Goal: Task Accomplishment & Management: Manage account settings

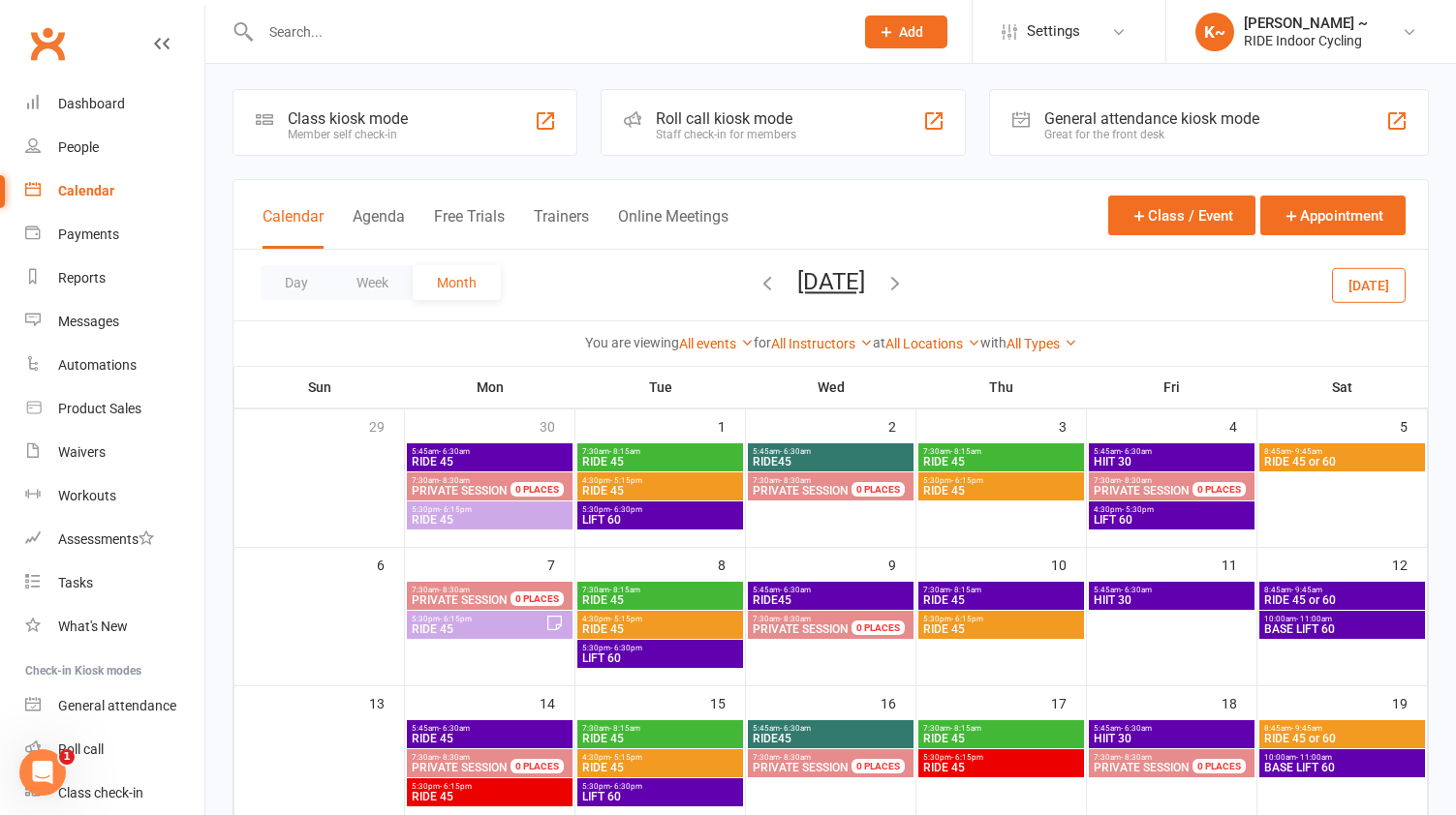
scroll to position [8, 0]
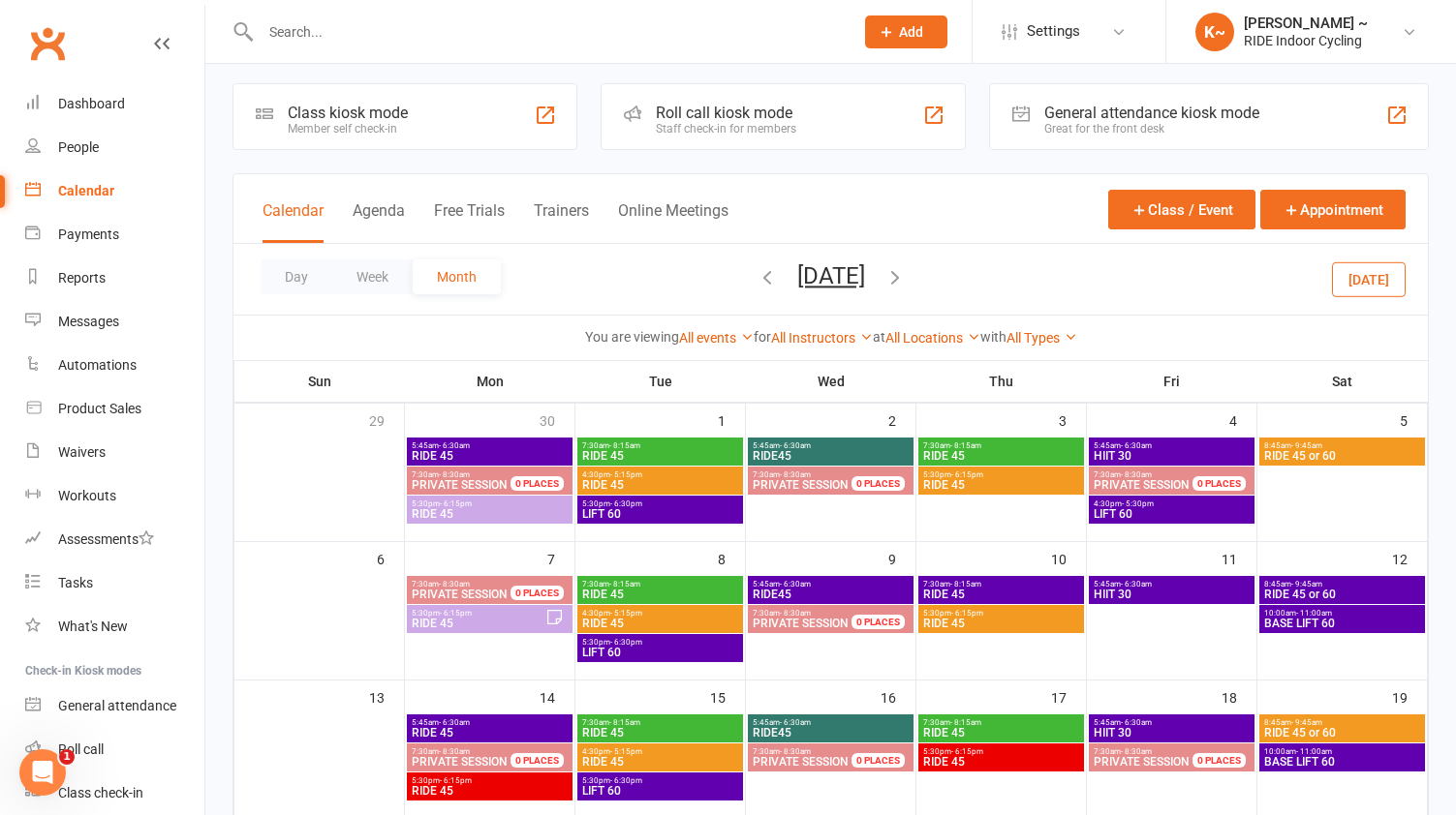
click at [903, 274] on icon "button" at bounding box center [895, 276] width 21 height 21
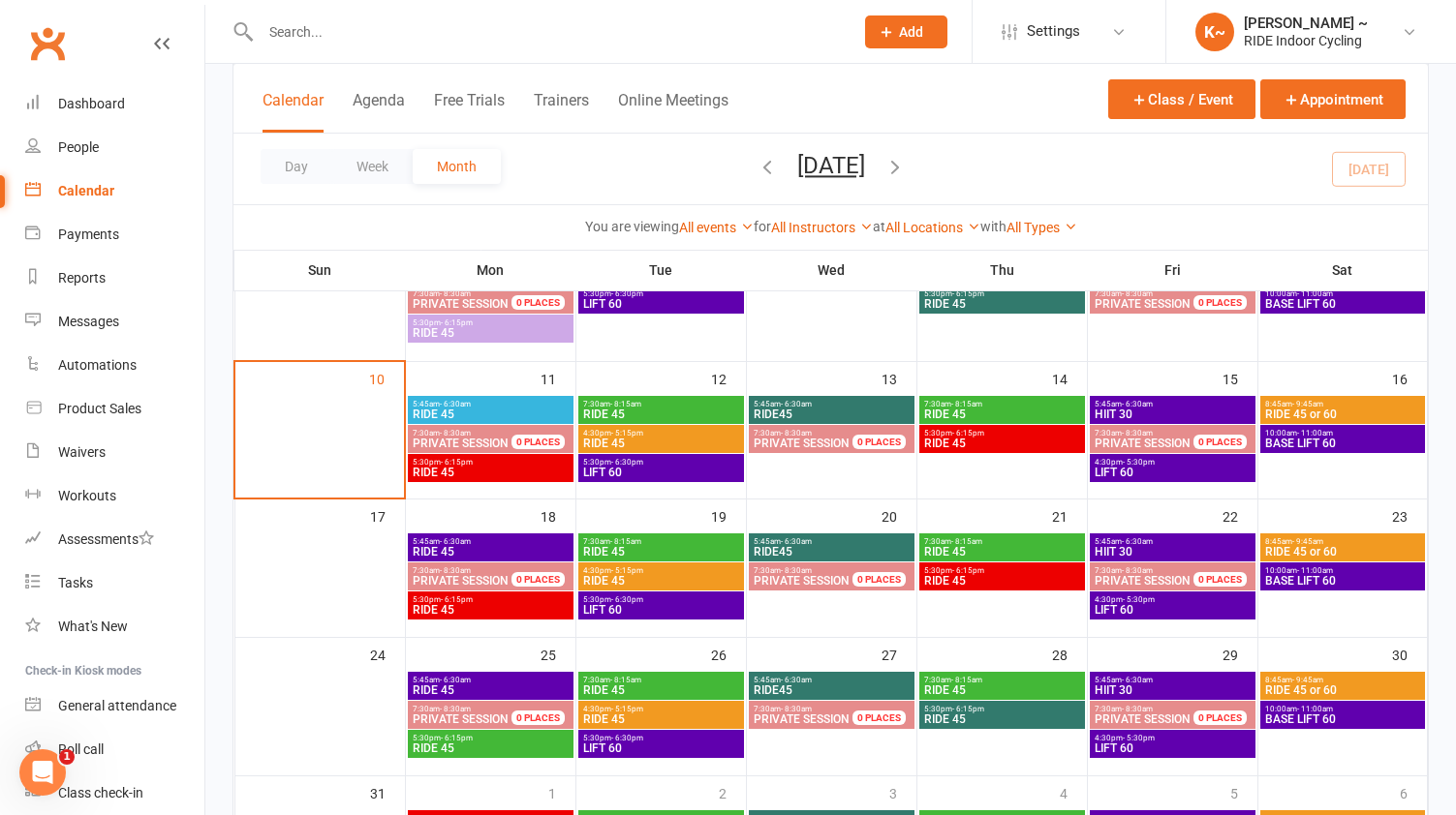
scroll to position [330, 0]
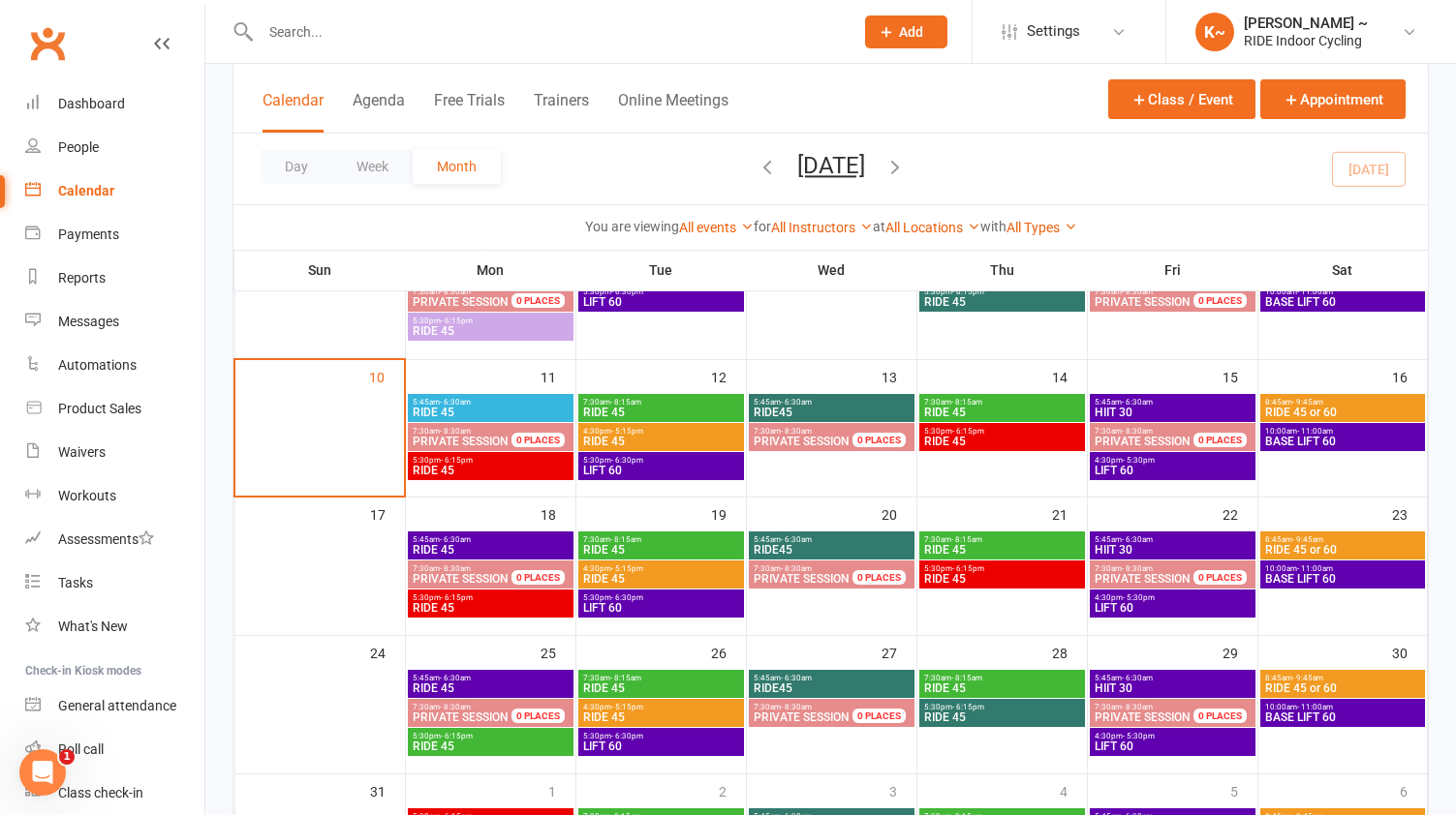
click at [1363, 437] on span "BASE LIFT 60" at bounding box center [1343, 442] width 158 height 12
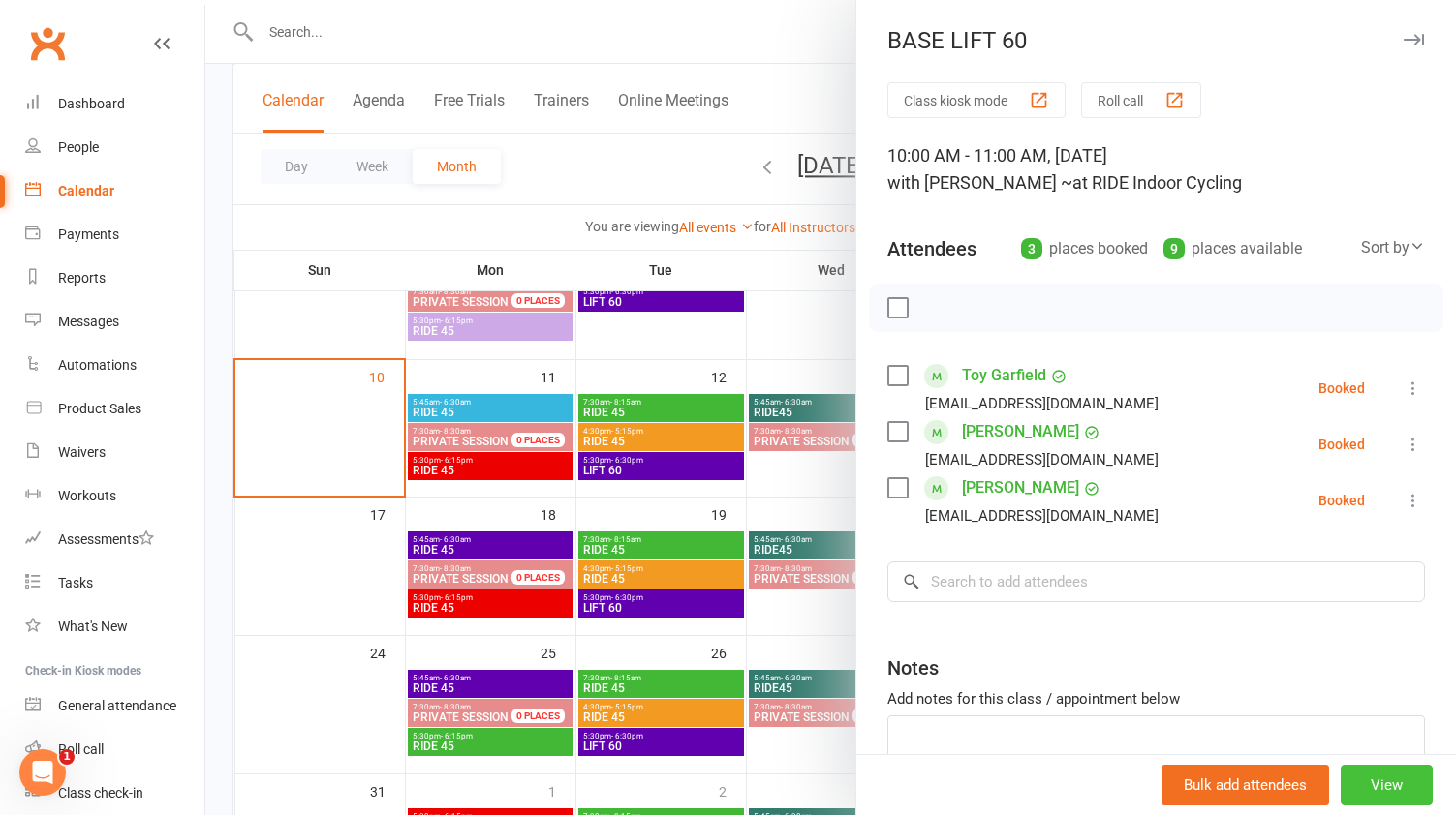
click at [1383, 789] on button "View" at bounding box center [1386, 785] width 92 height 41
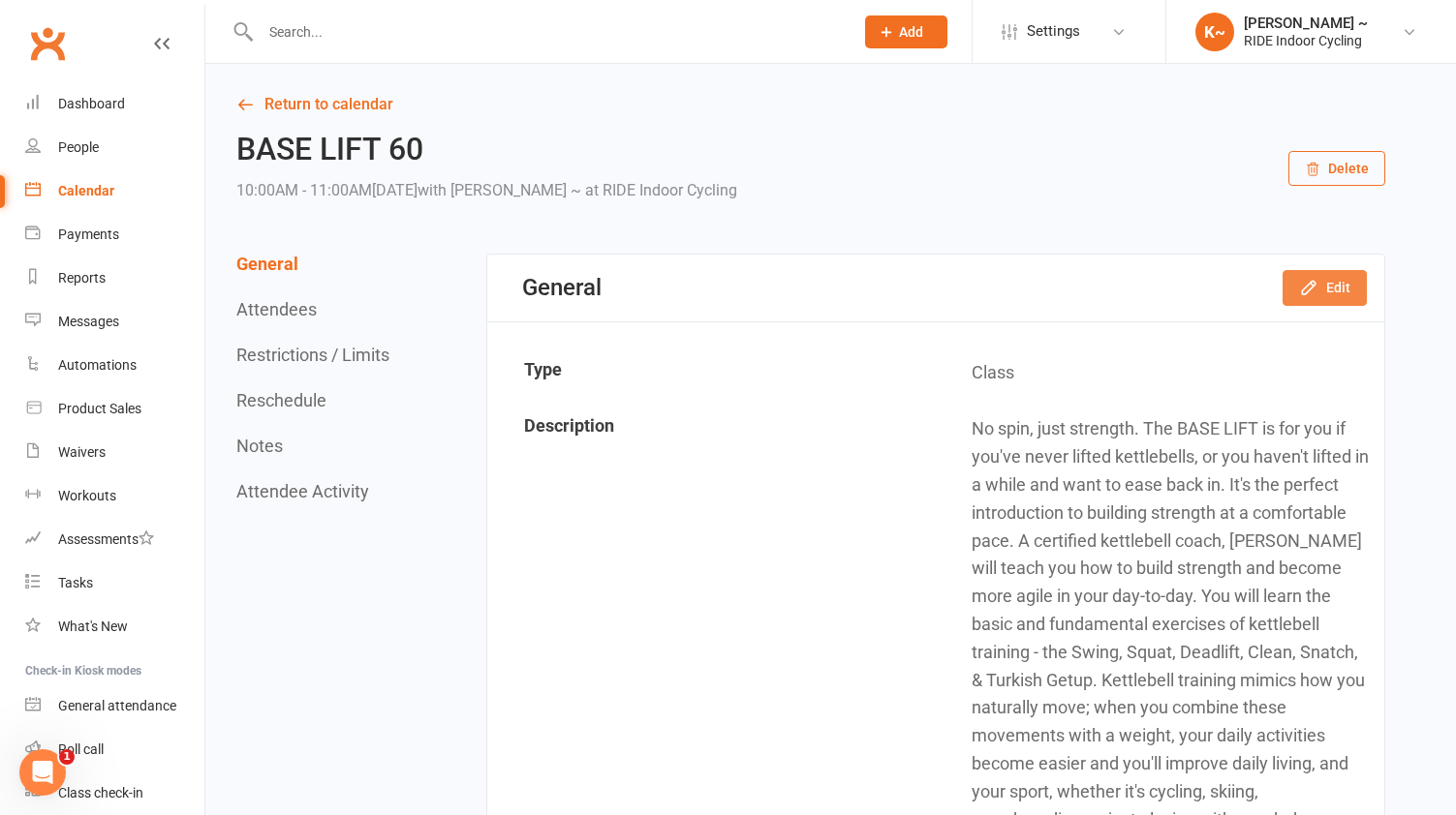
click at [1329, 288] on button "Edit" at bounding box center [1325, 287] width 84 height 35
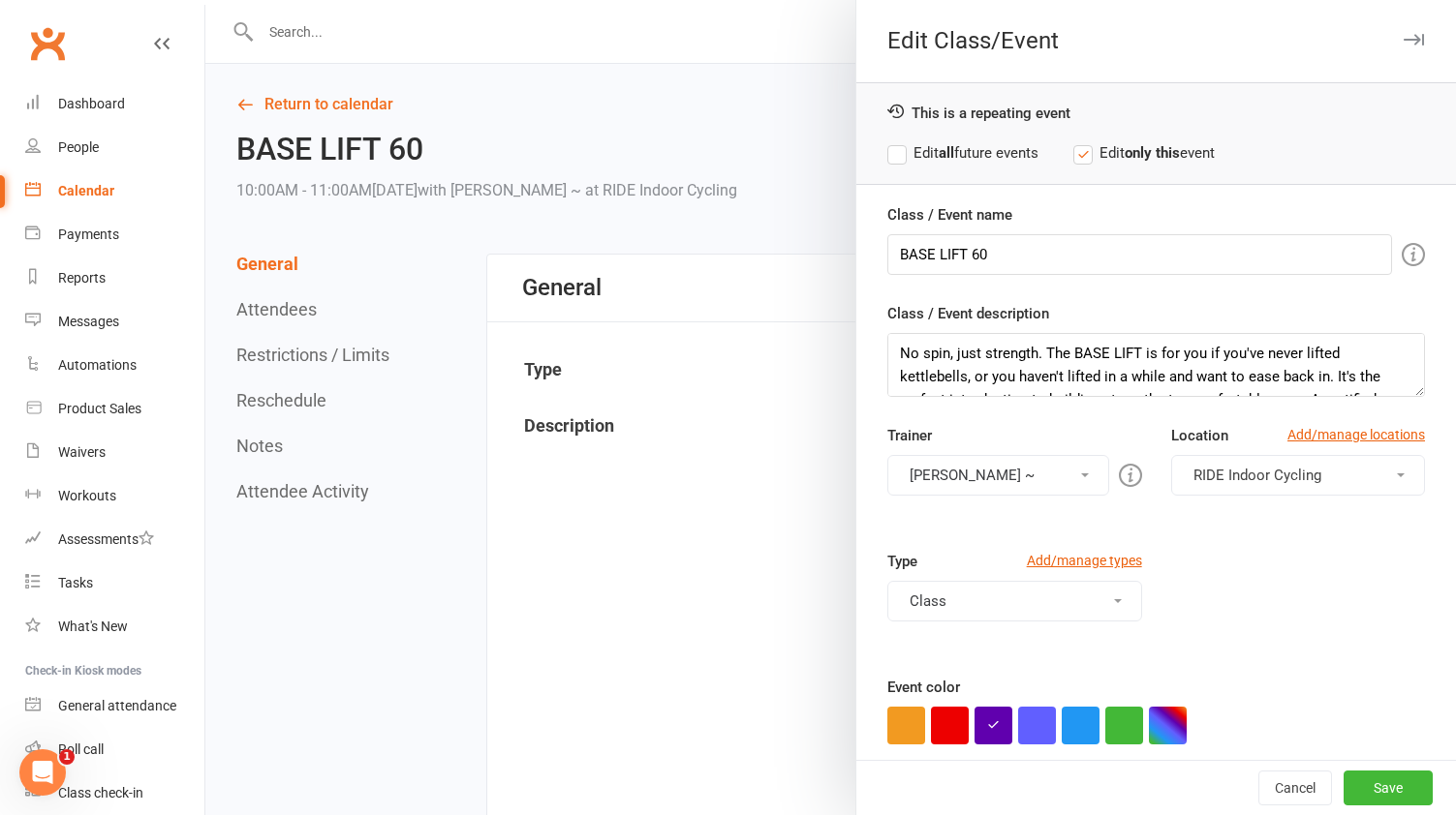
click at [1021, 463] on button "[PERSON_NAME] ~" at bounding box center [998, 475] width 220 height 41
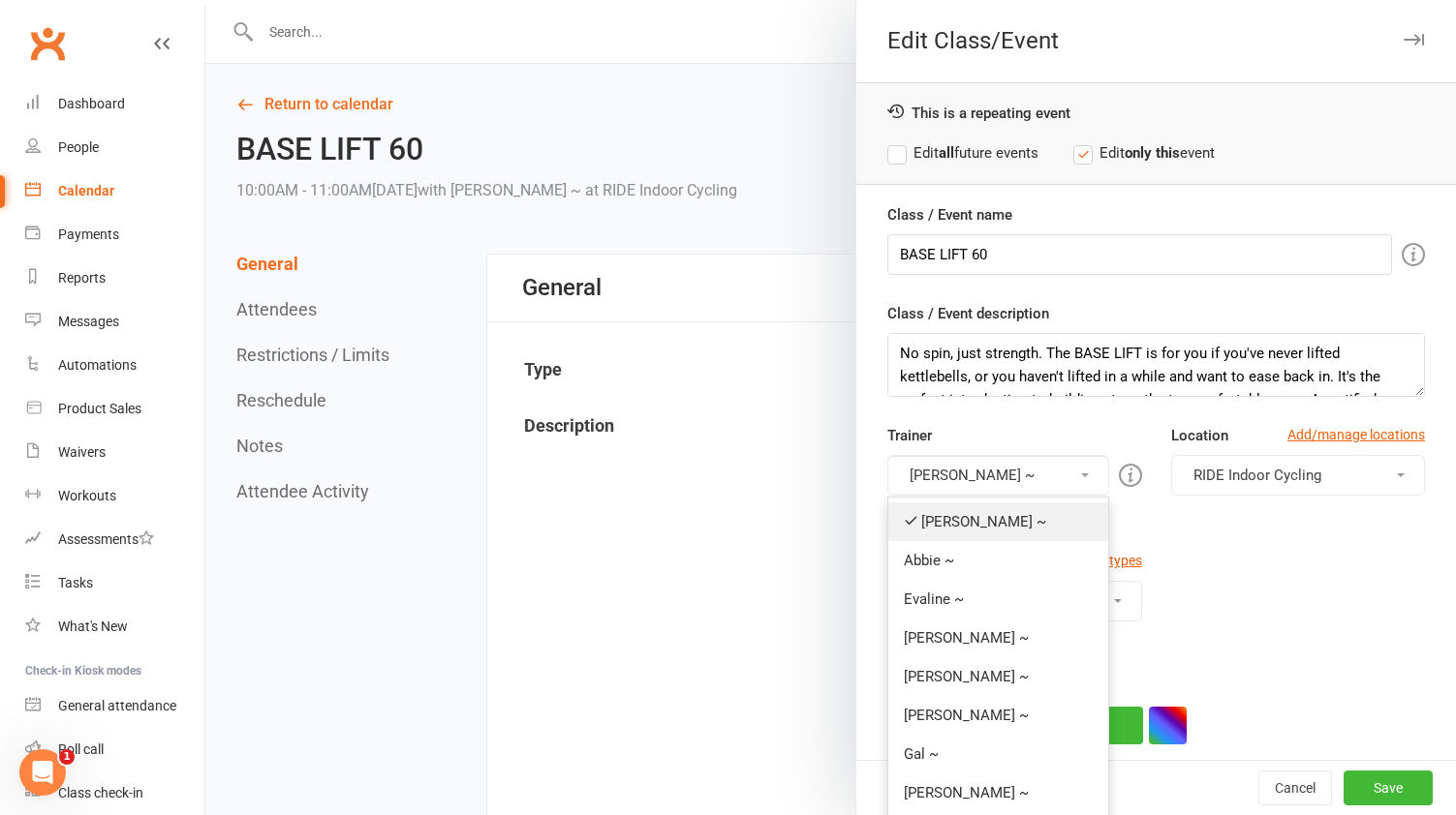
click at [991, 518] on link "[PERSON_NAME] ~" at bounding box center [998, 521] width 218 height 39
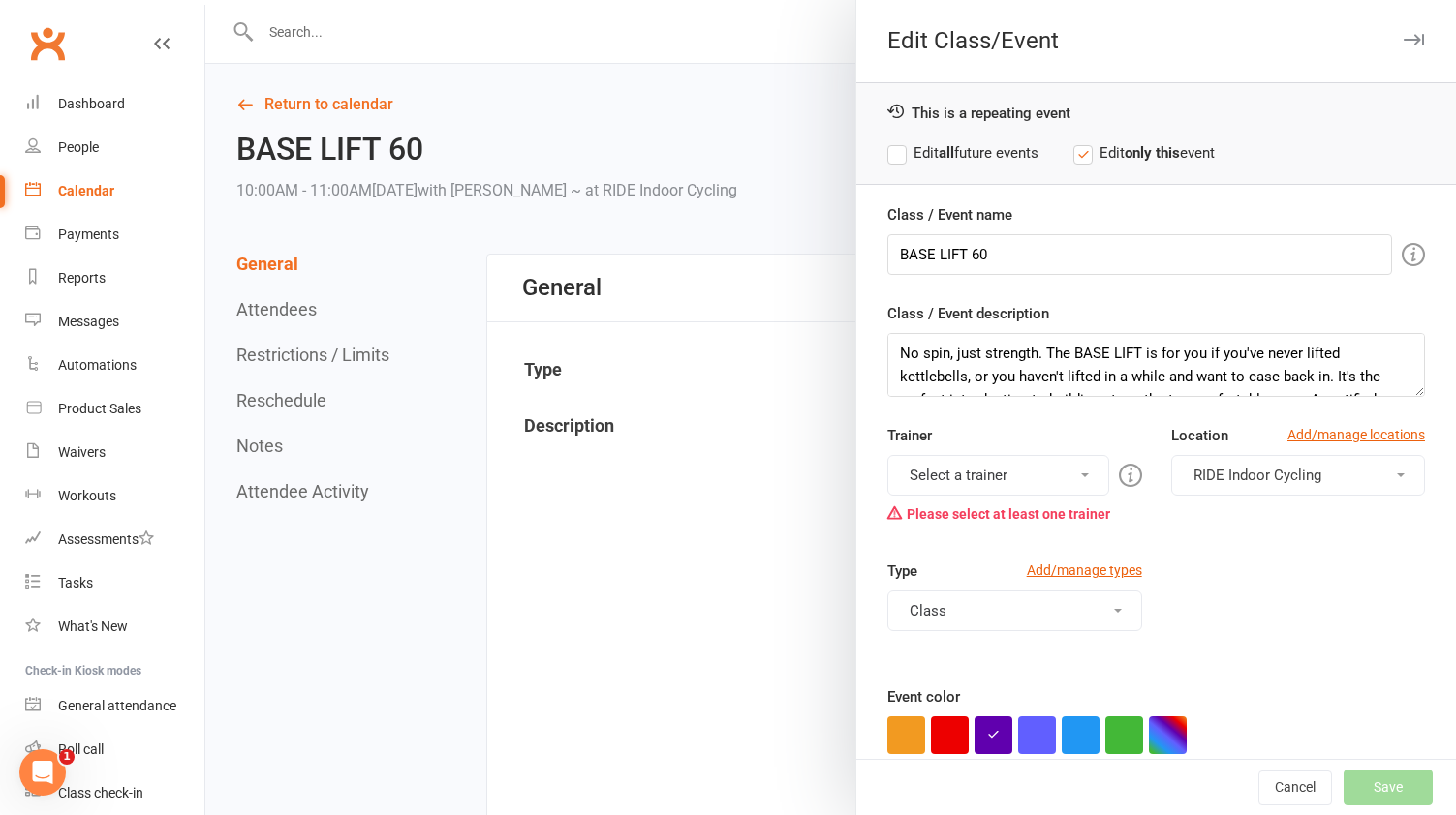
click at [1020, 474] on button "Select a trainer" at bounding box center [998, 475] width 220 height 41
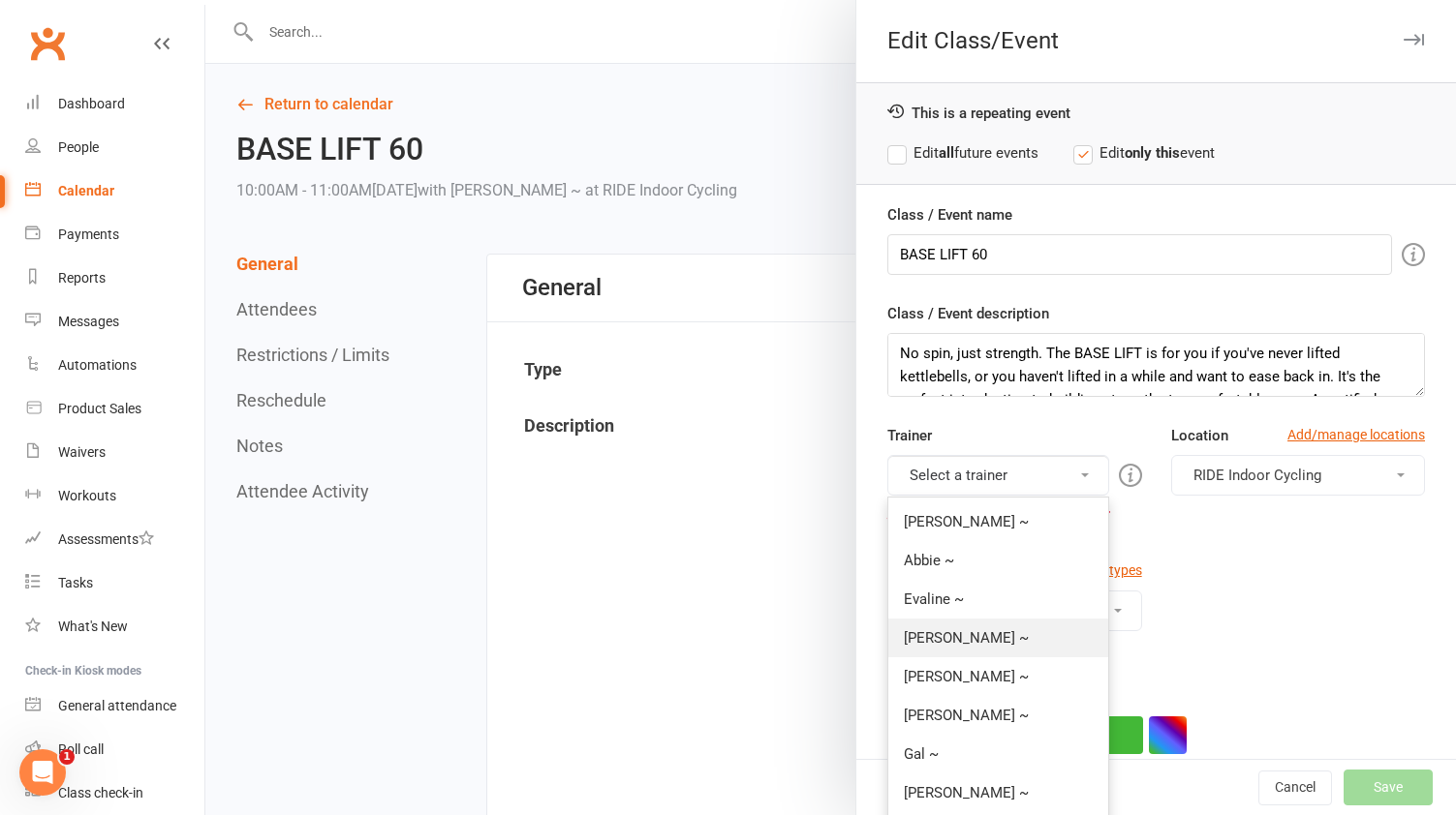
scroll to position [59, 0]
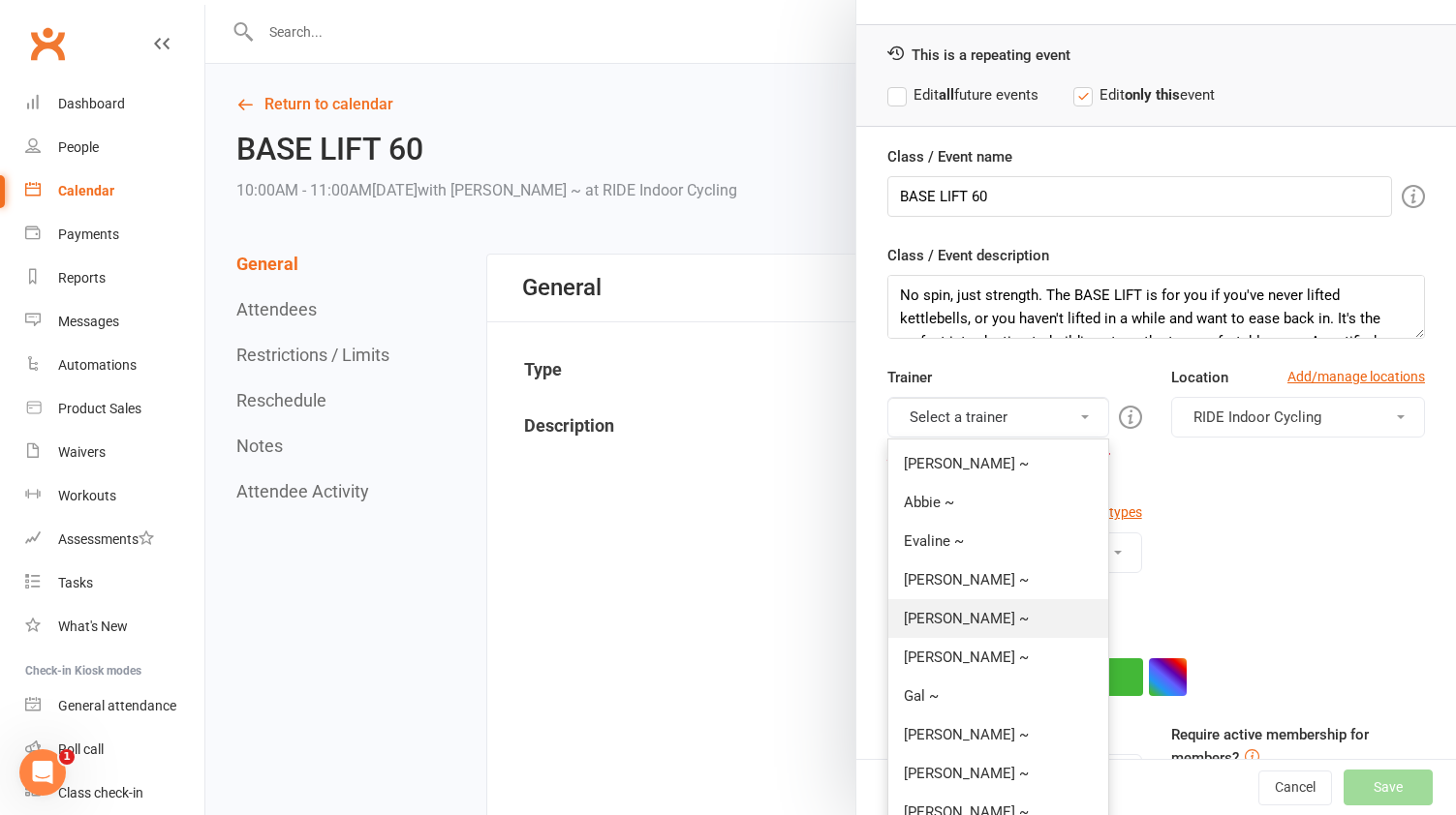
click at [987, 627] on link "[PERSON_NAME] ~" at bounding box center [998, 618] width 218 height 39
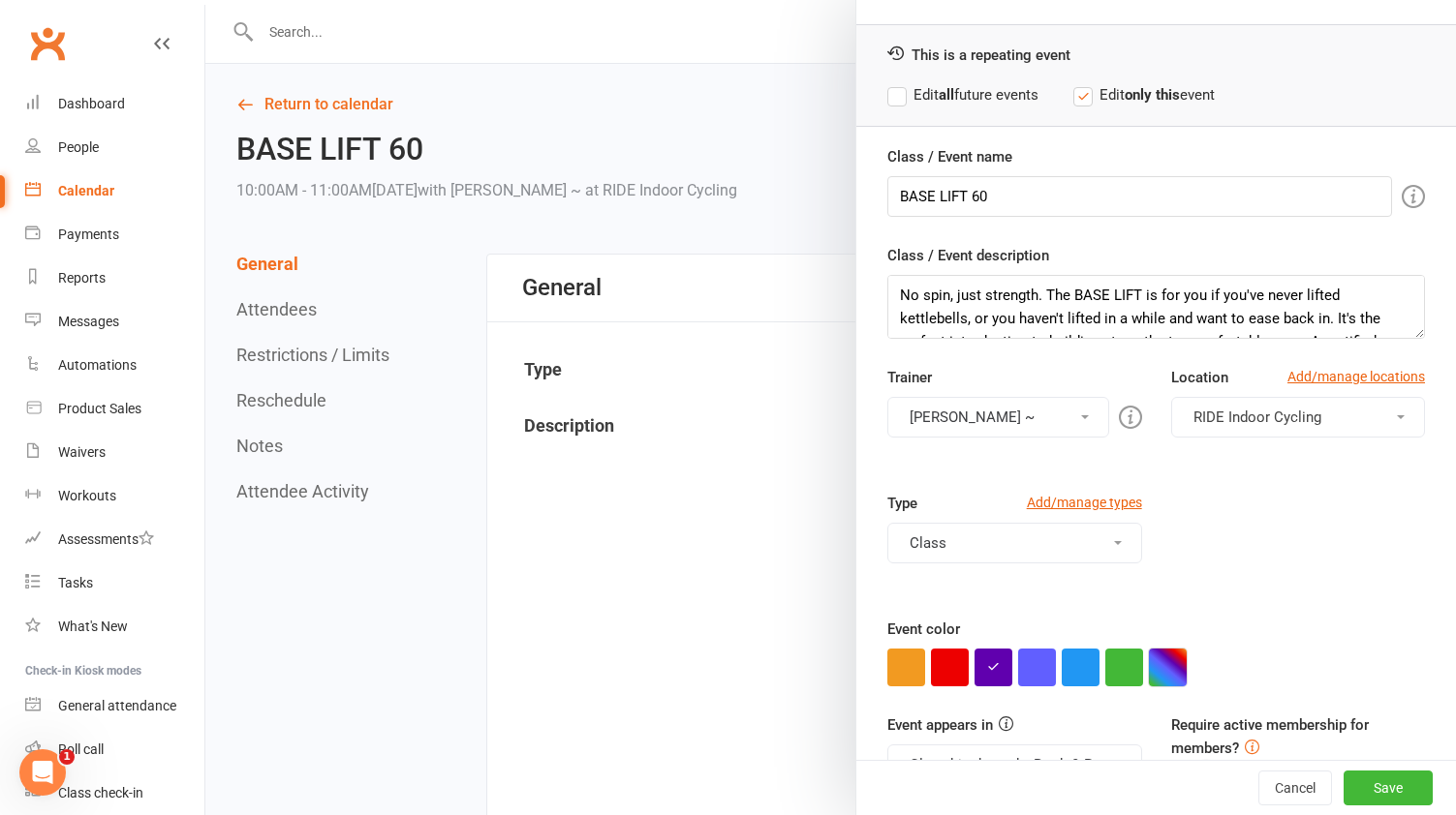
click at [1171, 670] on button "button" at bounding box center [1168, 668] width 38 height 38
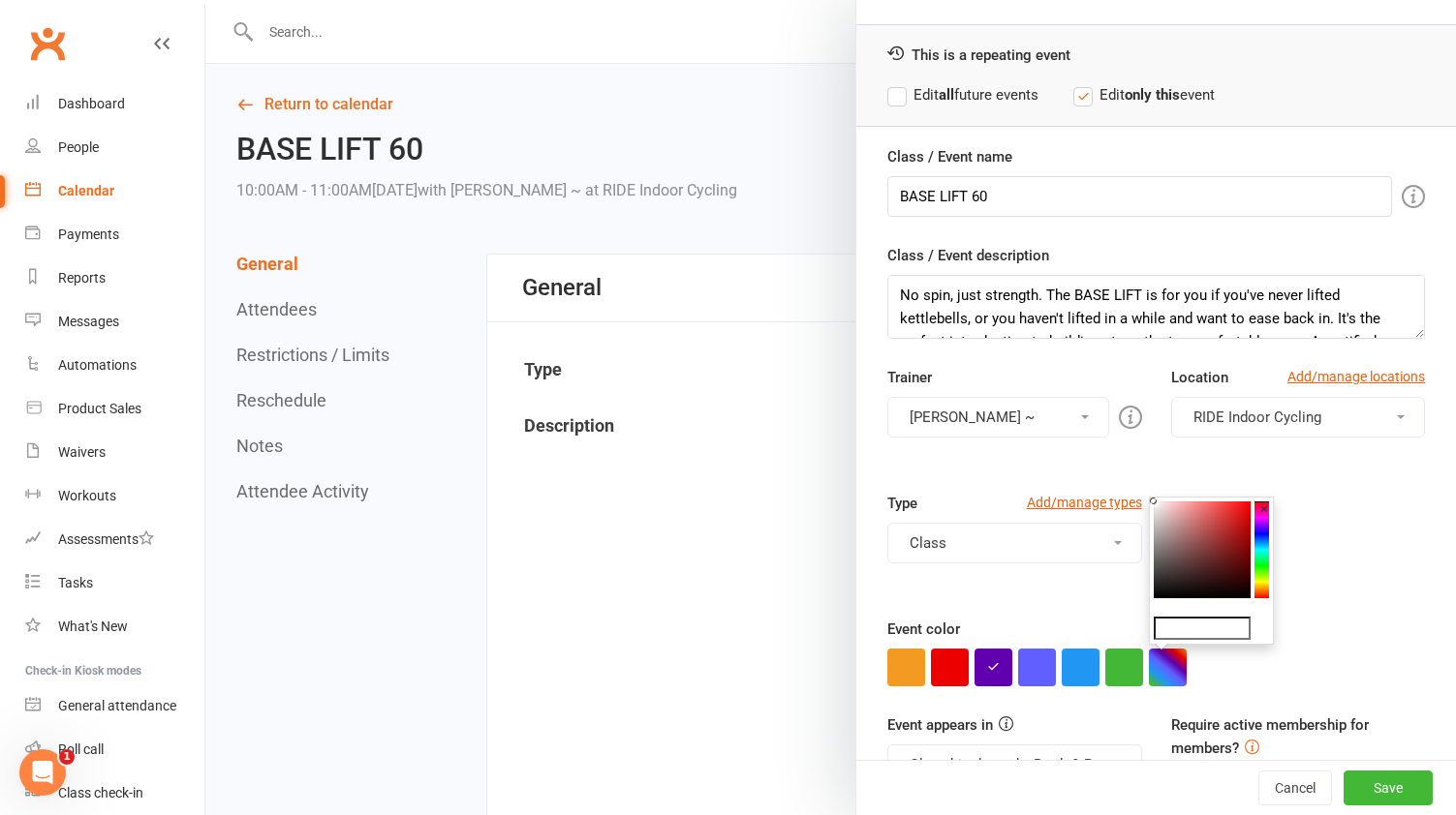
click at [1264, 543] on colorpicker-hue at bounding box center [1261, 550] width 15 height 97
click at [1264, 550] on colorpicker-hue at bounding box center [1261, 550] width 15 height 97
click at [1263, 552] on colorpicker-hue at bounding box center [1261, 550] width 15 height 97
click at [1262, 556] on colorpicker-hue at bounding box center [1261, 550] width 15 height 97
click at [1222, 531] on colorpicker-saturation at bounding box center [1203, 550] width 97 height 97
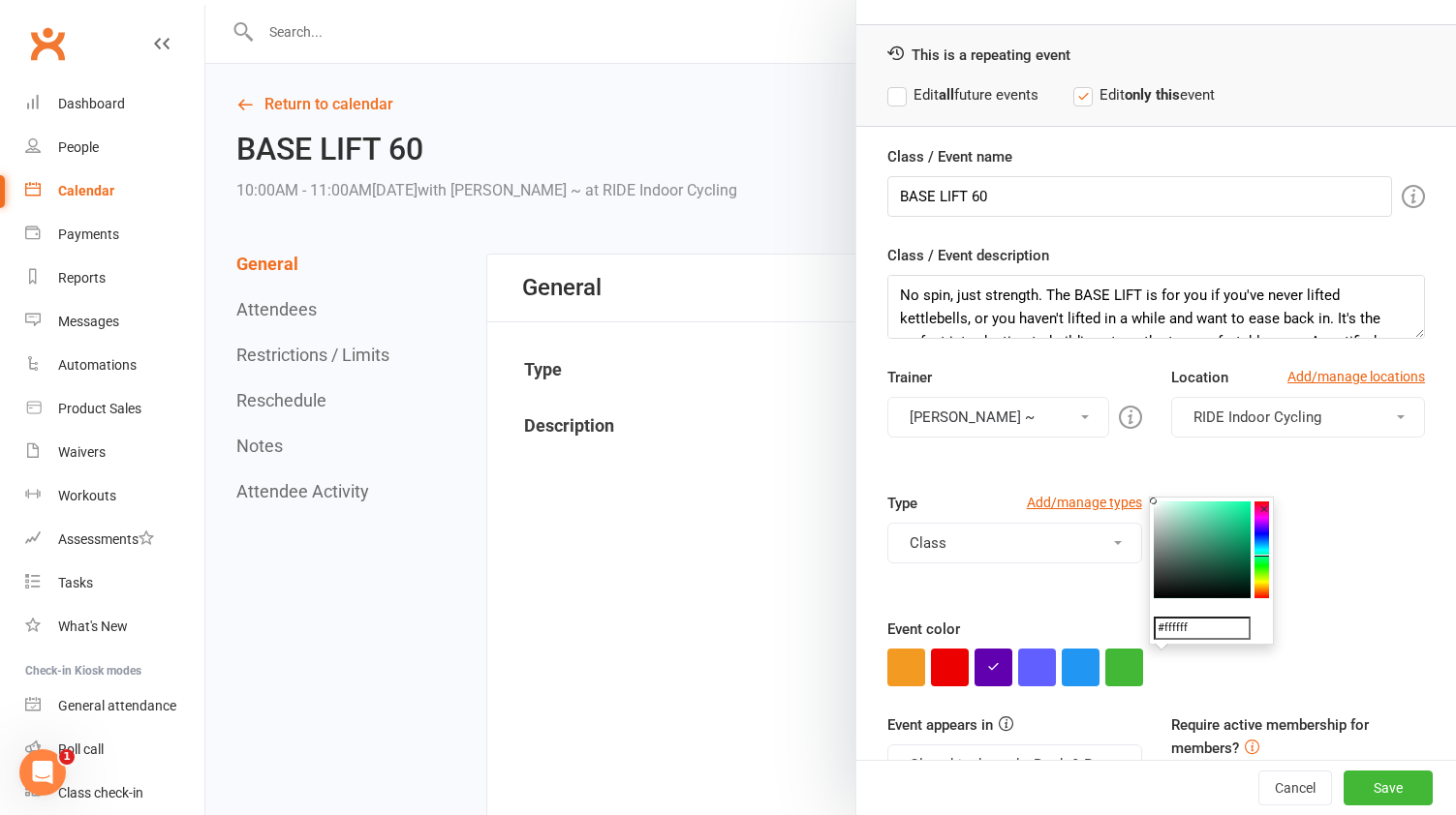
type input "#36b386"
click at [1172, 665] on button "button" at bounding box center [1168, 668] width 38 height 38
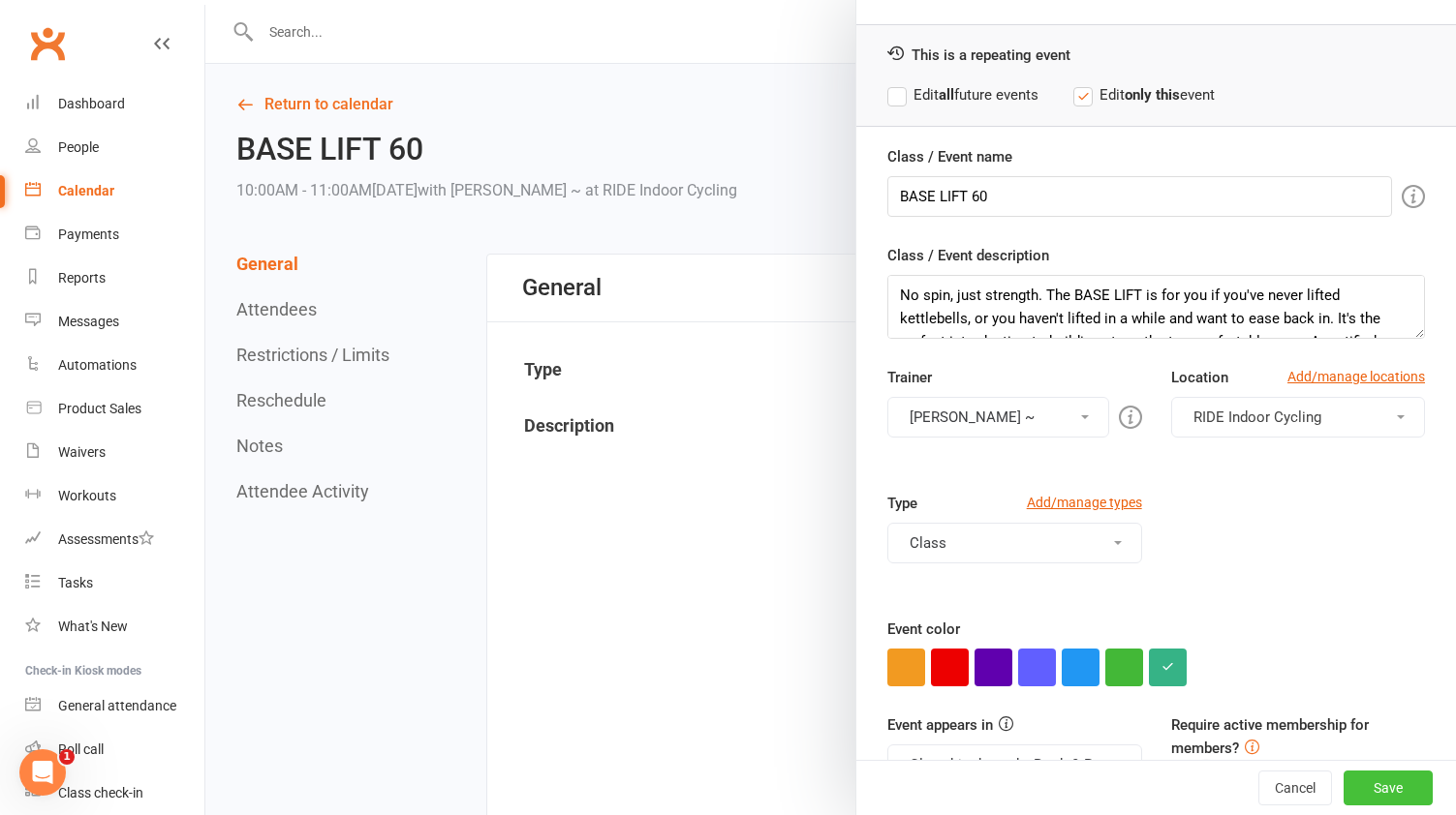
click at [1395, 786] on button "Save" at bounding box center [1388, 788] width 89 height 35
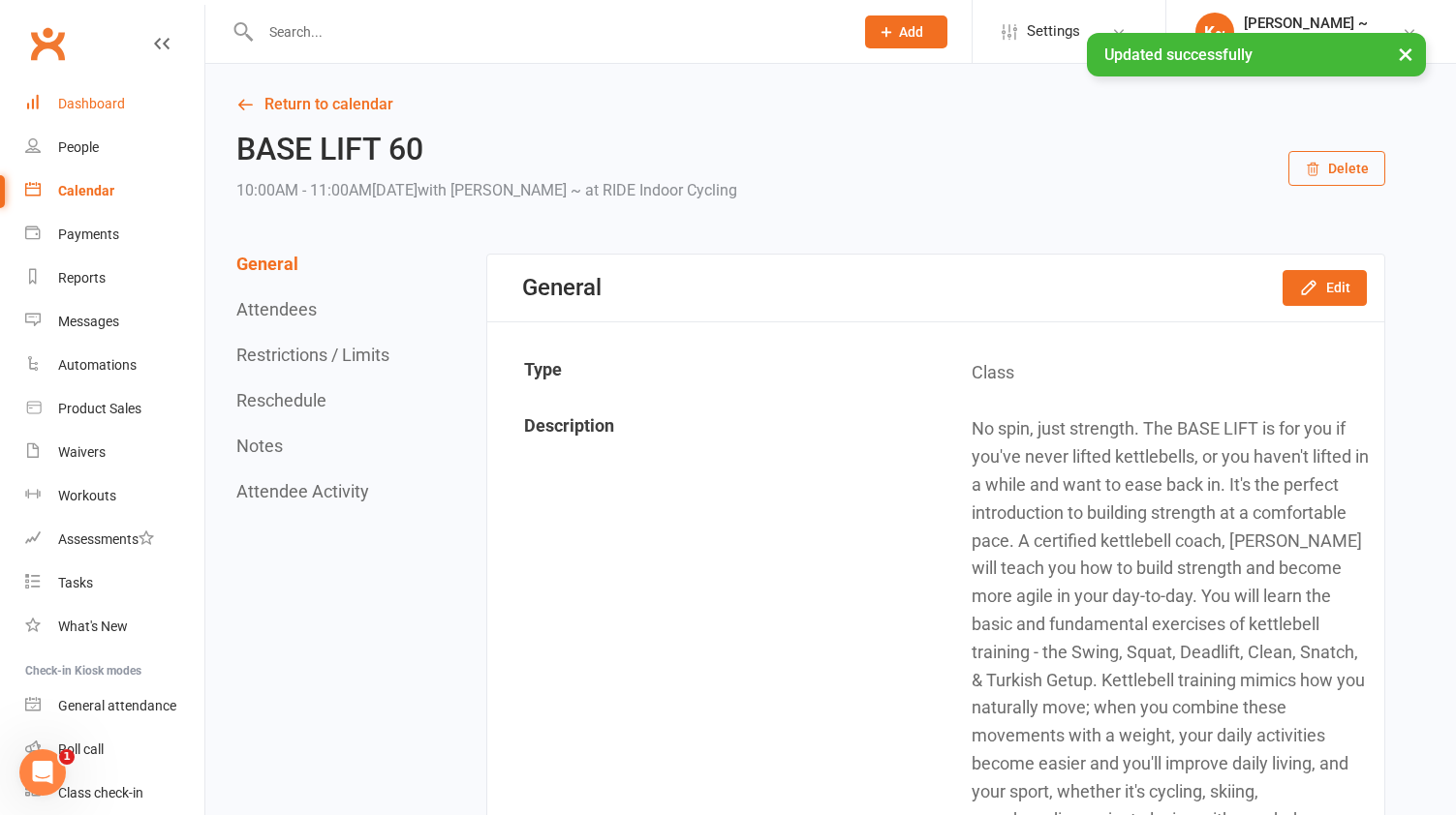
click at [87, 102] on div "Dashboard" at bounding box center [91, 104] width 67 height 16
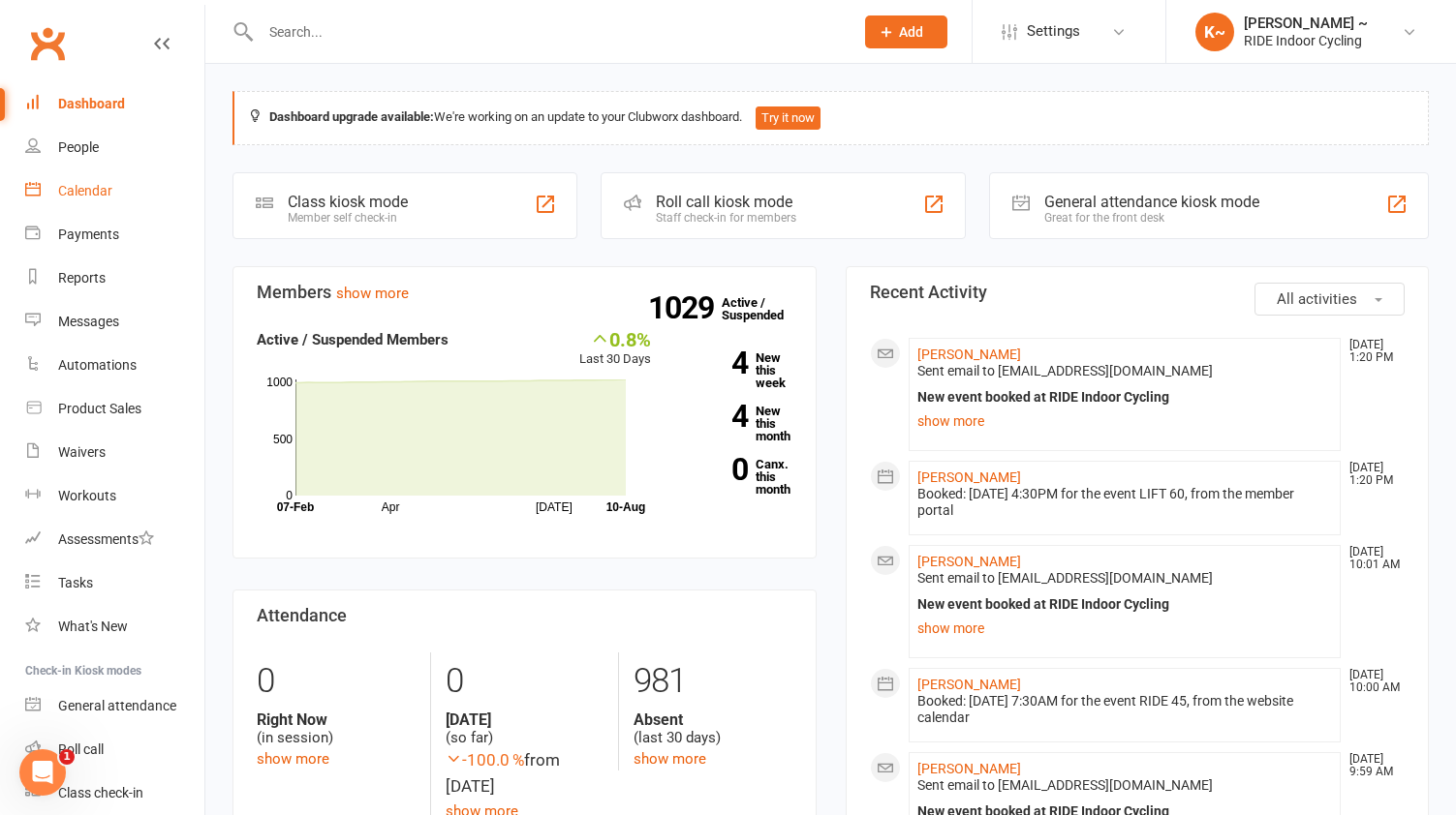
click at [99, 190] on div "Calendar" at bounding box center [85, 191] width 55 height 16
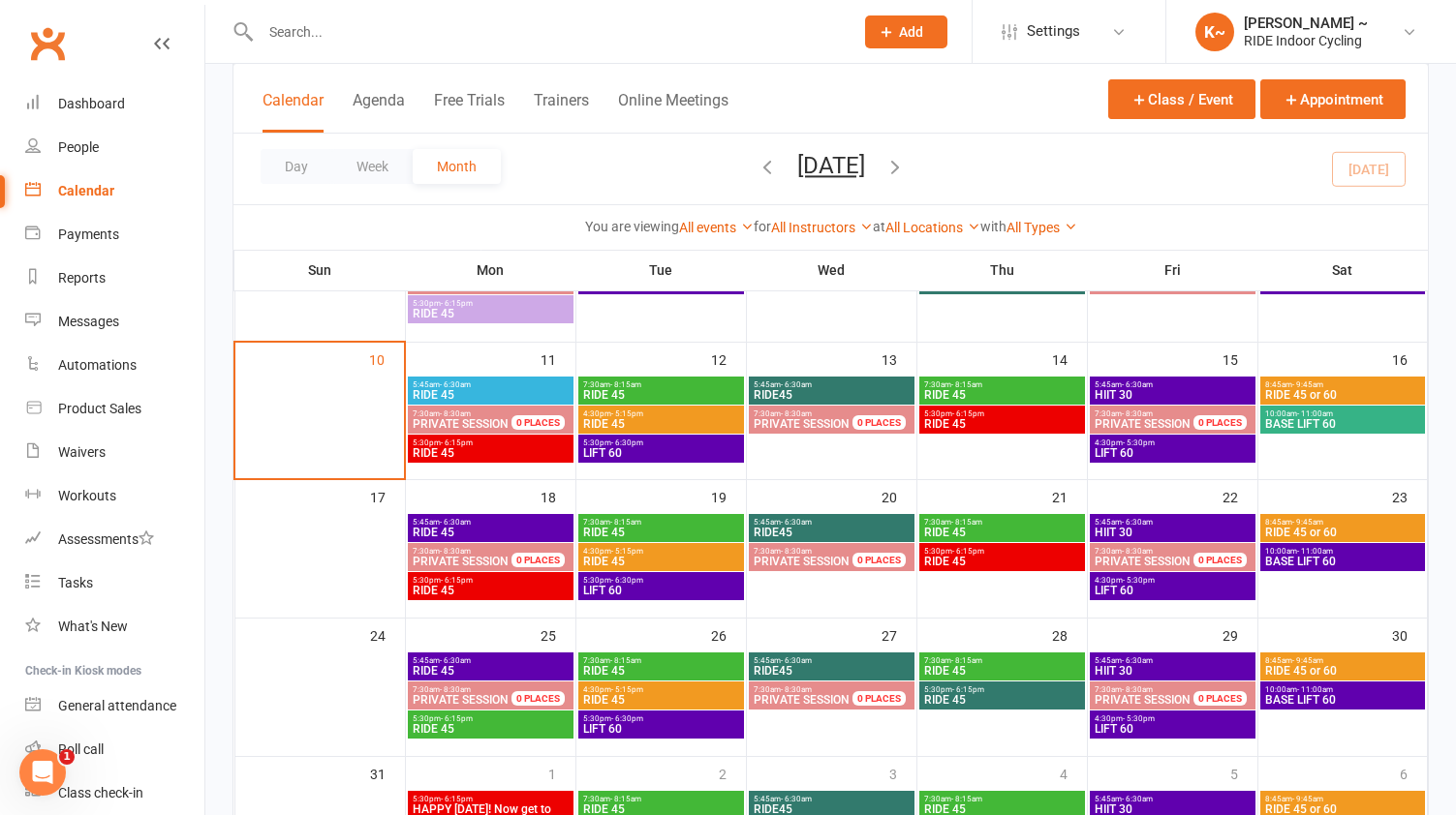
scroll to position [358, 0]
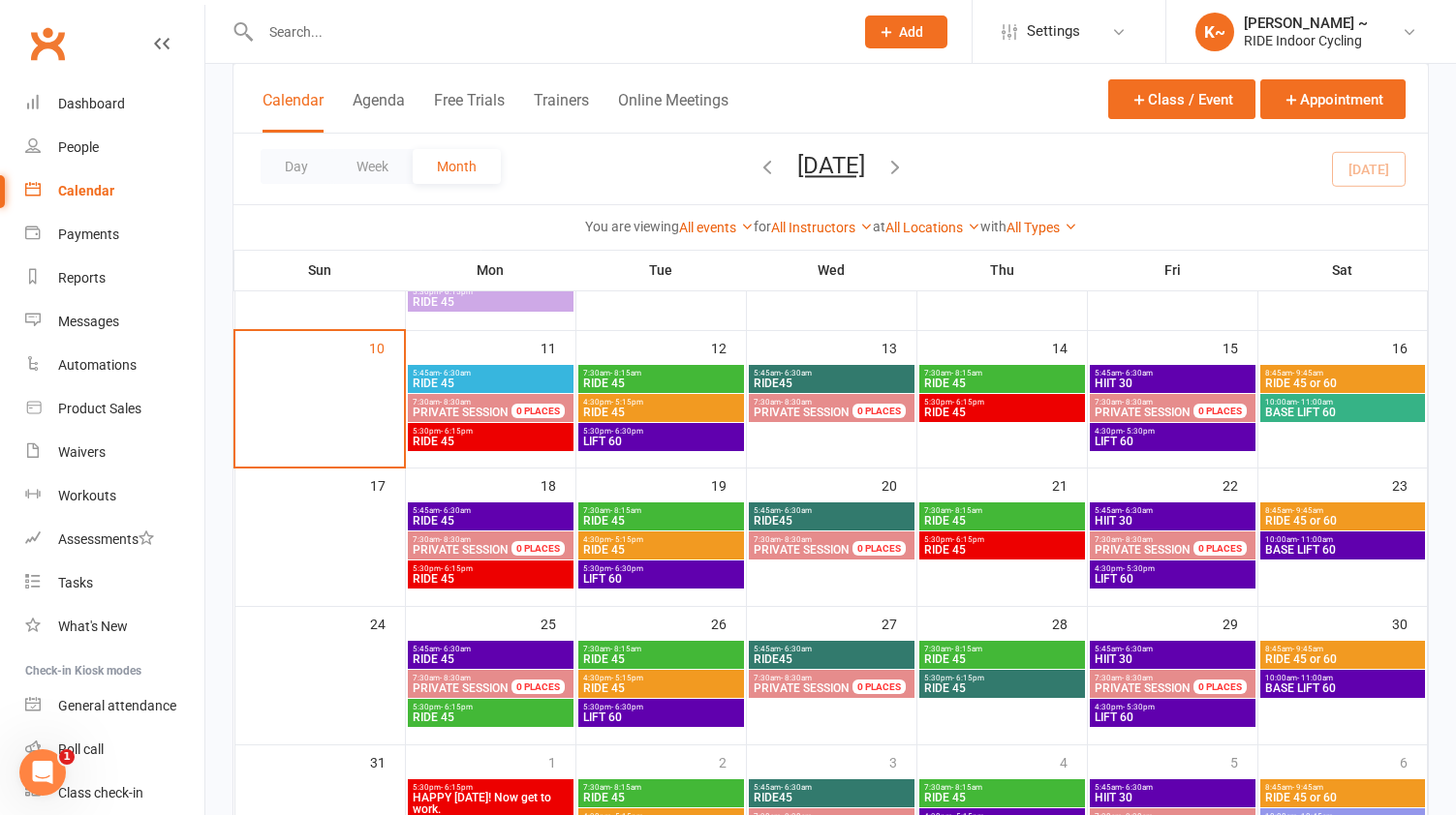
click at [906, 167] on icon "button" at bounding box center [895, 166] width 21 height 21
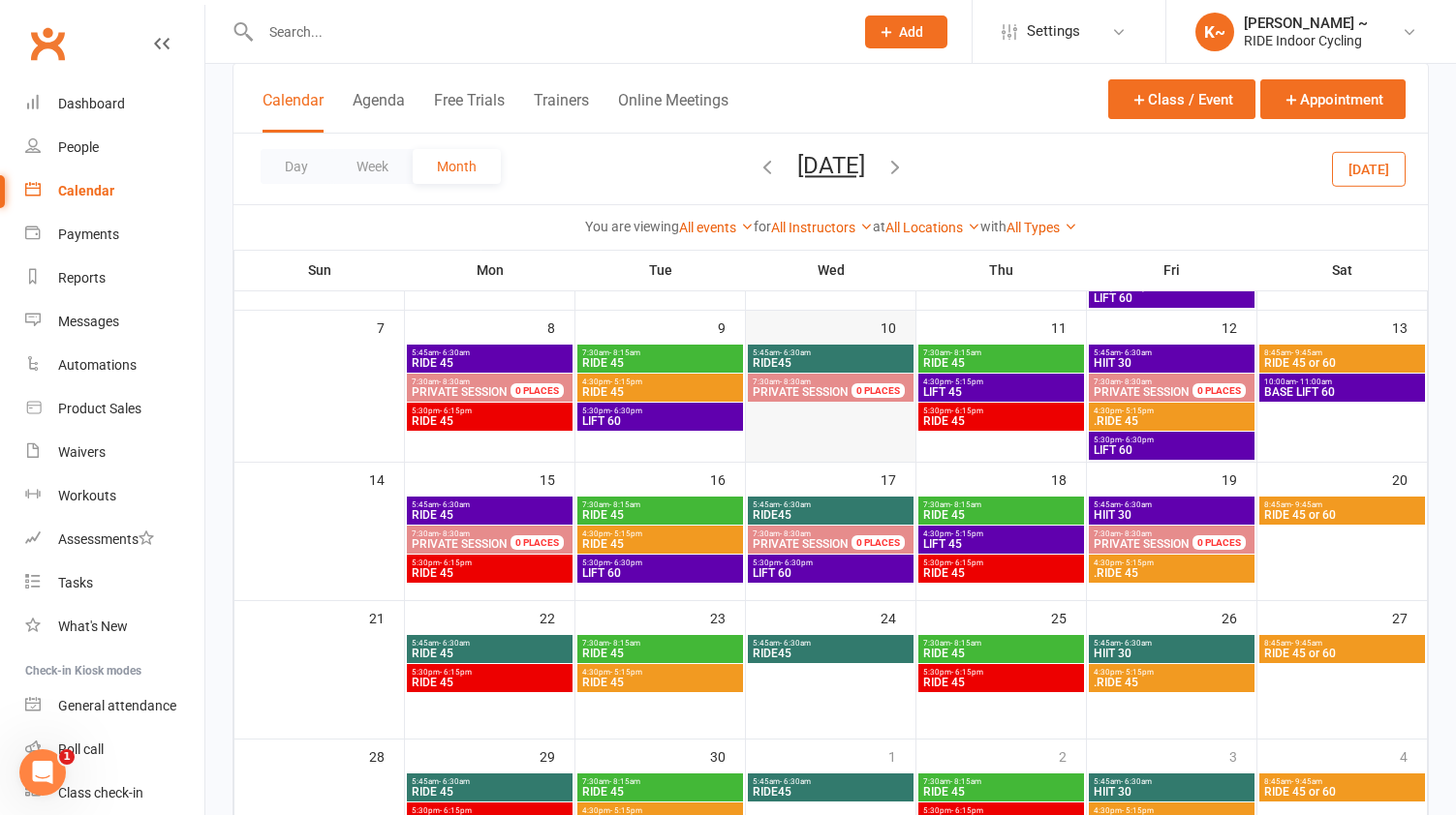
scroll to position [239, 0]
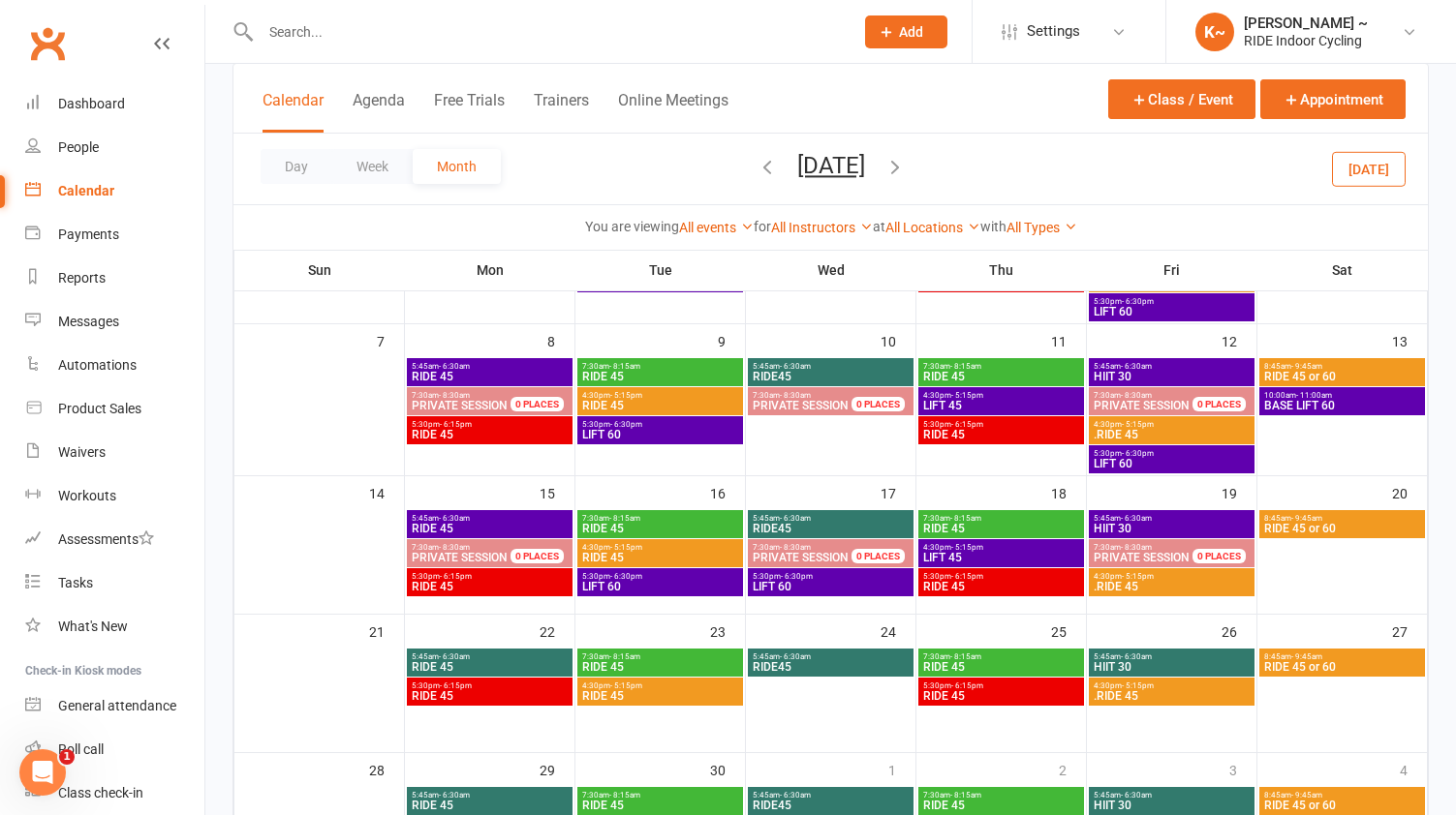
click at [1311, 400] on span "BASE LIFT 60" at bounding box center [1342, 406] width 158 height 12
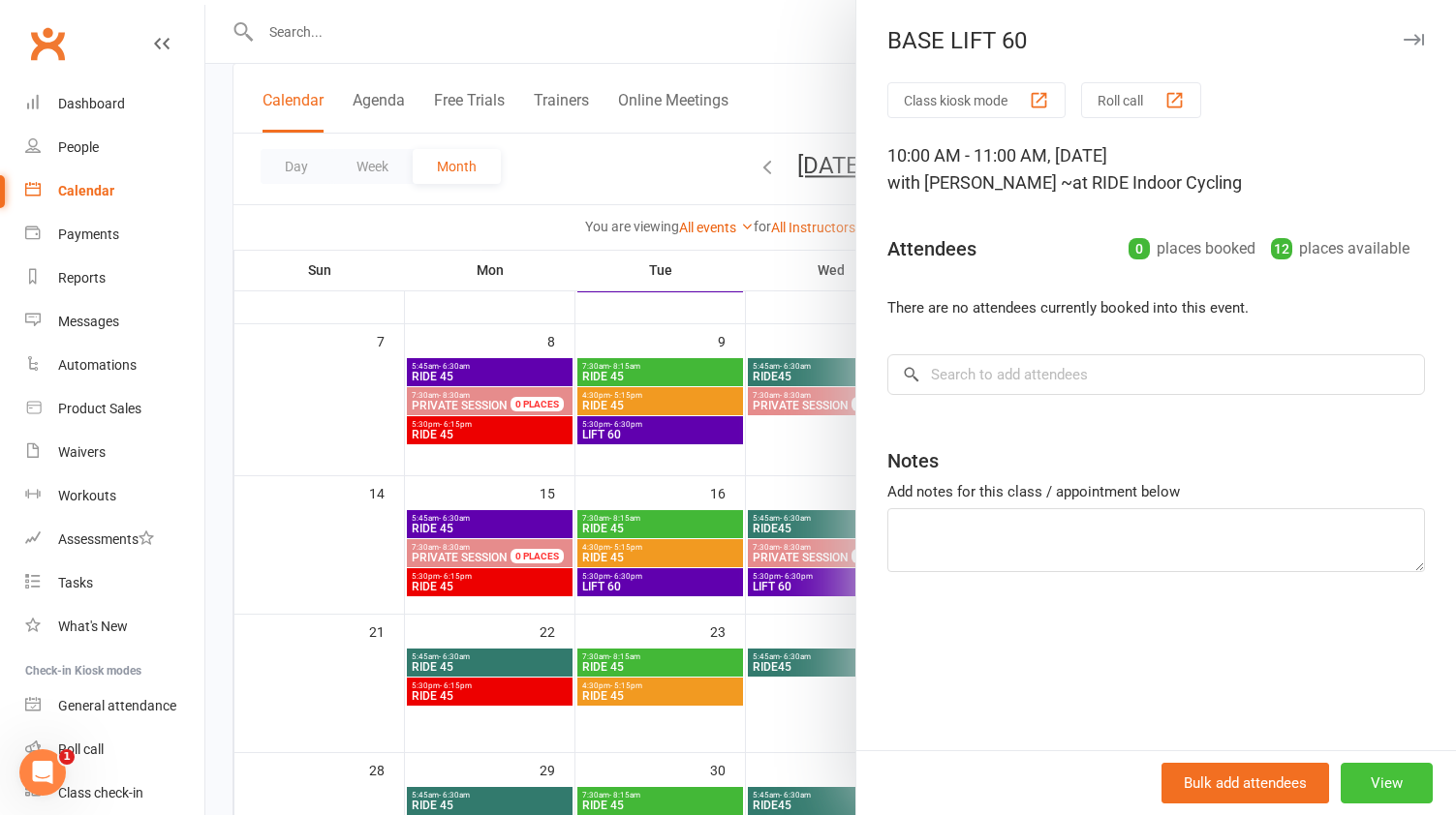
click at [1398, 785] on button "View" at bounding box center [1386, 783] width 92 height 41
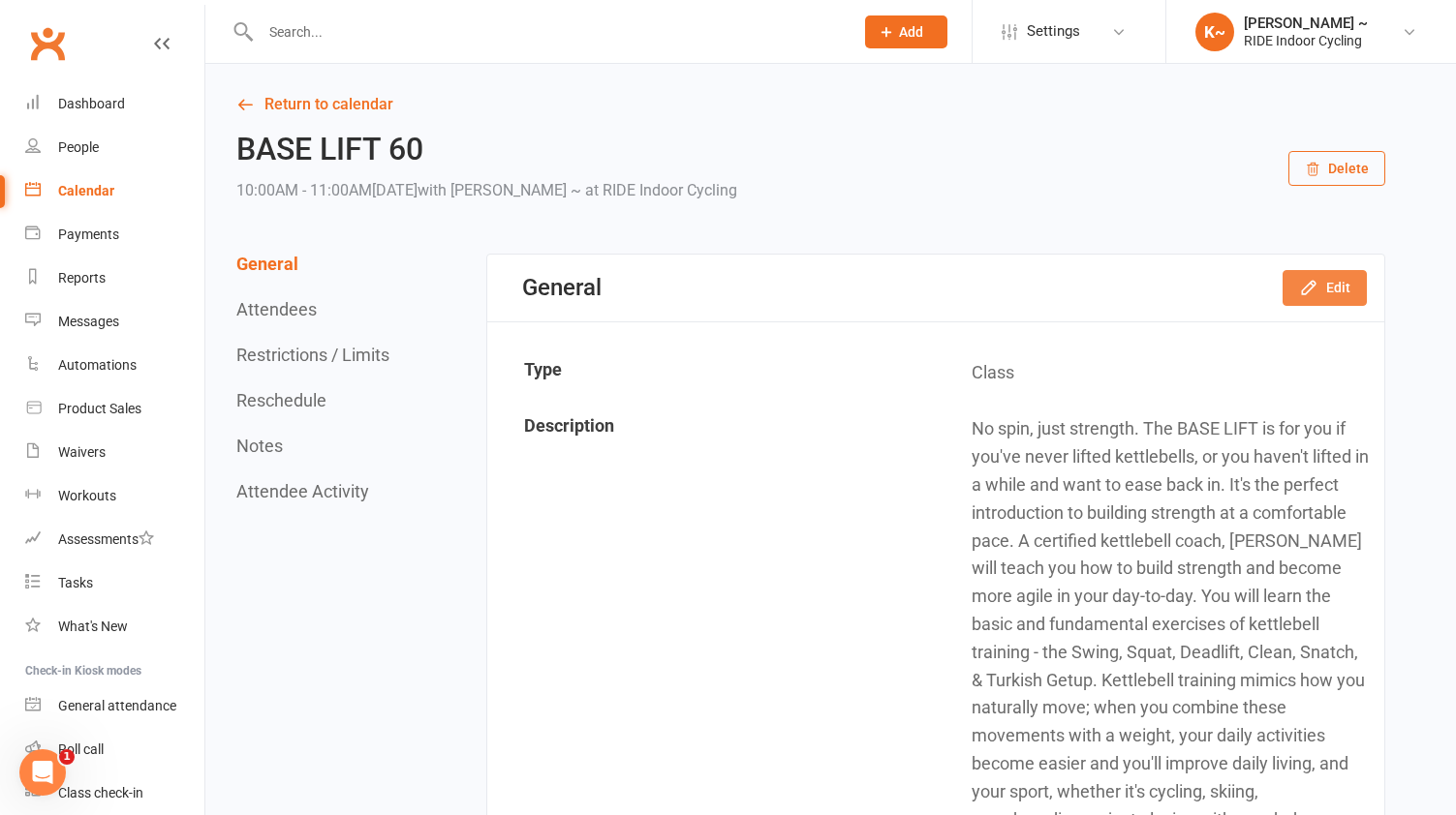
click at [1320, 297] on button "Edit" at bounding box center [1325, 287] width 84 height 35
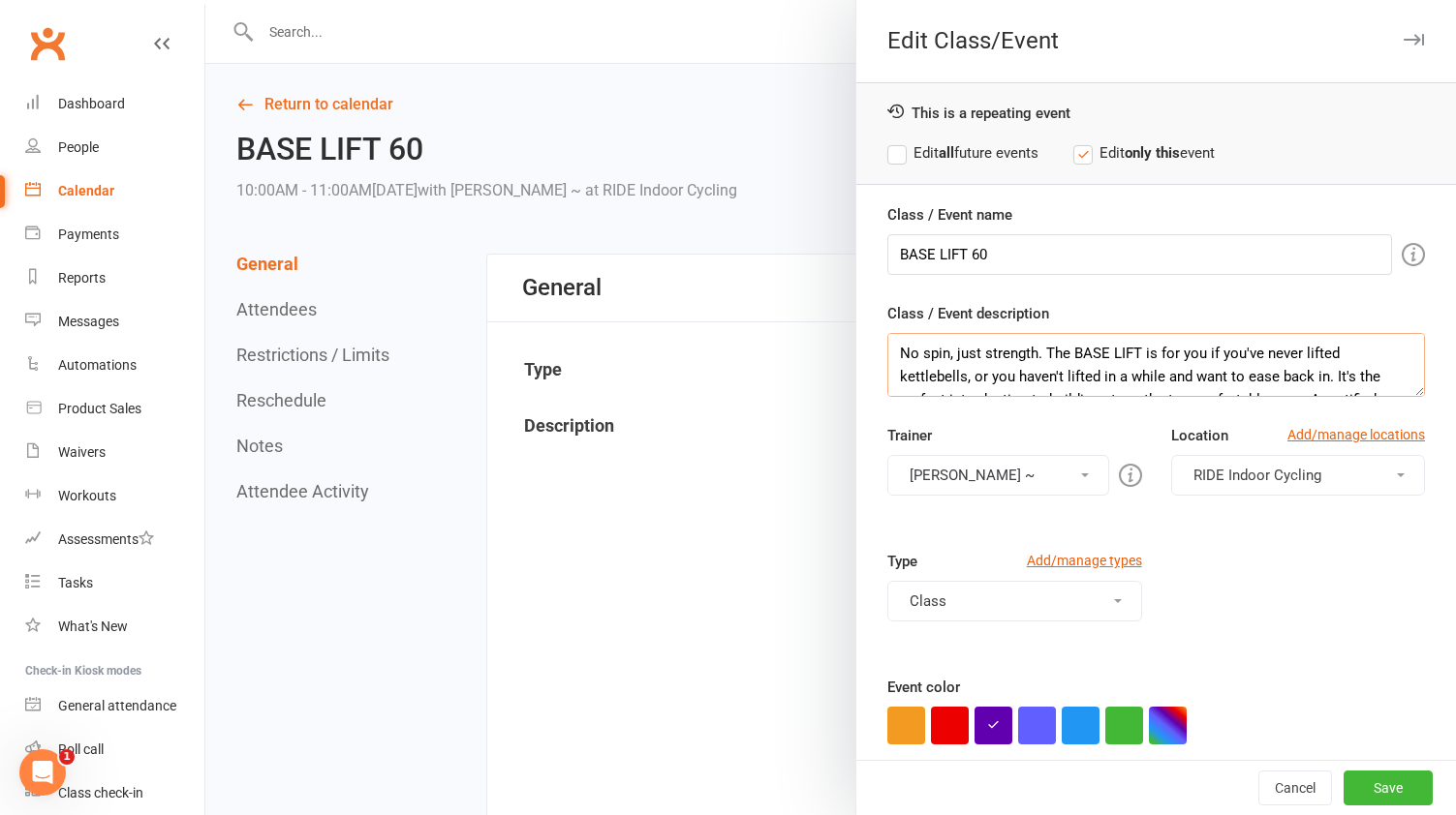
scroll to position [209, 0]
drag, startPoint x: 901, startPoint y: 346, endPoint x: 1092, endPoint y: 524, distance: 261.1
click at [1092, 524] on div "Class / Event name BASE LIFT 60 Class / Event description No spin, just strengt…" at bounding box center [1156, 537] width 600 height 667
click at [987, 371] on textarea "No spin, just strength. The BASE LIFT is for you if you've never lifted kettleb…" at bounding box center [1156, 365] width 537 height 64
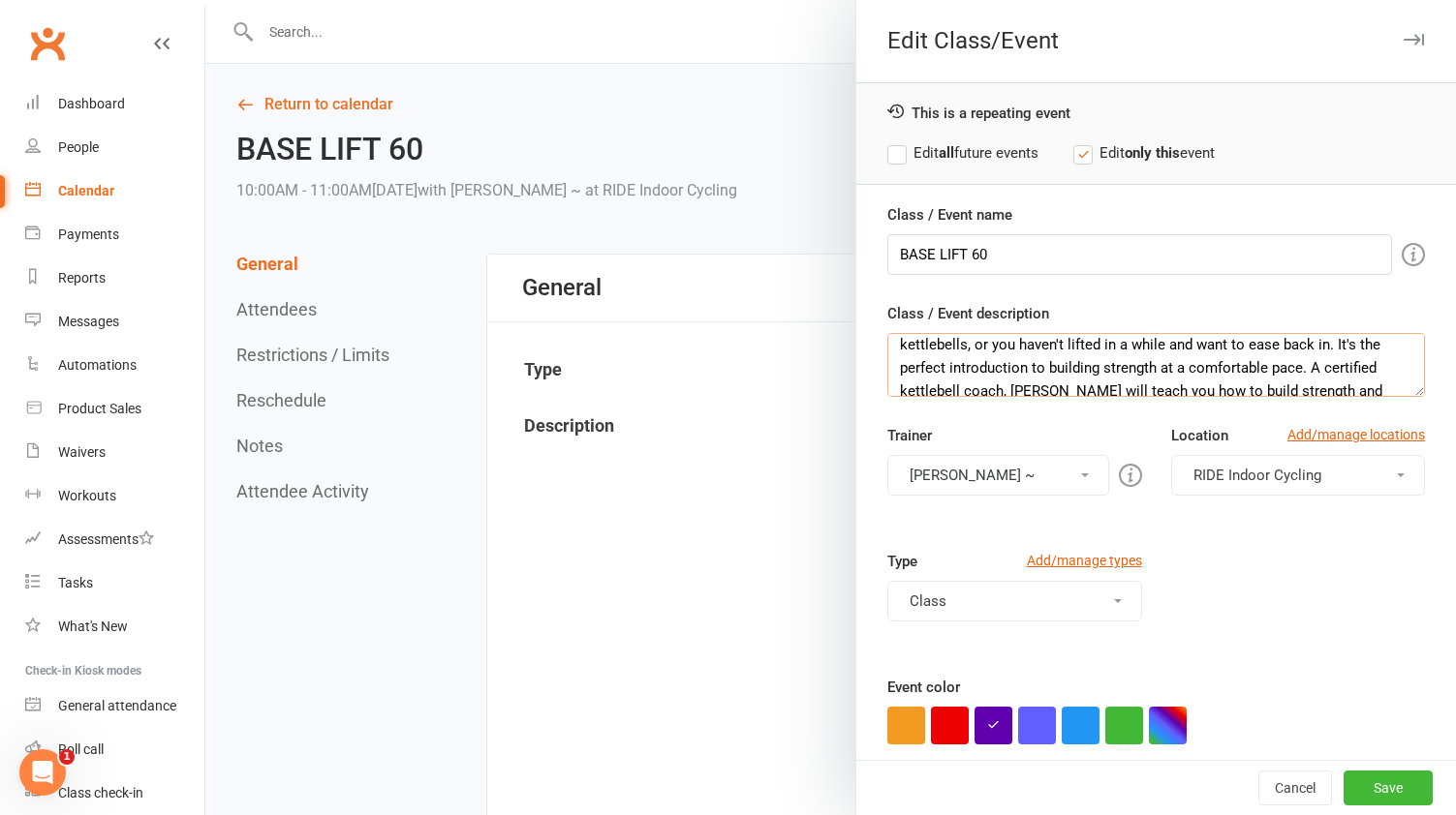
scroll to position [0, 0]
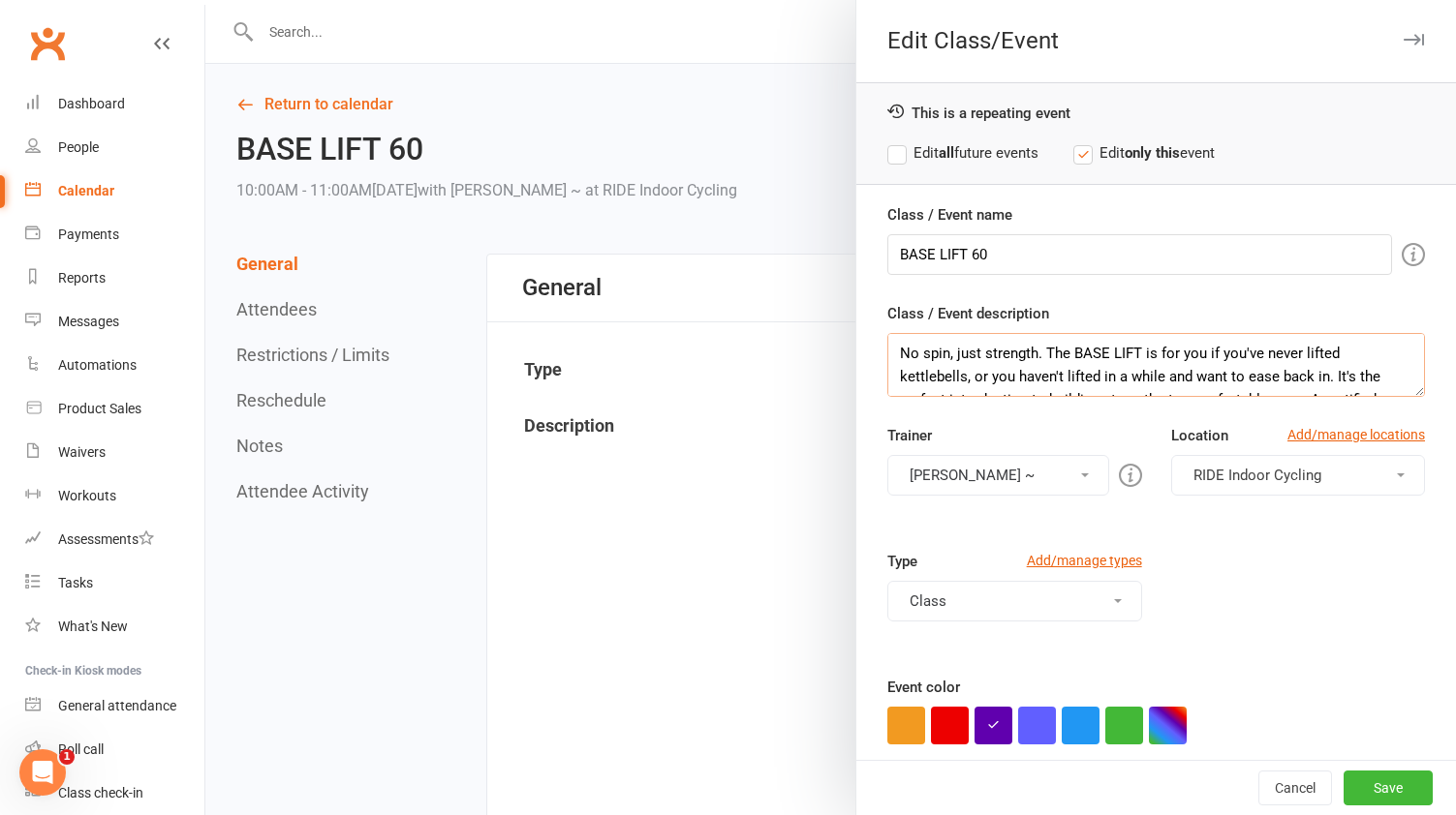
drag, startPoint x: 1048, startPoint y: 351, endPoint x: 1106, endPoint y: 350, distance: 58.0
click at [1106, 350] on textarea "No spin, just strength. The BASE LIFT is for you if you've never lifted kettleb…" at bounding box center [1156, 365] width 537 height 64
drag, startPoint x: 1105, startPoint y: 352, endPoint x: 1162, endPoint y: 376, distance: 61.8
click at [1162, 376] on textarea "No spin, just strength. This LIFT is for you if you've never lifted kettlebells…" at bounding box center [1156, 365] width 537 height 64
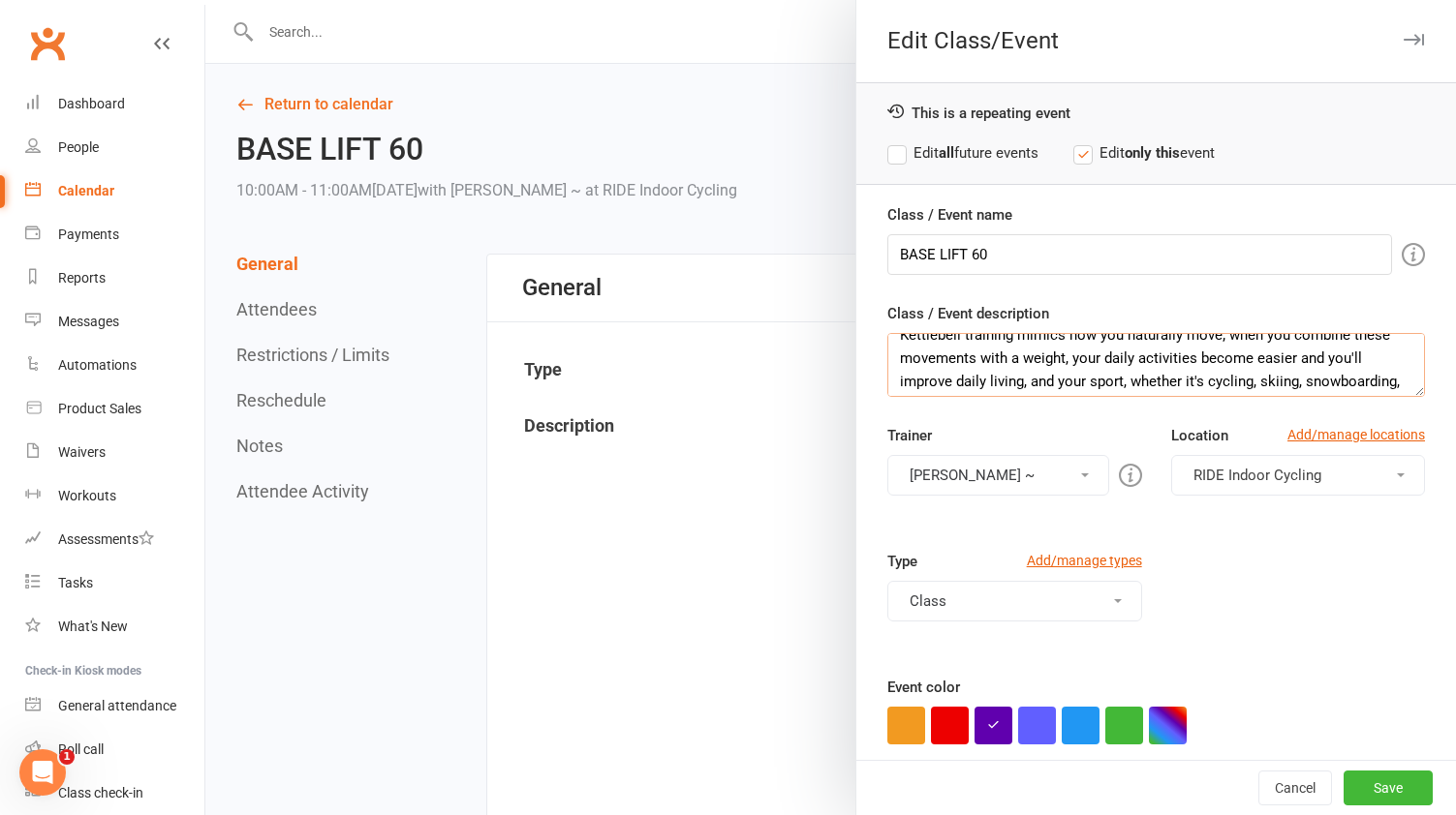
scroll to position [209, 0]
drag, startPoint x: 1109, startPoint y: 352, endPoint x: 1216, endPoint y: 401, distance: 117.7
click at [1216, 401] on div "Class / Event name BASE LIFT 60 Class / Event description No spin, just strengt…" at bounding box center [1156, 537] width 600 height 667
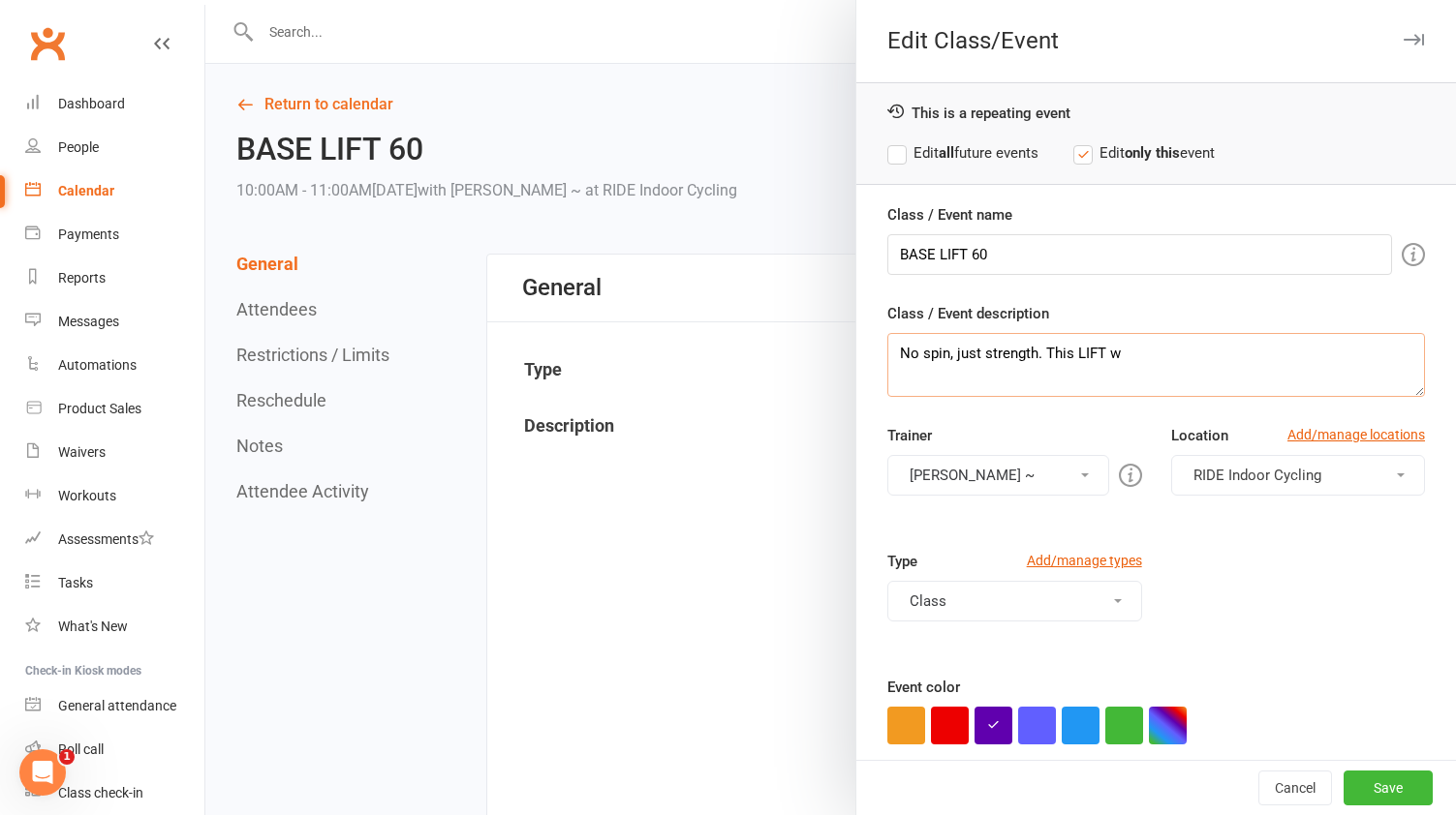
scroll to position [0, 0]
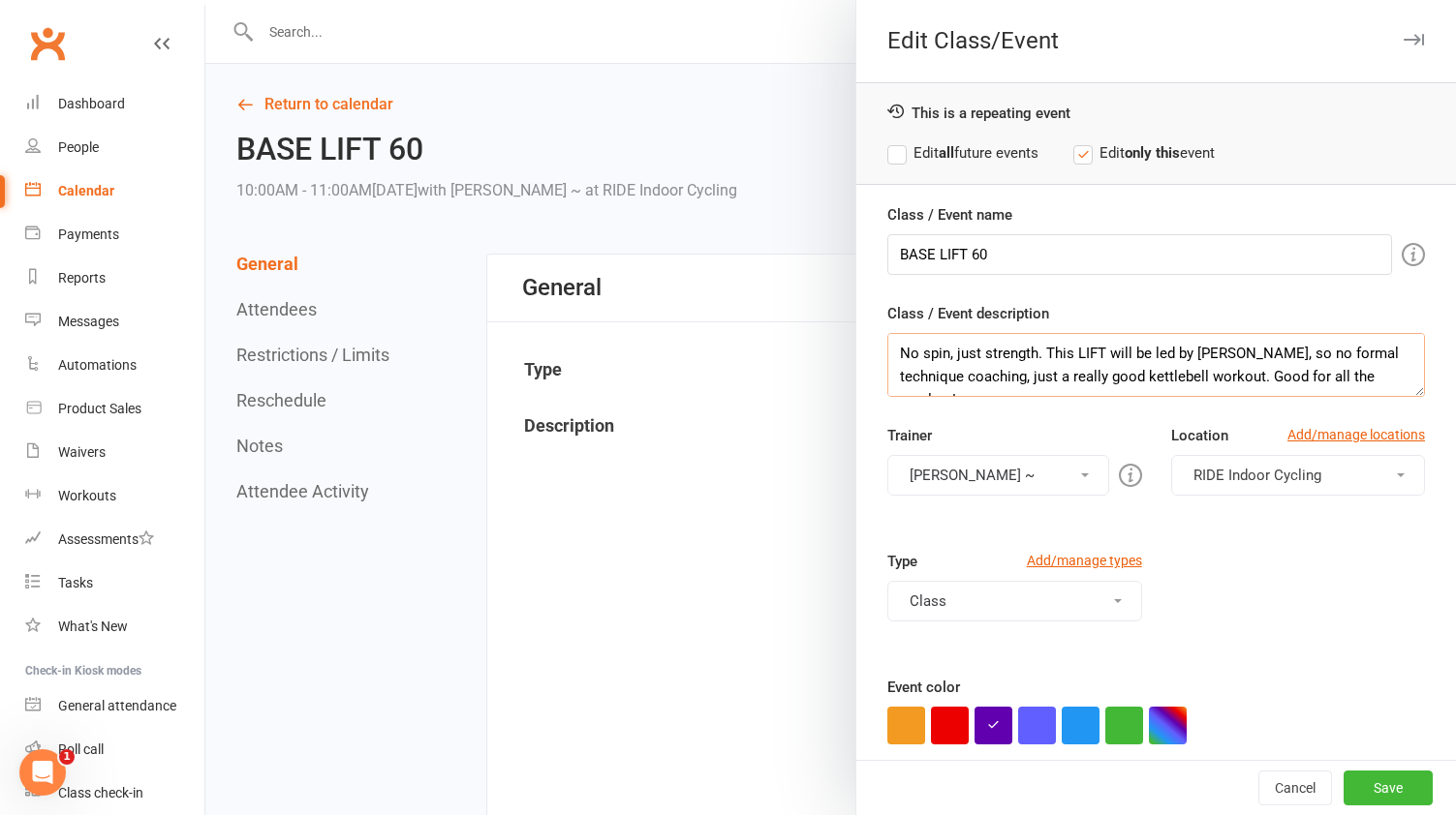
drag, startPoint x: 900, startPoint y: 353, endPoint x: 986, endPoint y: 425, distance: 112.2
type textarea "No spin, just strength. This LIFT will be led by [PERSON_NAME], so no formal te…"
click at [1087, 470] on button "[PERSON_NAME] ~" at bounding box center [998, 475] width 220 height 41
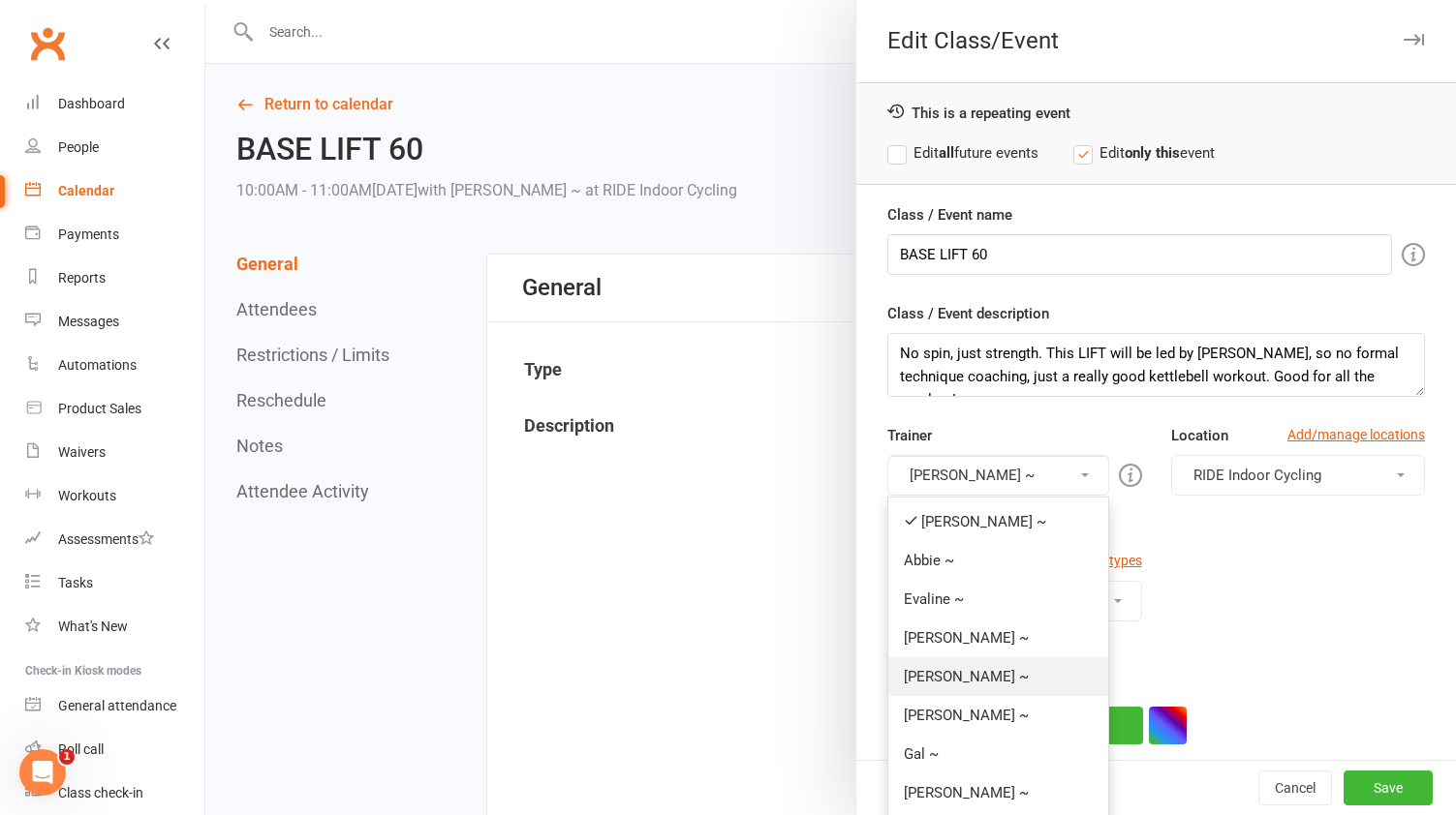
click at [940, 674] on link "[PERSON_NAME] ~" at bounding box center [998, 676] width 218 height 39
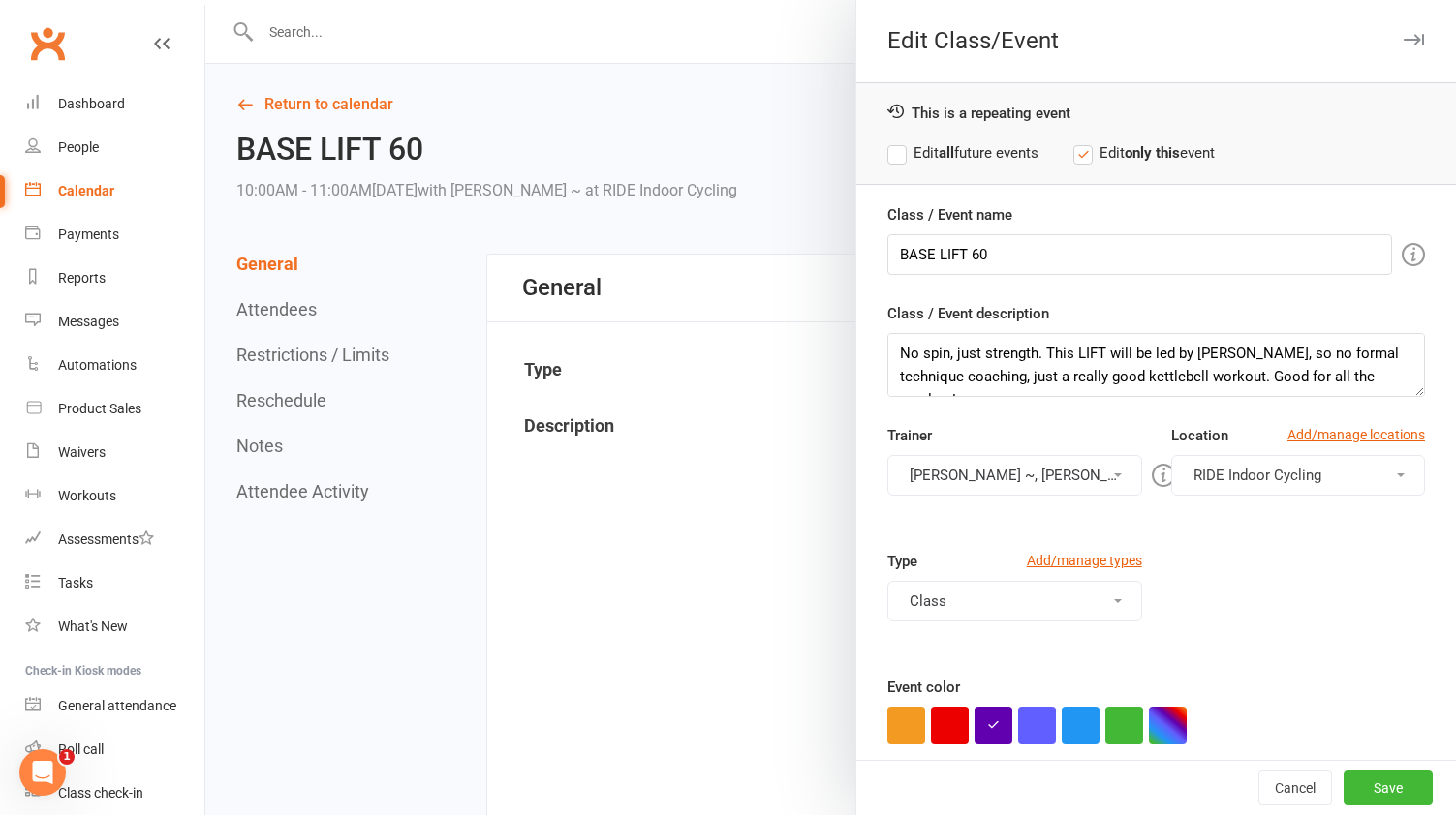
click at [1019, 471] on button "[PERSON_NAME] ~, [PERSON_NAME] ~" at bounding box center [1015, 475] width 254 height 41
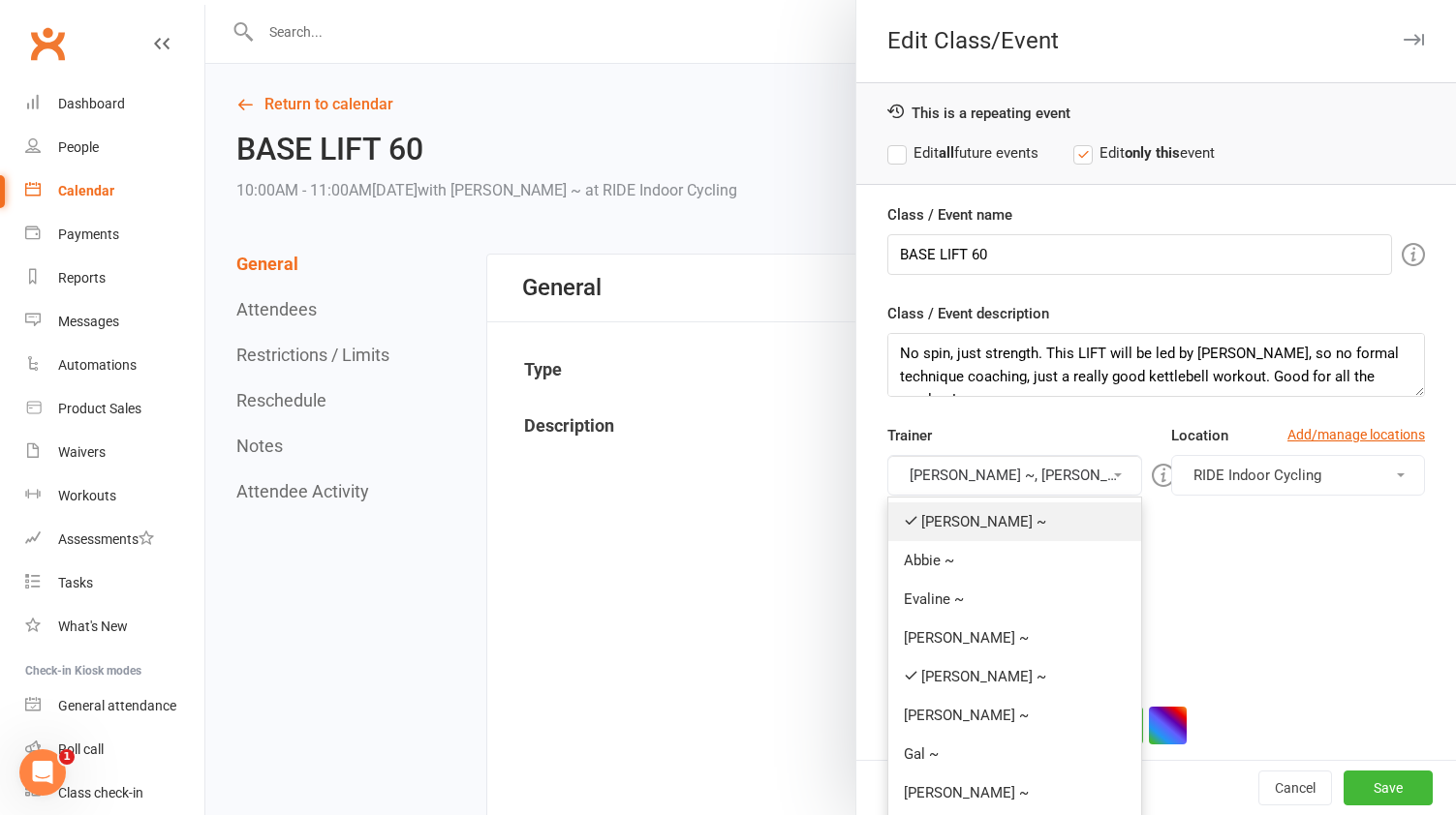
click at [934, 521] on link "[PERSON_NAME] ~" at bounding box center [1015, 521] width 252 height 39
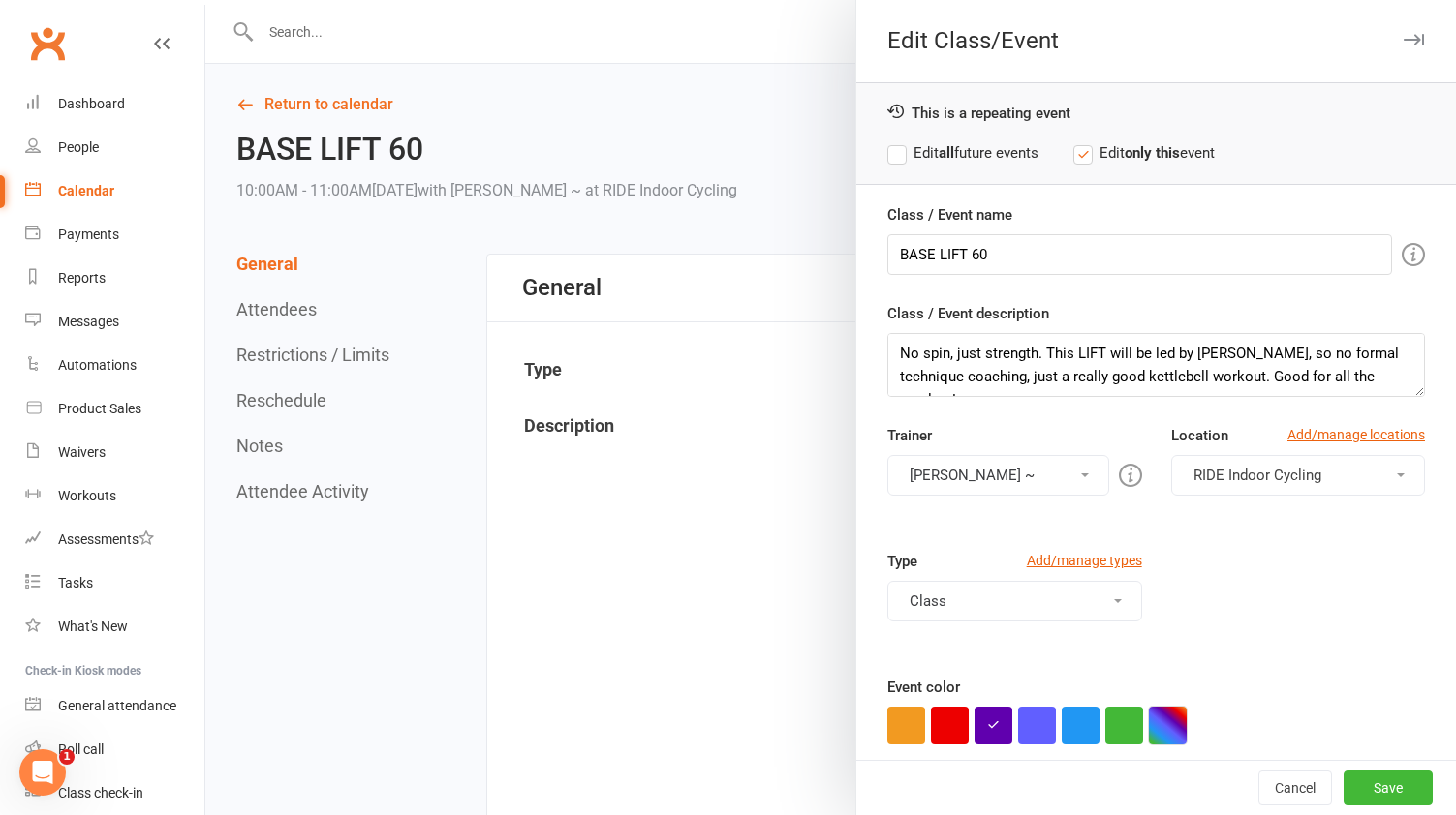
click at [1164, 718] on button "button" at bounding box center [1168, 726] width 38 height 38
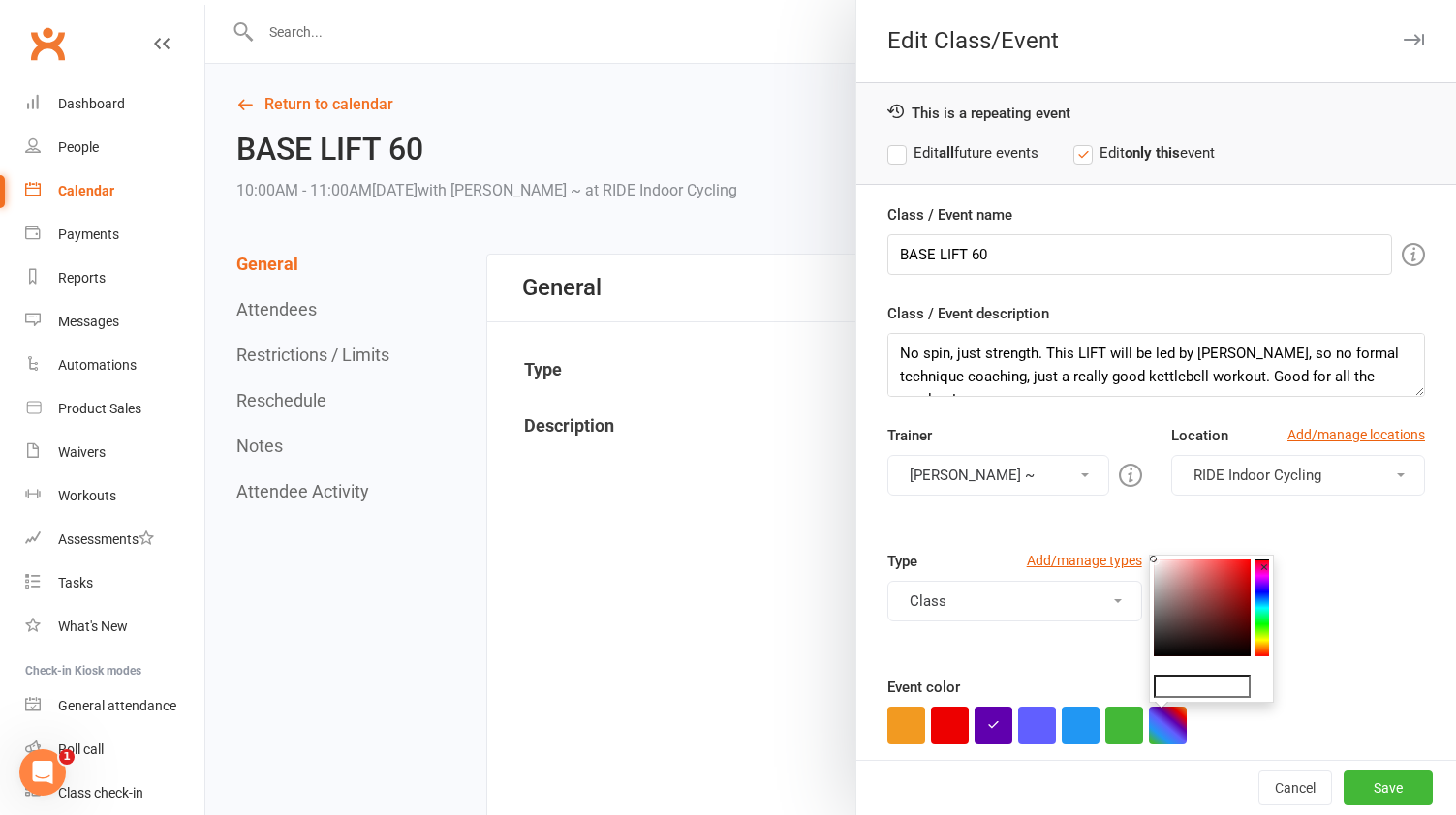
click at [1262, 614] on colorpicker-hue at bounding box center [1261, 609] width 15 height 97
click at [1263, 618] on colorpicker-hue at bounding box center [1261, 609] width 15 height 97
click at [1263, 618] on icon at bounding box center [1261, 618] width 15 height 2
click at [1259, 614] on icon at bounding box center [1261, 614] width 15 height 2
click at [1225, 588] on colorpicker-saturation at bounding box center [1203, 609] width 97 height 97
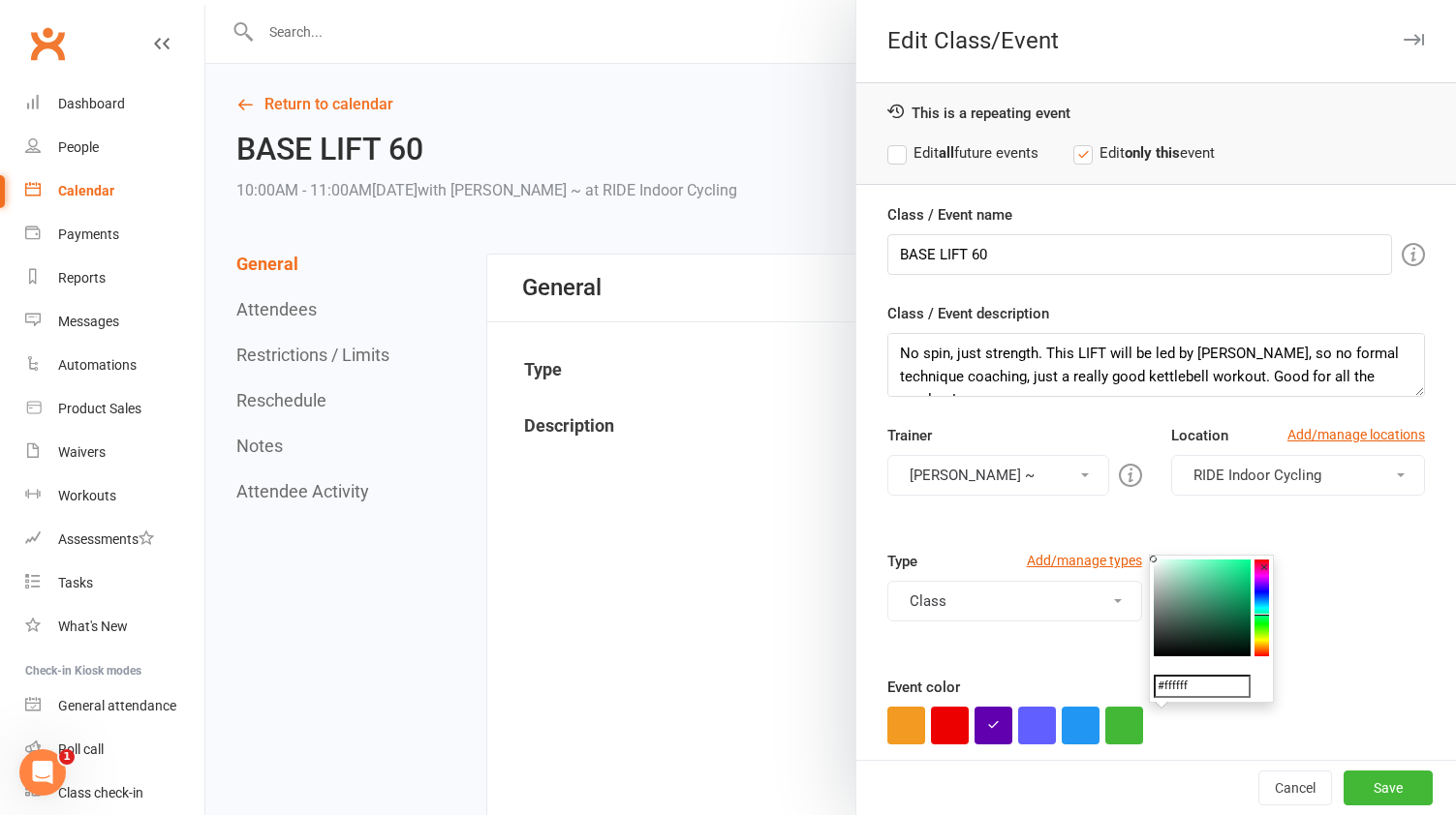
type input "#31b57e"
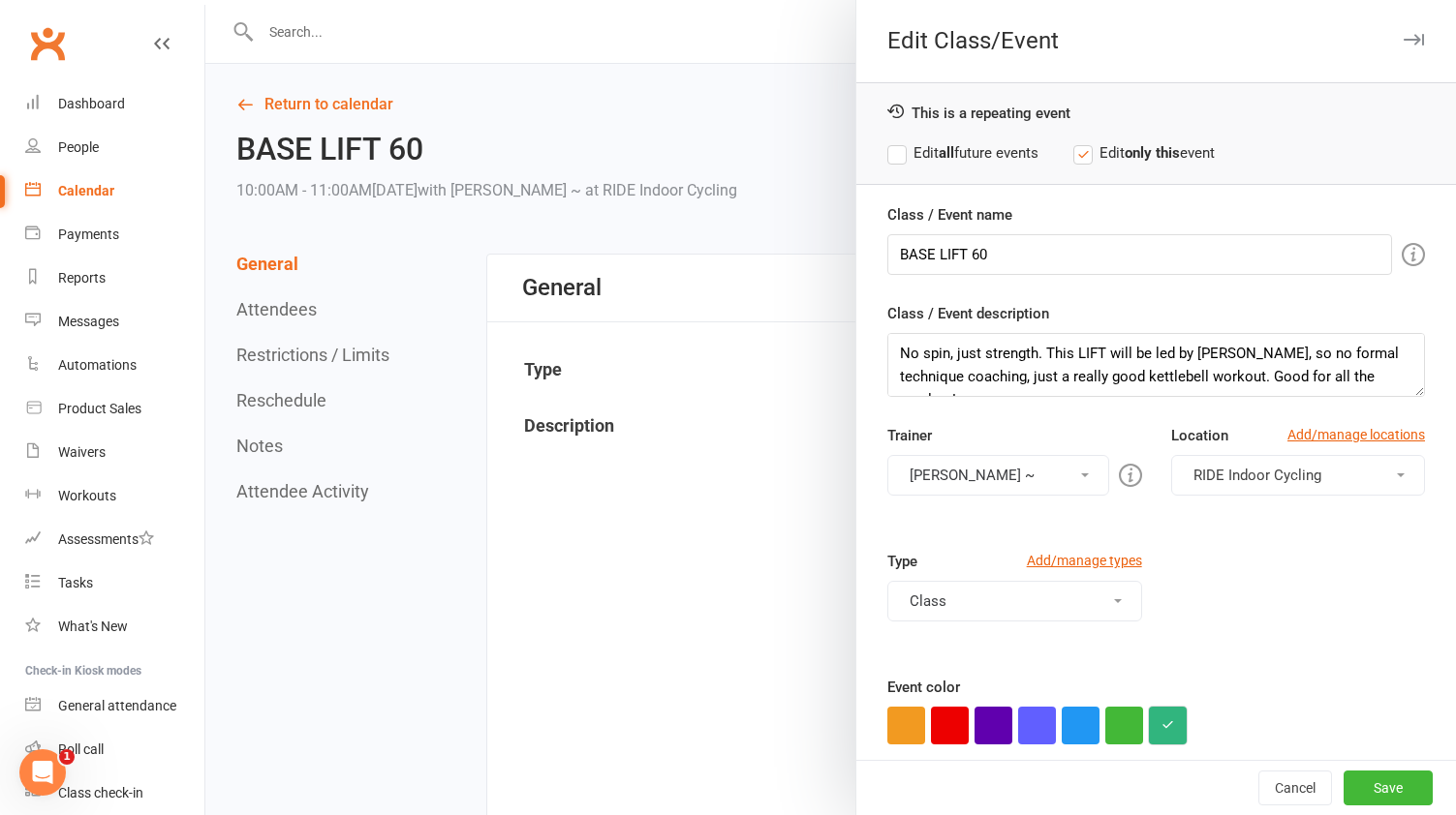
click at [1169, 723] on button "button" at bounding box center [1168, 726] width 38 height 38
click at [1393, 786] on button "Save" at bounding box center [1388, 788] width 89 height 35
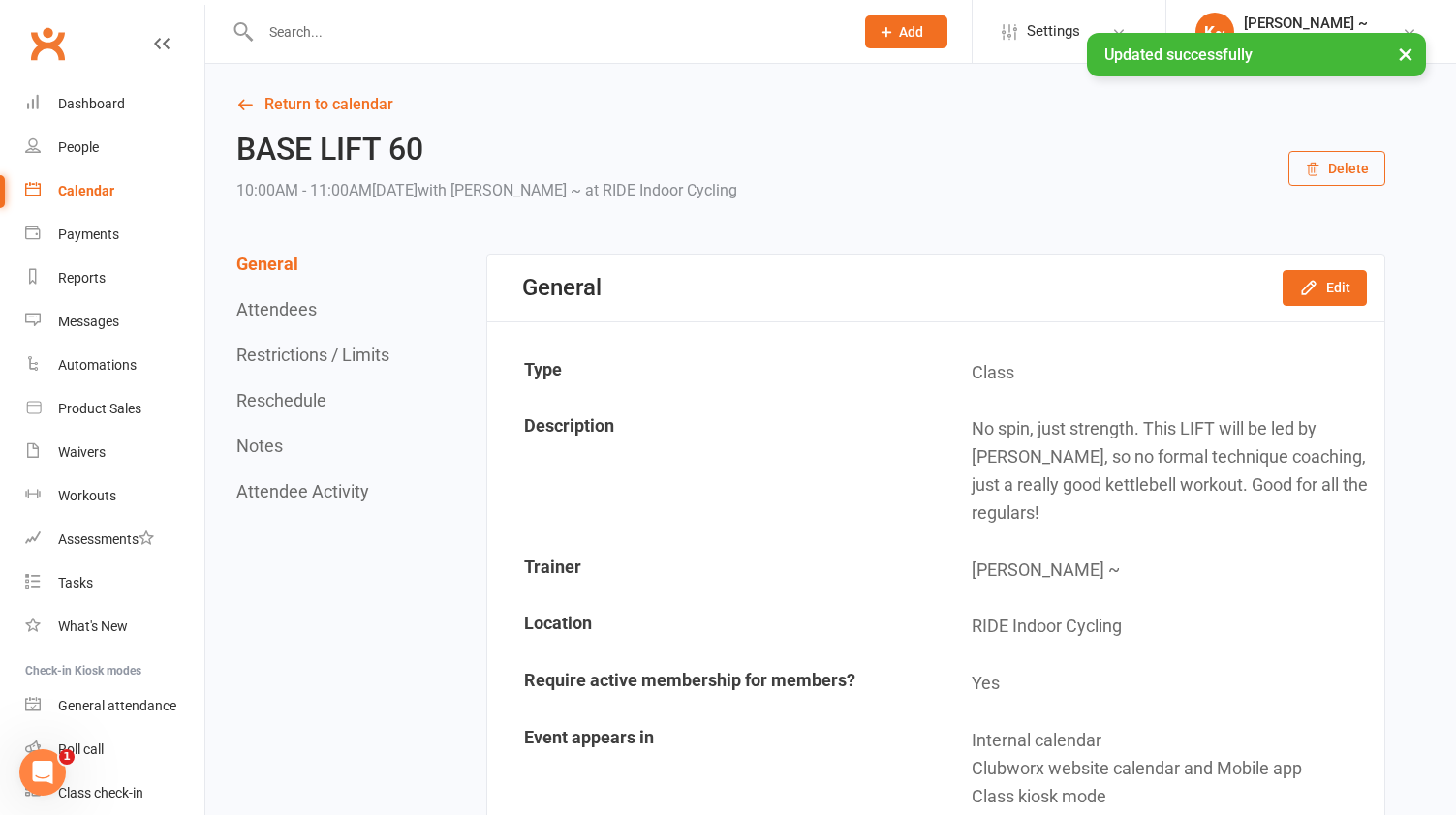
click at [92, 186] on div "Calendar" at bounding box center [86, 191] width 57 height 16
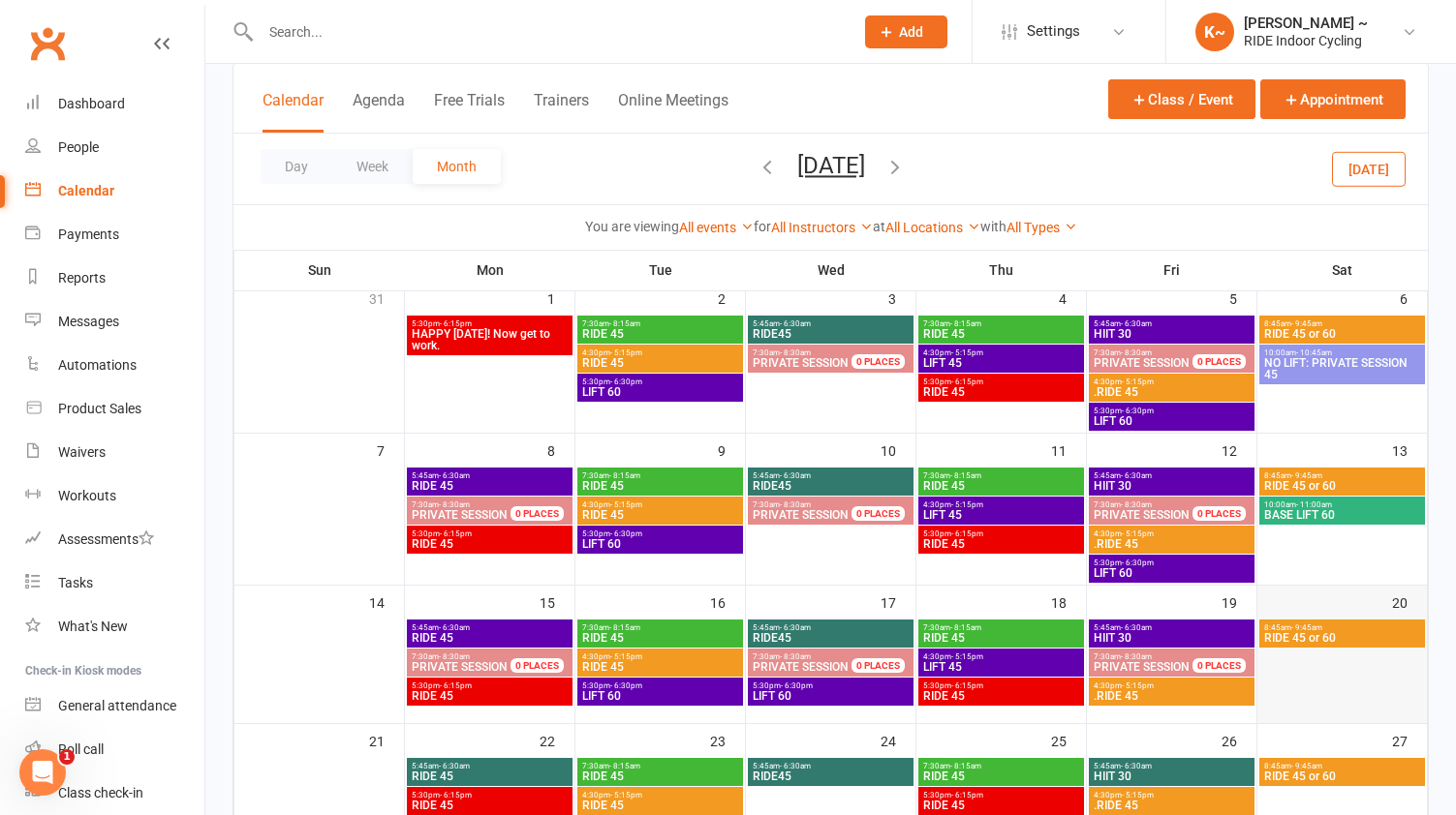
scroll to position [178, 0]
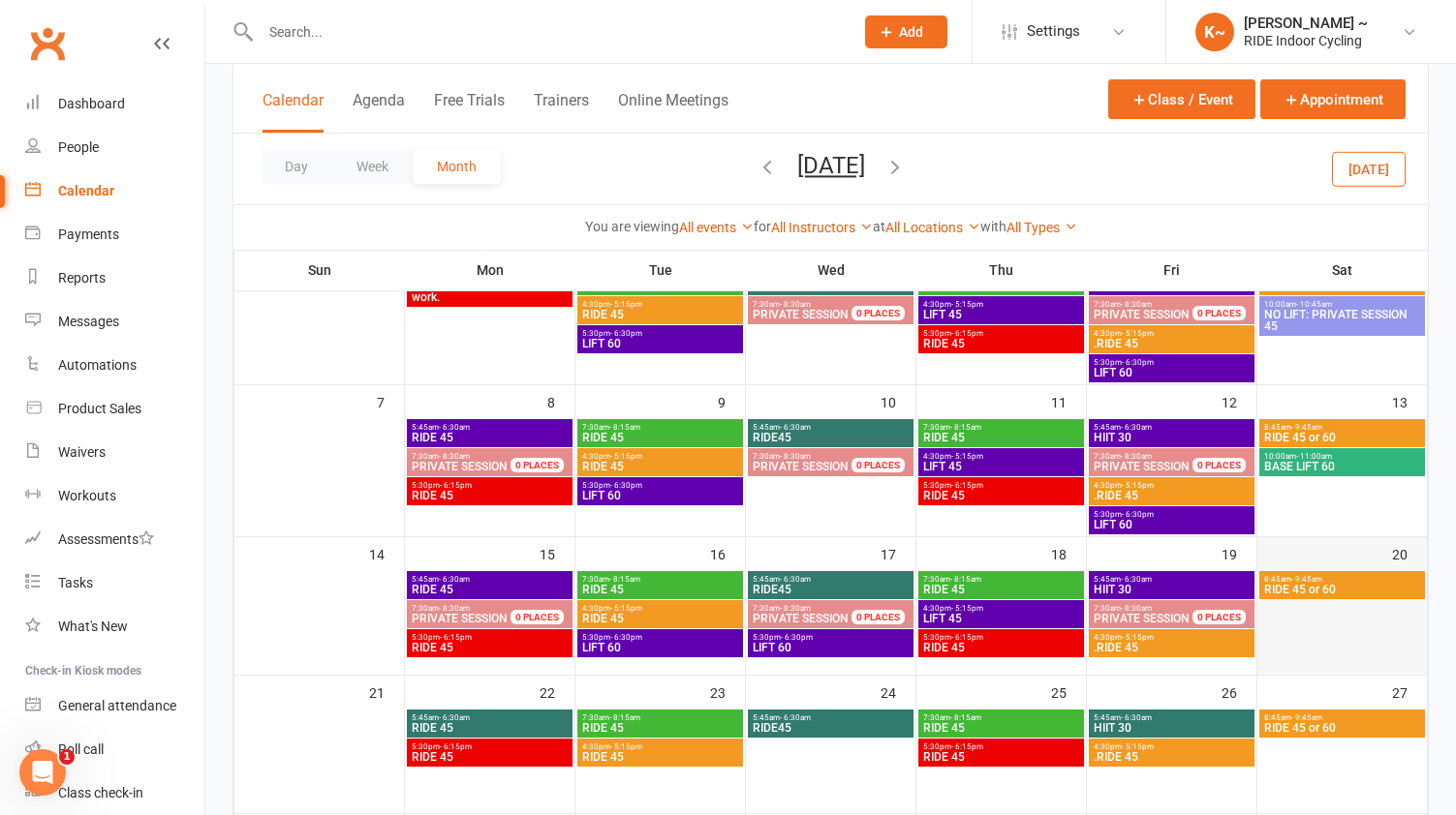
click at [1333, 617] on div at bounding box center [1342, 615] width 166 height 87
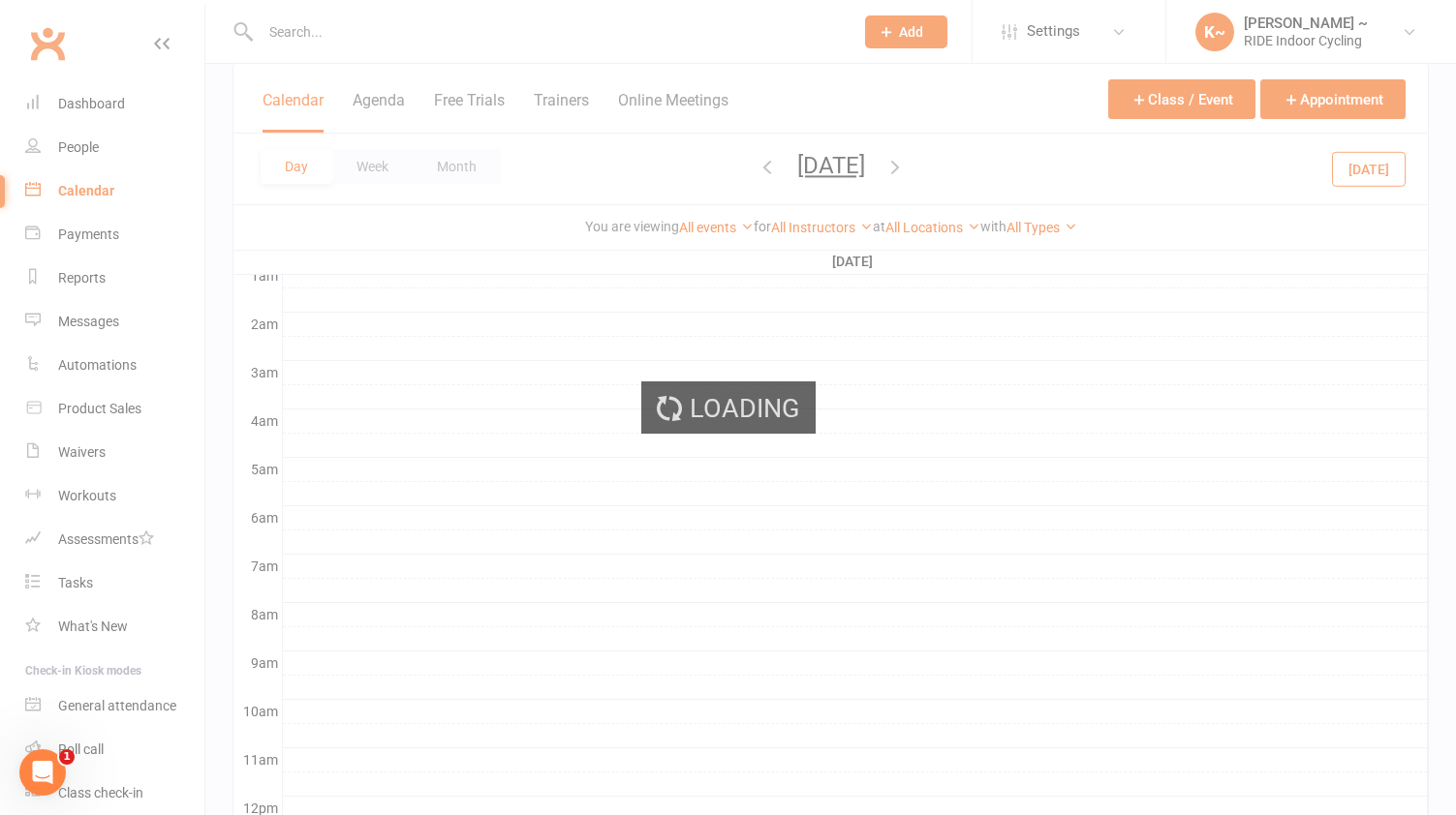
scroll to position [0, 0]
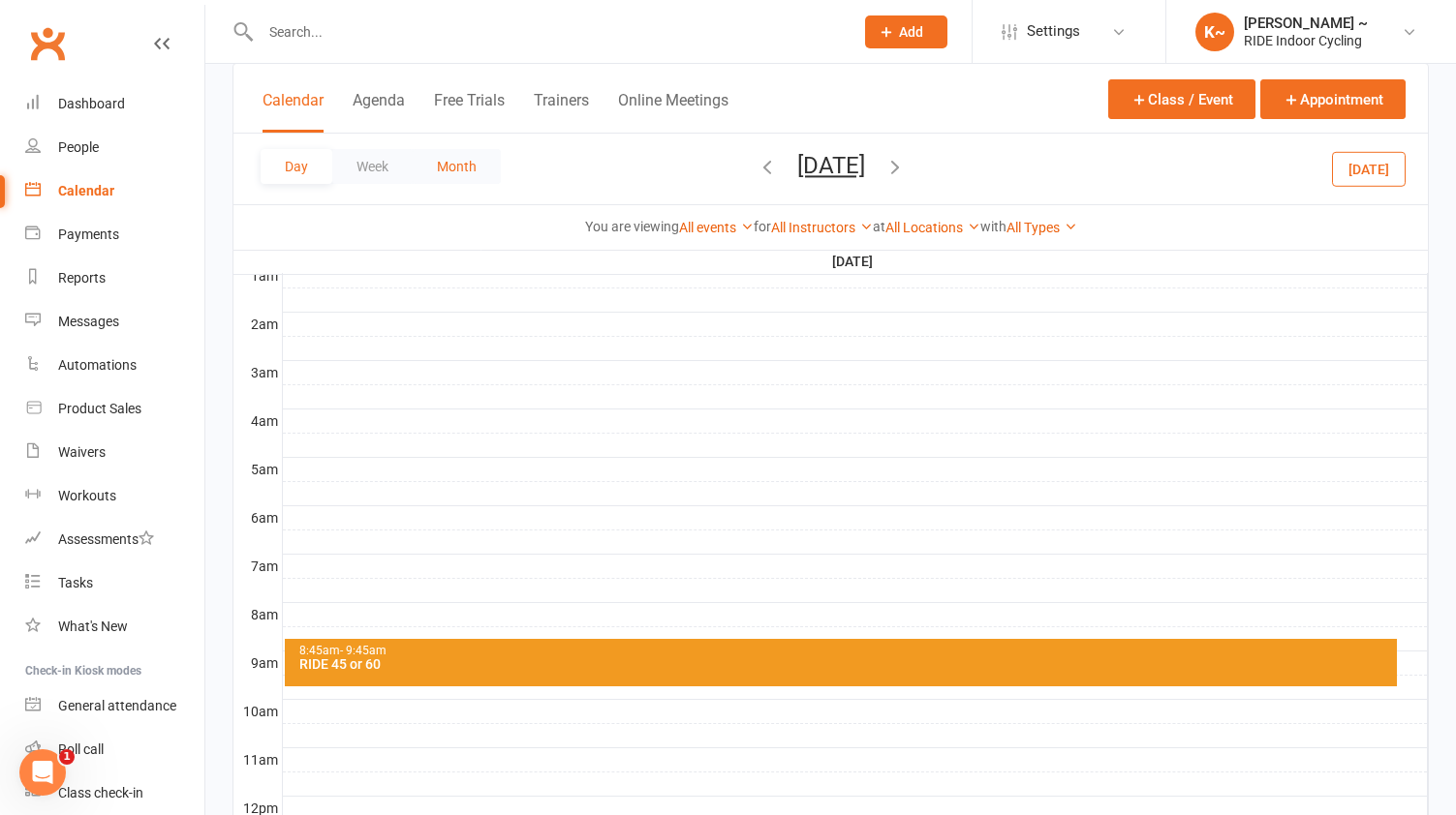
click at [470, 167] on button "Month" at bounding box center [457, 166] width 88 height 35
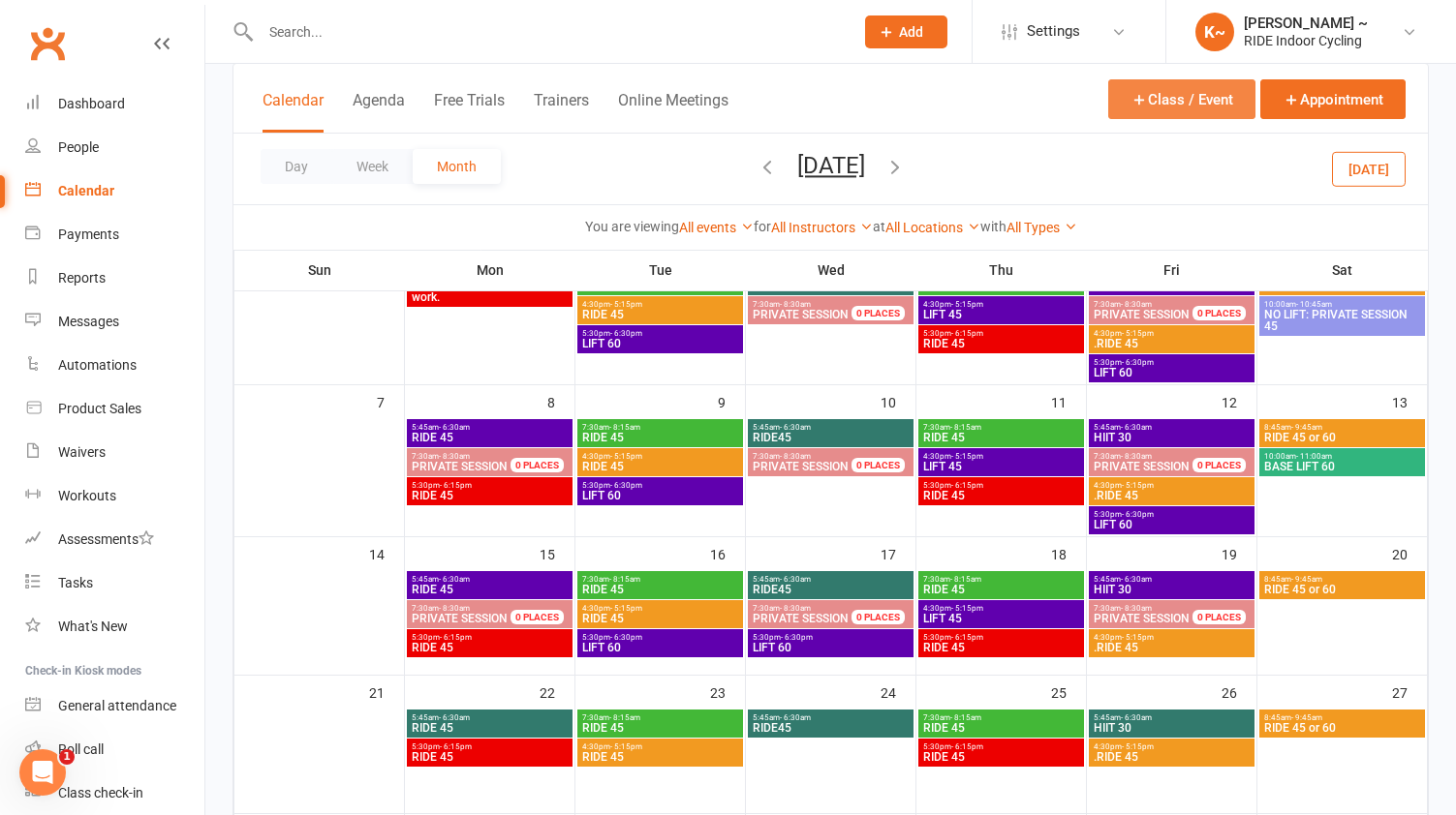
click at [1196, 93] on button "Class / Event" at bounding box center [1182, 99] width 147 height 40
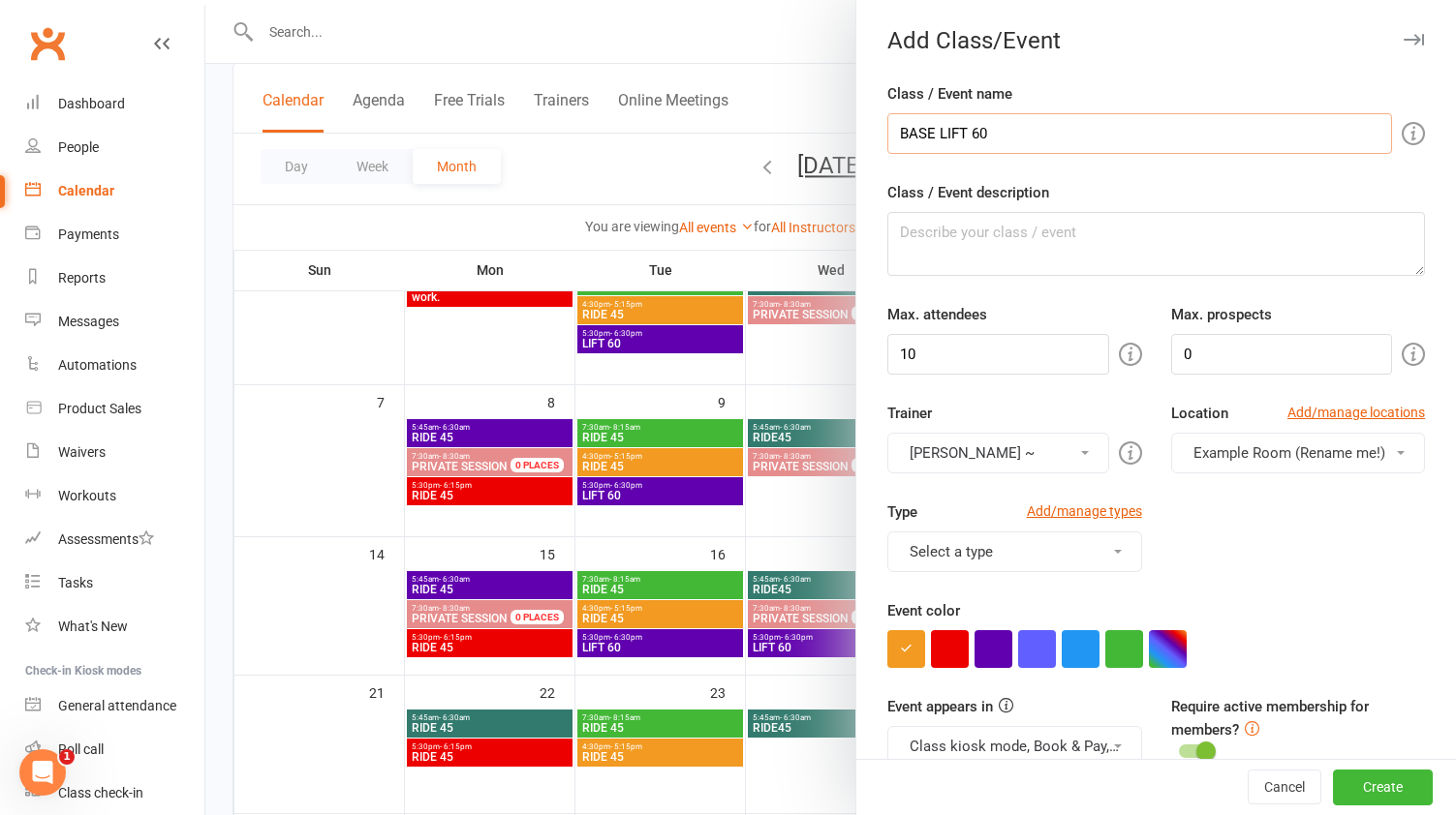
type input "BASE LIFT 60"
click at [983, 211] on div "Class / Event description" at bounding box center [1156, 228] width 537 height 95
click at [976, 238] on textarea "Class / Event description" at bounding box center [1156, 244] width 537 height 64
paste textarea "No spin, just strength. This LIFT will be led by [PERSON_NAME], so no formal te…"
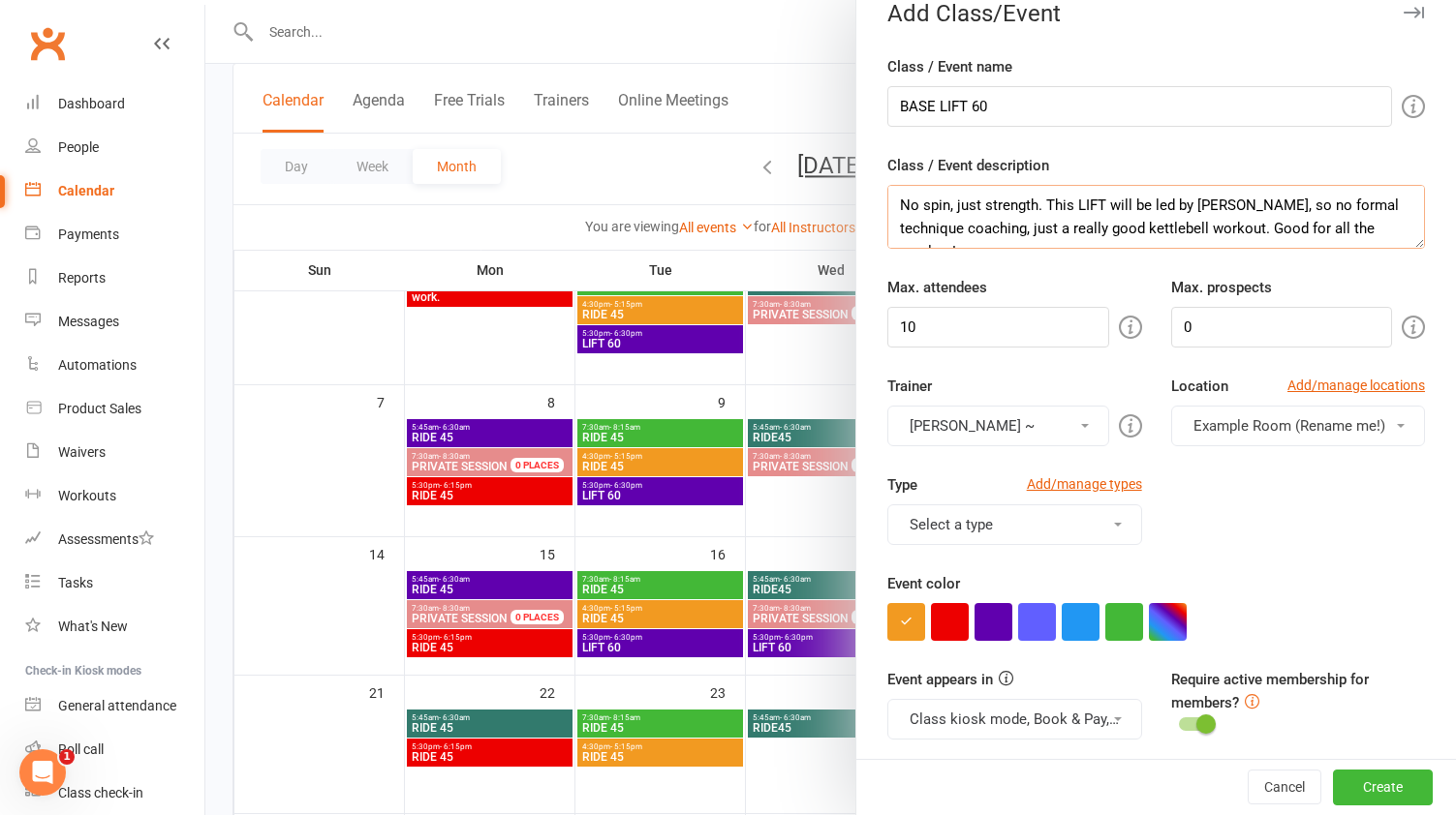
scroll to position [49, 0]
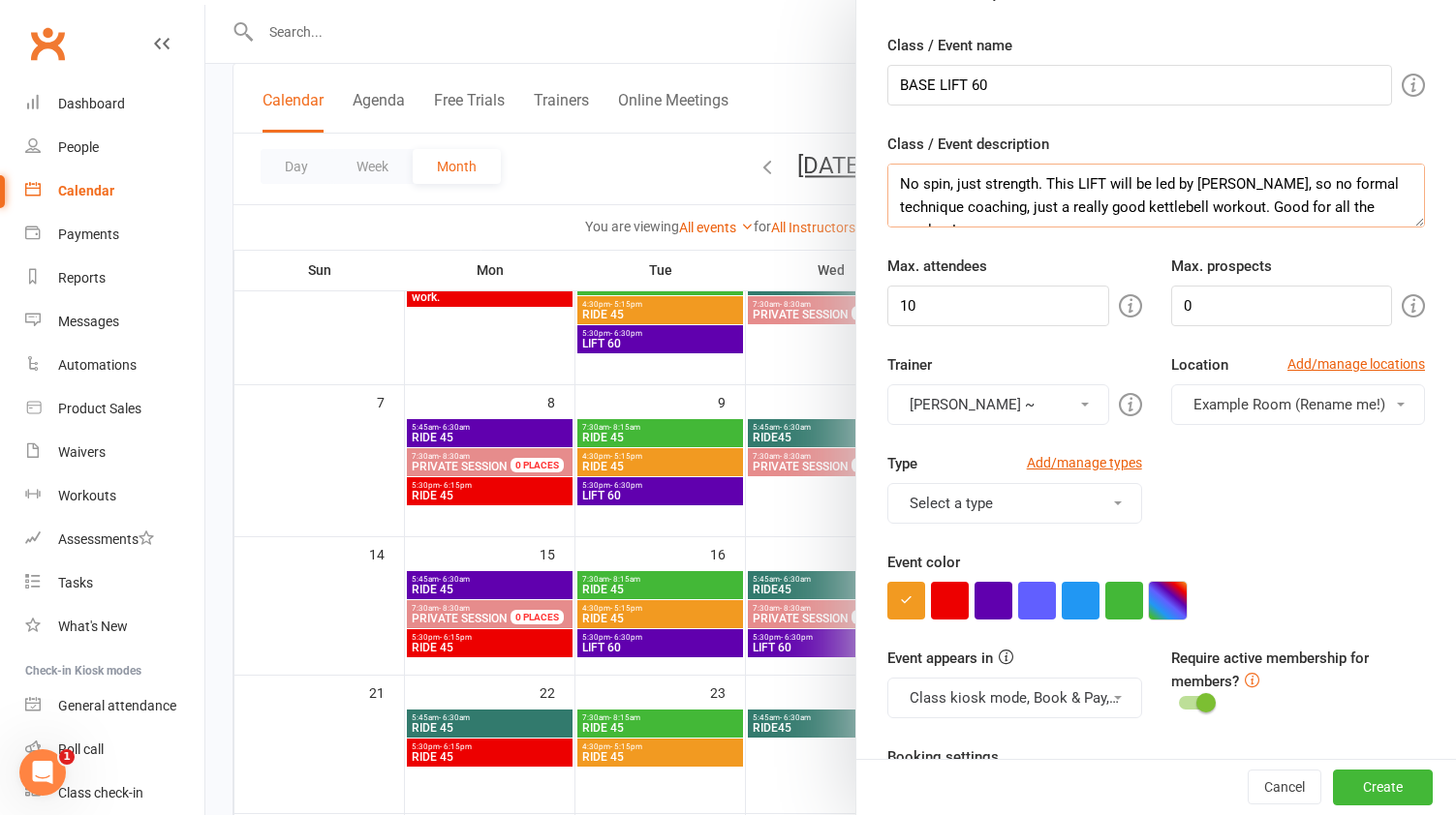
type textarea "No spin, just strength. This LIFT will be led by [PERSON_NAME], so no formal te…"
click at [1173, 594] on button "button" at bounding box center [1168, 601] width 38 height 38
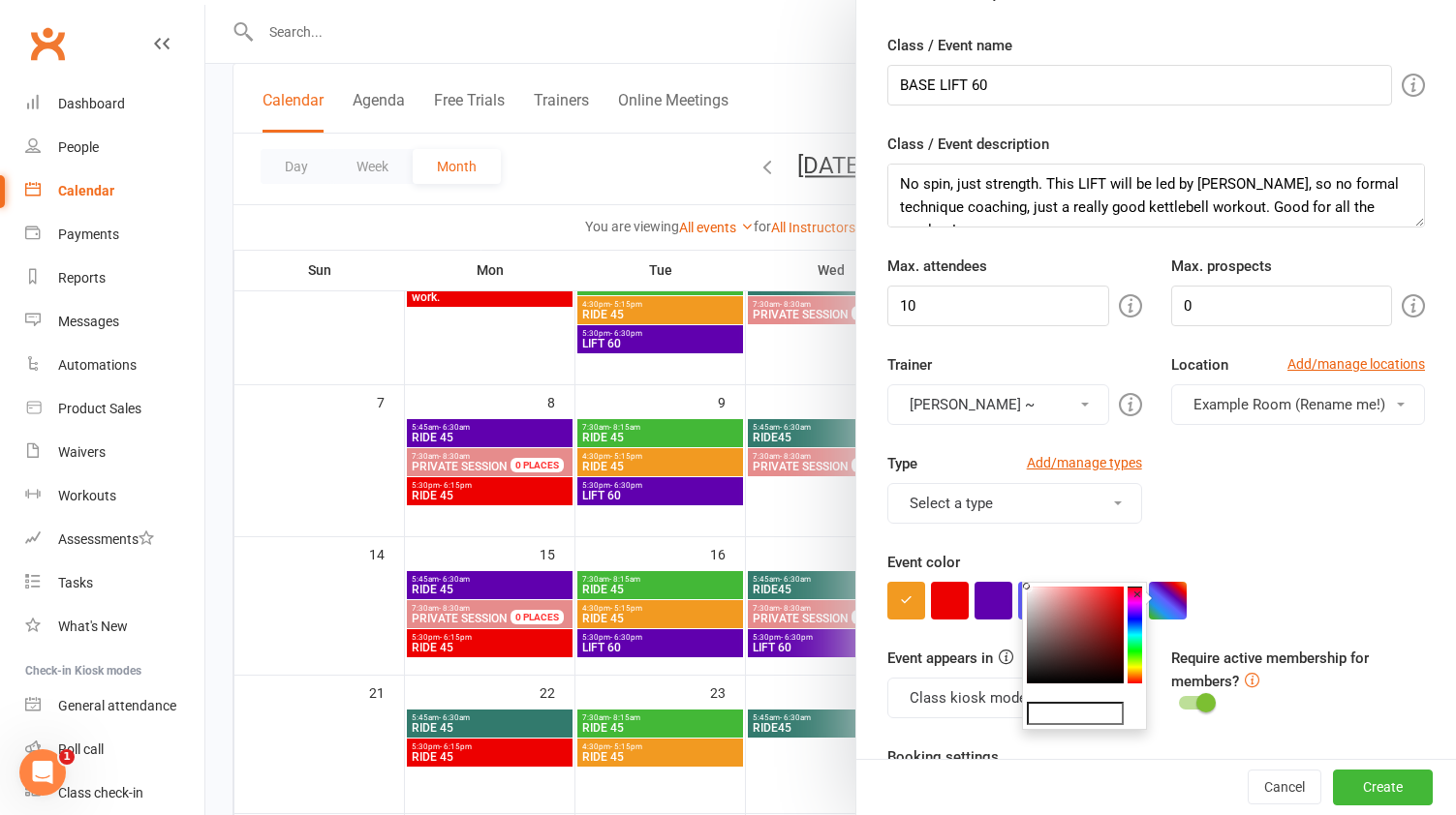
click at [1083, 392] on button "[PERSON_NAME] ~" at bounding box center [998, 404] width 220 height 41
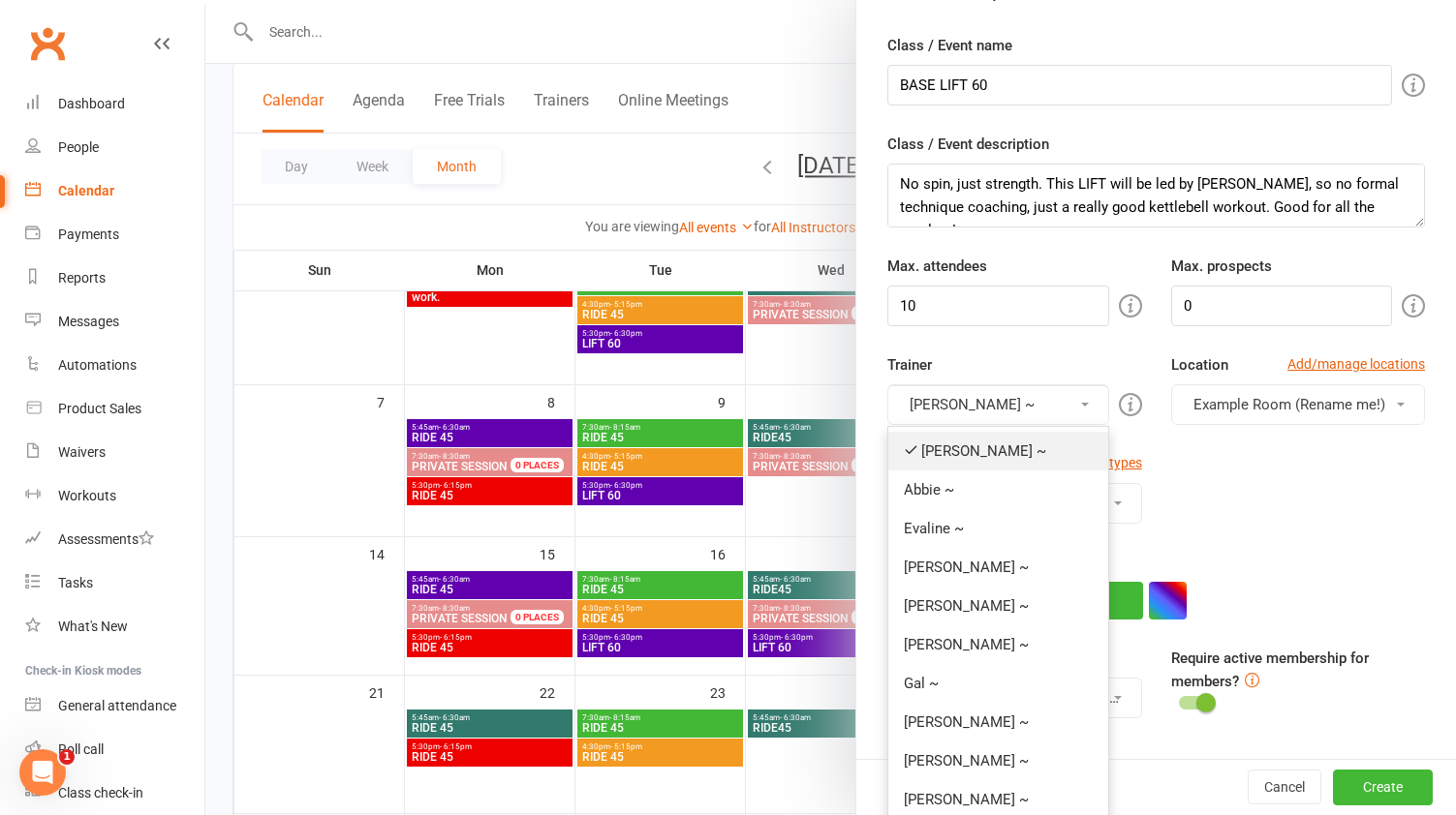
click at [1004, 452] on link "[PERSON_NAME] ~" at bounding box center [998, 451] width 218 height 39
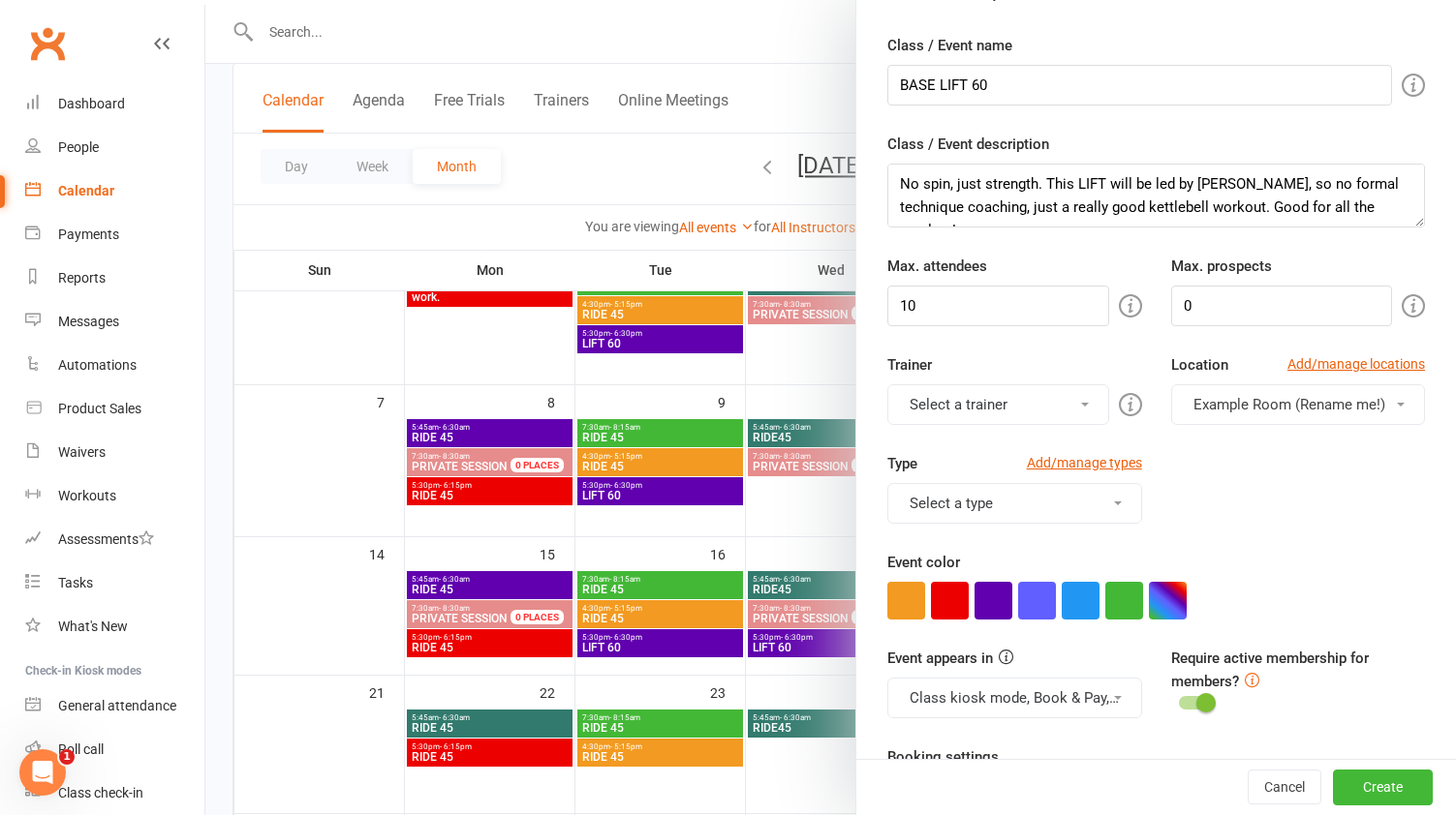
click at [1013, 411] on button "Select a trainer" at bounding box center [998, 404] width 220 height 41
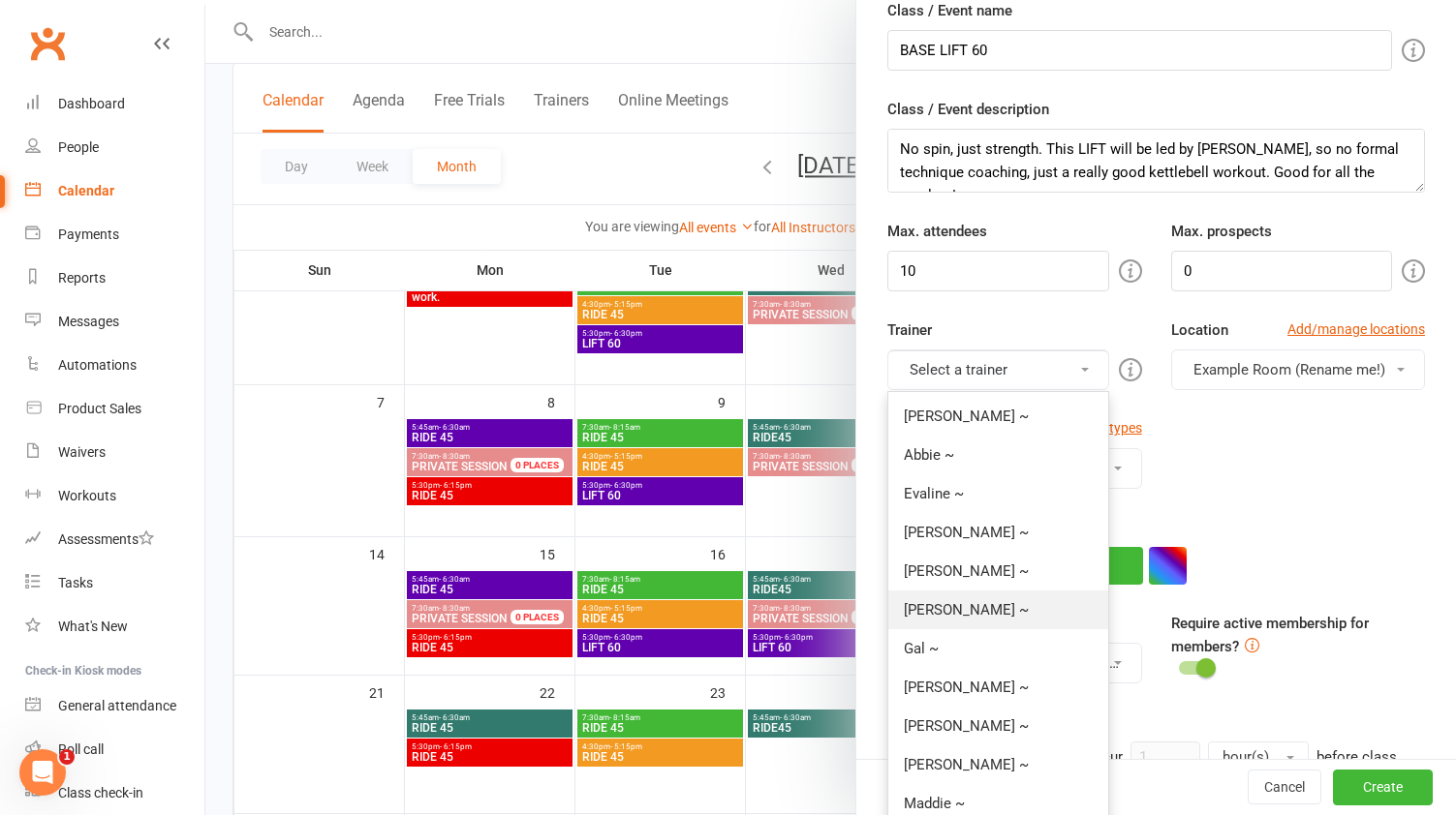
scroll to position [91, 0]
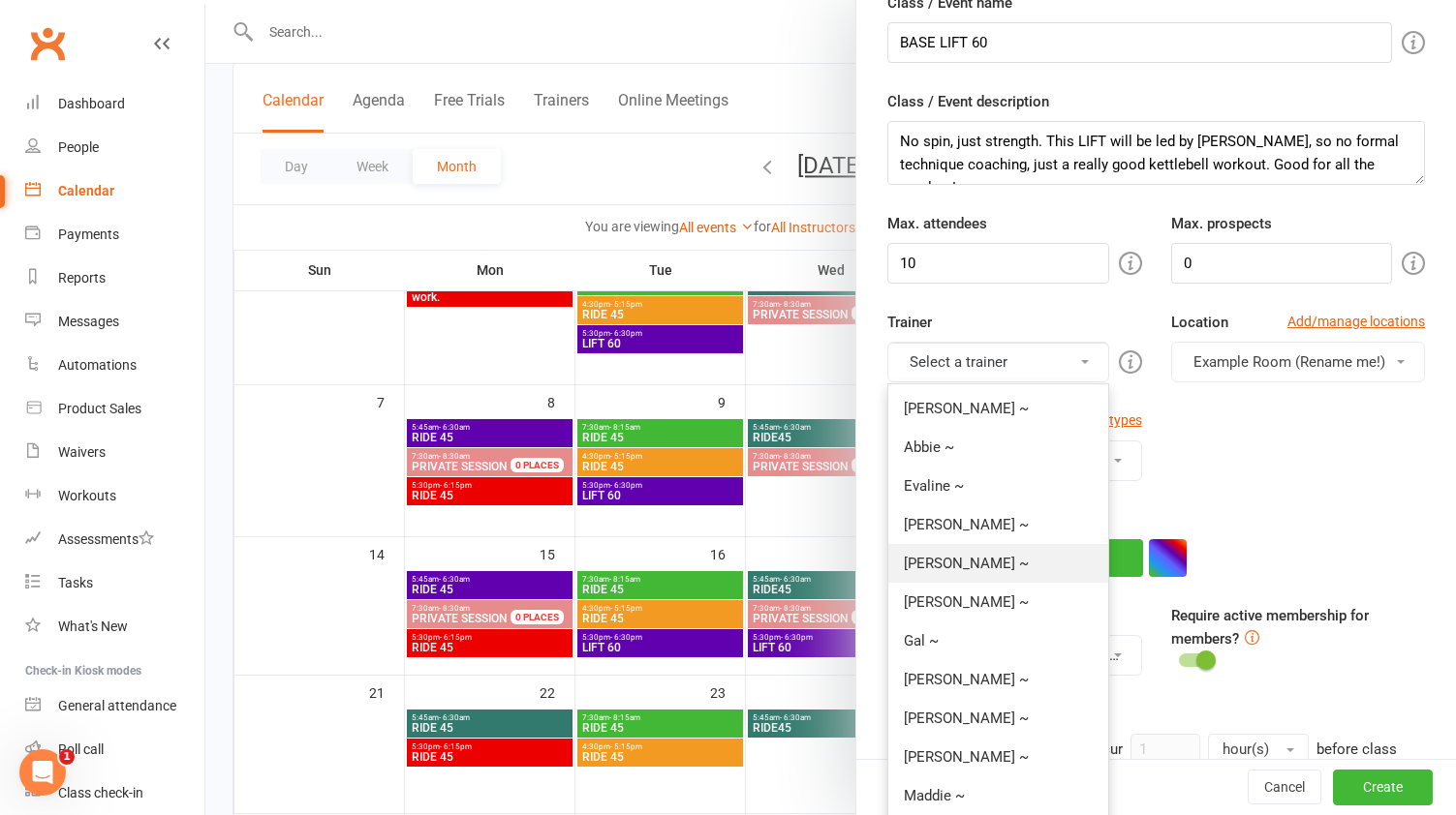
click at [977, 568] on link "[PERSON_NAME] ~" at bounding box center [998, 563] width 218 height 39
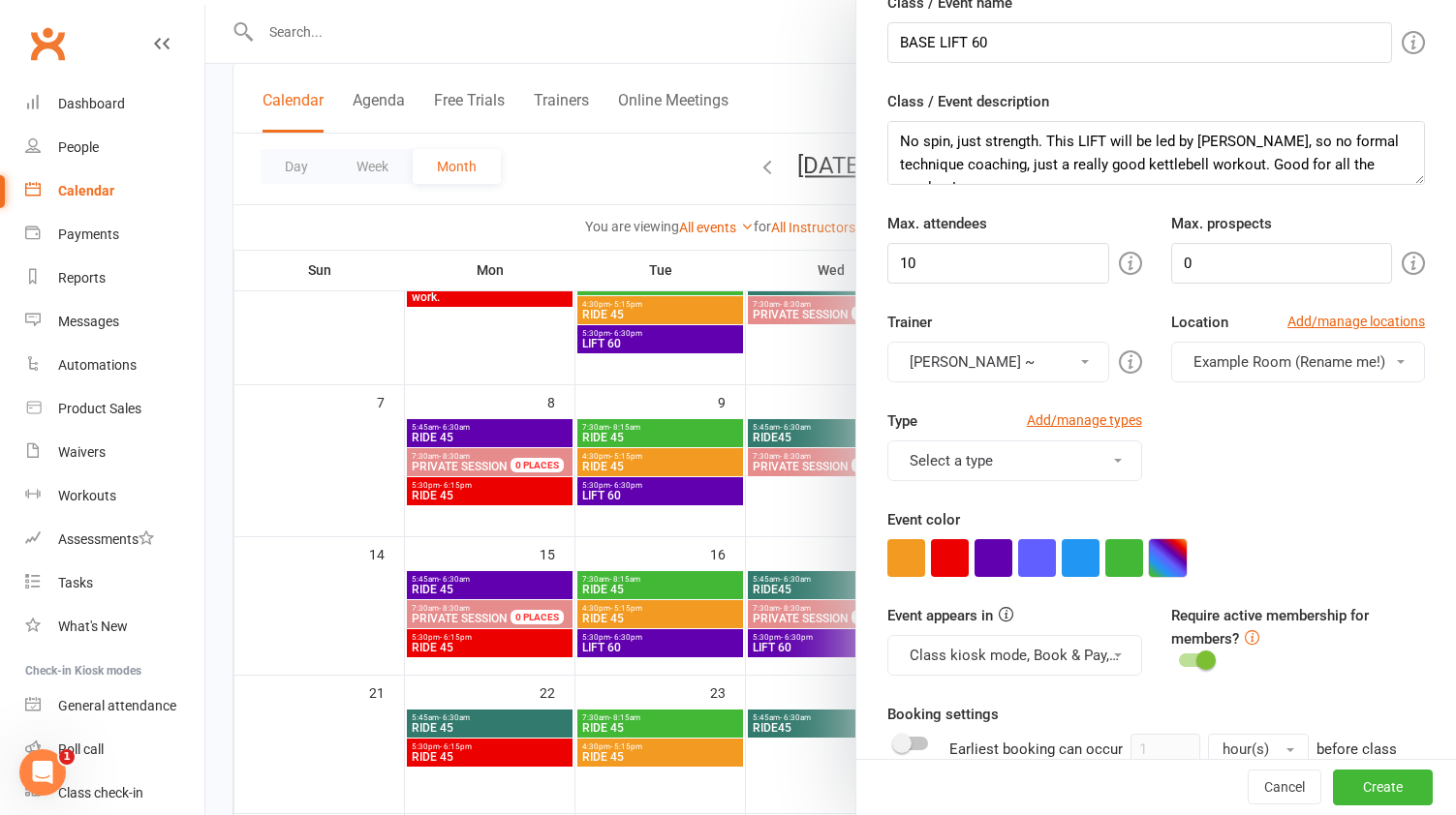
click at [1153, 560] on button "button" at bounding box center [1168, 558] width 38 height 38
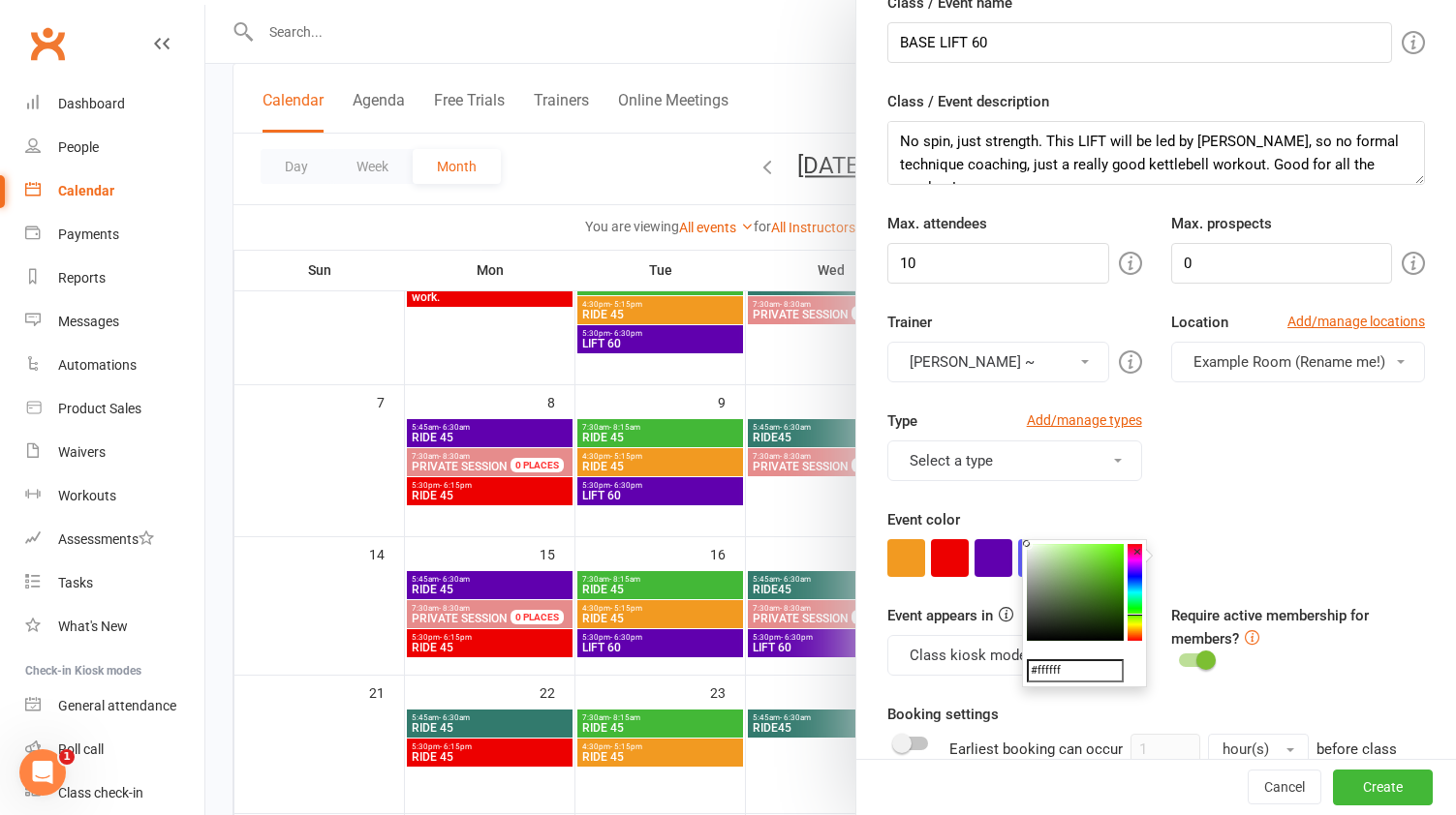
drag, startPoint x: 1135, startPoint y: 592, endPoint x: 1134, endPoint y: 613, distance: 21.0
click at [1134, 613] on colorpicker-hue at bounding box center [1135, 593] width 15 height 97
click at [1134, 612] on colorpicker-hue at bounding box center [1135, 593] width 15 height 97
click at [1135, 605] on colorpicker-hue at bounding box center [1135, 593] width 15 height 97
click at [1133, 593] on colorpicker-hue at bounding box center [1135, 593] width 15 height 97
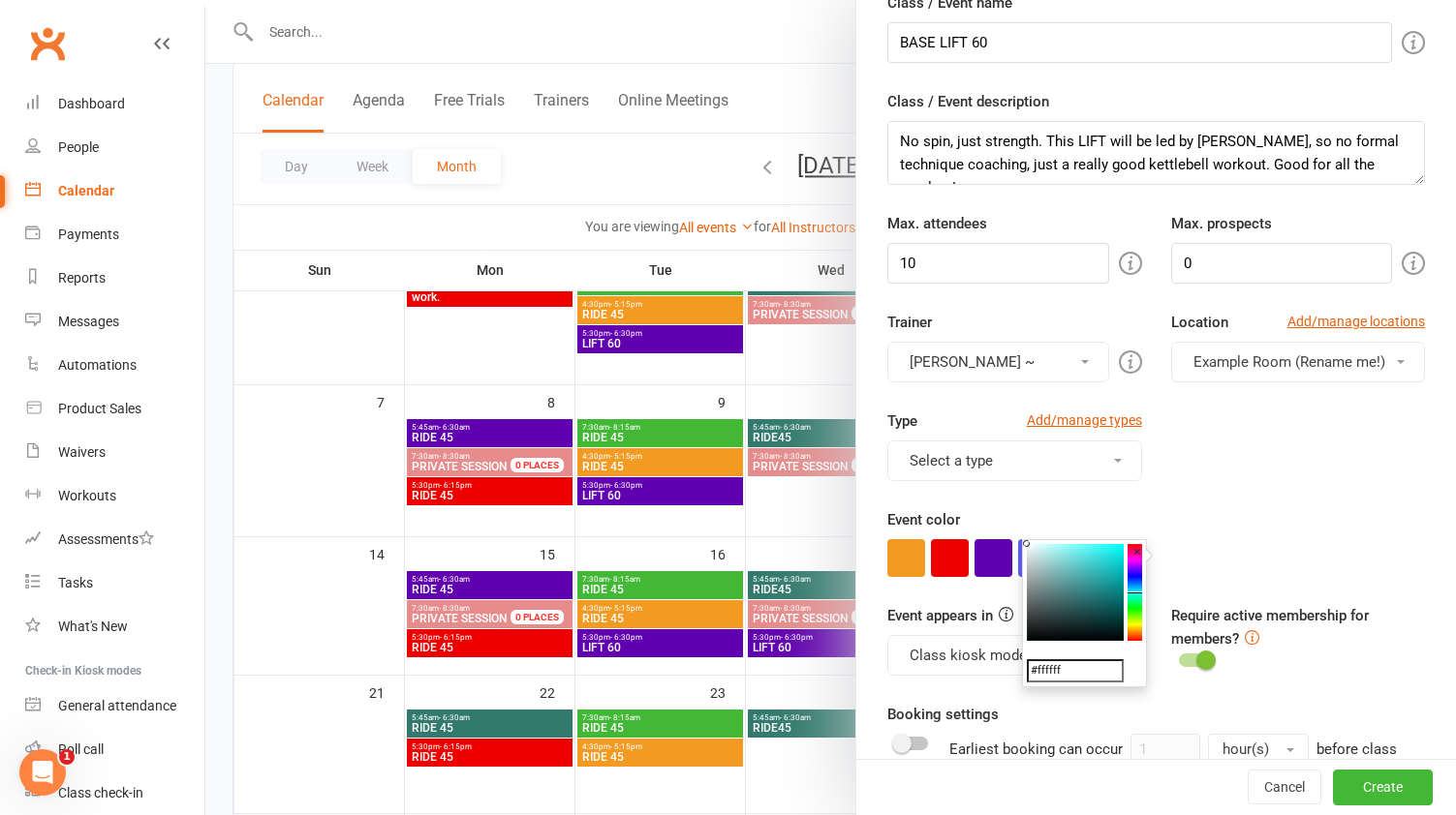
click at [1137, 603] on colorpicker-hue at bounding box center [1135, 593] width 15 height 97
click at [1137, 603] on icon at bounding box center [1135, 603] width 15 height 2
click at [1133, 590] on colorpicker-hue at bounding box center [1135, 593] width 15 height 97
click at [1126, 598] on div "#ffffff ×" at bounding box center [1085, 612] width 125 height 148
click at [1133, 598] on colorpicker-hue at bounding box center [1135, 593] width 15 height 97
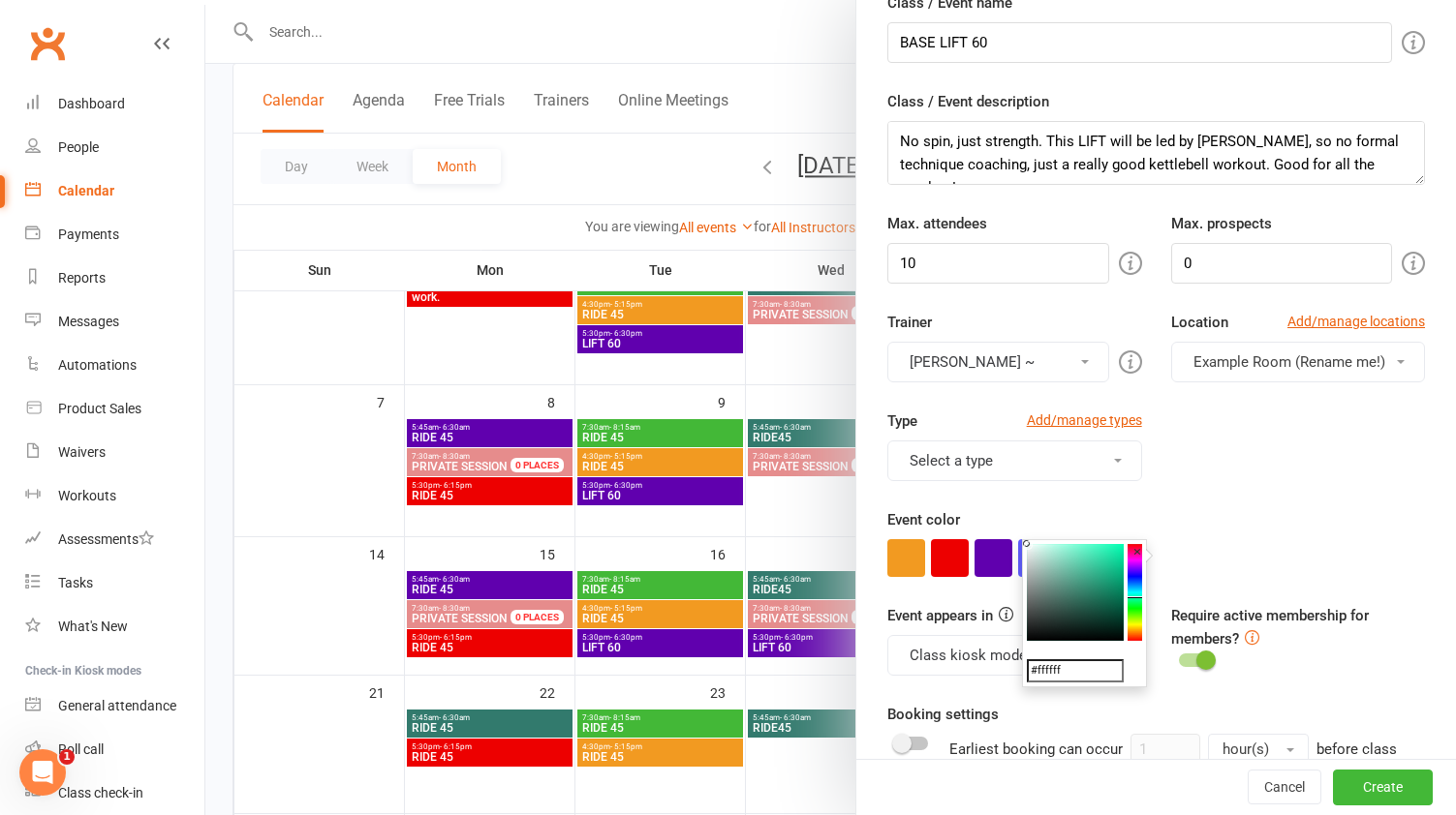
click at [1088, 577] on colorpicker-saturation at bounding box center [1076, 593] width 97 height 97
type input "#40a889"
click at [1085, 667] on input "#40a889" at bounding box center [1076, 670] width 97 height 23
click at [1291, 558] on div at bounding box center [1156, 558] width 537 height 38
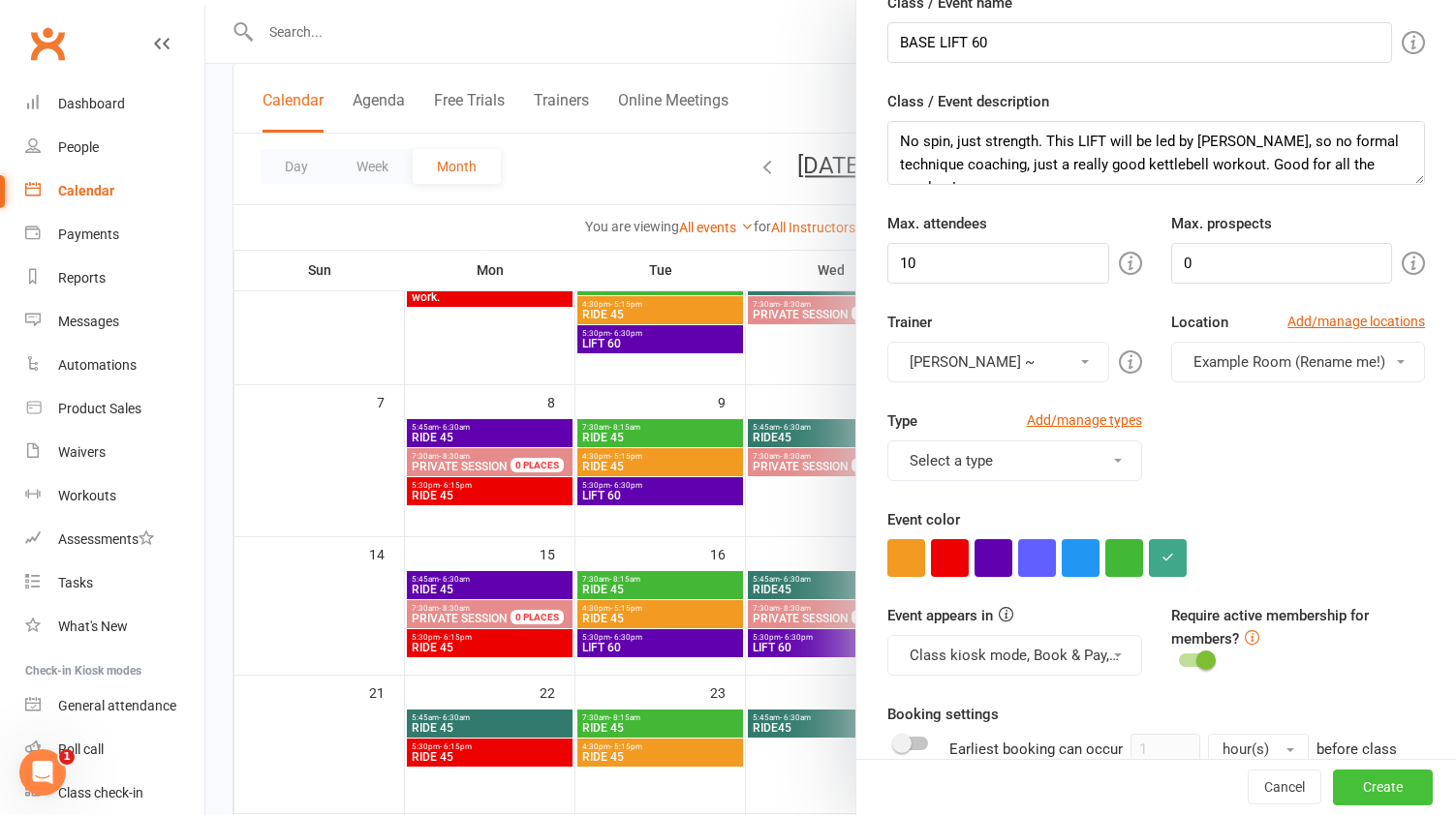
click at [1372, 795] on button "Create" at bounding box center [1383, 788] width 99 height 35
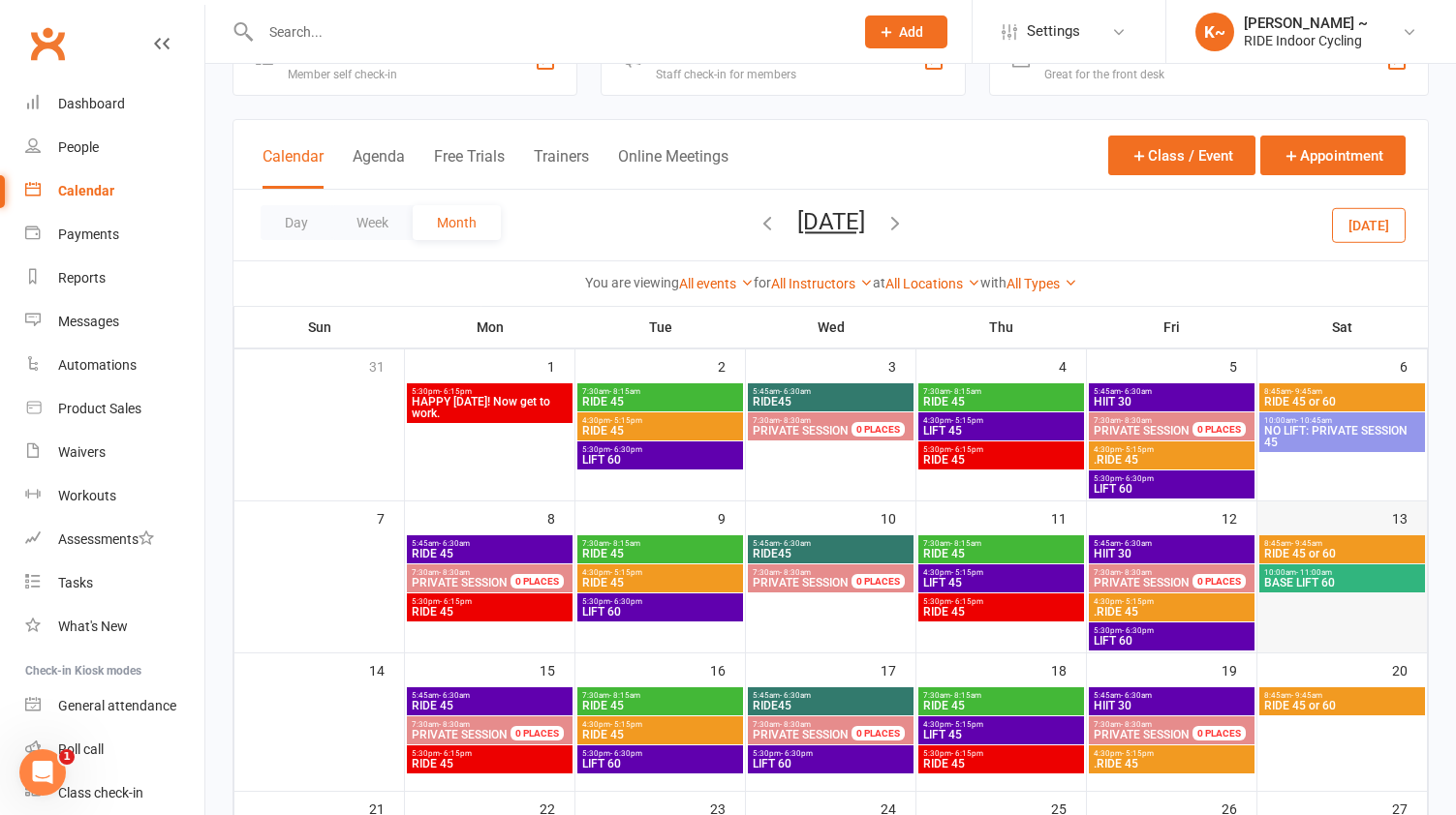
scroll to position [34, 0]
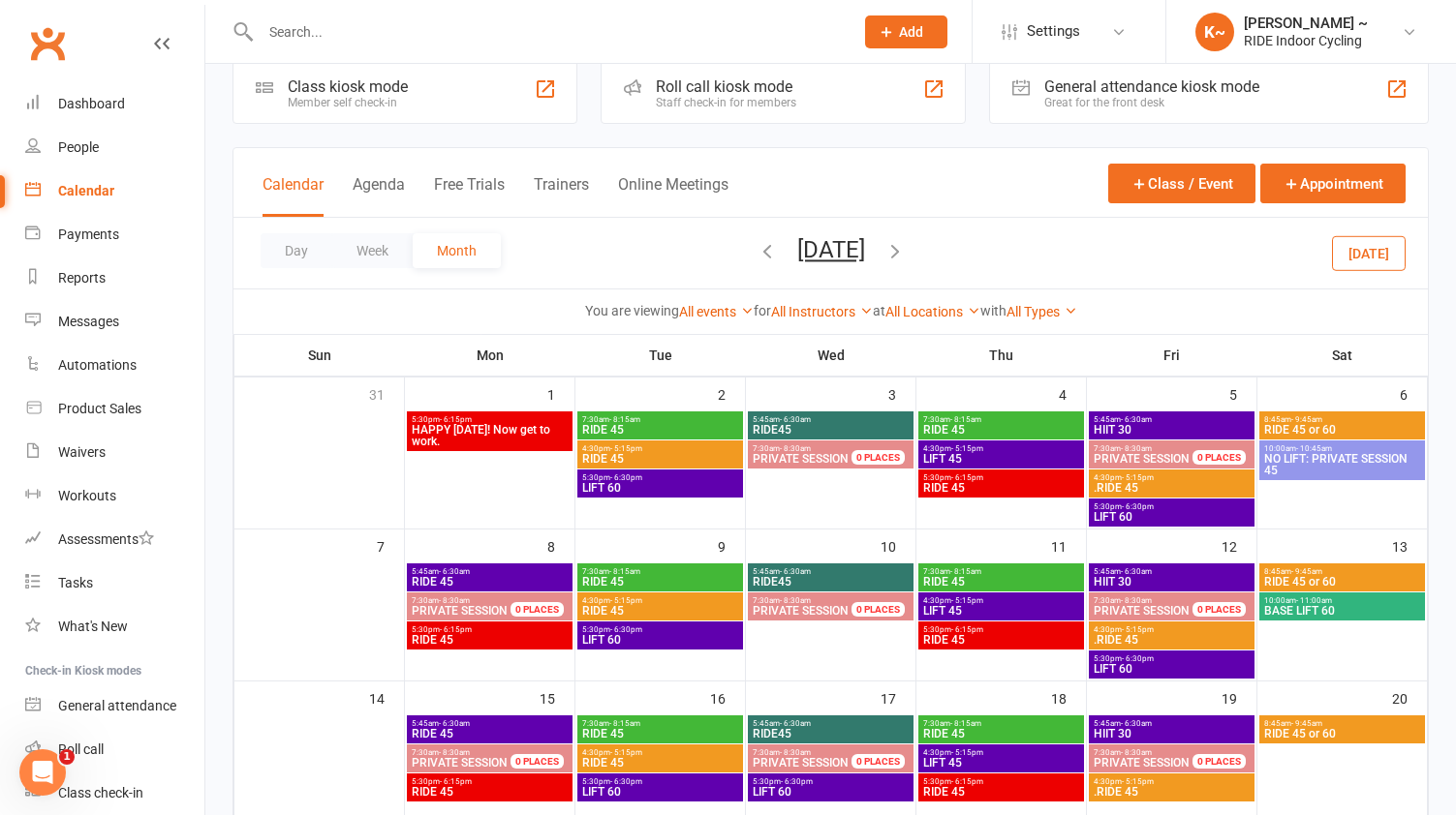
click at [906, 247] on icon "button" at bounding box center [895, 250] width 21 height 21
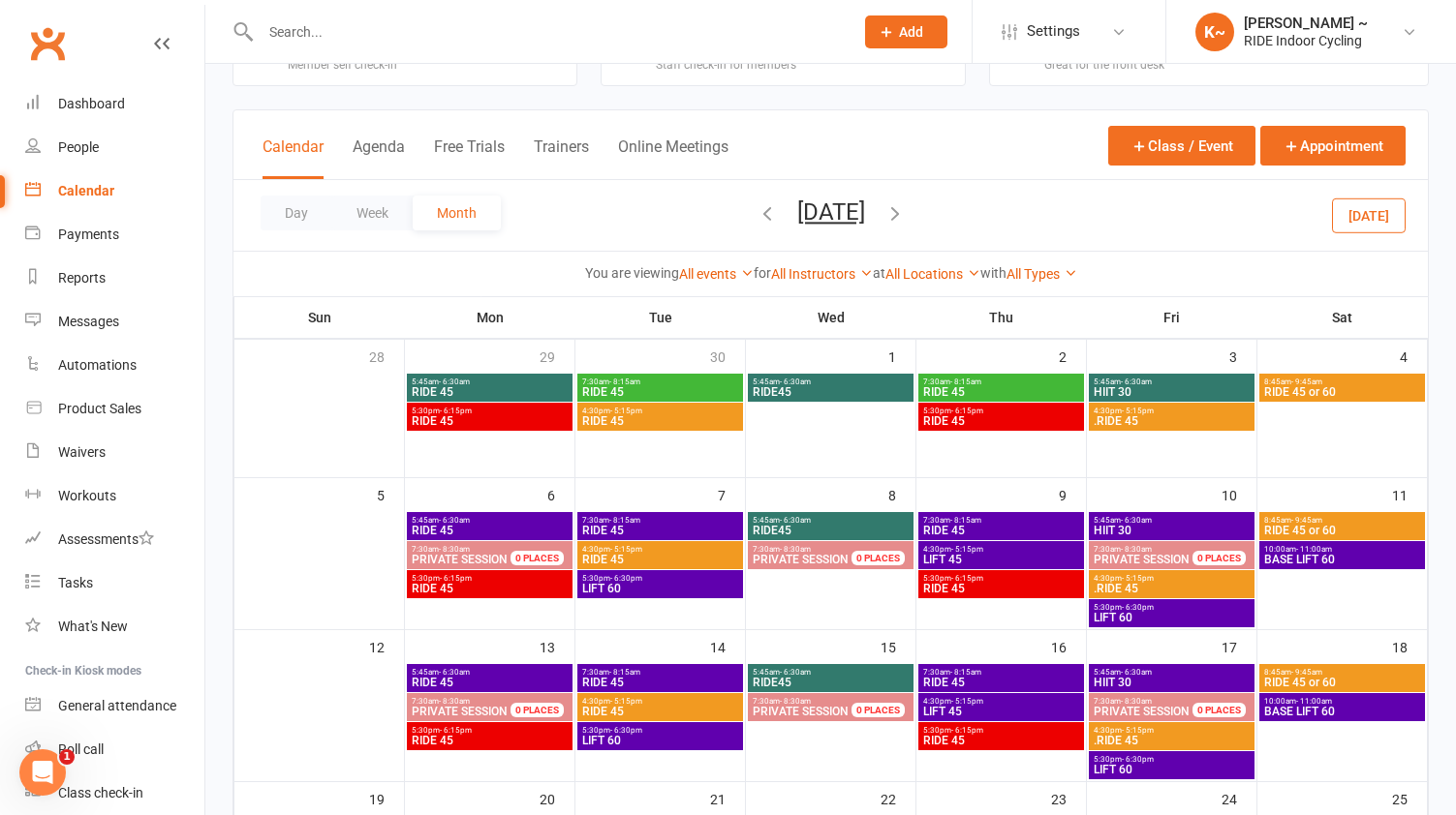
scroll to position [38, 0]
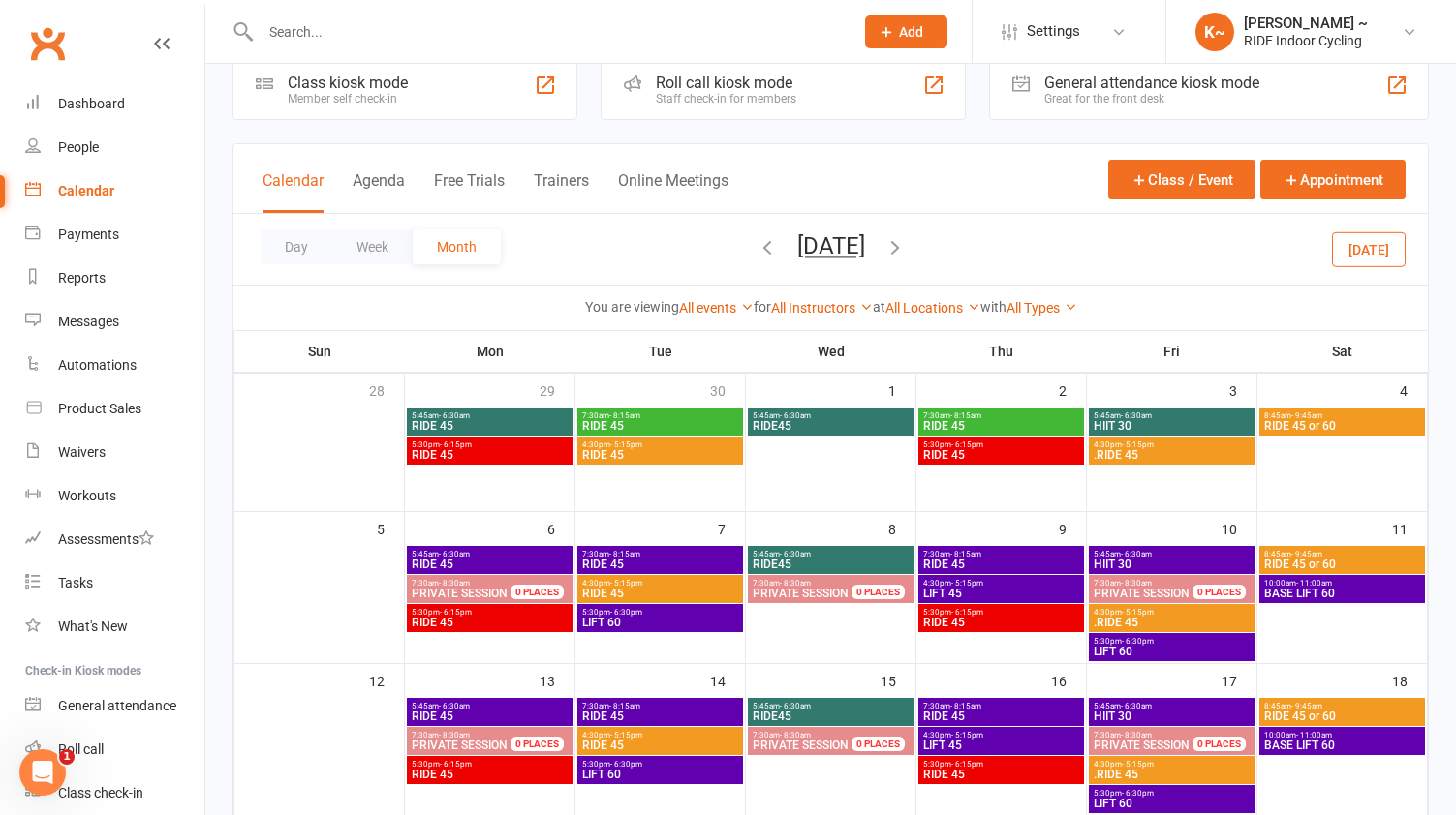
click at [757, 243] on icon "button" at bounding box center [767, 246] width 21 height 21
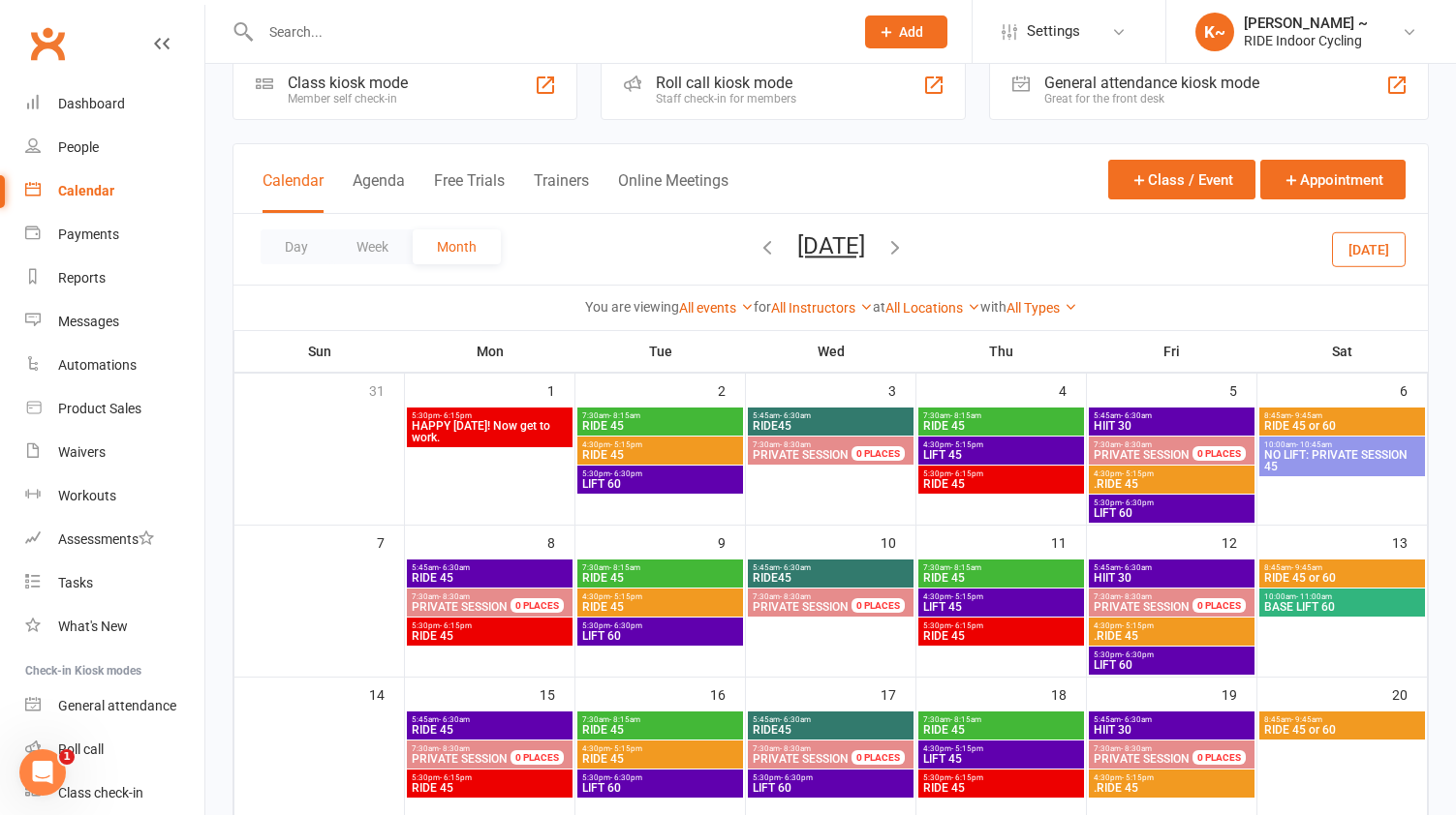
click at [778, 243] on span "[DATE] [DATE] Sun Mon Tue Wed Thu Fri Sat 27 28 29 30 31 01 02 03 04 05 06 07 0…" at bounding box center [830, 249] width 106 height 34
click at [757, 249] on icon "button" at bounding box center [767, 246] width 21 height 21
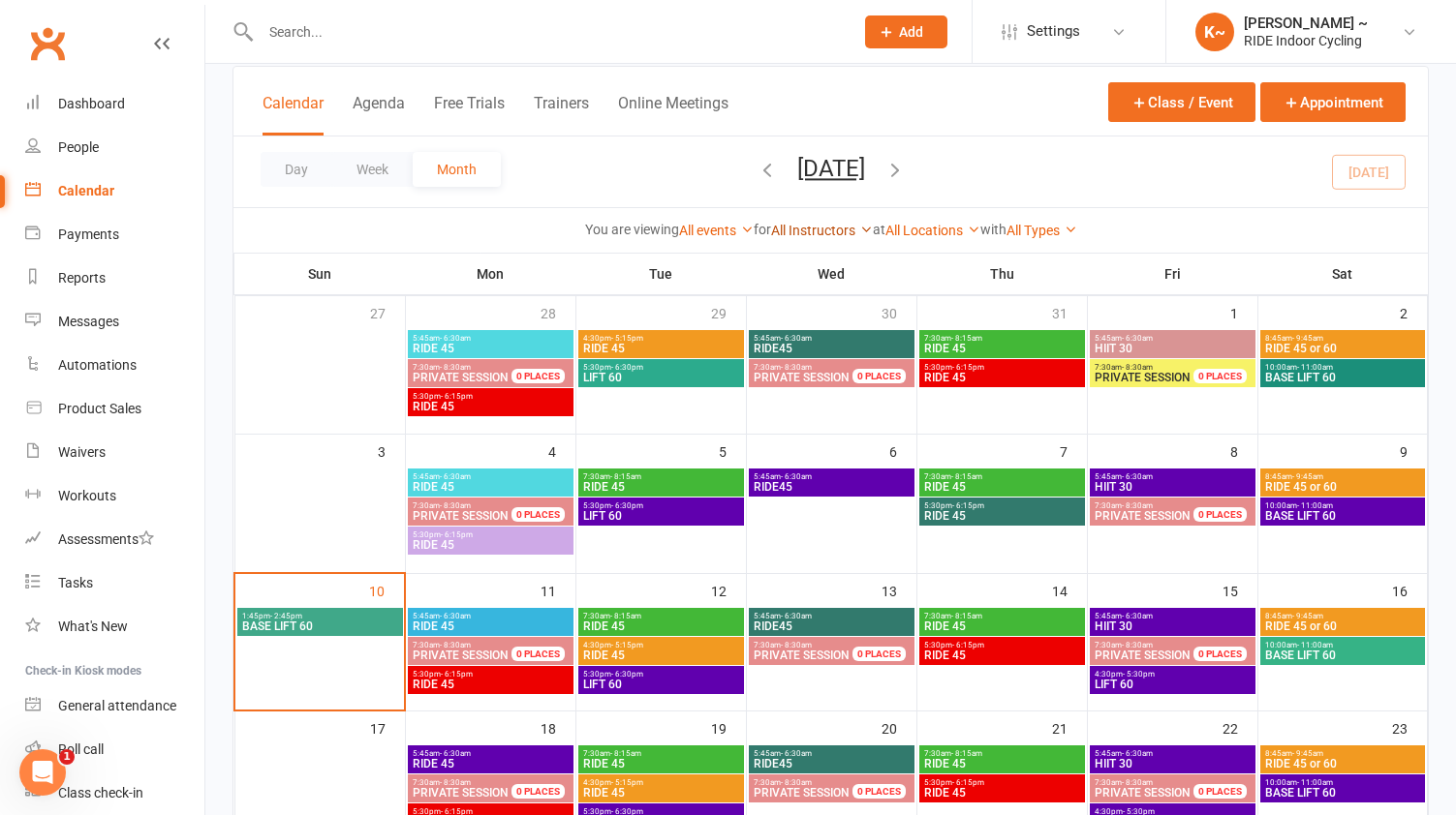
scroll to position [145, 0]
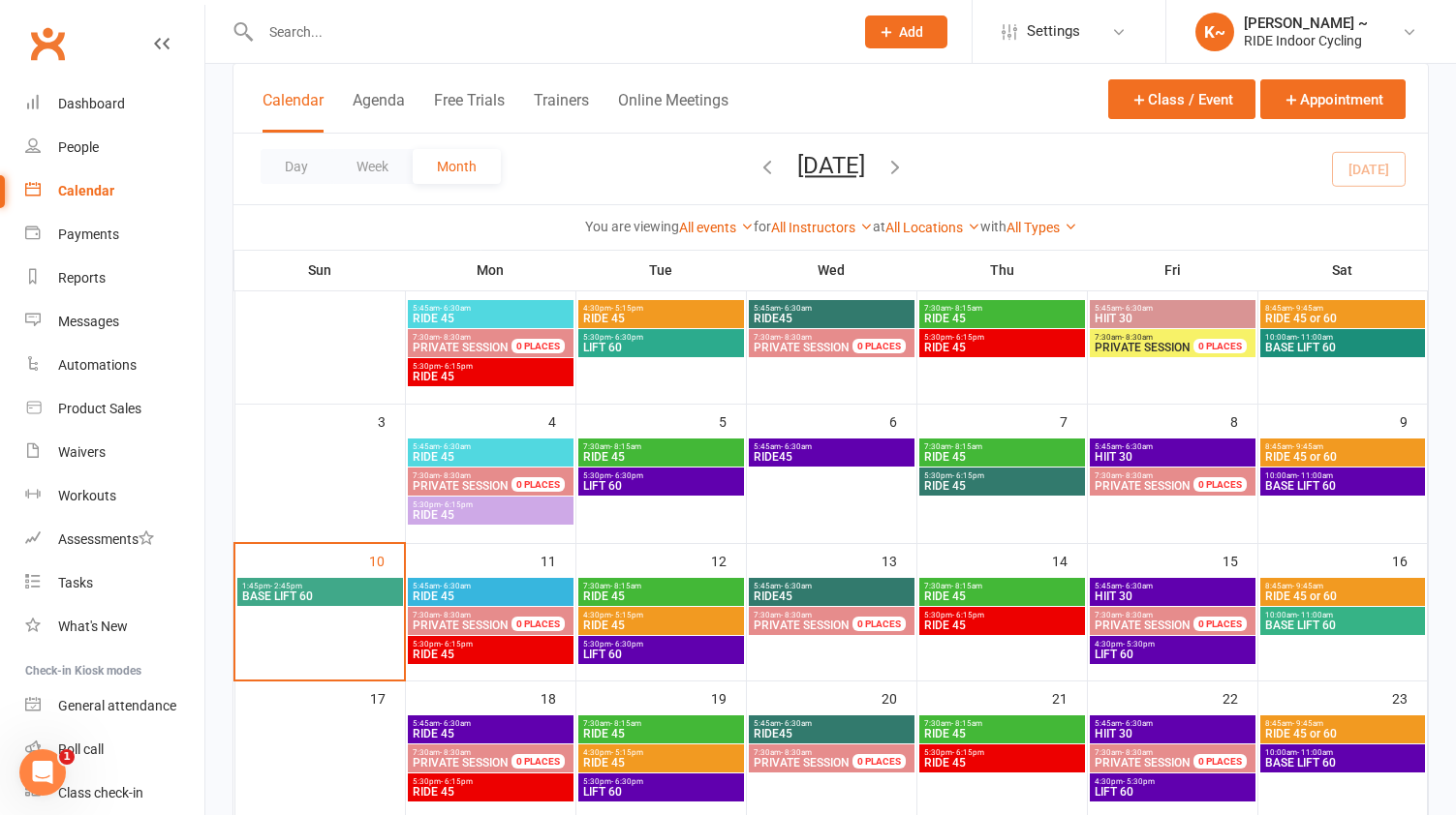
click at [299, 598] on span "BASE LIFT 60" at bounding box center [320, 597] width 158 height 12
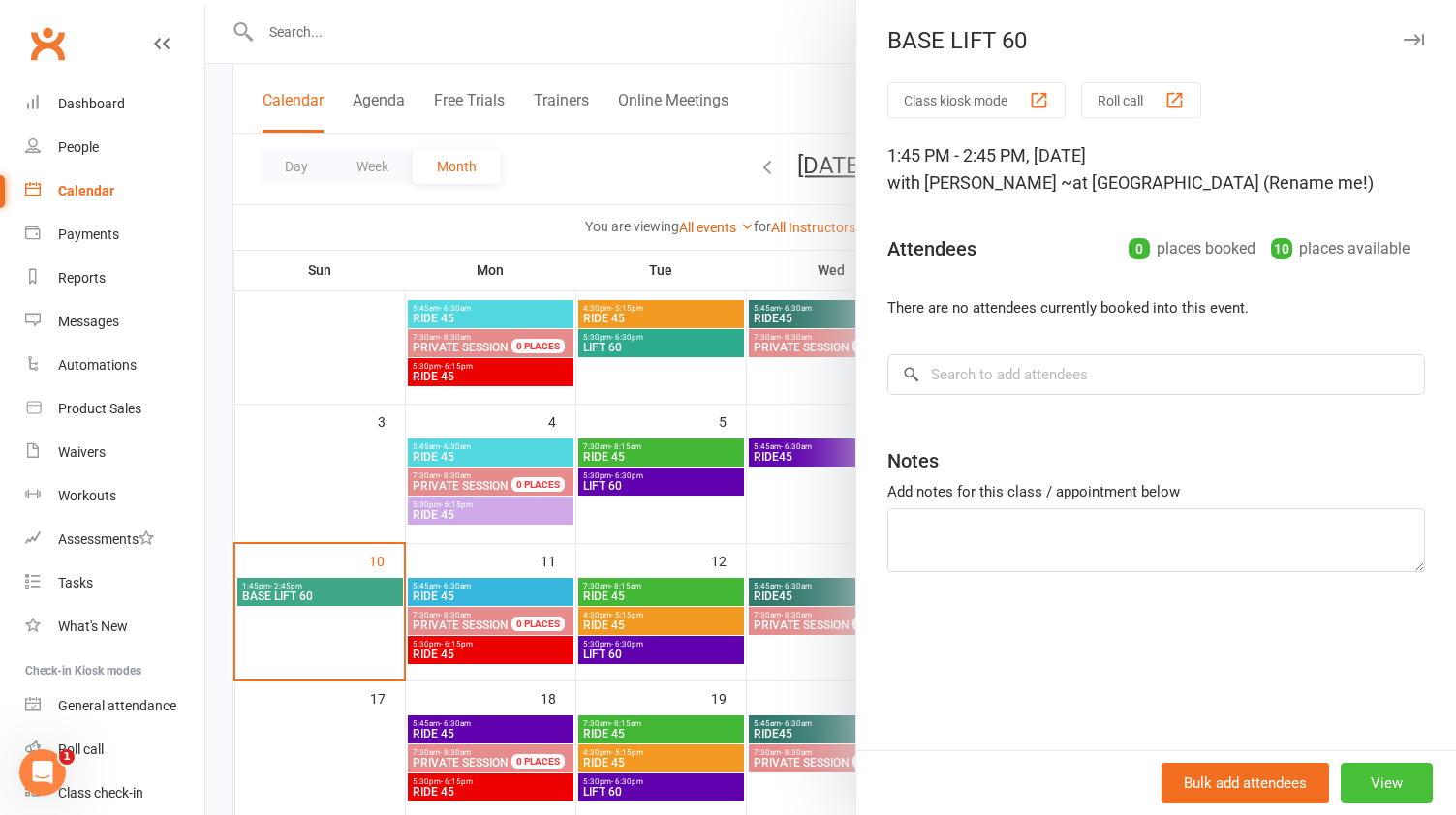
click at [1399, 779] on button "View" at bounding box center [1386, 783] width 92 height 41
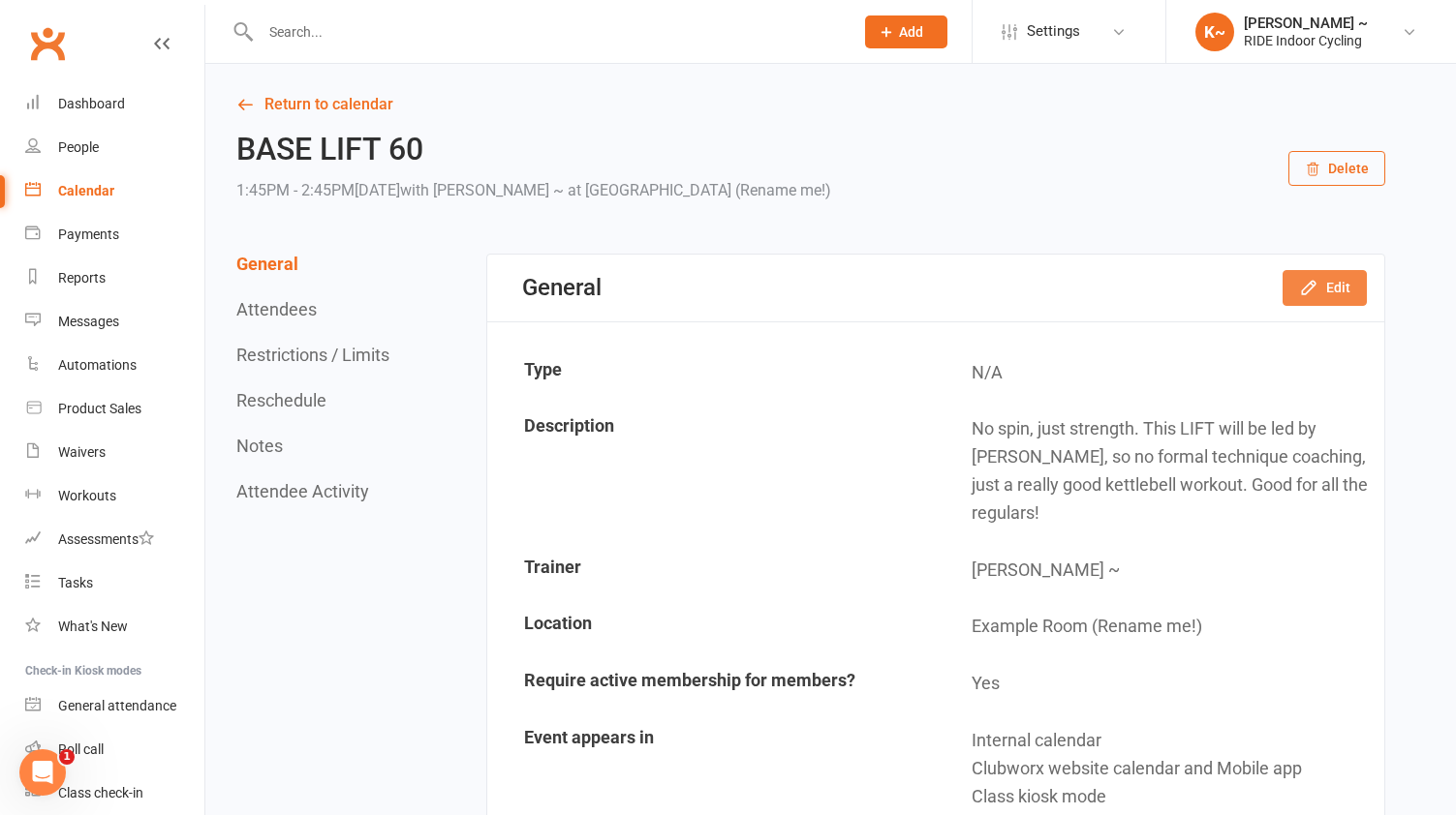
click at [1331, 278] on button "Edit" at bounding box center [1325, 287] width 84 height 35
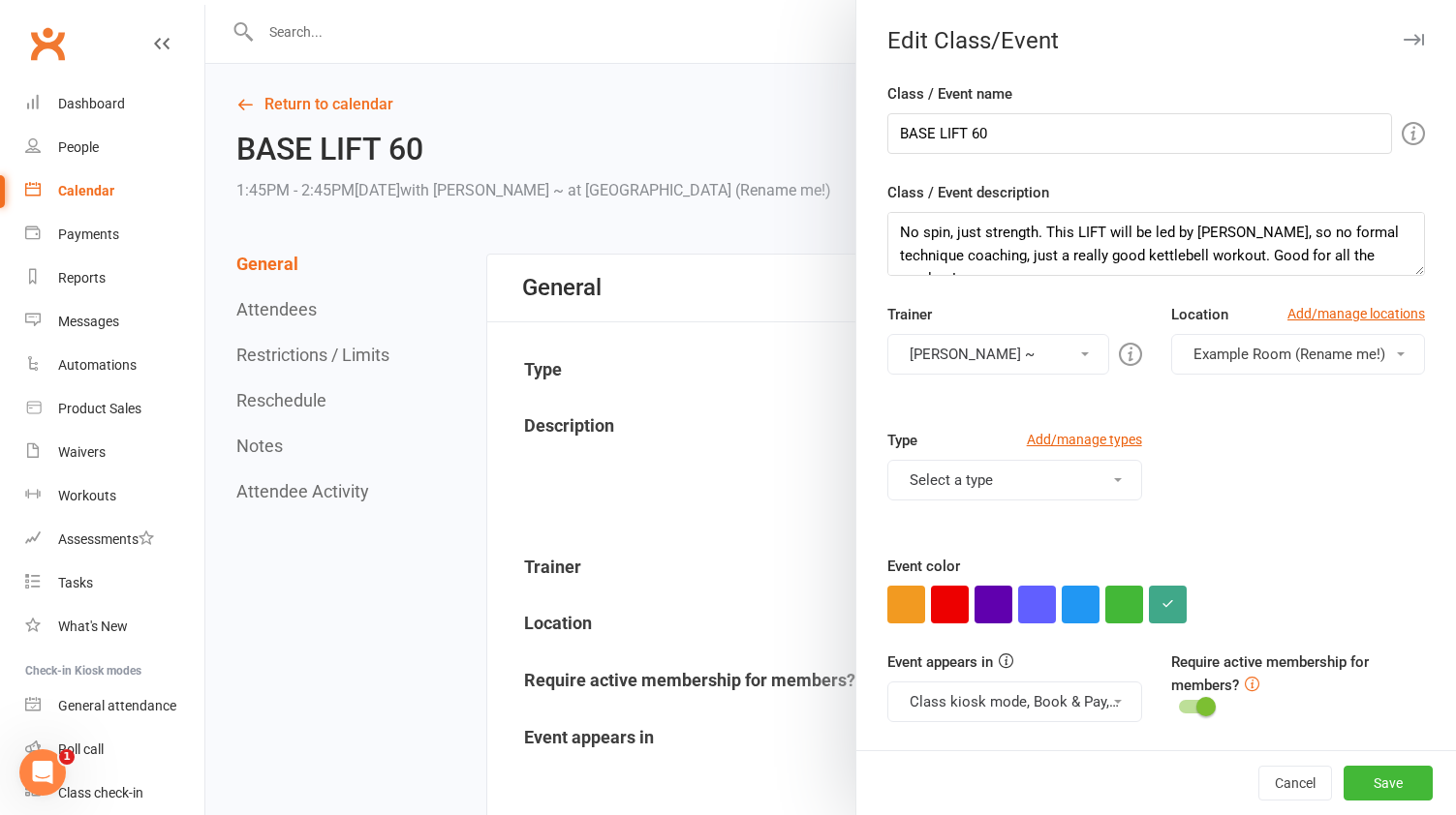
click at [822, 188] on div at bounding box center [830, 407] width 1250 height 815
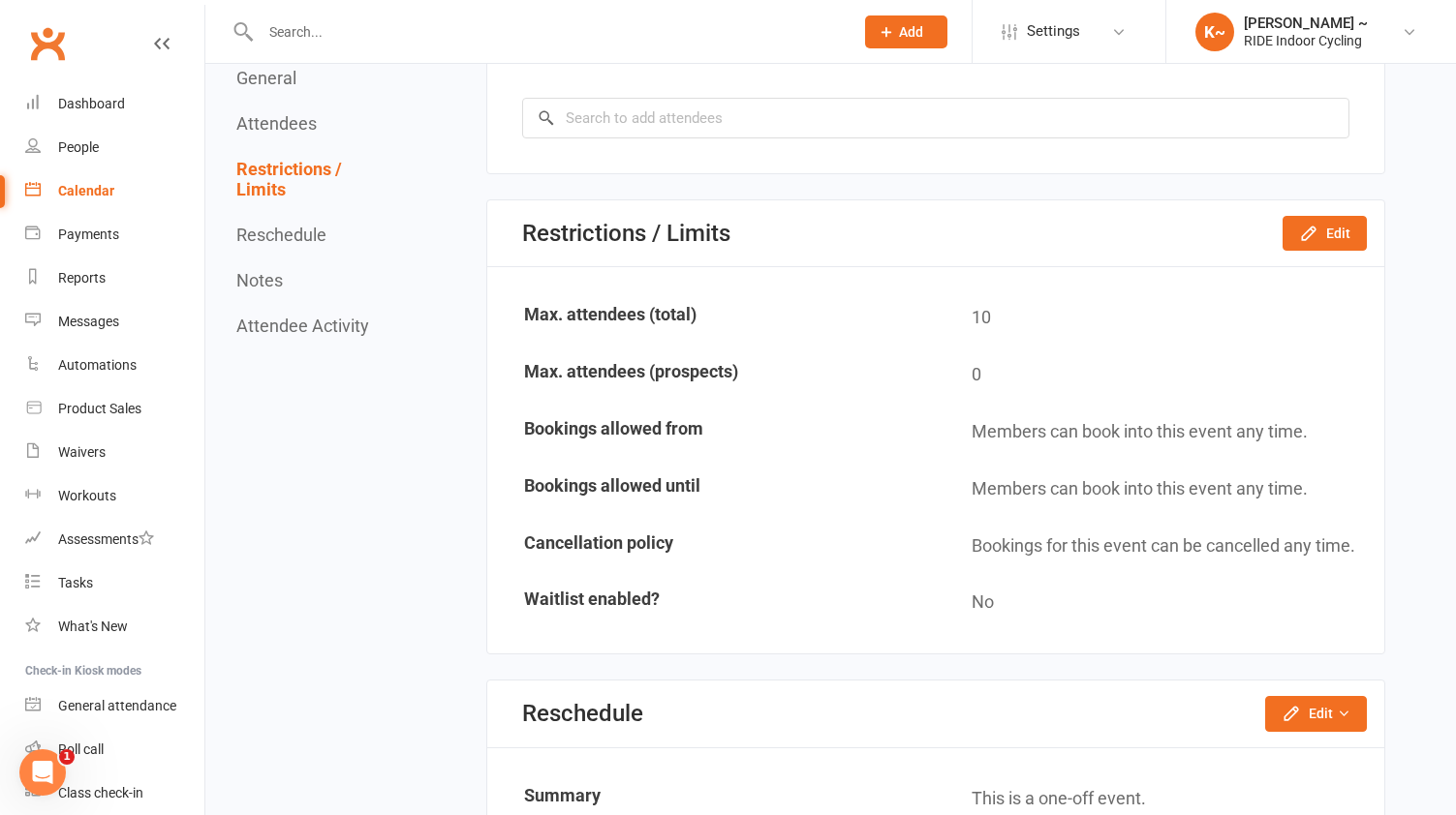
scroll to position [1116, 0]
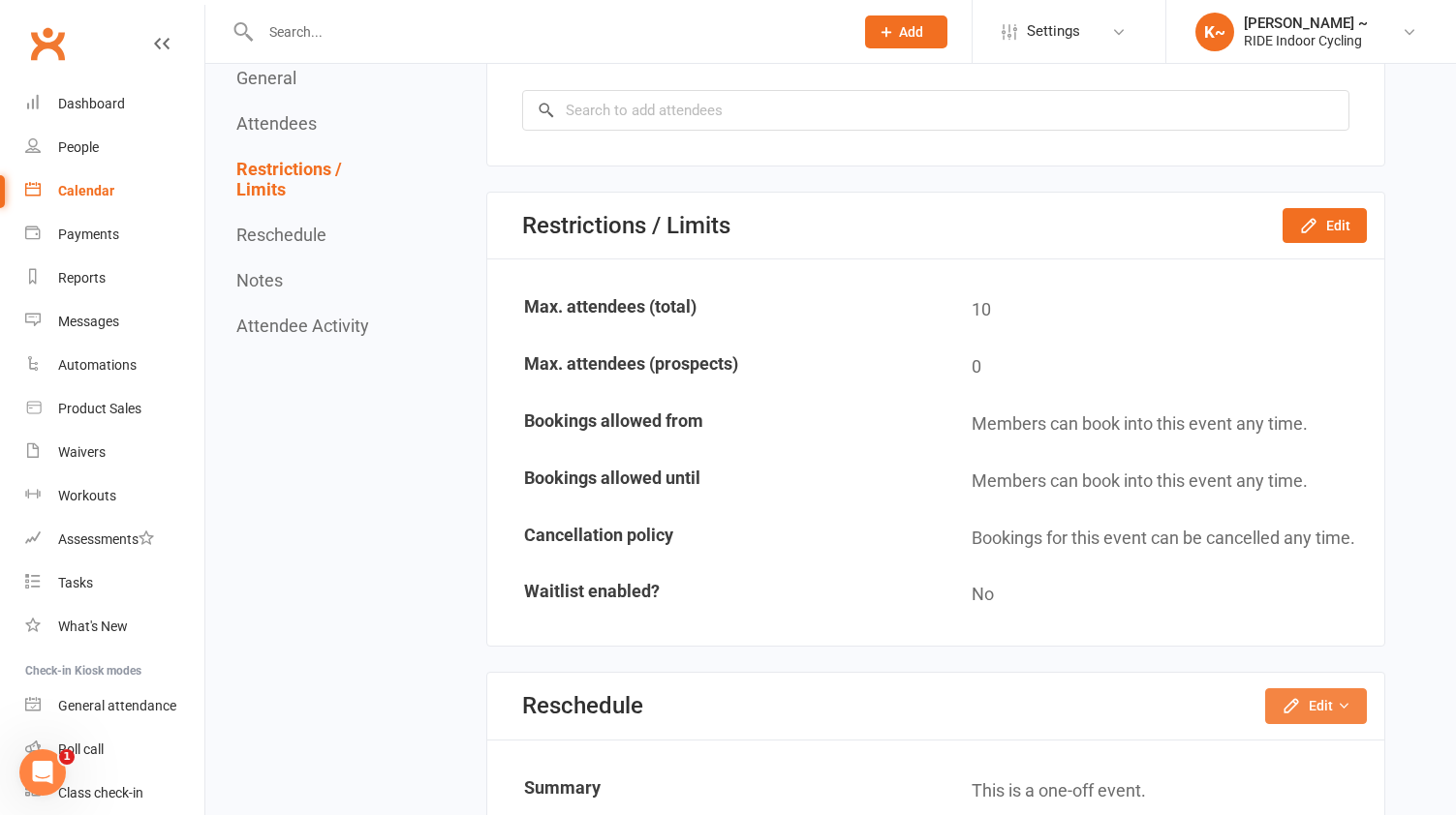
click at [1337, 699] on icon "button" at bounding box center [1344, 706] width 14 height 14
click at [1296, 732] on link "Reschedule this event only" at bounding box center [1264, 750] width 204 height 39
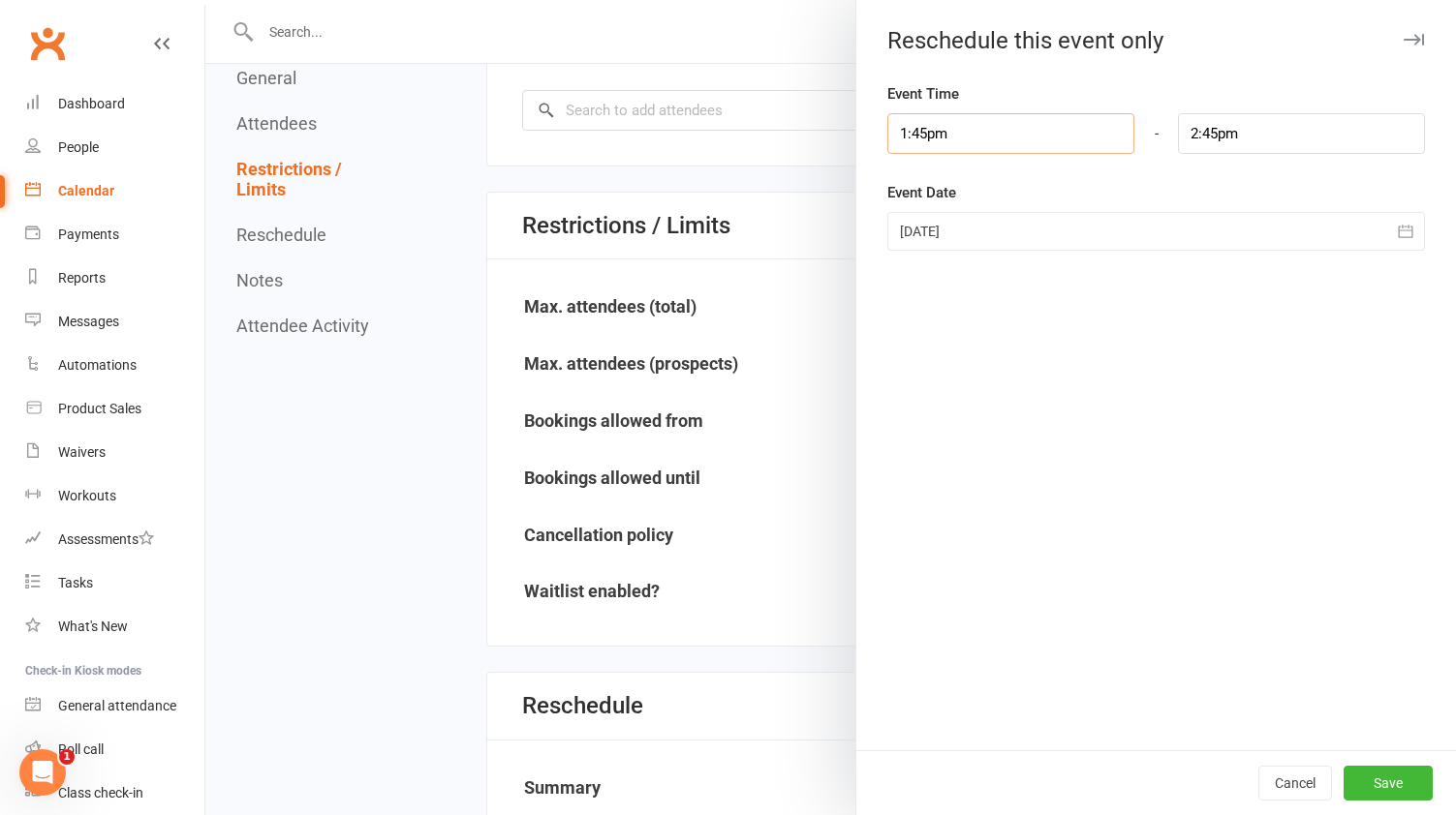
click at [1039, 138] on input "1:45pm" at bounding box center [1011, 133] width 247 height 41
type input "10:00am"
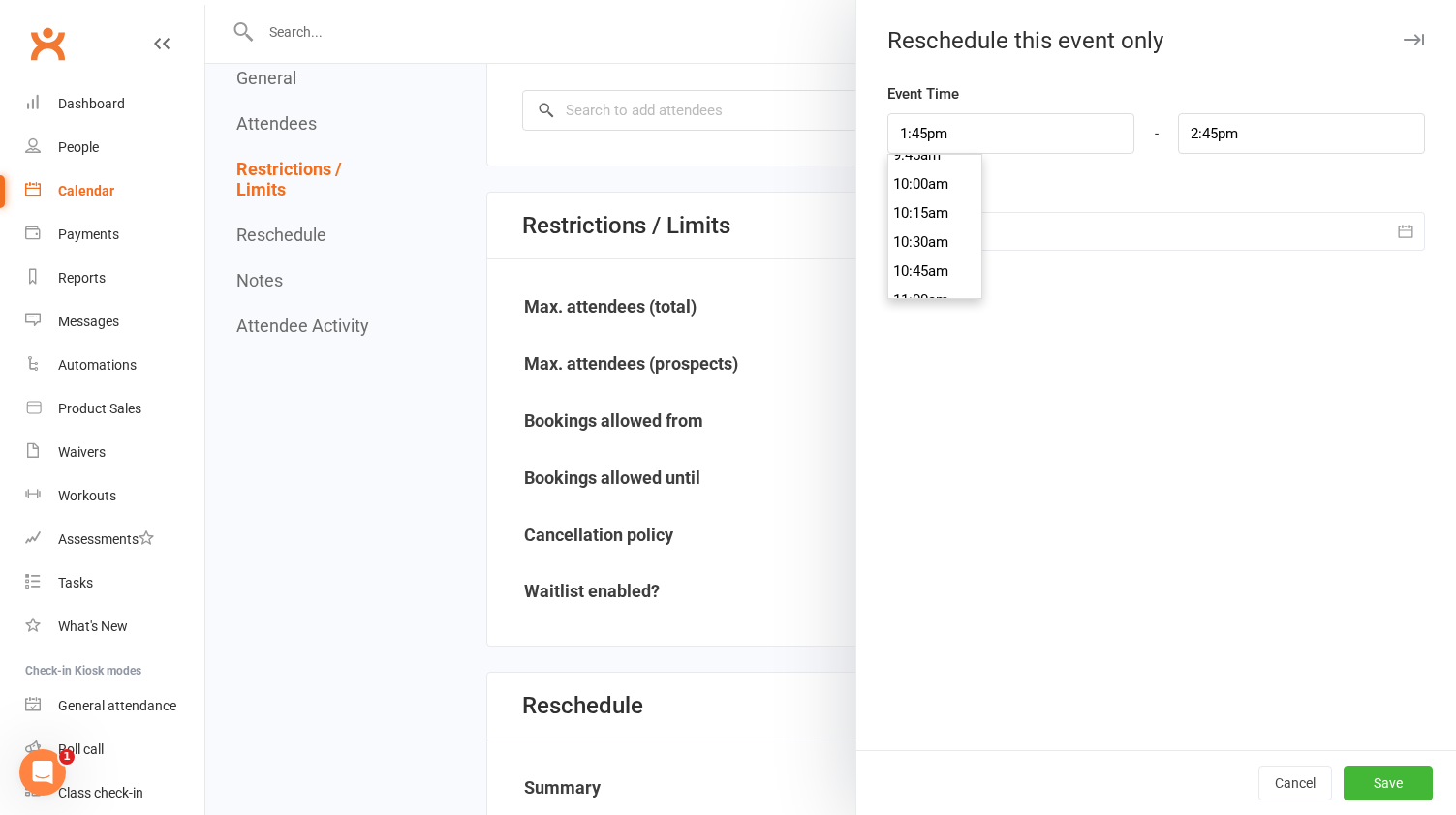
type input "11:00am"
click at [941, 188] on li "10:00am" at bounding box center [936, 184] width 93 height 29
click at [1012, 220] on div at bounding box center [1156, 231] width 537 height 39
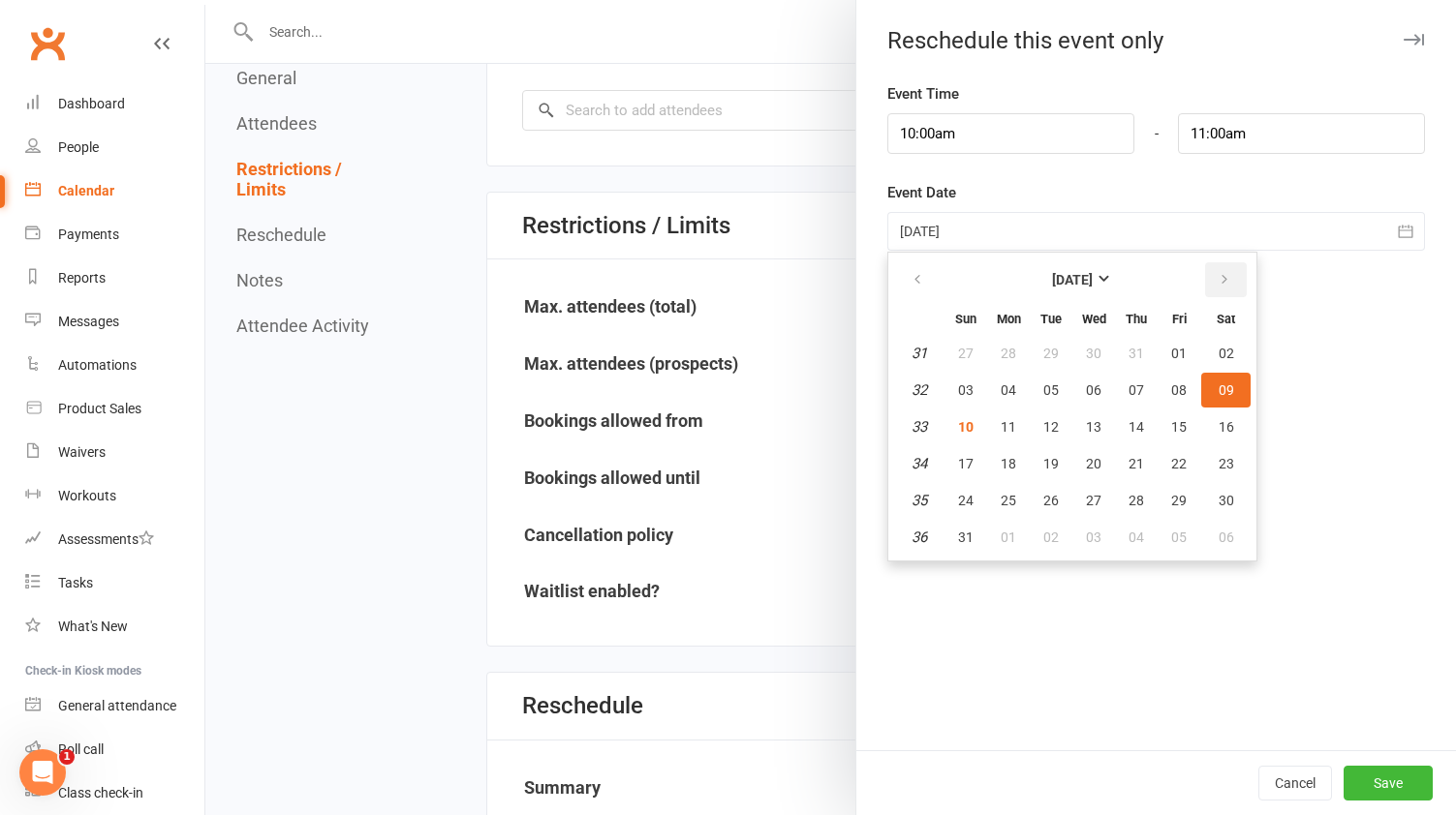
click at [1229, 280] on icon "button" at bounding box center [1225, 280] width 14 height 16
click at [1229, 424] on span "20" at bounding box center [1227, 427] width 16 height 16
type input "[DATE]"
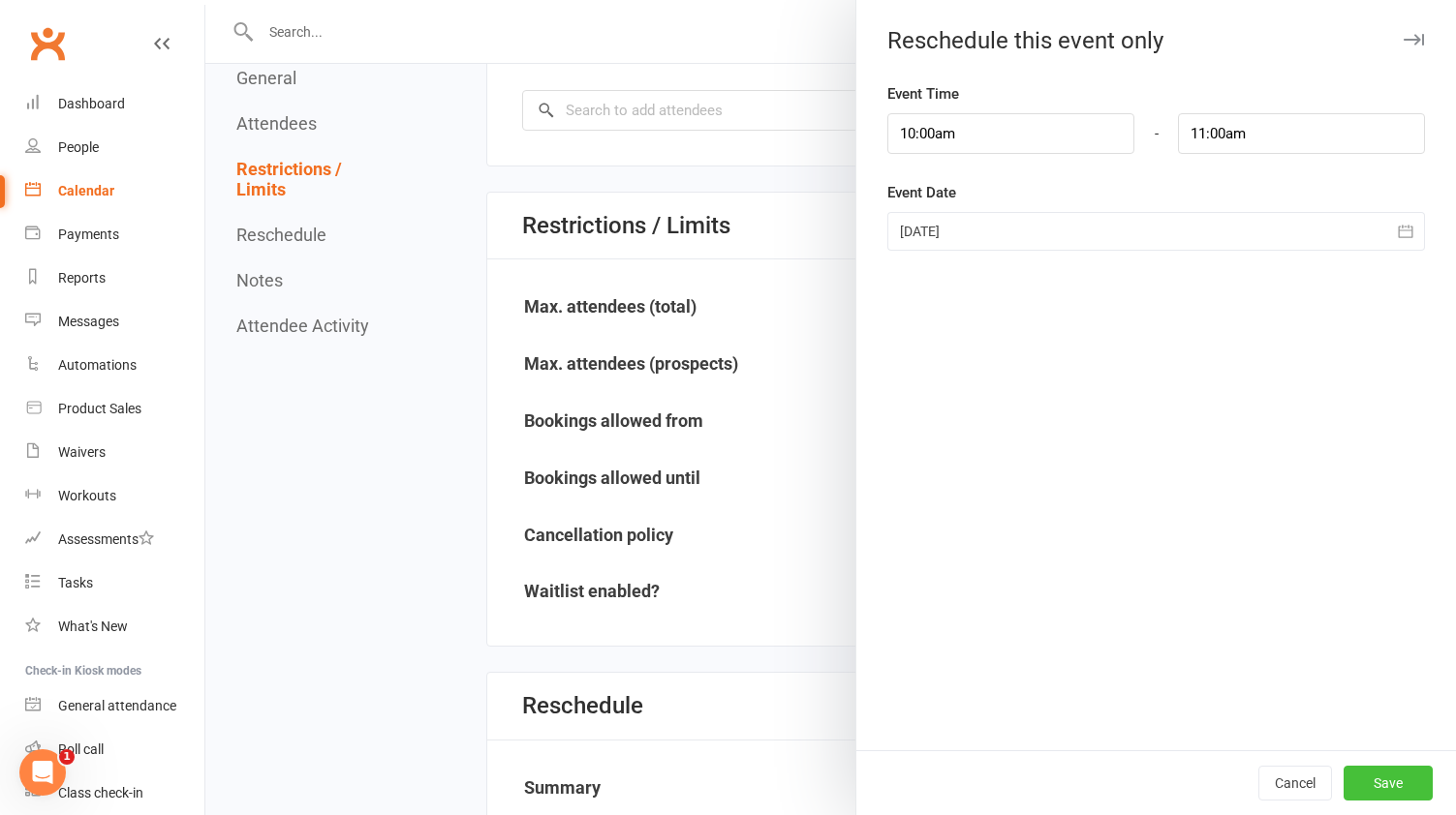
click at [1395, 783] on button "Save" at bounding box center [1388, 783] width 89 height 35
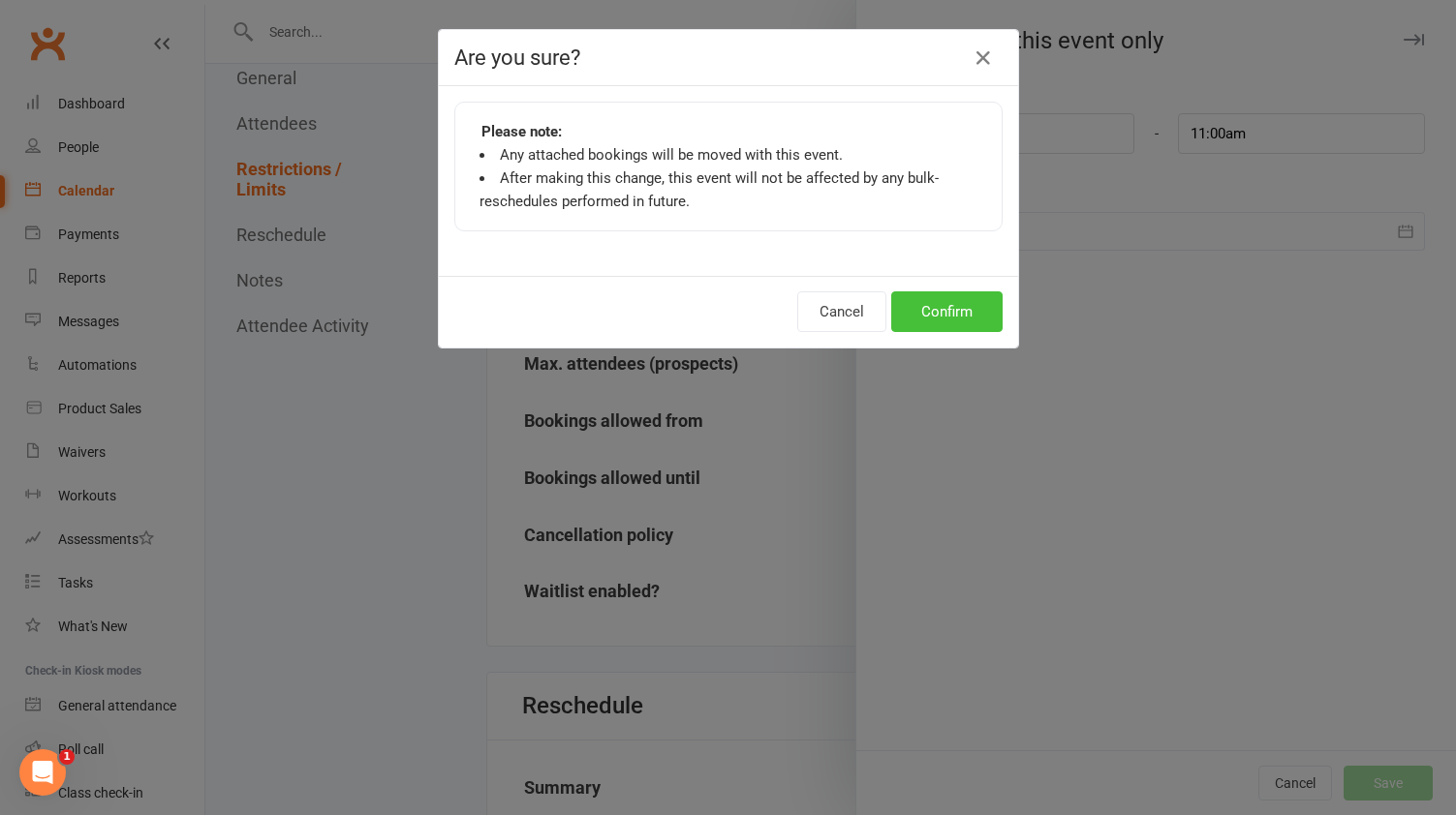
click at [953, 317] on button "Confirm" at bounding box center [946, 312] width 111 height 41
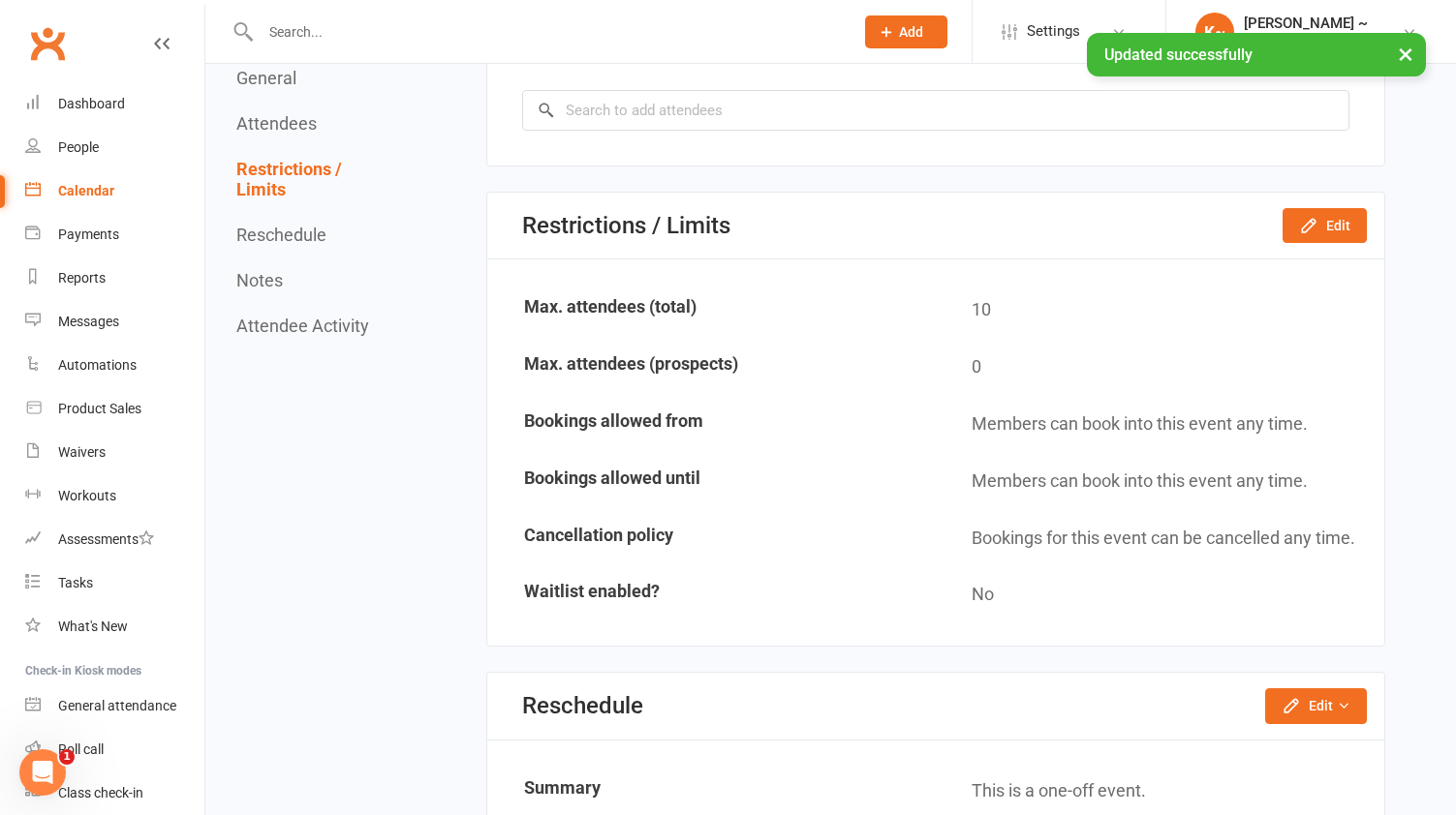
click at [94, 192] on div "Calendar" at bounding box center [86, 191] width 57 height 16
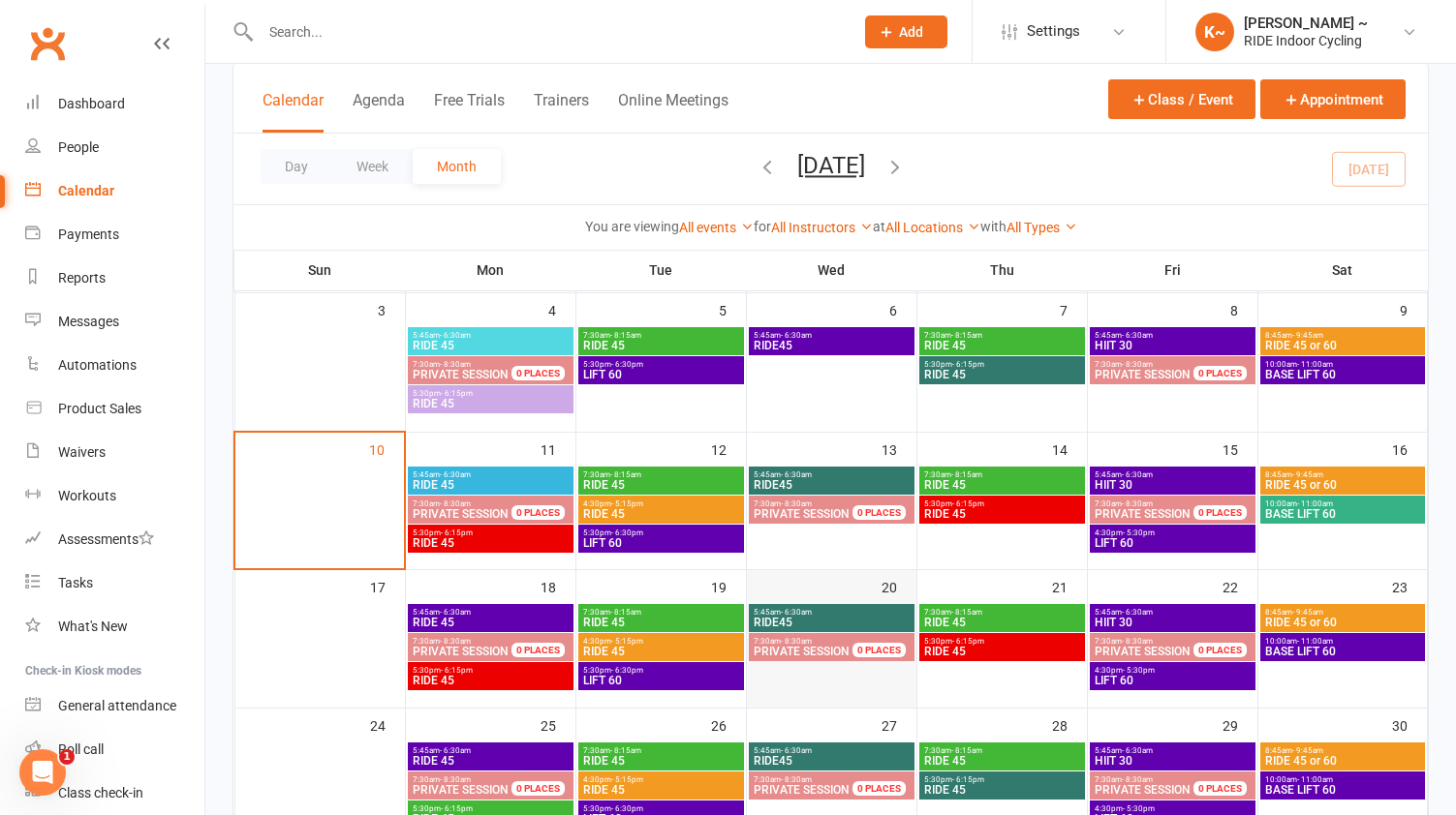
scroll to position [228, 0]
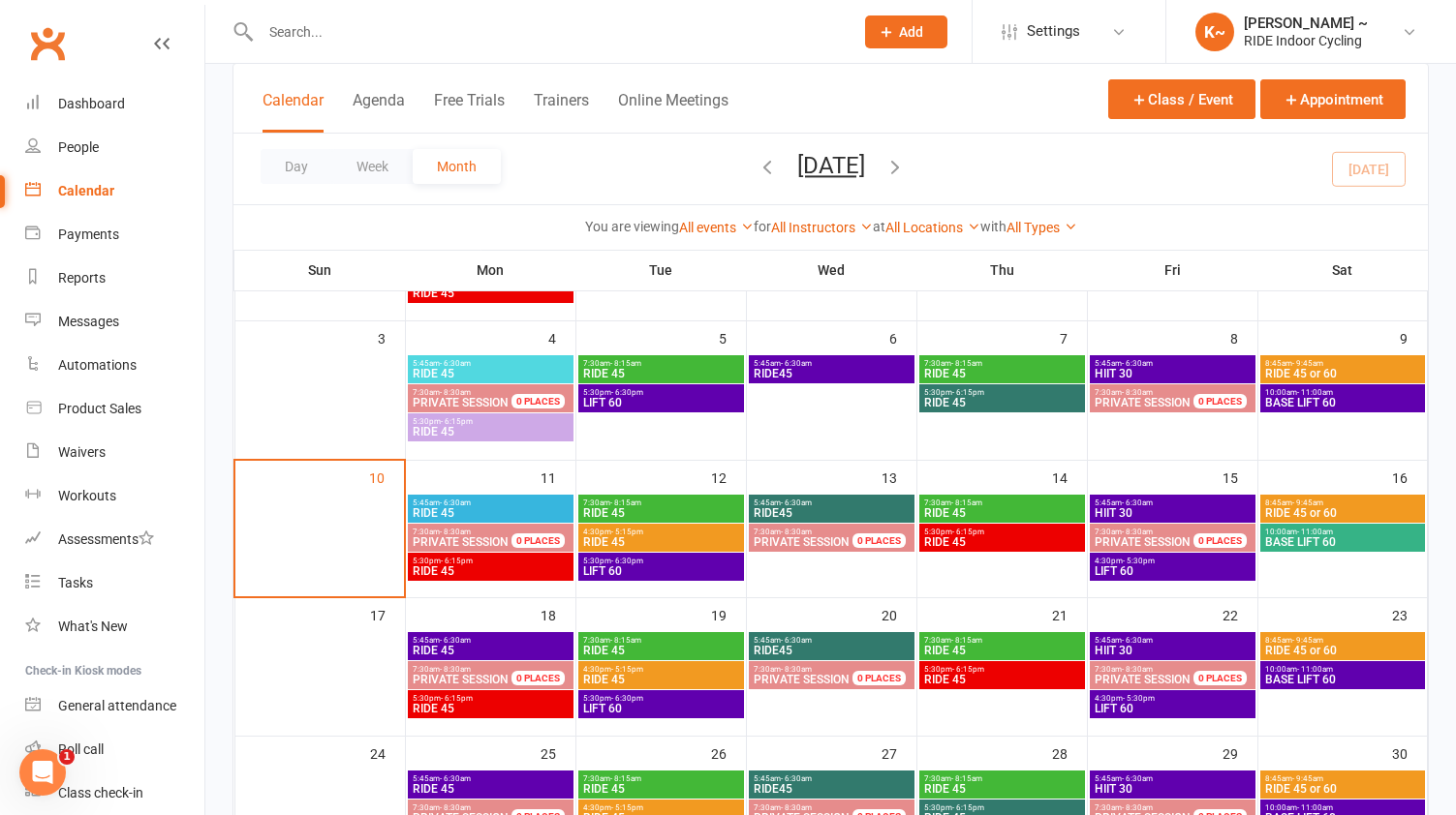
click at [906, 177] on icon "button" at bounding box center [895, 166] width 21 height 21
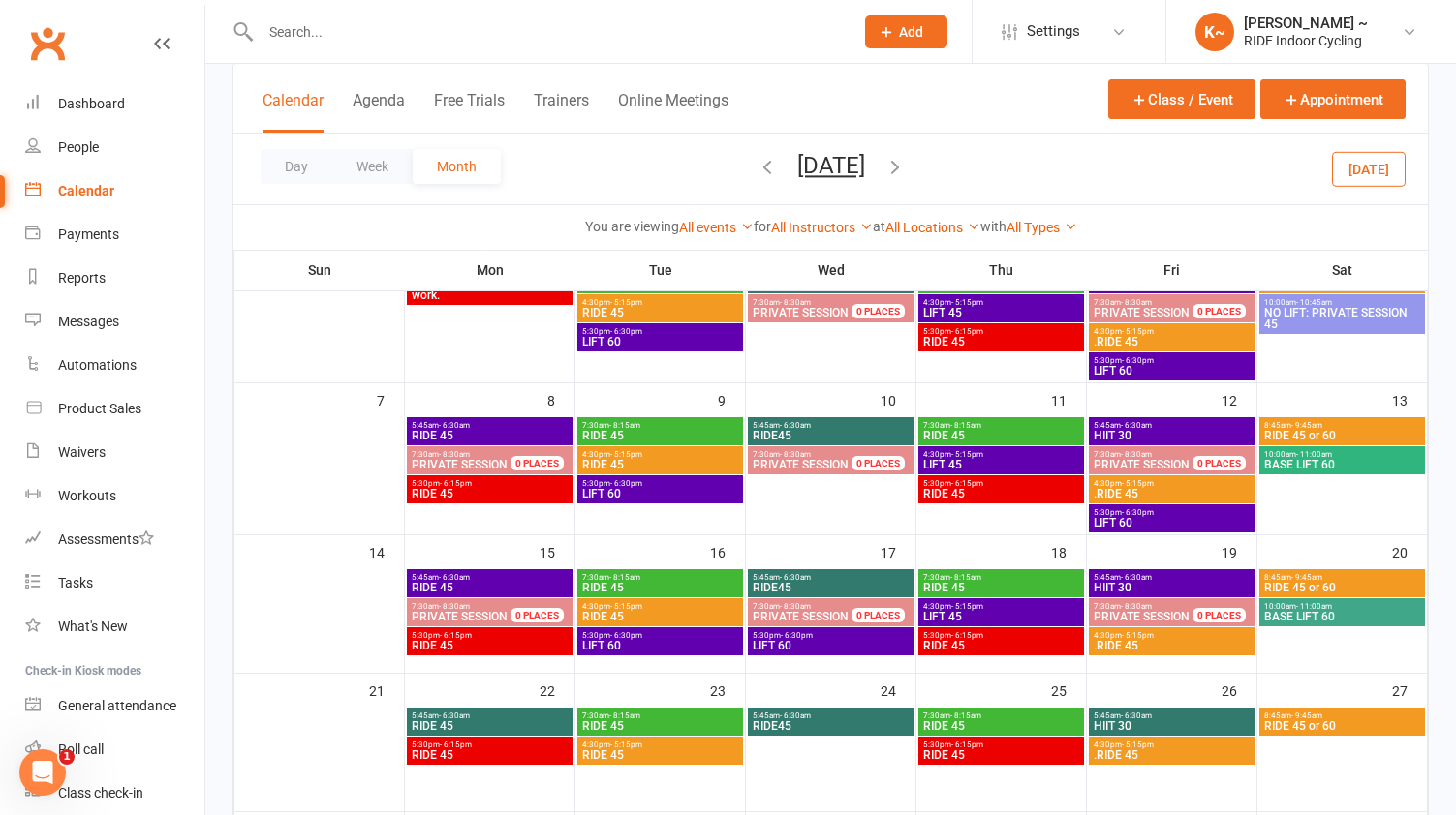
scroll to position [174, 0]
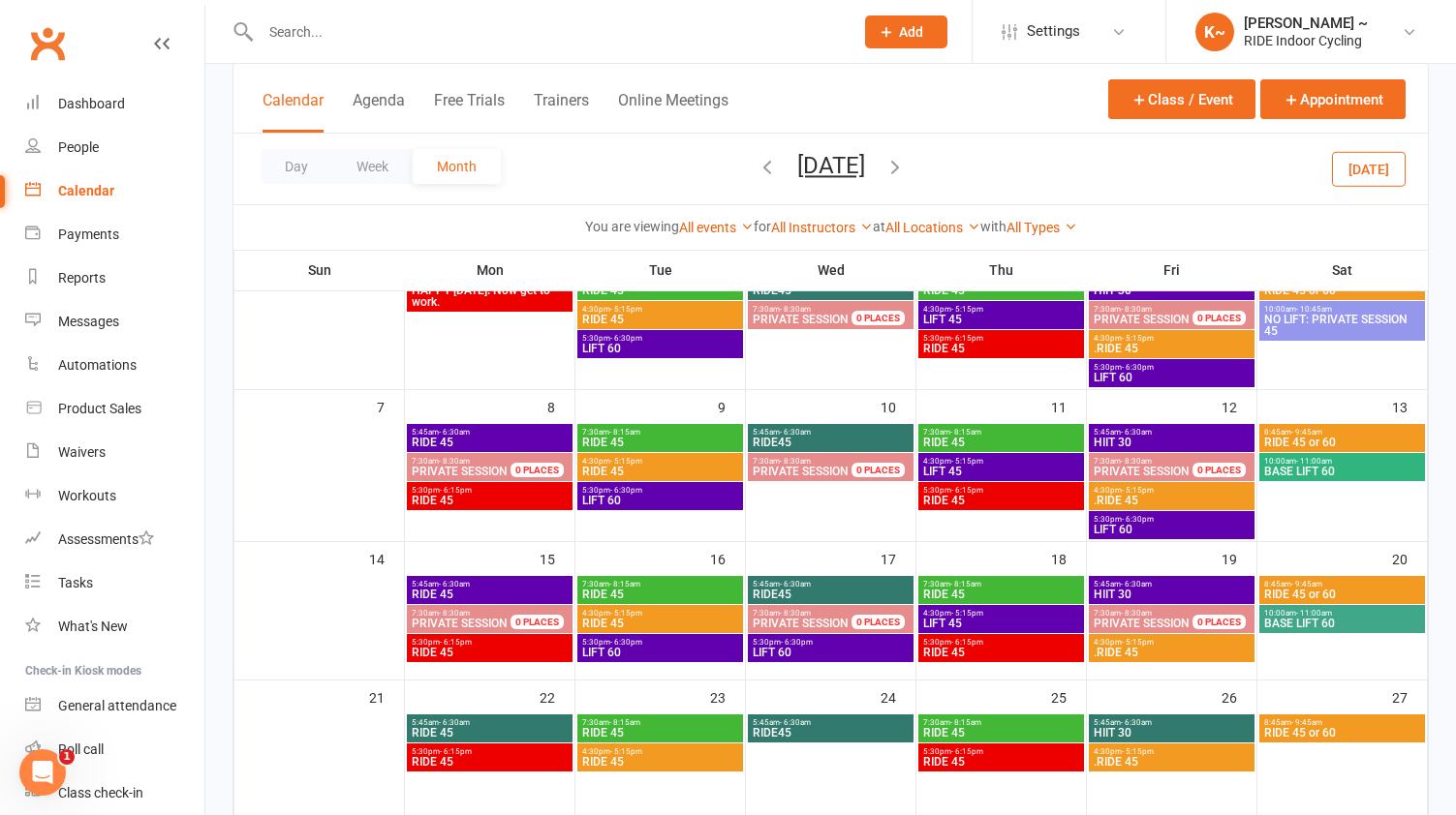
click at [1373, 469] on span "BASE LIFT 60" at bounding box center [1342, 472] width 158 height 12
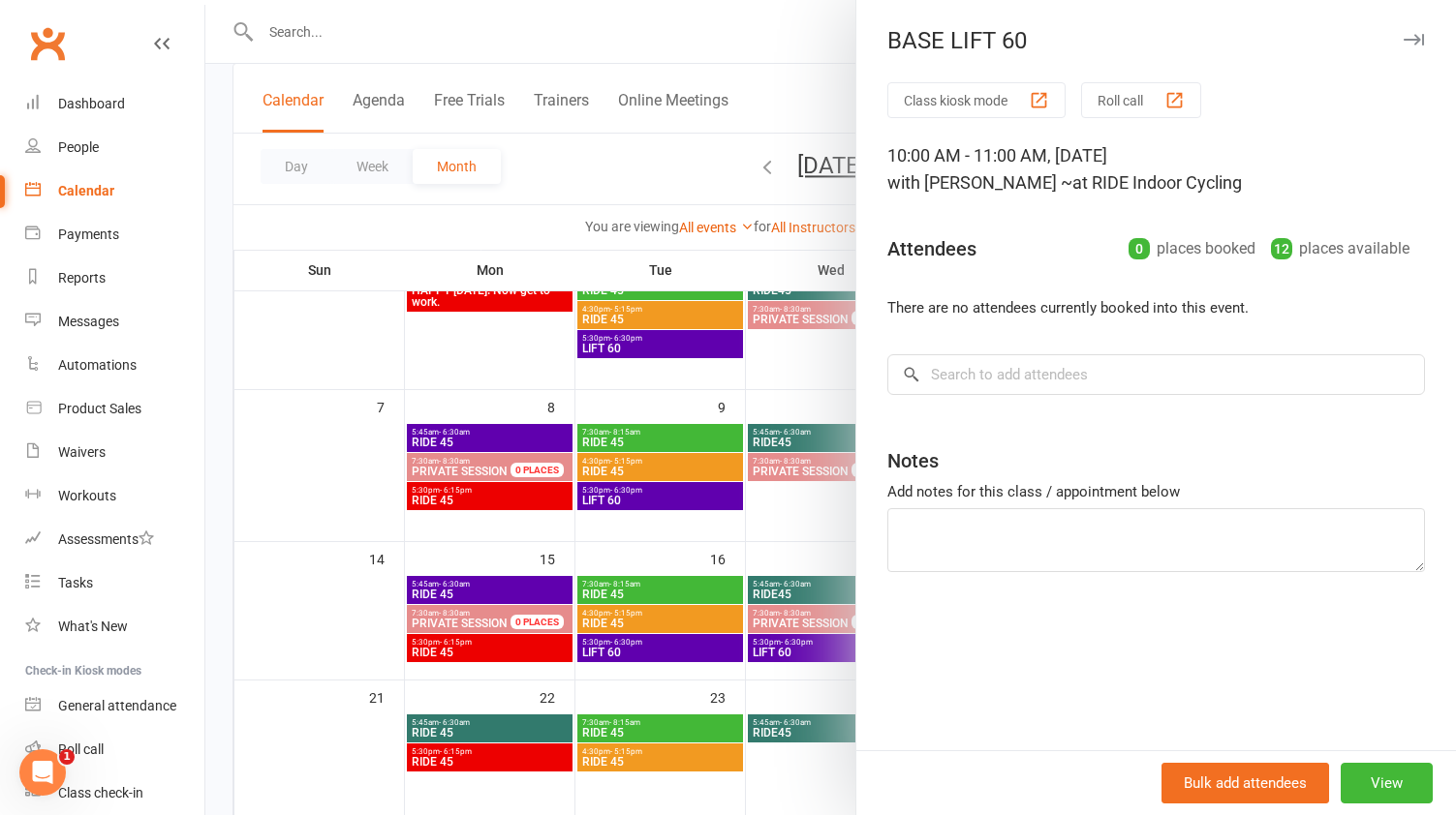
scroll to position [144, 0]
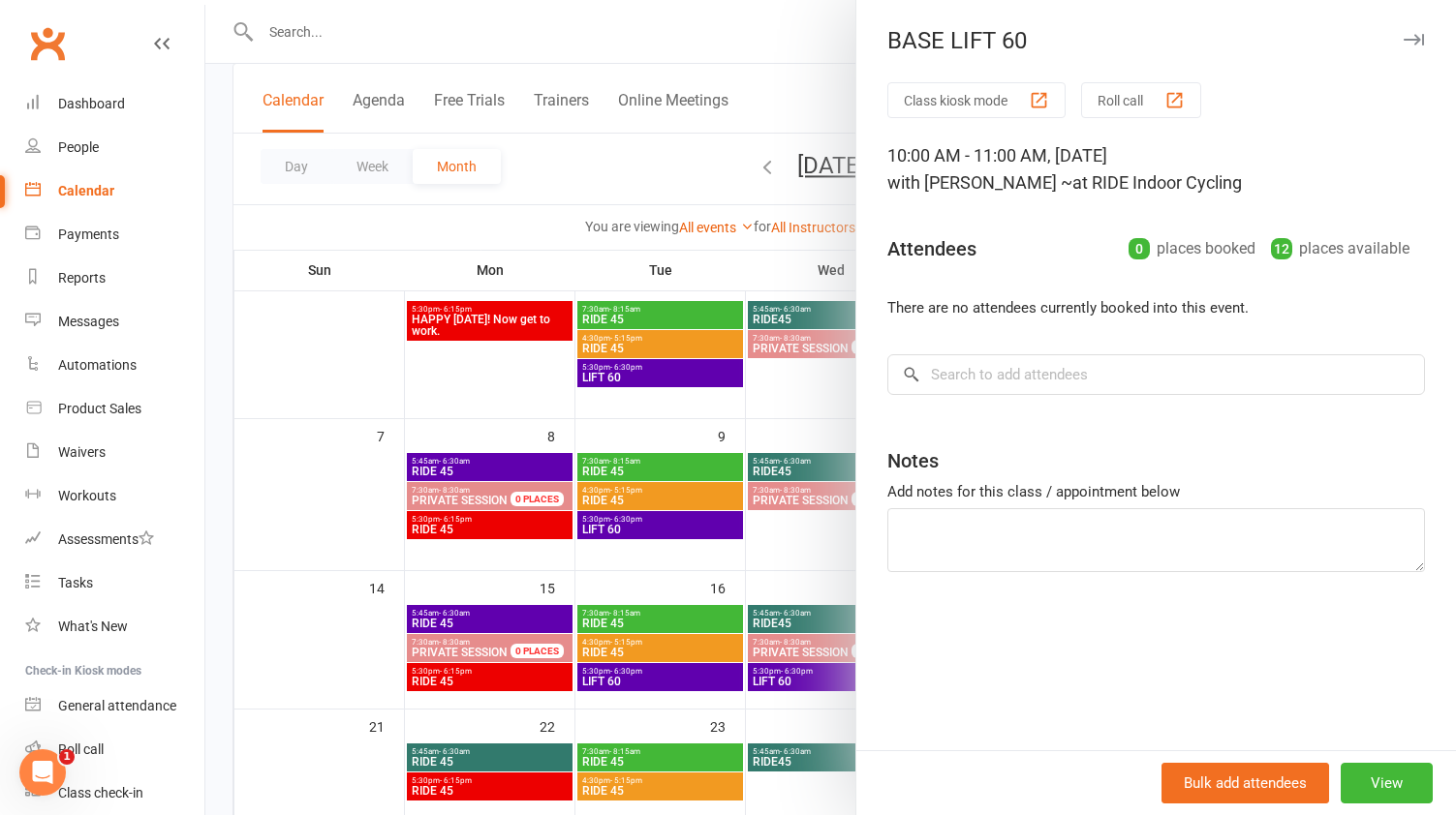
click at [767, 257] on div at bounding box center [830, 407] width 1250 height 815
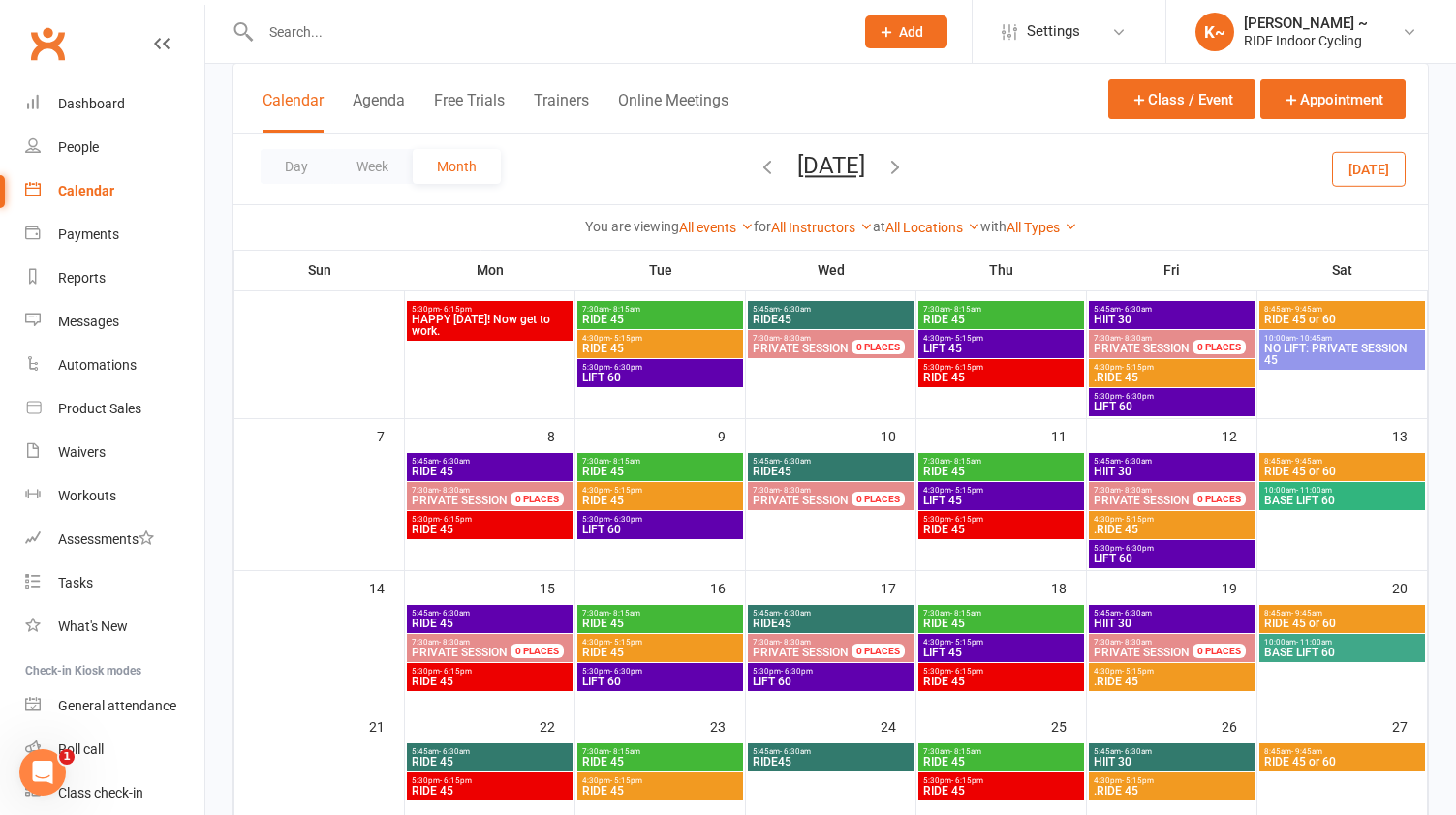
click at [1373, 504] on span "BASE LIFT 60" at bounding box center [1342, 500] width 158 height 12
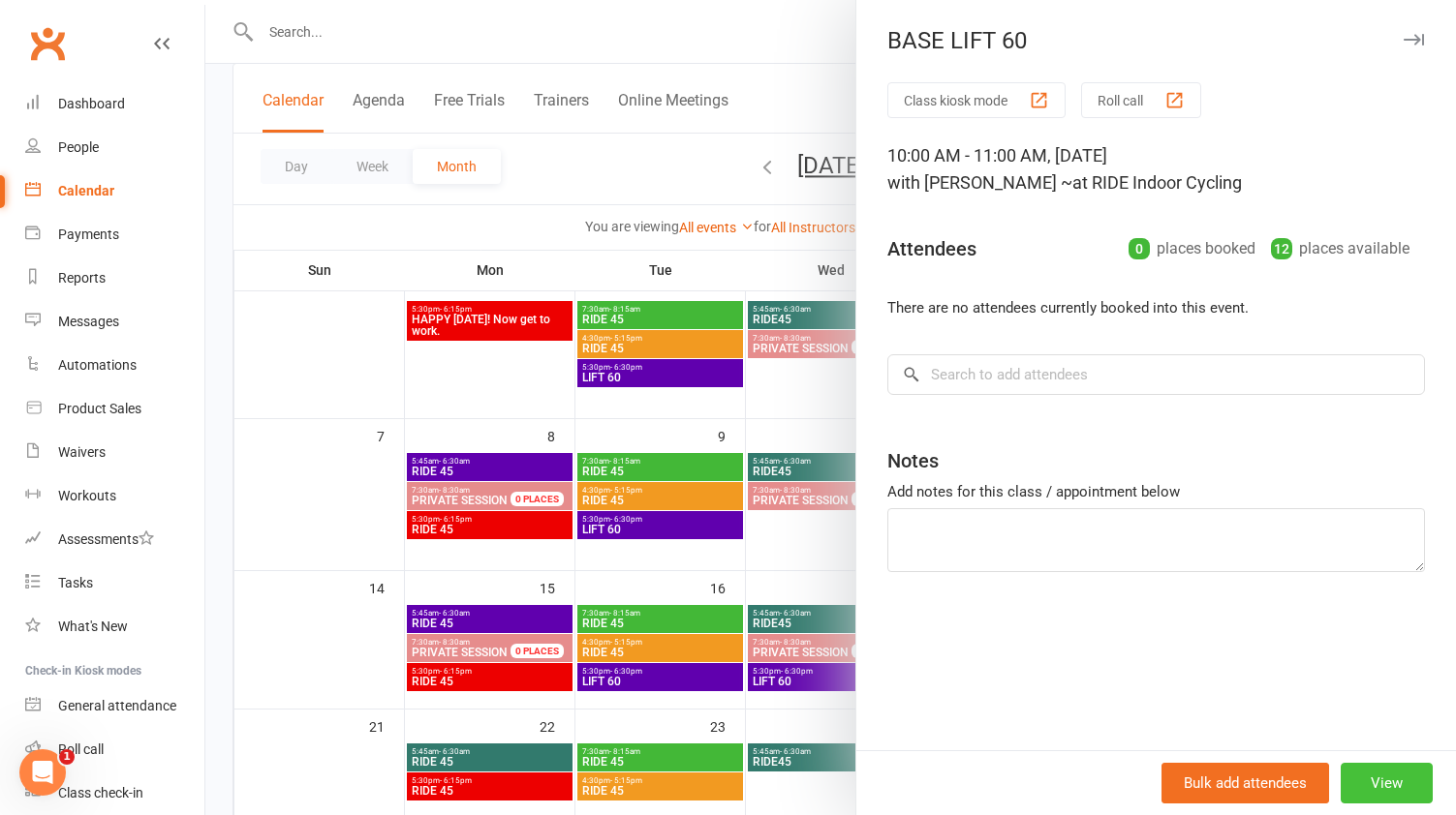
click at [1387, 792] on button "View" at bounding box center [1386, 783] width 92 height 41
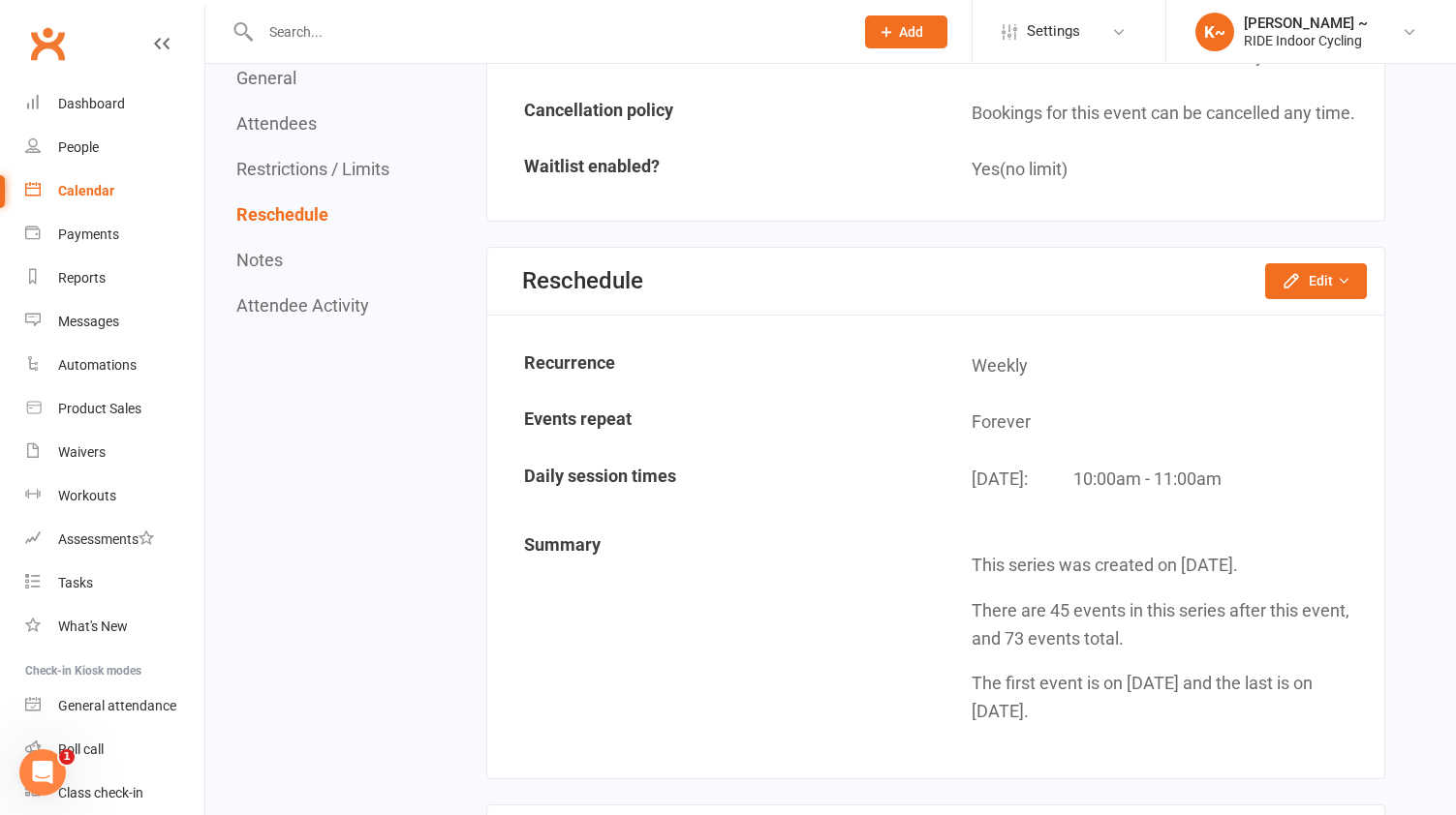
scroll to position [1631, 0]
click at [1321, 263] on button "Edit" at bounding box center [1316, 279] width 101 height 35
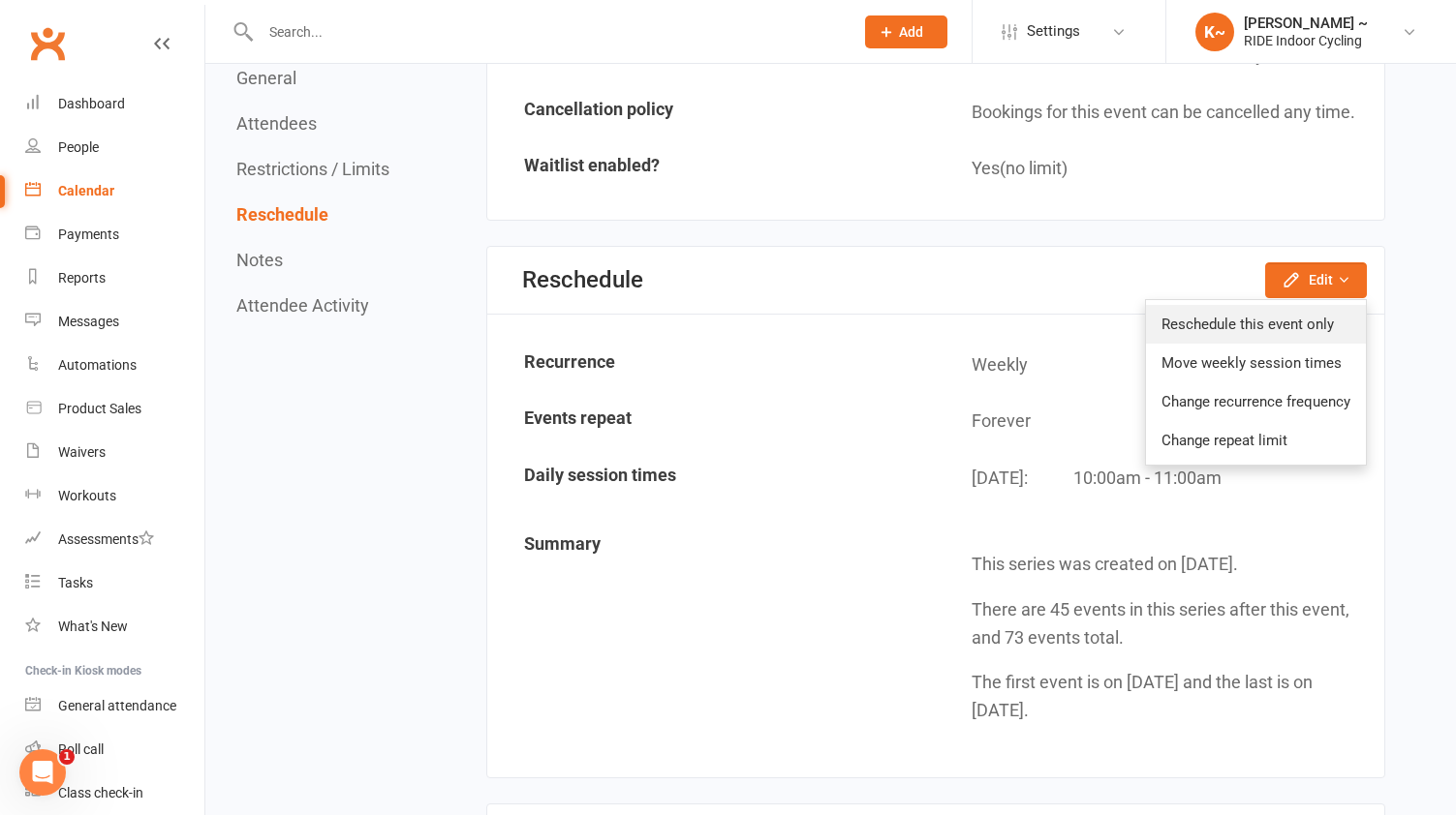
click at [1265, 305] on link "Reschedule this event only" at bounding box center [1255, 324] width 219 height 39
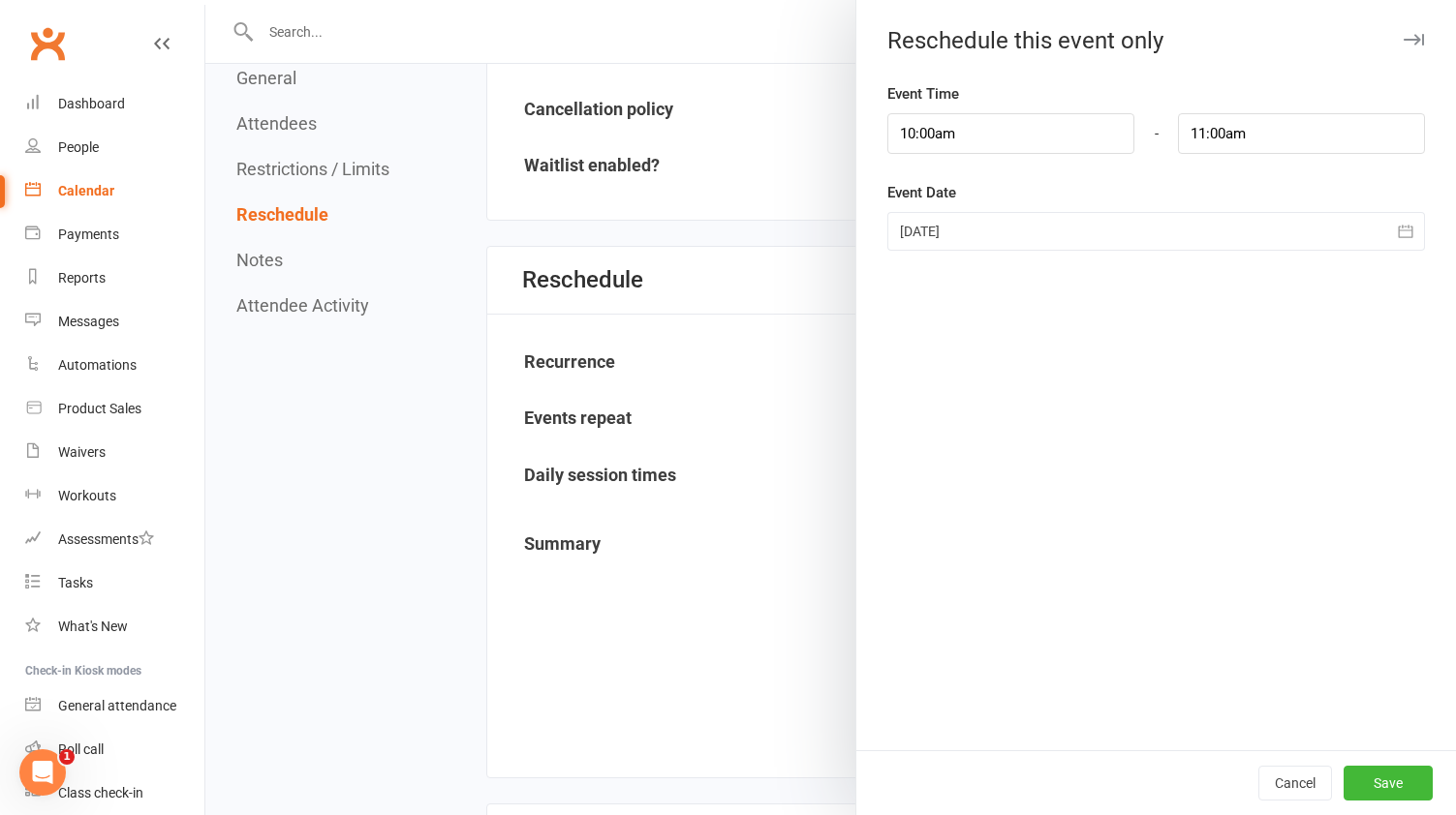
click at [1021, 231] on div at bounding box center [1156, 231] width 537 height 39
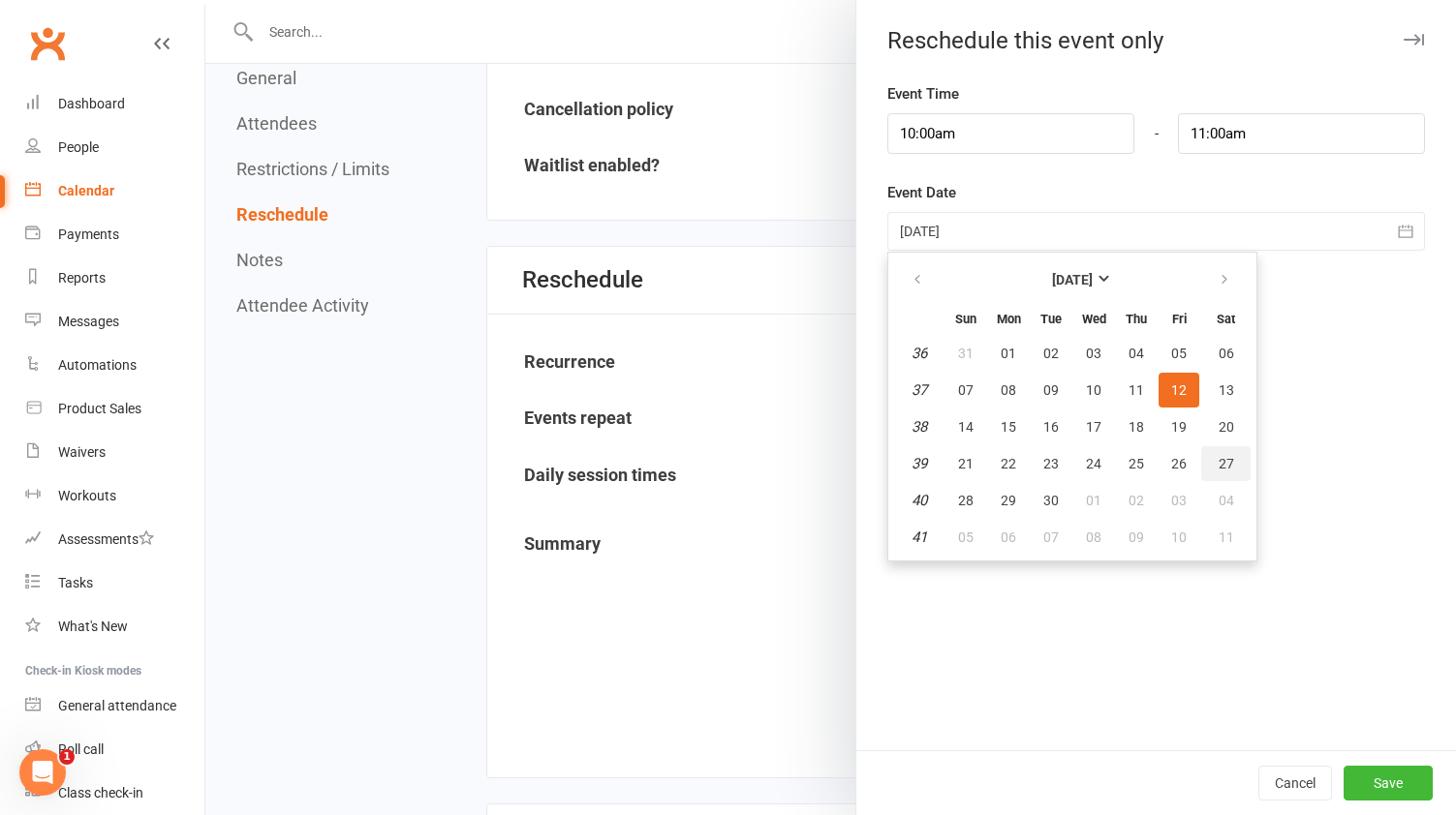
click at [1224, 461] on span "27" at bounding box center [1227, 464] width 16 height 16
type input "[DATE]"
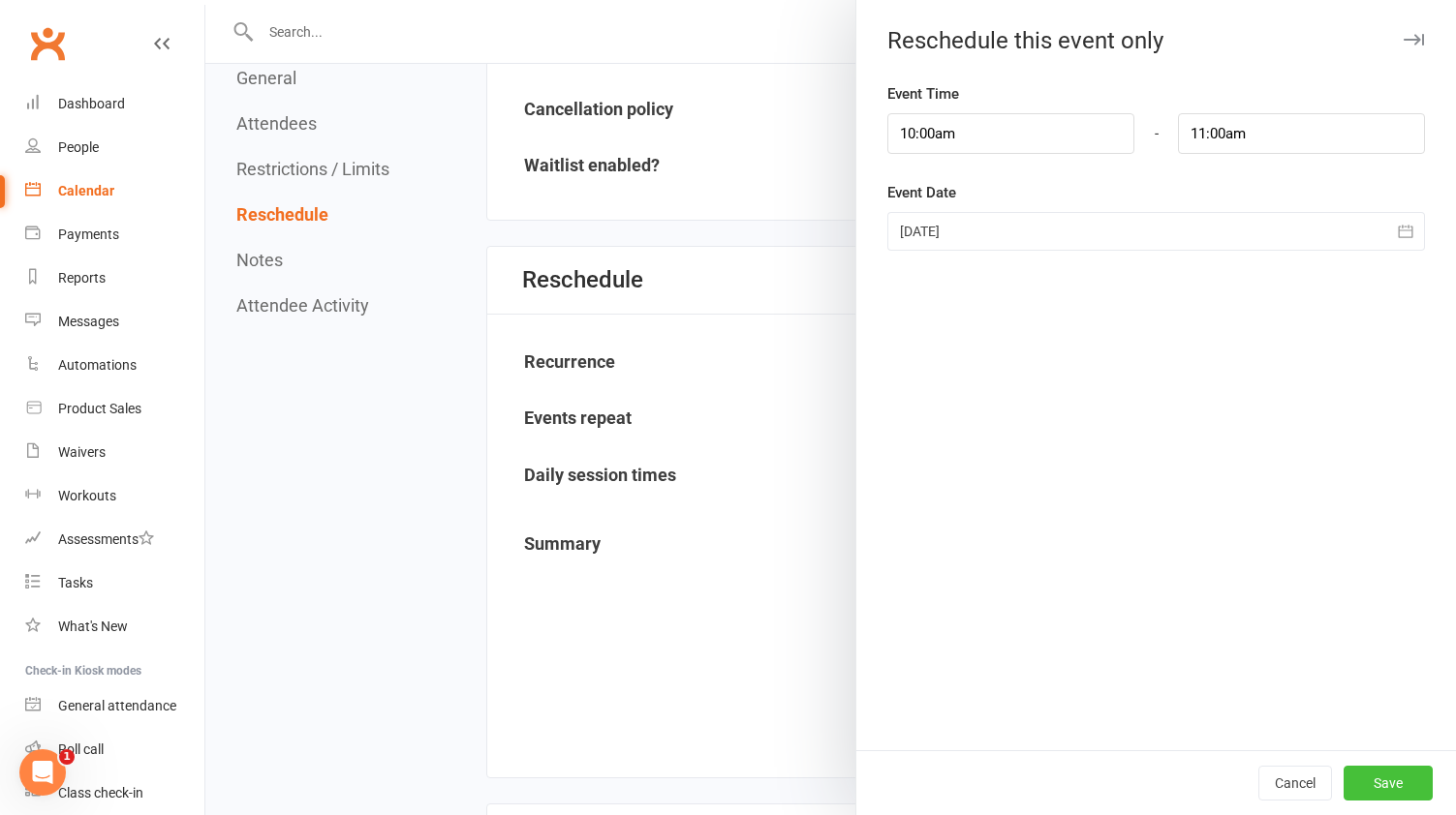
click at [1398, 777] on button "Save" at bounding box center [1388, 783] width 89 height 35
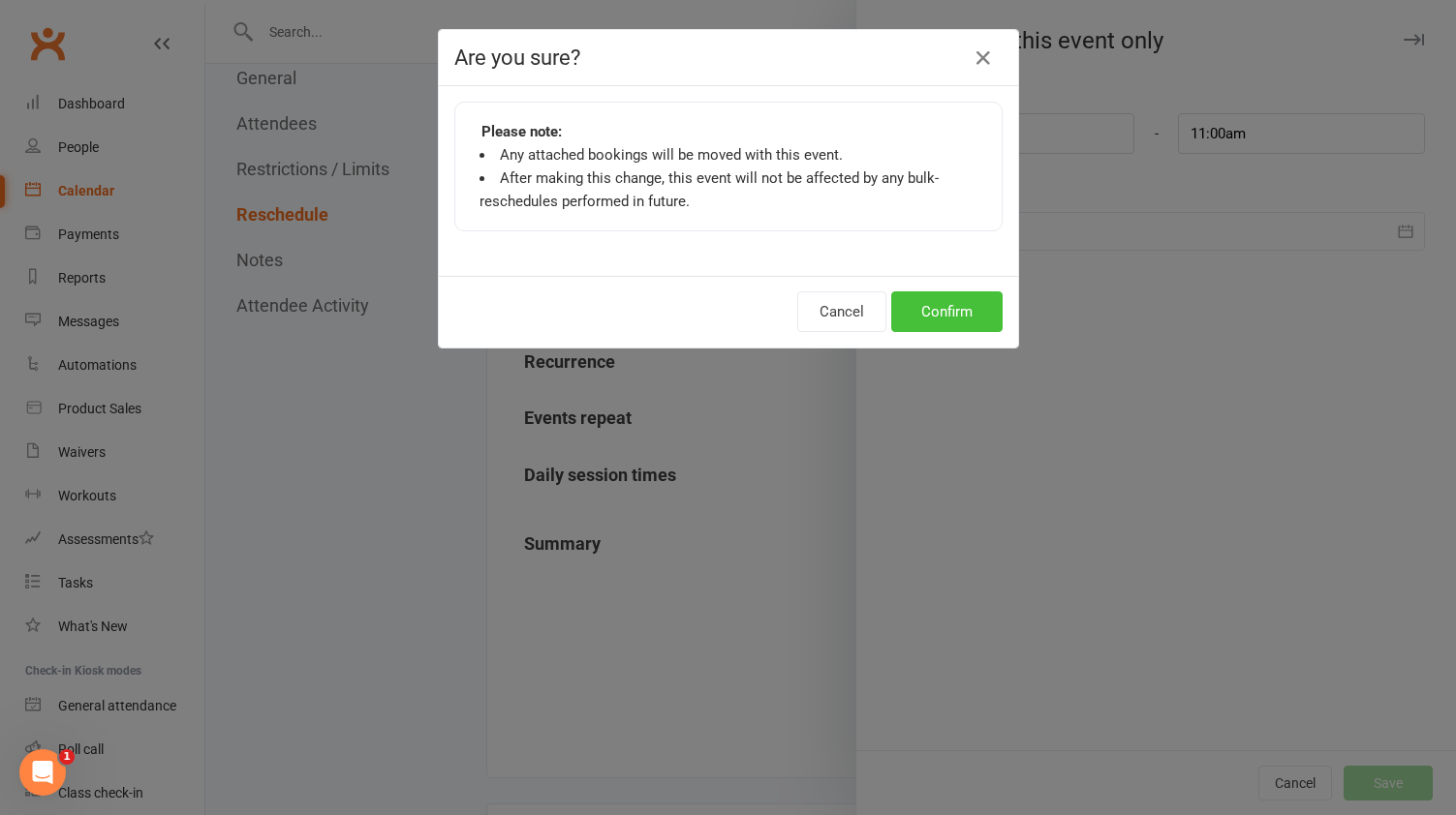
click at [948, 303] on button "Confirm" at bounding box center [946, 312] width 111 height 41
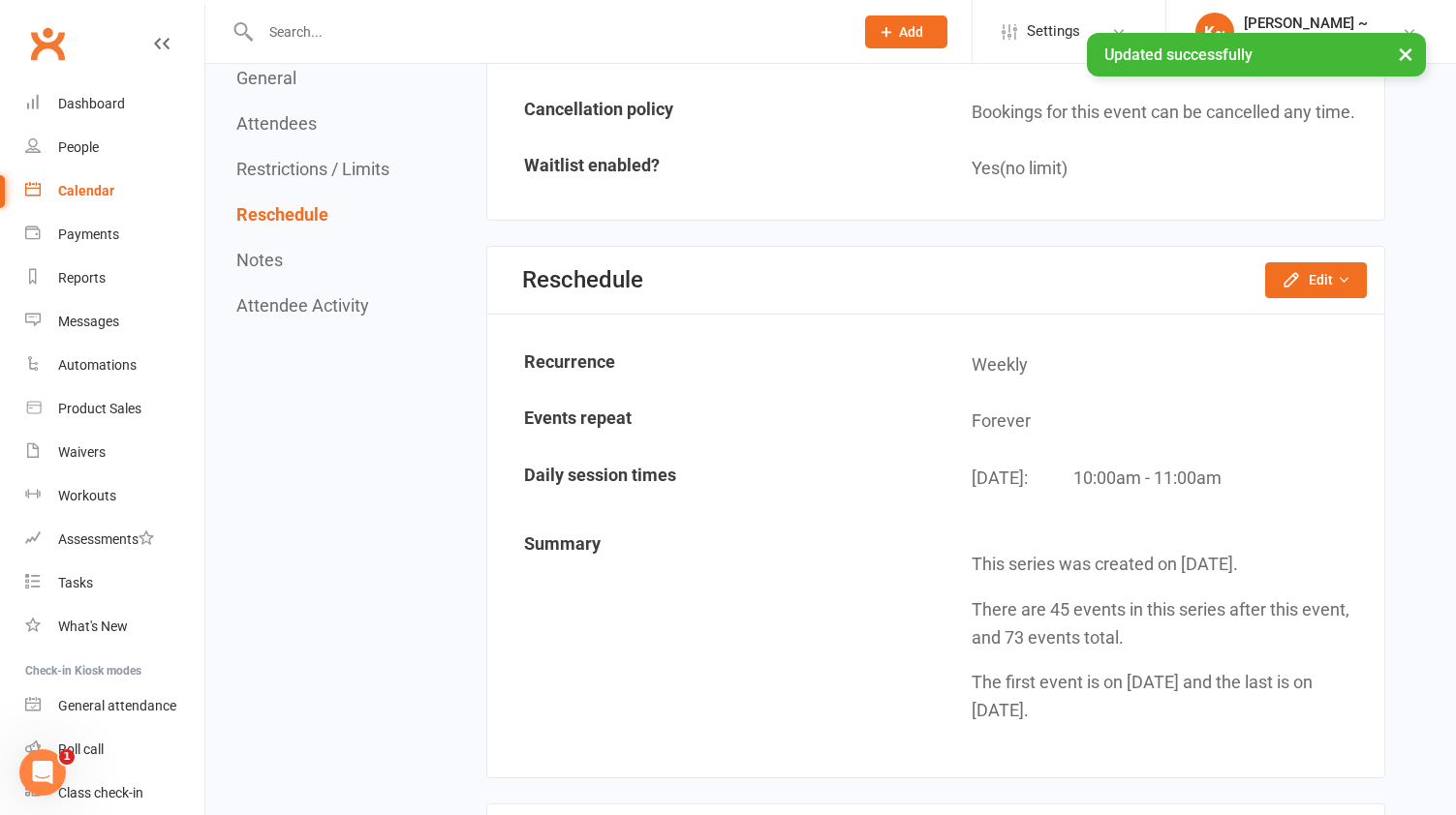
click at [90, 184] on div "Calendar" at bounding box center [86, 191] width 57 height 16
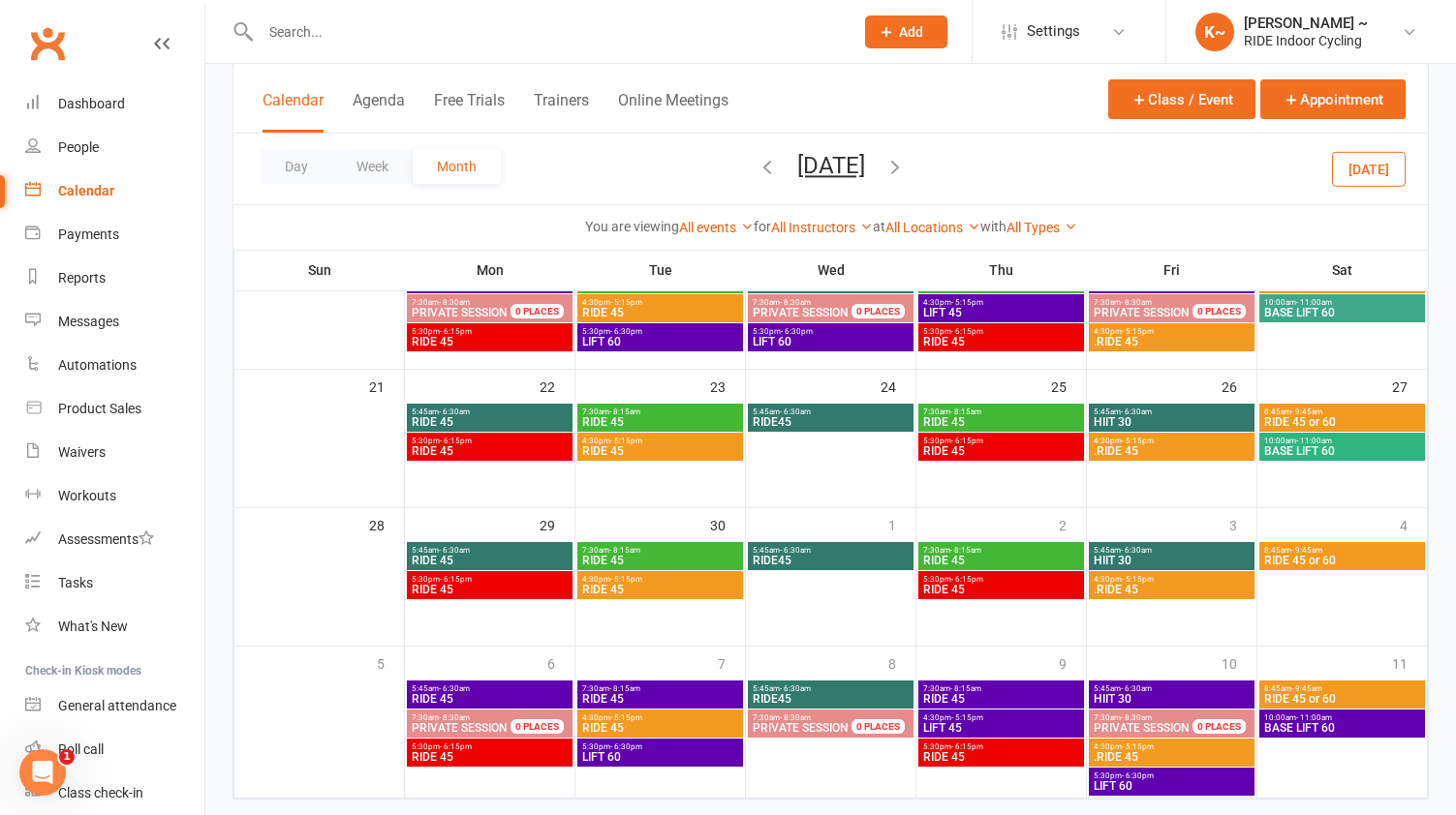
scroll to position [517, 0]
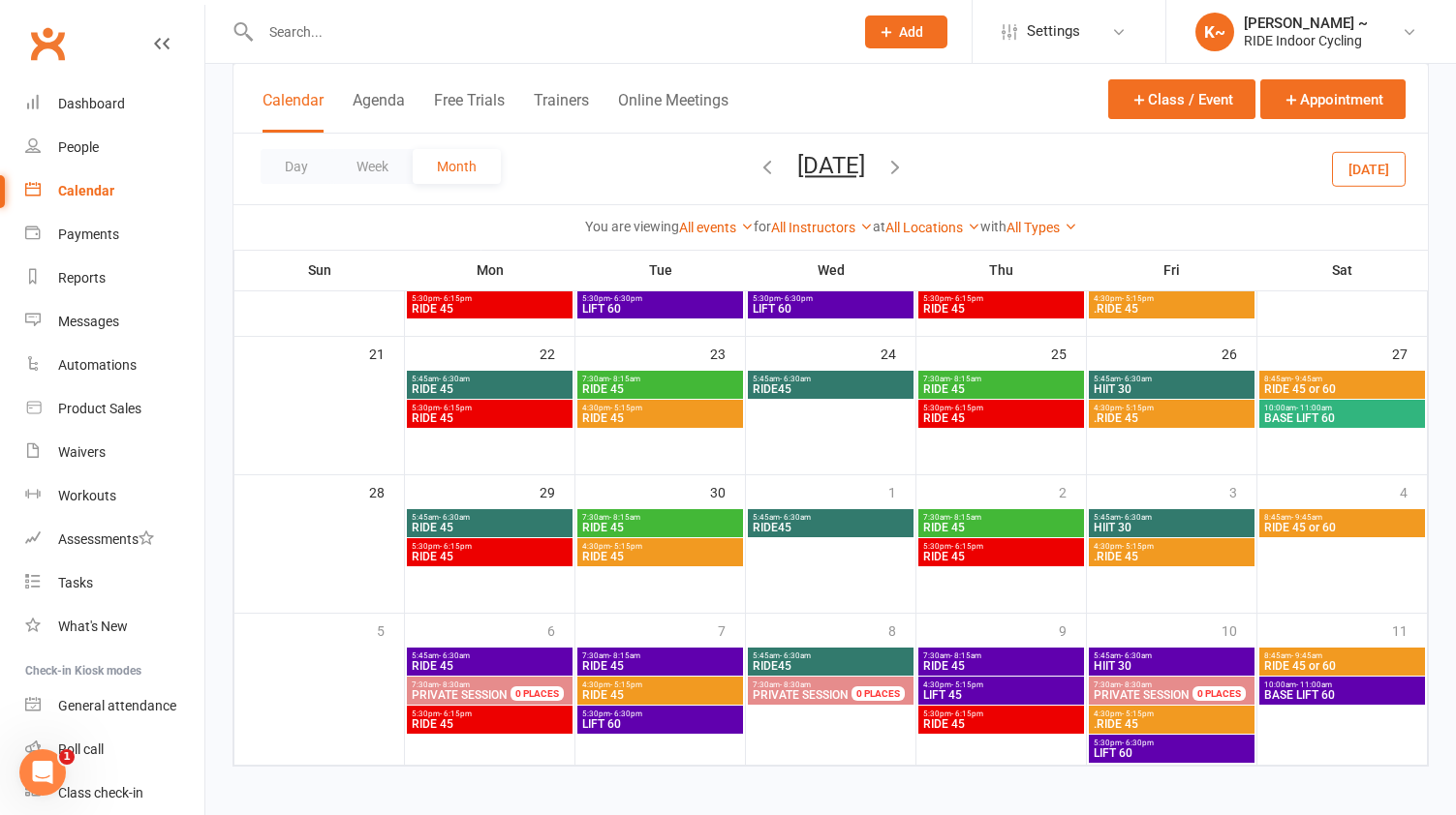
click at [1327, 698] on span "BASE LIFT 60" at bounding box center [1342, 696] width 158 height 12
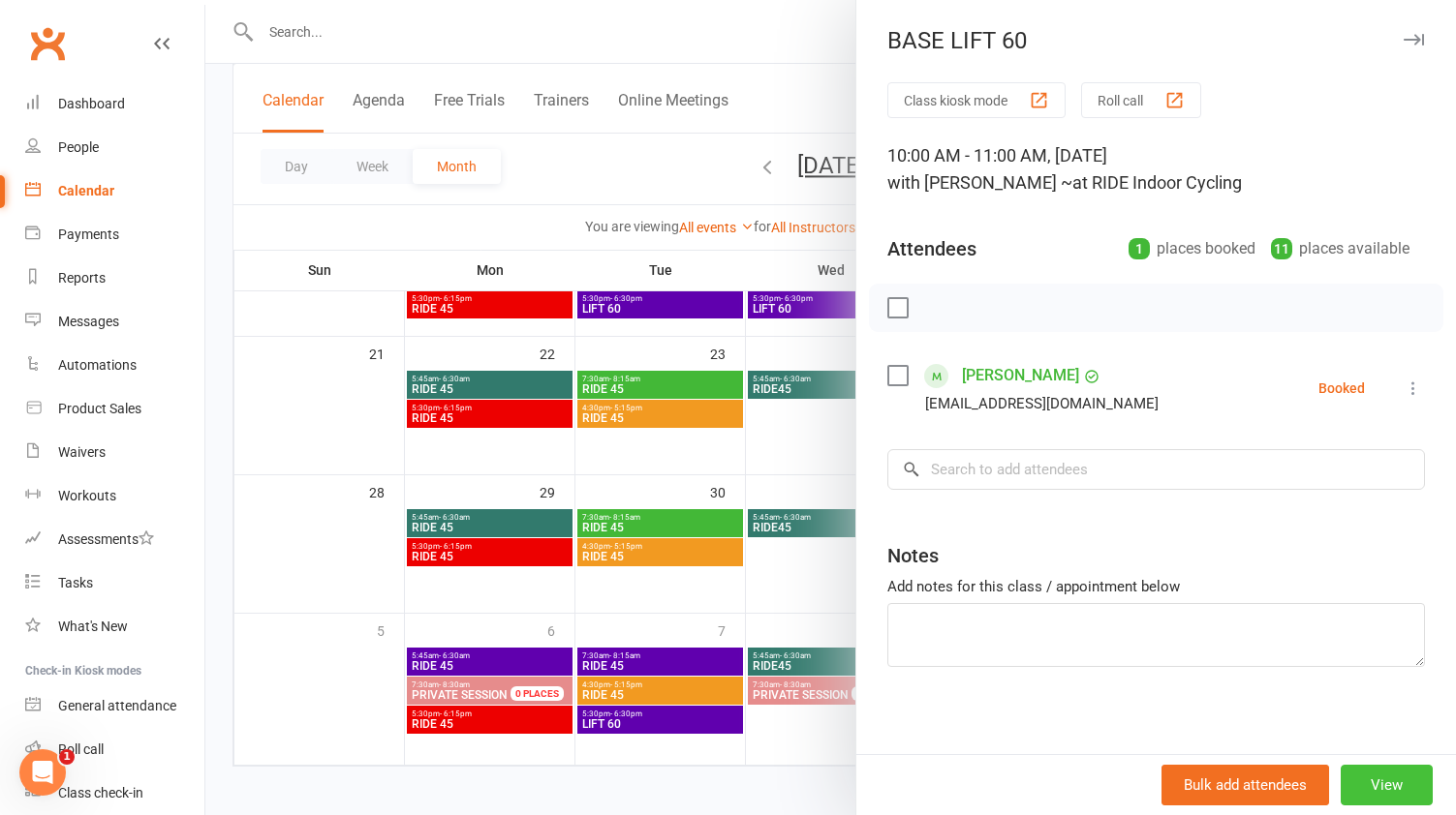
click at [1392, 786] on button "View" at bounding box center [1386, 785] width 92 height 41
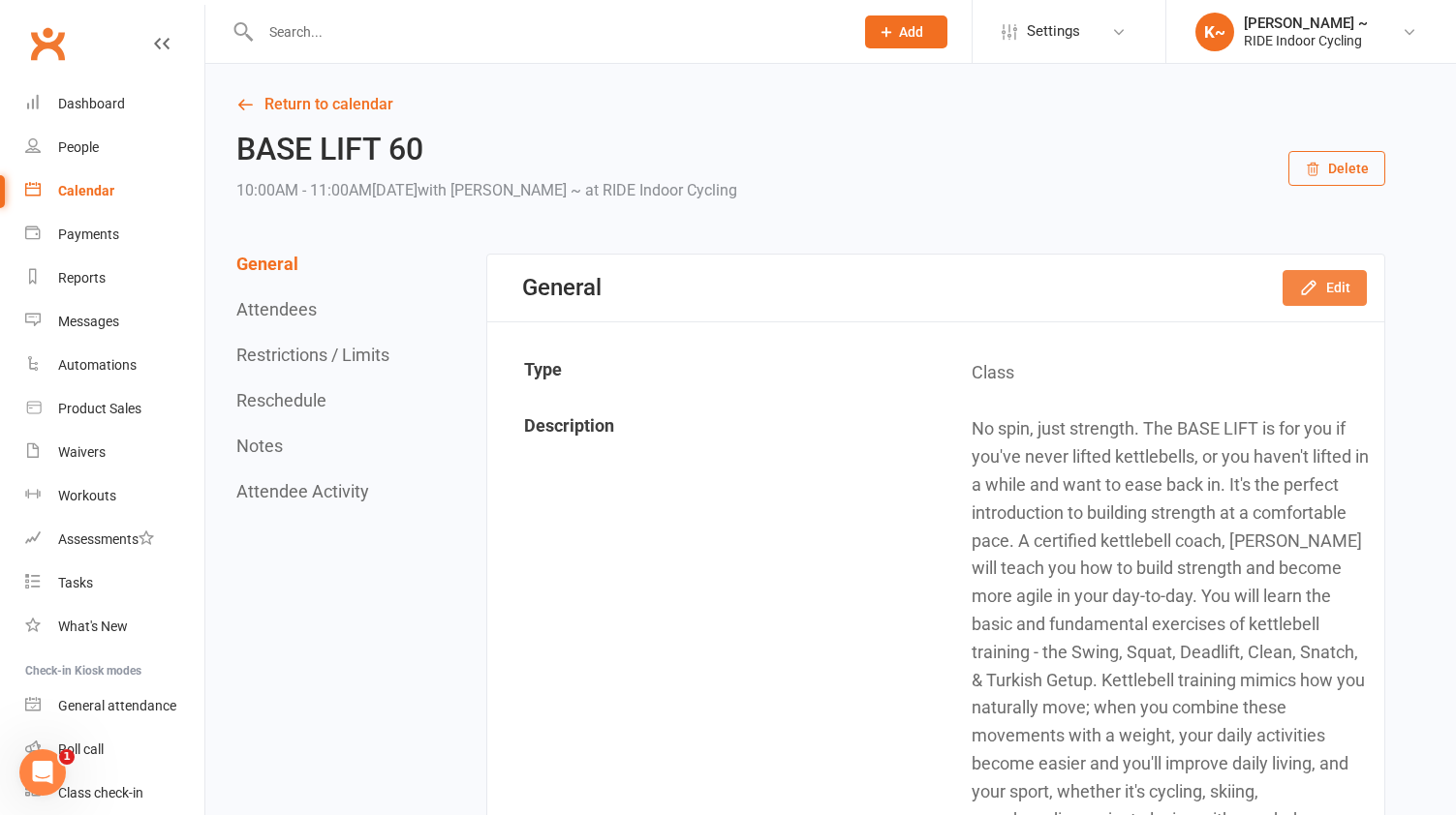
click at [1346, 277] on button "Edit" at bounding box center [1325, 287] width 84 height 35
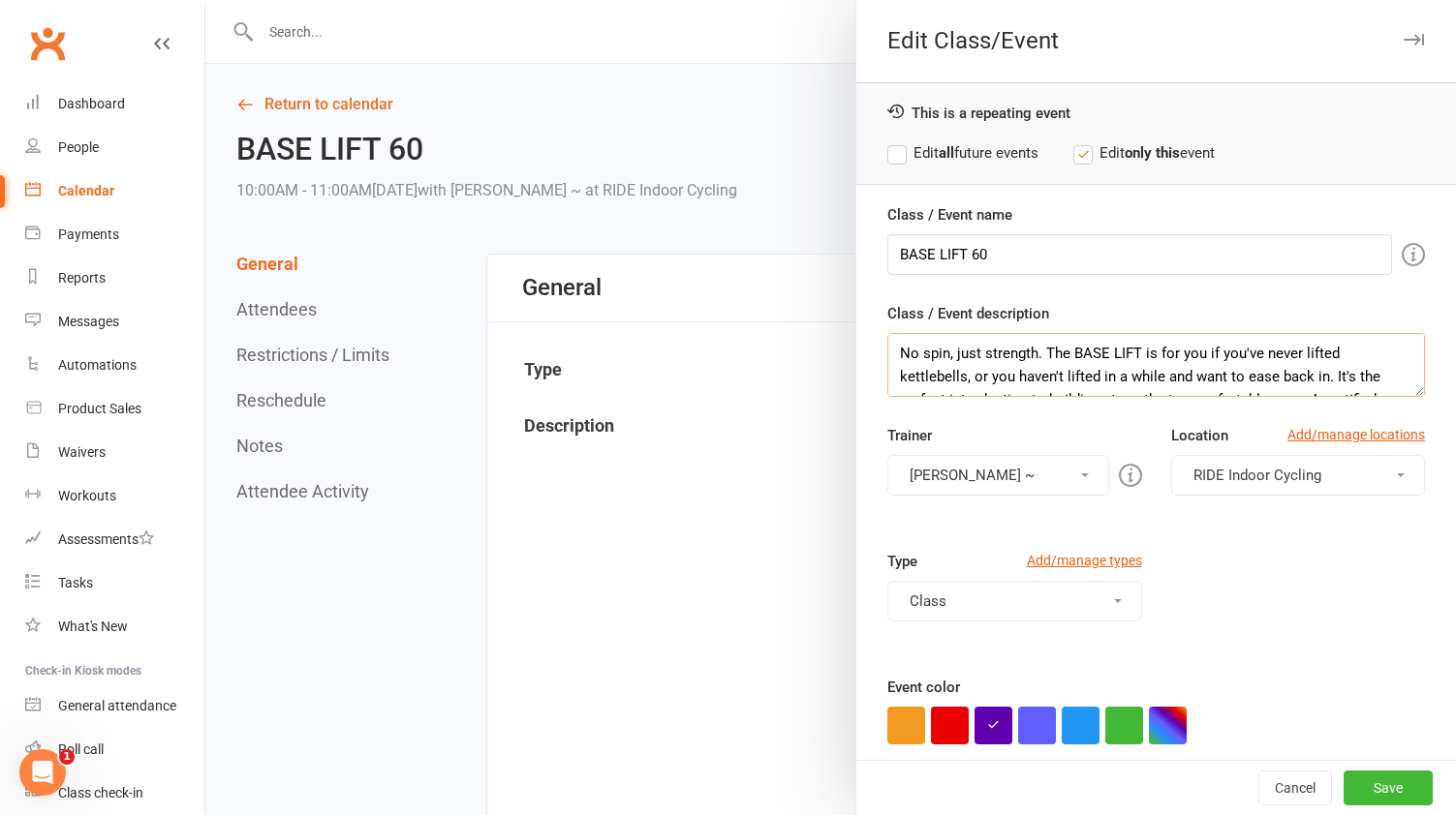
click at [895, 342] on textarea "No spin, just strength. The BASE LIFT is for you if you've never lifted kettleb…" at bounding box center [1156, 365] width 537 height 64
click at [769, 169] on div at bounding box center [830, 407] width 1250 height 815
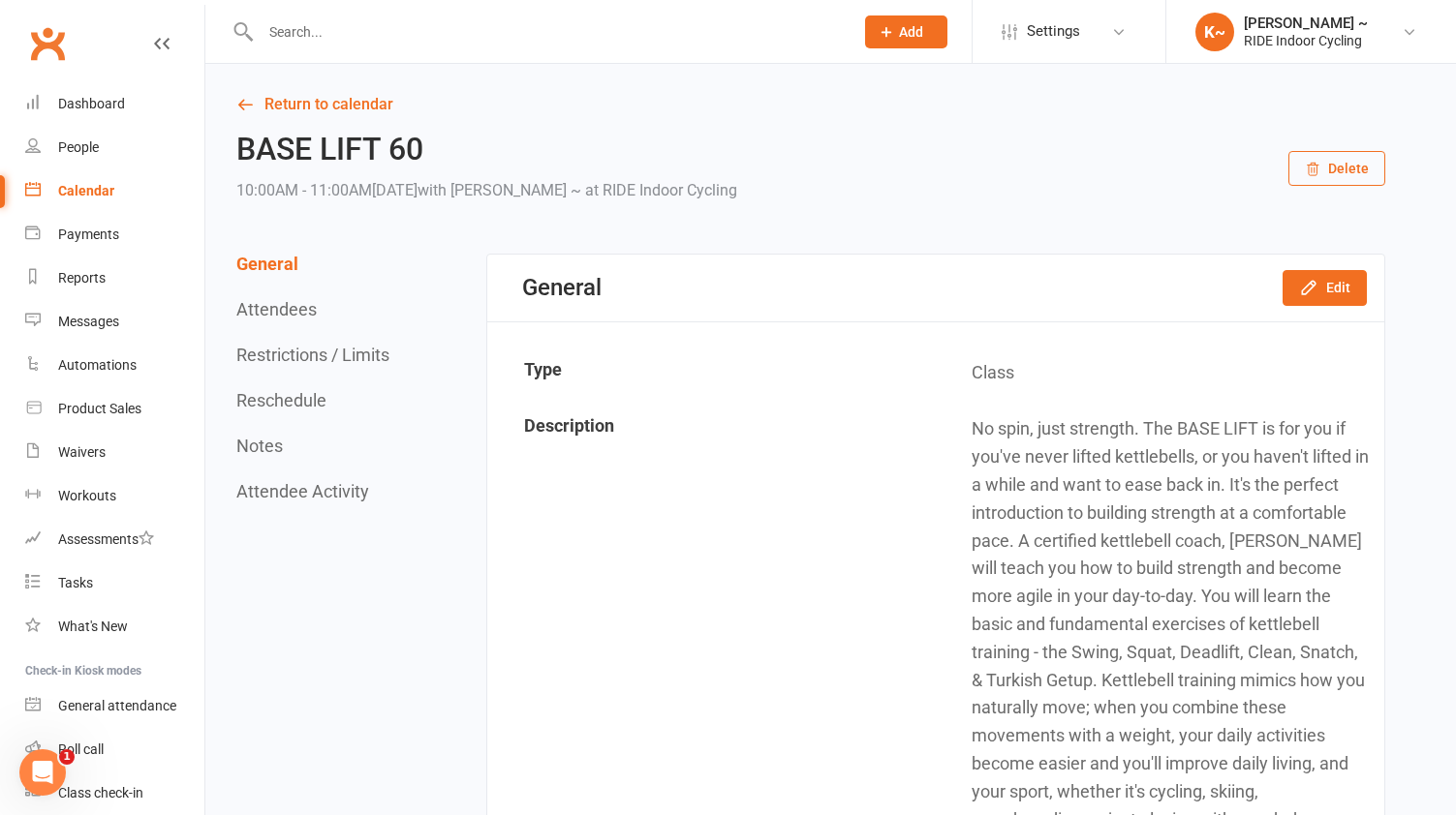
click at [83, 190] on div "Calendar" at bounding box center [86, 191] width 57 height 16
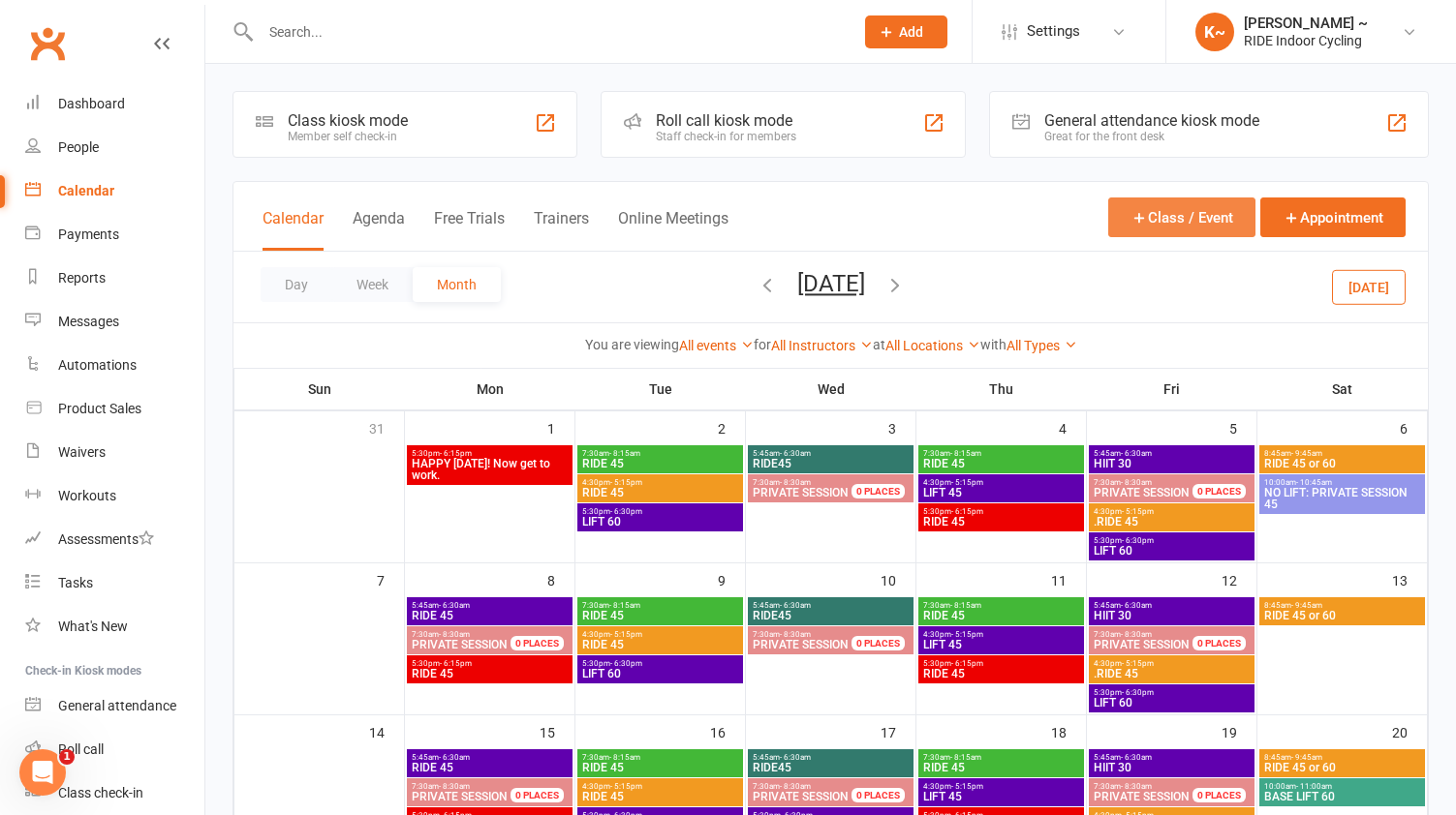
click at [1203, 211] on button "Class / Event" at bounding box center [1182, 217] width 147 height 40
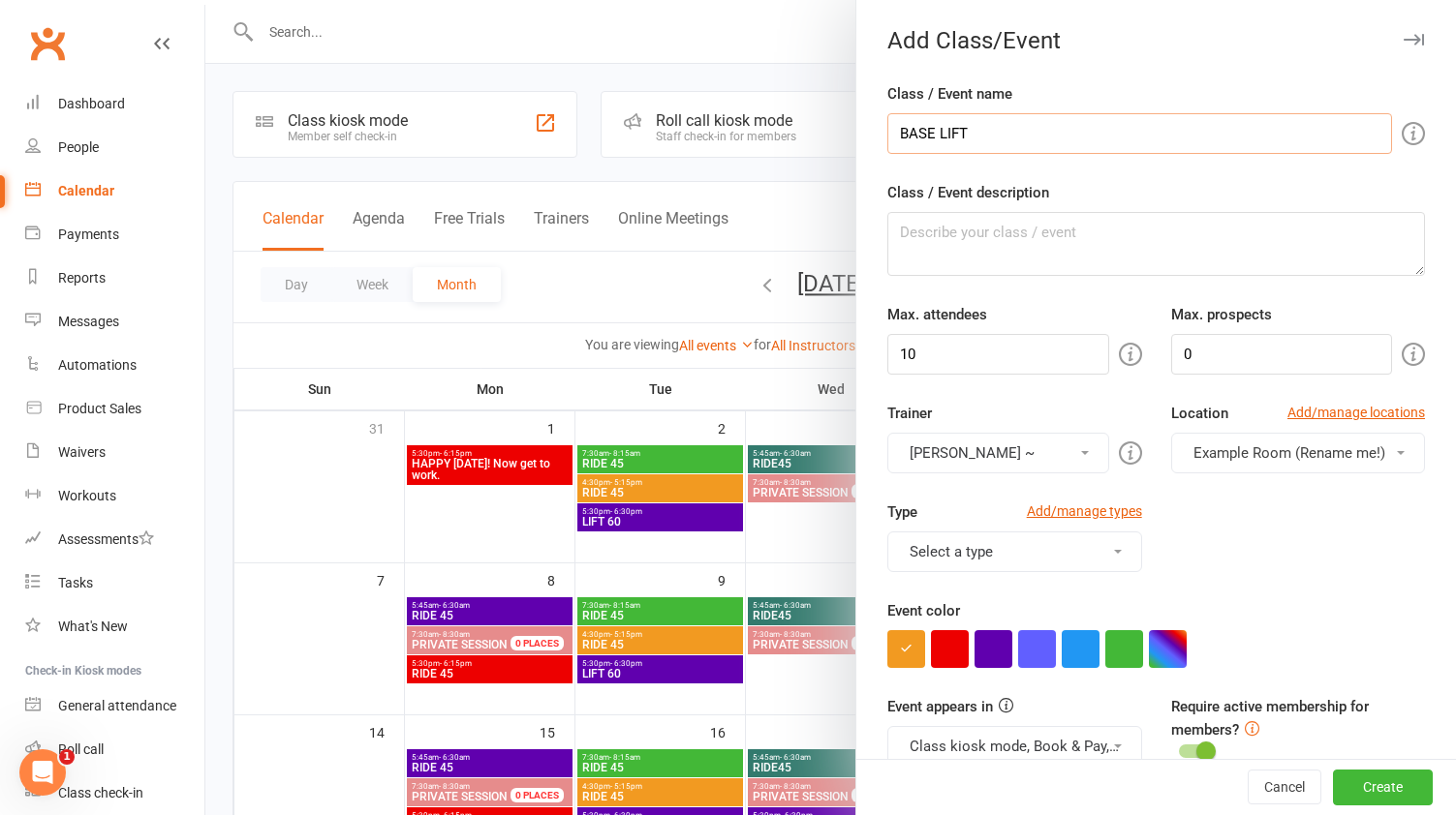
type input "BASE LIFT 60"
click at [990, 237] on textarea "Class / Event description" at bounding box center [1156, 244] width 537 height 64
paste textarea "No spin, just strength. The BASE LIFT is for you if you've never lifted kettleb…"
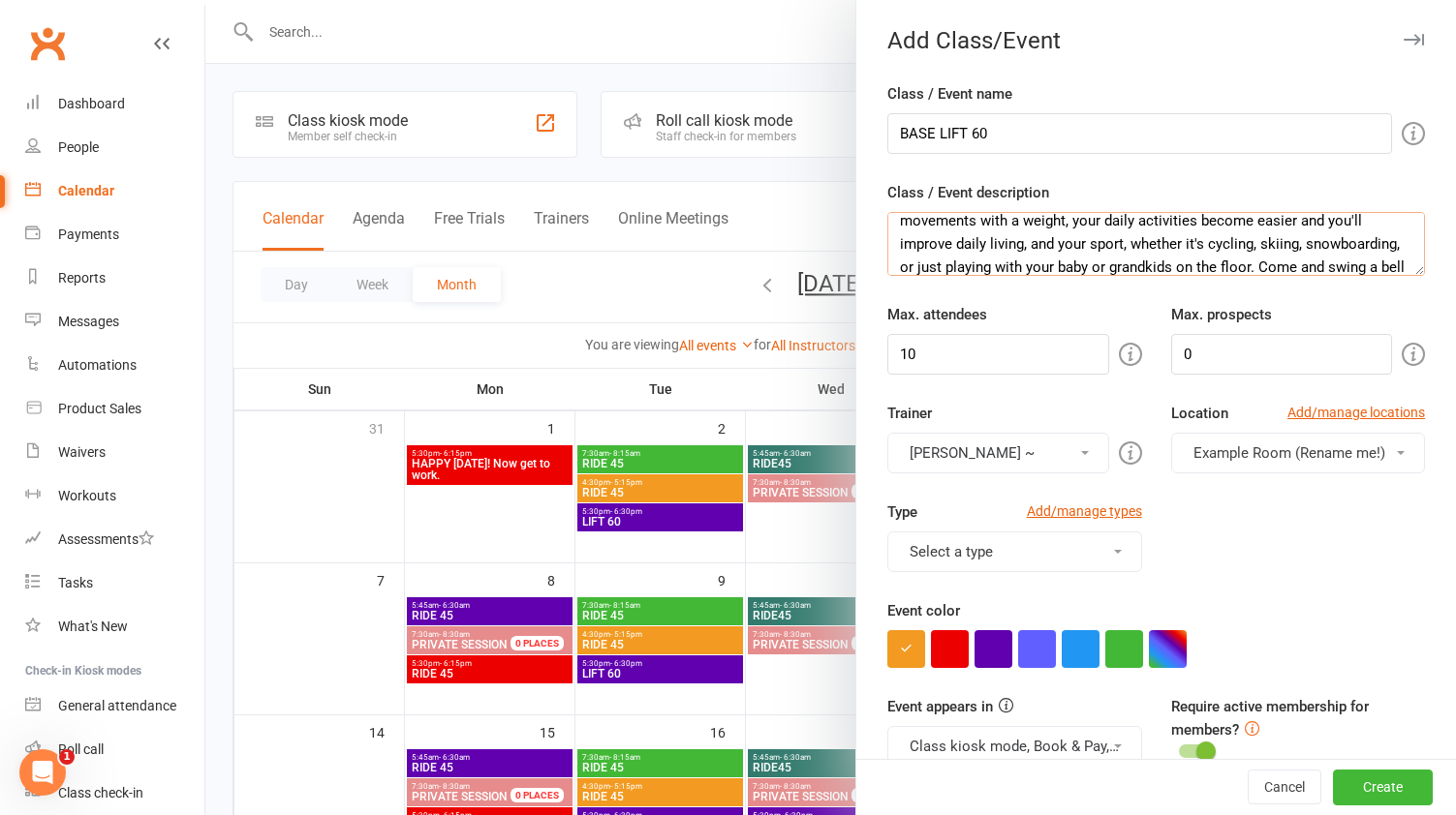
scroll to position [29, 0]
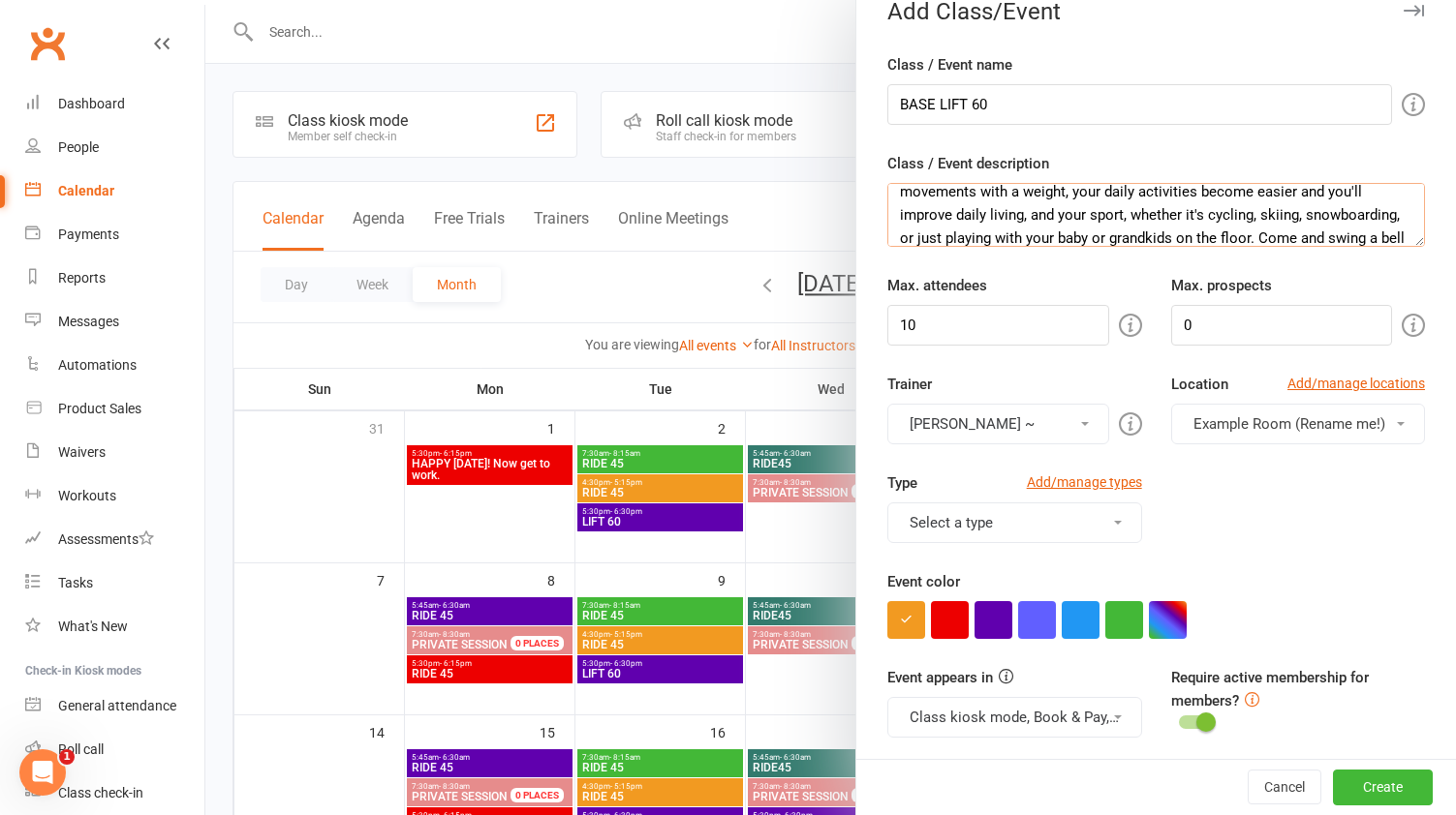
type textarea "No spin, just strength. The BASE LIFT is for you if you've never lifted kettleb…"
click at [1294, 419] on span "Example Room (Rename me!)" at bounding box center [1289, 425] width 192 height 18
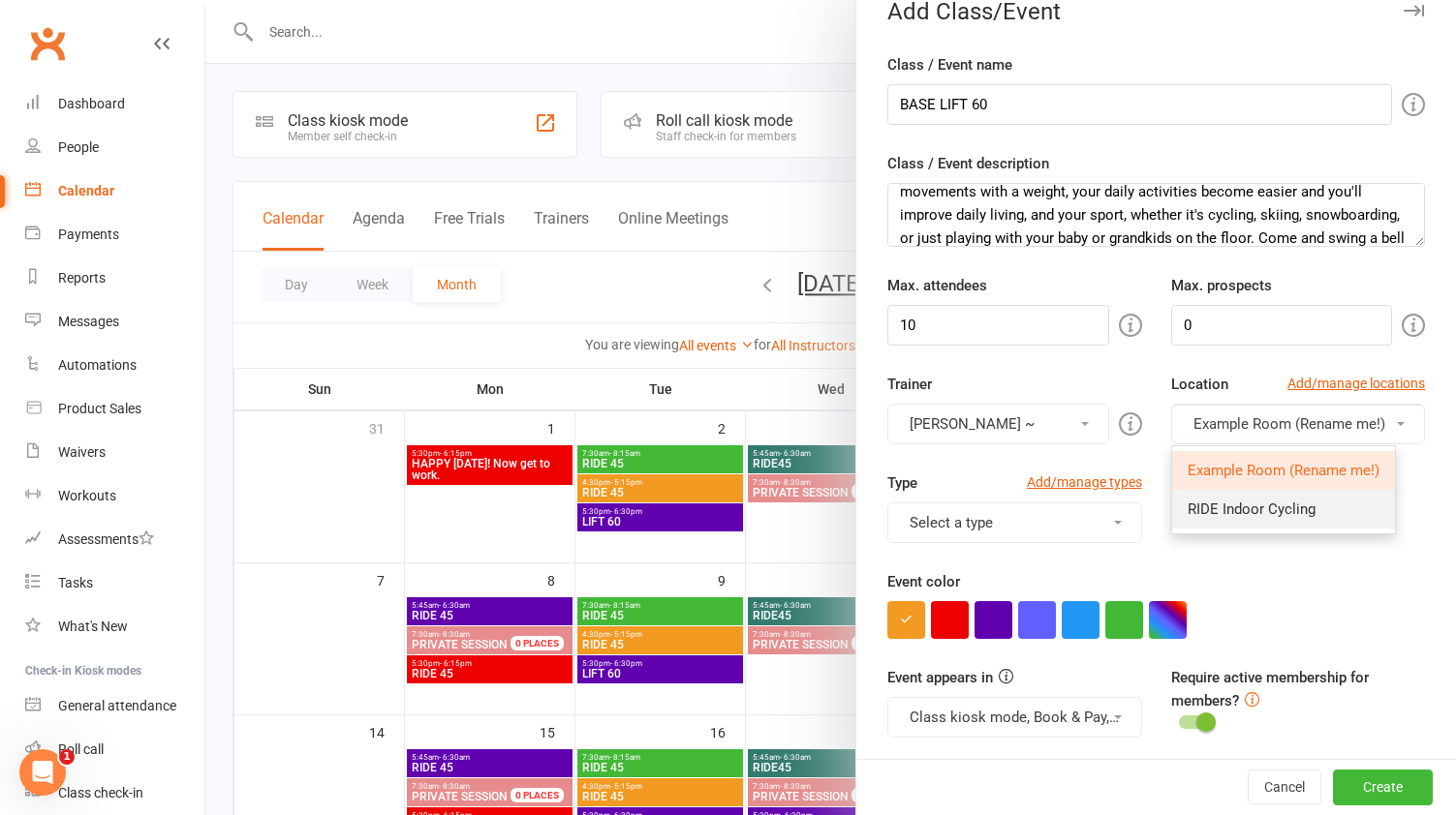
click at [1263, 500] on span "RIDE Indoor Cycling" at bounding box center [1251, 509] width 128 height 18
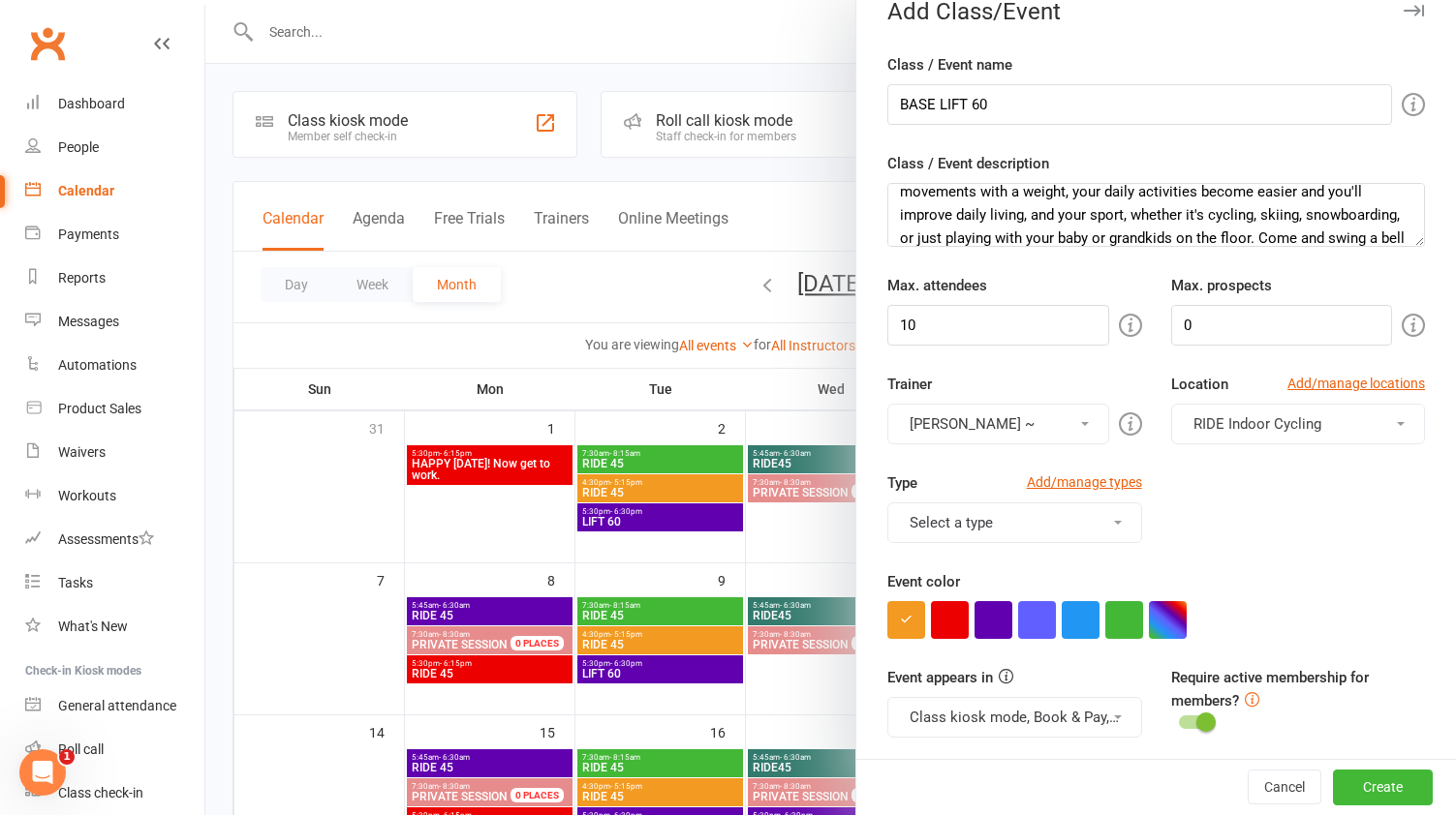
click at [1069, 523] on button "Select a type" at bounding box center [1015, 522] width 254 height 41
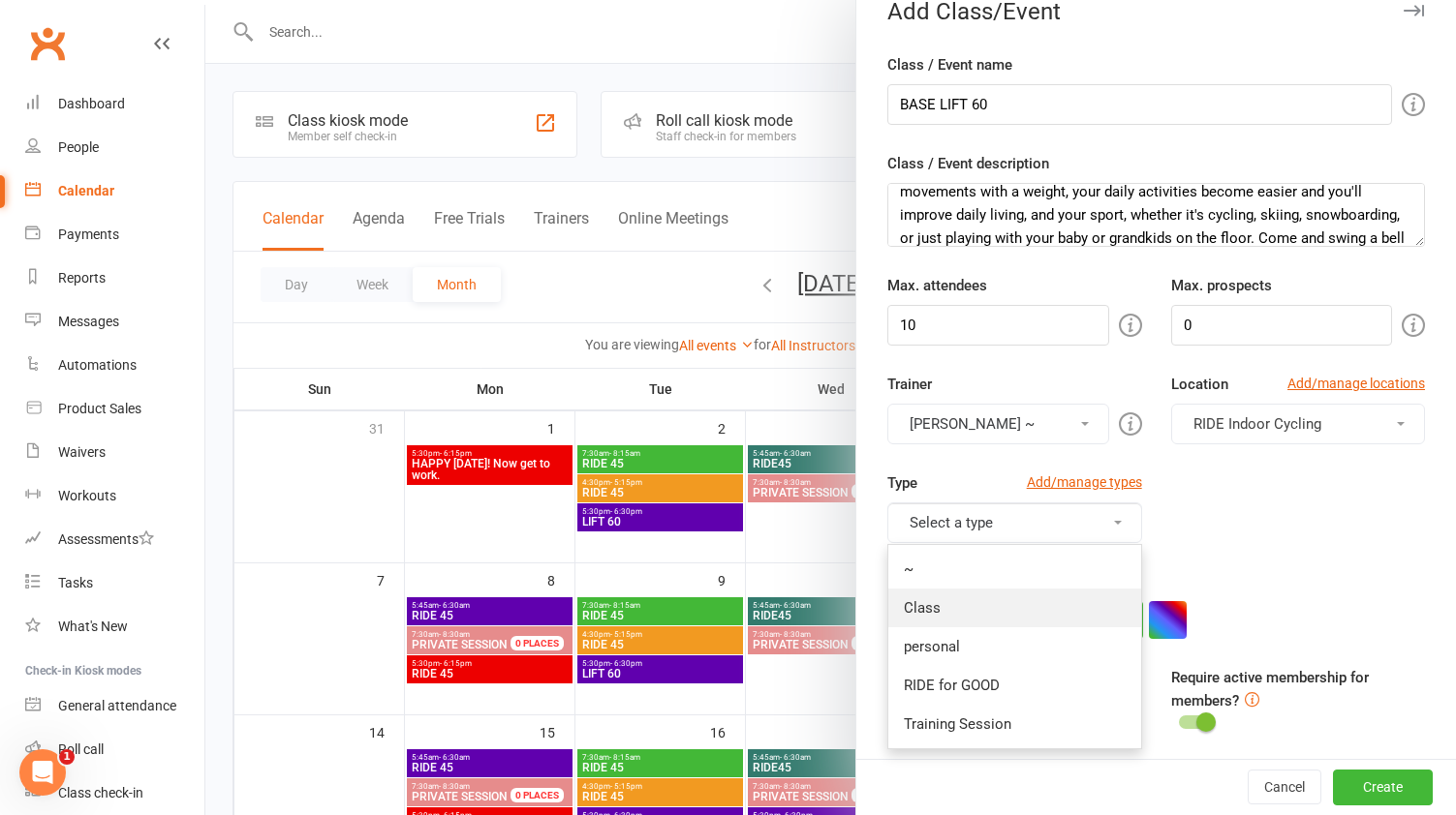
click at [1039, 607] on link "Class" at bounding box center [1015, 608] width 252 height 39
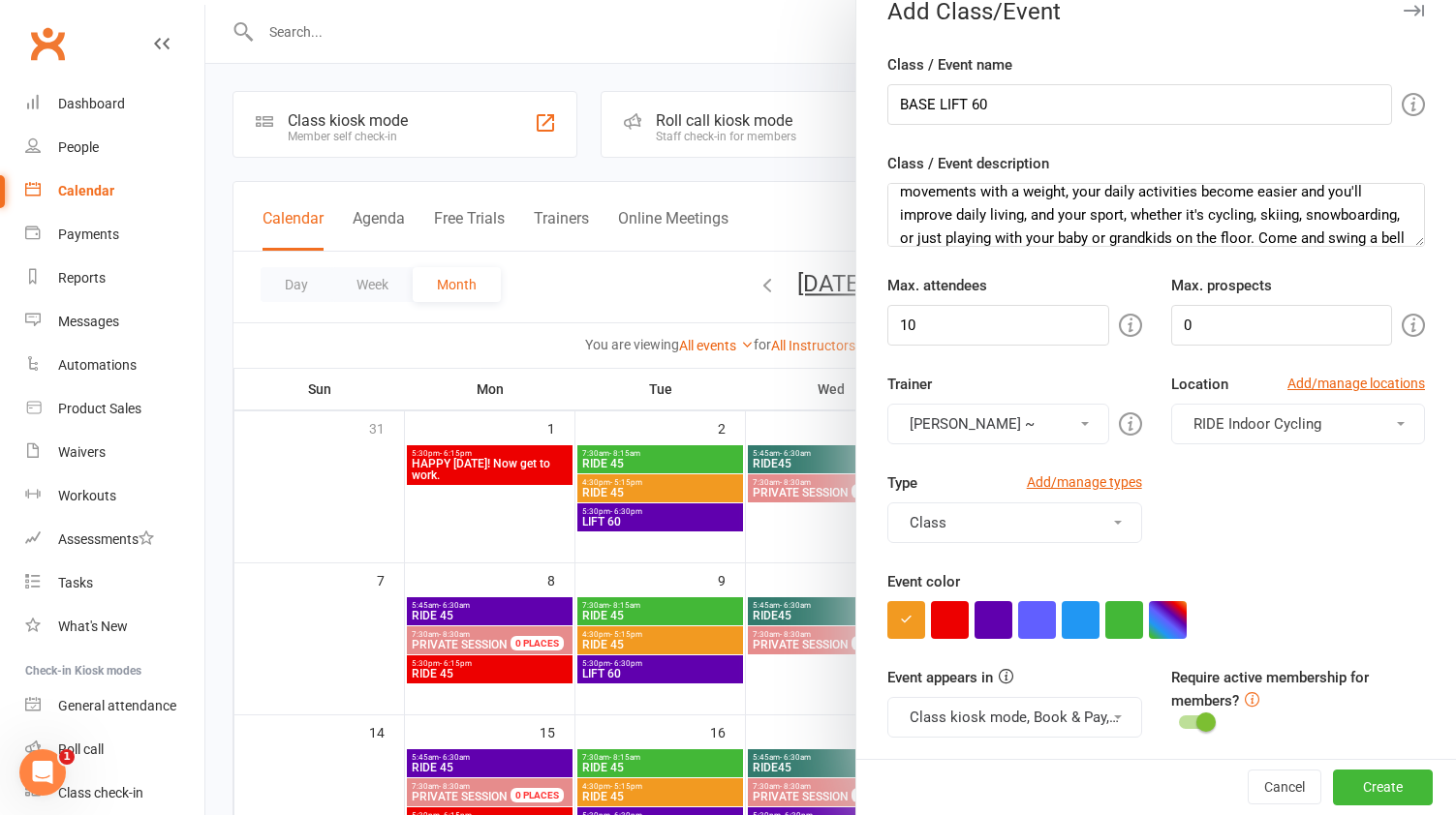
scroll to position [38, 0]
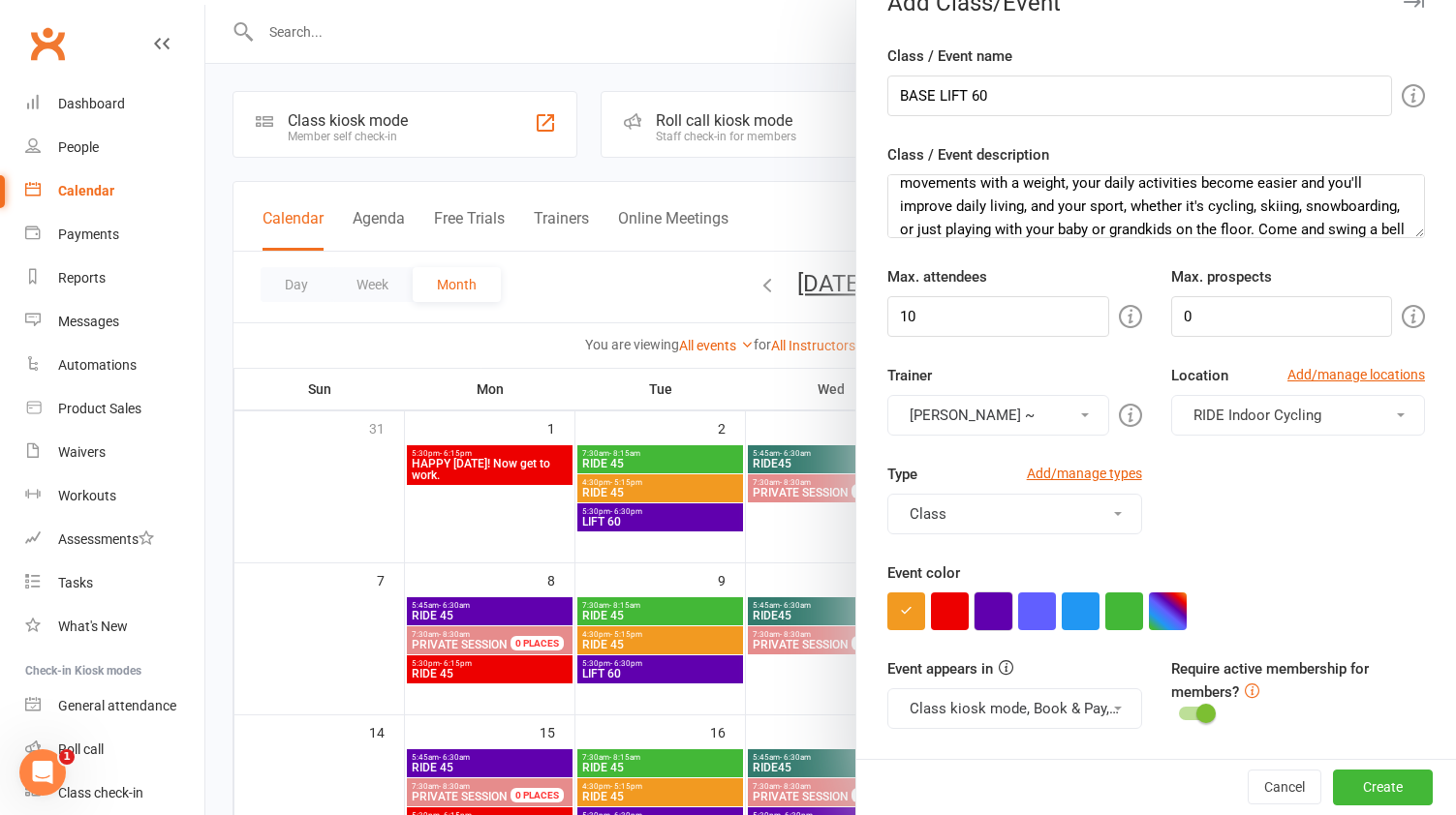
click at [975, 607] on button "button" at bounding box center [993, 611] width 38 height 38
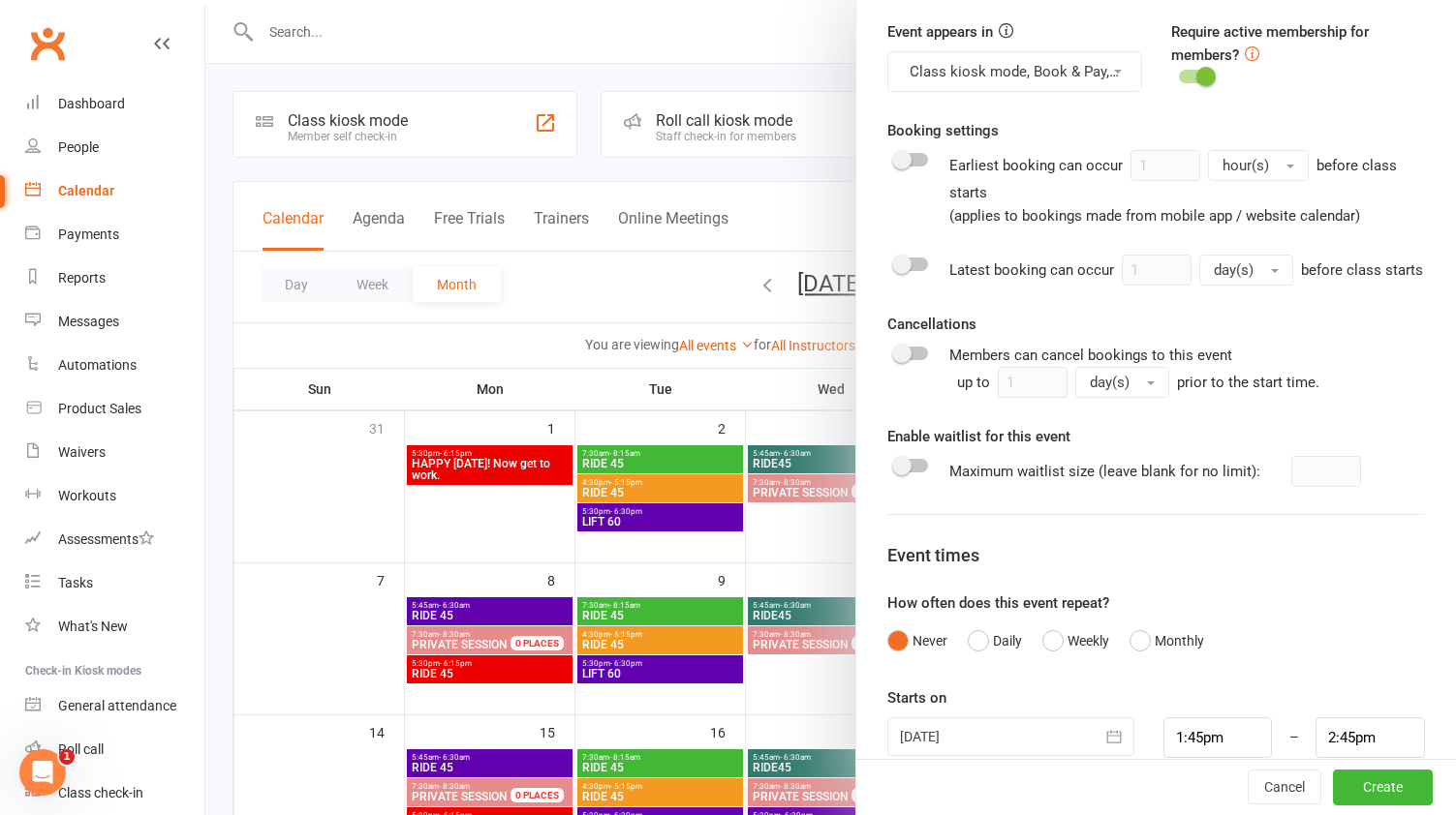
scroll to position [704, 0]
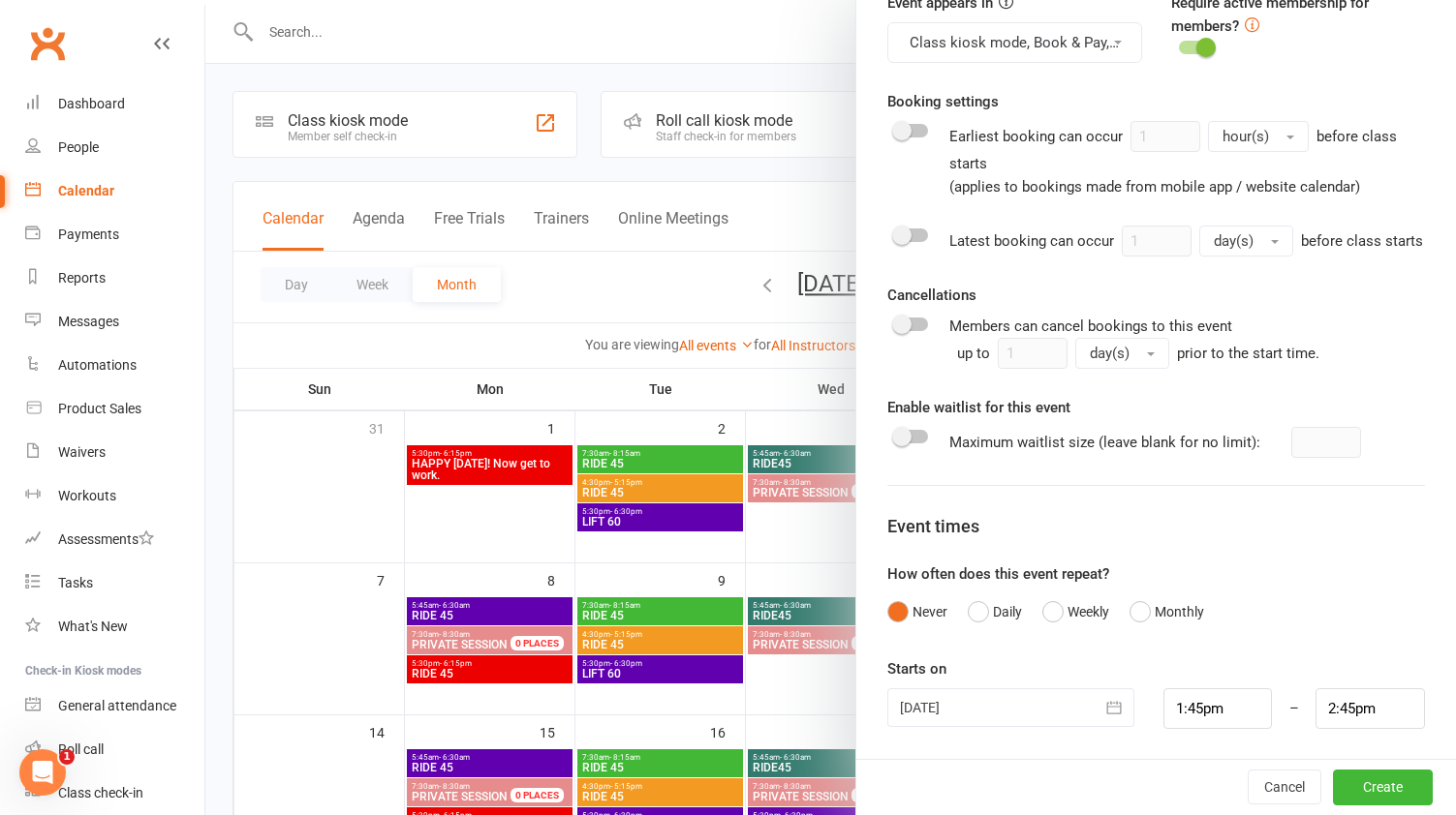
click at [1116, 712] on icon "button" at bounding box center [1114, 708] width 20 height 20
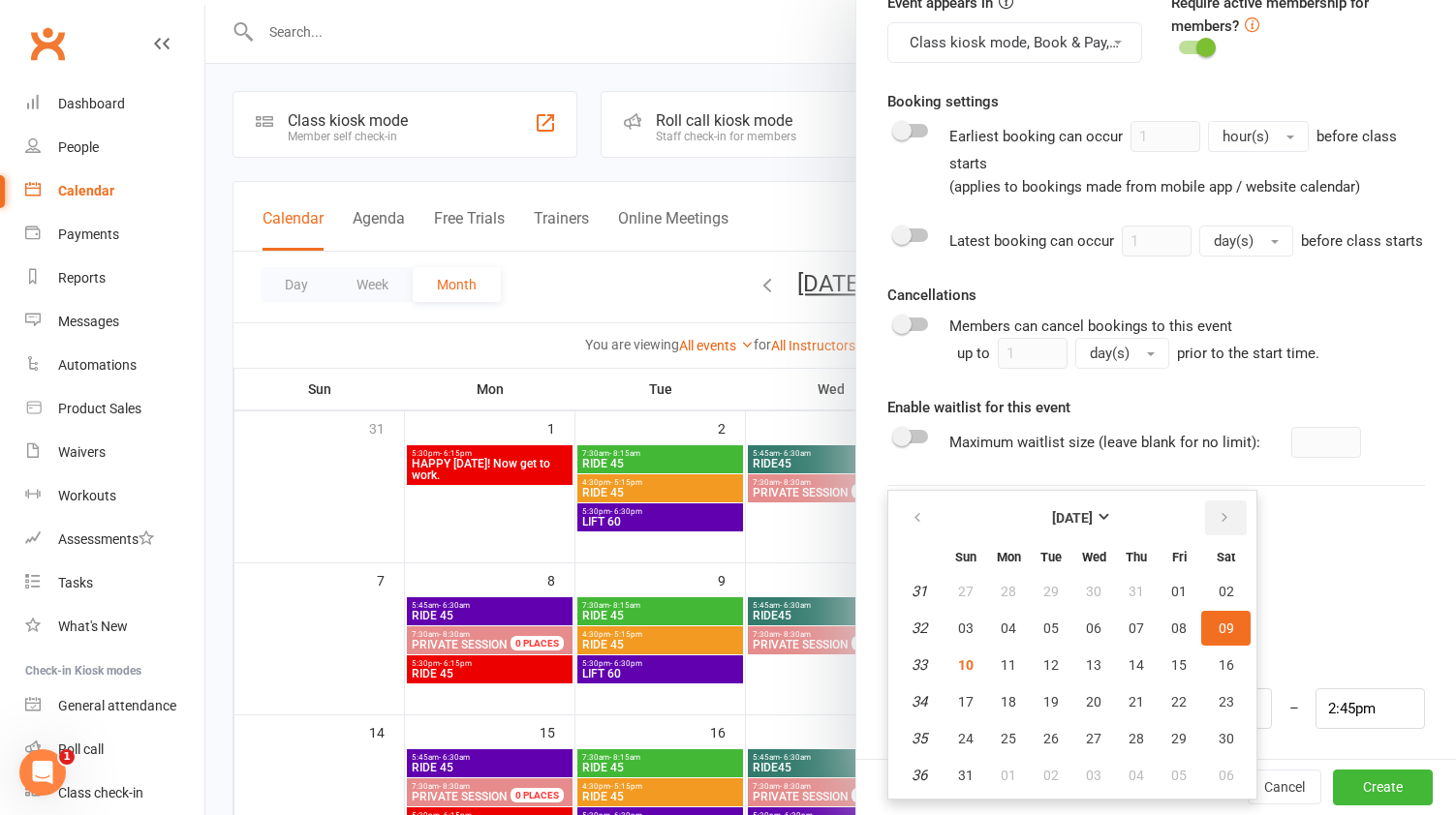
click at [1228, 519] on icon "button" at bounding box center [1225, 518] width 14 height 16
click at [1224, 631] on span "13" at bounding box center [1227, 628] width 16 height 16
type input "[DATE]"
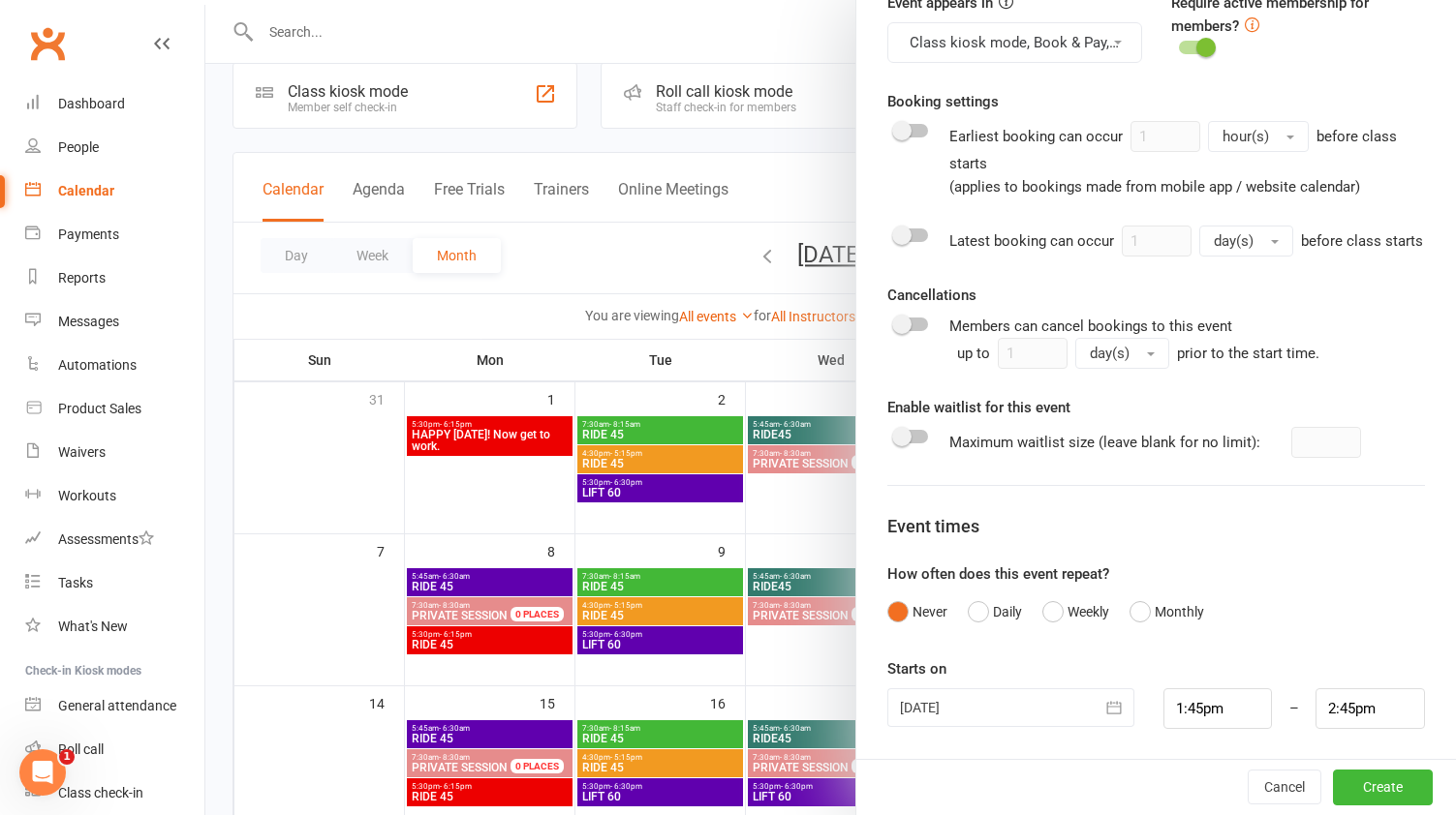
scroll to position [31, 0]
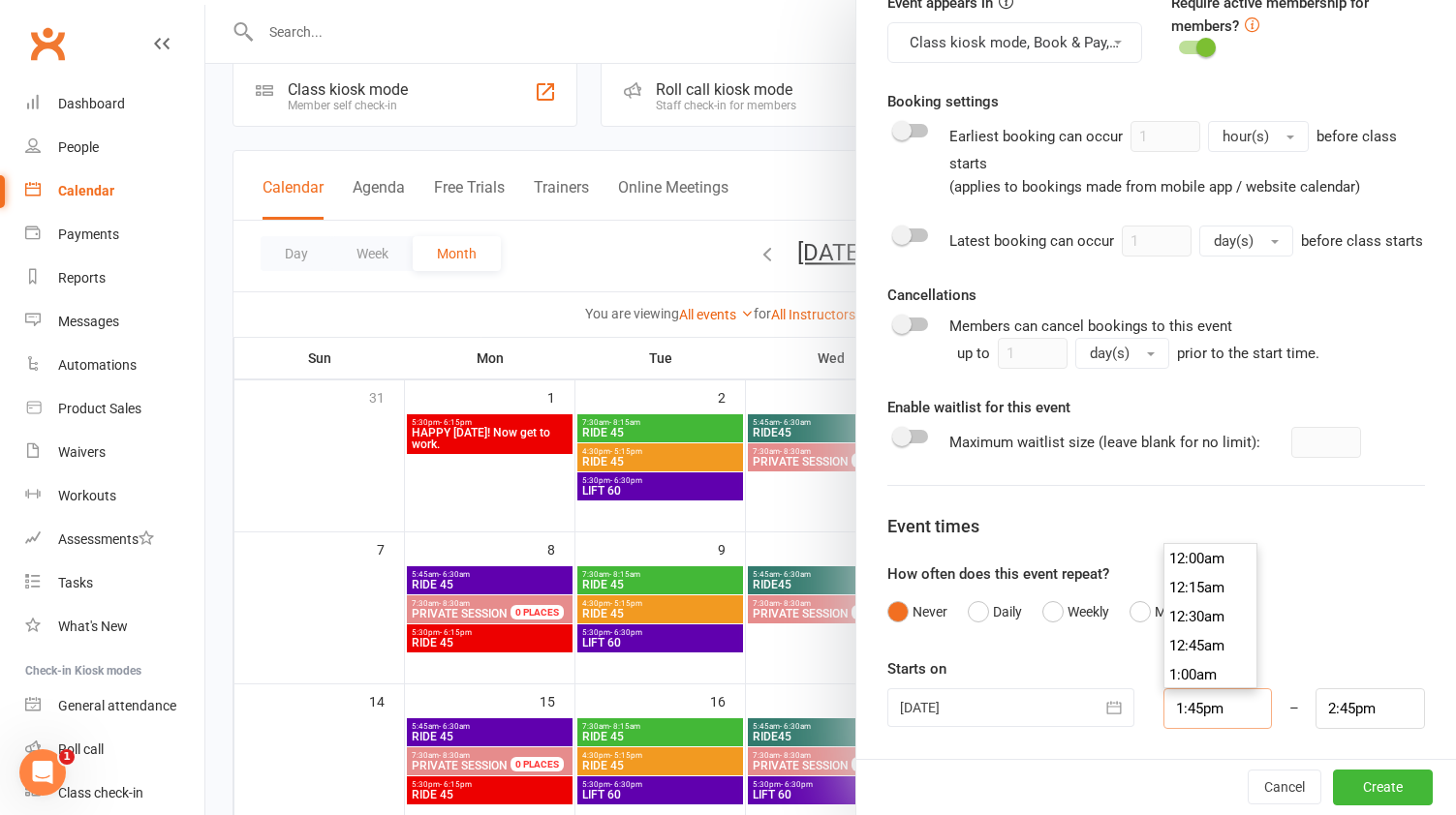
click at [1262, 710] on input "1:45pm" at bounding box center [1219, 709] width 109 height 41
type input "10:00am"
type input "11:00am"
click at [1210, 561] on li "10:00am" at bounding box center [1212, 555] width 93 height 29
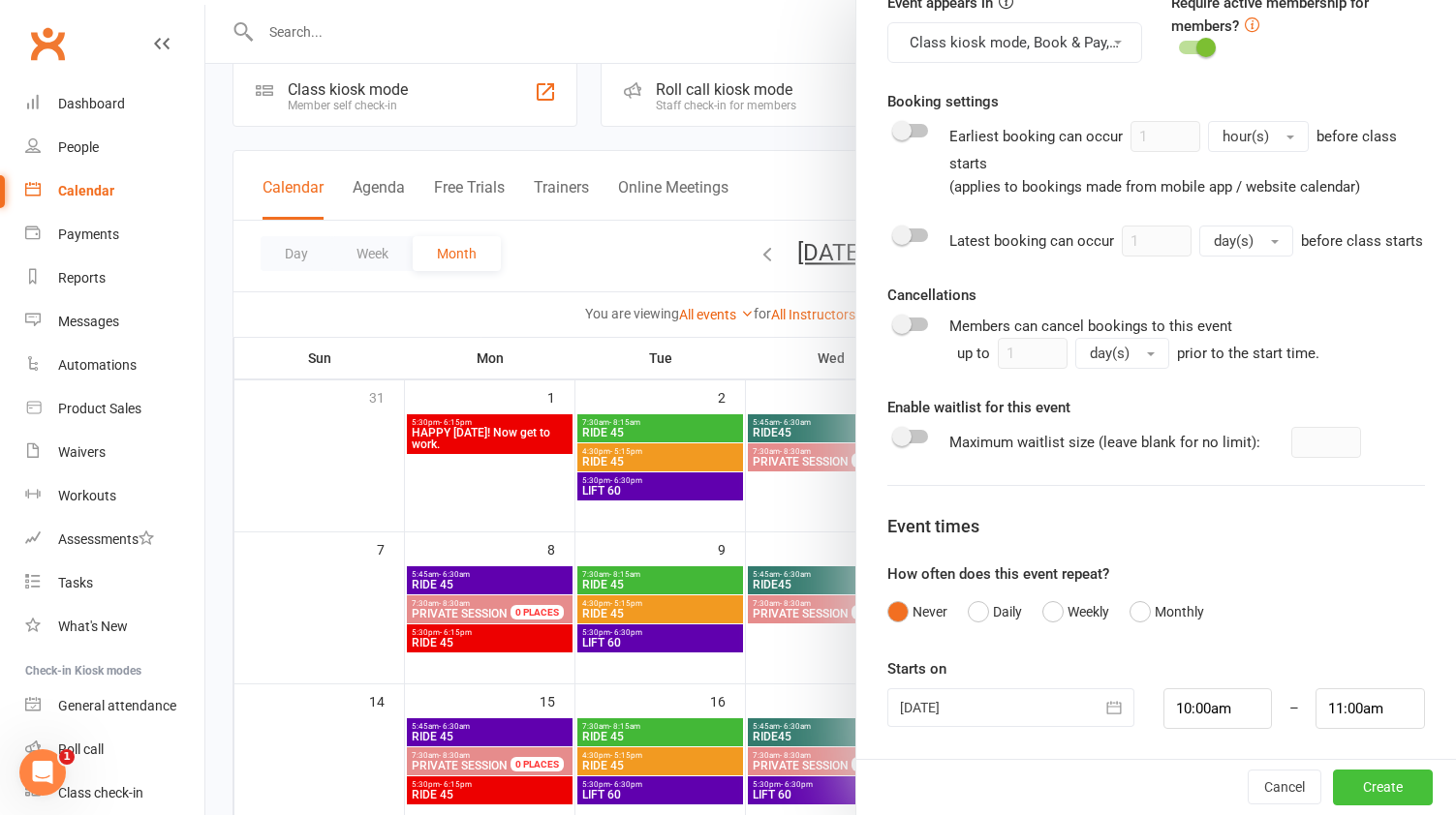
click at [1387, 800] on button "Create" at bounding box center [1383, 788] width 99 height 35
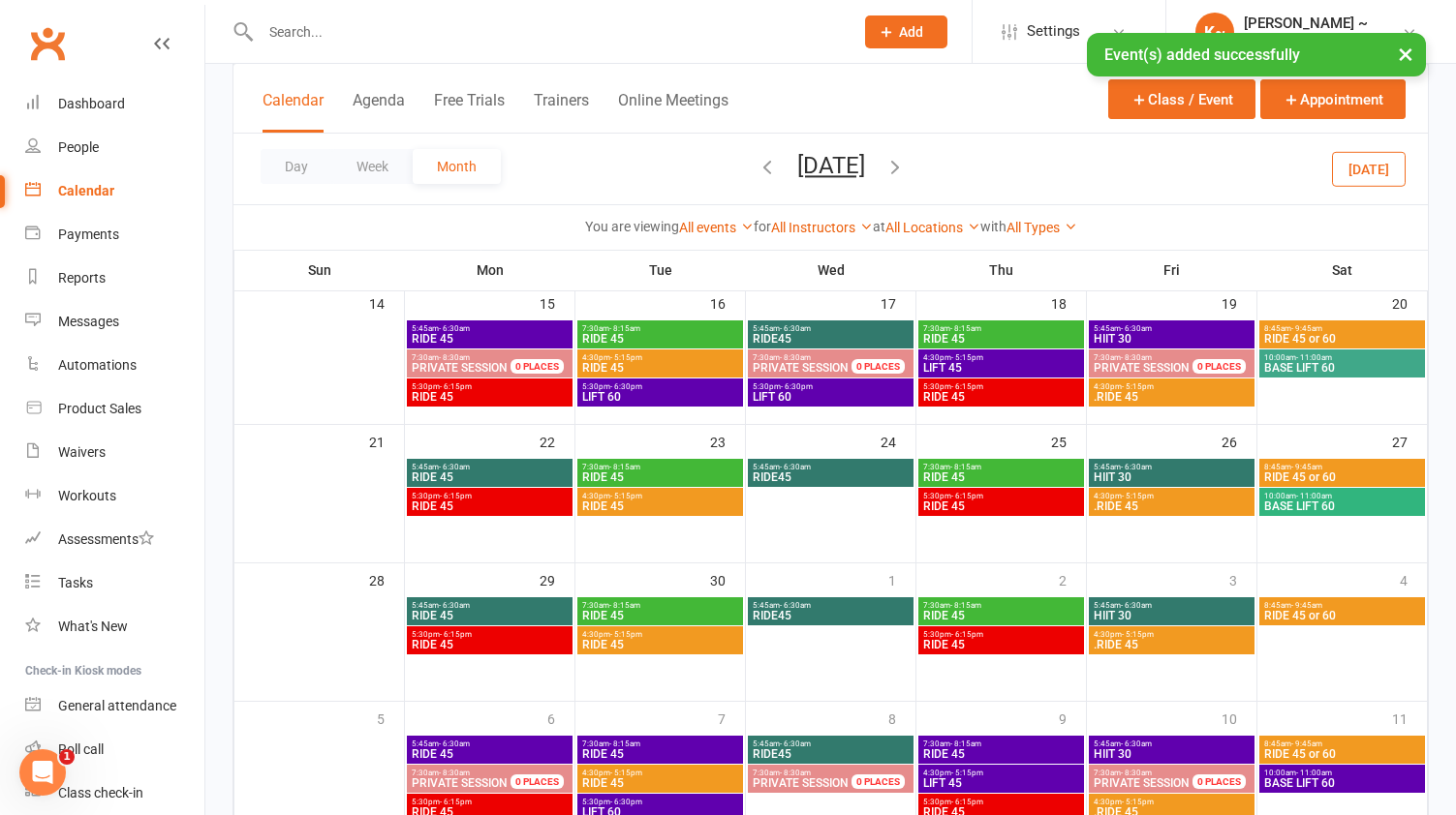
scroll to position [460, 0]
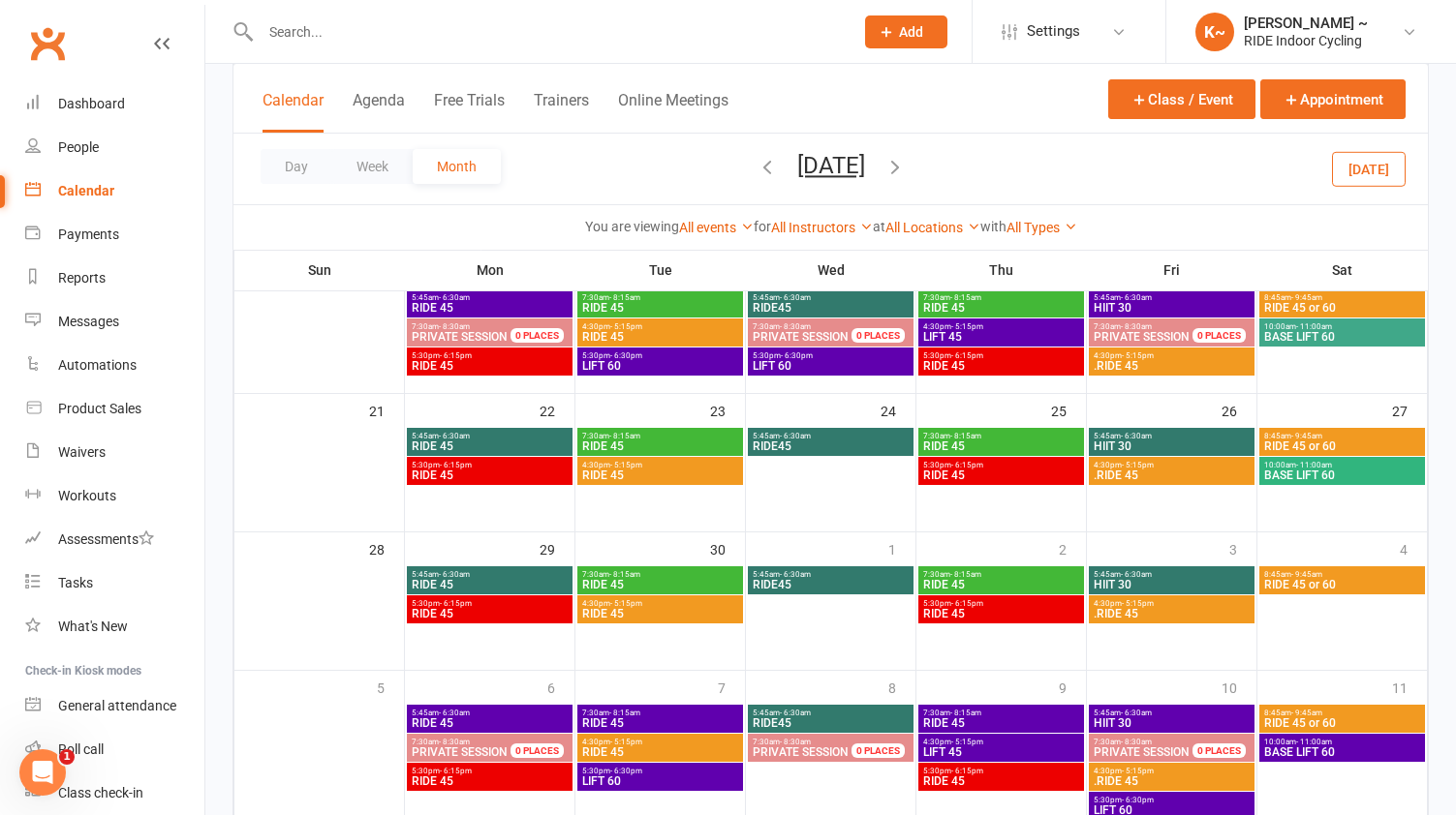
click at [1348, 467] on span "10:00am - 11:00am" at bounding box center [1342, 465] width 158 height 9
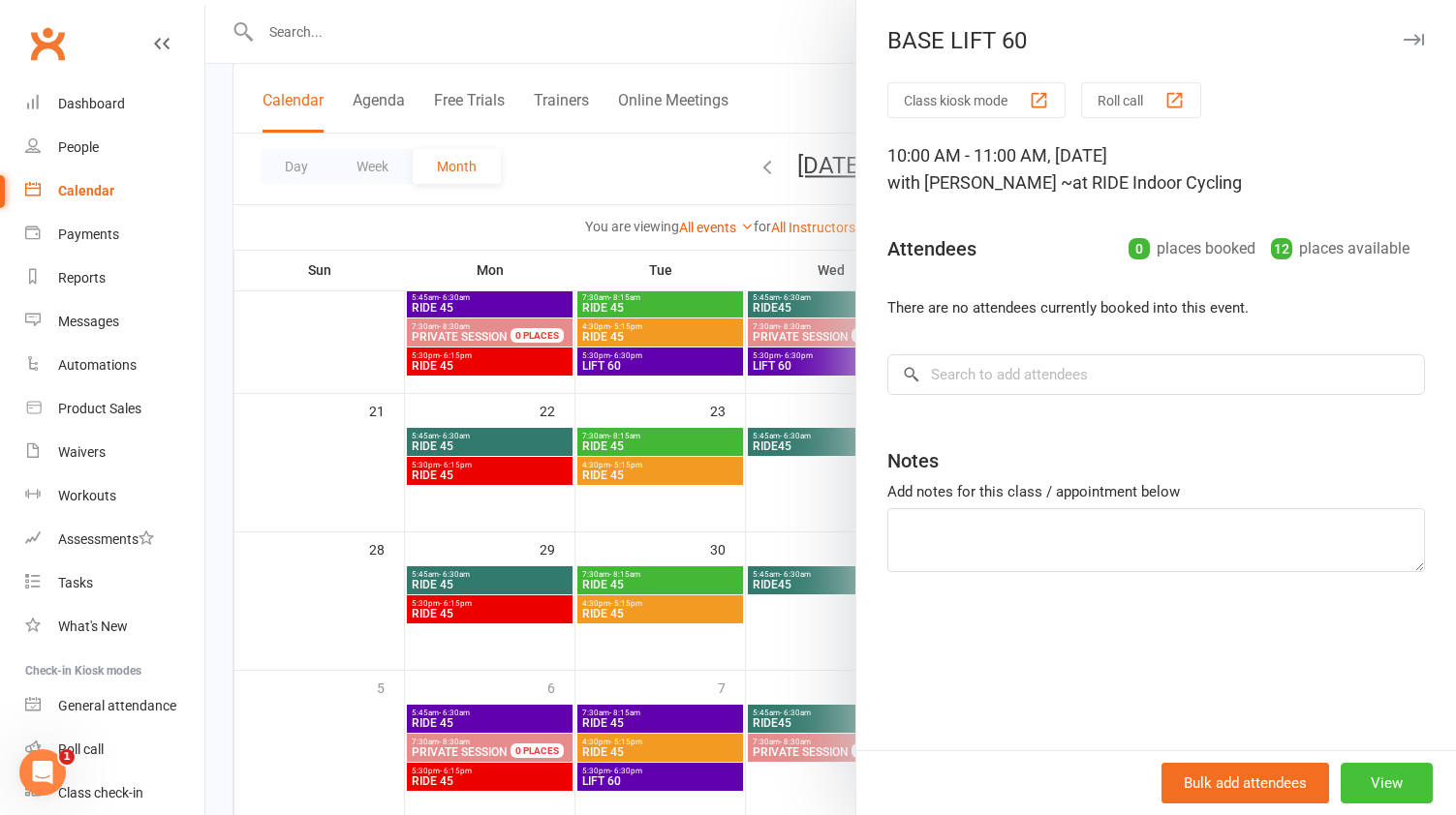
click at [1388, 782] on button "View" at bounding box center [1386, 783] width 92 height 41
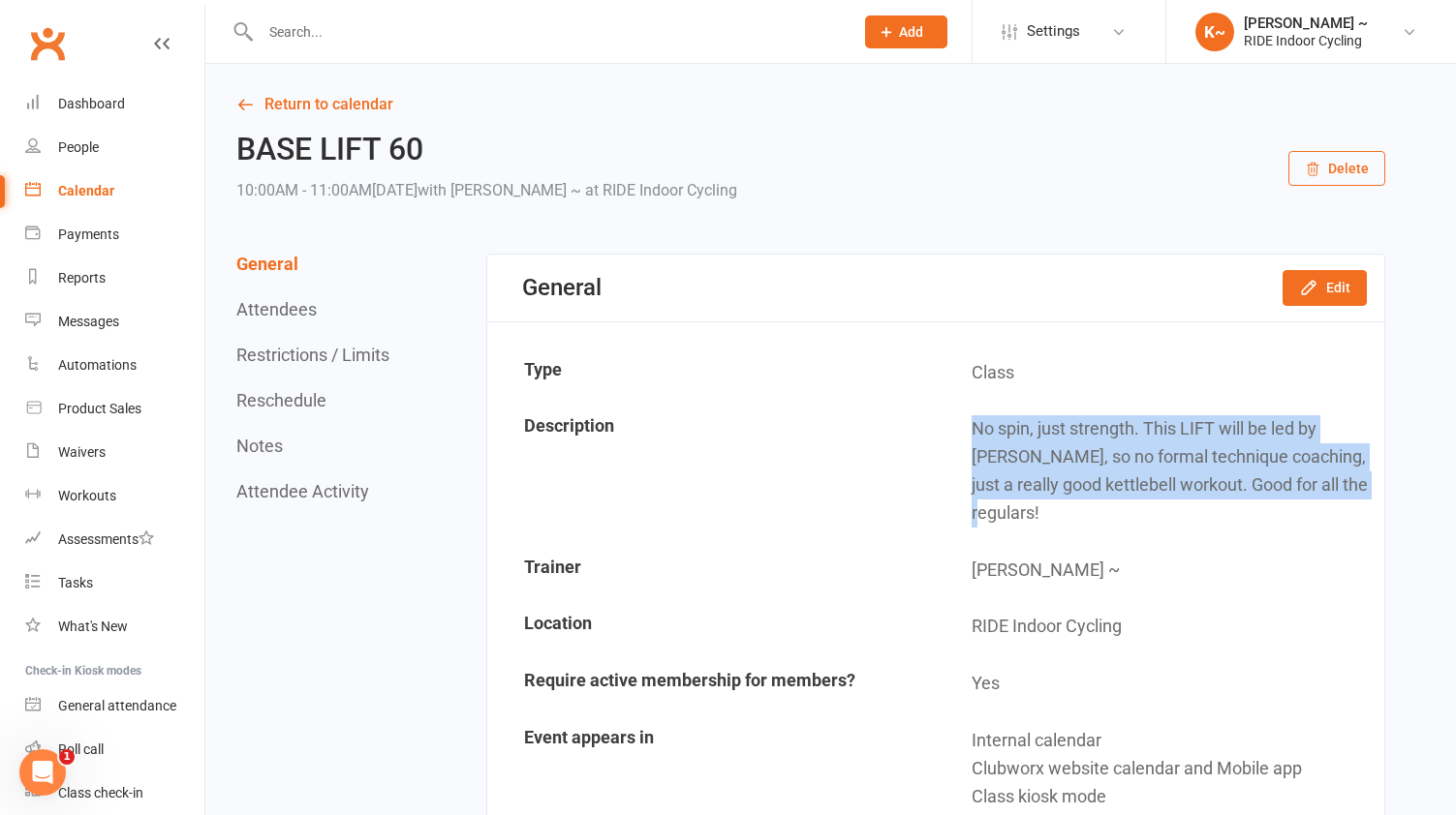
drag, startPoint x: 970, startPoint y: 416, endPoint x: 1352, endPoint y: 489, distance: 388.9
click at [1352, 489] on td "No spin, just strength. This LIFT will be led by [PERSON_NAME], so no formal te…" at bounding box center [1159, 472] width 446 height 139
copy td "No spin, just strength. This LIFT will be led by [PERSON_NAME], so no formal te…"
click at [46, 192] on link "Calendar" at bounding box center [114, 192] width 179 height 44
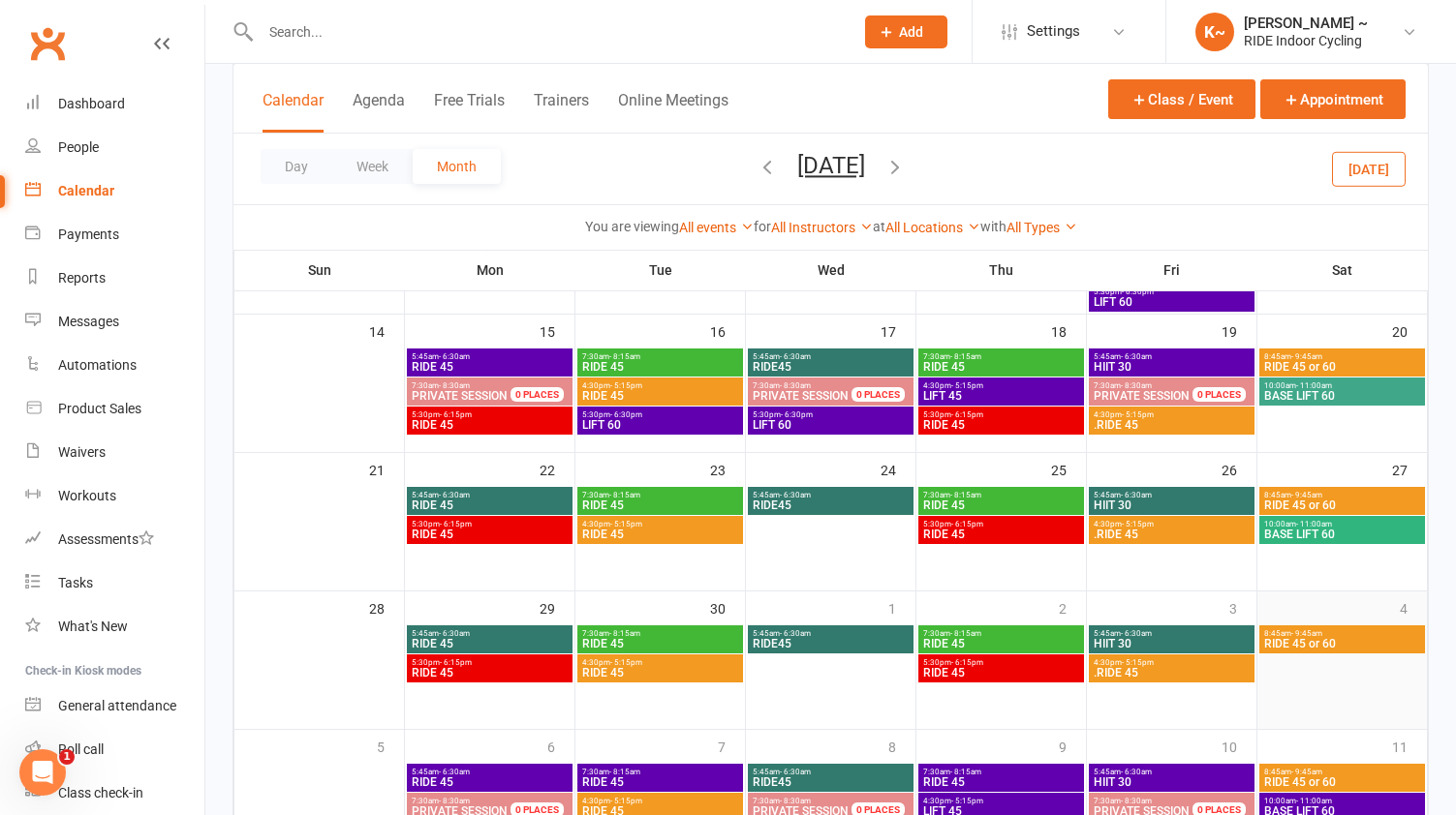
scroll to position [387, 0]
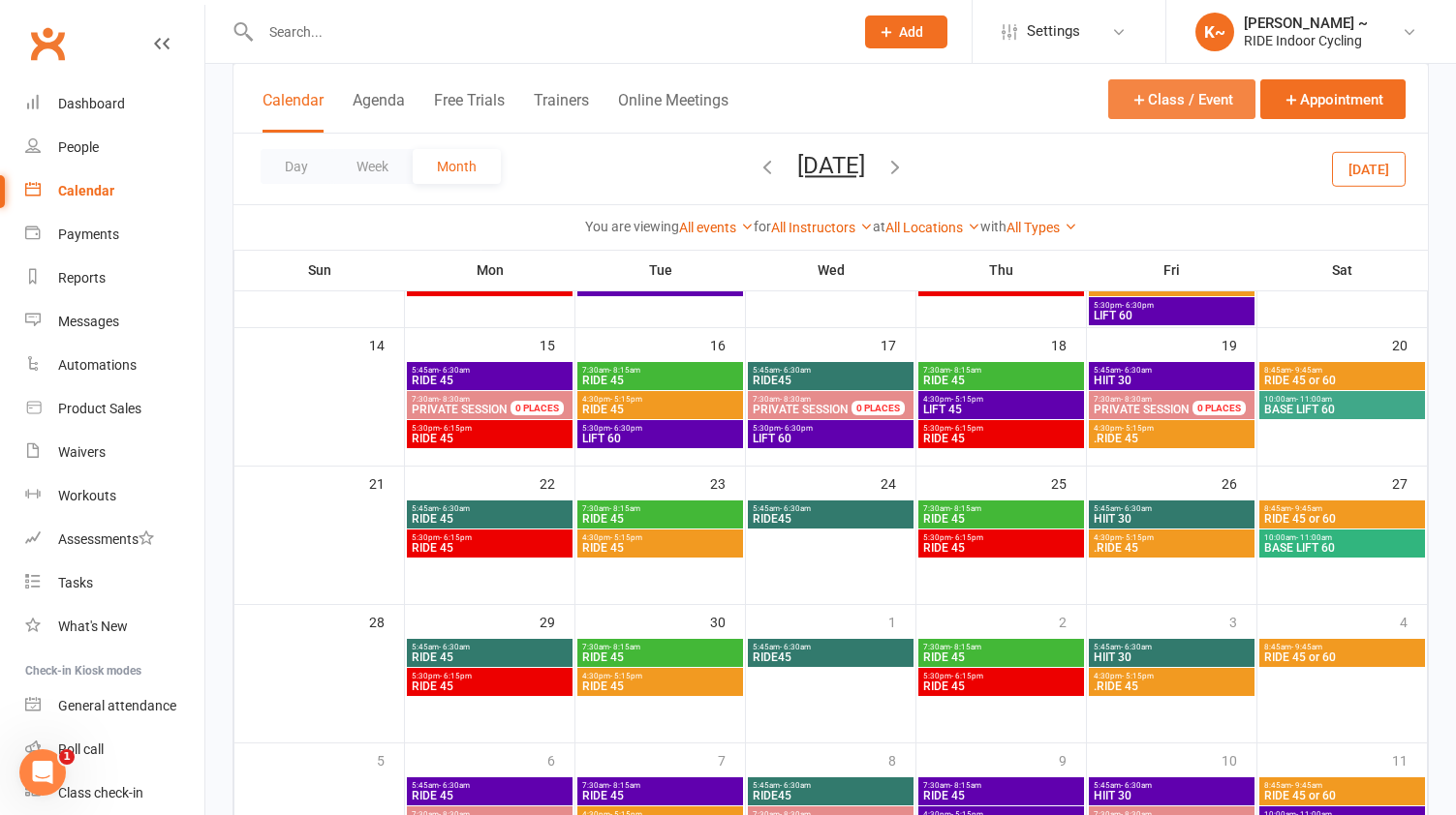
click at [1182, 100] on button "Class / Event" at bounding box center [1182, 99] width 147 height 40
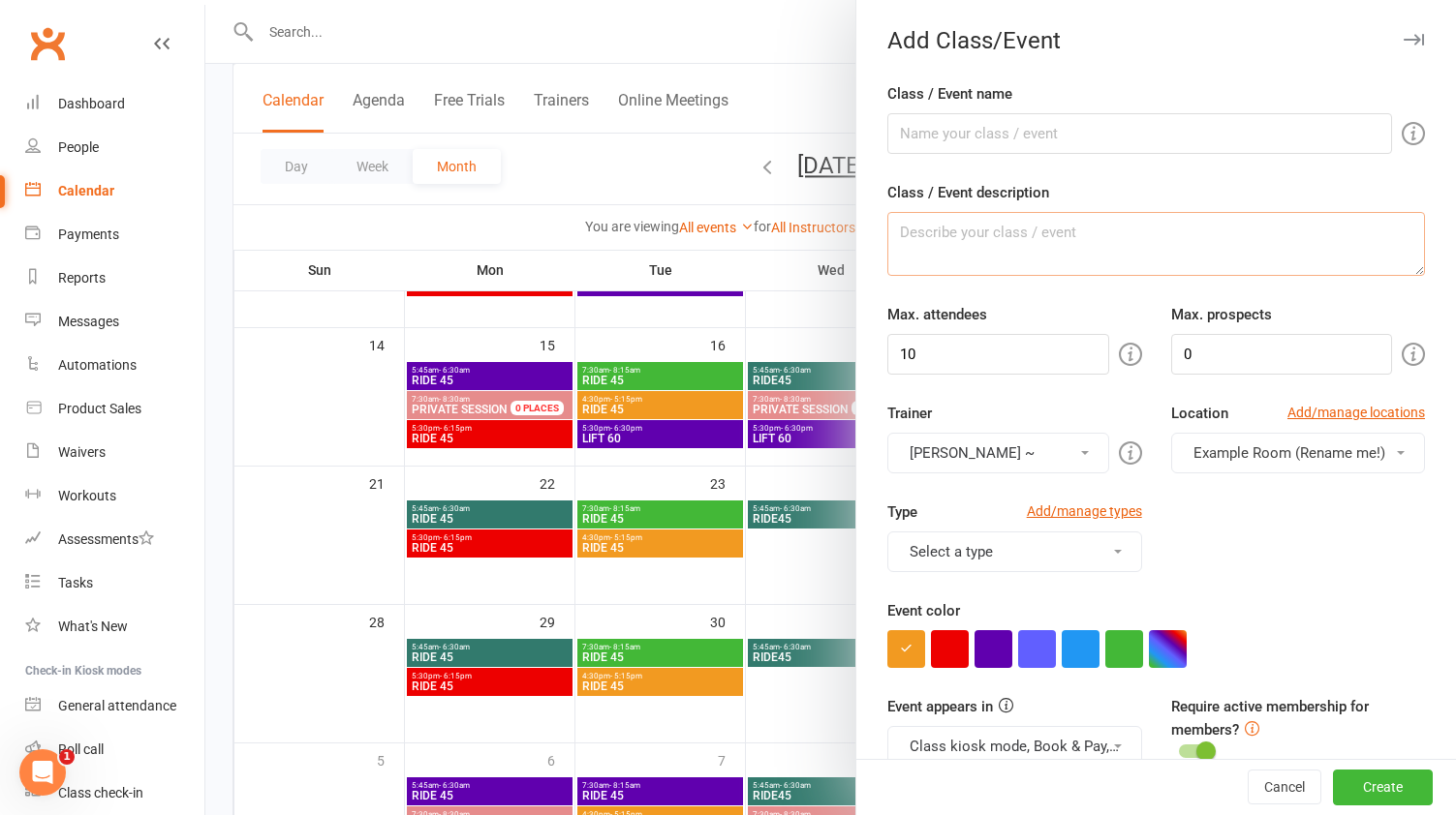
click at [1015, 254] on textarea "Class / Event description" at bounding box center [1156, 244] width 537 height 64
paste textarea "No spin, just strength. This LIFT will be led by [PERSON_NAME], so no formal te…"
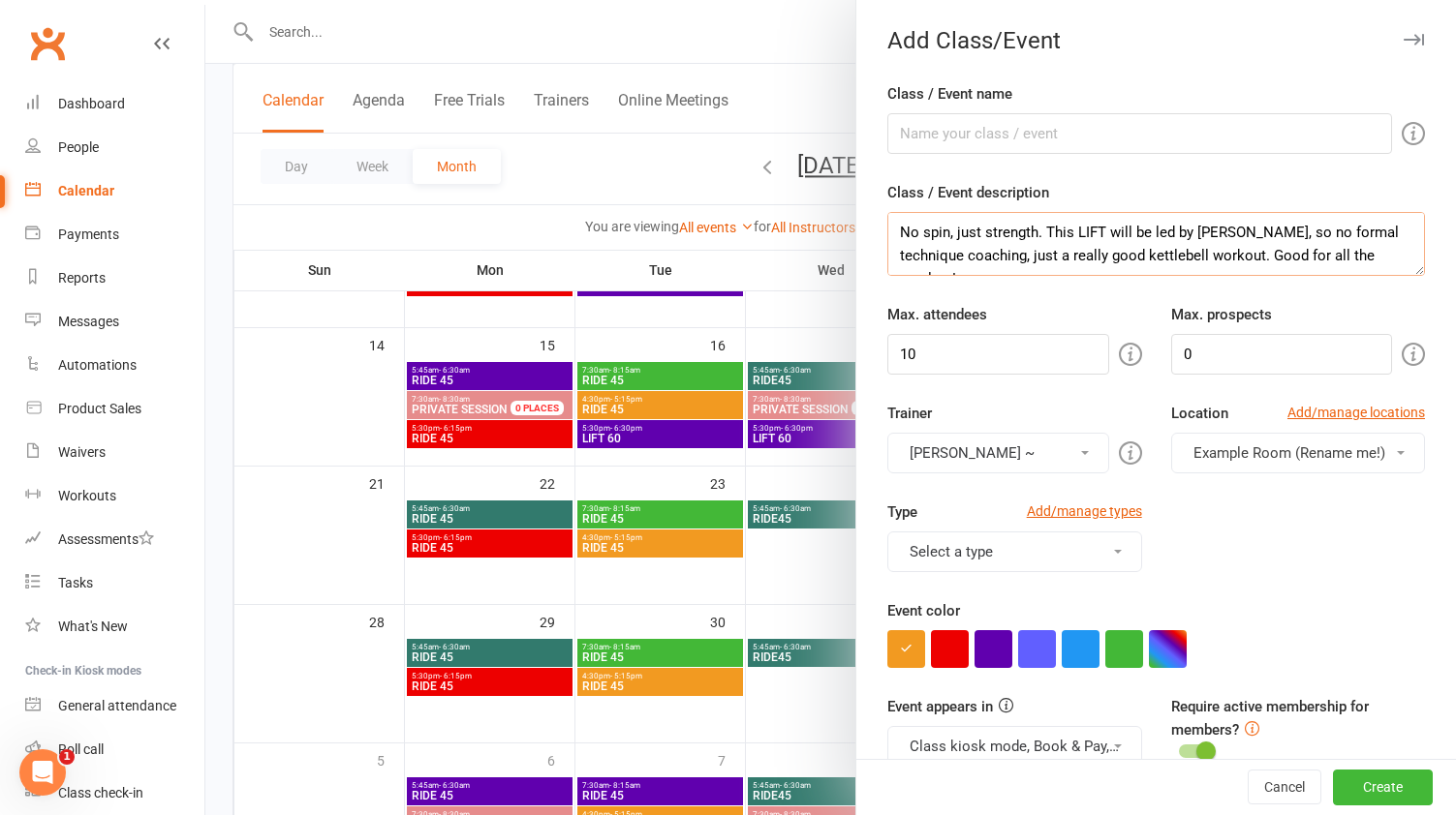
type textarea "No spin, just strength. This LIFT will be led by [PERSON_NAME], so no formal te…"
click at [949, 133] on input "Class / Event name" at bounding box center [1140, 133] width 505 height 41
type input "BASE LIFT 60"
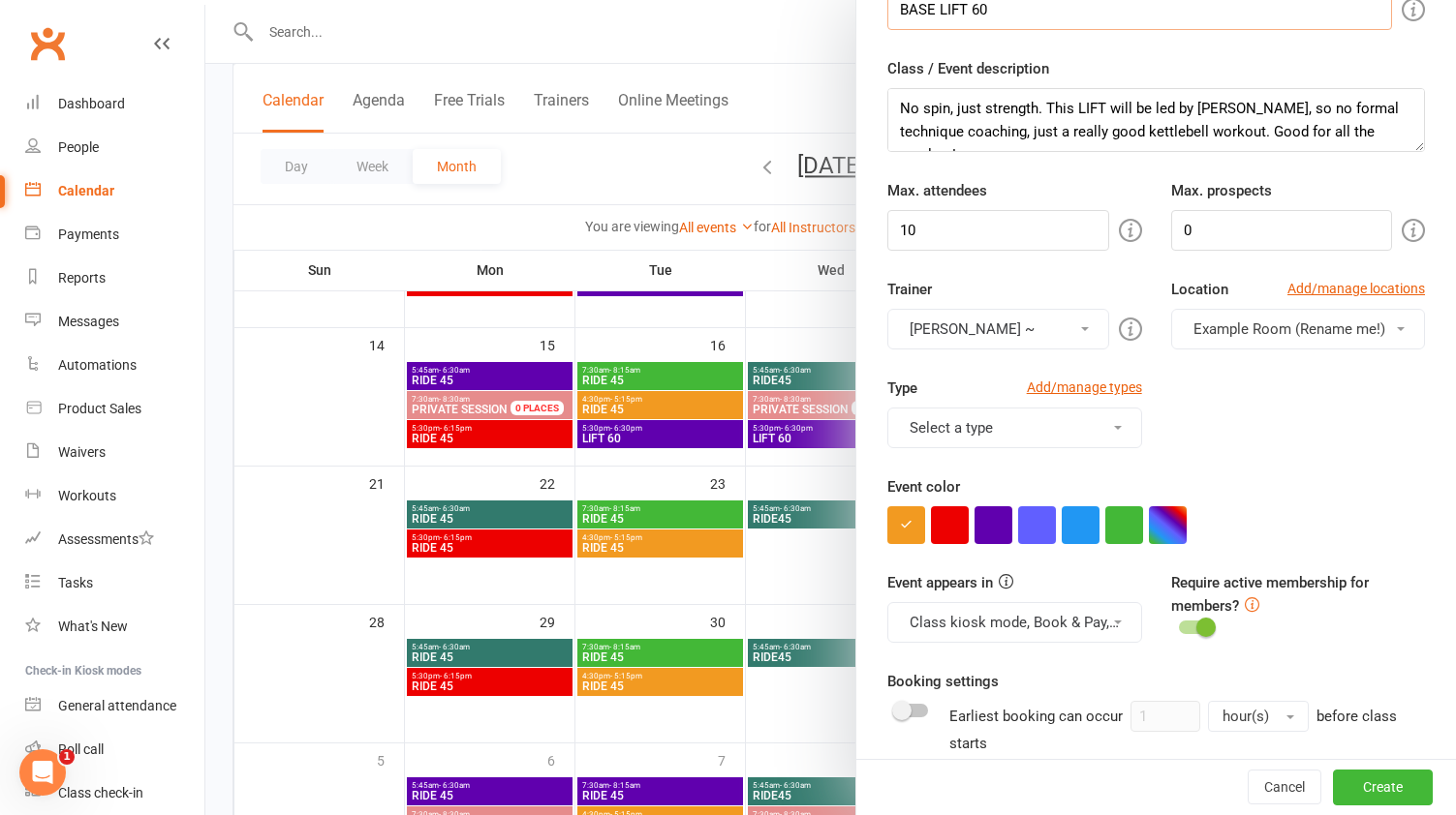
scroll to position [168, 0]
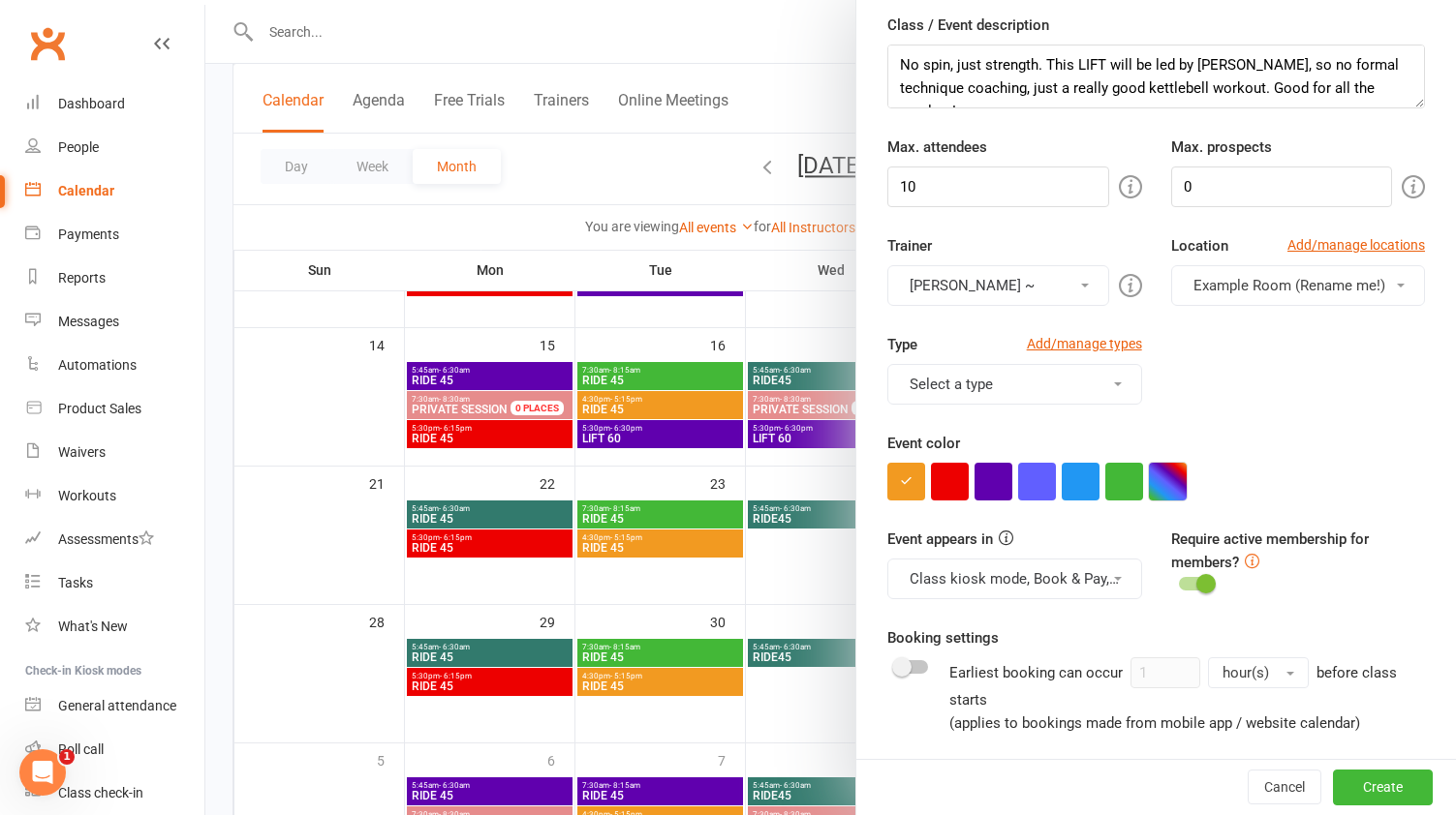
click at [1171, 476] on button "button" at bounding box center [1168, 481] width 38 height 38
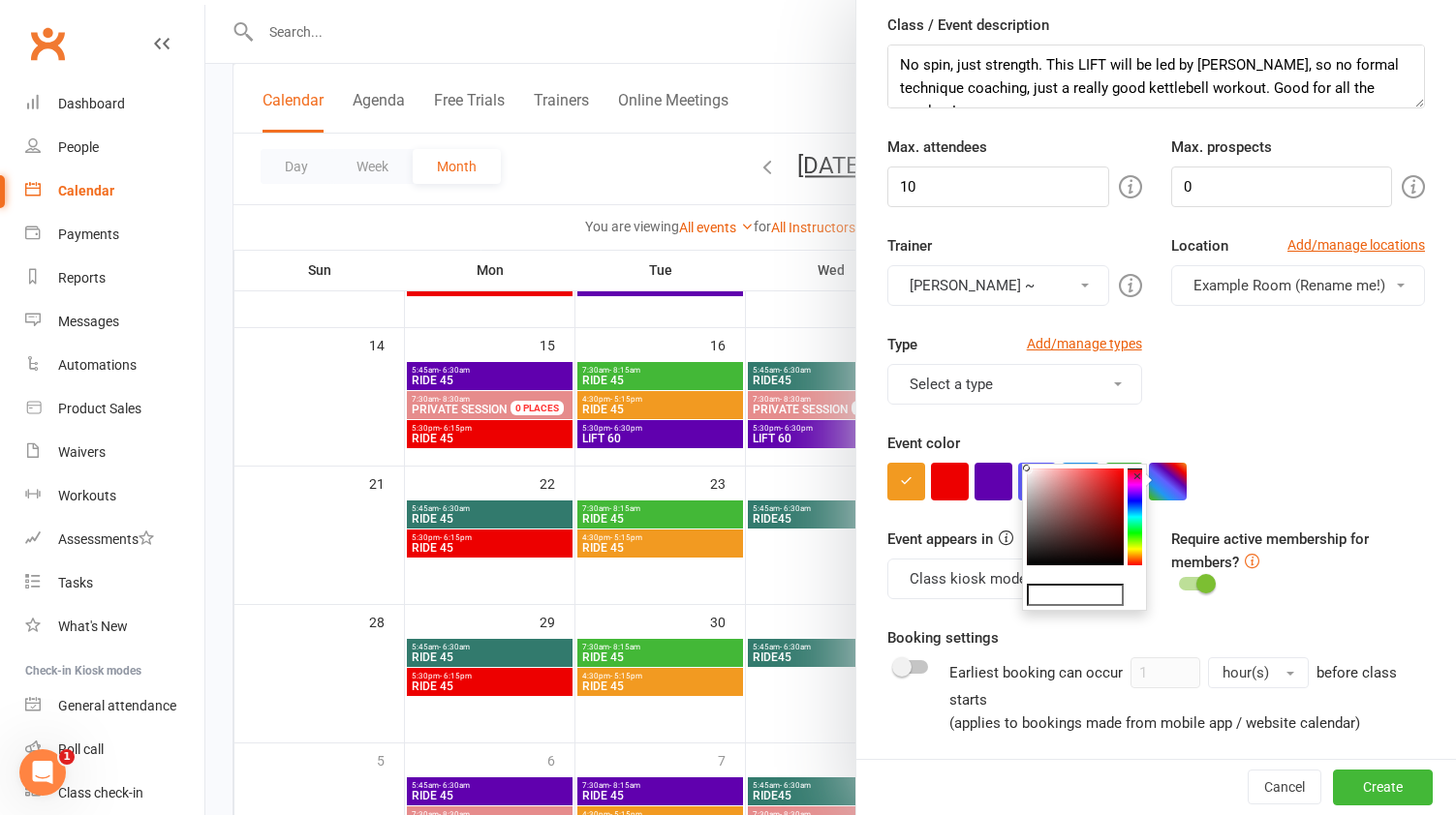
click at [1135, 519] on colorpicker-hue at bounding box center [1135, 517] width 15 height 97
click at [1087, 505] on colorpicker-saturation at bounding box center [1076, 517] width 97 height 97
type input "#3d9c8b"
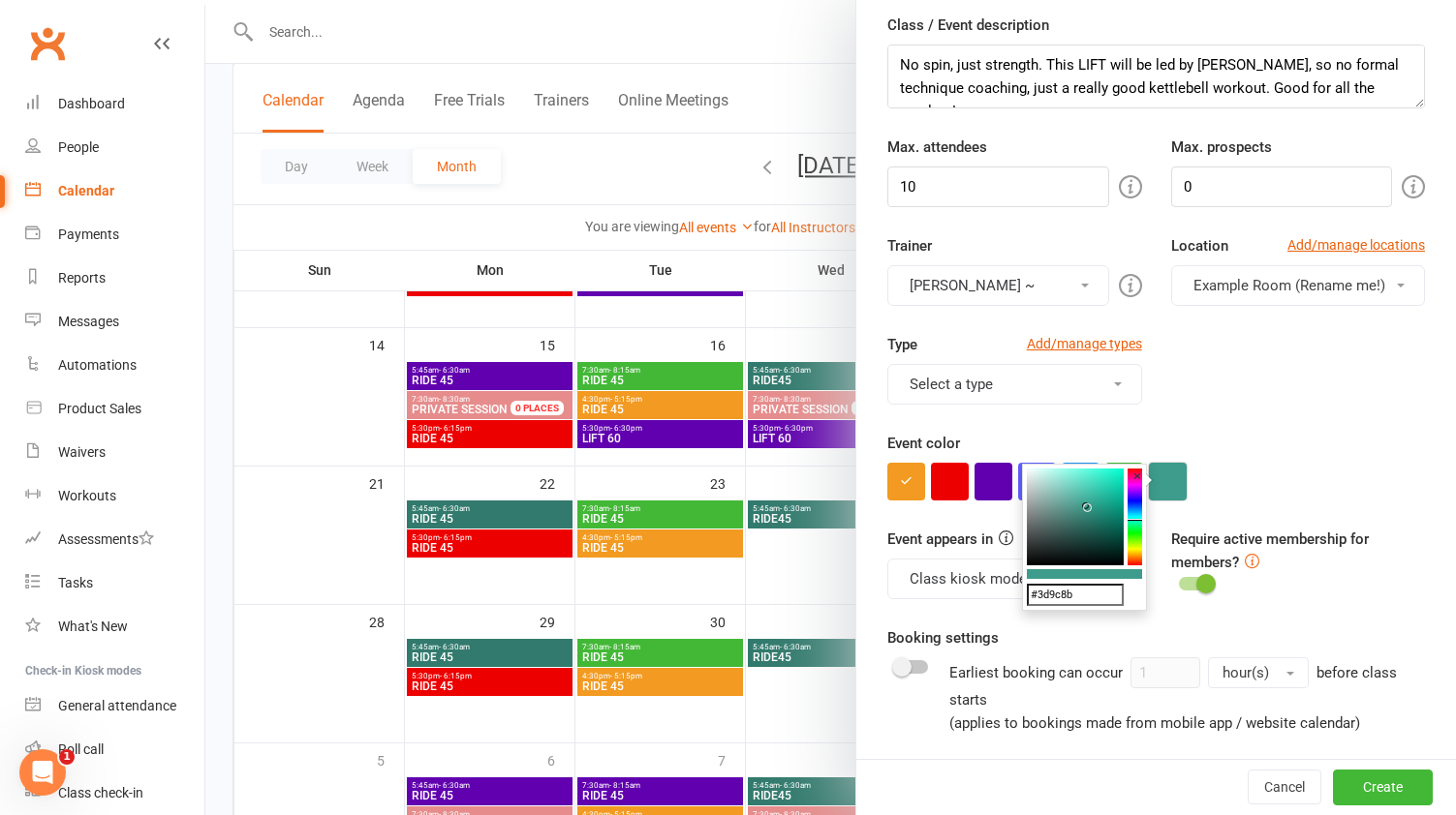
click at [1169, 481] on button "button" at bounding box center [1168, 481] width 38 height 38
click at [1011, 289] on button "[PERSON_NAME] ~" at bounding box center [998, 285] width 220 height 41
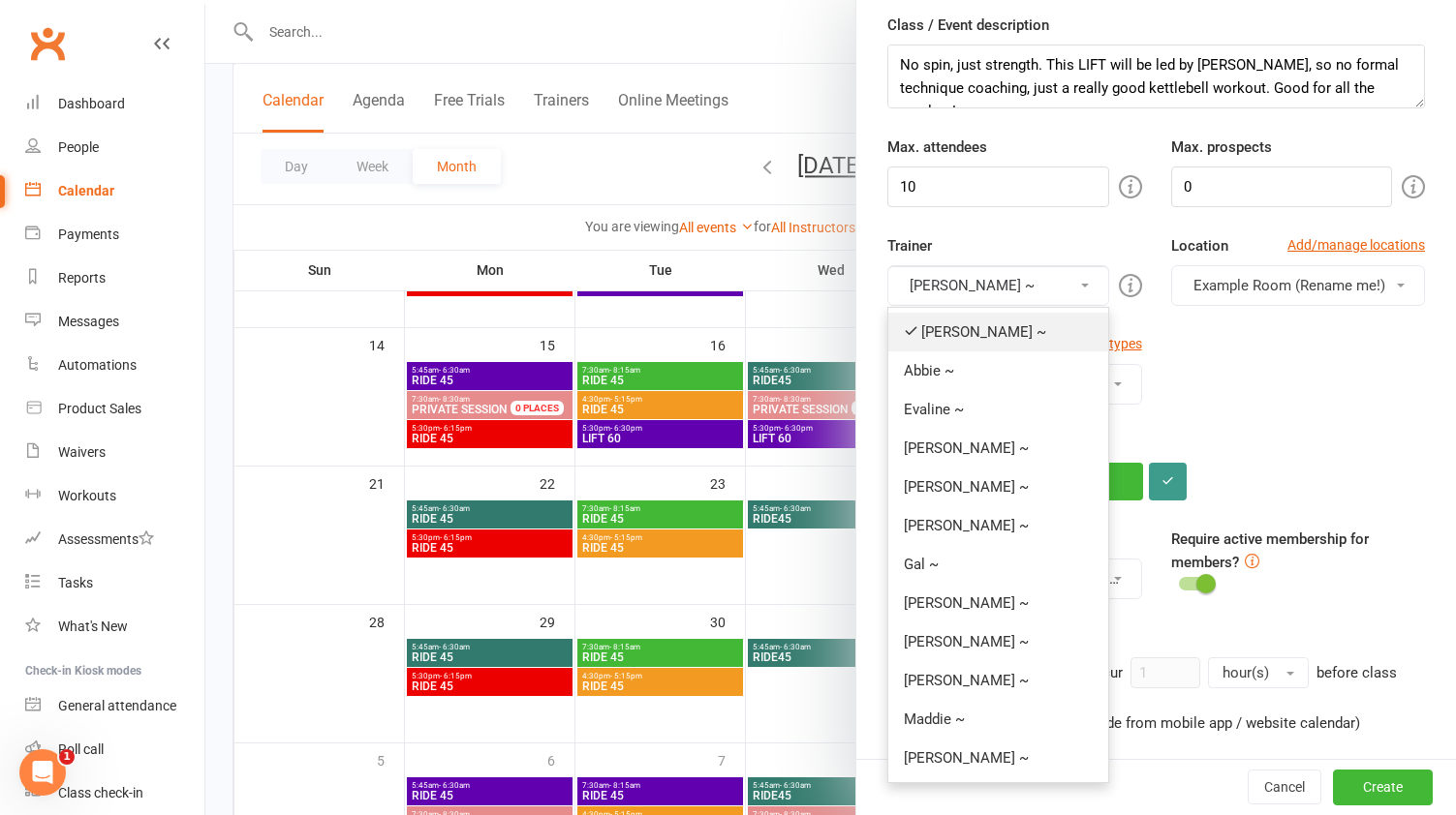
click at [968, 330] on link "[PERSON_NAME] ~" at bounding box center [998, 332] width 218 height 39
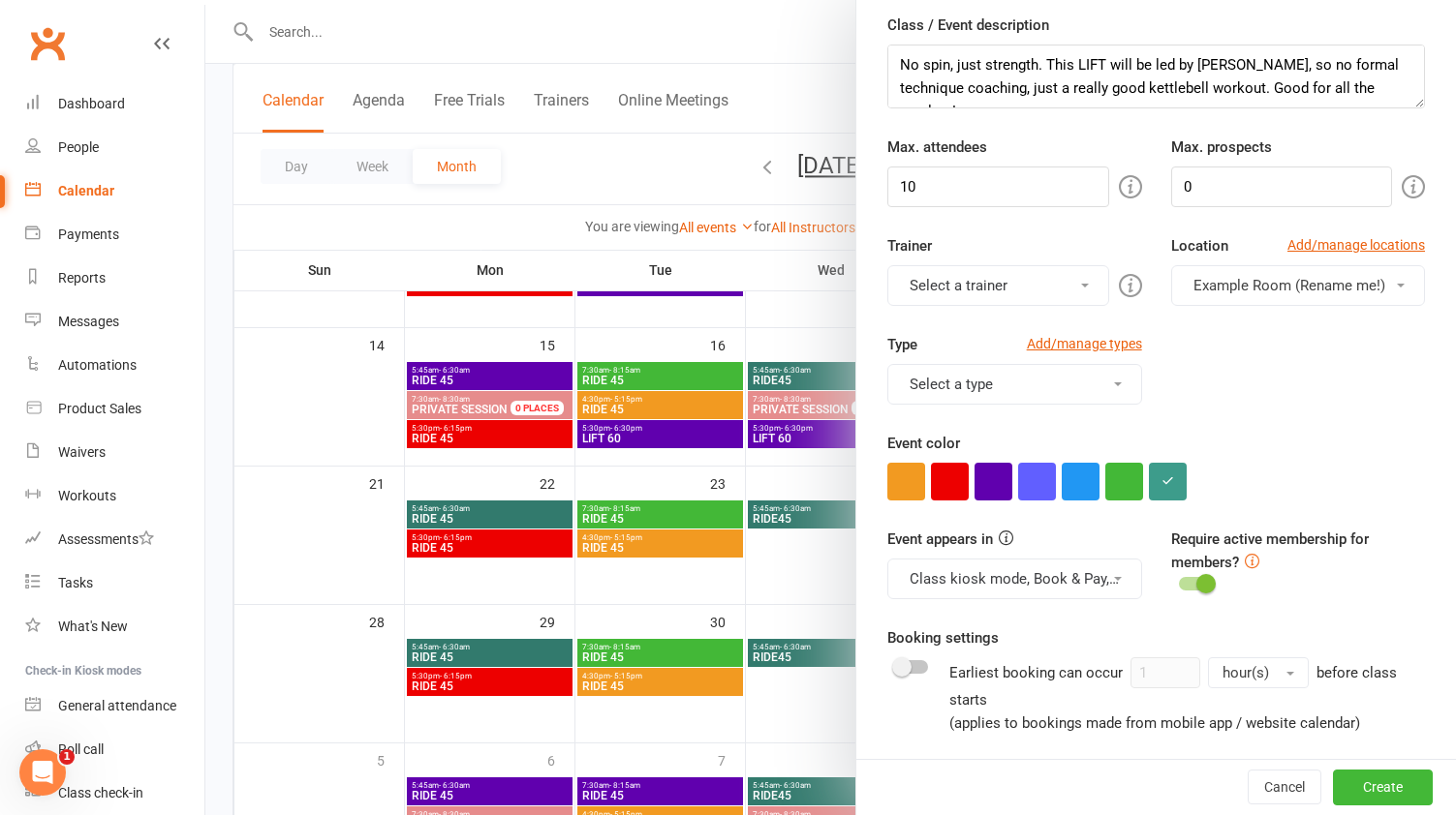
click at [998, 285] on button "Select a trainer" at bounding box center [998, 285] width 220 height 41
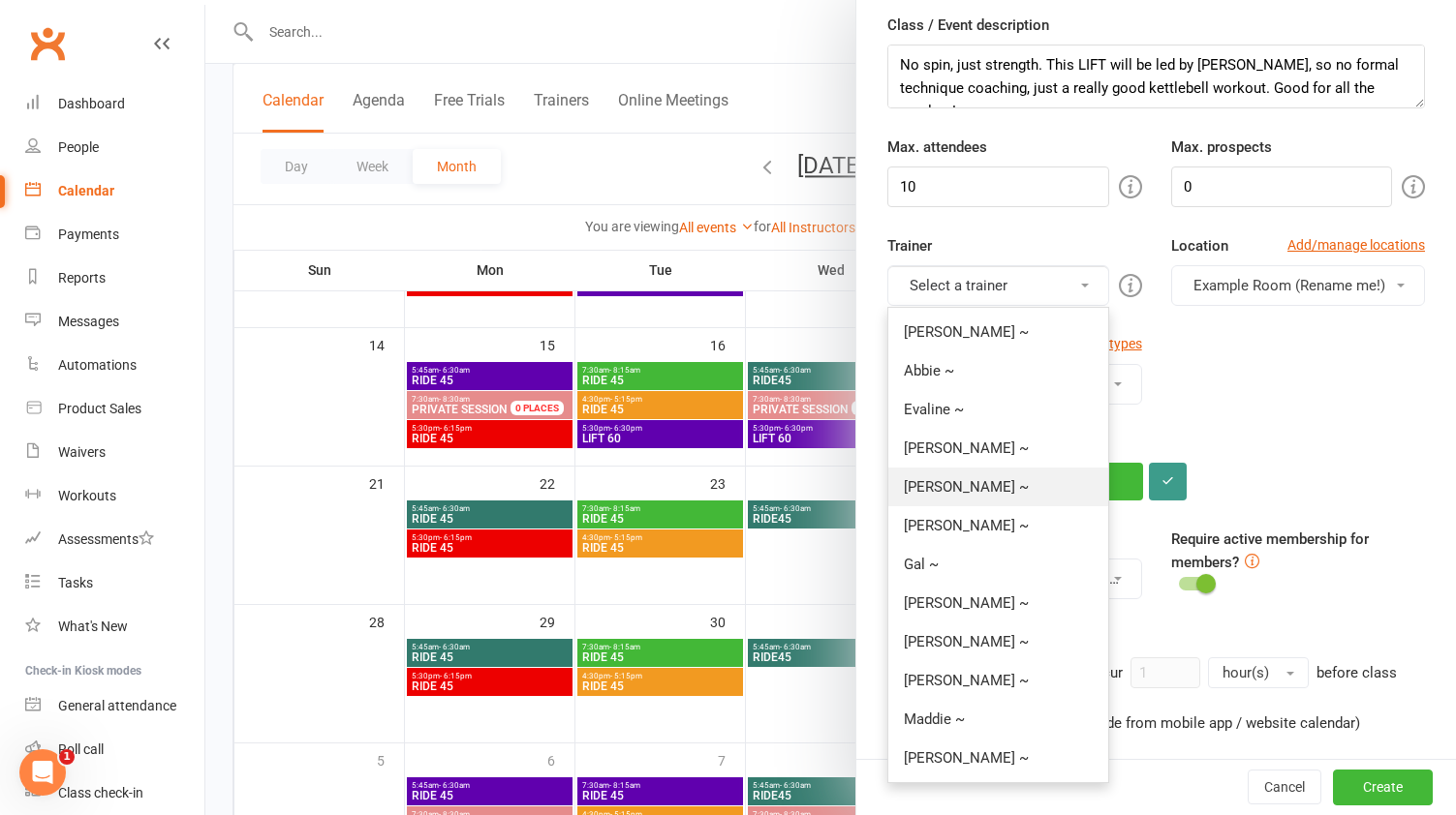
click at [955, 483] on link "[PERSON_NAME] ~" at bounding box center [998, 486] width 218 height 39
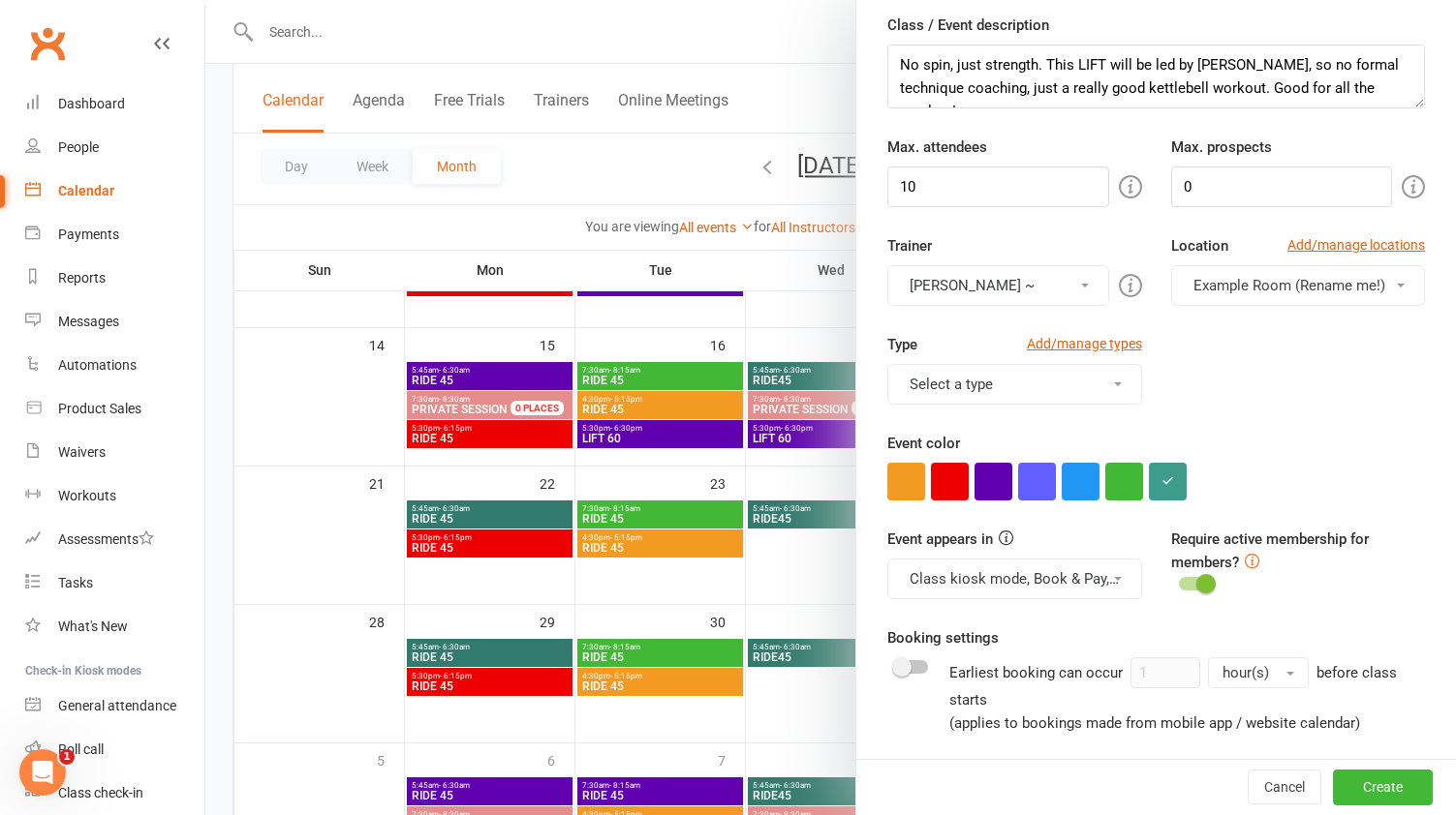
click at [1120, 380] on button "Select a type" at bounding box center [1015, 384] width 254 height 41
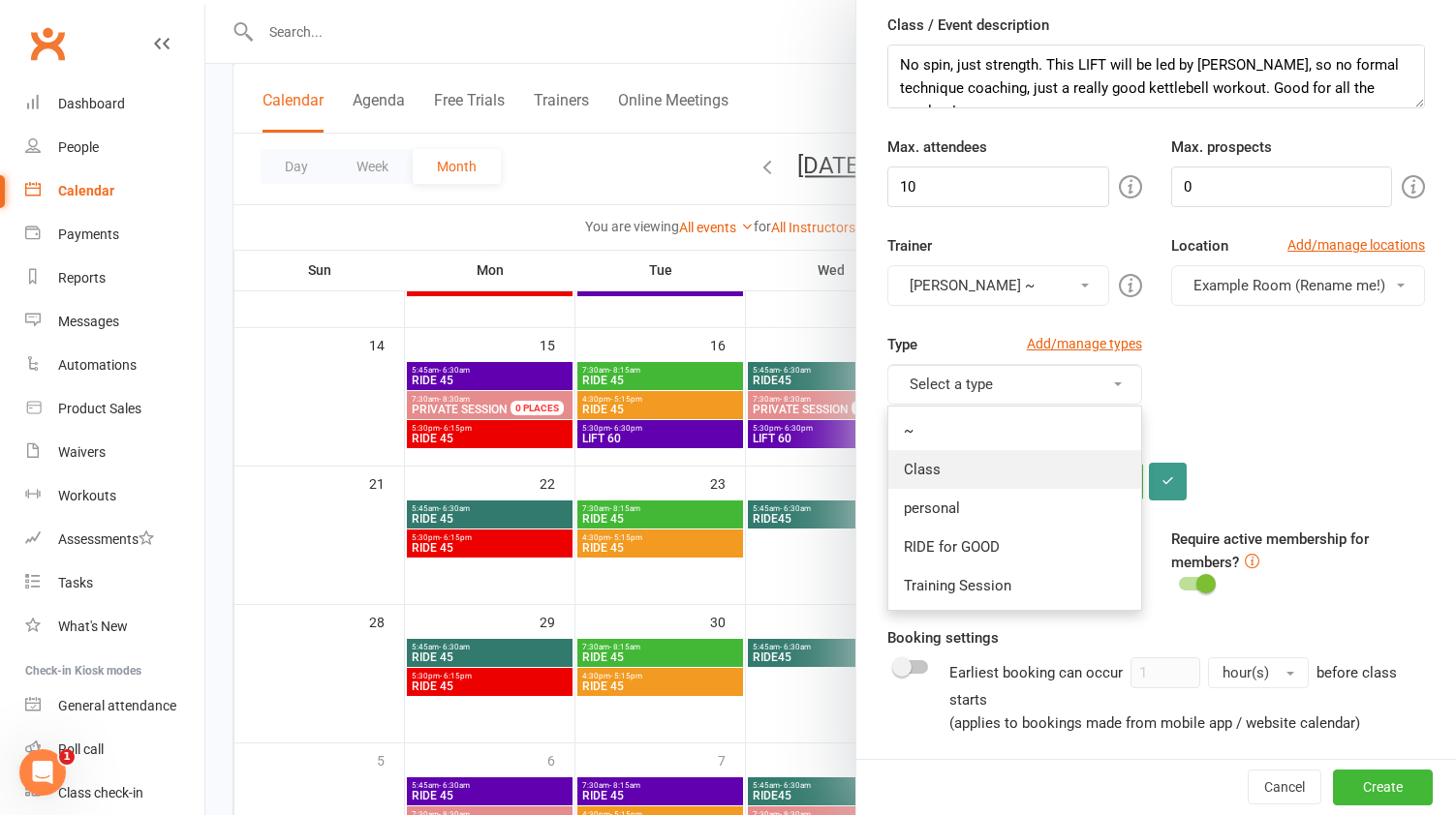
click at [1051, 458] on link "Class" at bounding box center [1015, 470] width 252 height 39
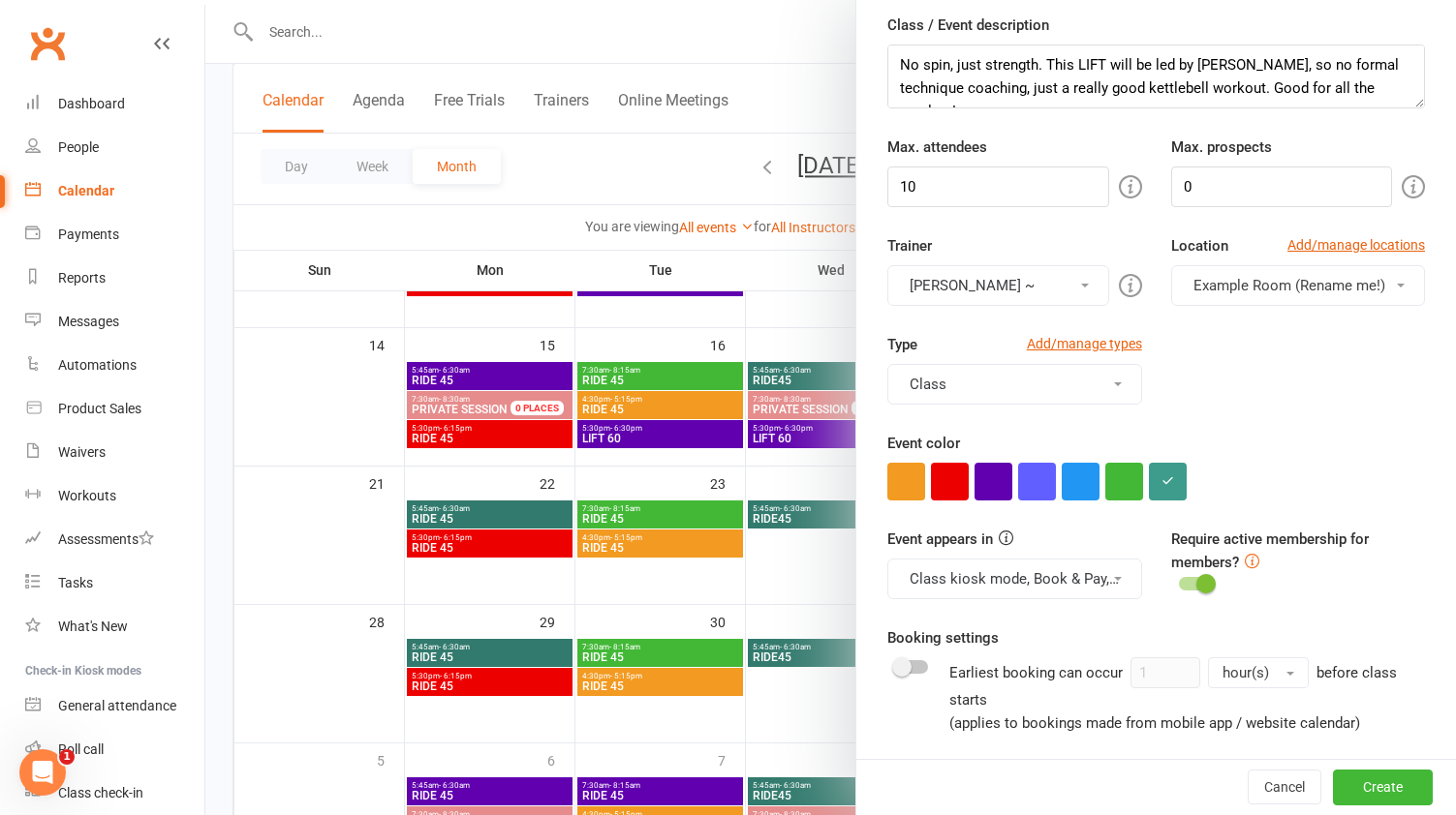
click at [1325, 285] on span "Example Room (Rename me!)" at bounding box center [1289, 286] width 192 height 18
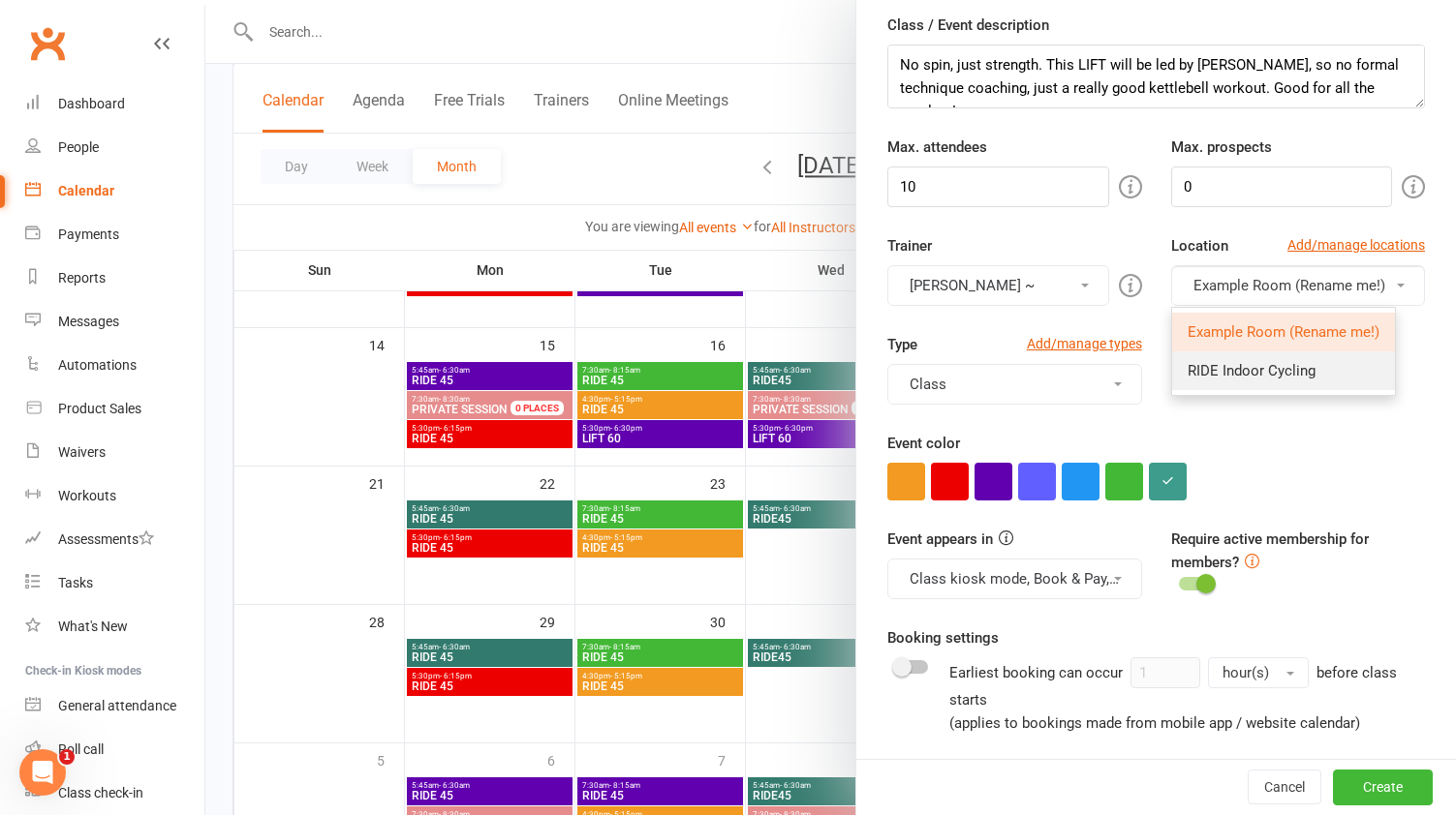
click at [1294, 364] on span "RIDE Indoor Cycling" at bounding box center [1251, 371] width 128 height 18
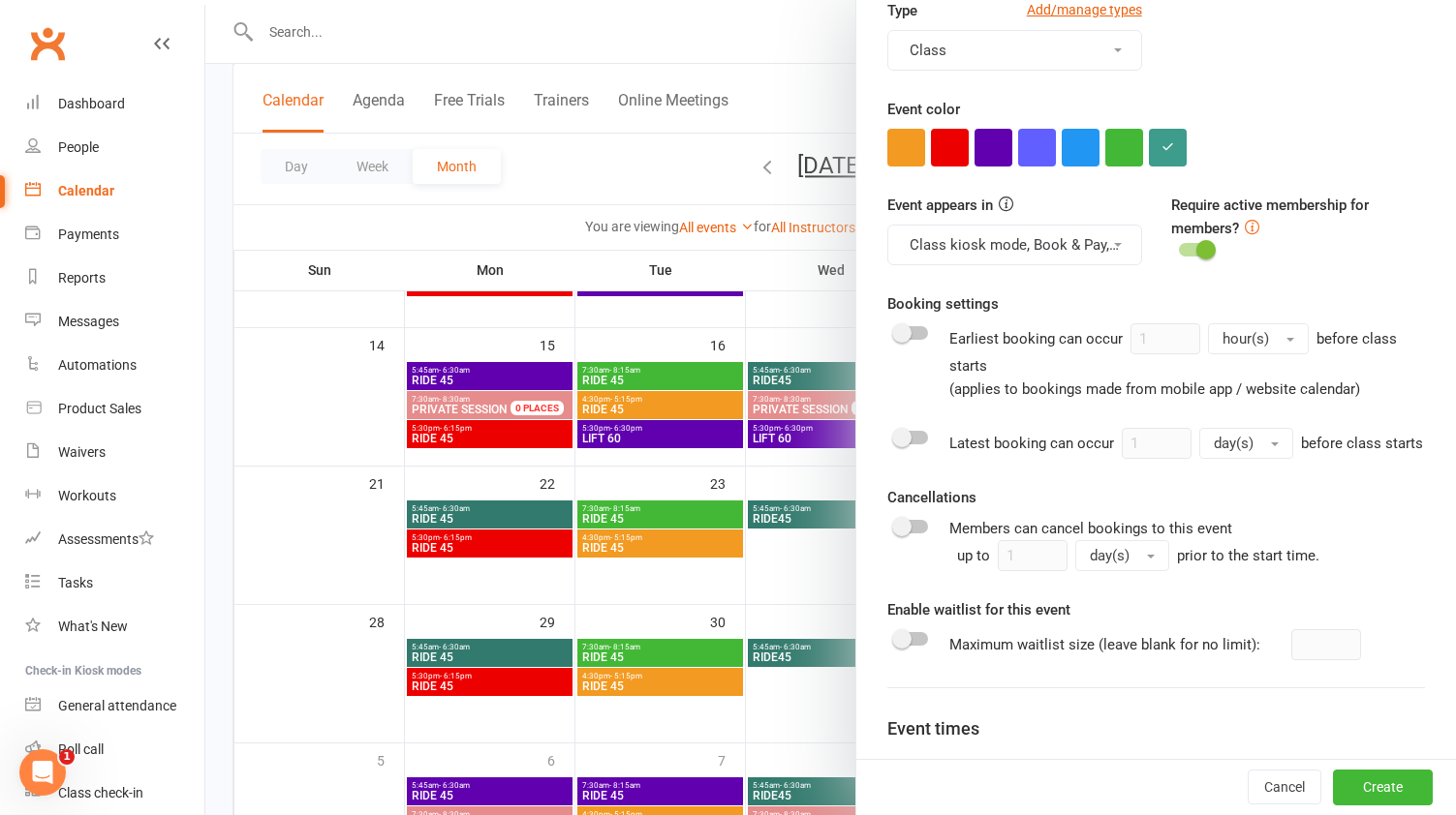
scroll to position [704, 0]
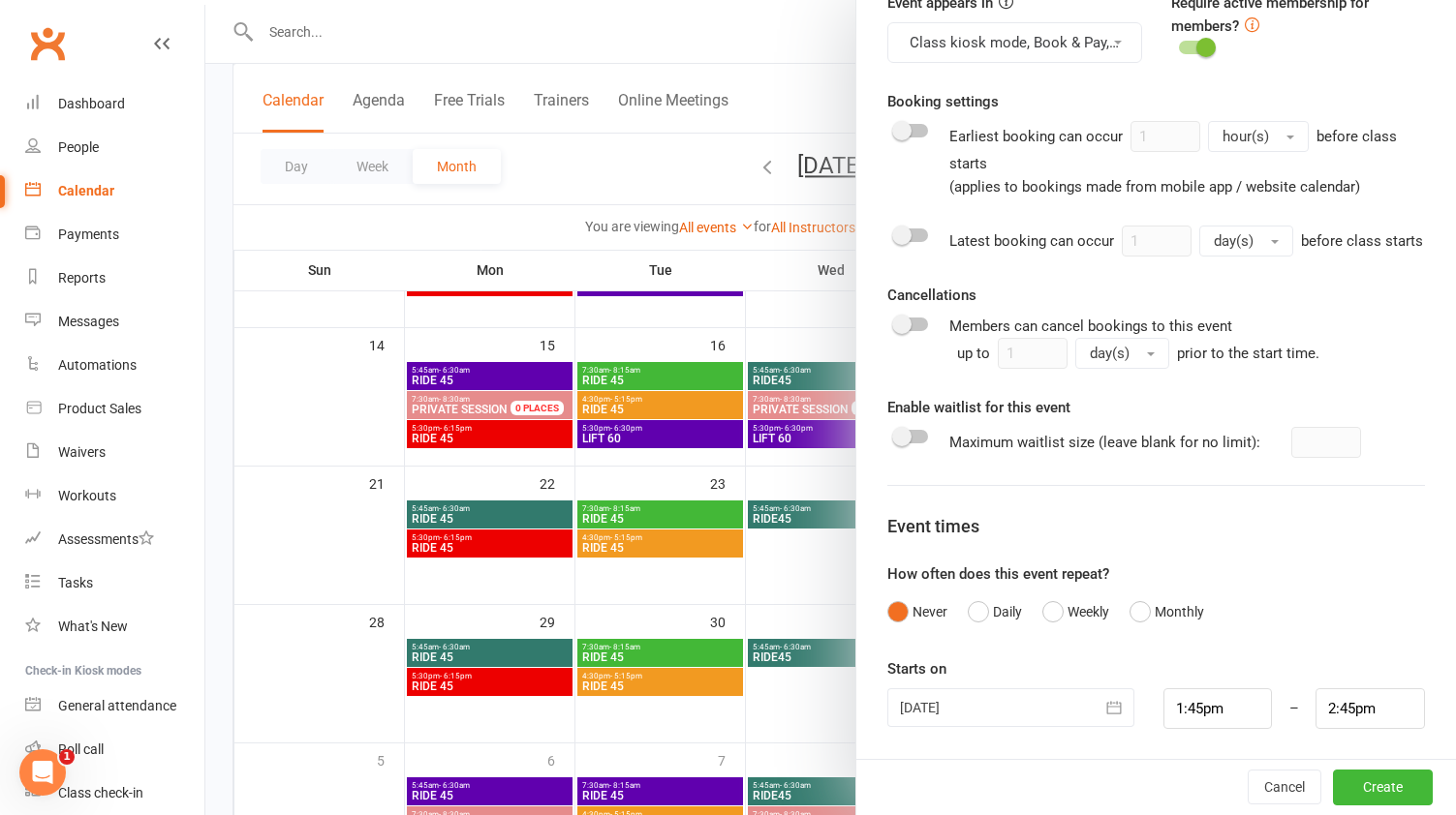
click at [1118, 706] on icon "button" at bounding box center [1114, 708] width 20 height 20
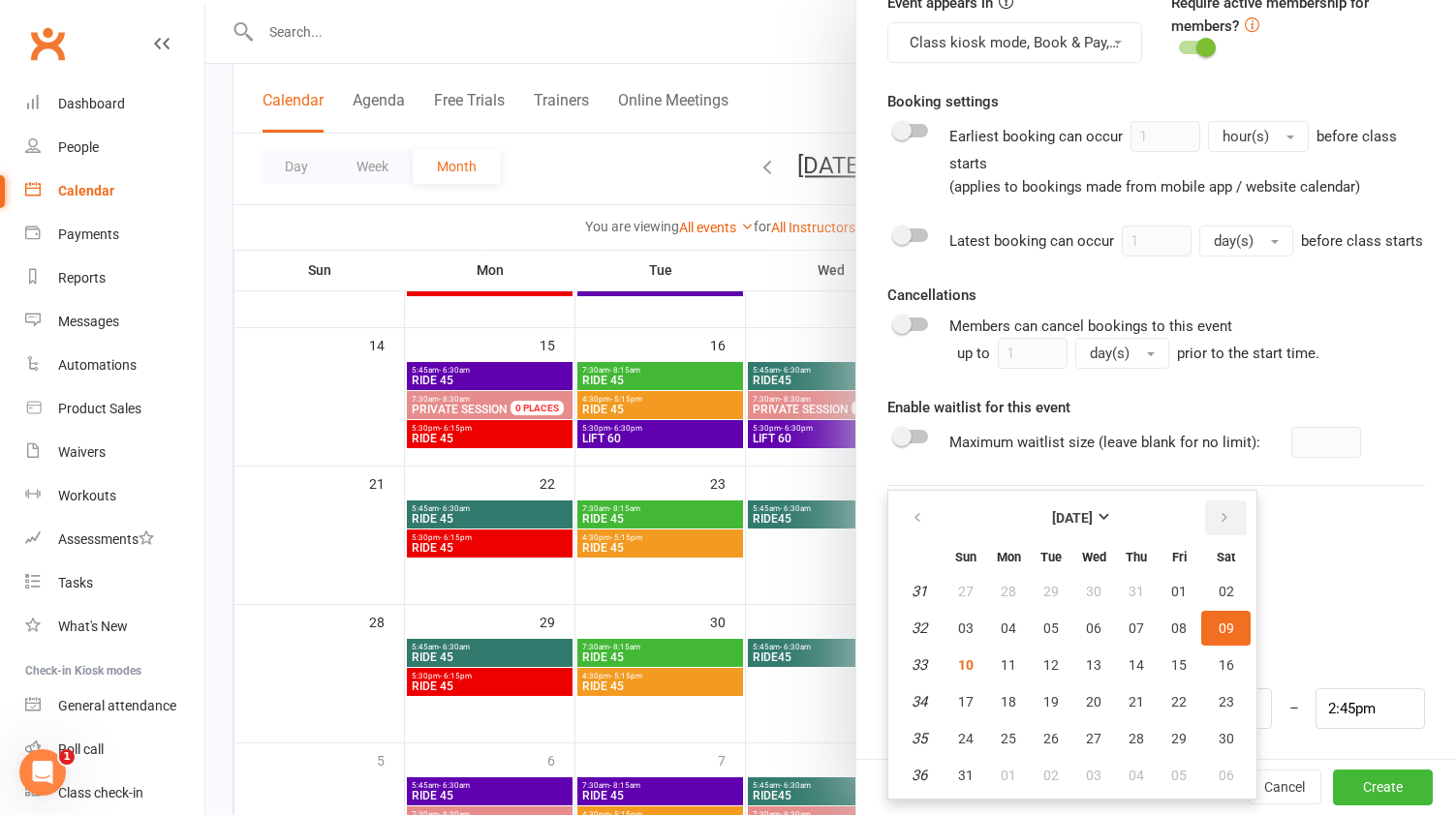
click at [1225, 511] on icon "button" at bounding box center [1225, 518] width 14 height 16
click at [1231, 586] on span "04" at bounding box center [1227, 592] width 16 height 16
type input "[DATE]"
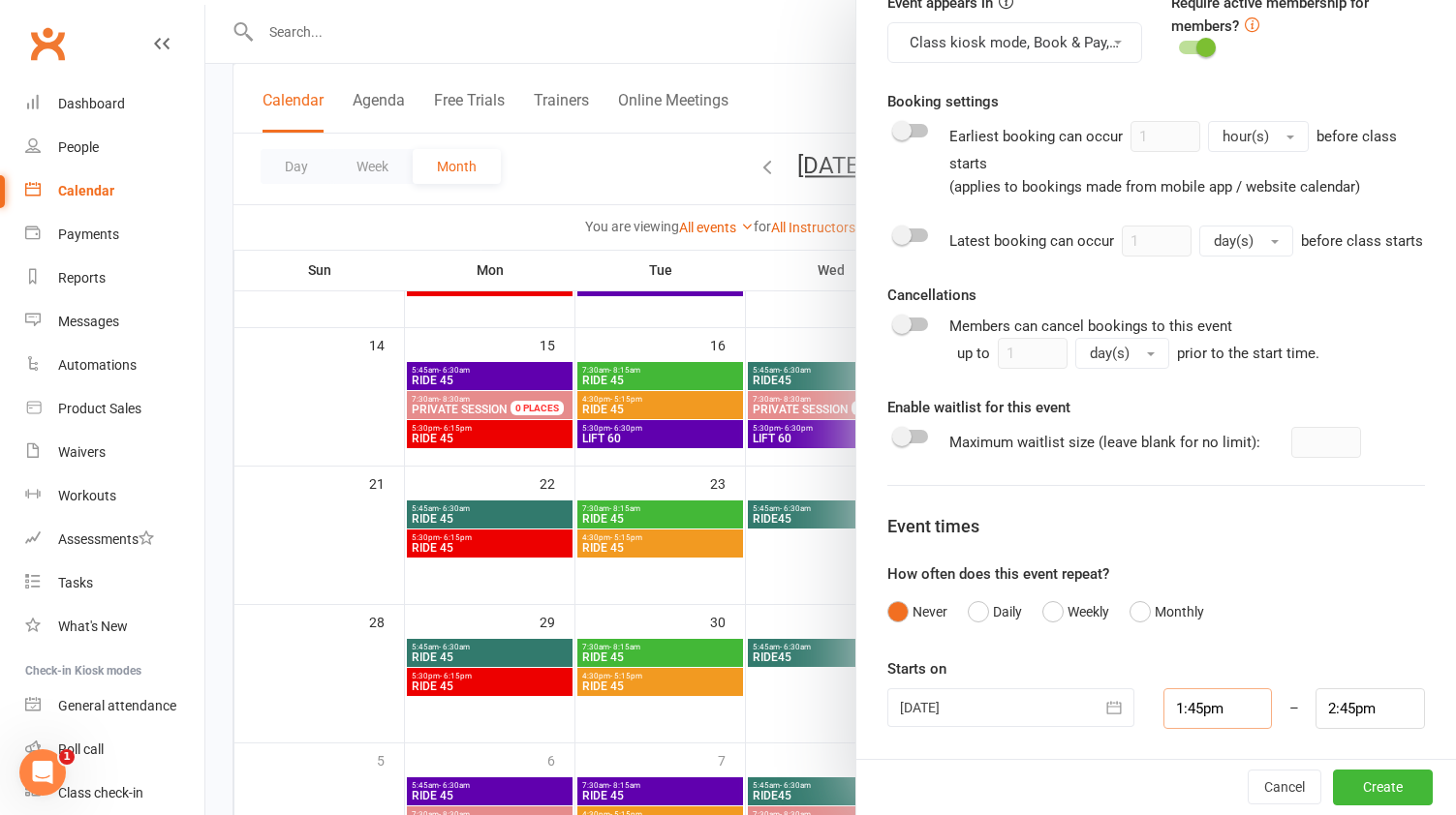
click at [1252, 707] on input "1:45pm" at bounding box center [1219, 709] width 109 height 41
type input "10:00am"
type input "11:00am"
click at [1210, 552] on li "10:00am" at bounding box center [1212, 557] width 93 height 29
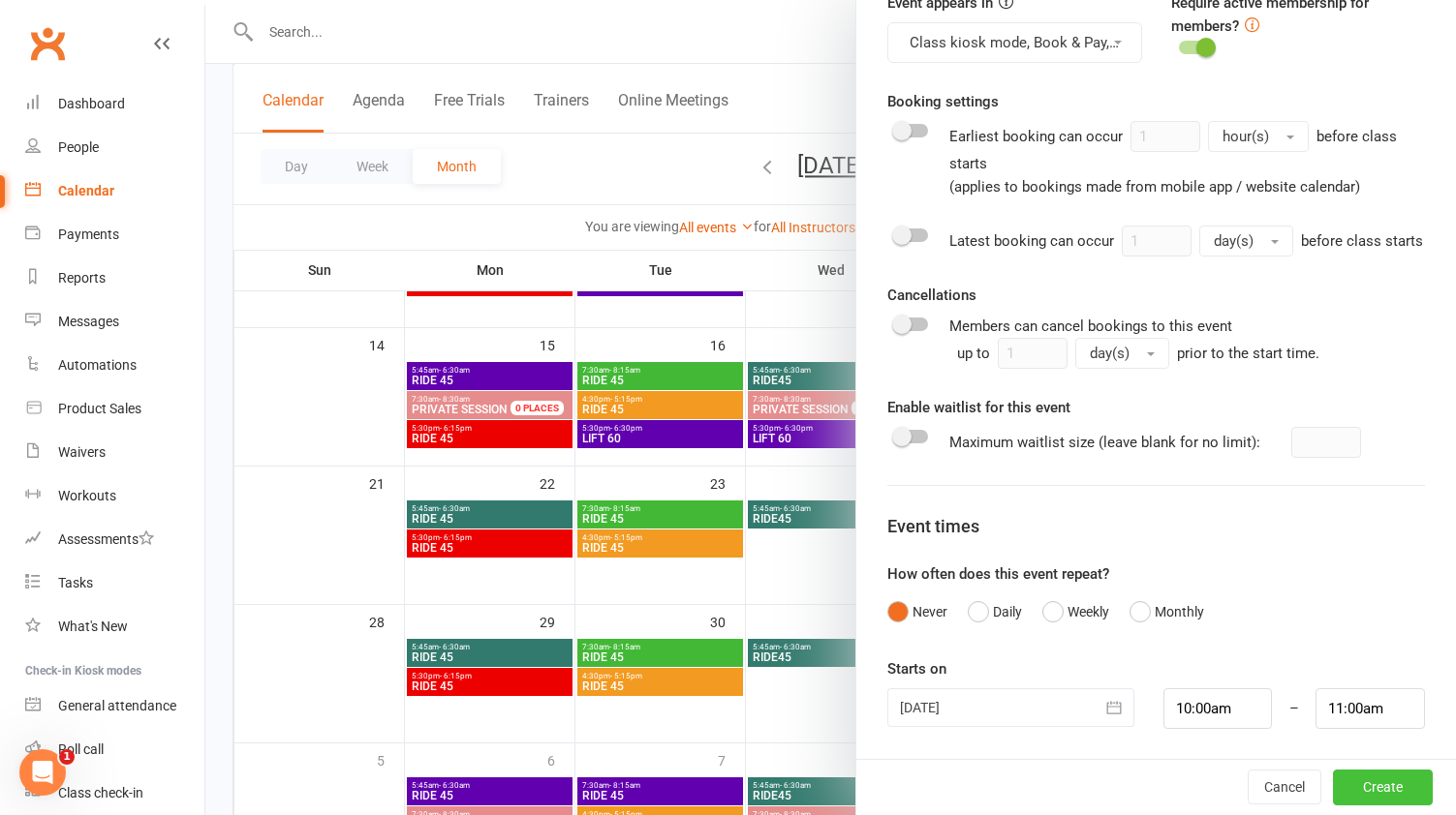
click at [1382, 786] on button "Create" at bounding box center [1383, 788] width 99 height 35
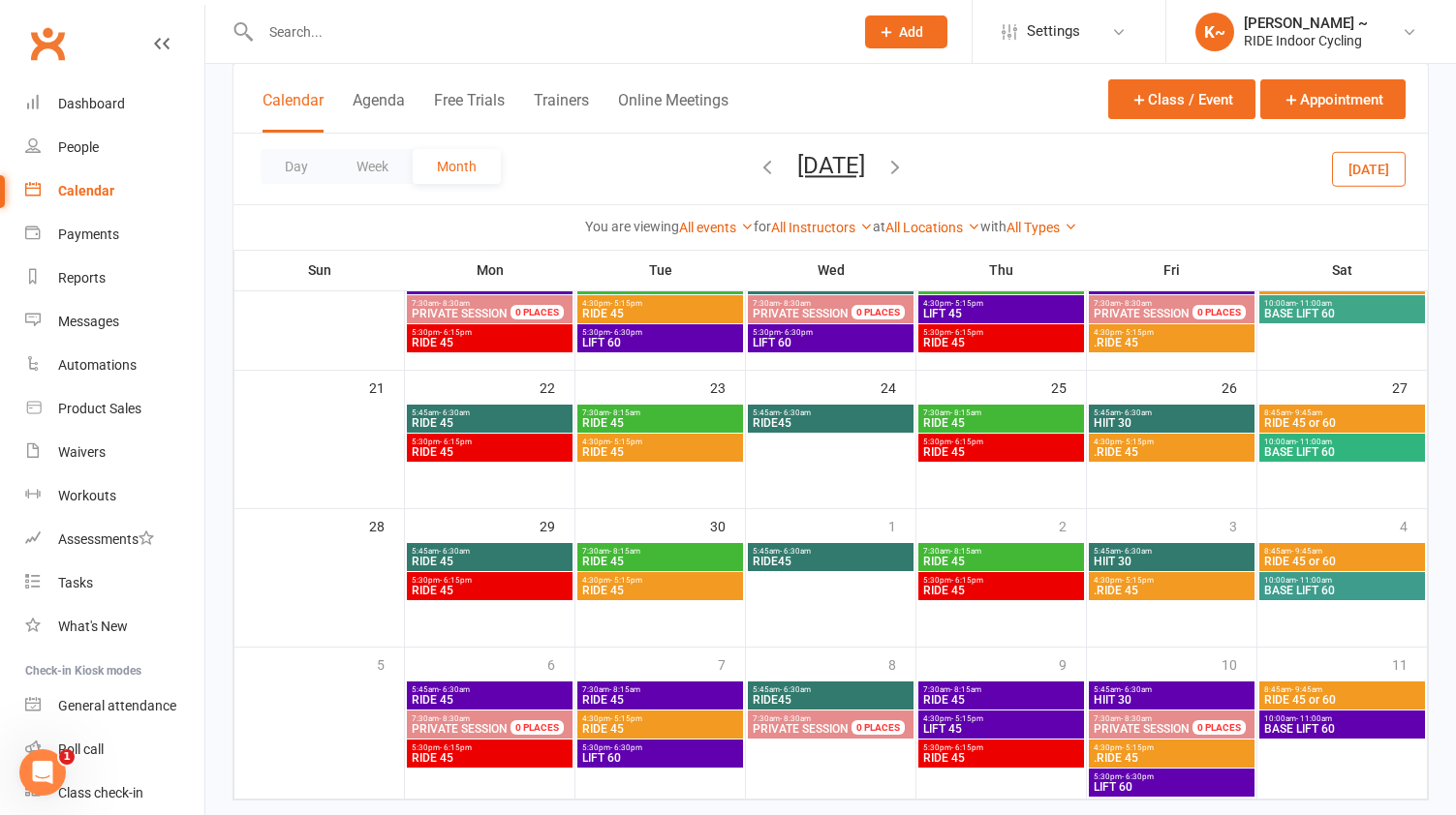
scroll to position [481, 0]
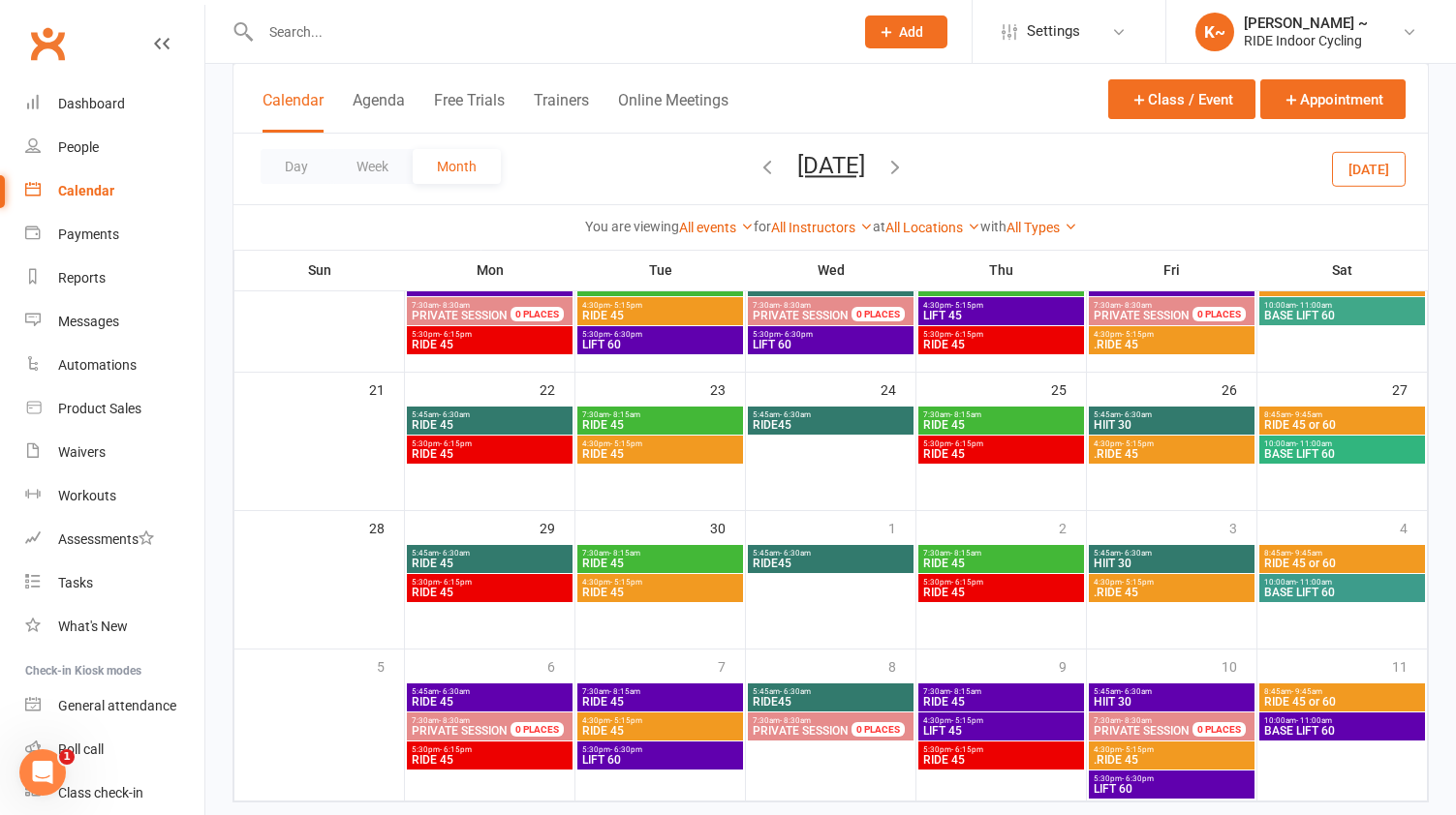
click at [1318, 455] on span "BASE LIFT 60" at bounding box center [1342, 455] width 158 height 12
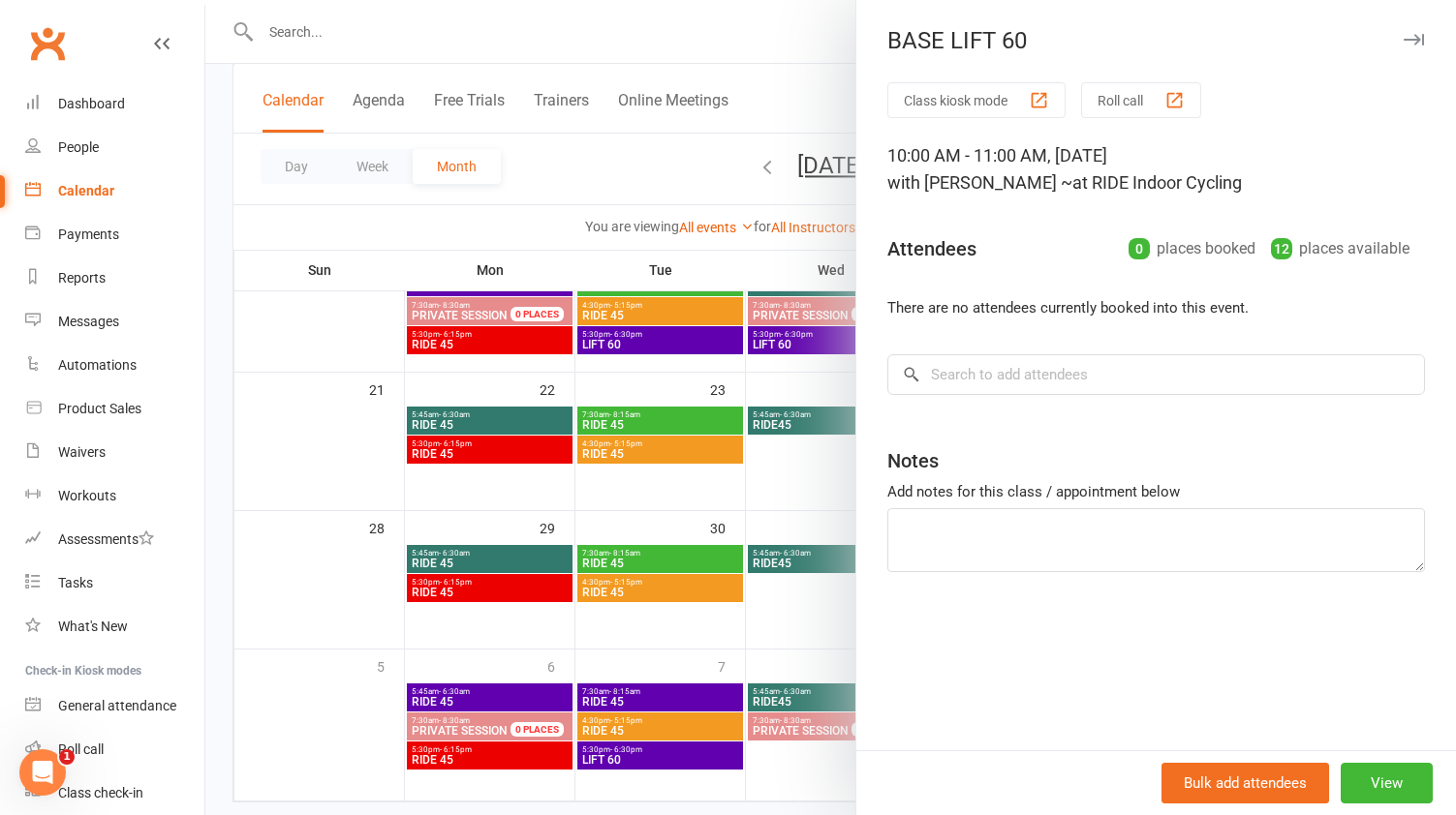
click at [629, 484] on div at bounding box center [830, 407] width 1250 height 815
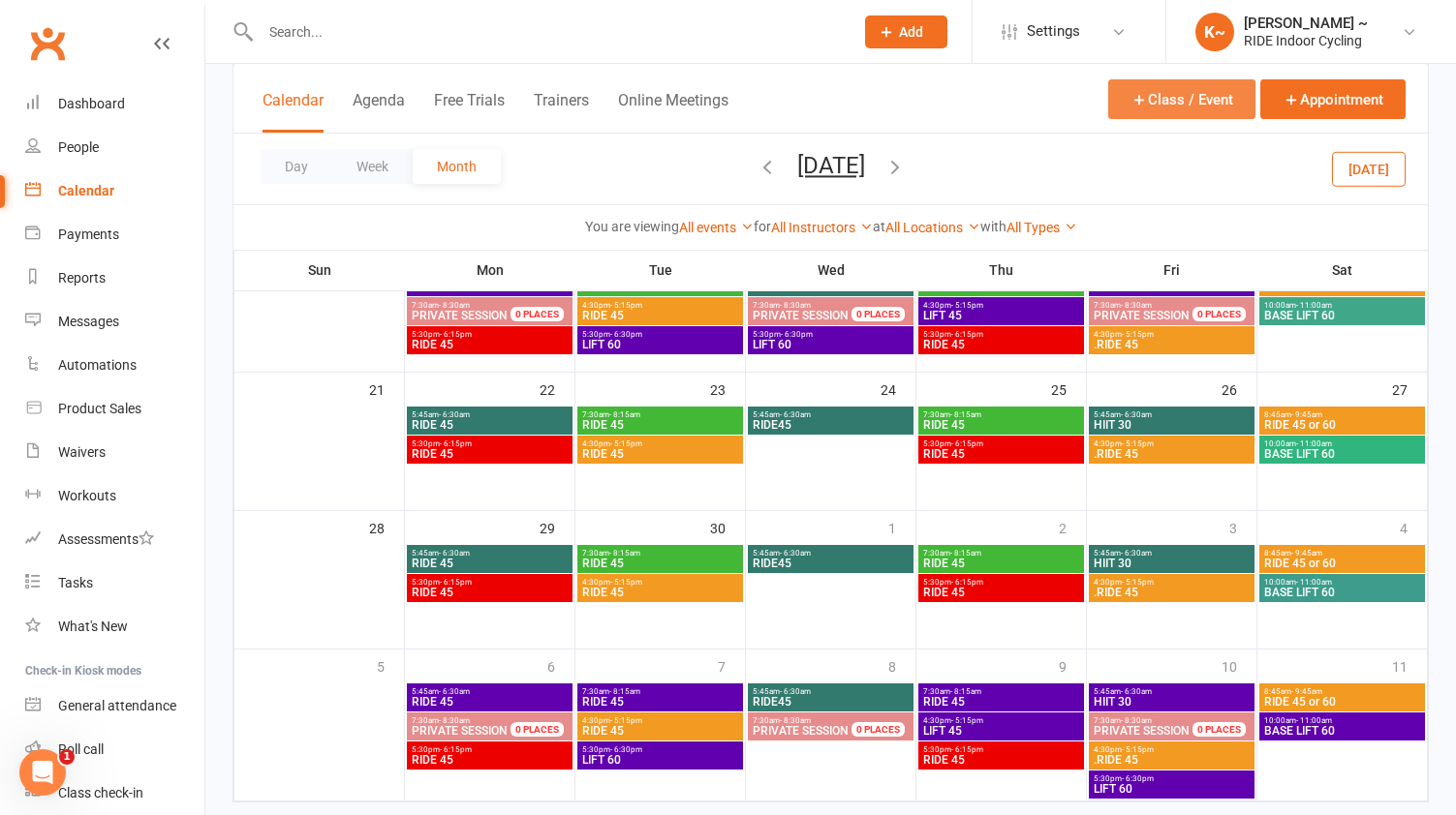
click at [1211, 99] on button "Class / Event" at bounding box center [1182, 99] width 147 height 40
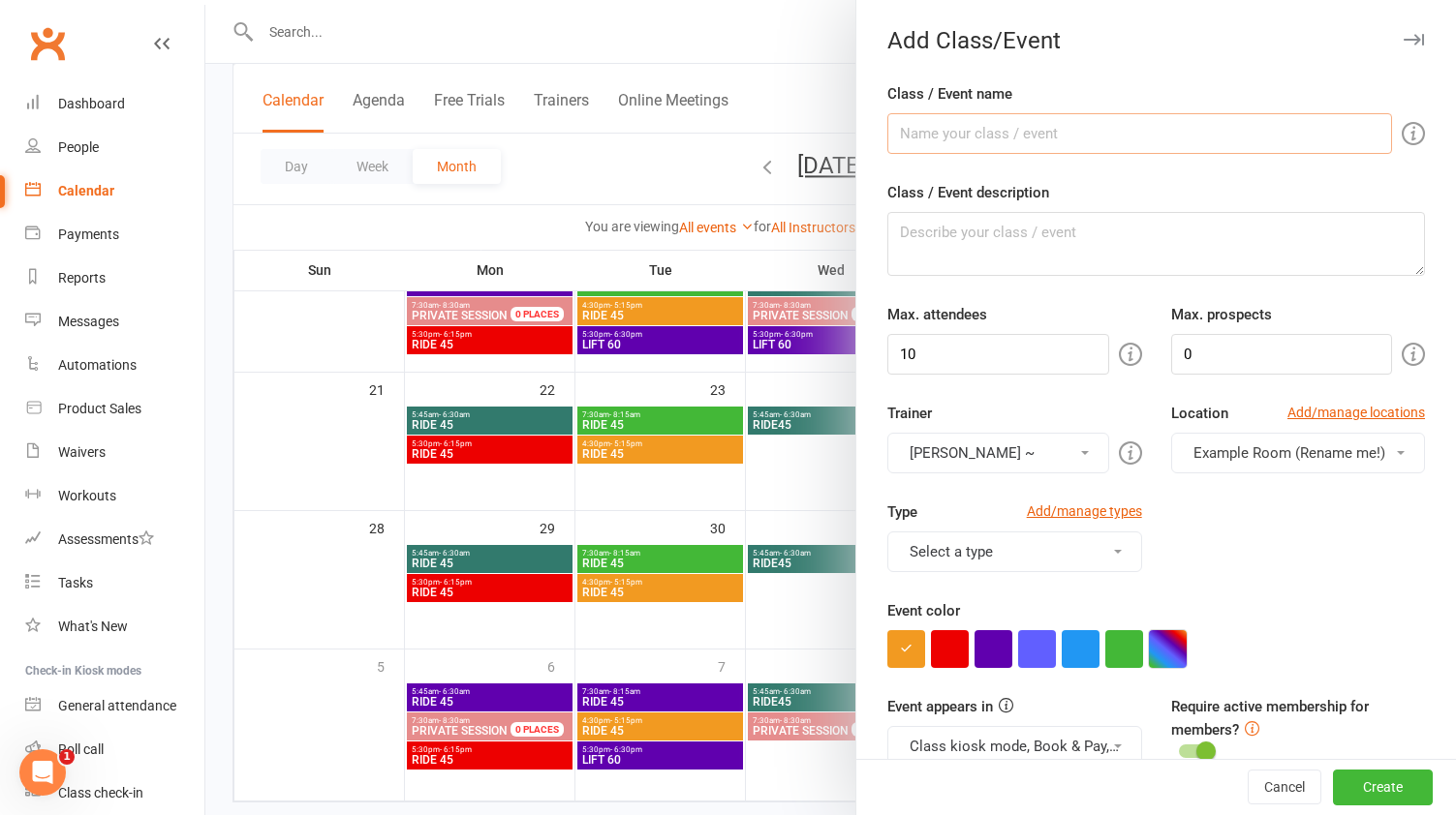
scroll to position [11, 0]
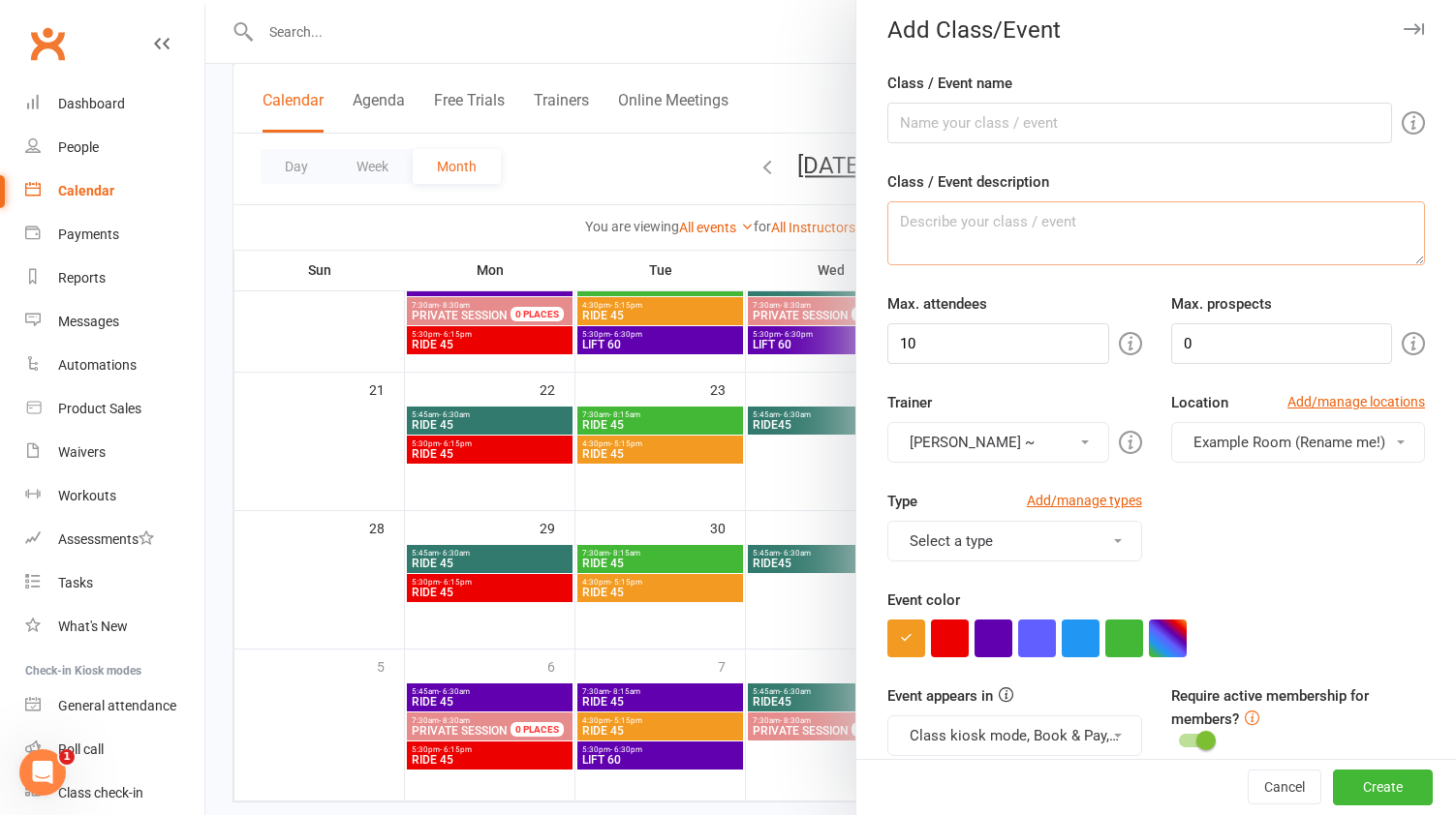
click at [1027, 250] on textarea "Class / Event description" at bounding box center [1156, 233] width 537 height 64
paste textarea "No spin, just strength. This LIFT will be led by [PERSON_NAME], so no formal te…"
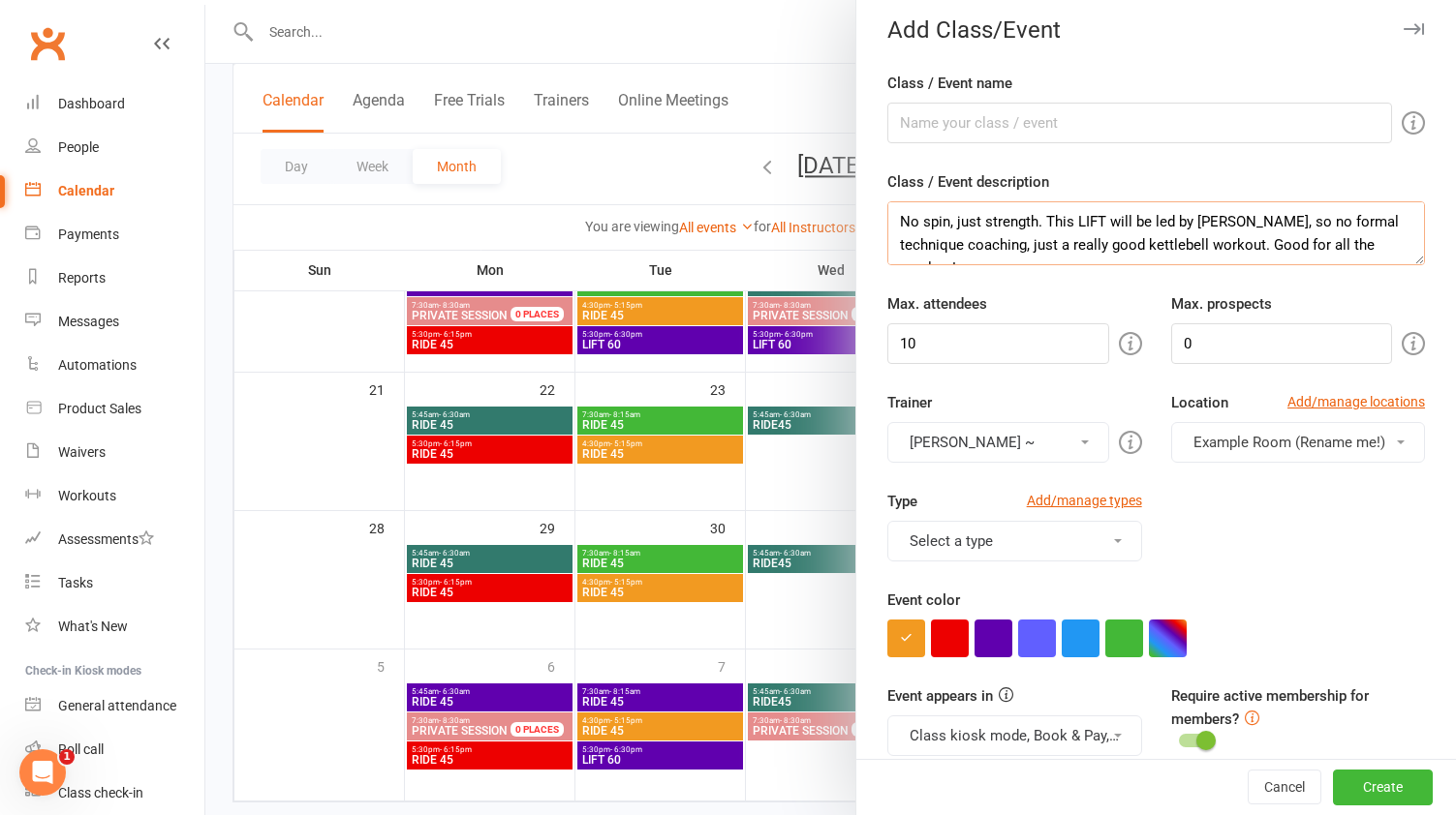
type textarea "No spin, just strength. This LIFT will be led by [PERSON_NAME], so no formal te…"
click at [969, 113] on input "Class / Event name" at bounding box center [1140, 122] width 505 height 41
drag, startPoint x: 938, startPoint y: 123, endPoint x: 830, endPoint y: 123, distance: 108.0
click at [206, 0] on new-event-schedule "Add Class/Event Class / Event name BASE LIFT 60 Class / Event description No sp…" at bounding box center [206, 0] width 0 height 0
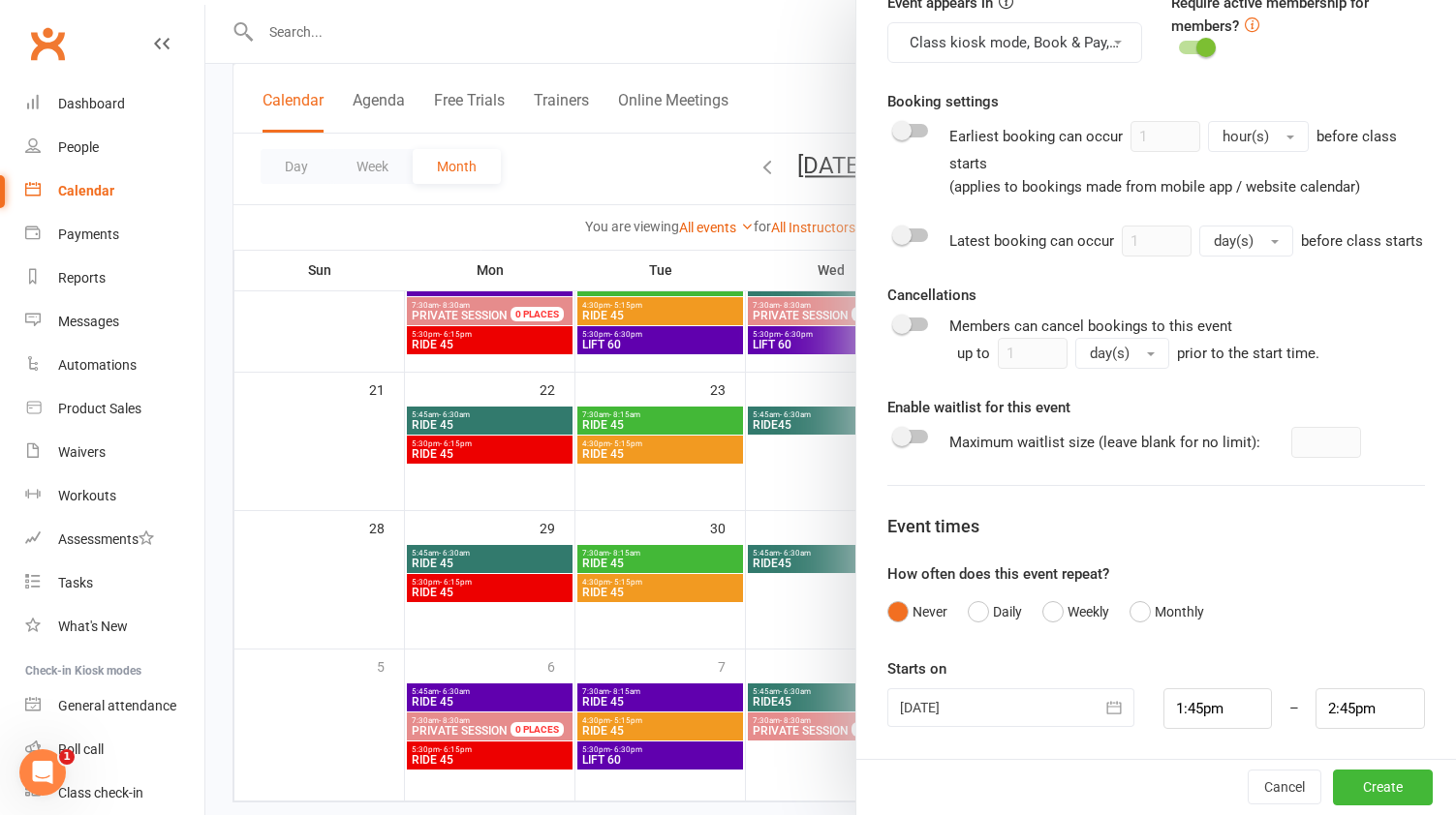
scroll to position [524, 0]
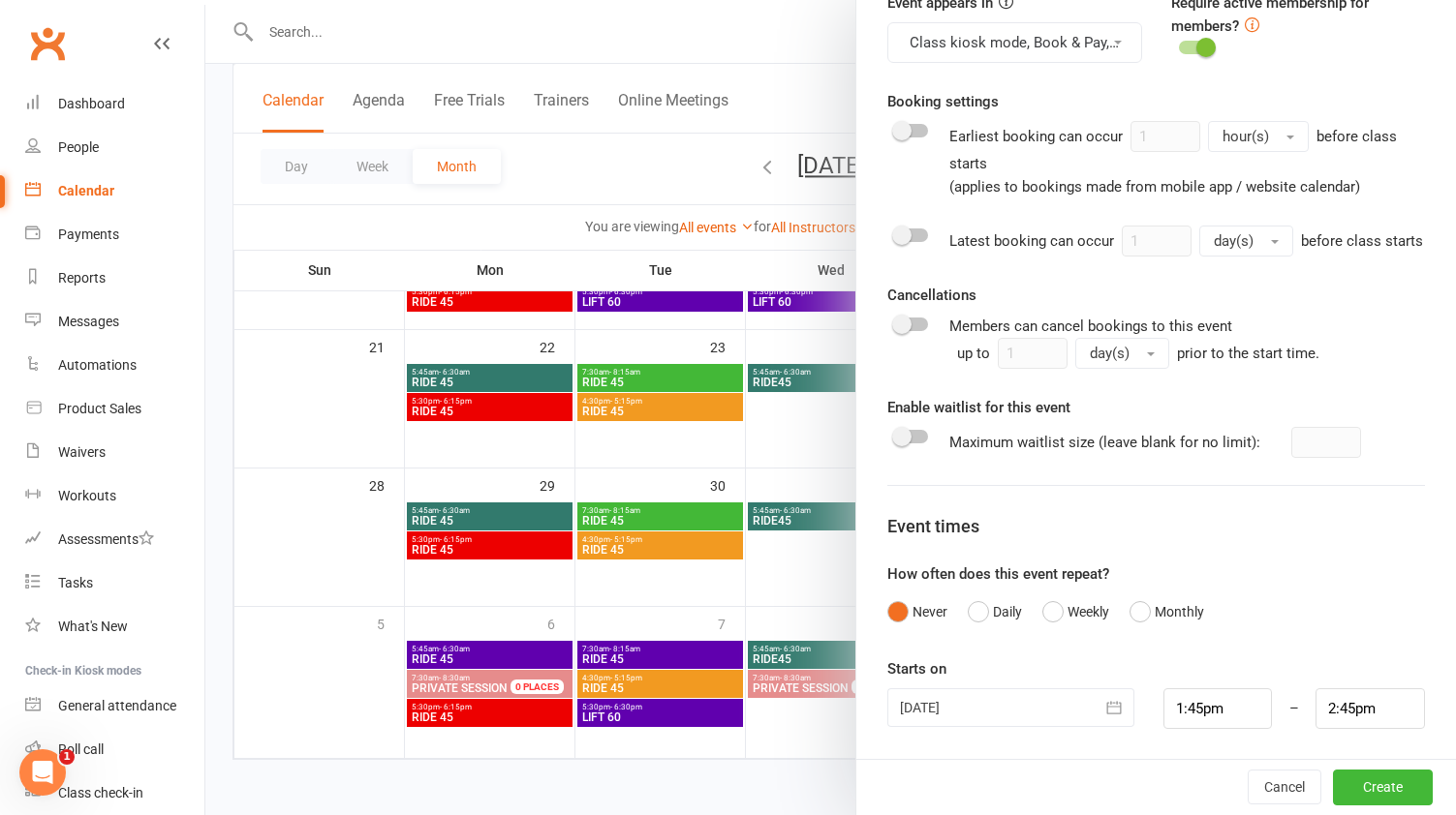
type input "LIFT 60"
click at [1112, 707] on icon "button" at bounding box center [1114, 708] width 20 height 20
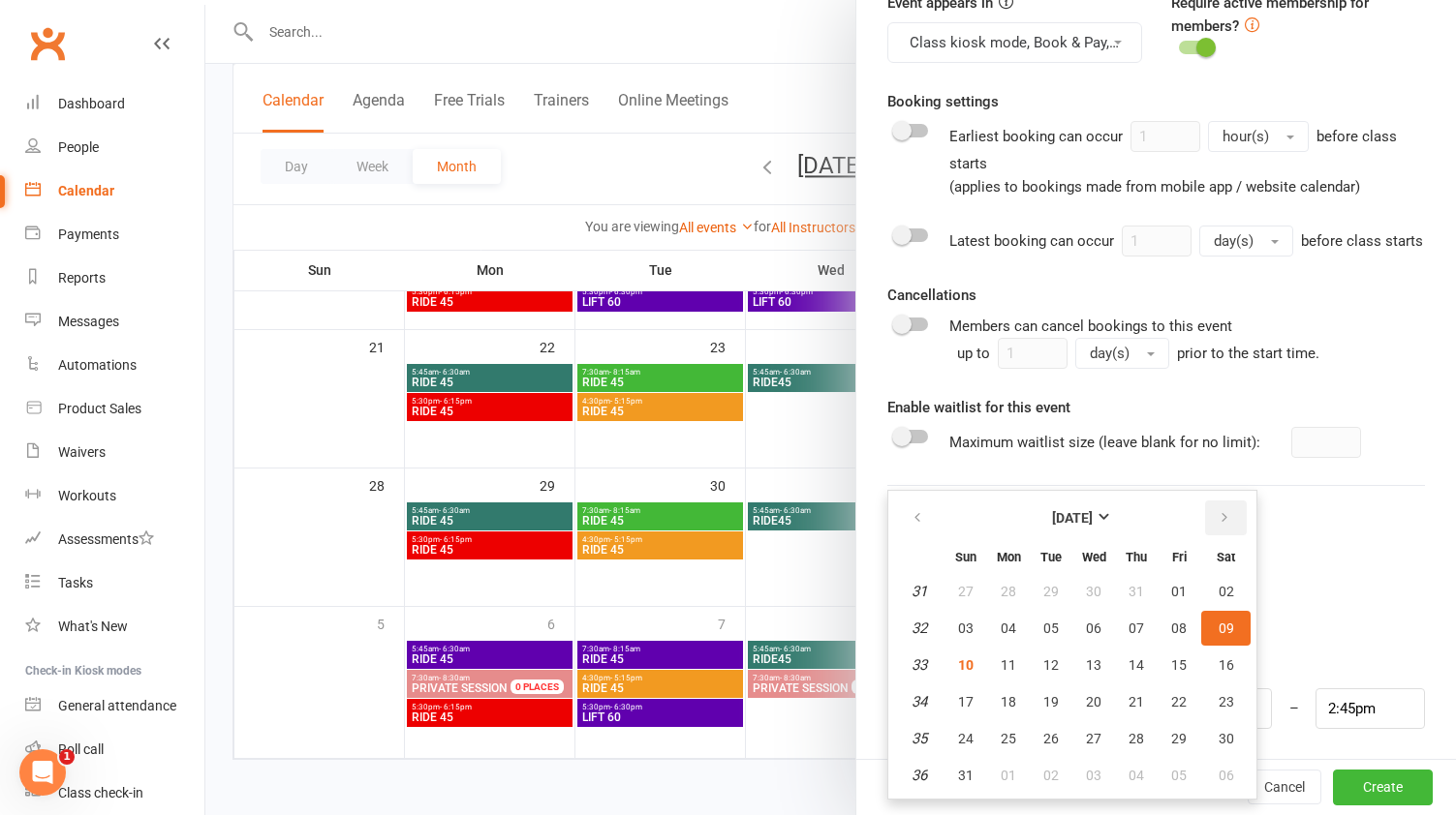
click at [1225, 515] on icon "button" at bounding box center [1225, 518] width 14 height 16
click at [1052, 697] on span "23" at bounding box center [1052, 702] width 16 height 16
type input "[DATE]"
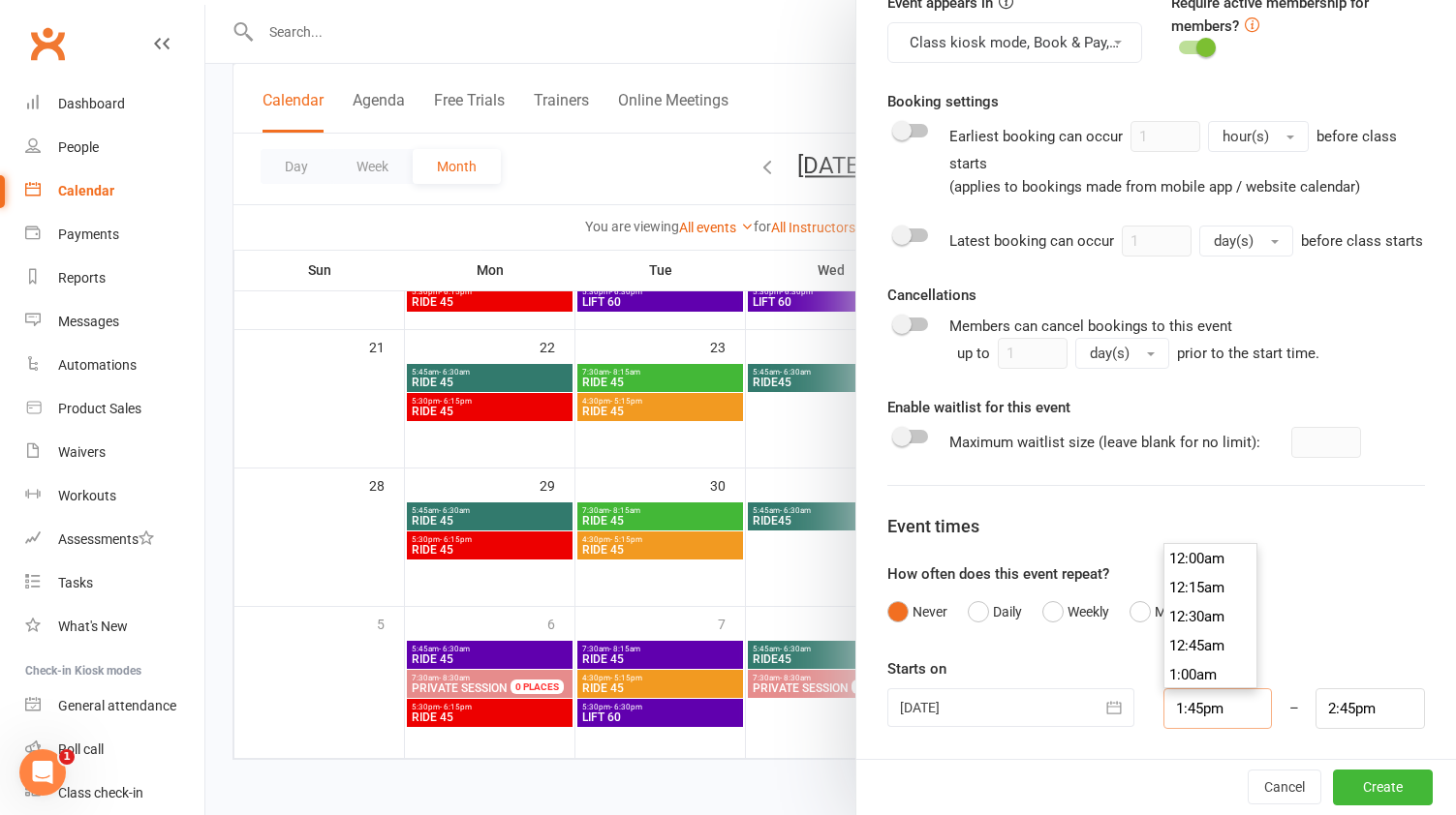
click at [1255, 711] on input "1:45pm" at bounding box center [1219, 709] width 109 height 41
type input "5:30pm"
type input "6:30pm"
click at [1208, 562] on li "5:30pm" at bounding box center [1212, 562] width 93 height 29
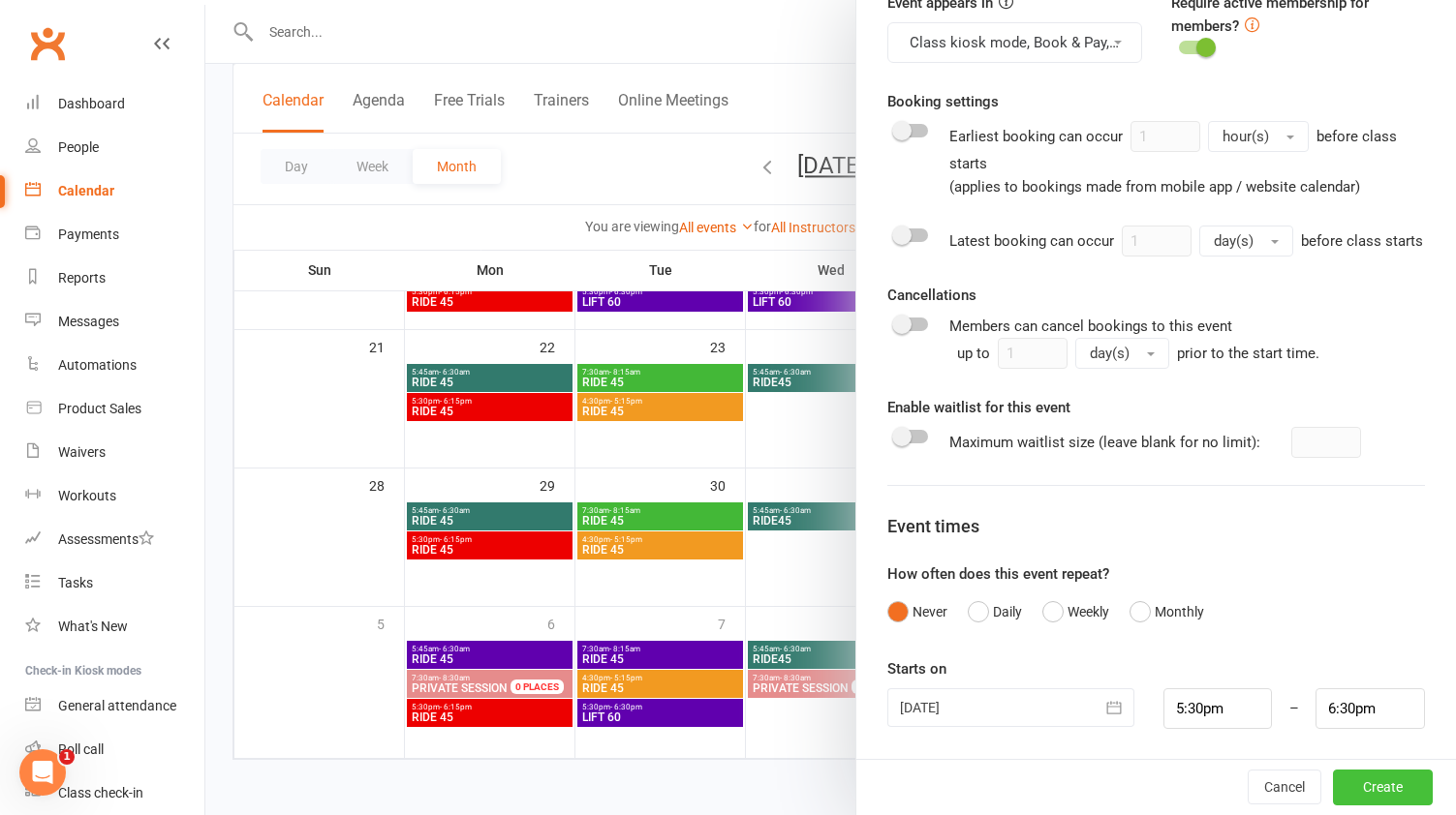
click at [1388, 778] on button "Create" at bounding box center [1383, 788] width 99 height 35
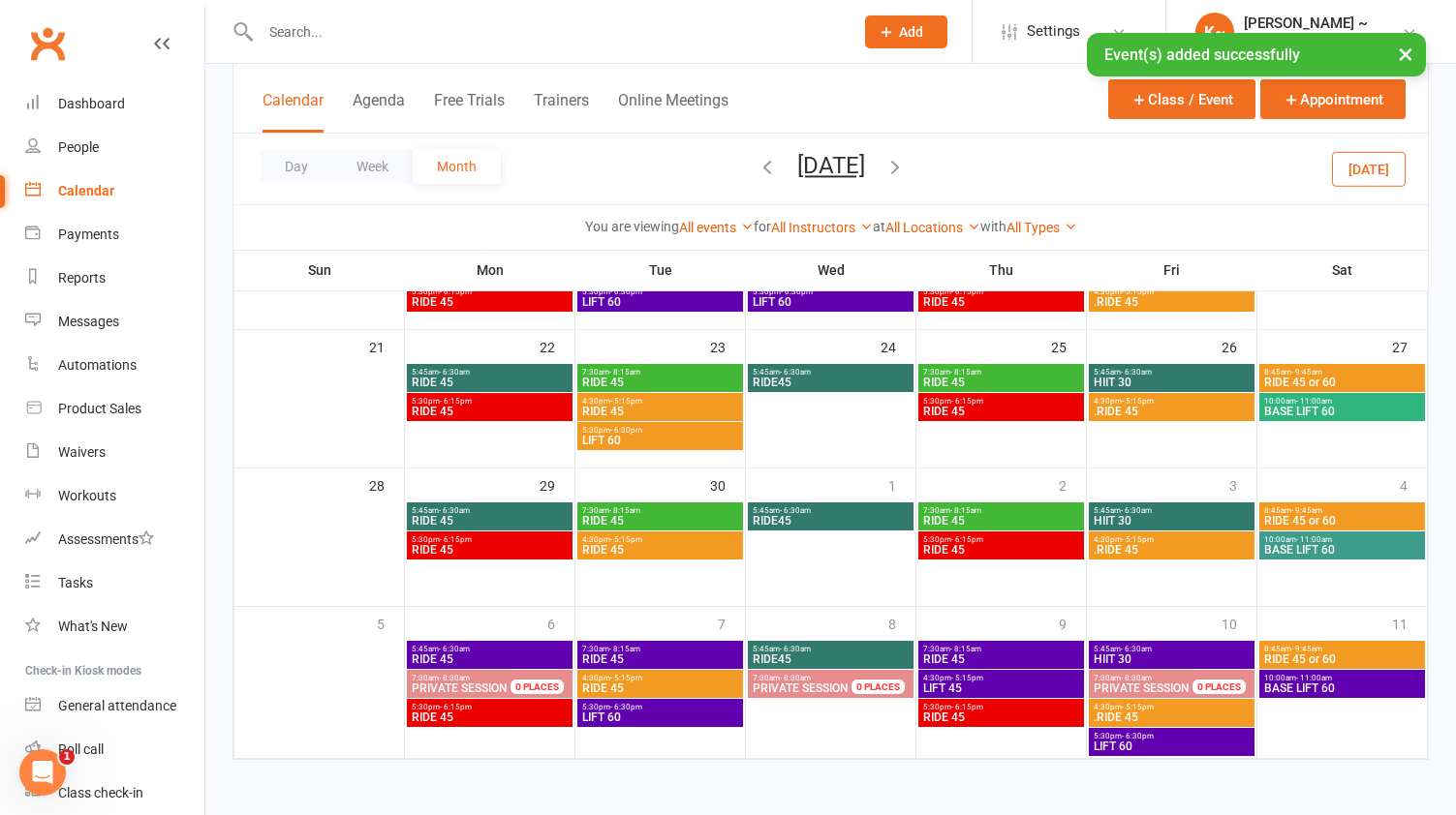
scroll to position [511, 0]
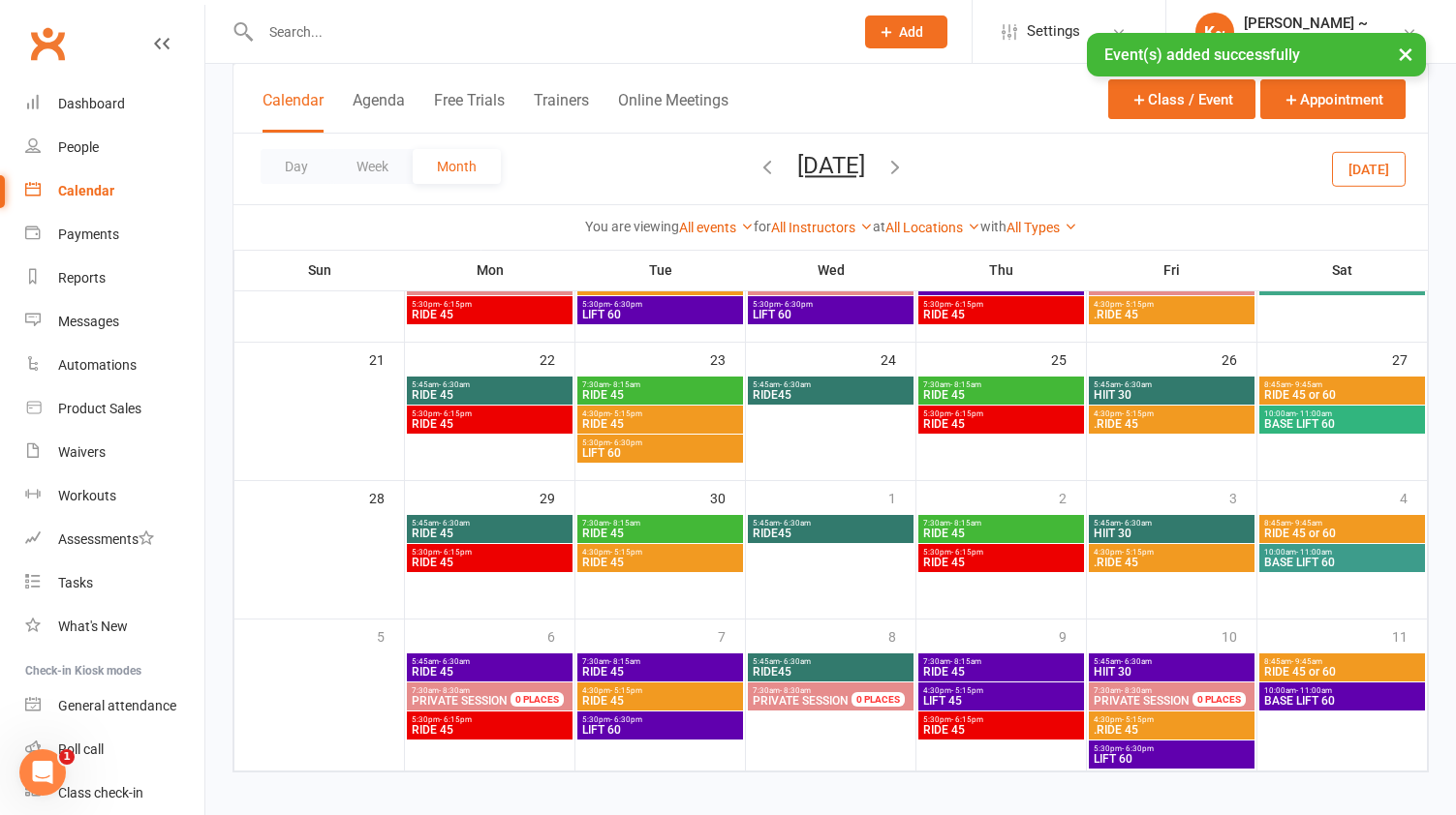
click at [683, 439] on span "5:30pm - 6:30pm" at bounding box center [659, 443] width 158 height 9
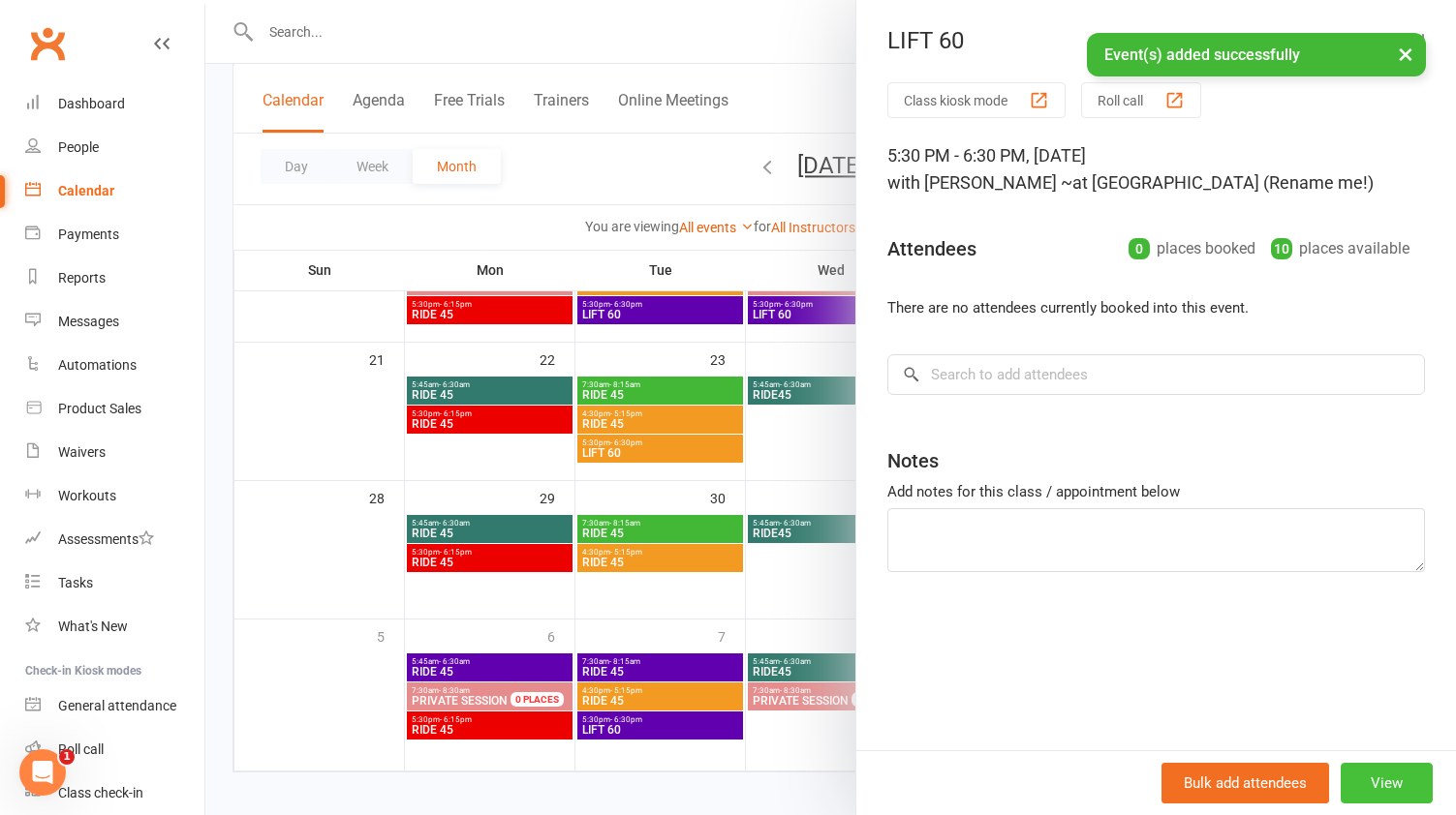
click at [1411, 788] on button "View" at bounding box center [1386, 783] width 92 height 41
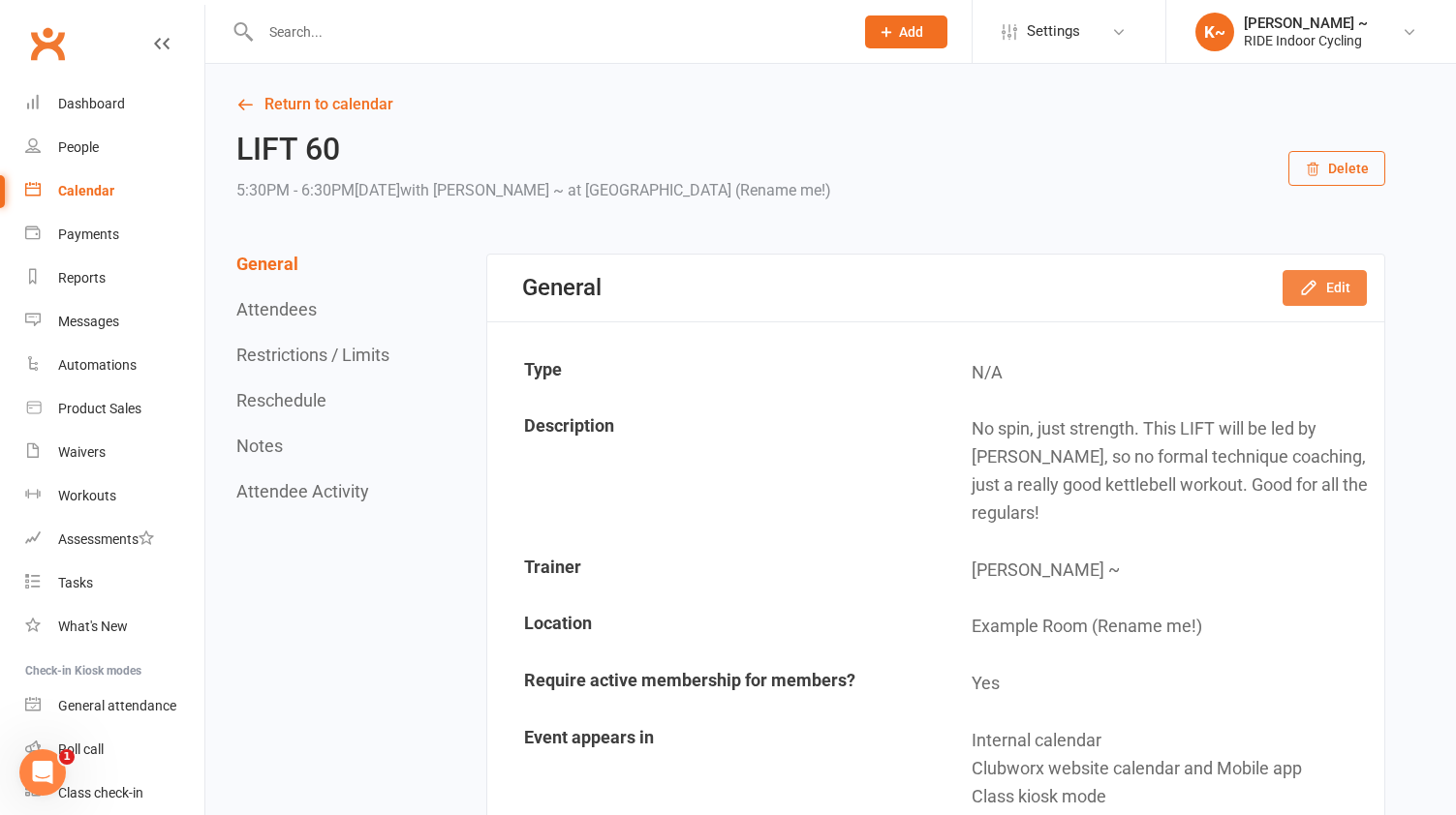
click at [1331, 280] on button "Edit" at bounding box center [1325, 287] width 84 height 35
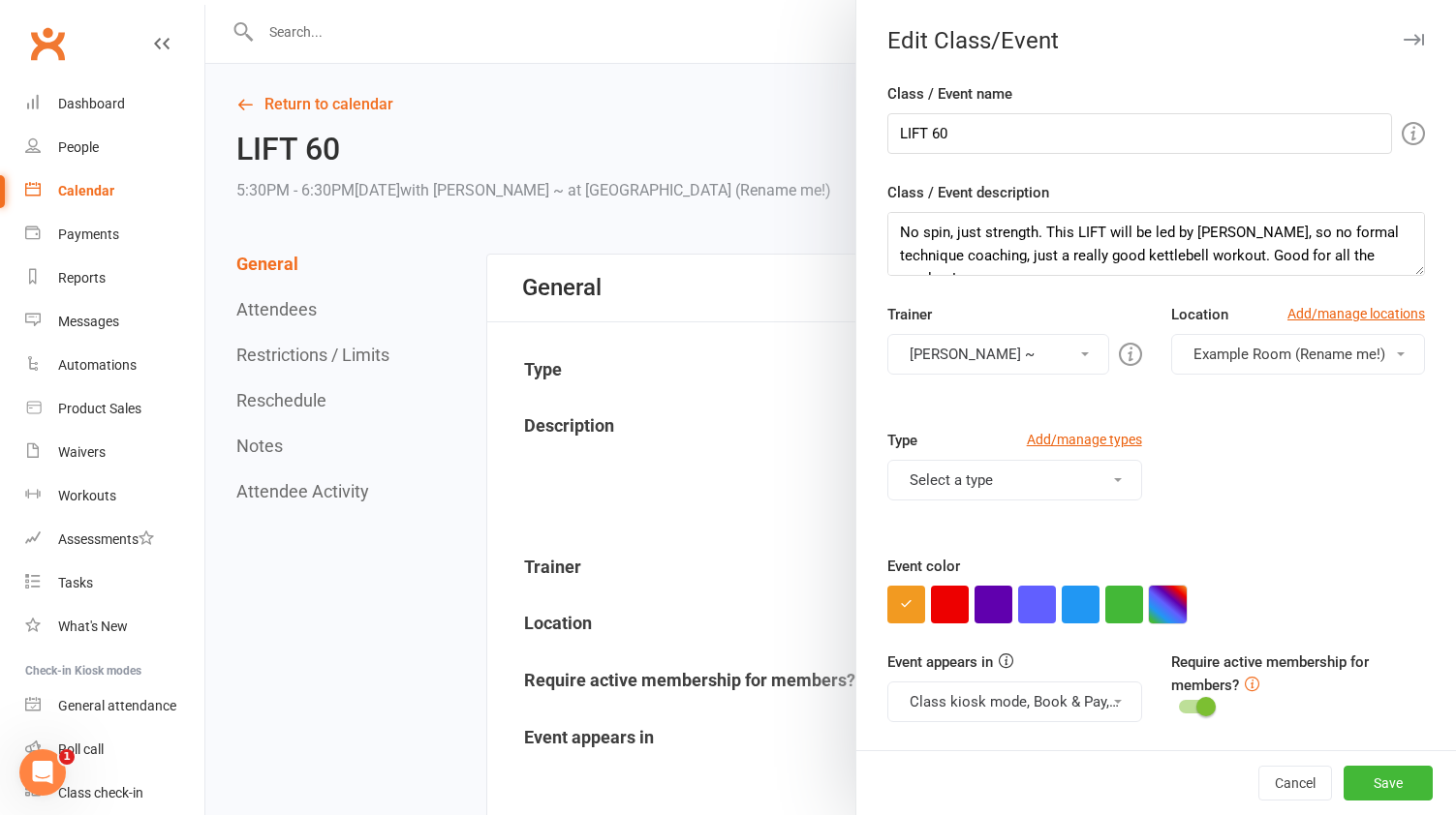
click at [1175, 607] on button "button" at bounding box center [1168, 605] width 38 height 38
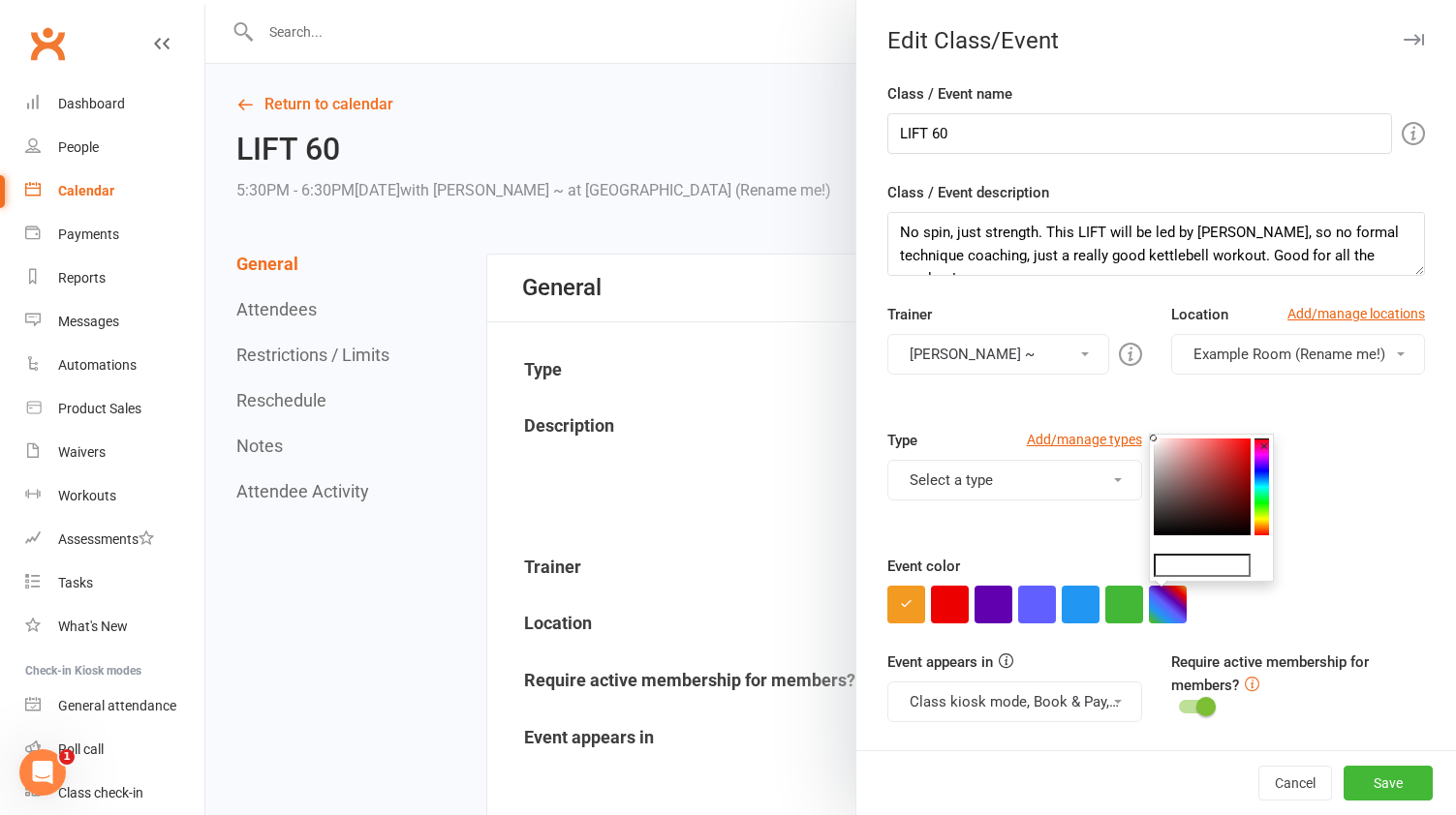
click at [1263, 496] on colorpicker-hue at bounding box center [1261, 487] width 15 height 97
click at [1228, 476] on colorpicker-saturation at bounding box center [1203, 487] width 97 height 97
type input "#269c55"
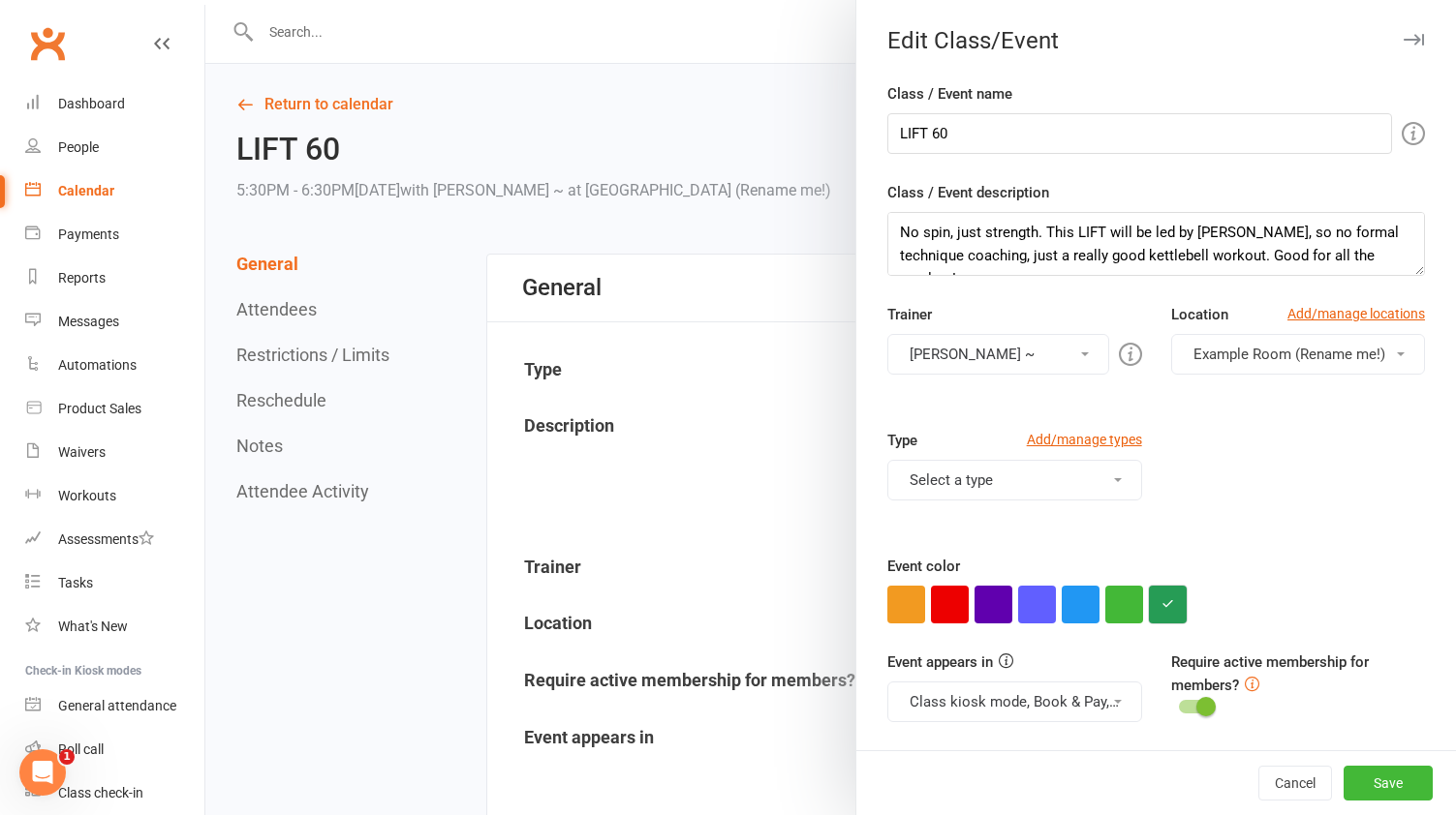
click at [1162, 610] on button "button" at bounding box center [1168, 605] width 38 height 38
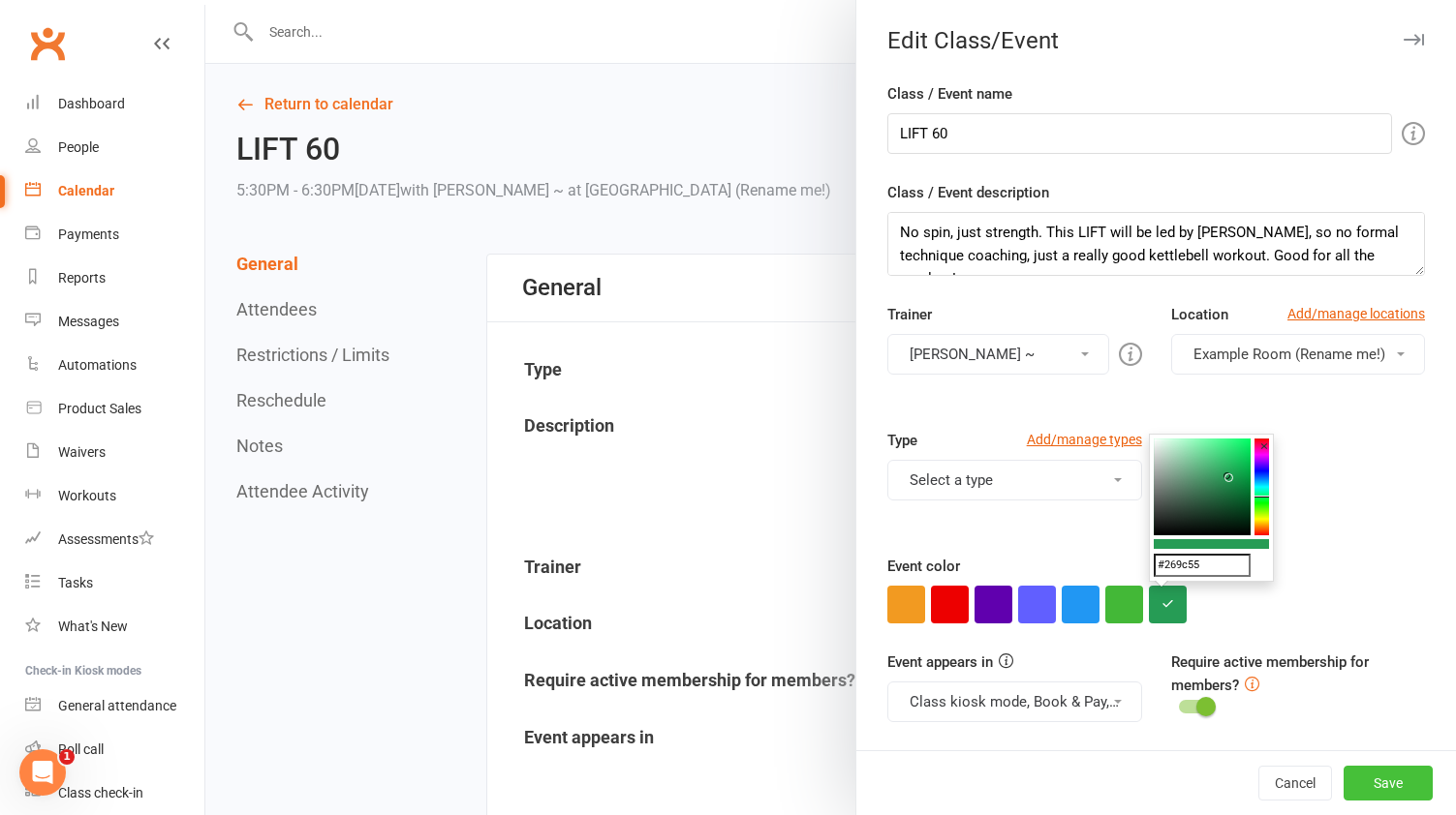
click at [1384, 782] on button "Save" at bounding box center [1388, 783] width 89 height 35
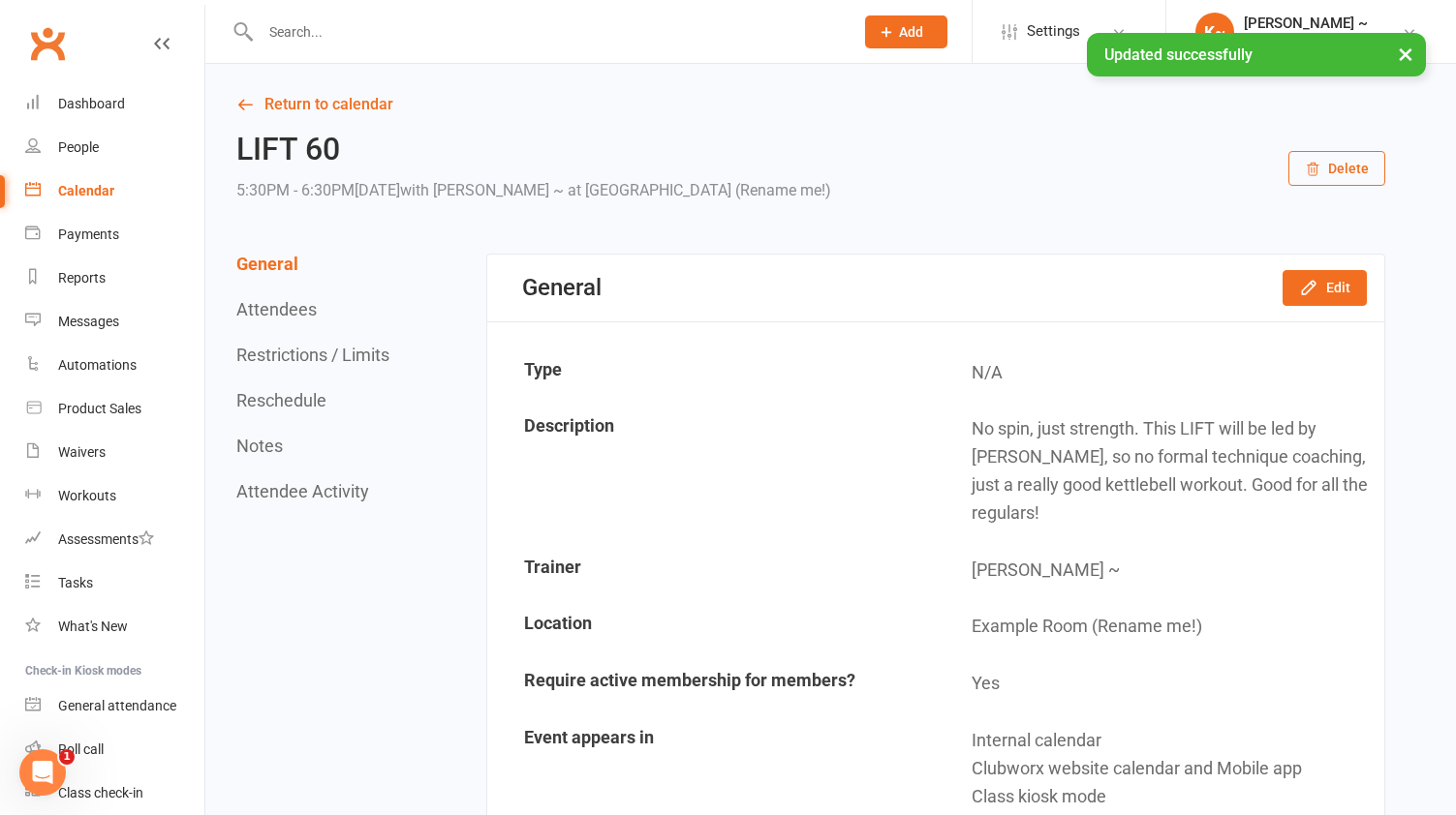
click at [76, 188] on div "Calendar" at bounding box center [86, 191] width 57 height 16
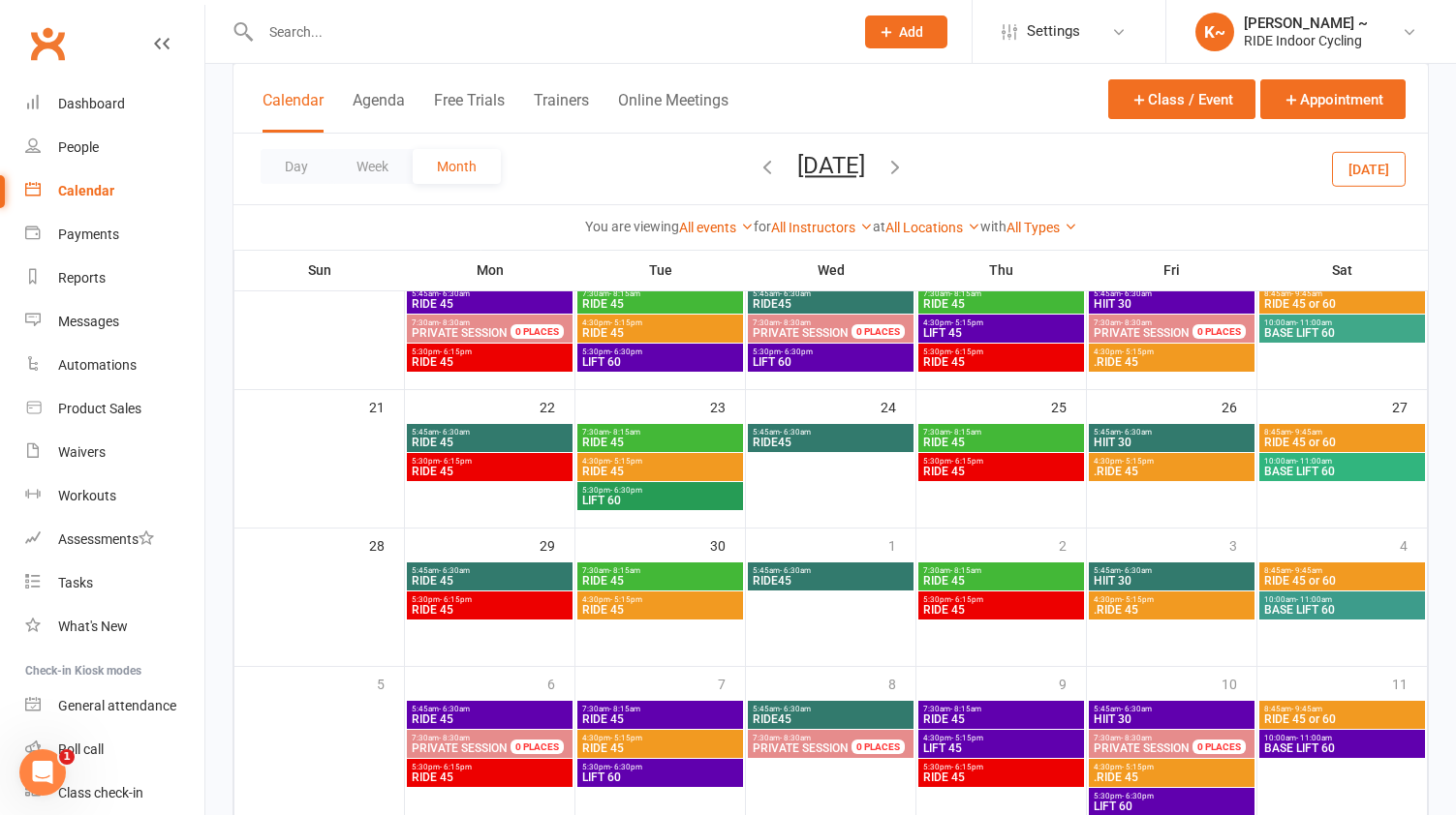
scroll to position [471, 0]
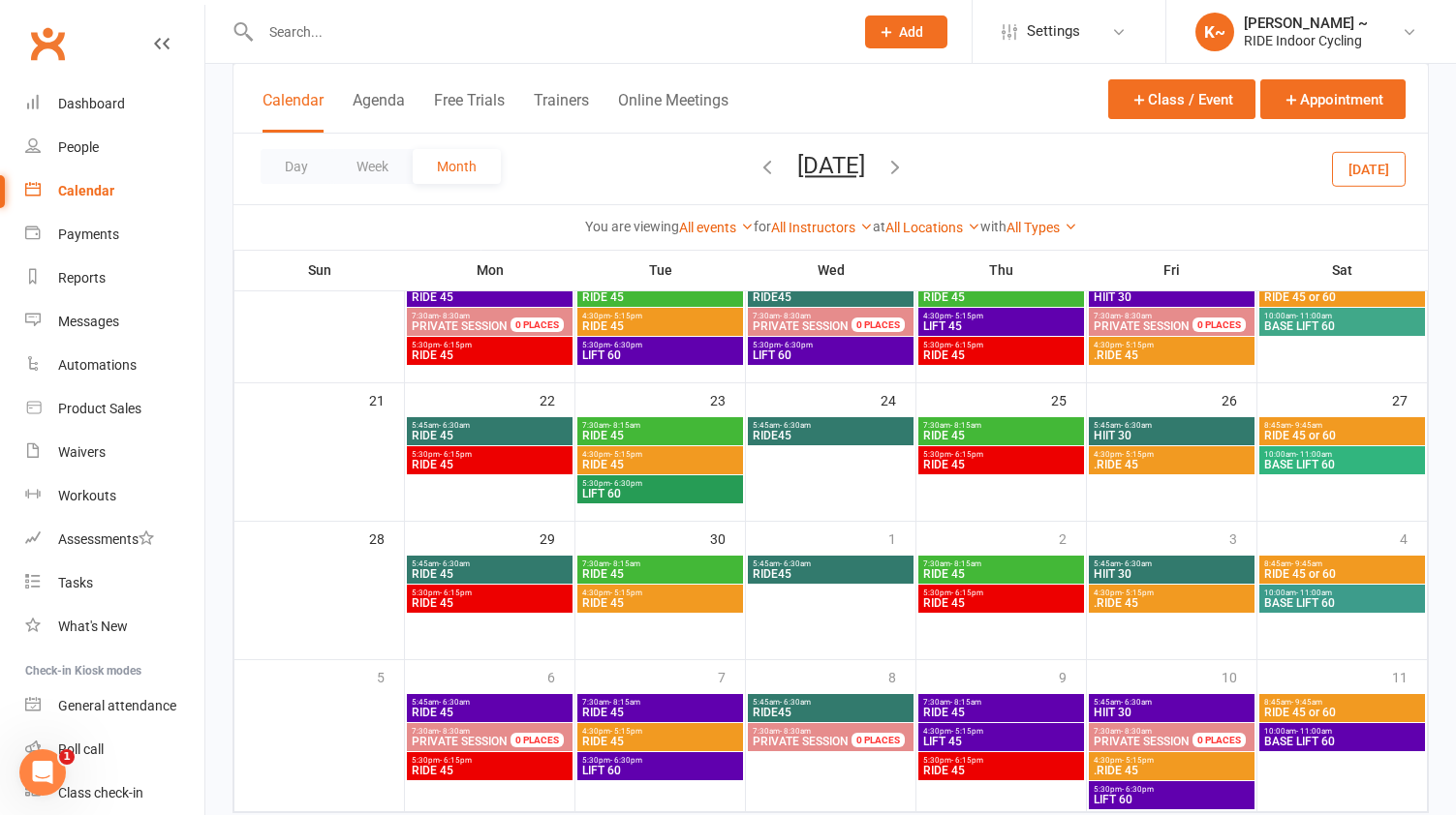
click at [1387, 322] on span "BASE LIFT 60" at bounding box center [1342, 327] width 158 height 12
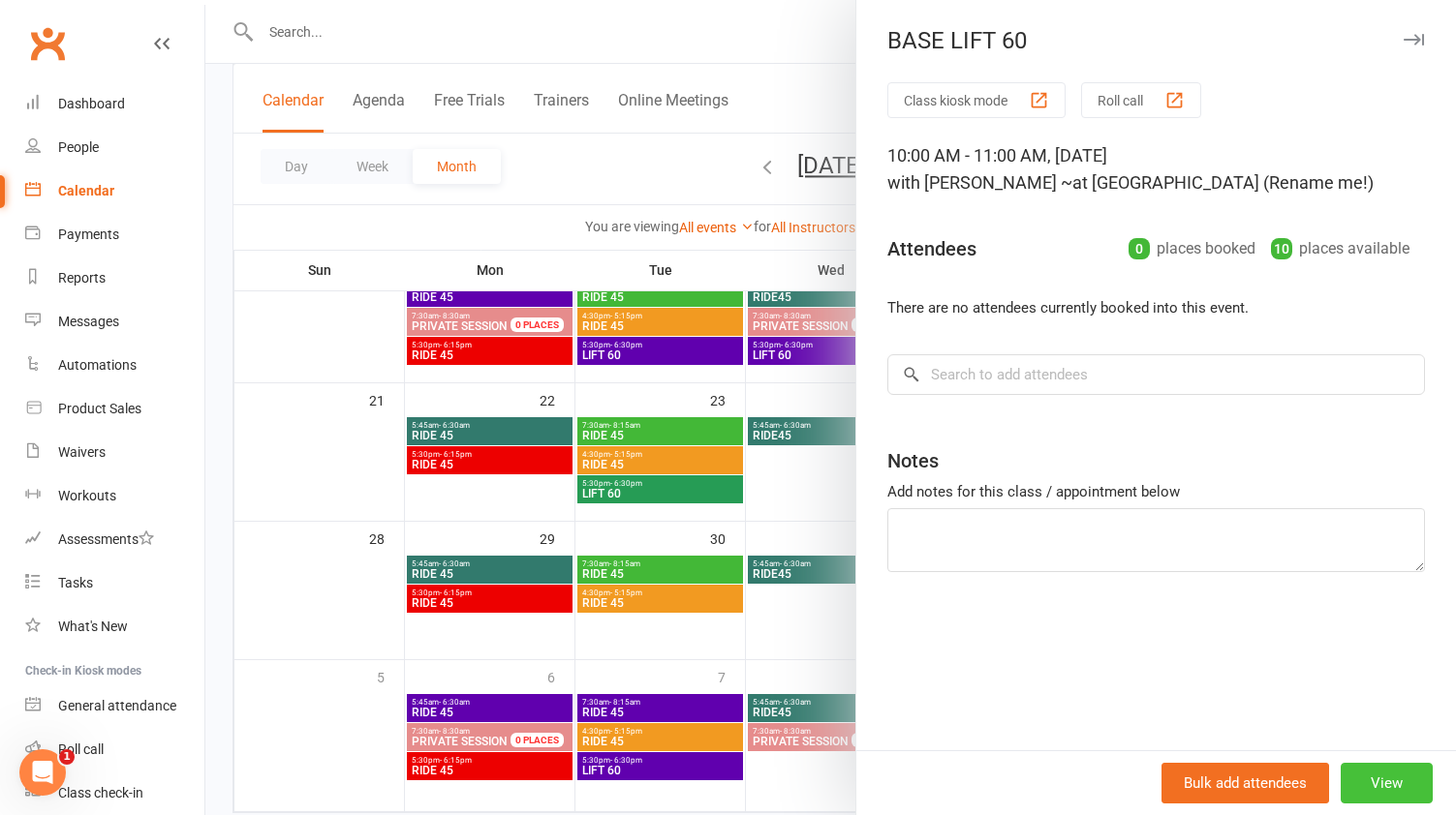
click at [1383, 785] on button "View" at bounding box center [1386, 783] width 92 height 41
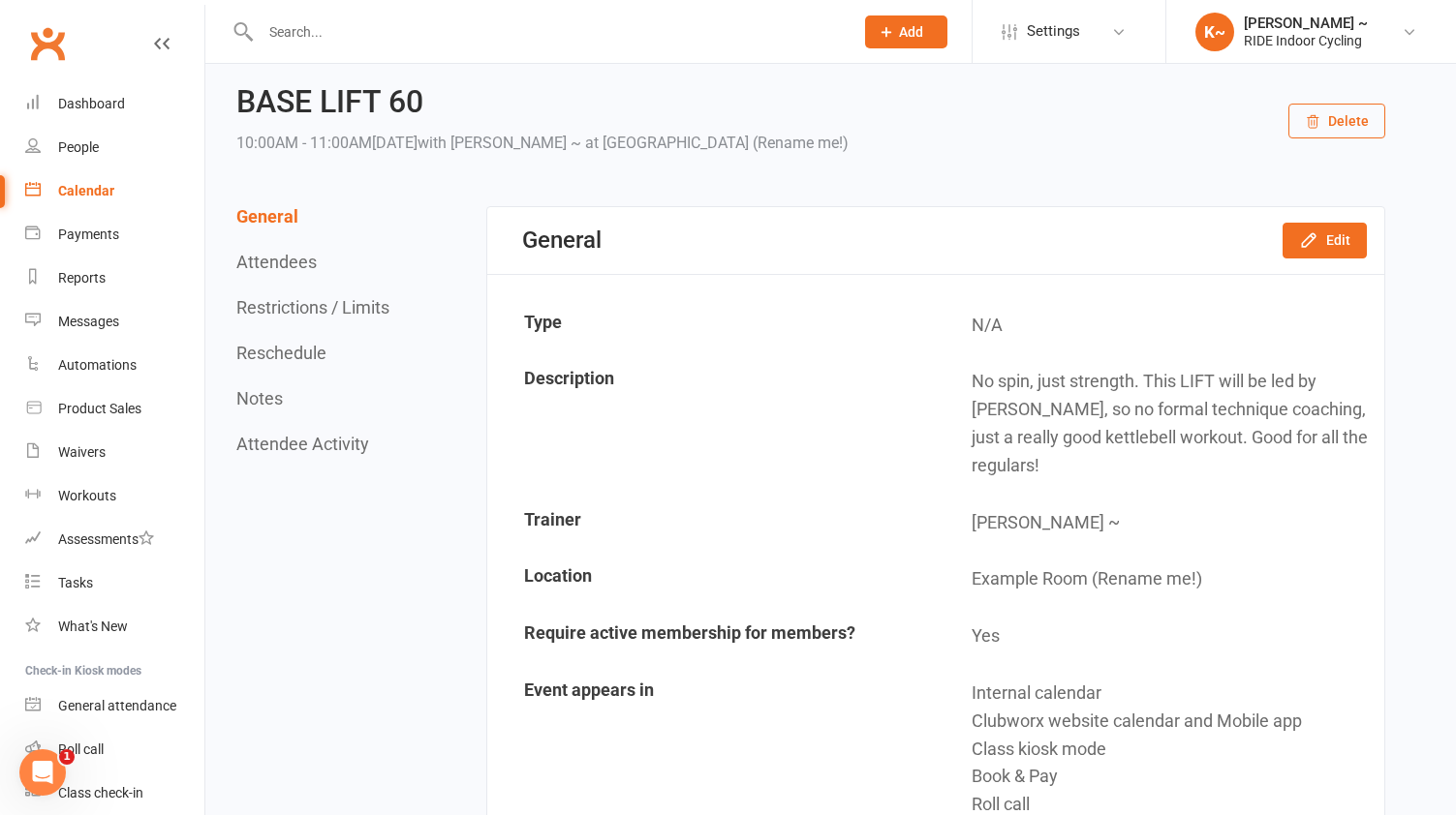
scroll to position [47, 0]
click at [1321, 247] on button "Edit" at bounding box center [1325, 240] width 84 height 35
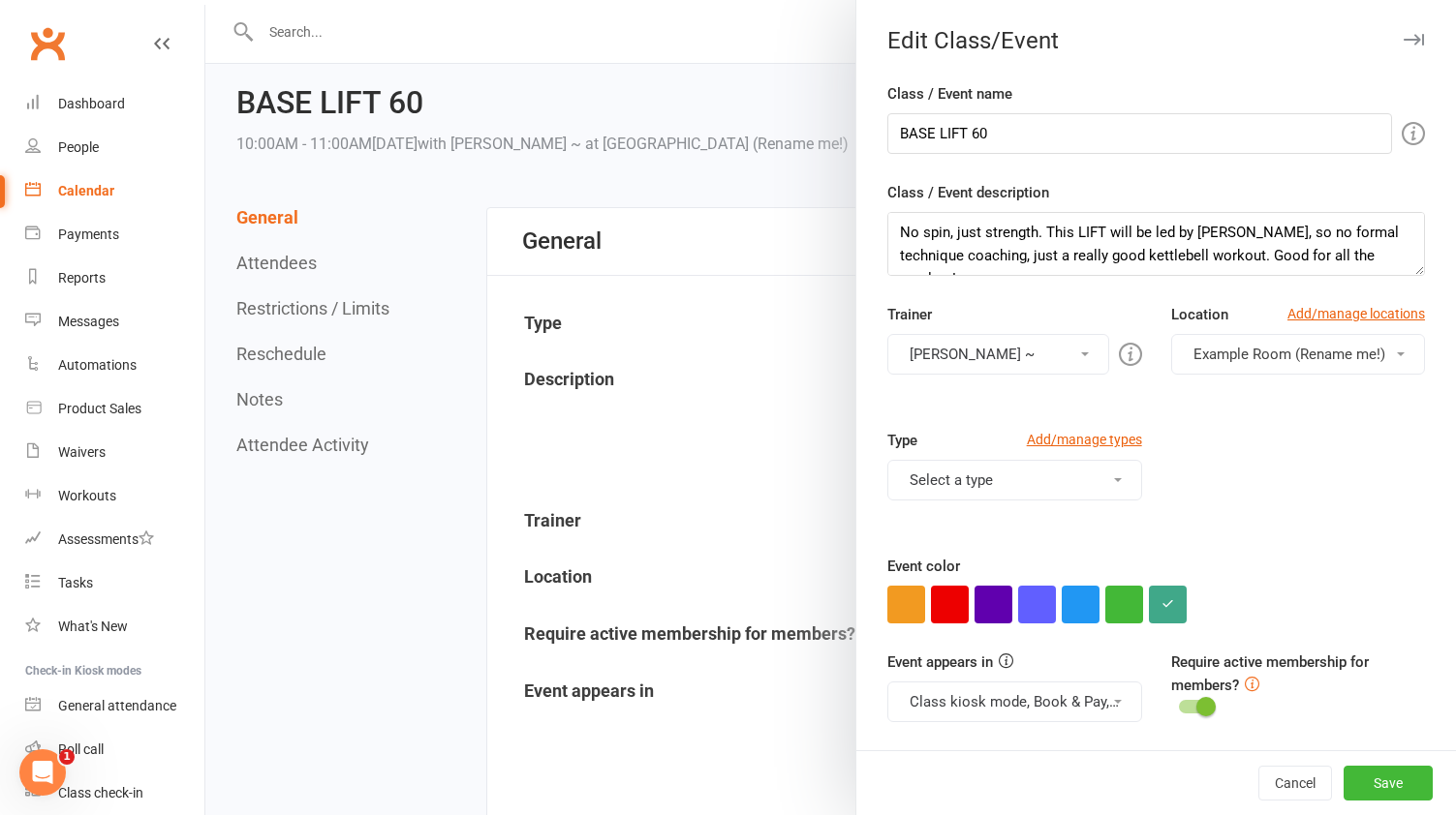
click at [1365, 348] on span "Example Room (Rename me!)" at bounding box center [1289, 354] width 192 height 18
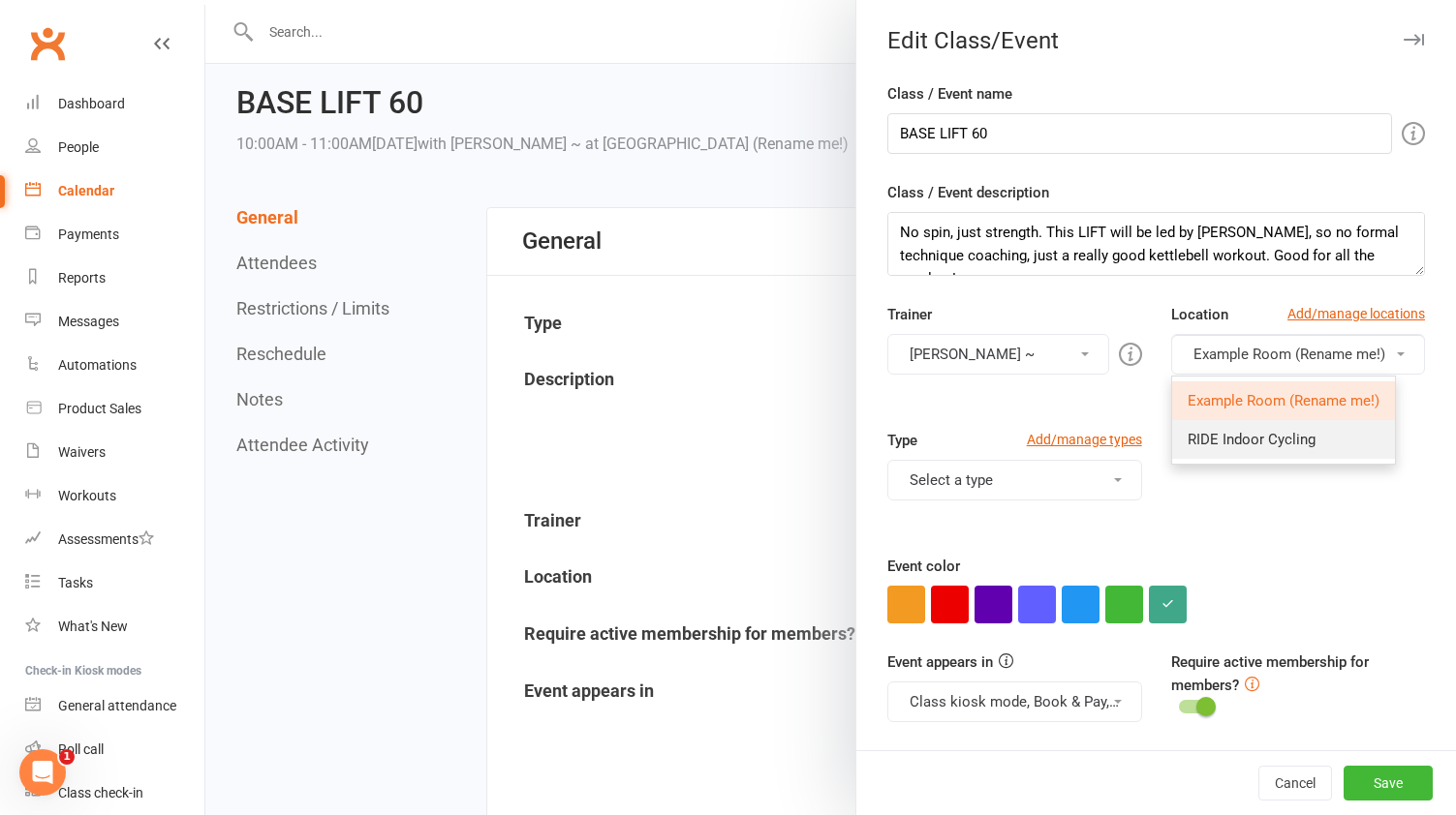
click at [1286, 431] on span "RIDE Indoor Cycling" at bounding box center [1251, 440] width 128 height 18
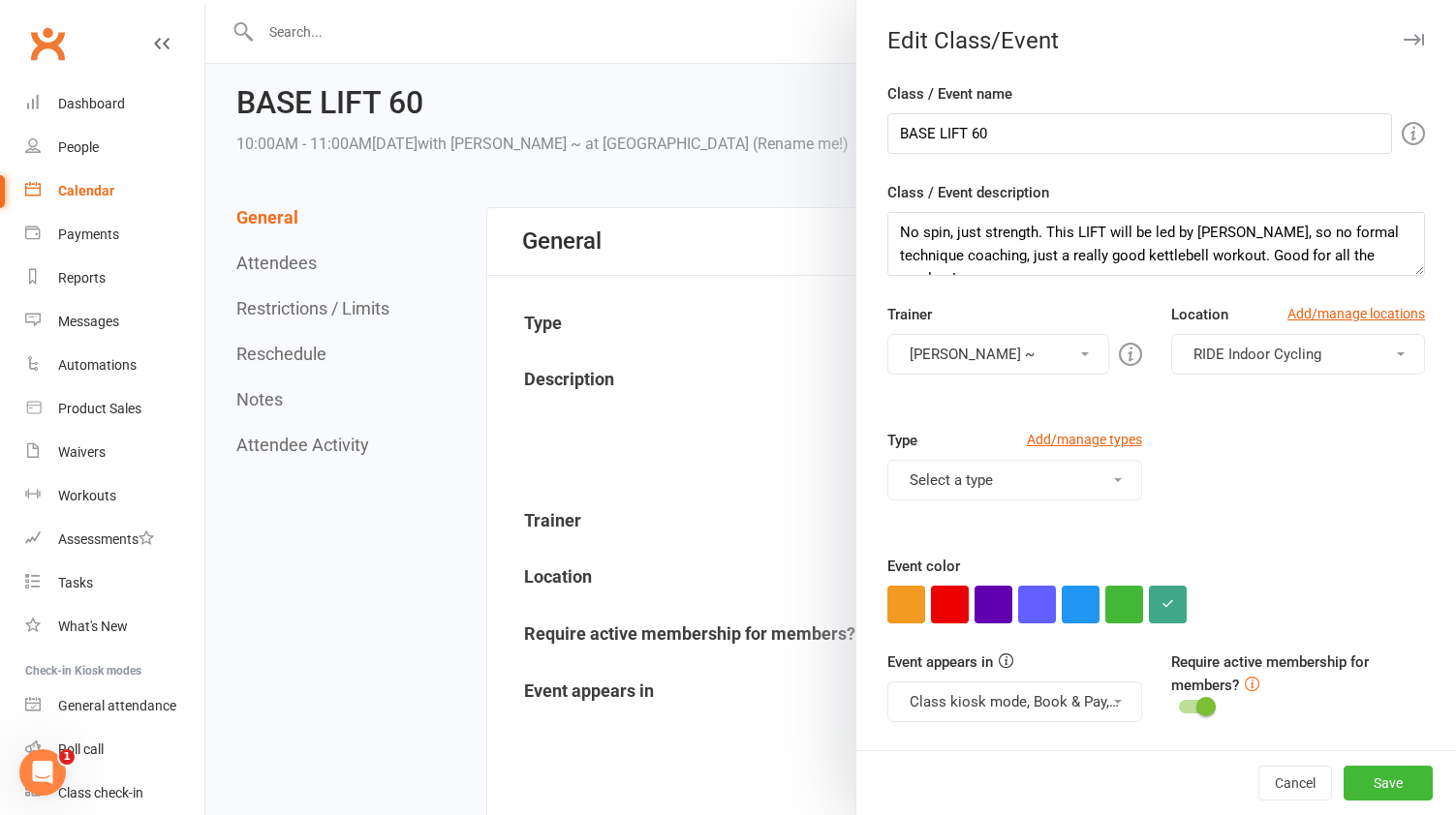
click at [1129, 471] on button "Select a type" at bounding box center [1015, 479] width 254 height 41
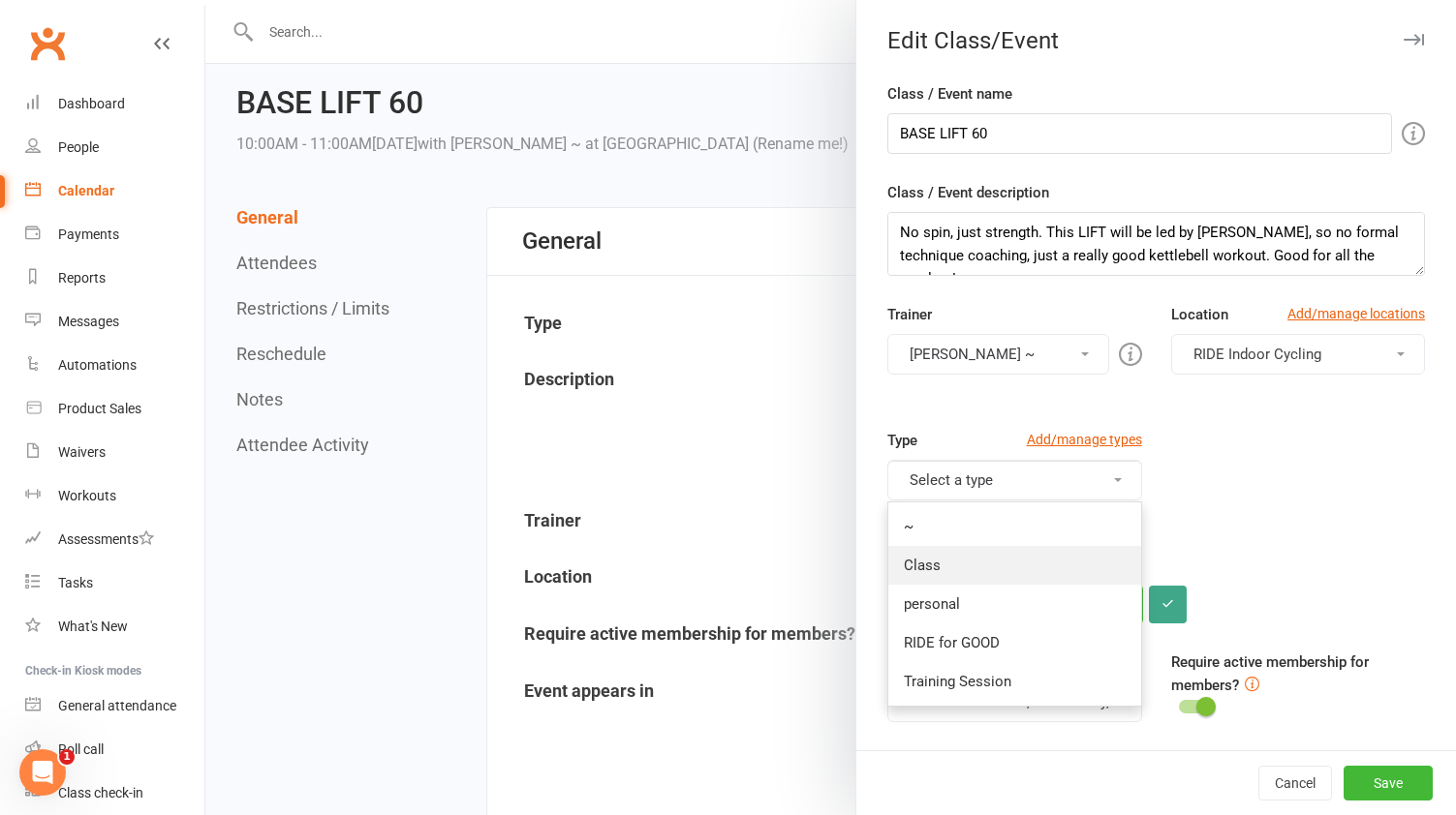
click at [1043, 556] on link "Class" at bounding box center [1015, 565] width 252 height 39
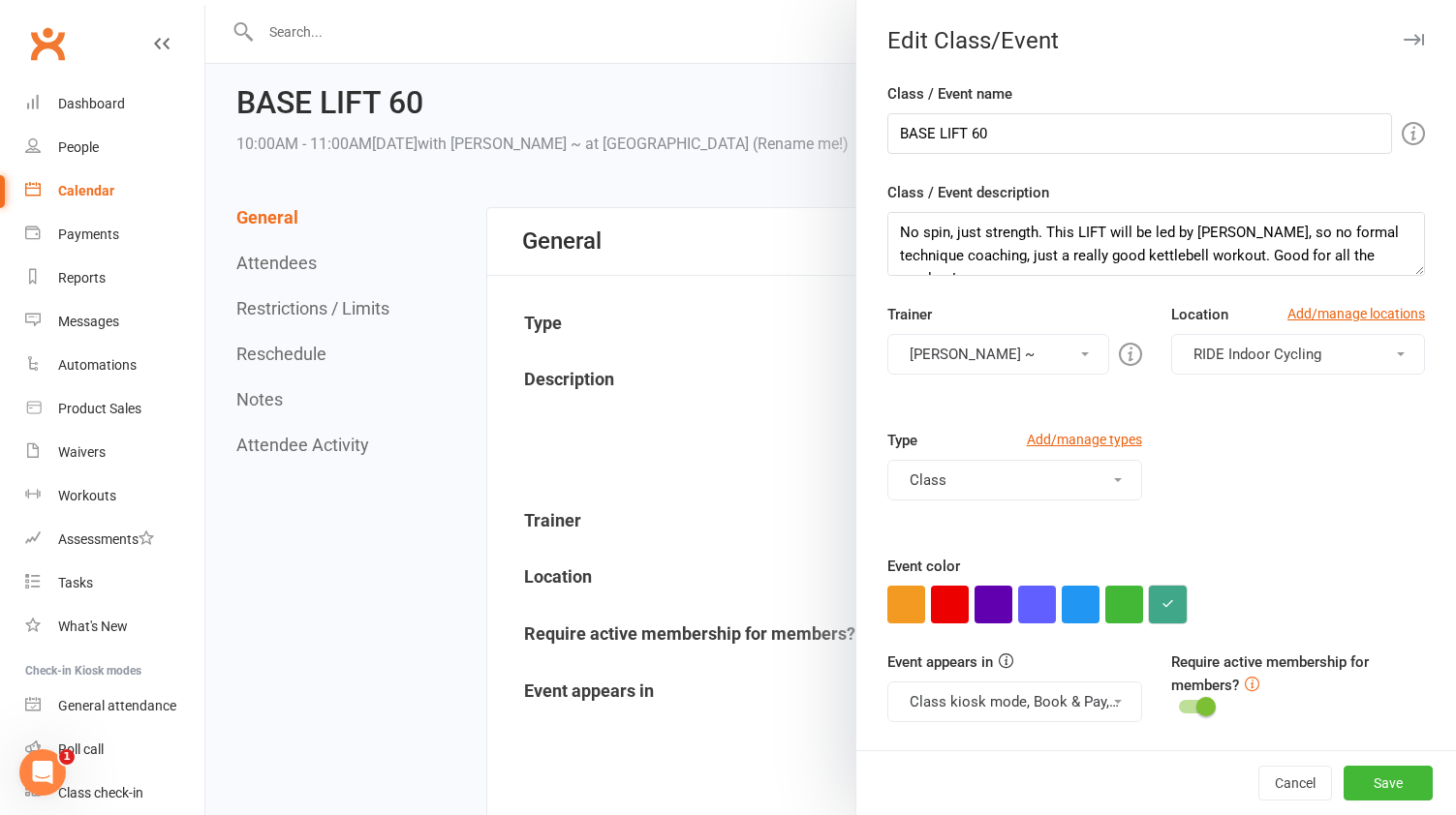
click at [1160, 604] on button "button" at bounding box center [1168, 605] width 38 height 38
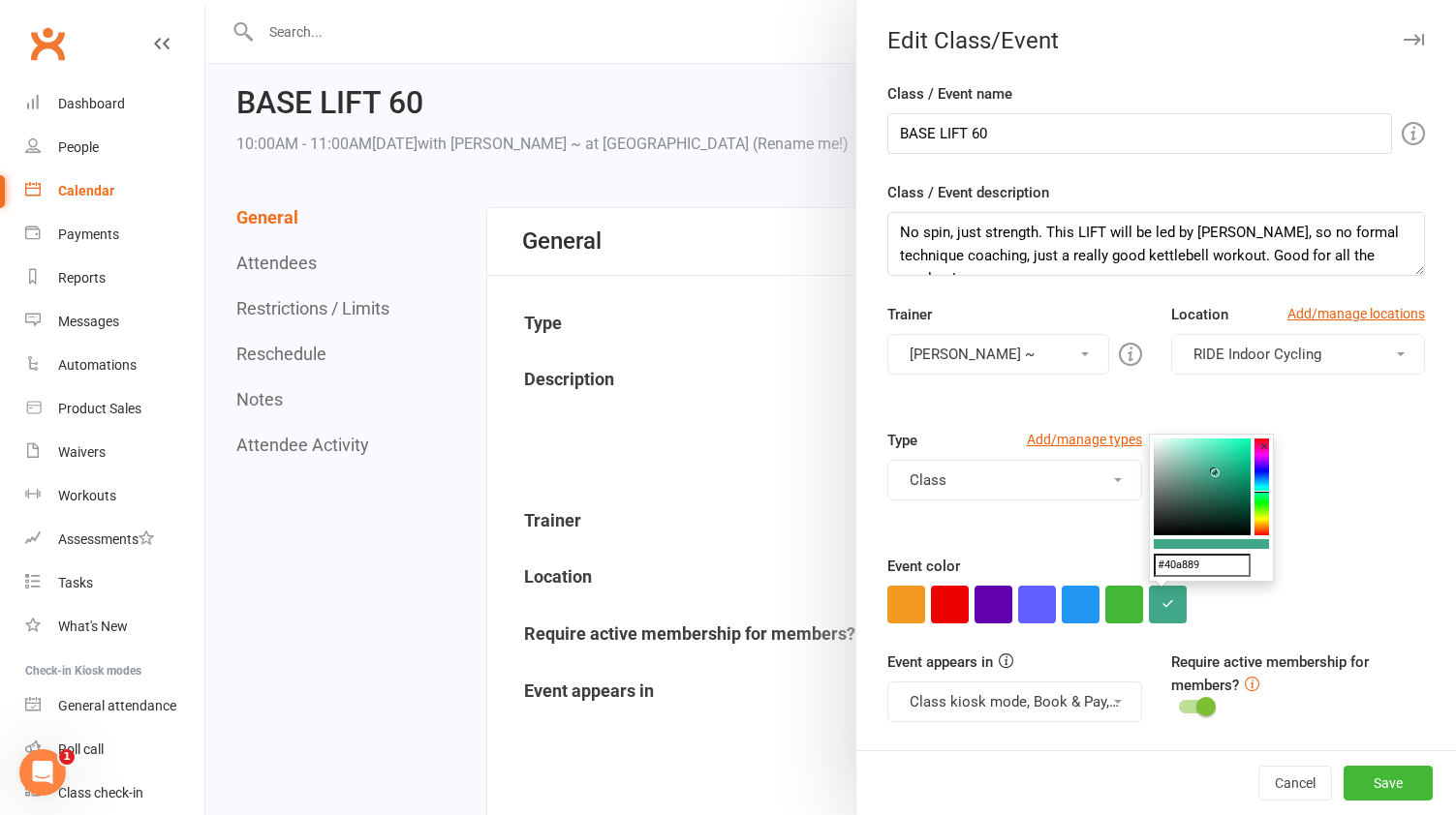
click at [1200, 565] on input "#40a889" at bounding box center [1203, 565] width 97 height 23
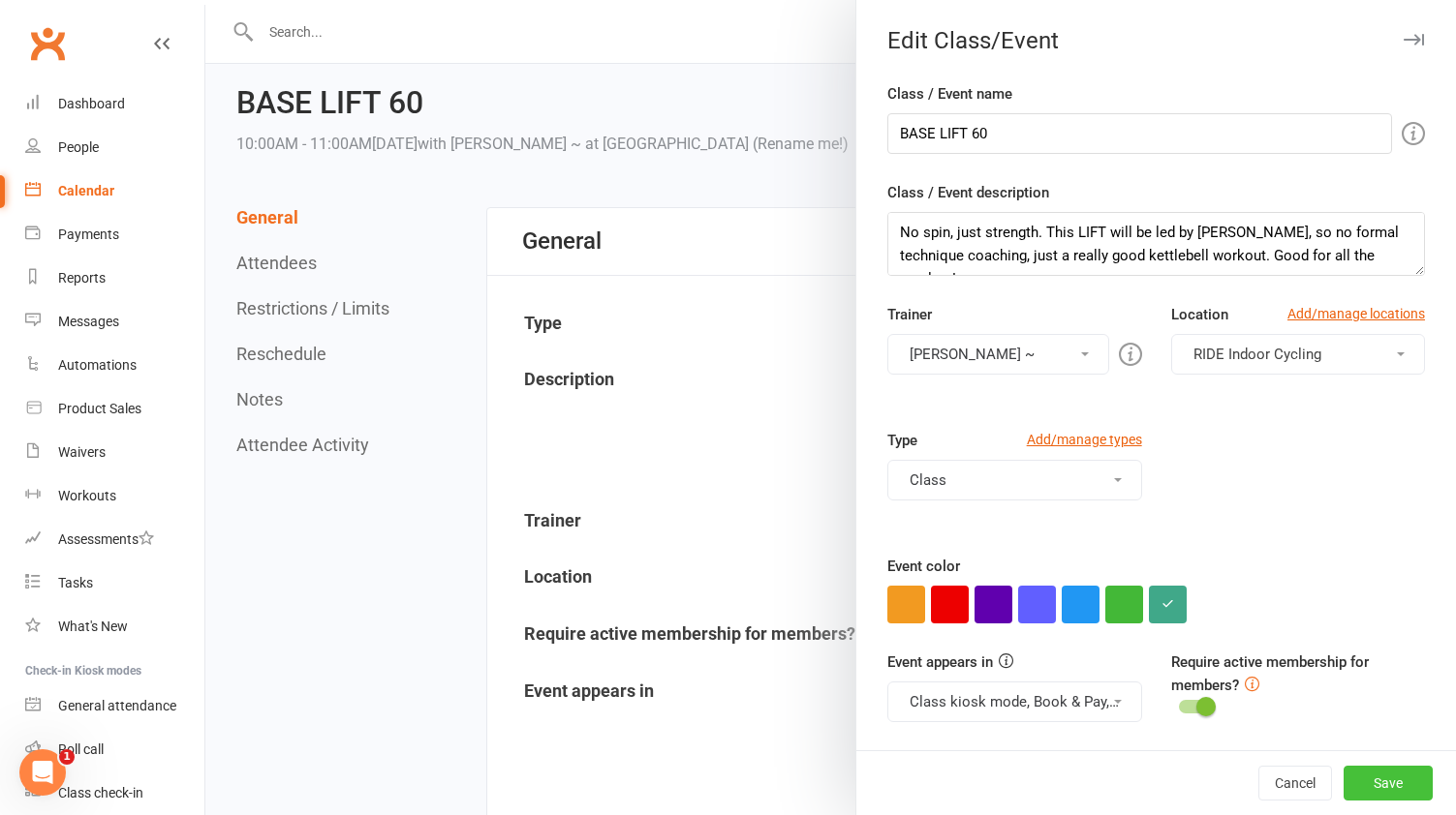
click at [1405, 775] on button "Save" at bounding box center [1388, 783] width 89 height 35
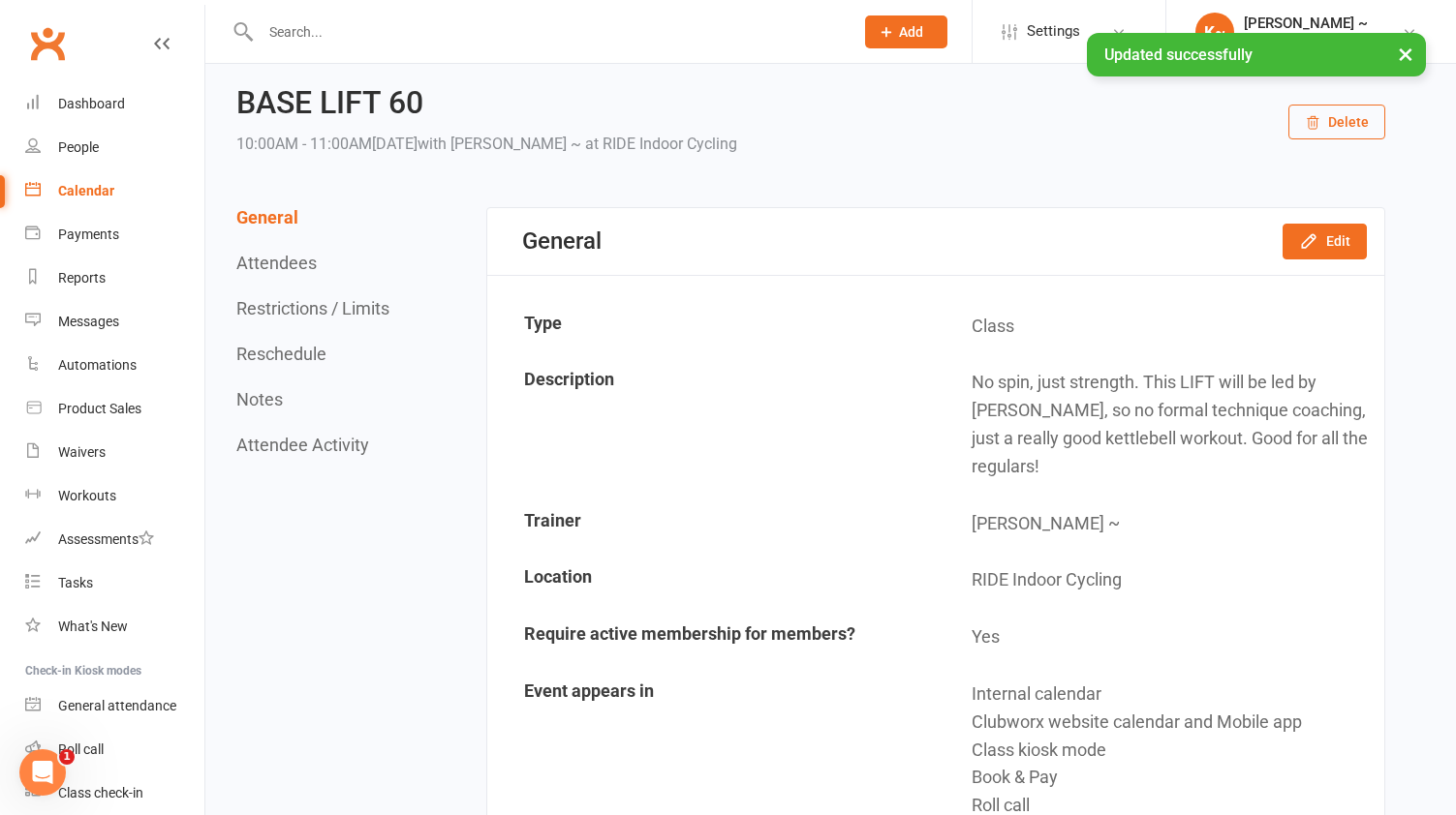
click at [87, 200] on link "Calendar" at bounding box center [114, 192] width 179 height 44
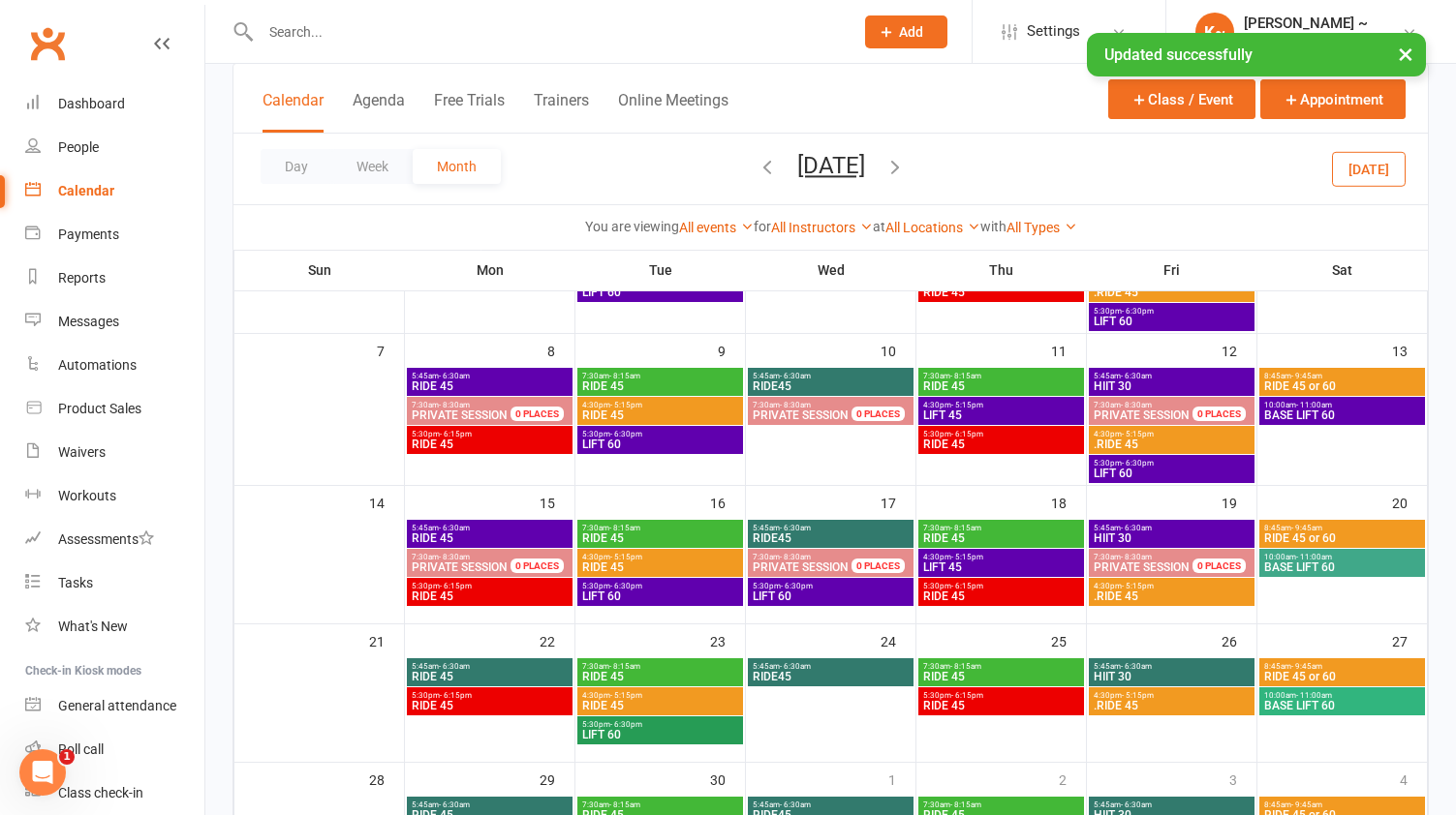
scroll to position [232, 0]
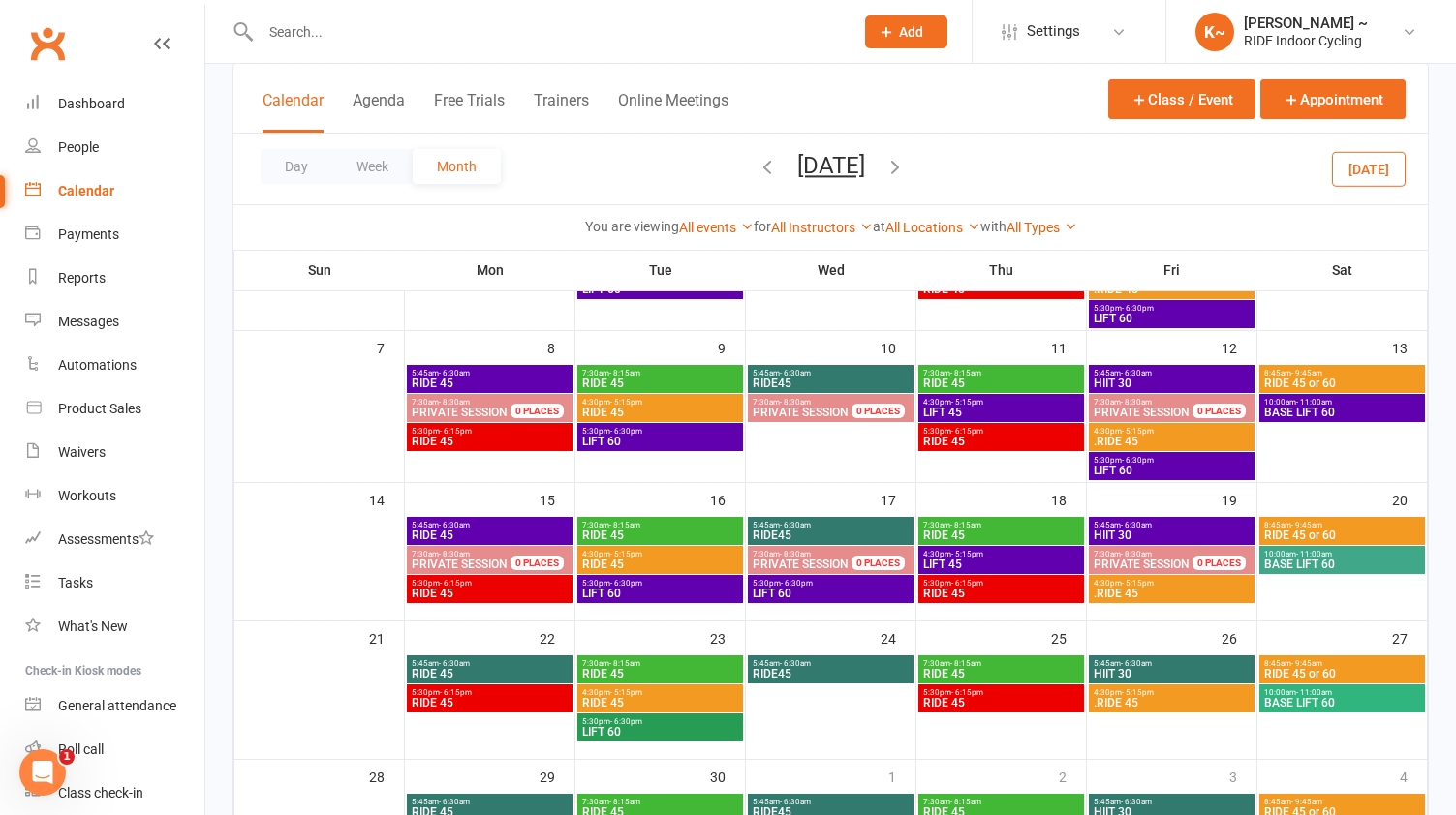
click at [1326, 706] on span "BASE LIFT 60" at bounding box center [1342, 703] width 158 height 12
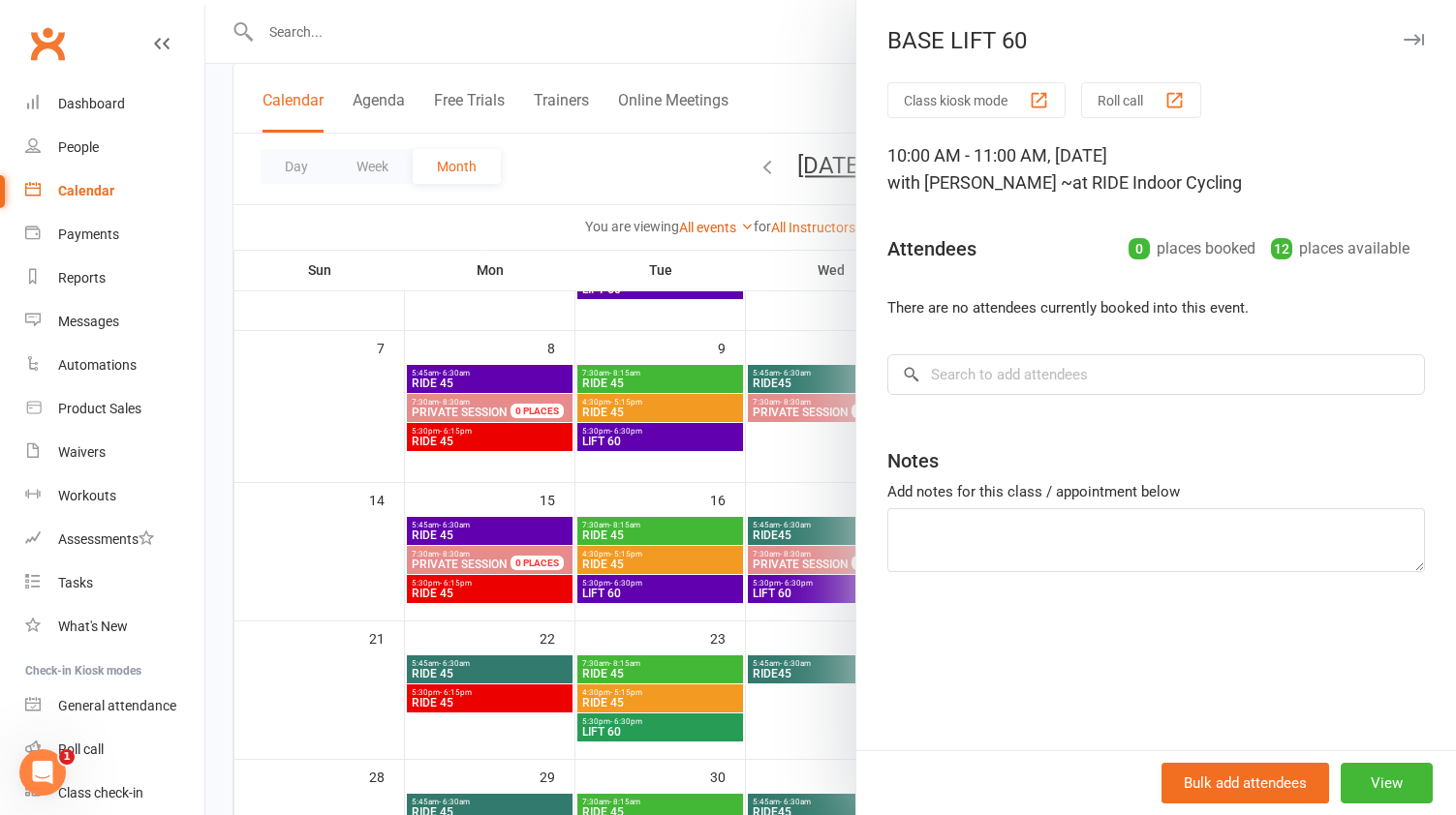
click at [385, 232] on div at bounding box center [830, 407] width 1250 height 815
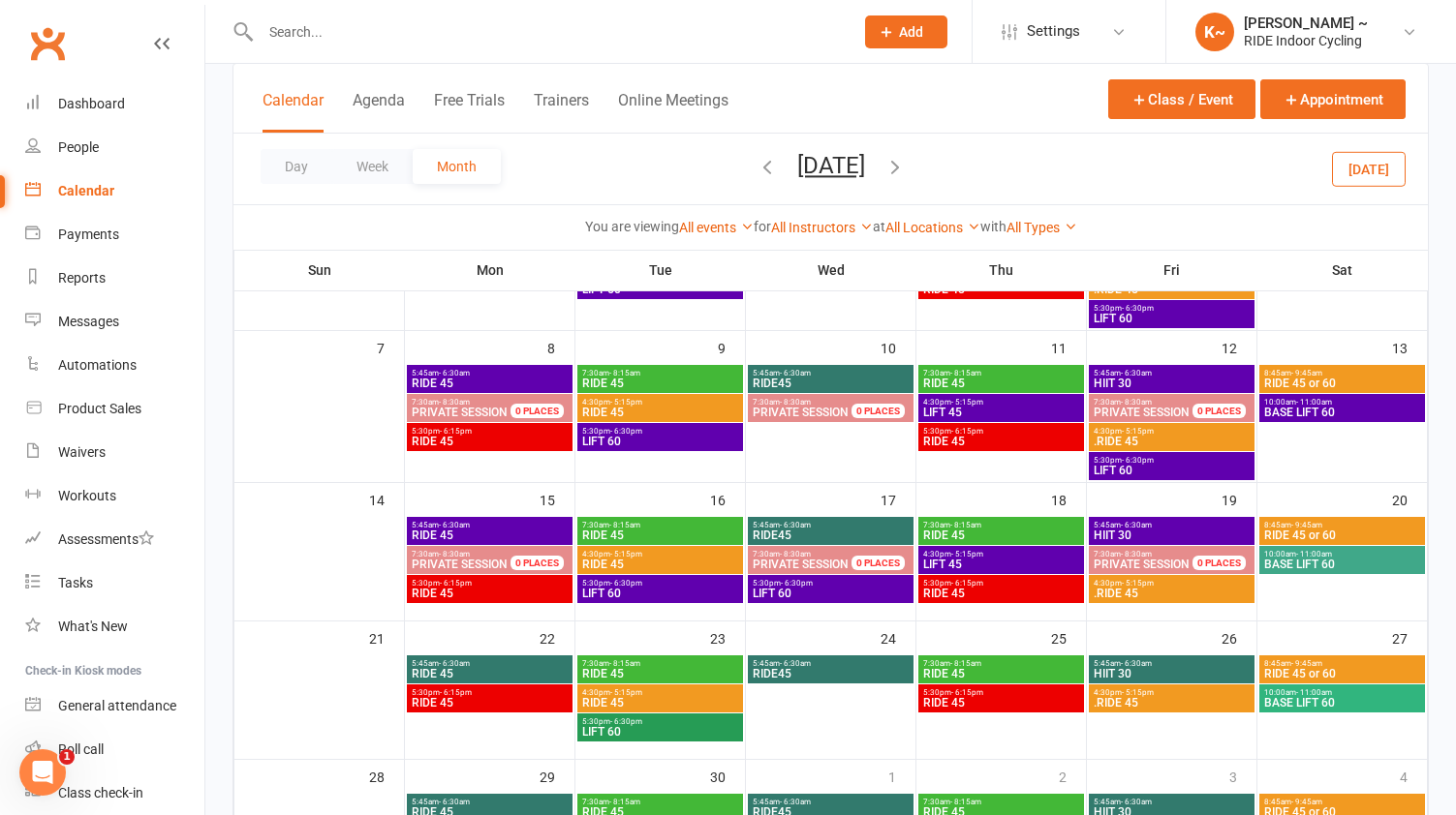
click at [1361, 564] on span "BASE LIFT 60" at bounding box center [1342, 565] width 158 height 12
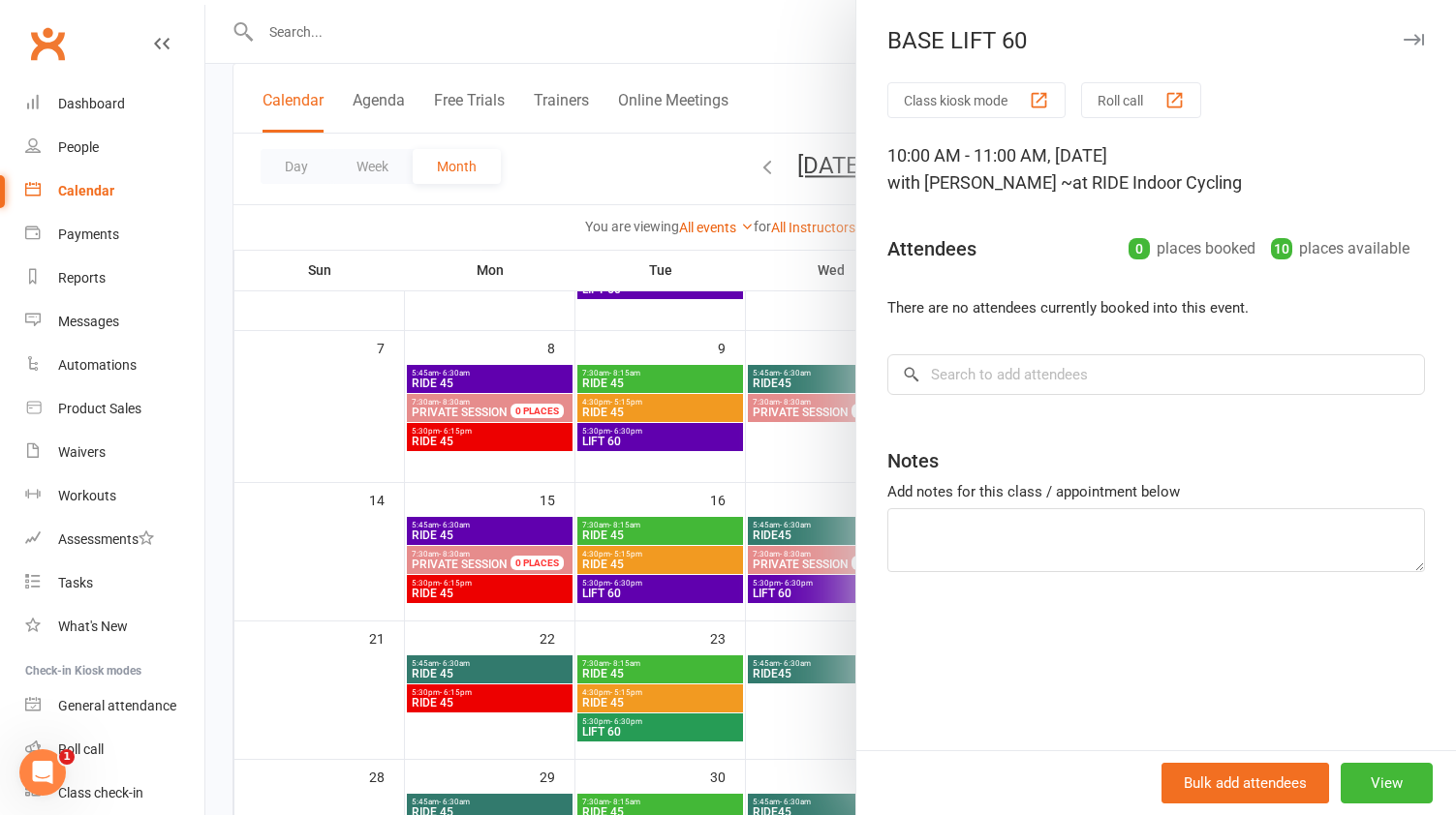
click at [367, 196] on div at bounding box center [830, 407] width 1250 height 815
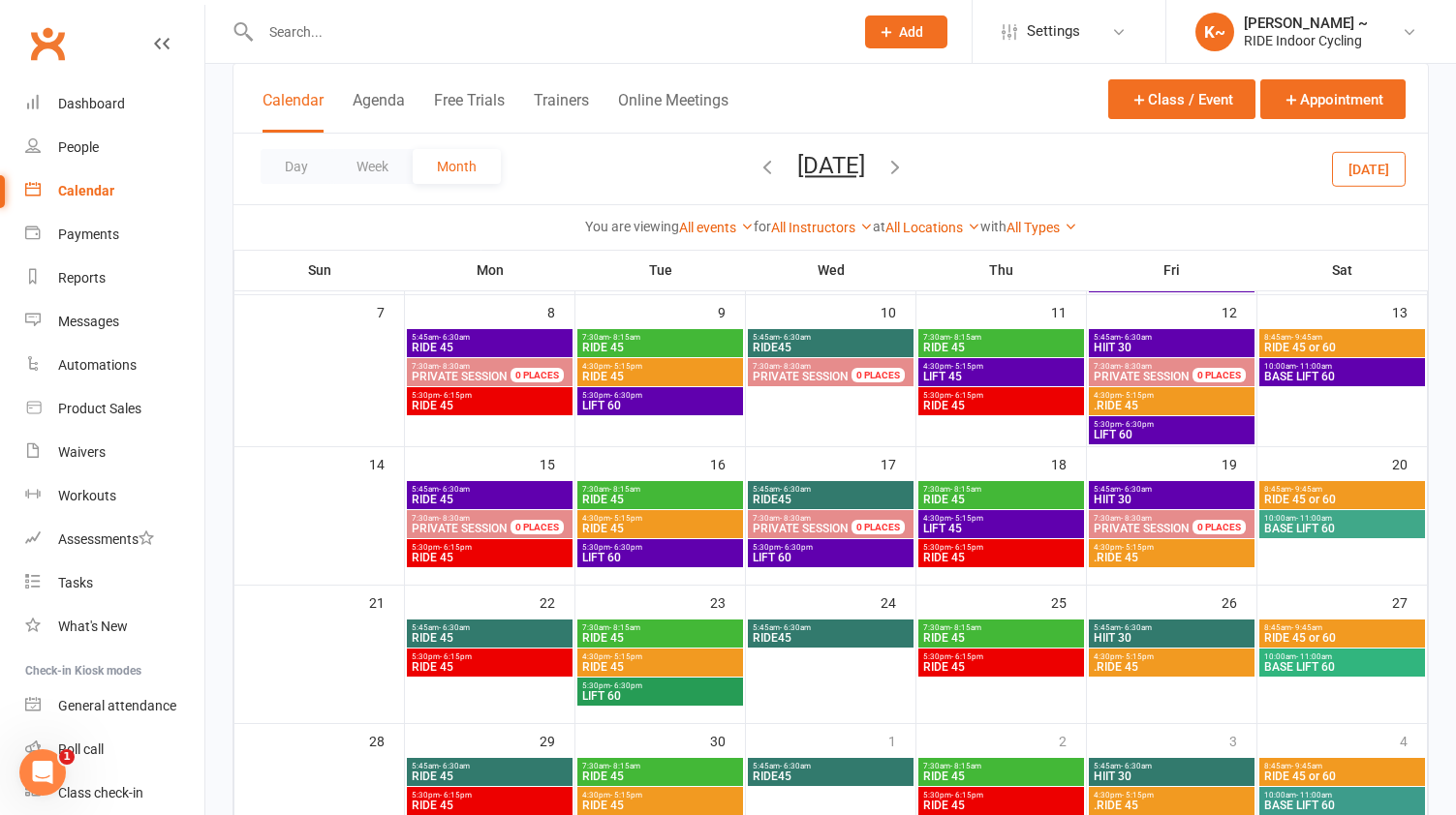
scroll to position [306, 0]
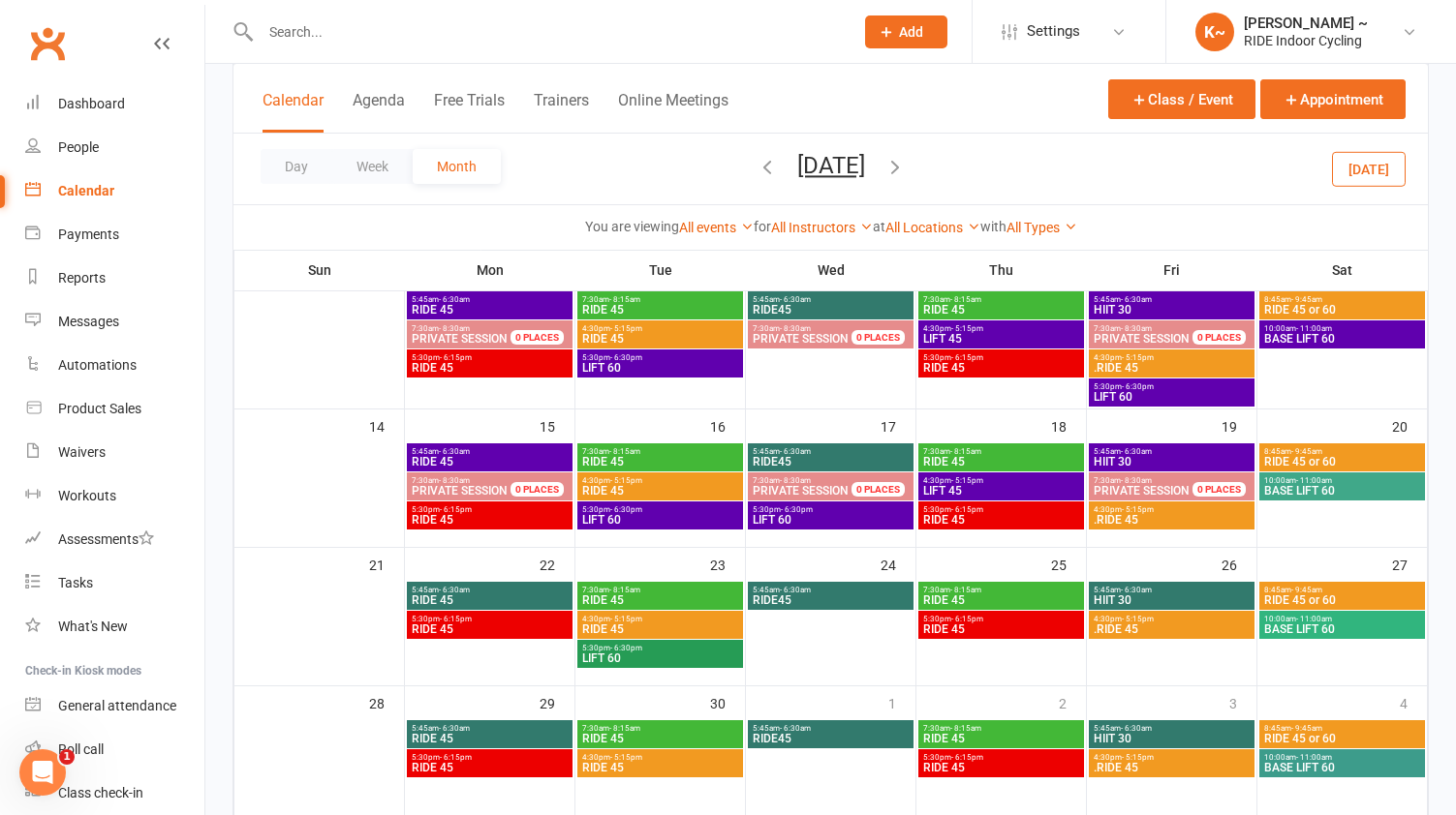
click at [680, 656] on span "LIFT 60" at bounding box center [659, 659] width 158 height 12
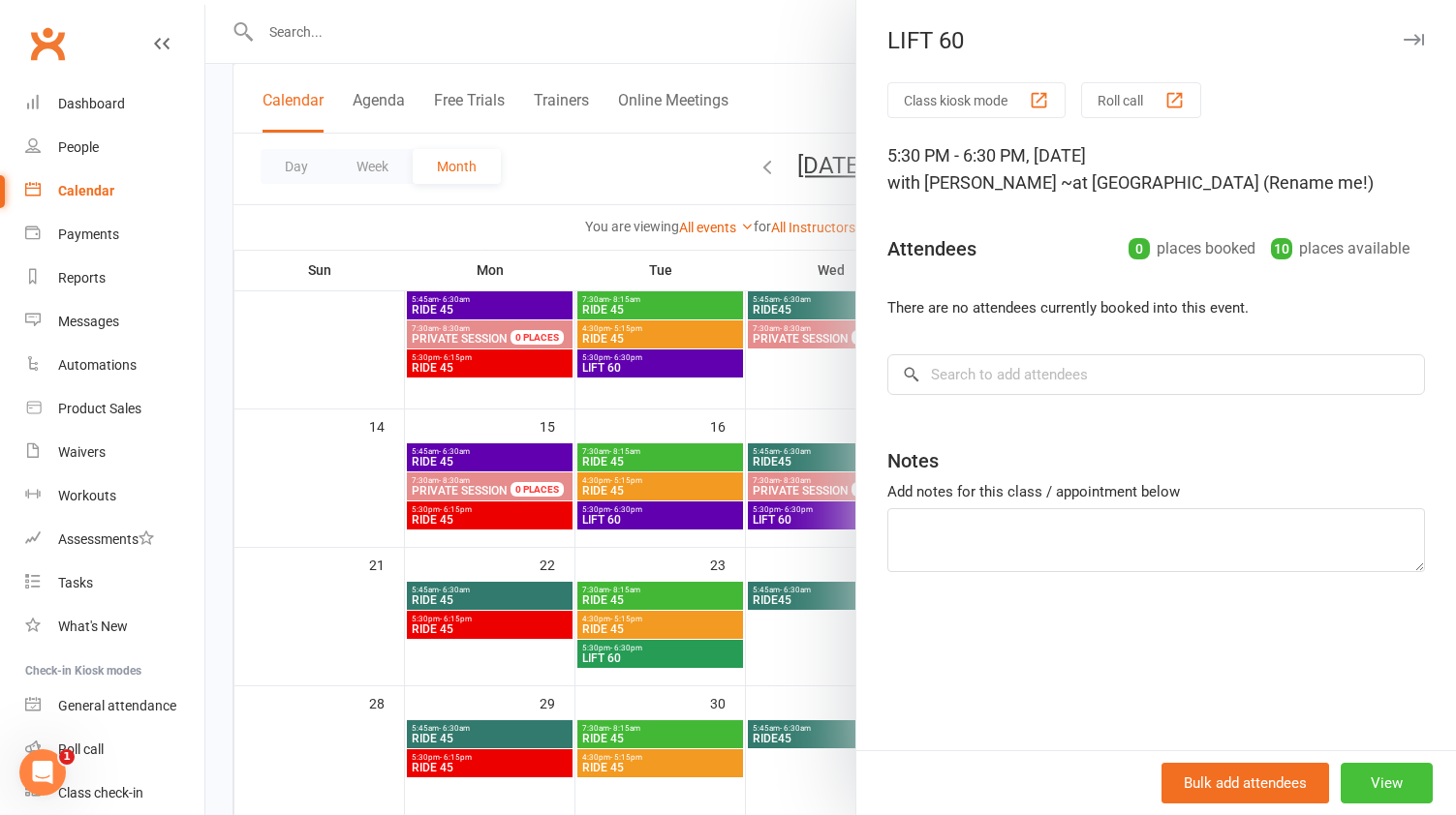
click at [1383, 783] on button "View" at bounding box center [1386, 783] width 92 height 41
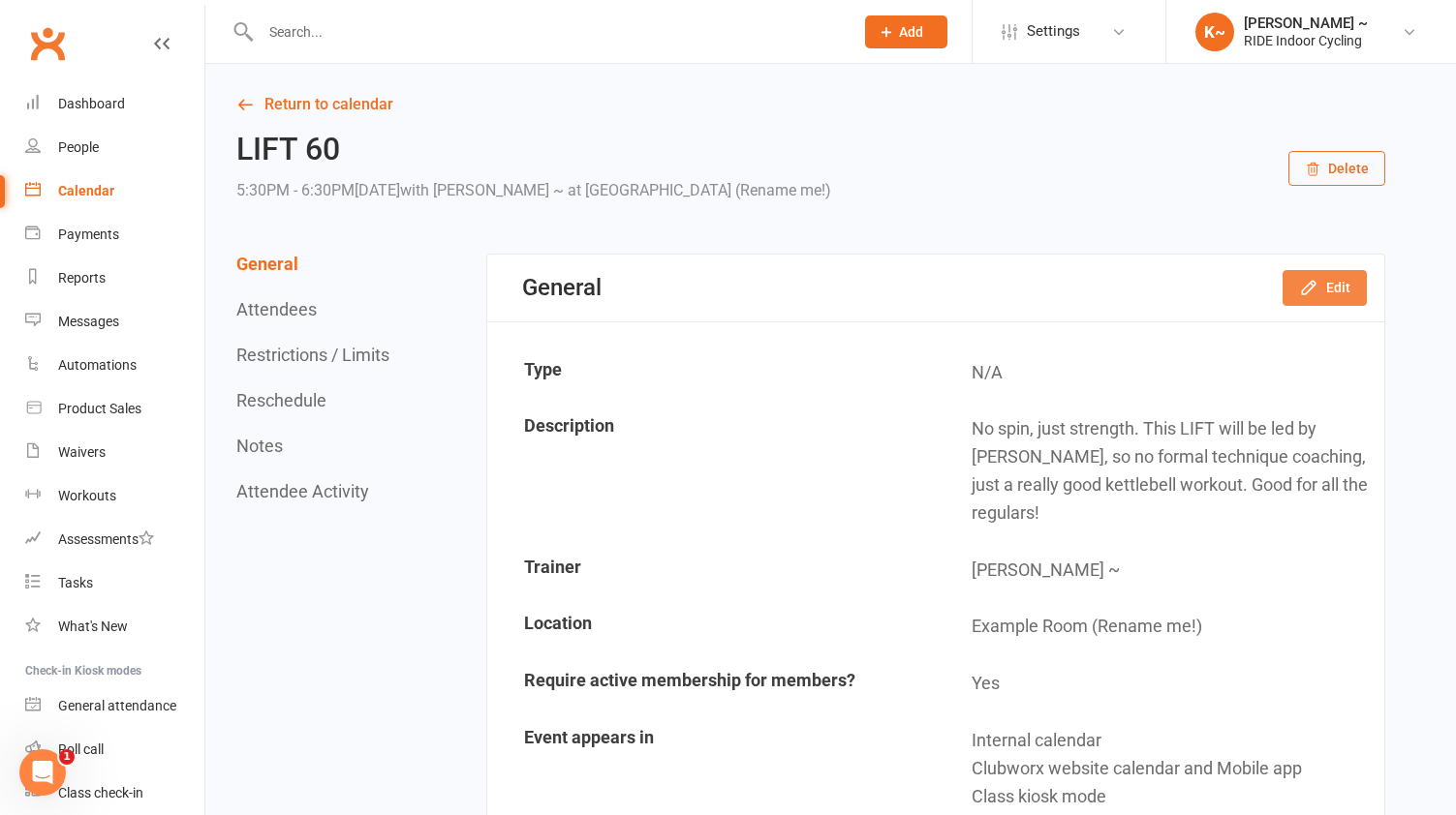
click at [1328, 278] on button "Edit" at bounding box center [1325, 287] width 84 height 35
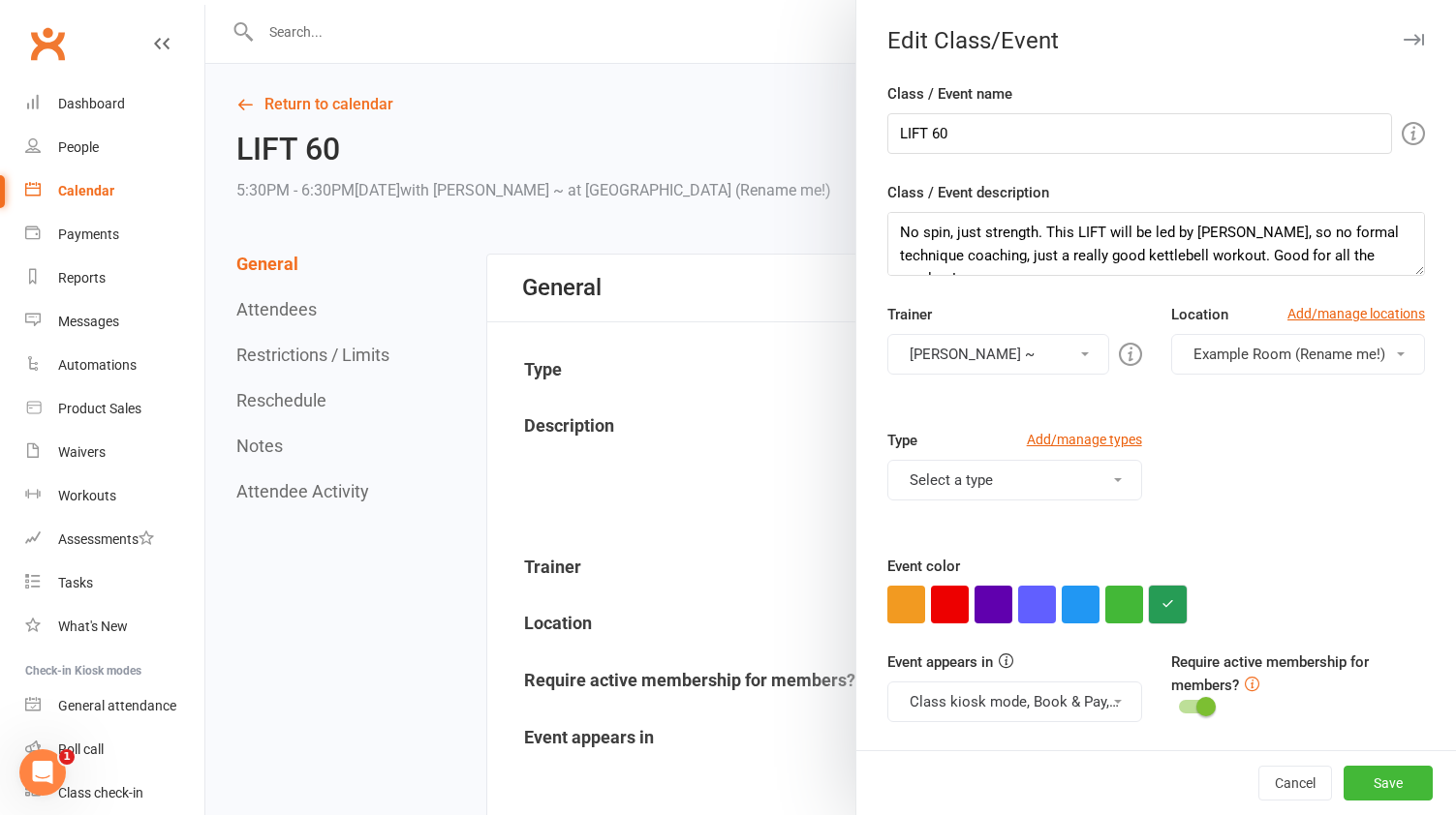
click at [1171, 606] on icon "button" at bounding box center [1168, 604] width 13 height 13
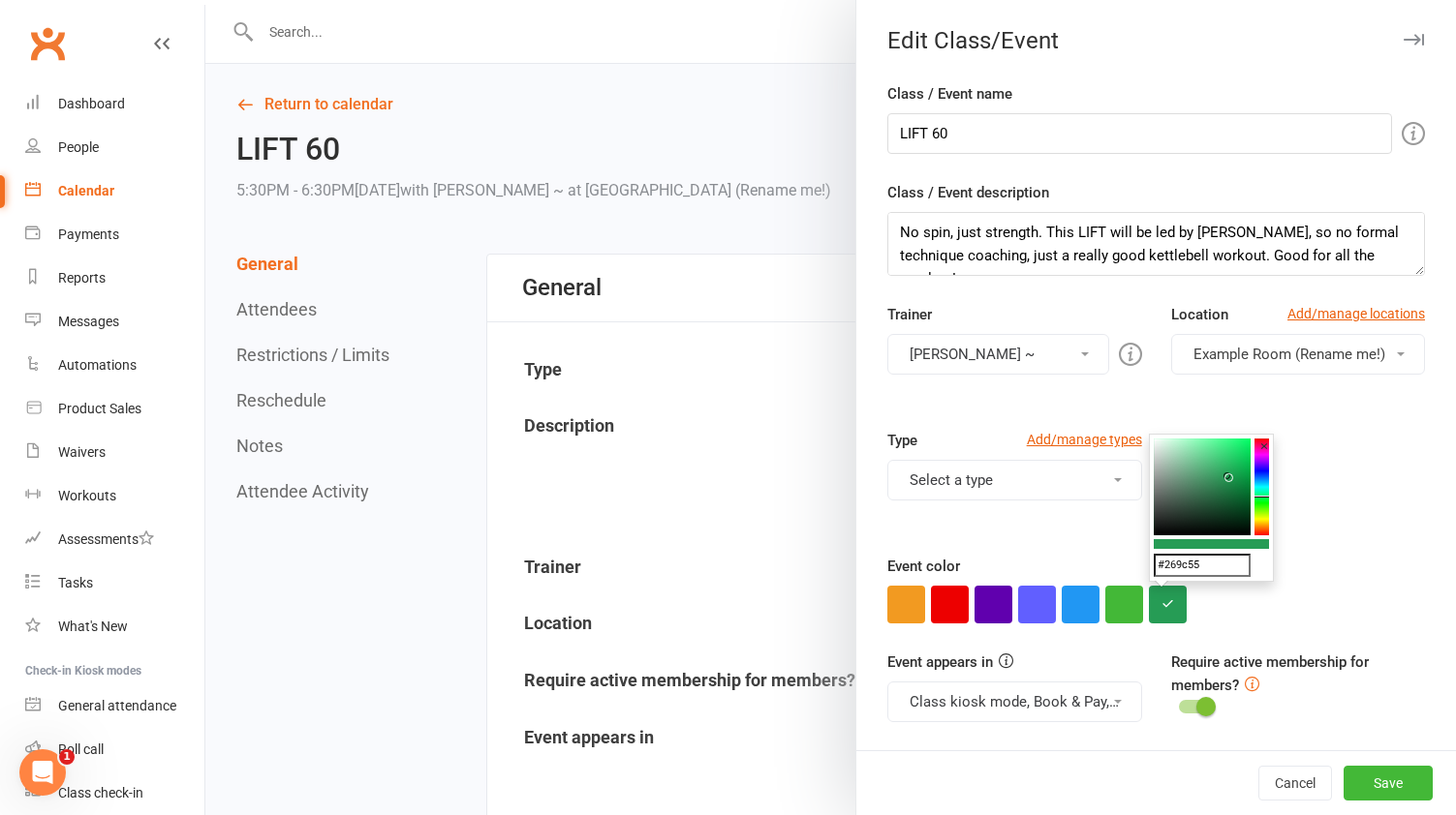
click at [1206, 569] on input "#269c55" at bounding box center [1203, 565] width 97 height 23
paste input "40a889"
type input "#40a889"
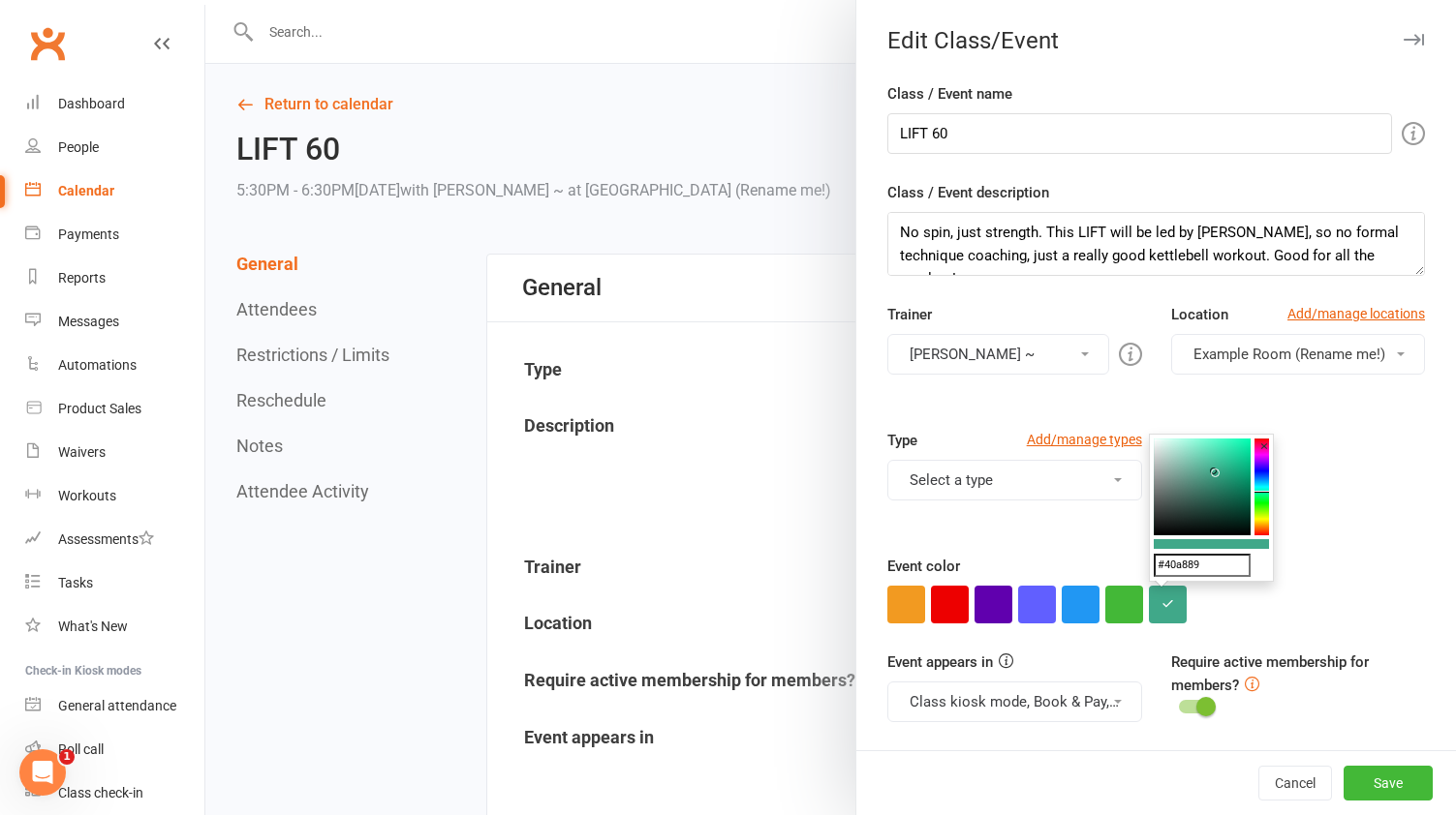
click at [1401, 356] on button "Example Room (Rename me!)" at bounding box center [1298, 354] width 254 height 41
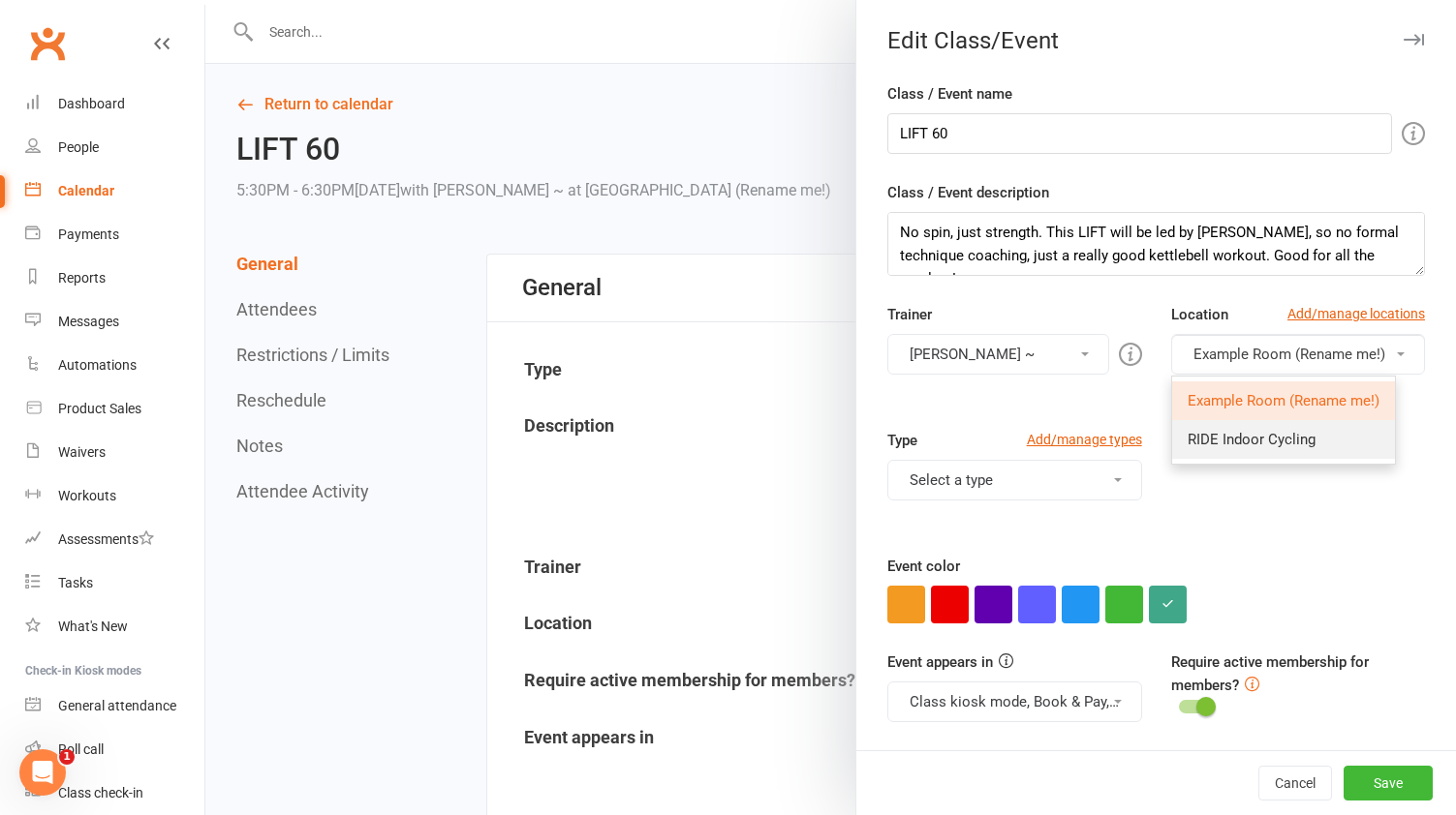
click at [1299, 434] on span "RIDE Indoor Cycling" at bounding box center [1251, 440] width 128 height 18
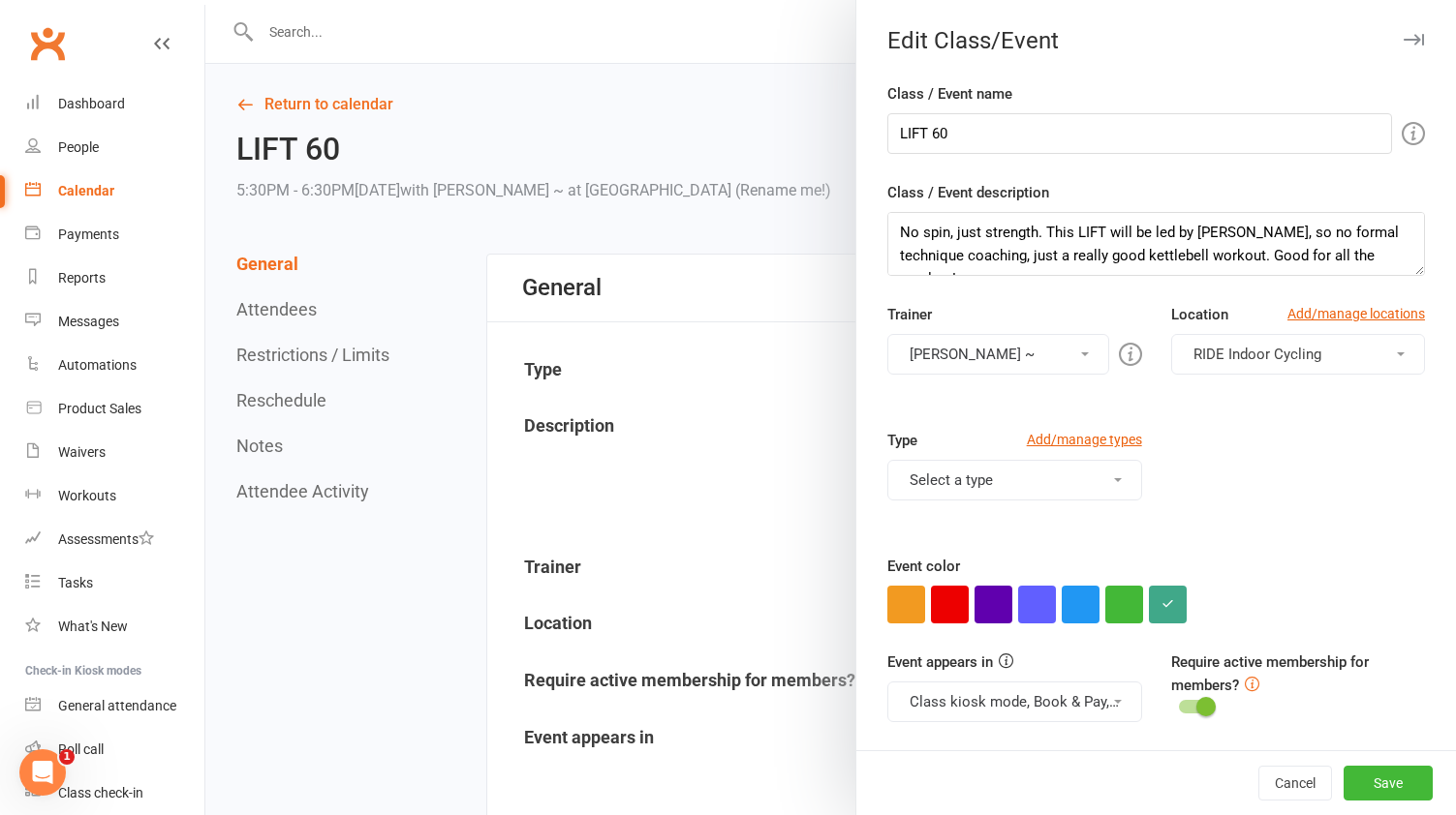
click at [1102, 473] on button "Select a type" at bounding box center [1015, 479] width 254 height 41
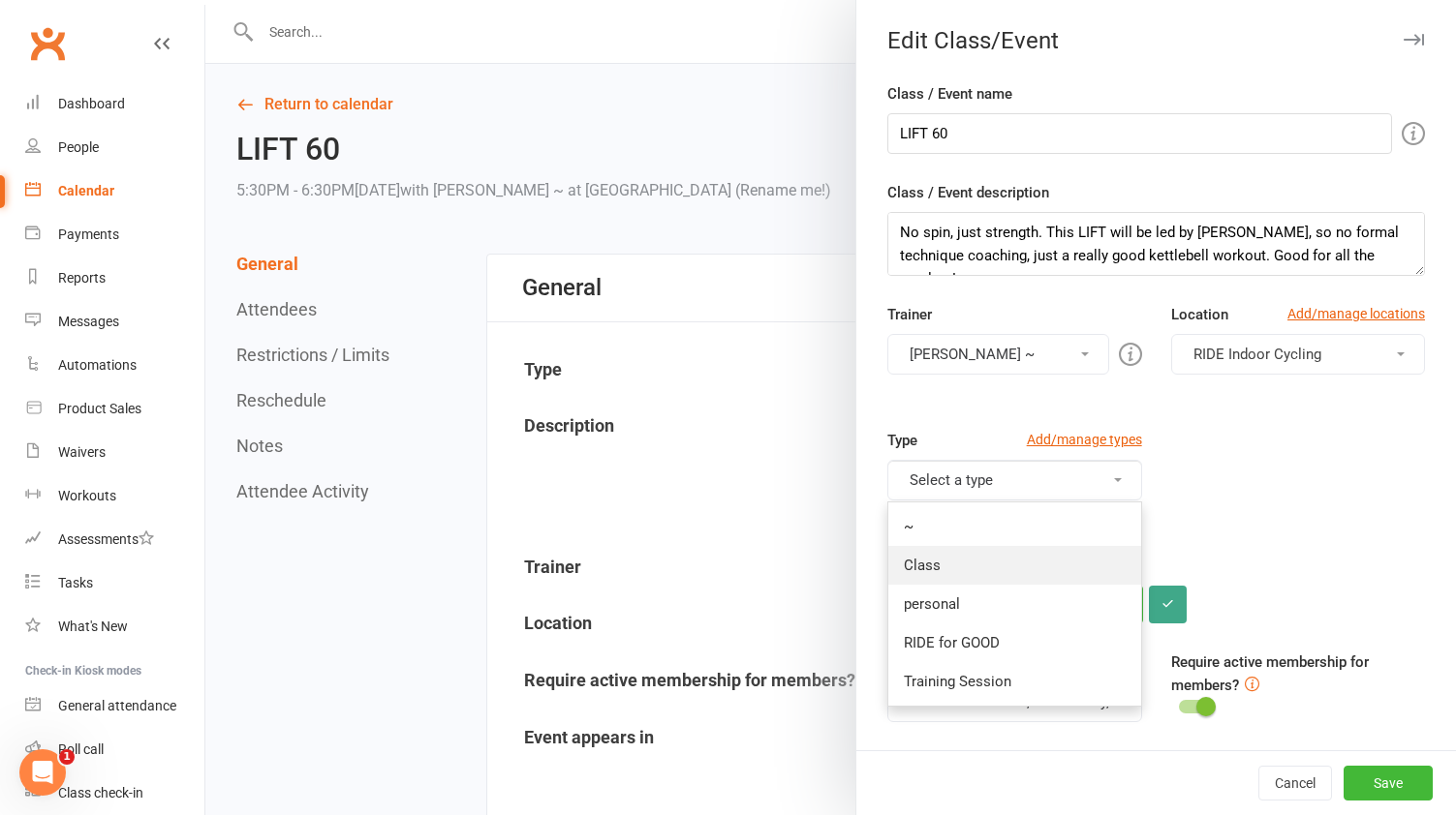
click at [1024, 550] on link "Class" at bounding box center [1015, 565] width 252 height 39
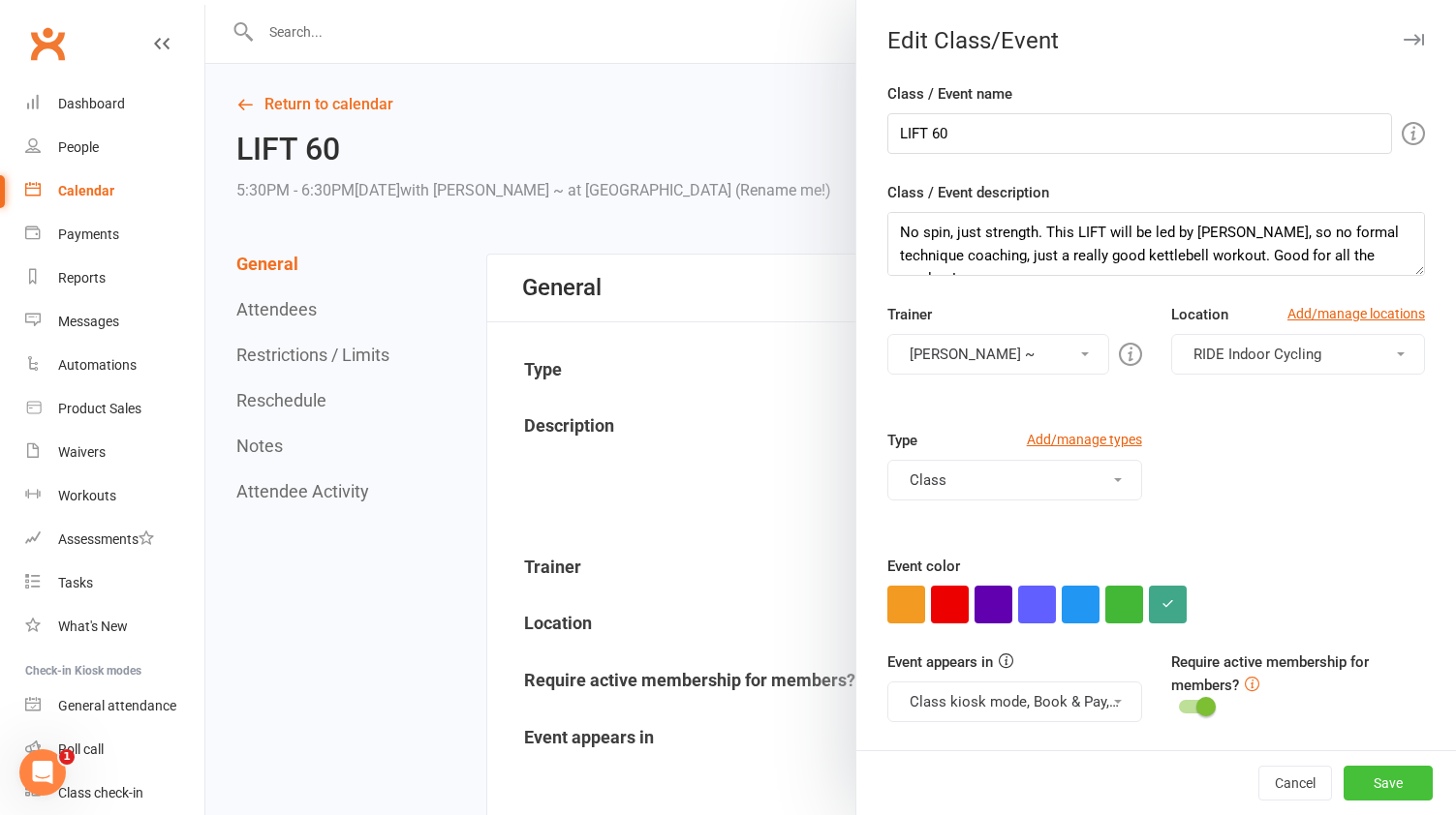
click at [1406, 780] on button "Save" at bounding box center [1388, 783] width 89 height 35
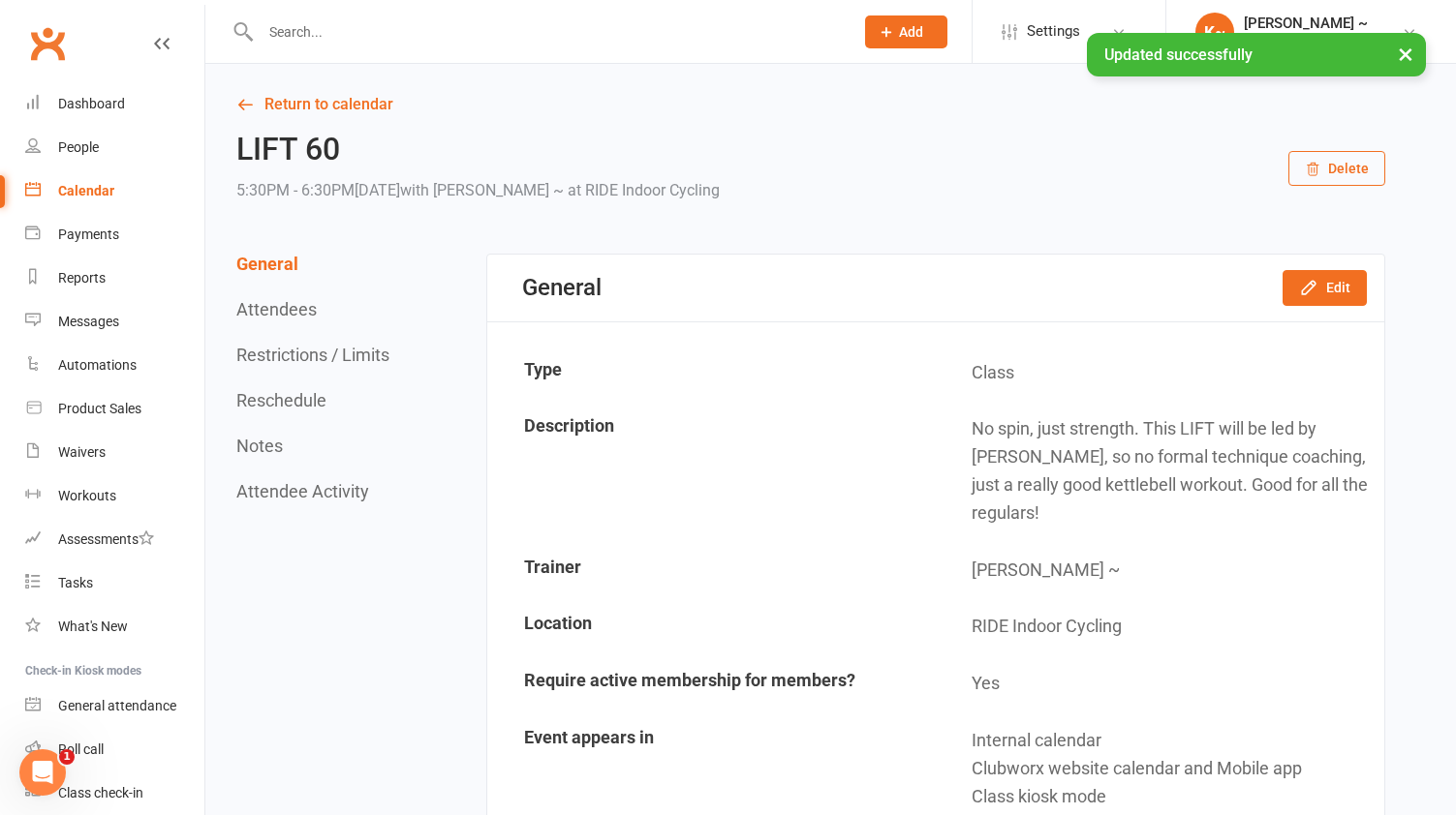
click at [97, 183] on div "Calendar" at bounding box center [86, 191] width 57 height 16
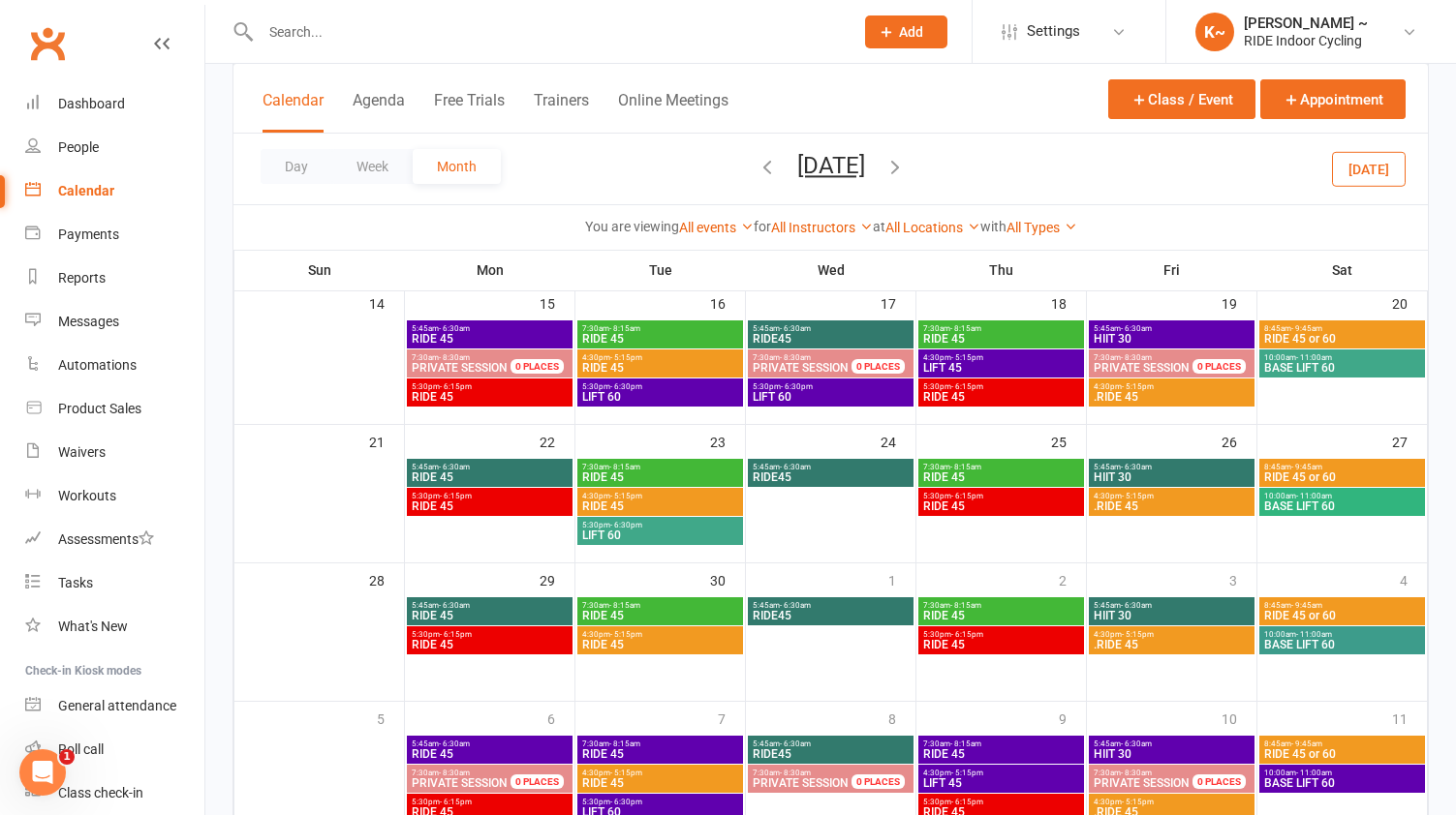
scroll to position [441, 0]
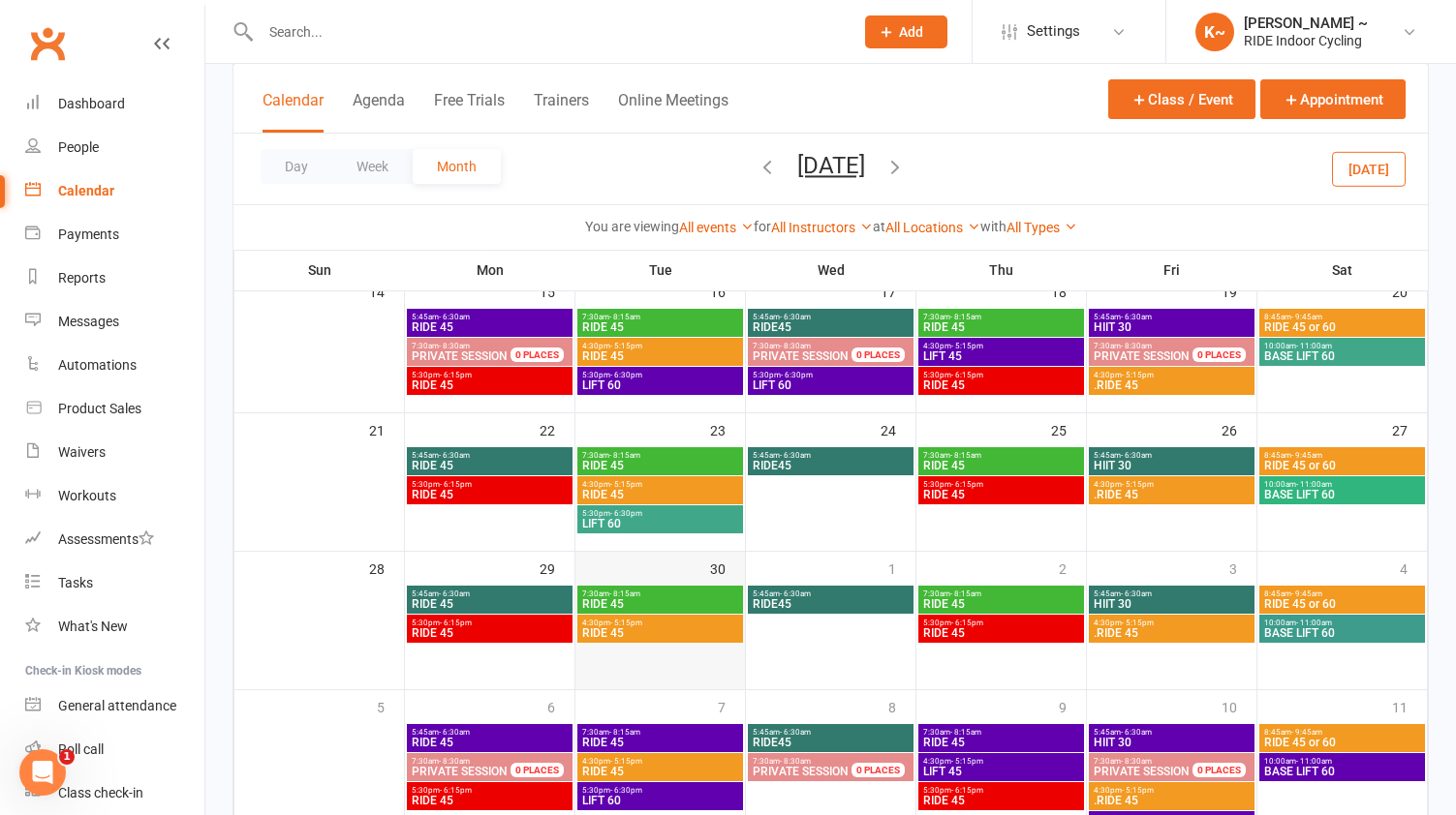
click at [672, 650] on td "30" at bounding box center [660, 621] width 171 height 139
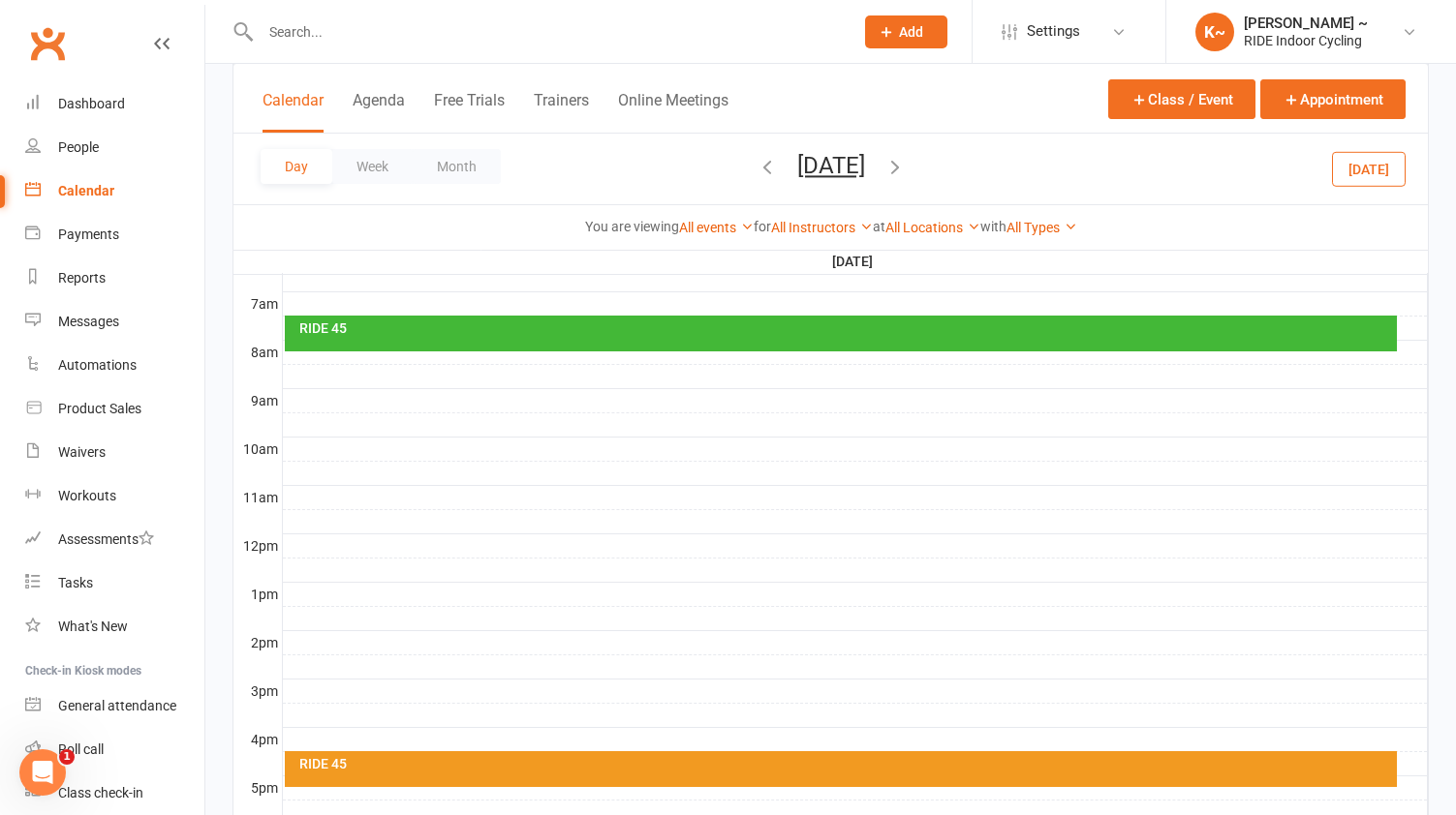
scroll to position [0, 0]
click at [1194, 95] on button "Class / Event" at bounding box center [1182, 99] width 147 height 40
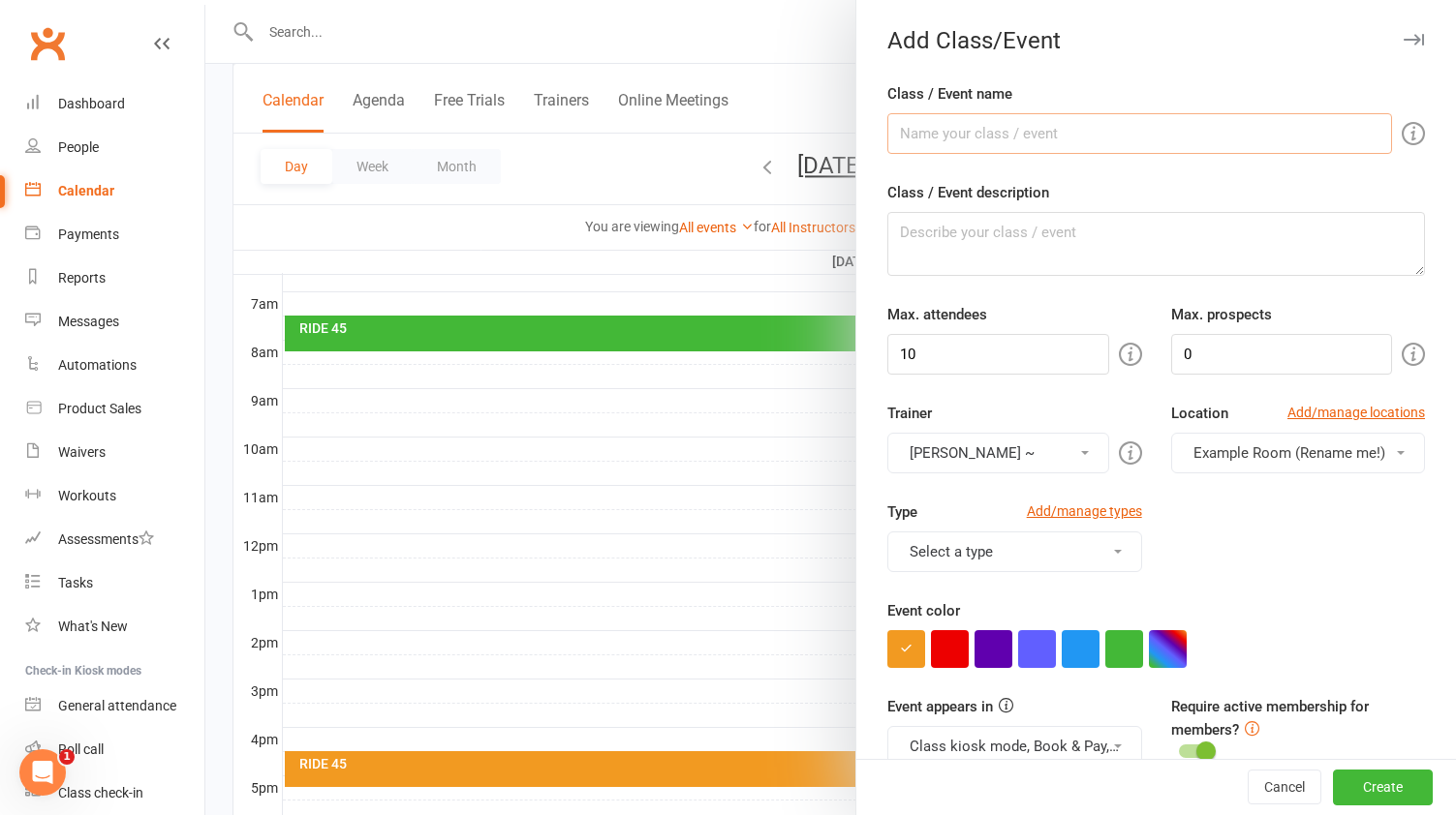
click at [1064, 121] on input "Class / Event name" at bounding box center [1140, 133] width 505 height 41
type input "LIFT 60"
click at [990, 248] on textarea "Class / Event description" at bounding box center [1156, 244] width 537 height 64
paste textarea "#40a889"
type textarea "#40a889"
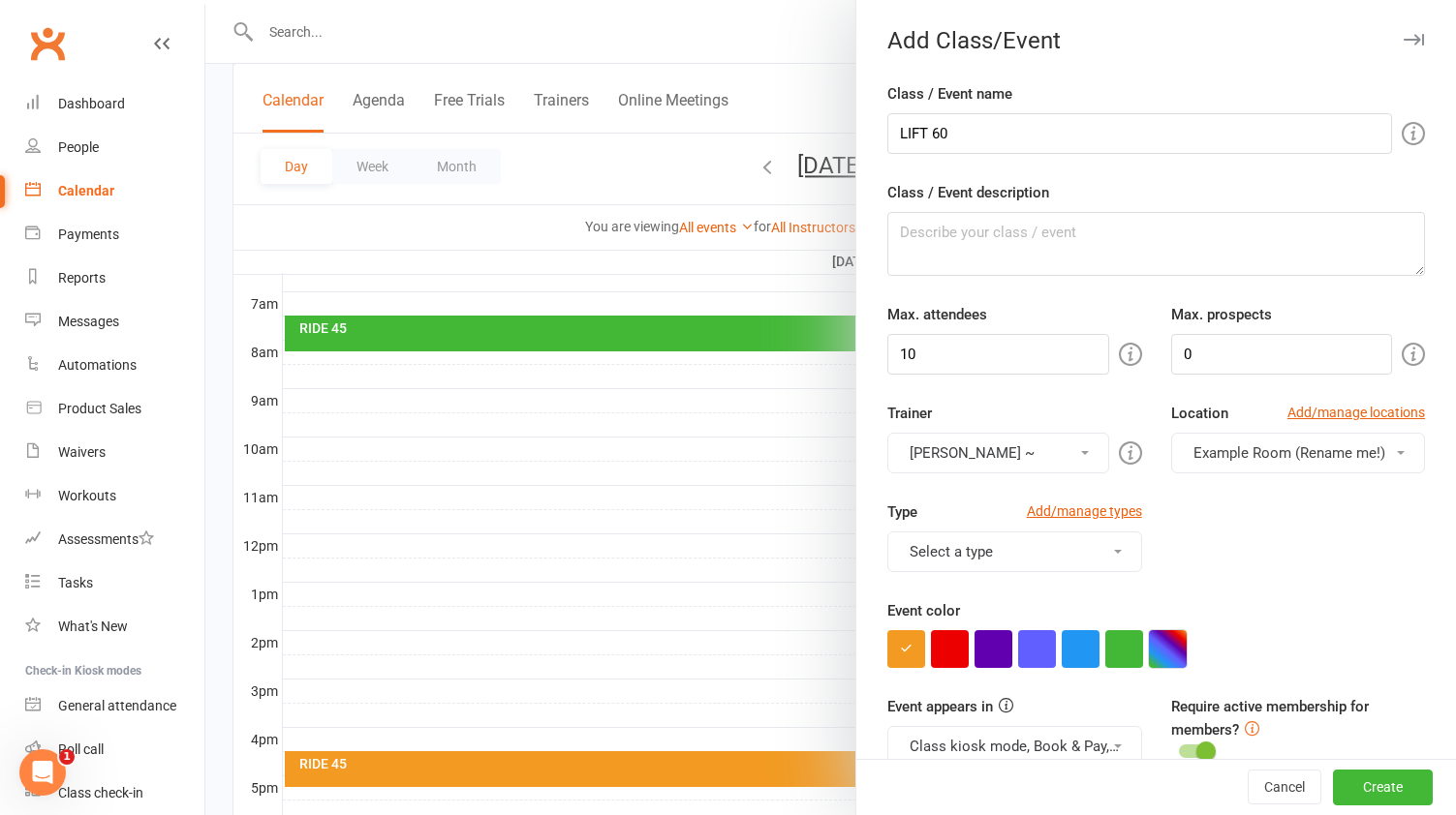
click at [1168, 664] on button "button" at bounding box center [1168, 649] width 38 height 38
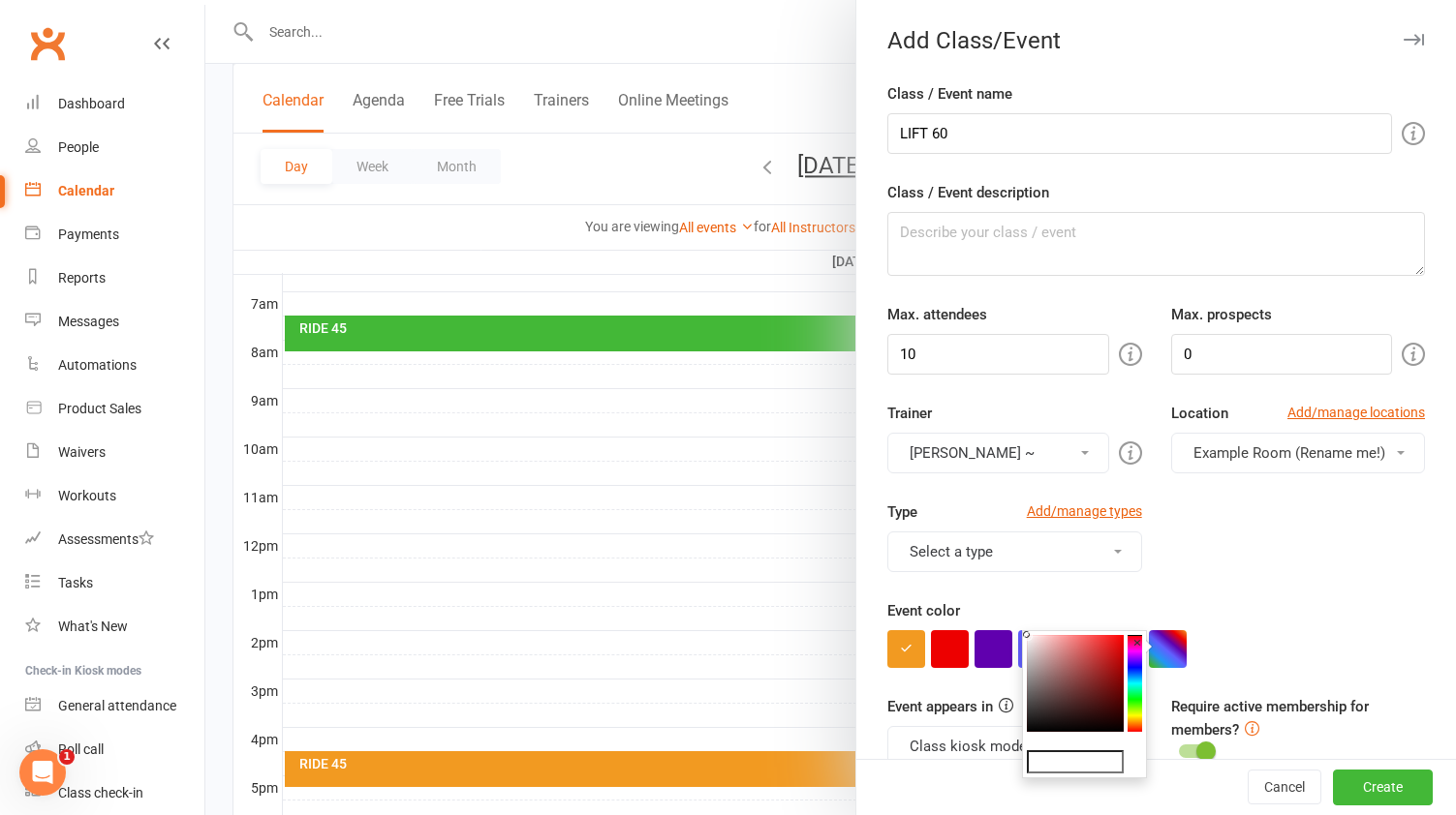
click at [1073, 769] on input "text" at bounding box center [1076, 761] width 97 height 23
paste input "#40a889"
type input "#40a889"
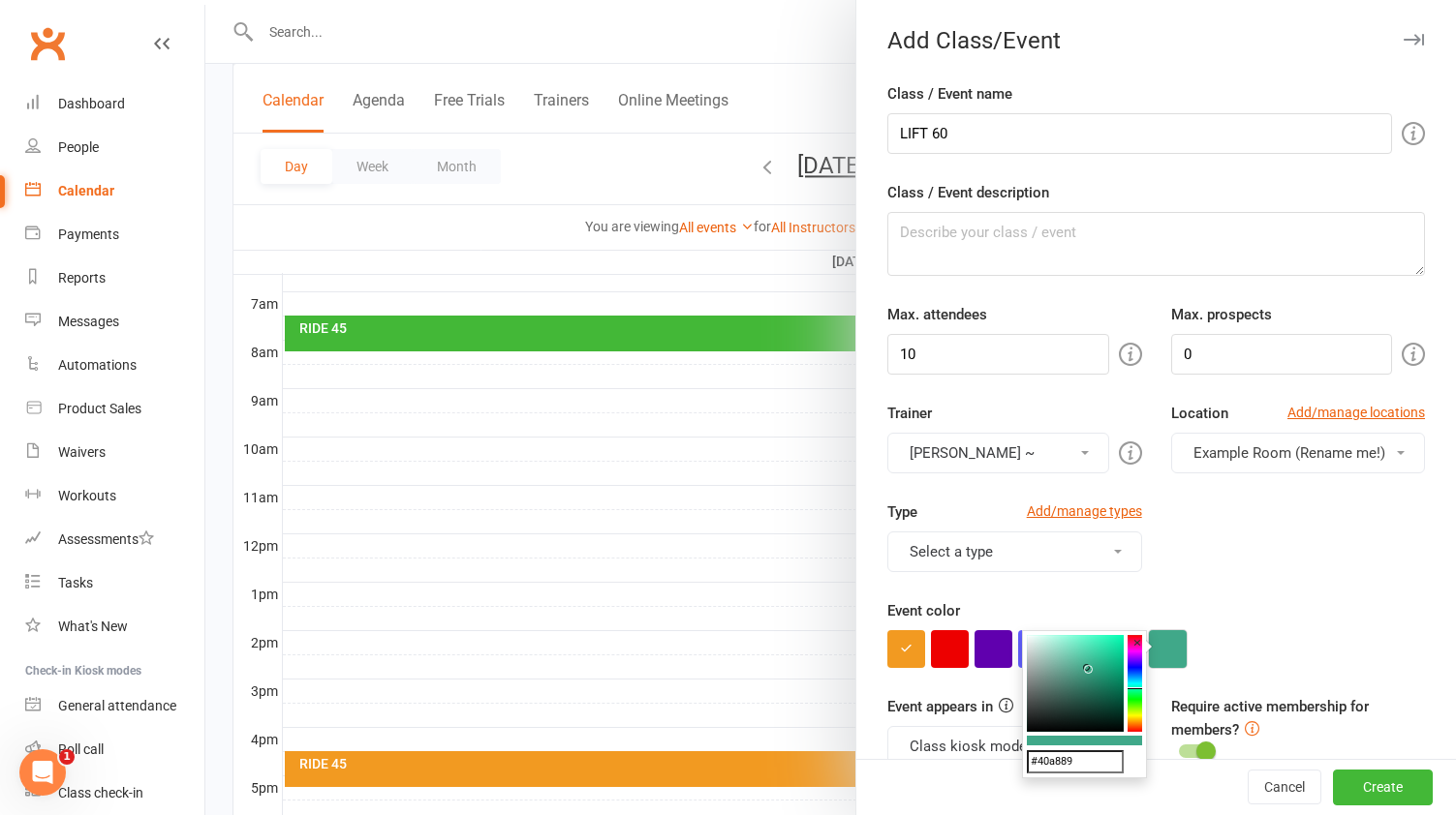
click at [1176, 649] on button "button" at bounding box center [1168, 649] width 38 height 38
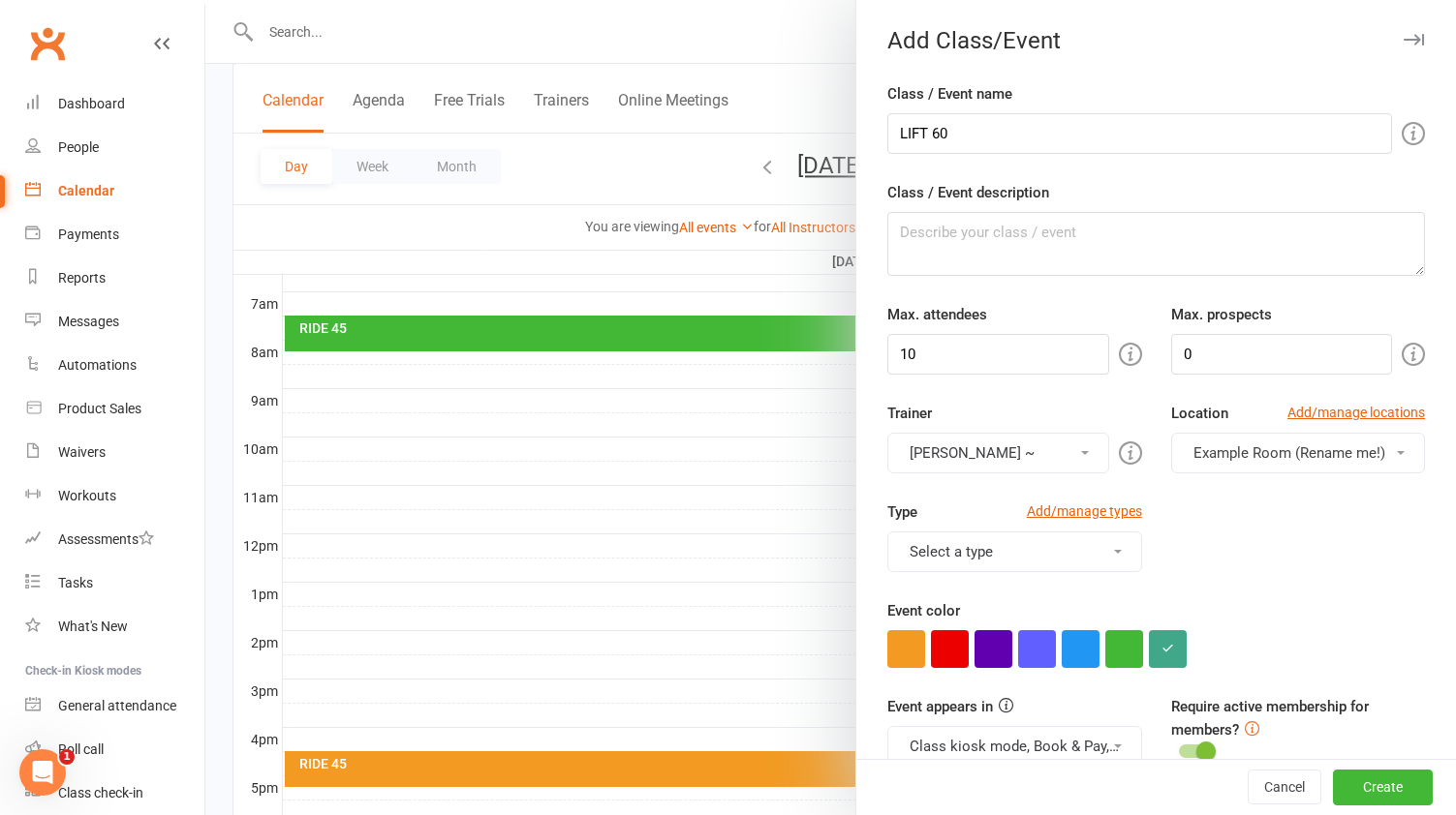
click at [1077, 456] on button "[PERSON_NAME] ~" at bounding box center [998, 453] width 220 height 41
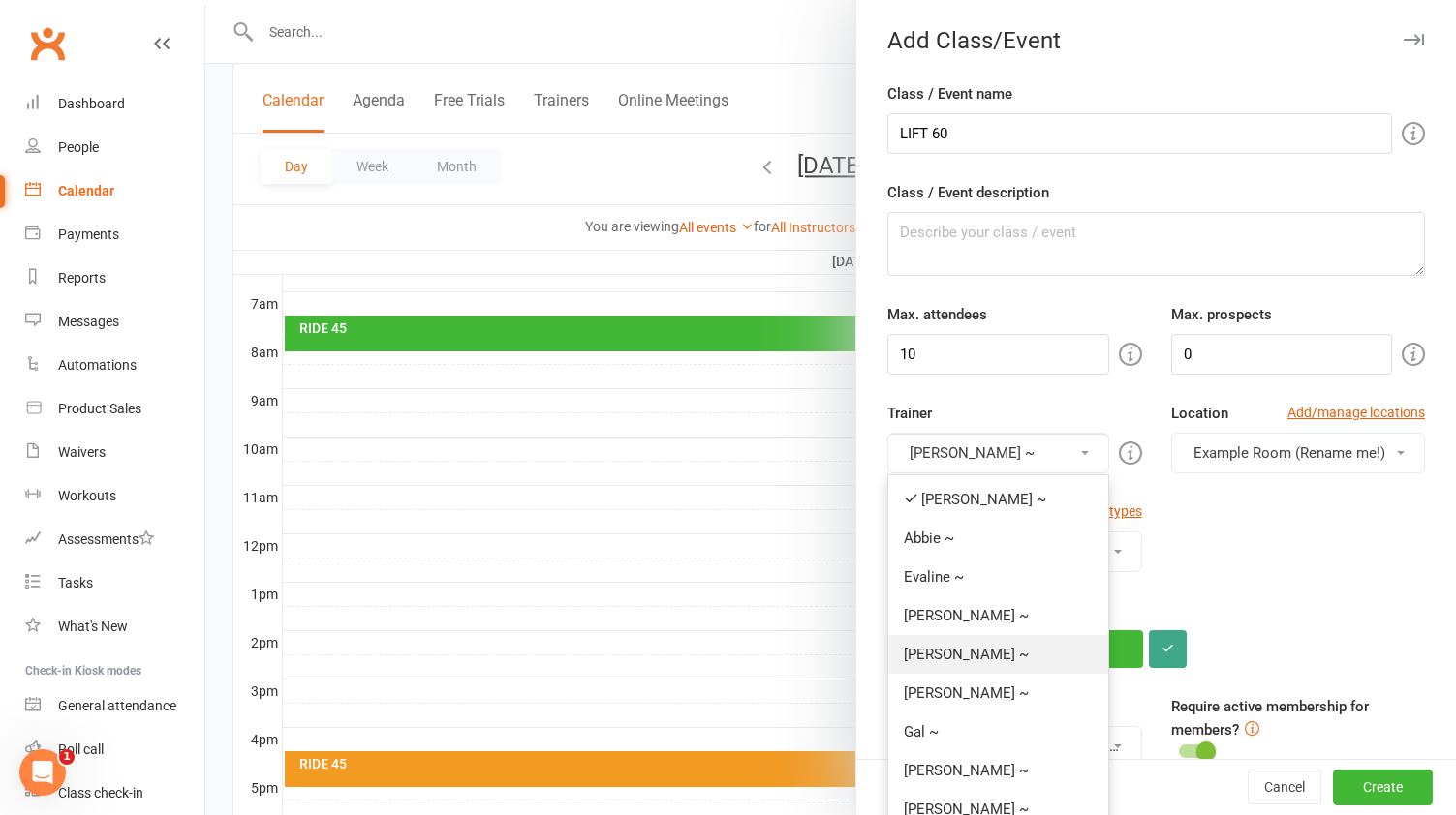
click at [971, 649] on link "[PERSON_NAME] ~" at bounding box center [998, 654] width 218 height 39
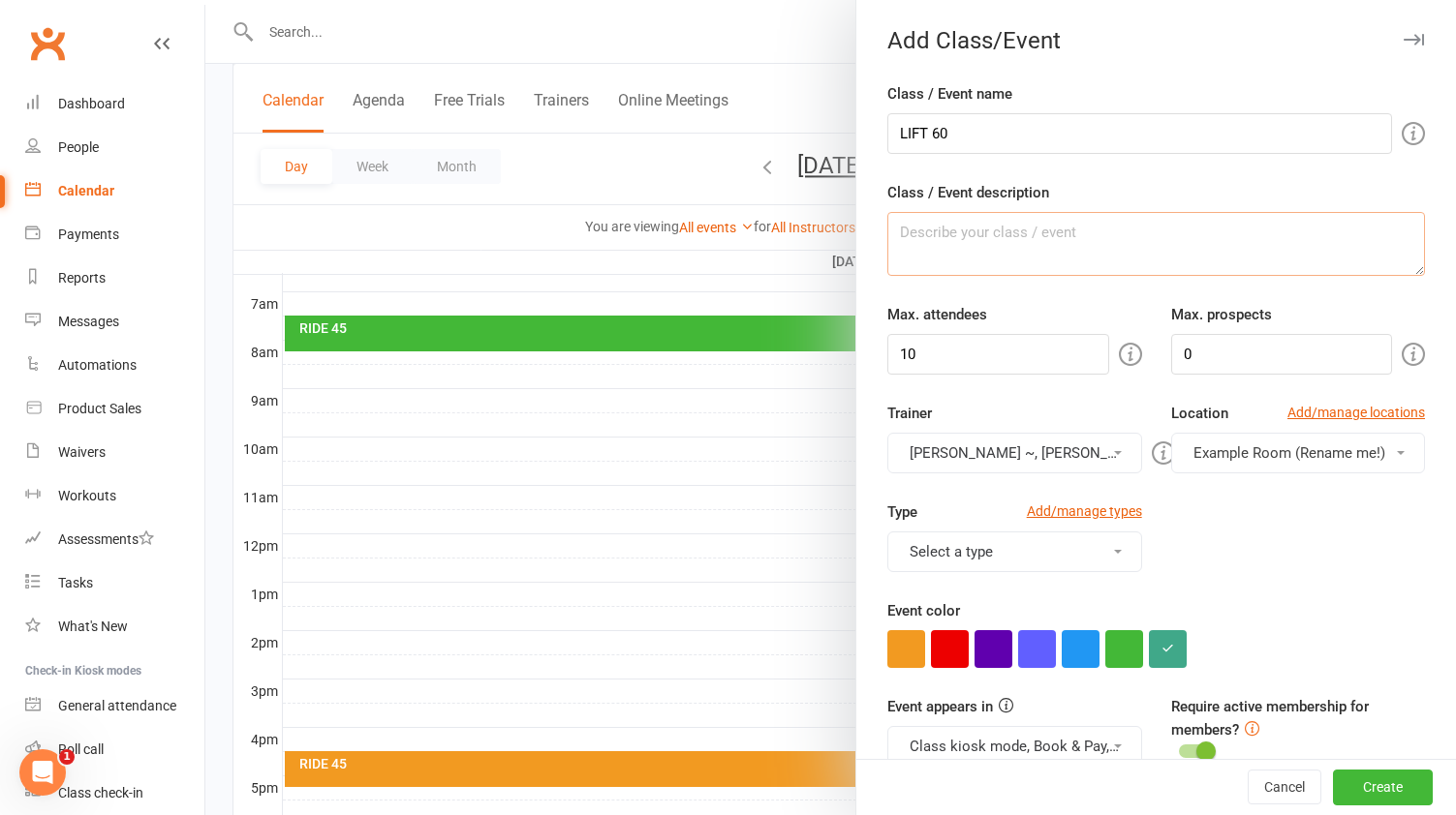
click at [1046, 222] on textarea "Class / Event description" at bounding box center [1156, 244] width 537 height 64
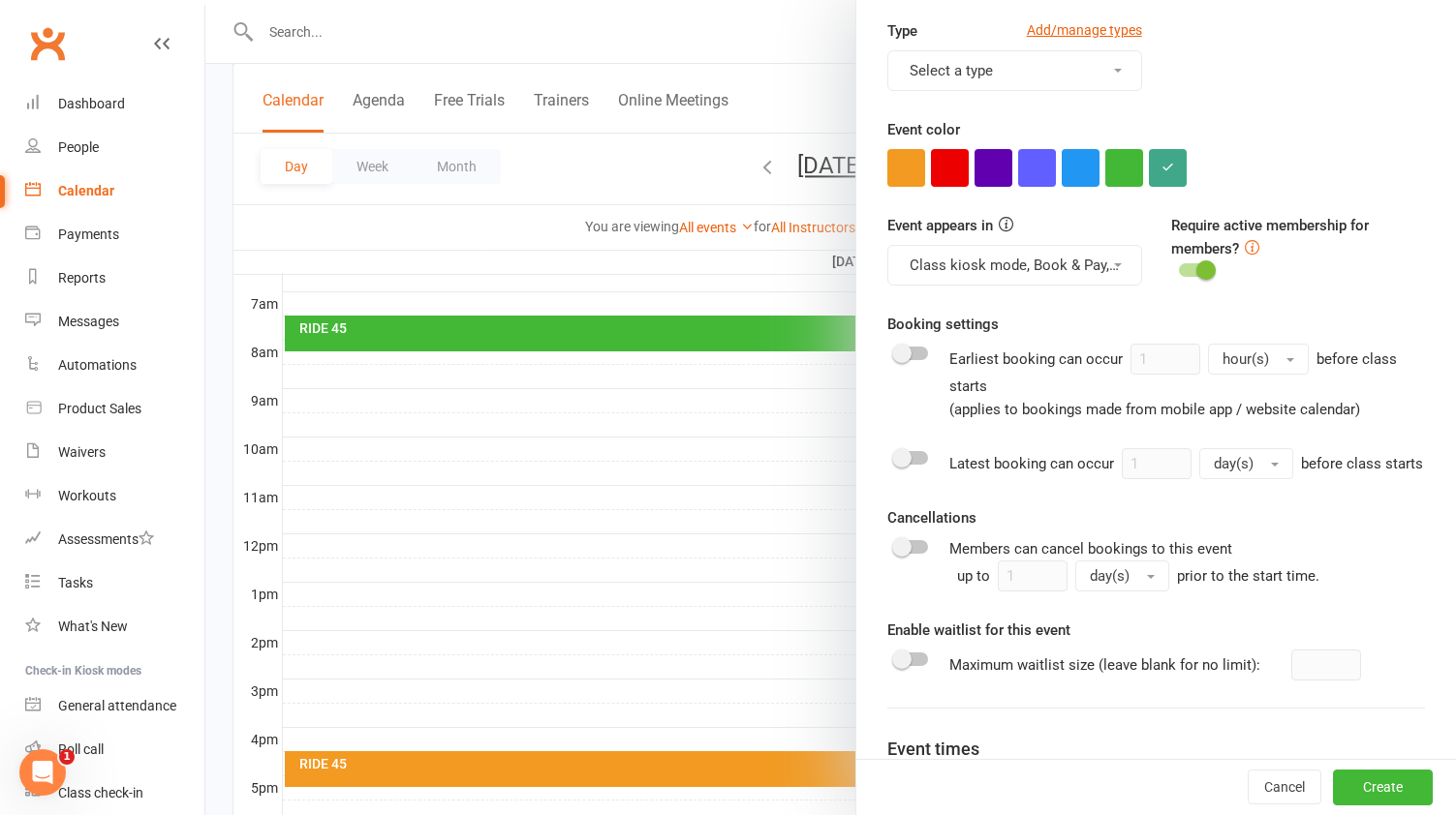
scroll to position [704, 0]
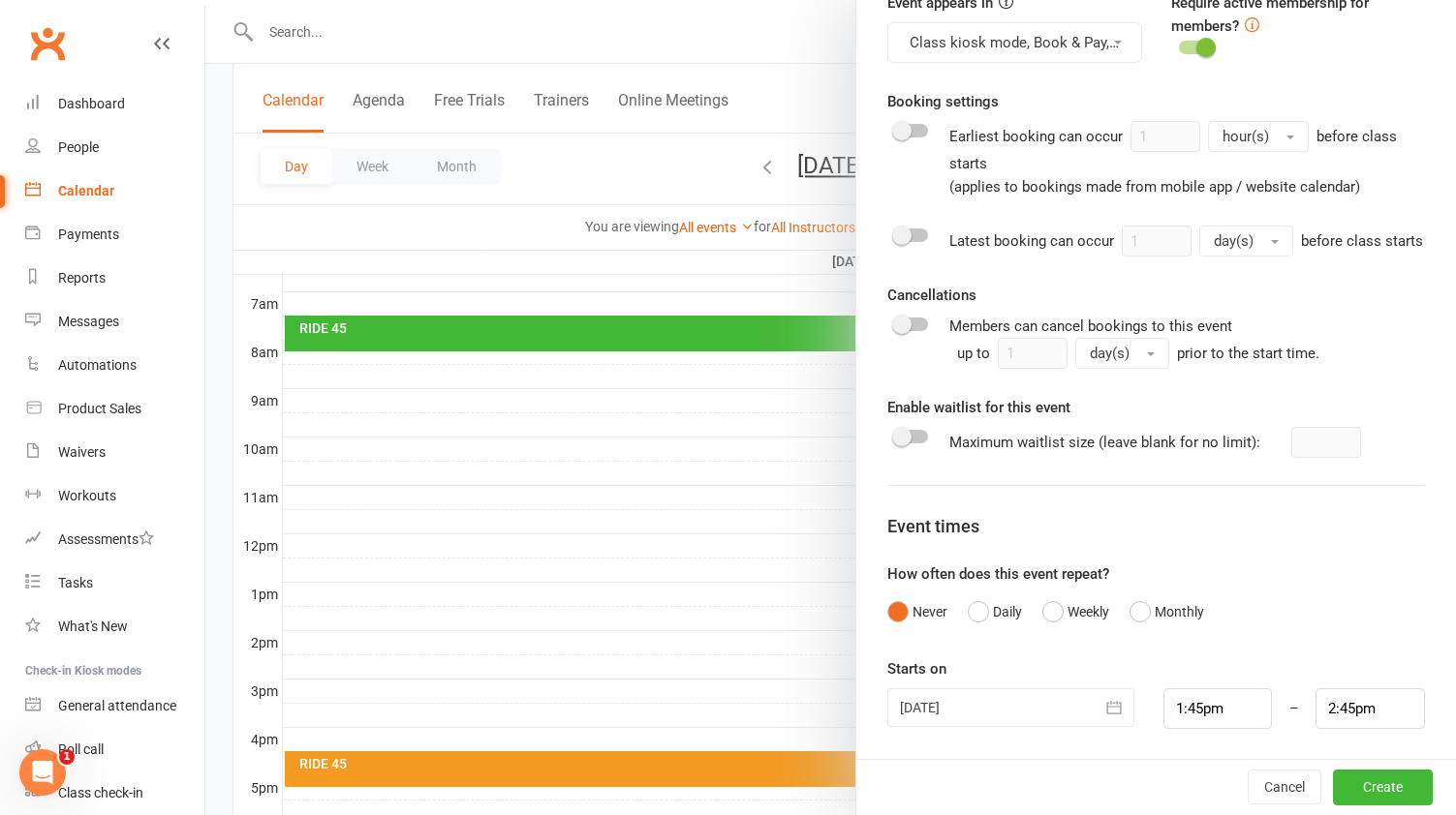
click at [1113, 706] on icon "button" at bounding box center [1114, 708] width 15 height 13
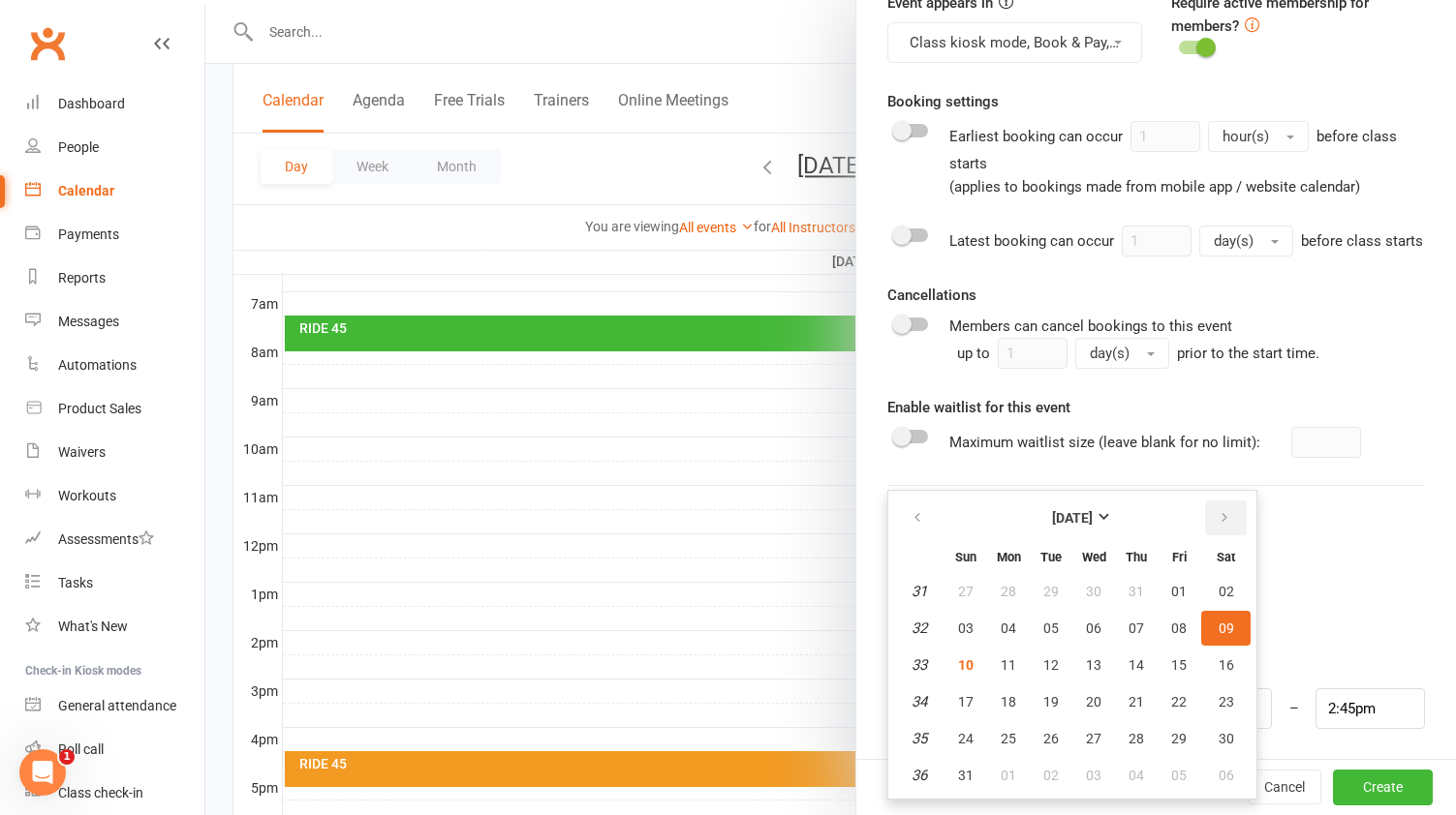
click at [1222, 517] on icon "button" at bounding box center [1225, 518] width 14 height 16
click at [1059, 736] on button "30" at bounding box center [1051, 739] width 41 height 35
type input "[DATE]"
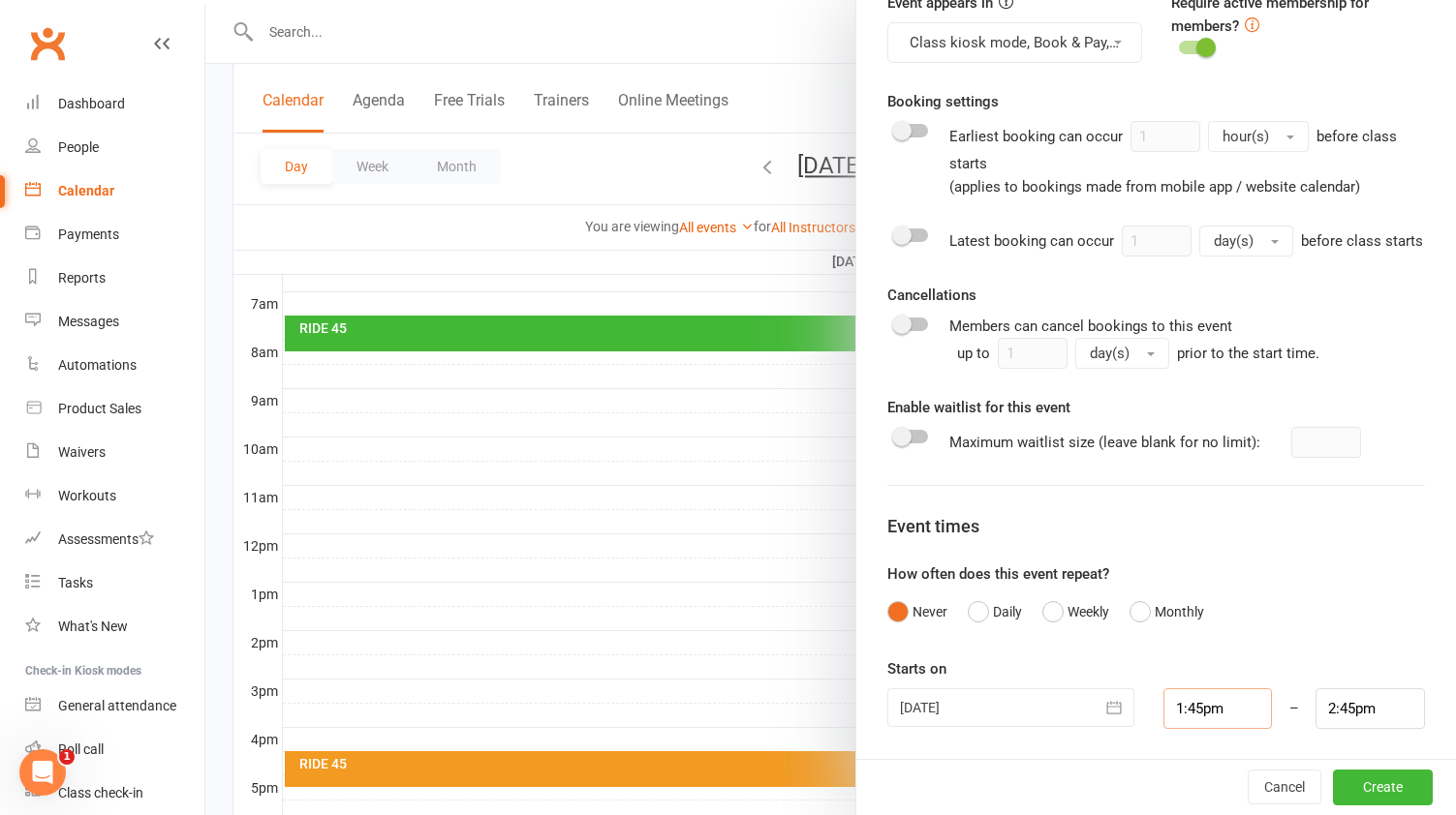
click at [1250, 718] on input "1:45pm" at bounding box center [1219, 709] width 109 height 41
type input "5:30pm"
type input "6:30pm"
click at [1225, 651] on li "5:30pm" at bounding box center [1212, 661] width 93 height 29
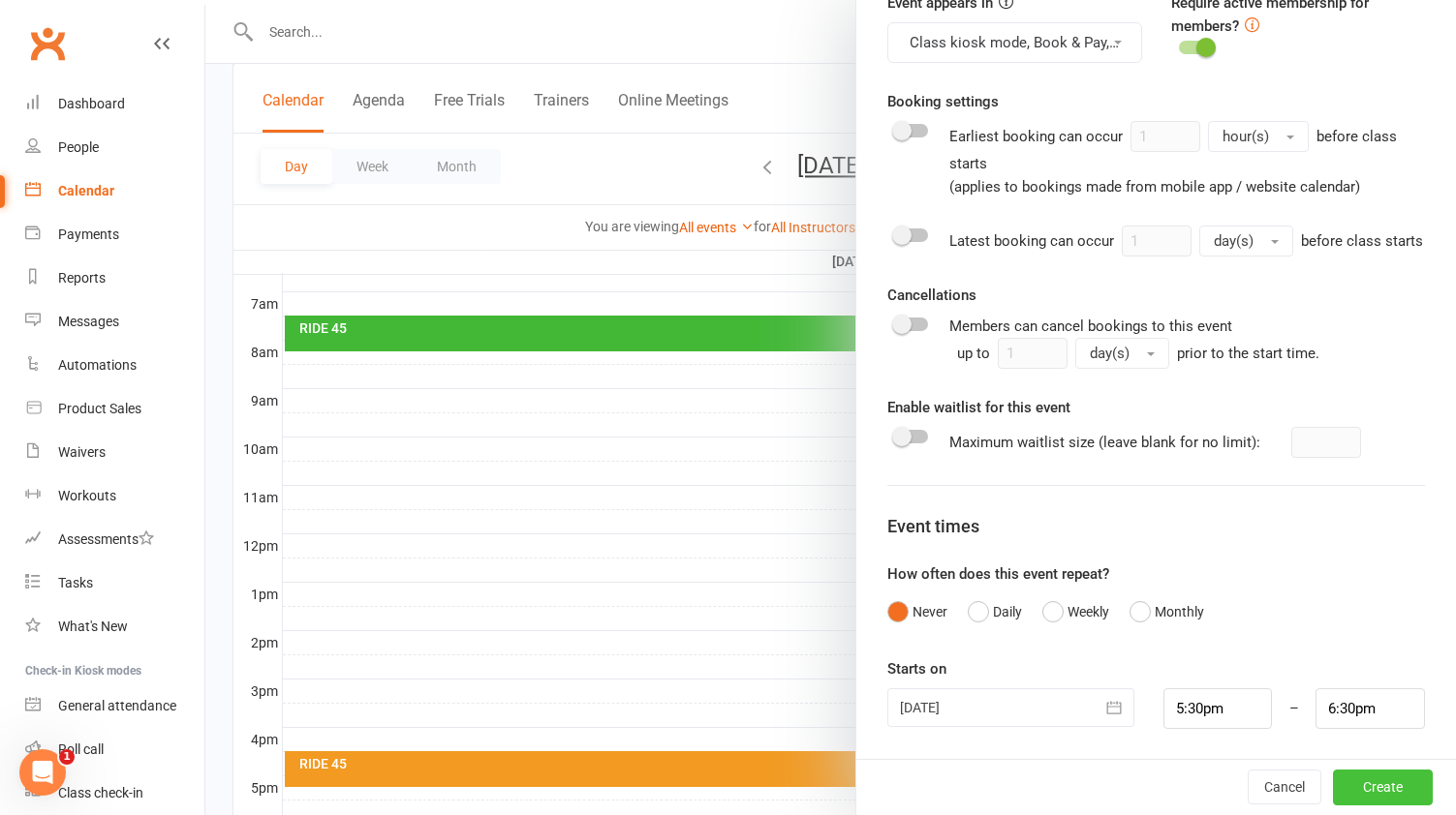
click at [1379, 791] on button "Create" at bounding box center [1383, 788] width 99 height 35
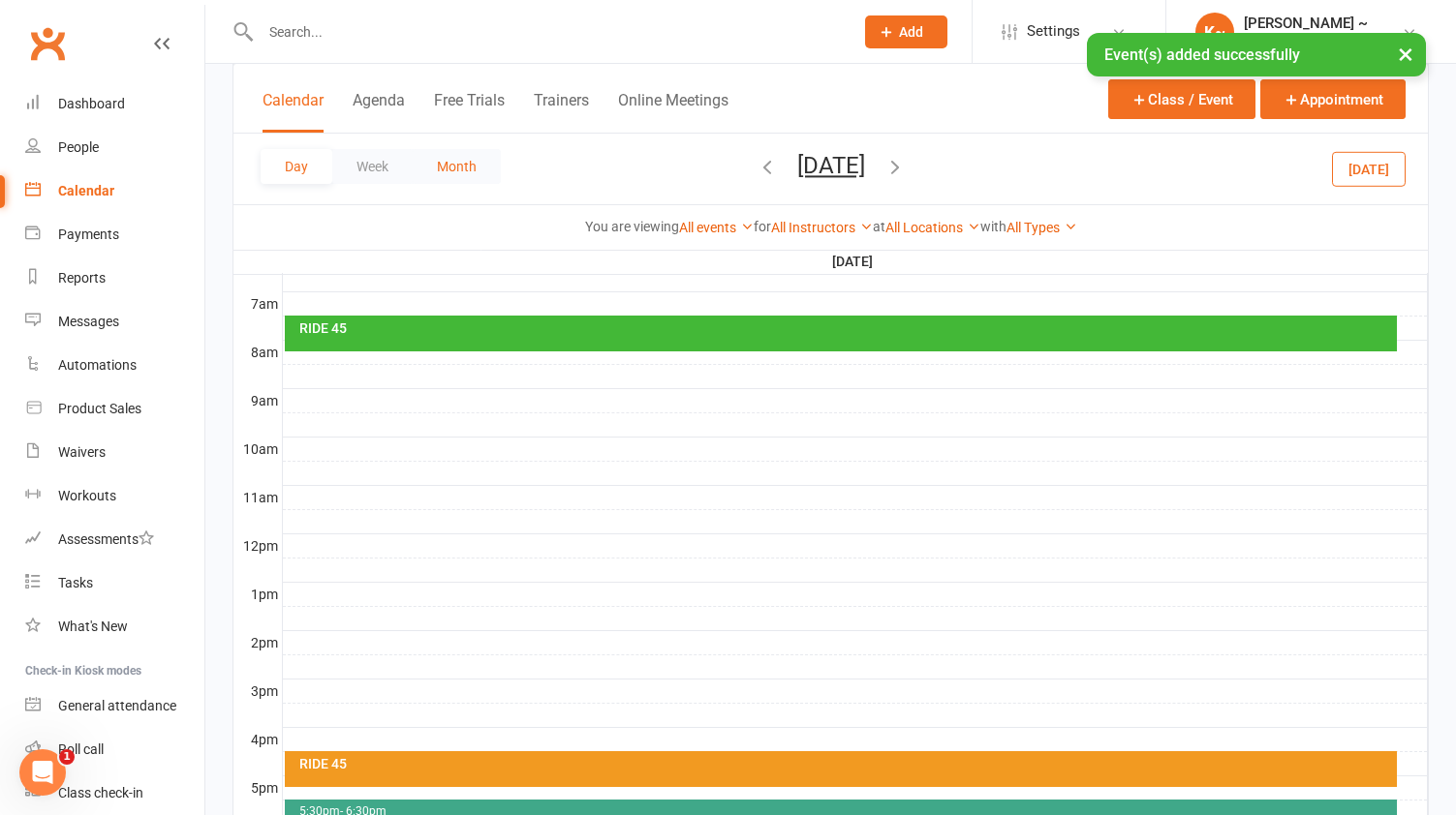
click at [463, 172] on button "Month" at bounding box center [457, 166] width 88 height 35
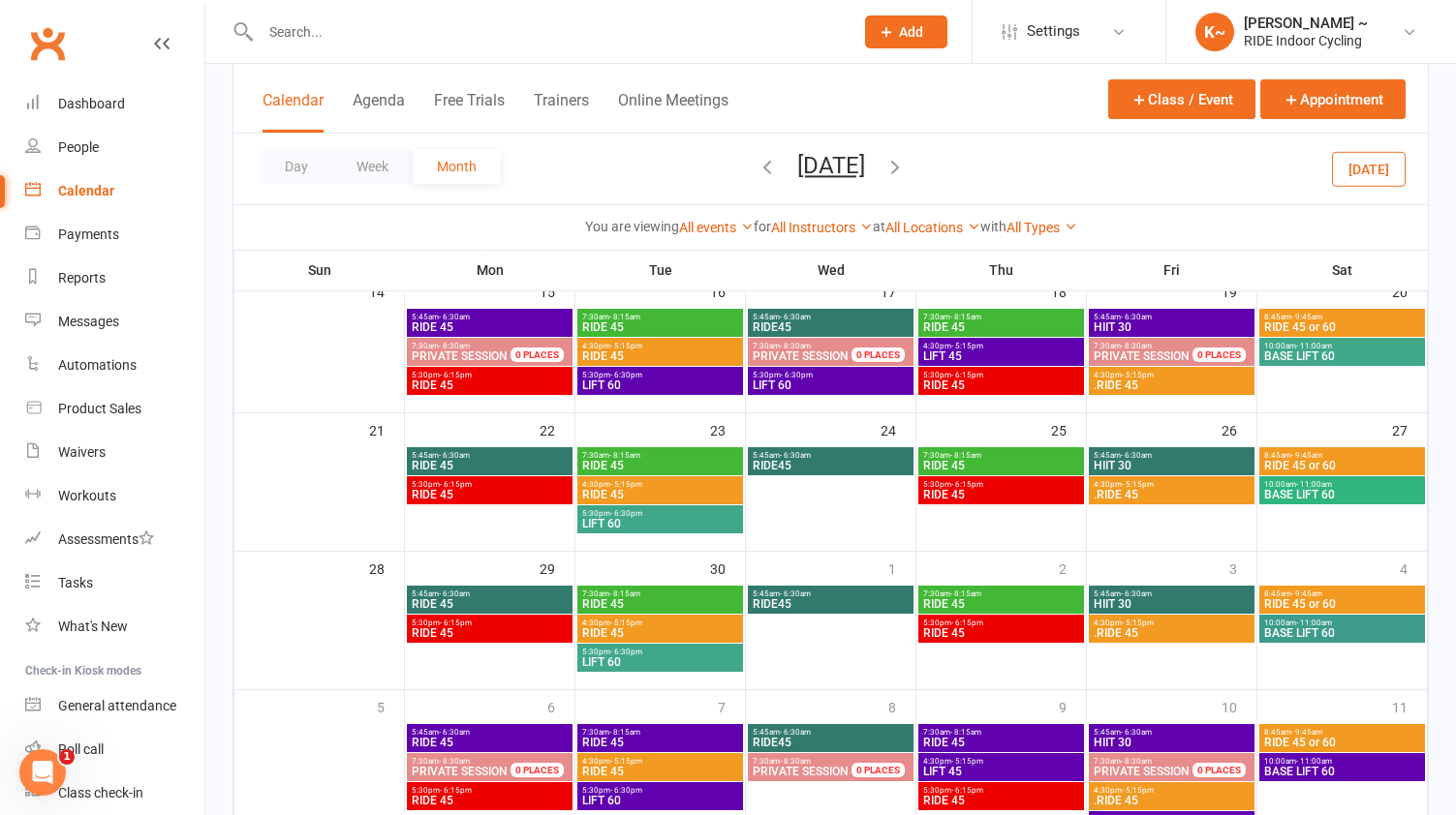
click at [1316, 627] on span "BASE LIFT 60" at bounding box center [1342, 633] width 158 height 12
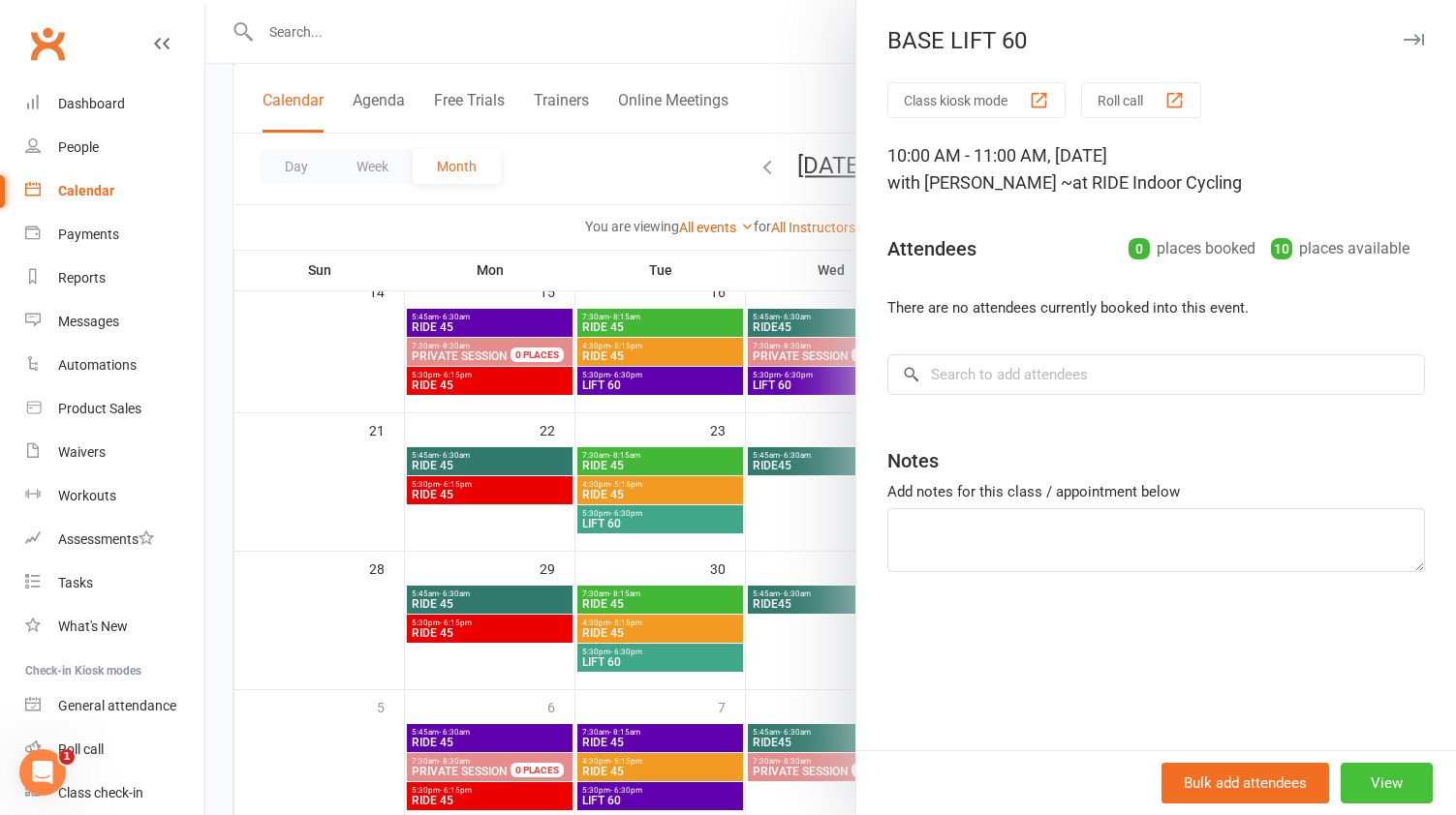
click at [1393, 766] on button "View" at bounding box center [1386, 783] width 92 height 41
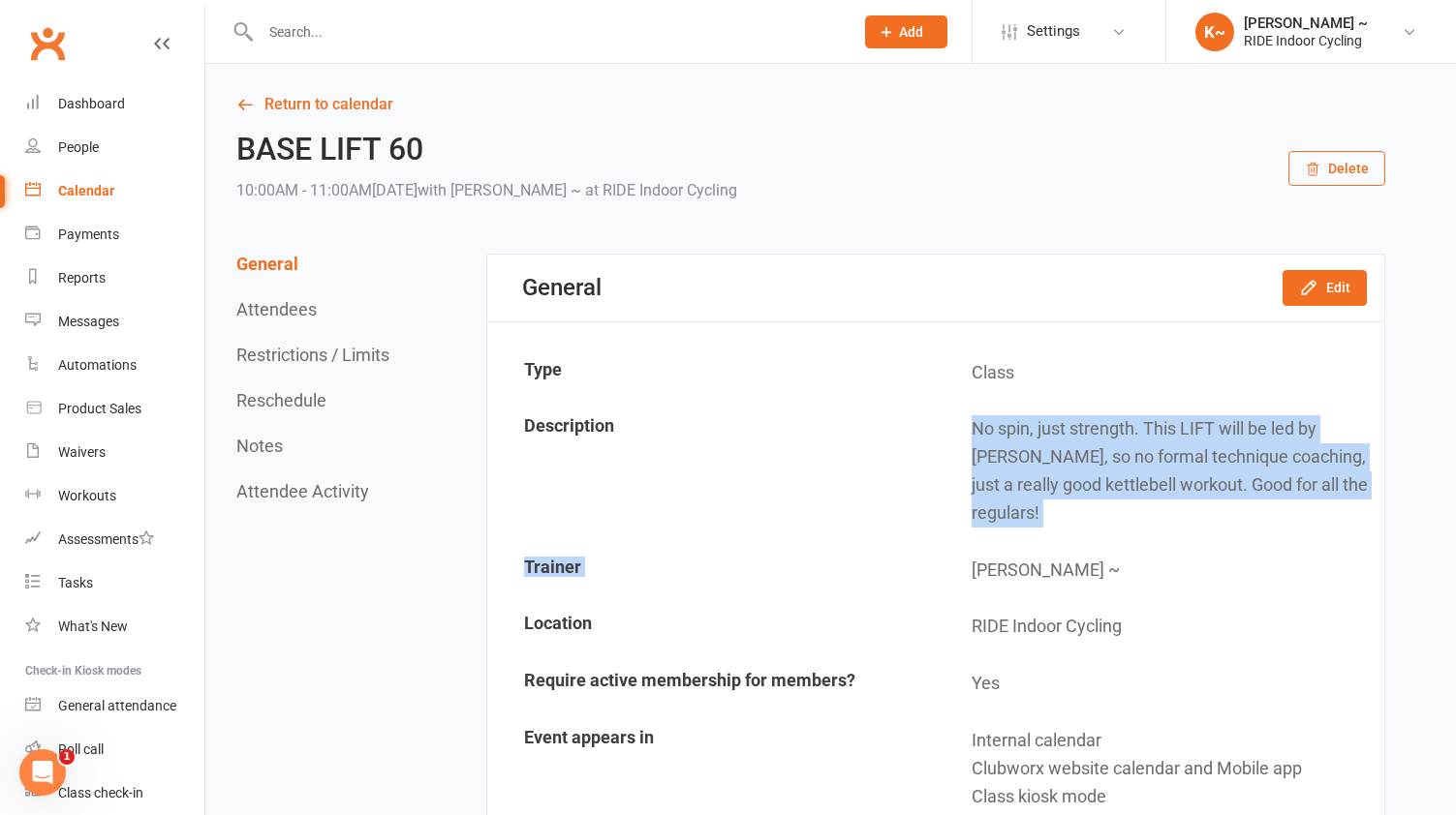
drag, startPoint x: 975, startPoint y: 414, endPoint x: 1326, endPoint y: 517, distance: 365.8
click at [1326, 517] on tbody "Type Class Description No spin, just strength. This LIFT will be led by [PERSON…" at bounding box center [936, 670] width 893 height 649
click at [1330, 494] on td "No spin, just strength. This LIFT will be led by [PERSON_NAME], so no formal te…" at bounding box center [1159, 472] width 446 height 139
drag, startPoint x: 1322, startPoint y: 492, endPoint x: 964, endPoint y: 435, distance: 362.5
click at [964, 435] on td "No spin, just strength. This LIFT will be led by [PERSON_NAME], so no formal te…" at bounding box center [1159, 472] width 446 height 139
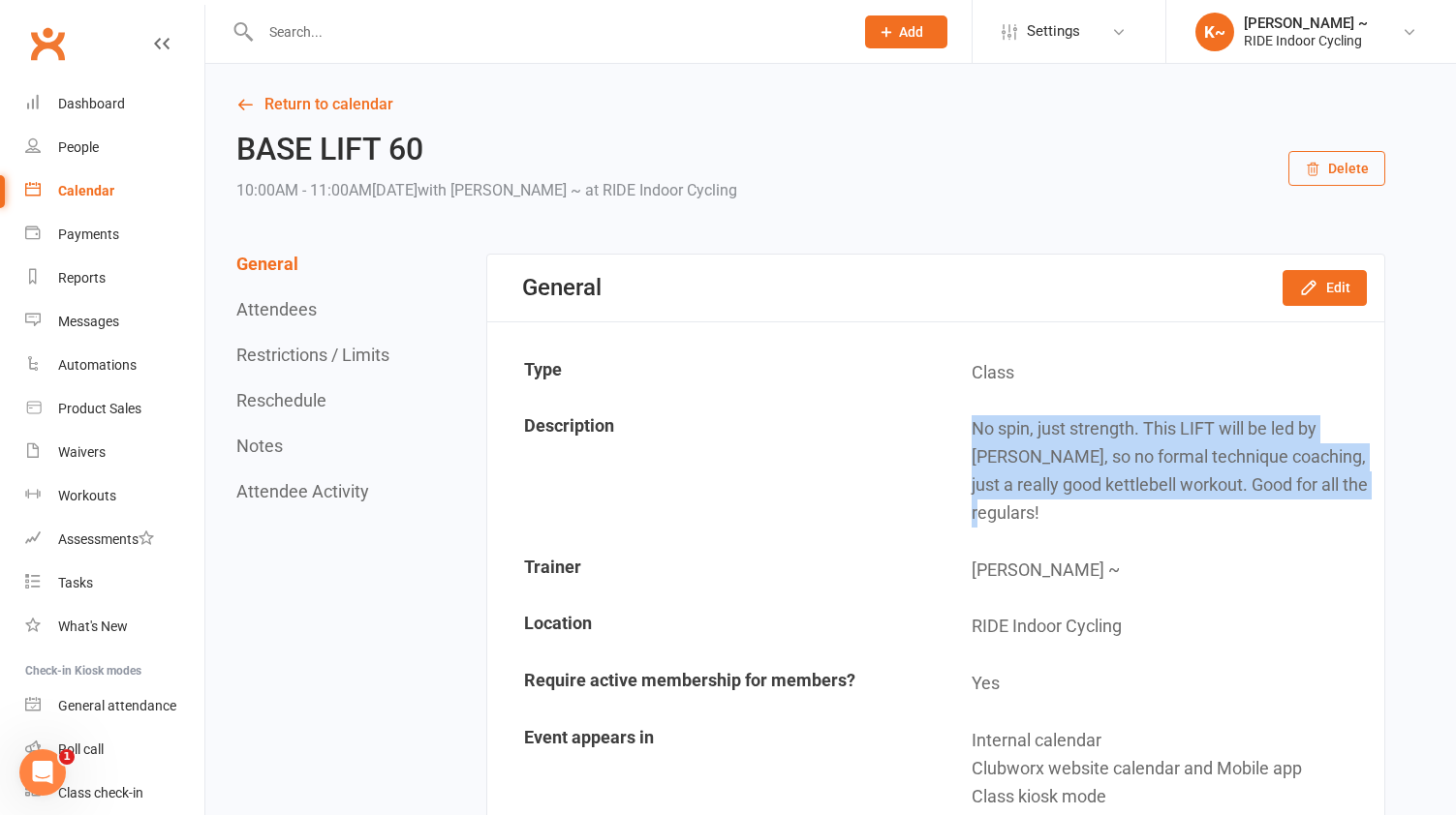
copy td "No spin, just strength. This LIFT will be led by [PERSON_NAME], so no formal te…"
click at [70, 183] on div "Calendar" at bounding box center [86, 191] width 57 height 16
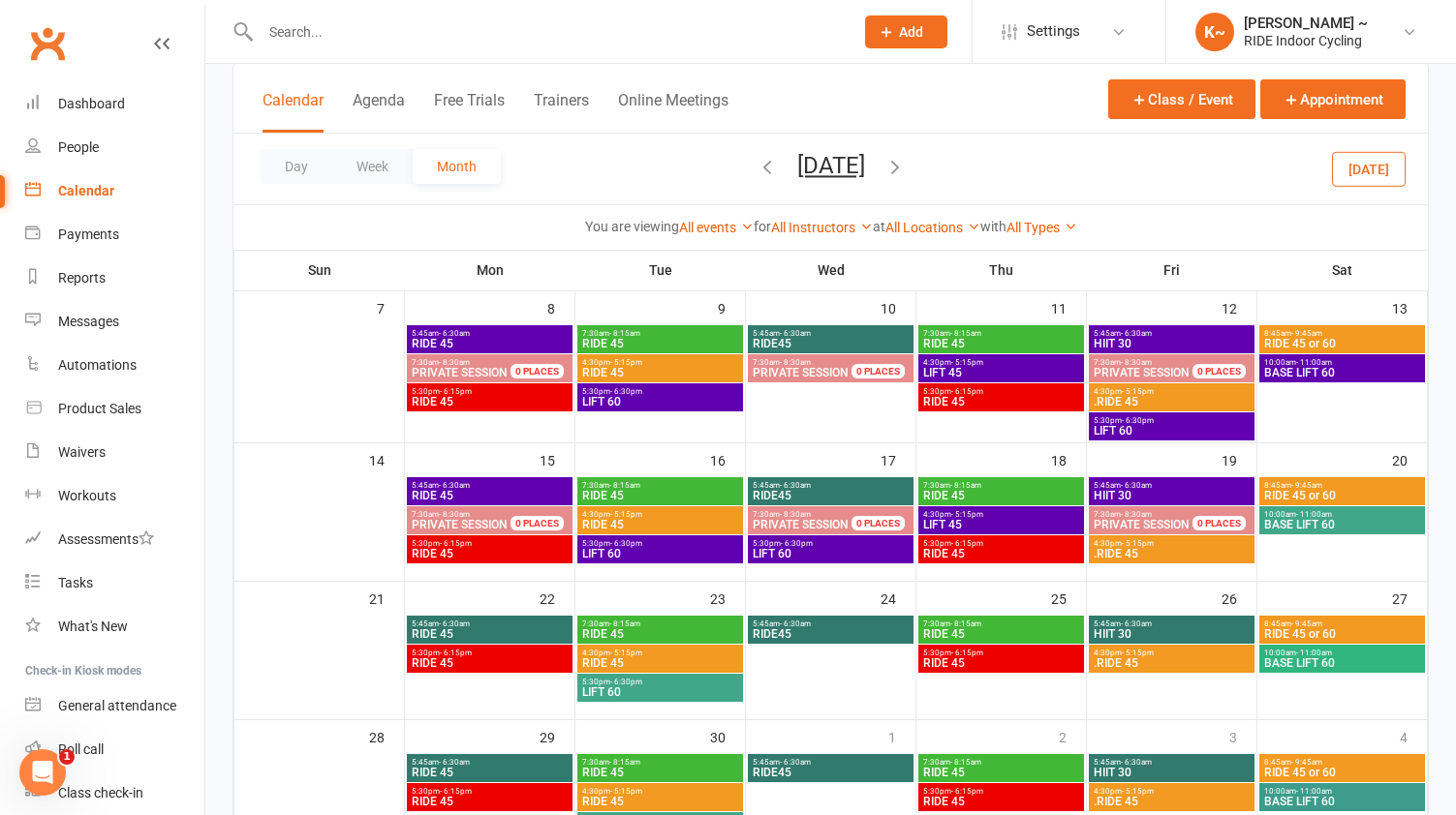
scroll to position [276, 0]
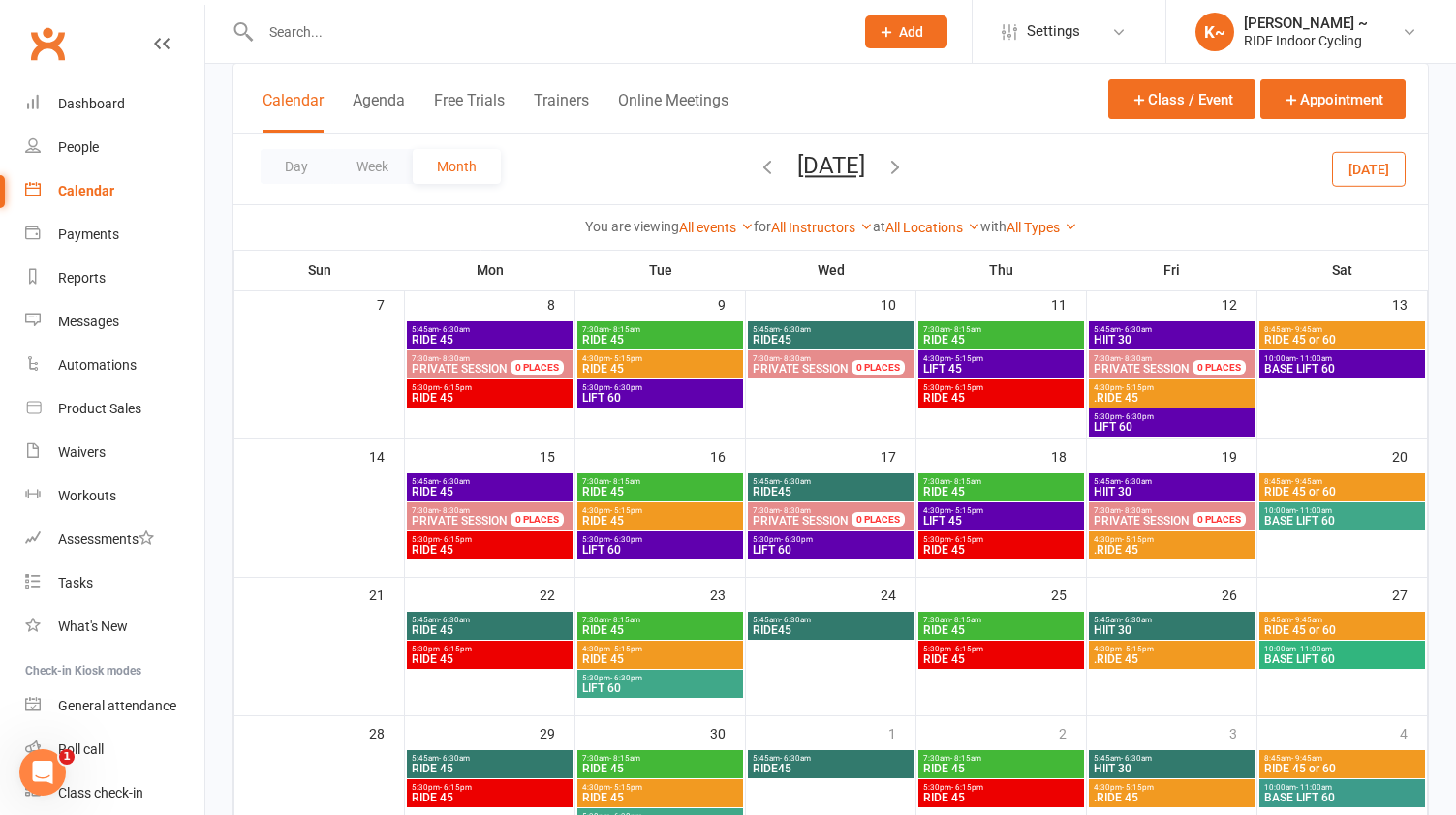
click at [669, 689] on span "LIFT 60" at bounding box center [659, 689] width 158 height 12
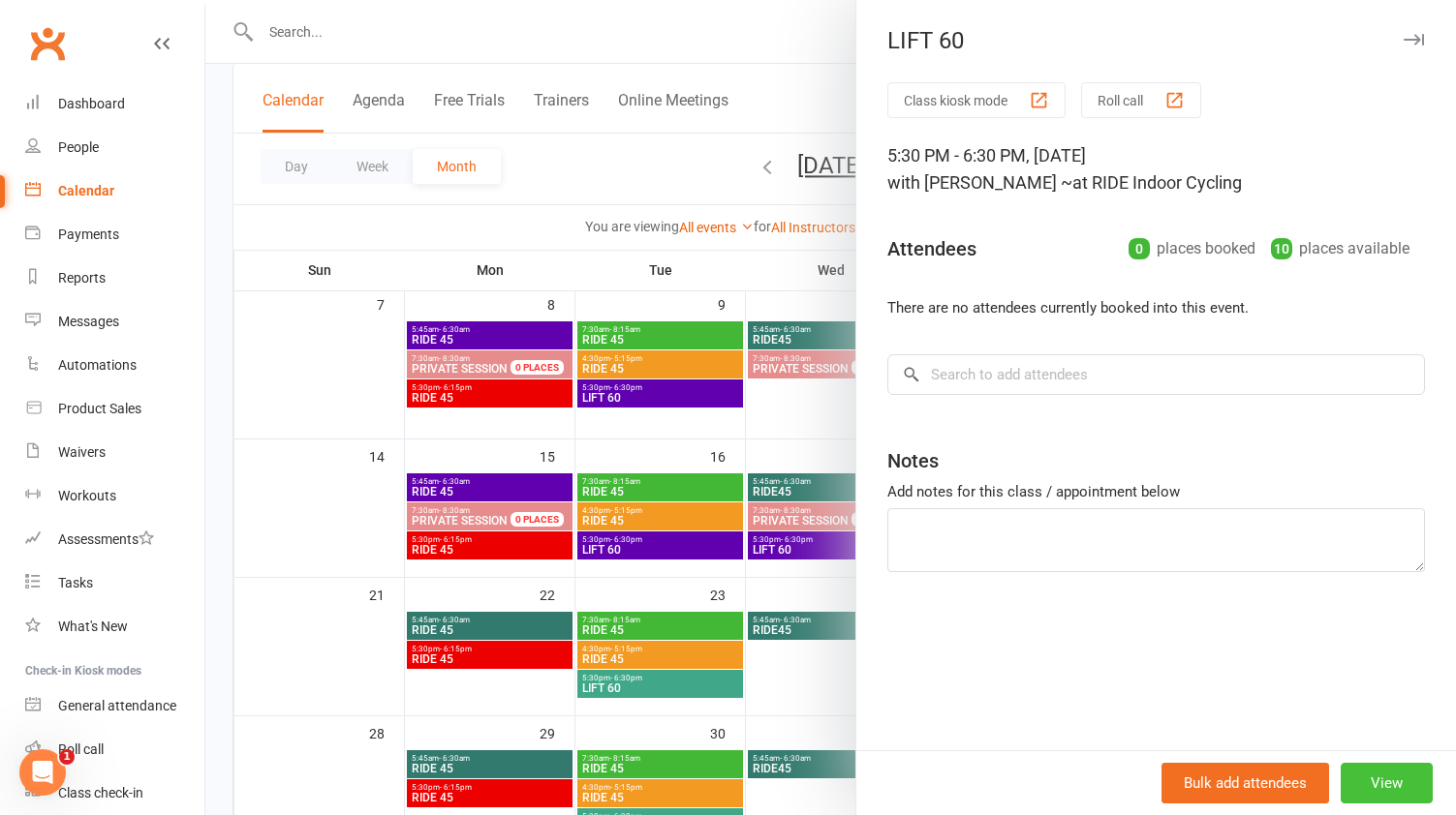
click at [1402, 786] on button "View" at bounding box center [1386, 783] width 92 height 41
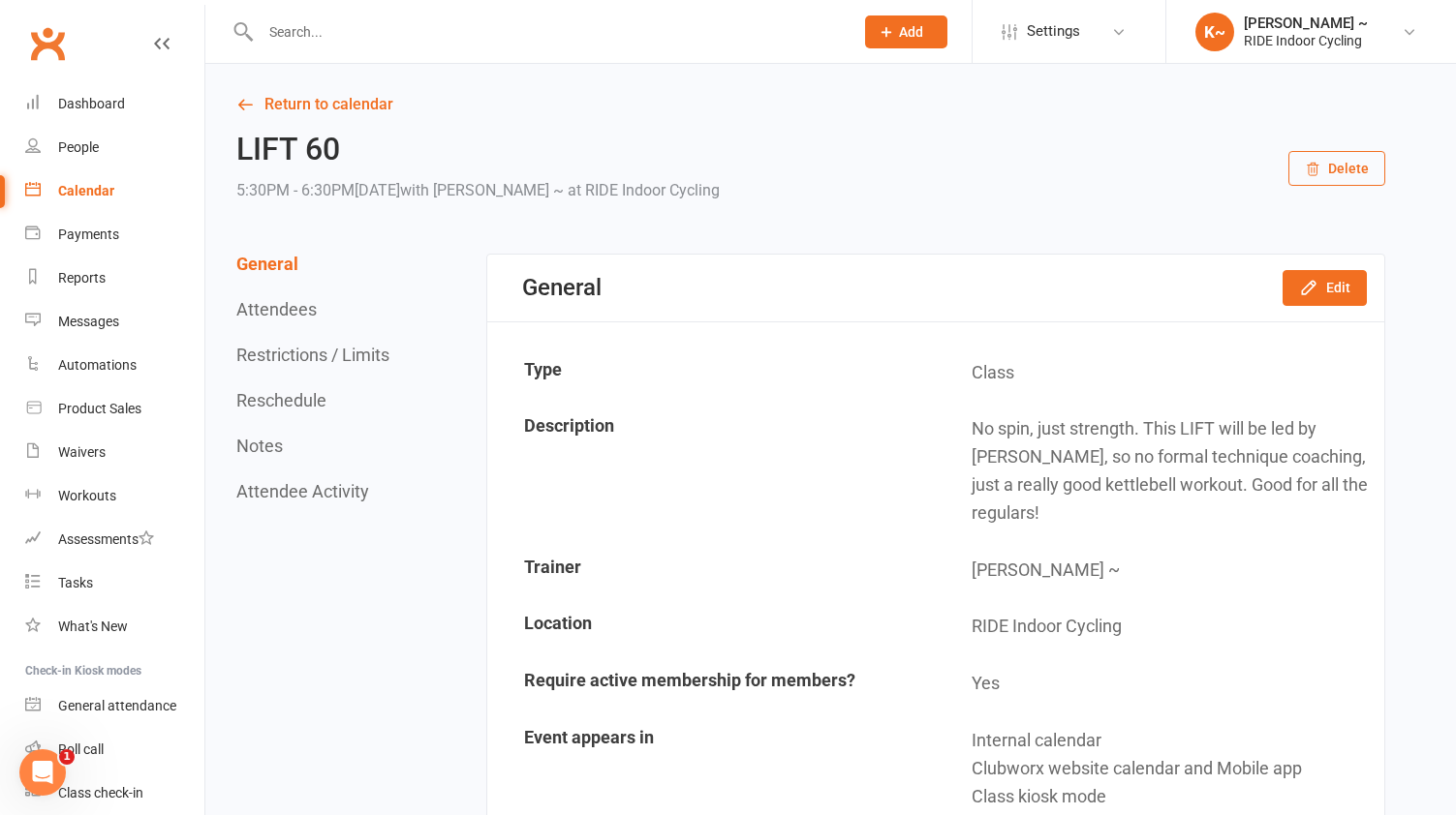
click at [87, 184] on div "Calendar" at bounding box center [86, 191] width 57 height 16
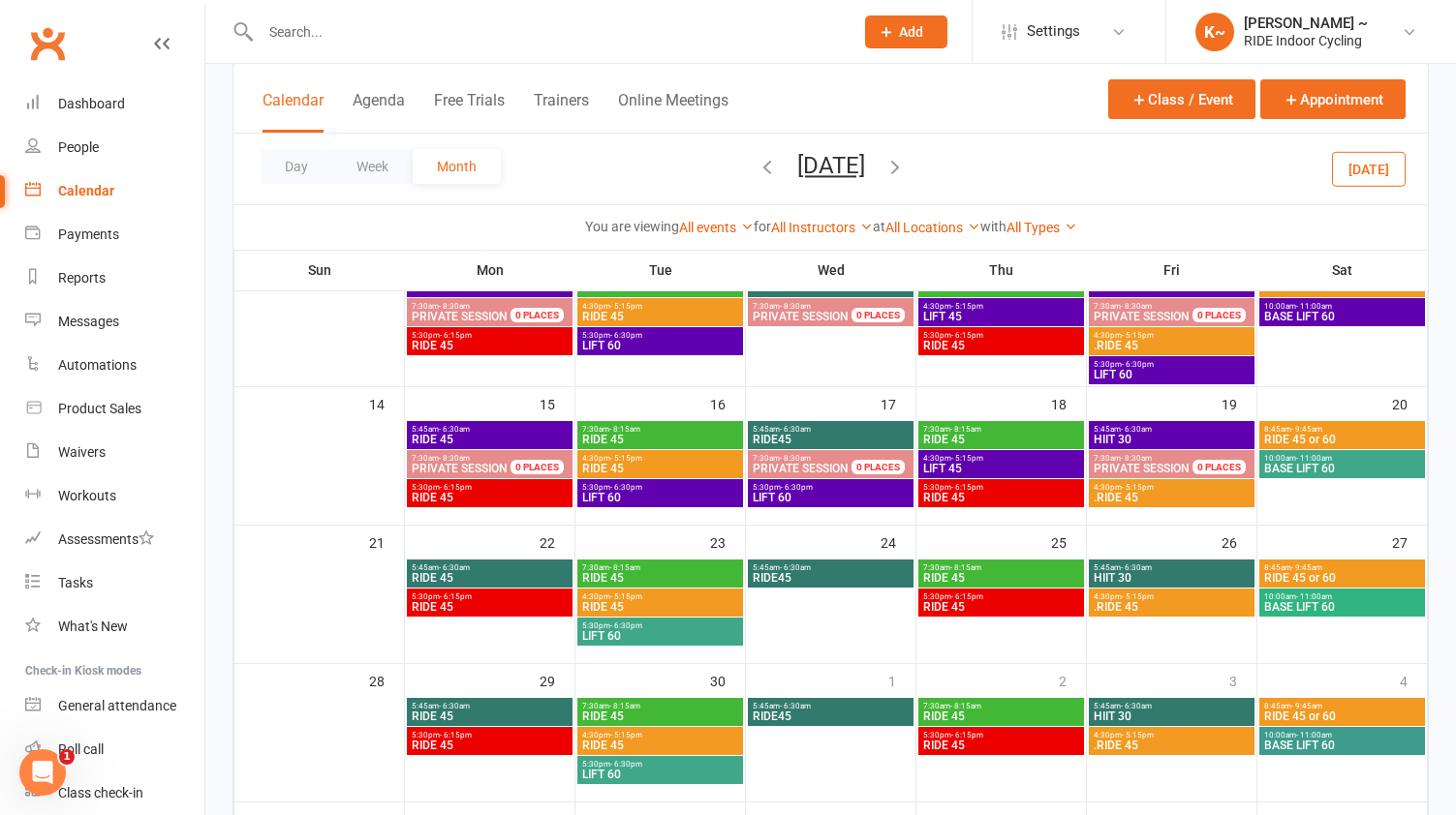
scroll to position [390, 0]
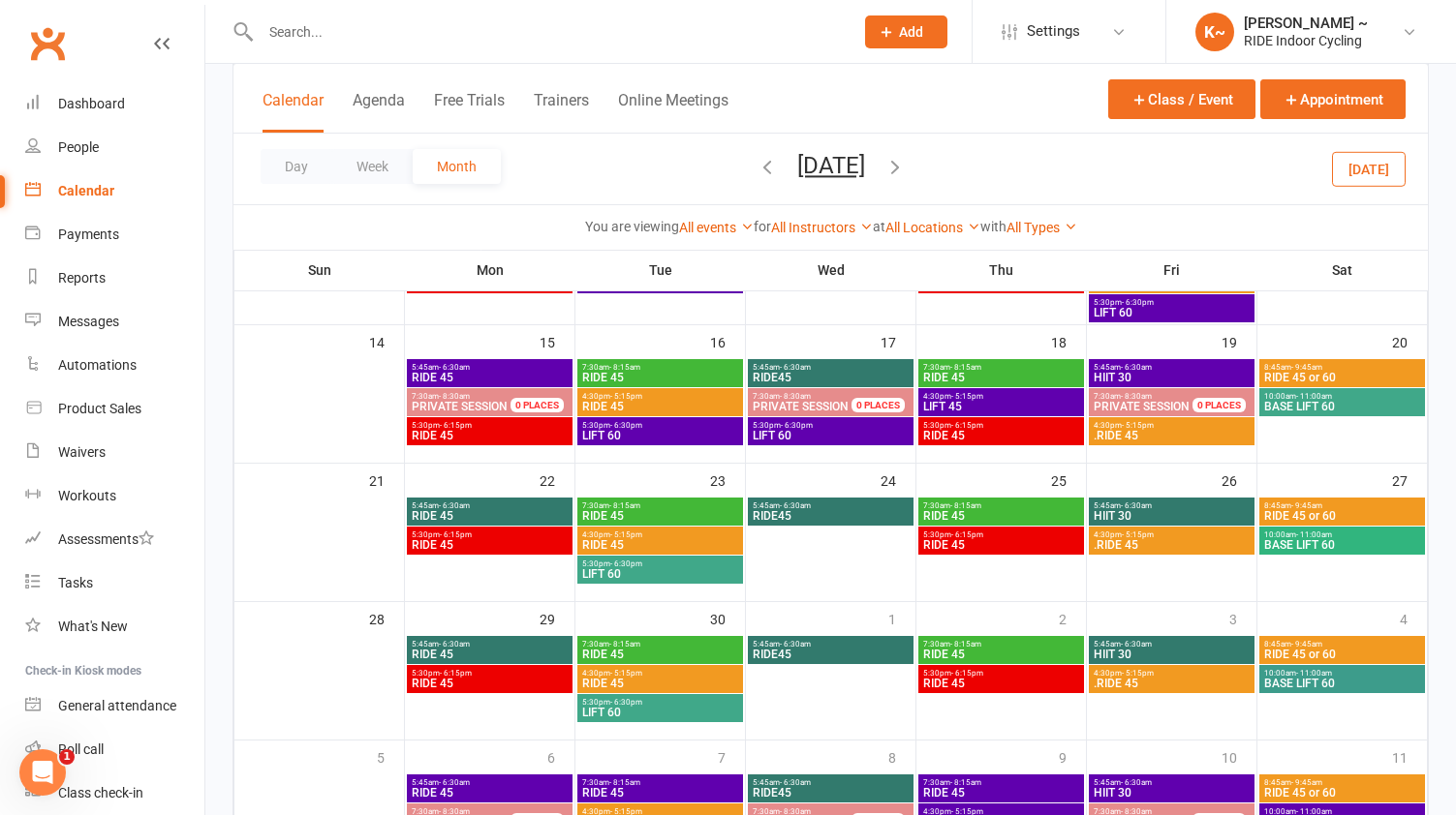
click at [672, 707] on span "LIFT 60" at bounding box center [659, 713] width 158 height 12
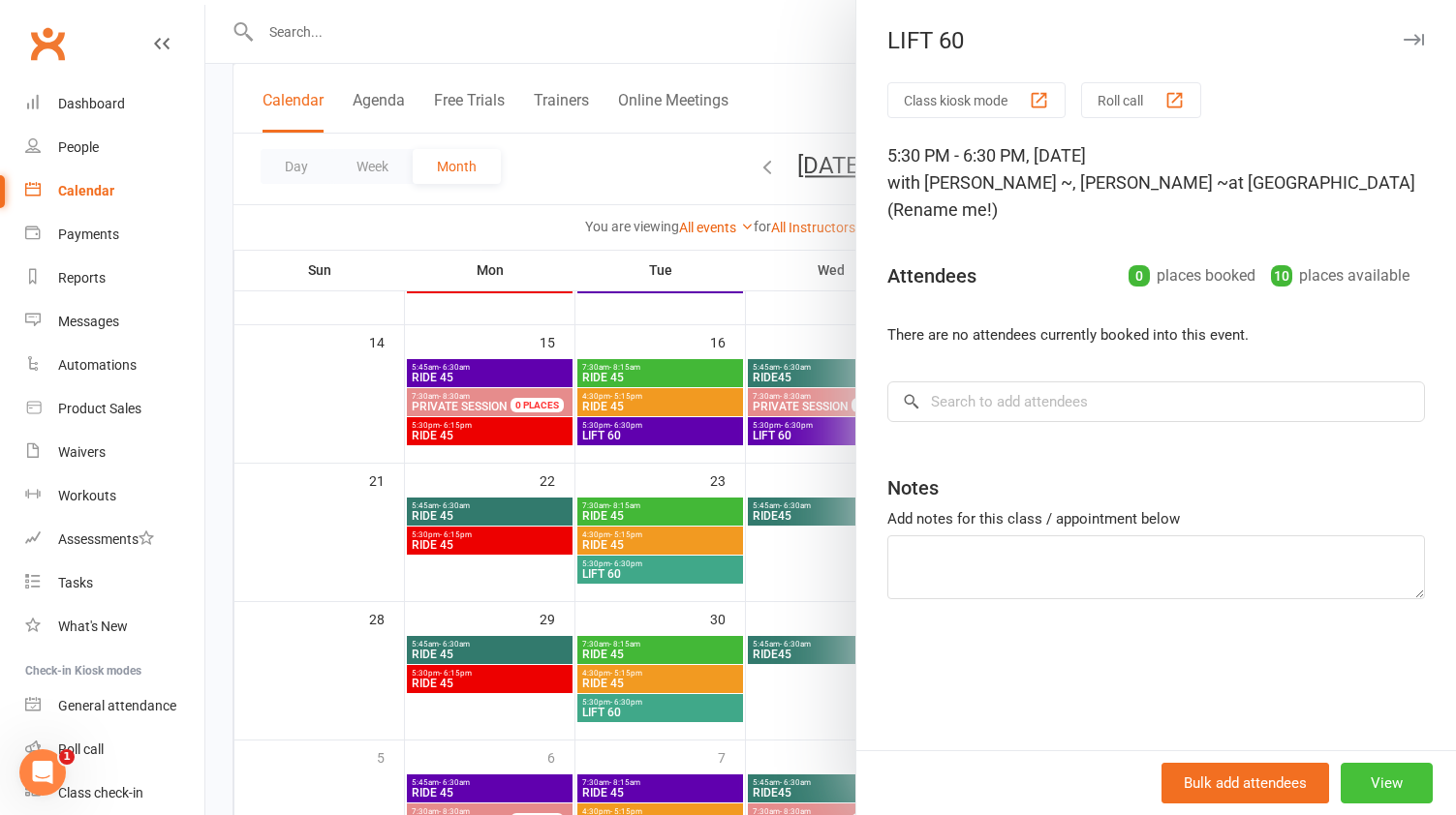
click at [1403, 778] on button "View" at bounding box center [1386, 783] width 92 height 41
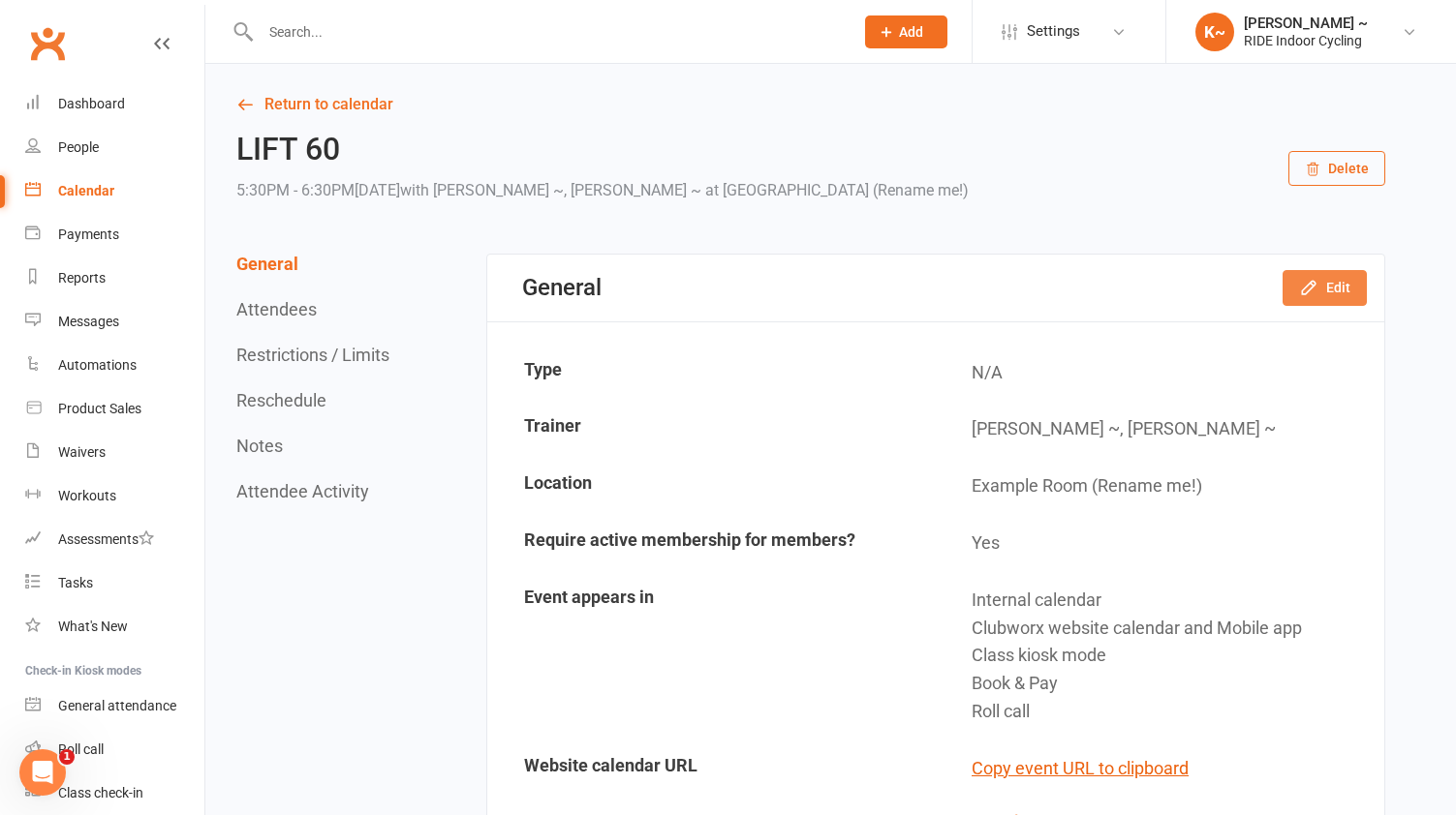
click at [1298, 294] on button "Edit" at bounding box center [1325, 287] width 84 height 35
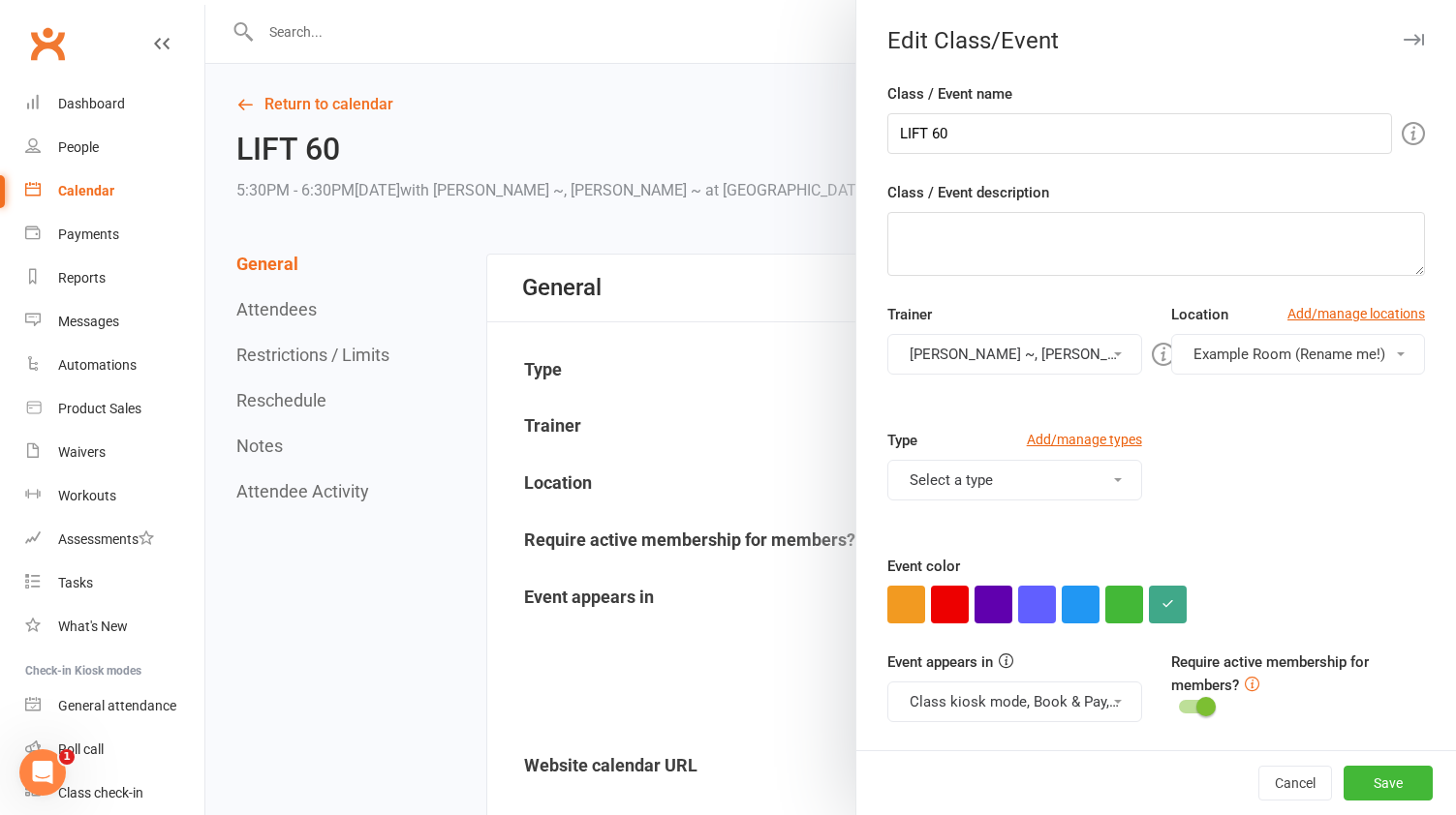
click at [1035, 360] on button "[PERSON_NAME] ~, [PERSON_NAME] ~" at bounding box center [1015, 354] width 254 height 41
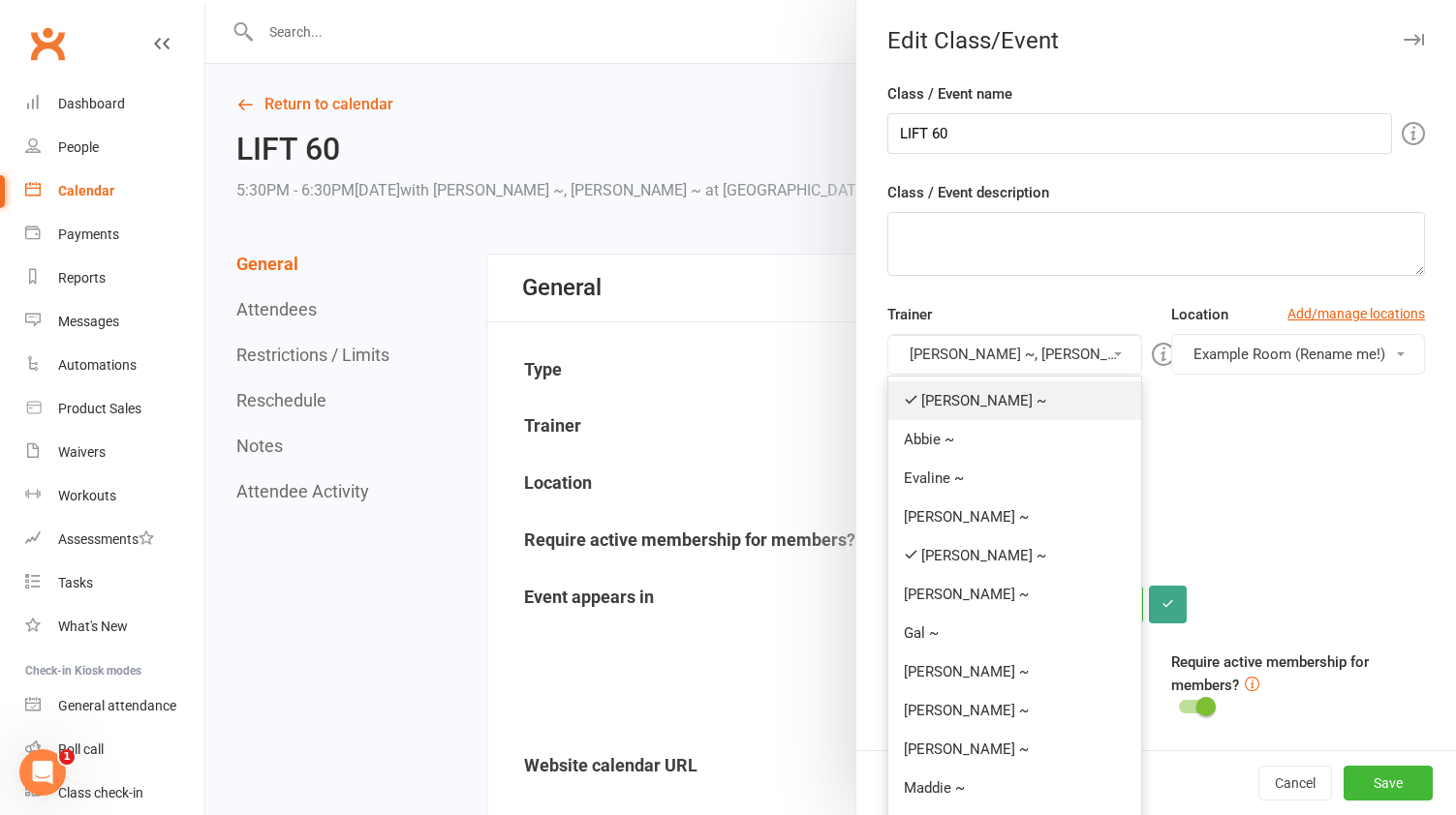
click at [951, 398] on link "[PERSON_NAME] ~" at bounding box center [1015, 400] width 252 height 39
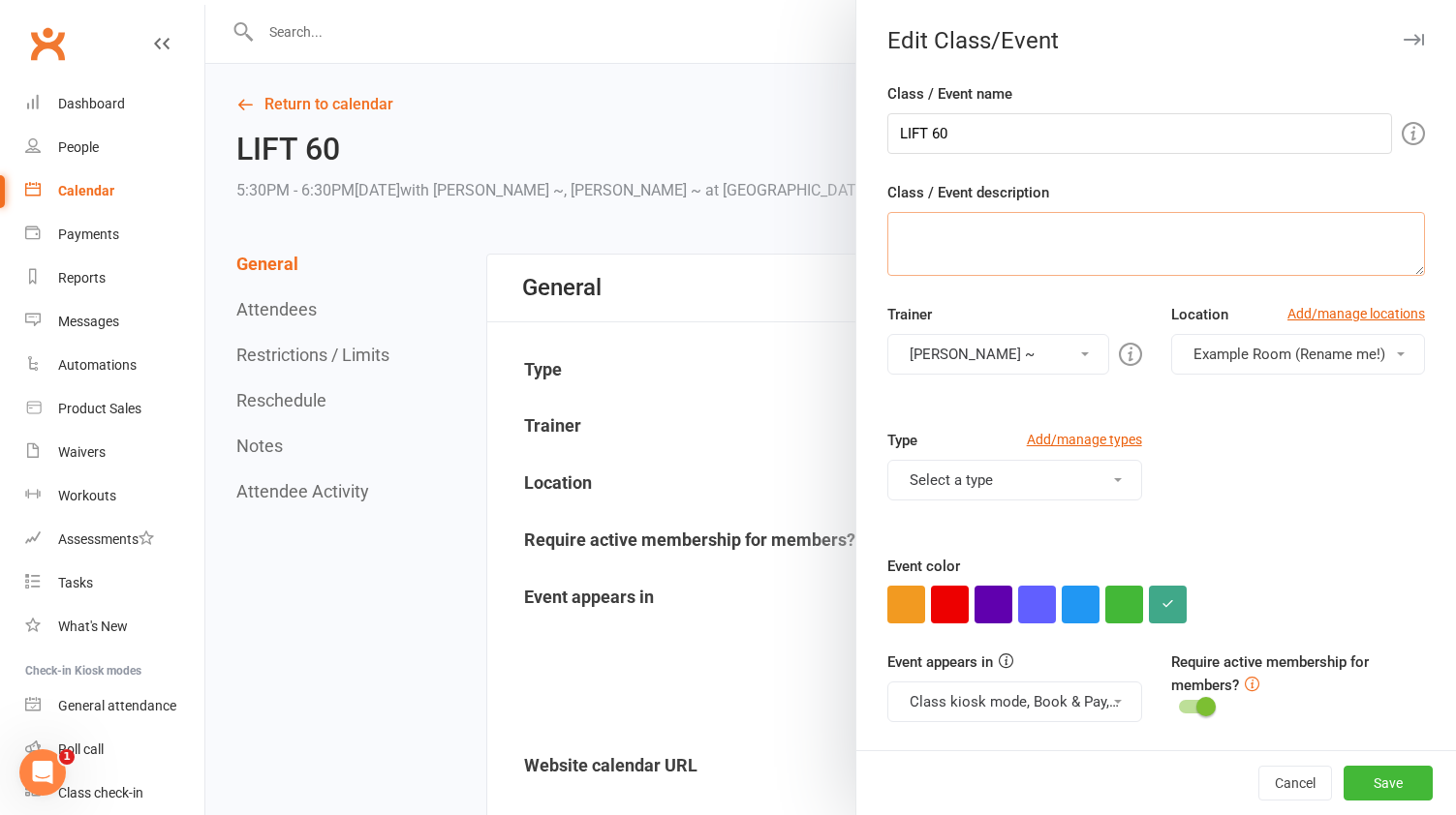
click at [978, 254] on textarea "Class / Event description" at bounding box center [1156, 244] width 537 height 64
paste textarea "No spin, just strength. This LIFT will be led by [PERSON_NAME], so no formal te…"
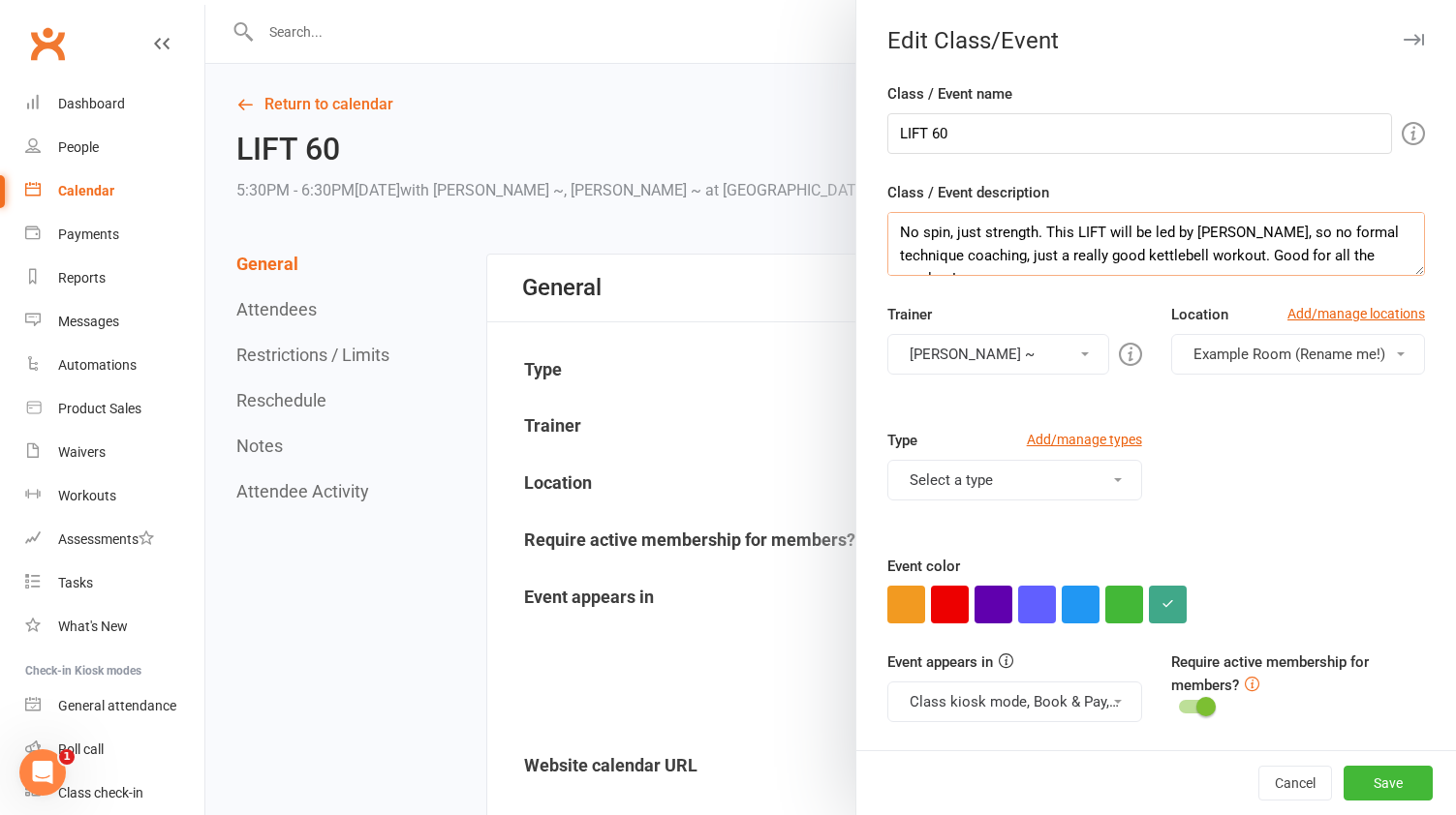
type textarea "No spin, just strength. This LIFT will be led by [PERSON_NAME], so no formal te…"
click at [983, 135] on input "LIFT 60" at bounding box center [1140, 133] width 505 height 41
click at [1394, 778] on button "Save" at bounding box center [1388, 783] width 89 height 35
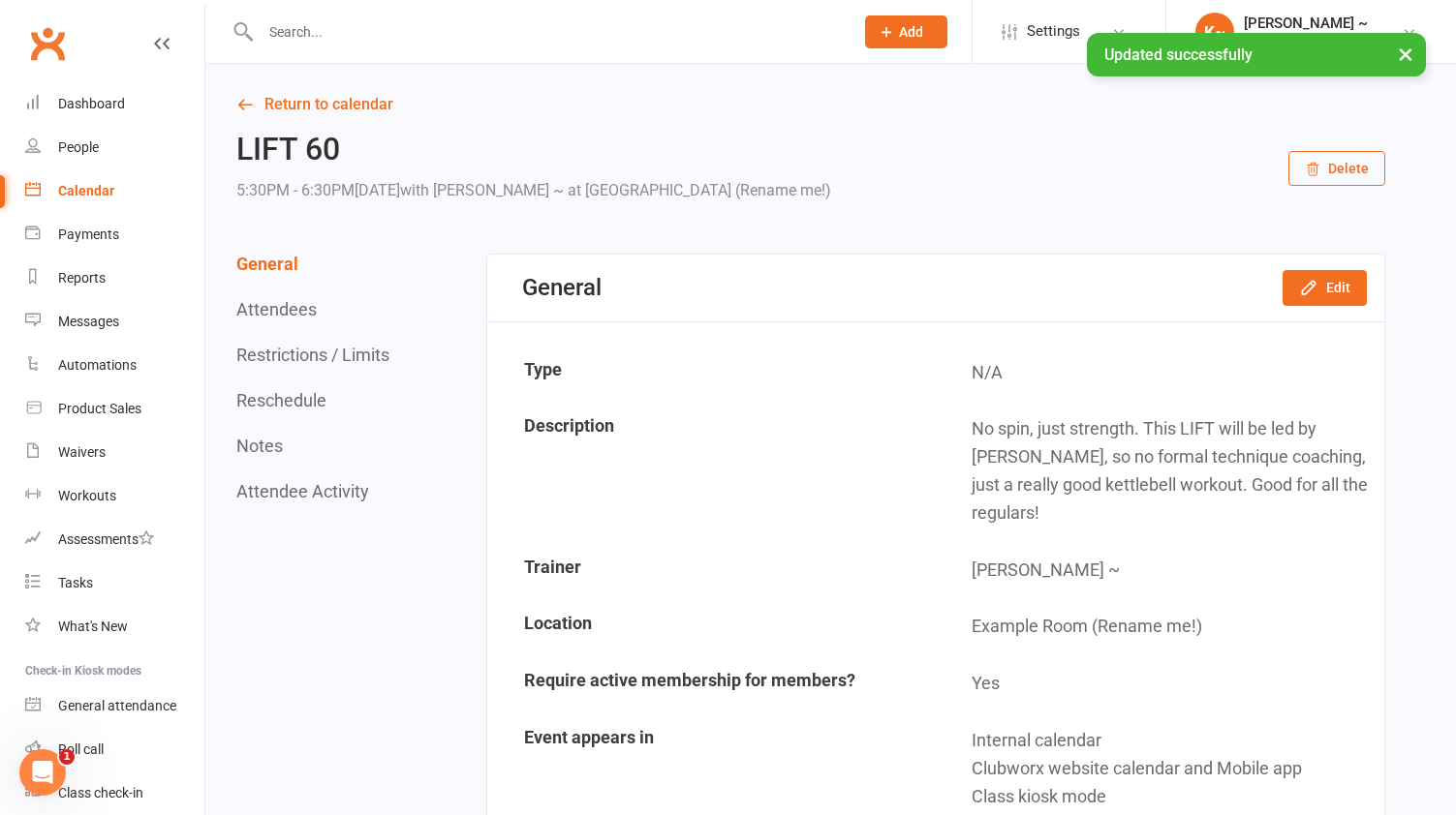
click at [70, 183] on div "Calendar" at bounding box center [86, 191] width 57 height 16
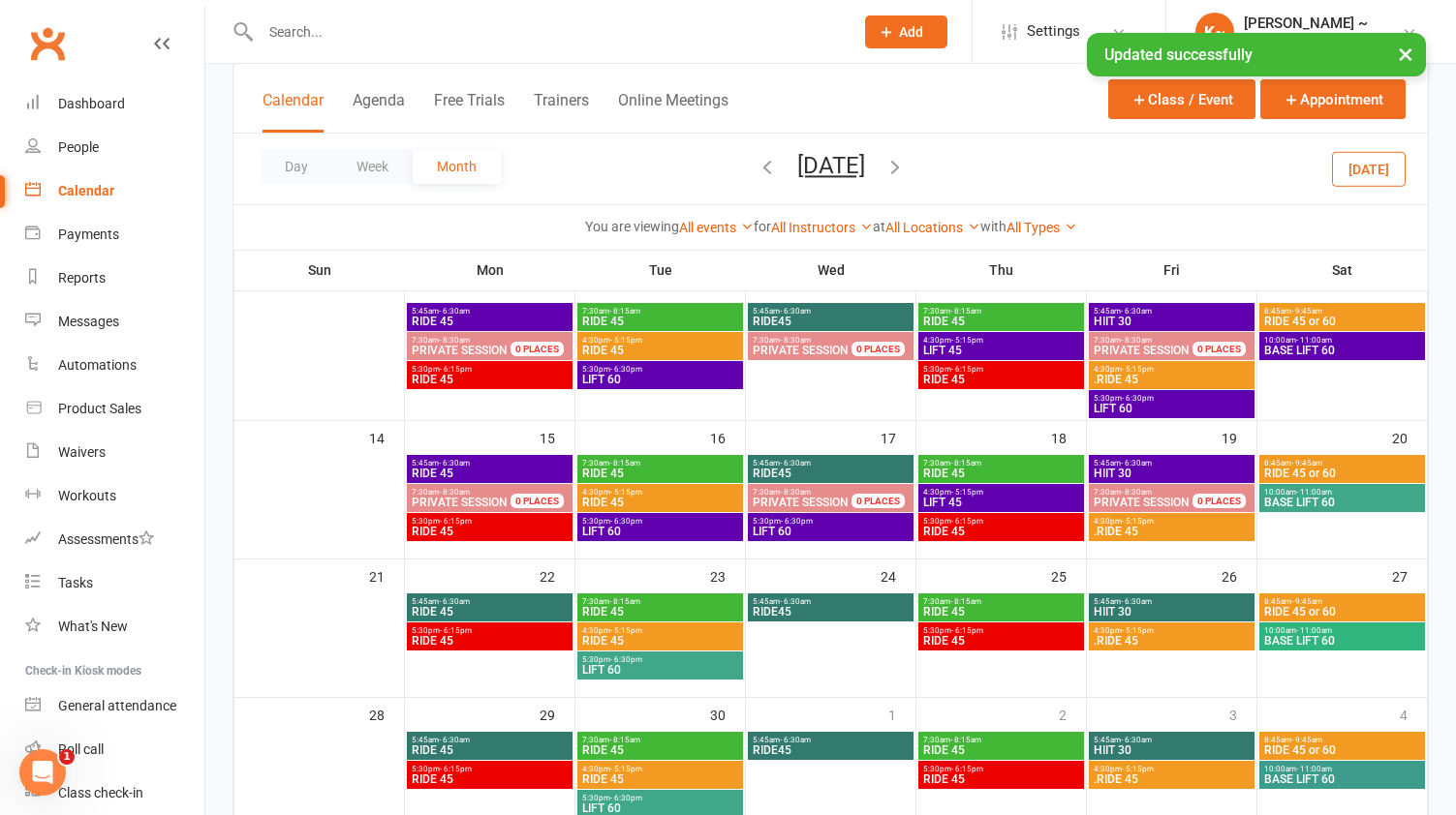
scroll to position [316, 0]
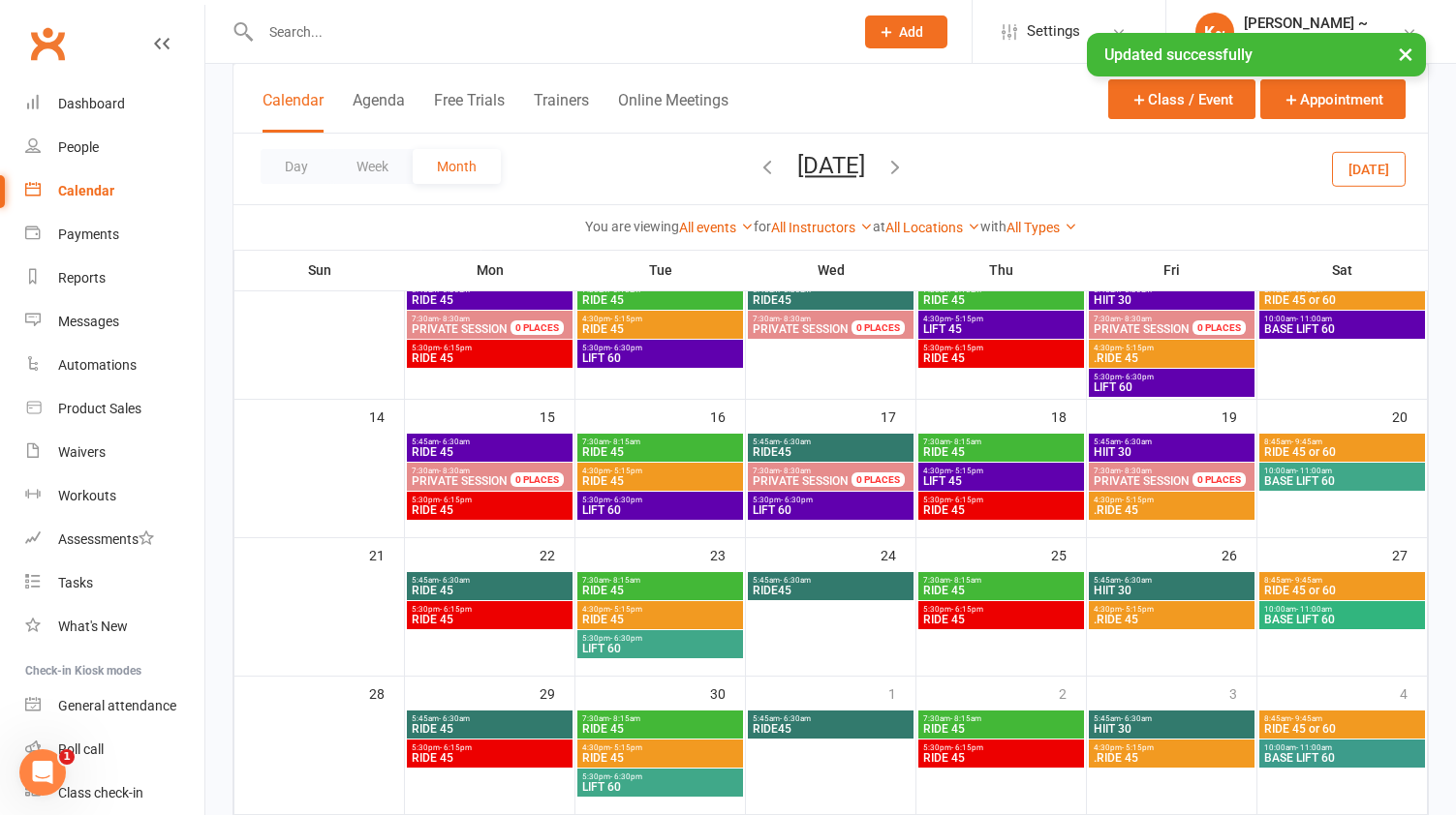
click at [1381, 467] on span "10:00am - 11:00am" at bounding box center [1342, 471] width 158 height 9
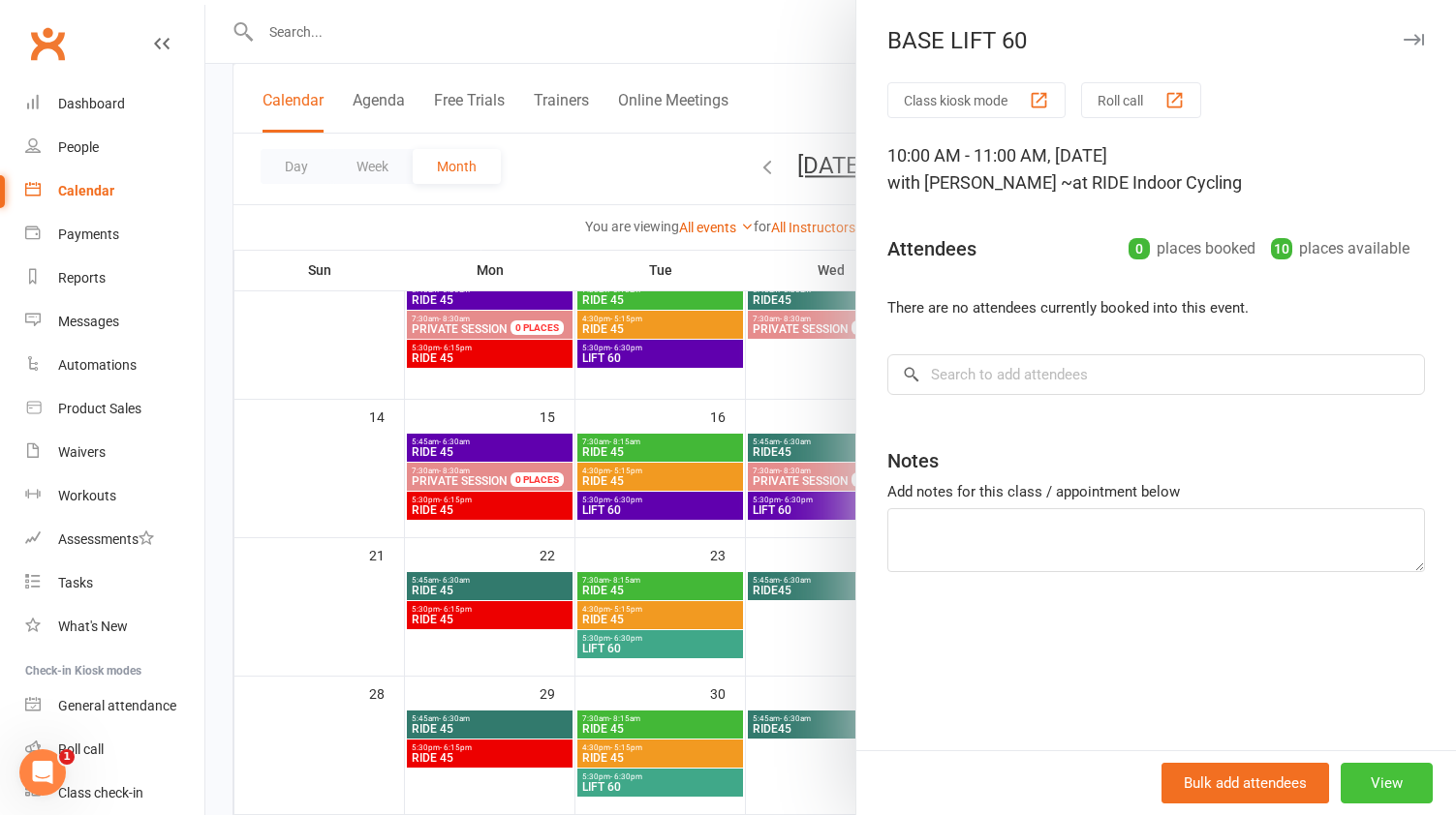
click at [1383, 784] on button "View" at bounding box center [1386, 783] width 92 height 41
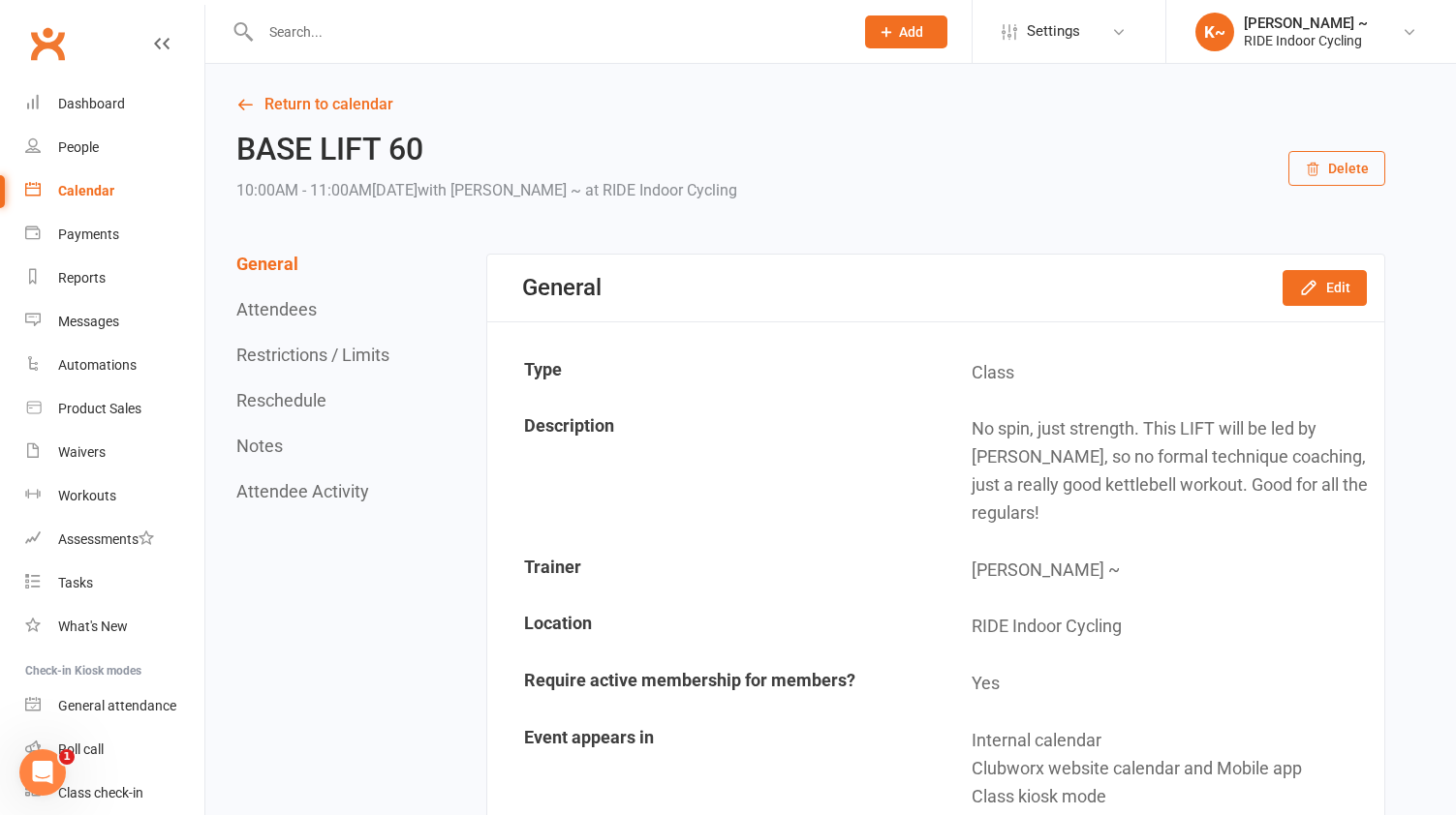
click at [1320, 267] on div "General Edit" at bounding box center [936, 288] width 897 height 67
click at [1319, 282] on icon "button" at bounding box center [1309, 288] width 20 height 20
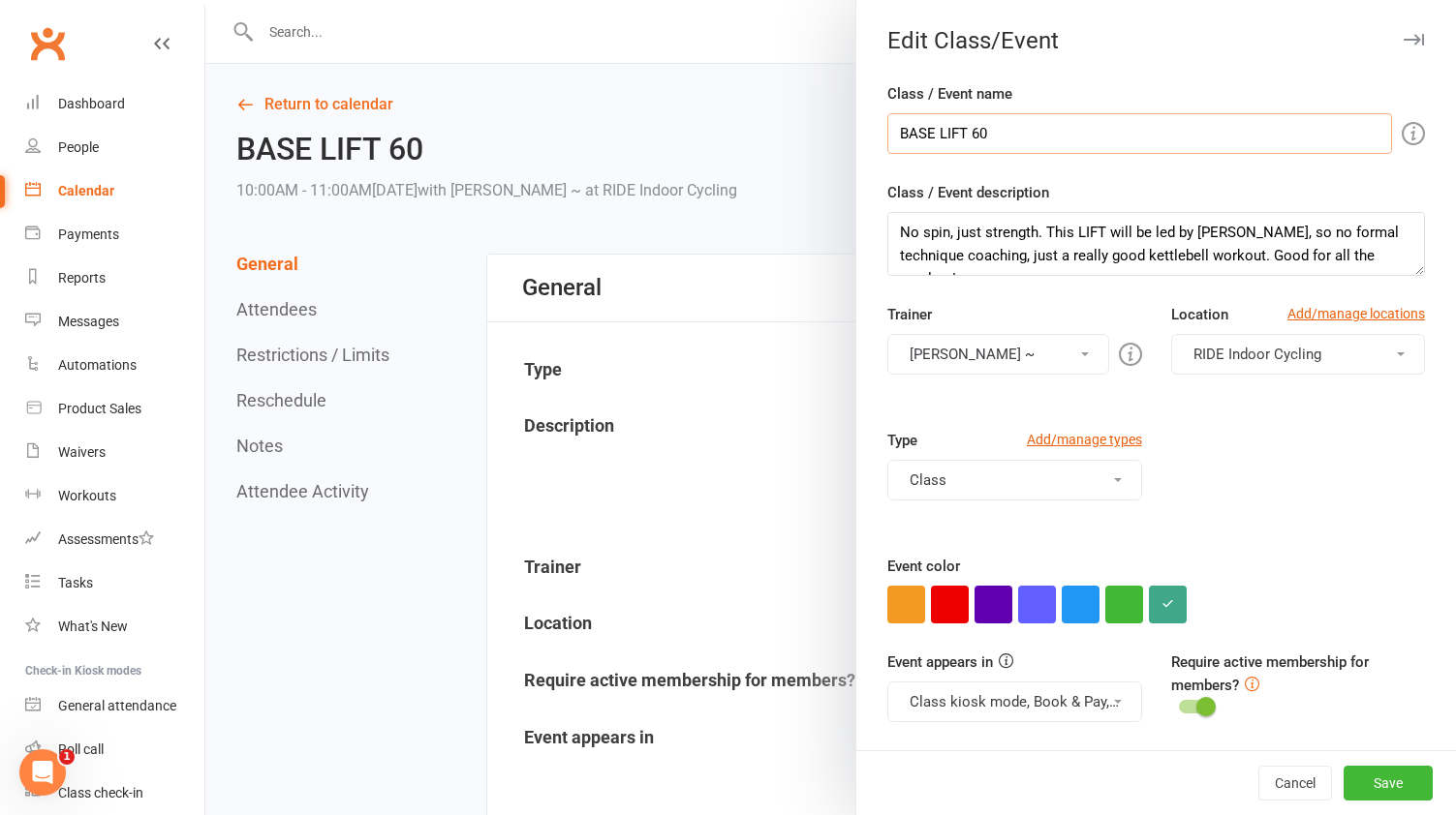
drag, startPoint x: 941, startPoint y: 128, endPoint x: 876, endPoint y: 127, distance: 65.0
click at [876, 127] on div "Class / Event name BASE LIFT 60 Class / Event description No spin, just strengt…" at bounding box center [1156, 416] width 600 height 668
type input "LIFT 60"
click at [1390, 799] on button "Save" at bounding box center [1388, 783] width 89 height 35
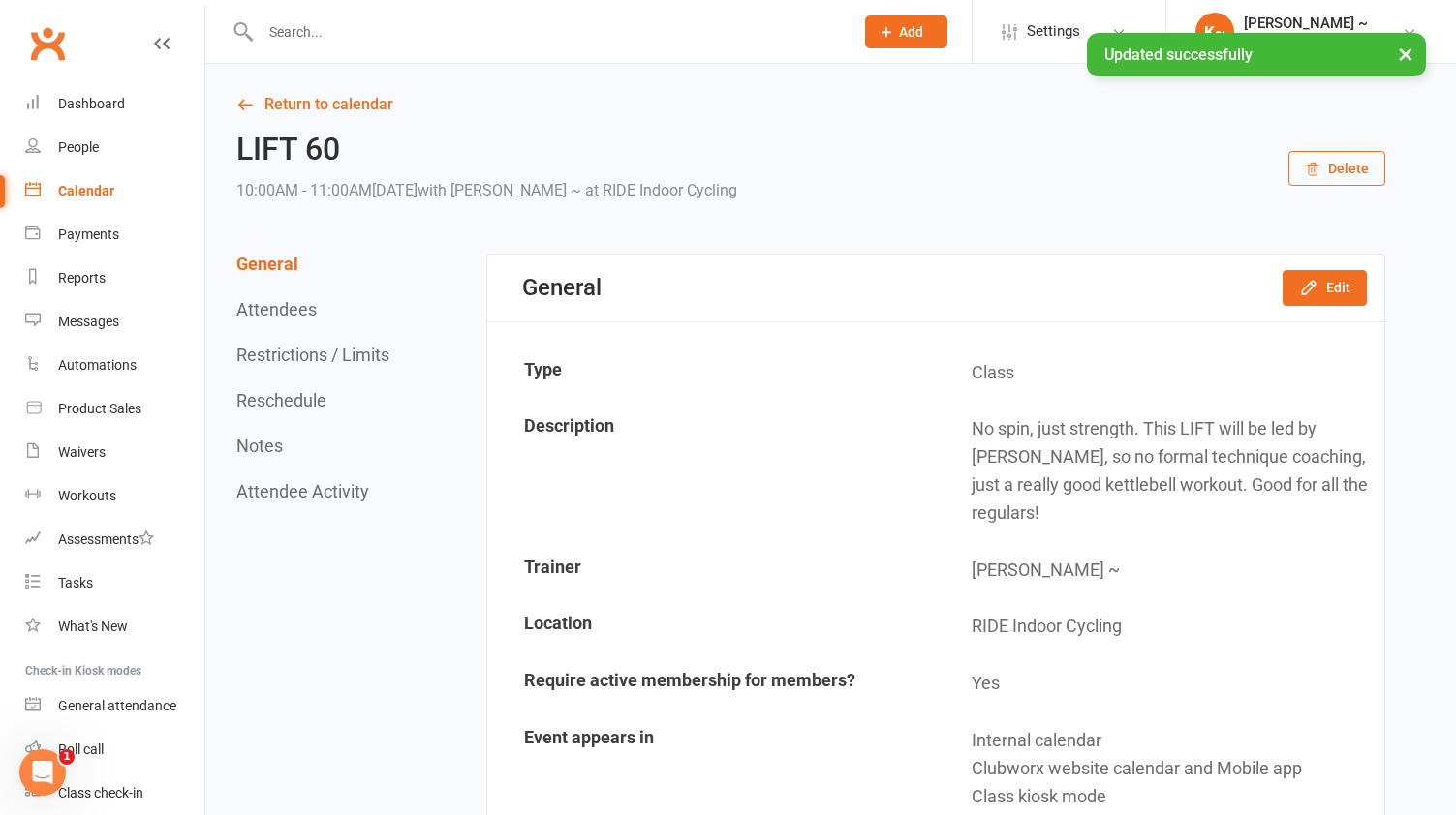
click at [91, 187] on div "Calendar" at bounding box center [86, 191] width 57 height 16
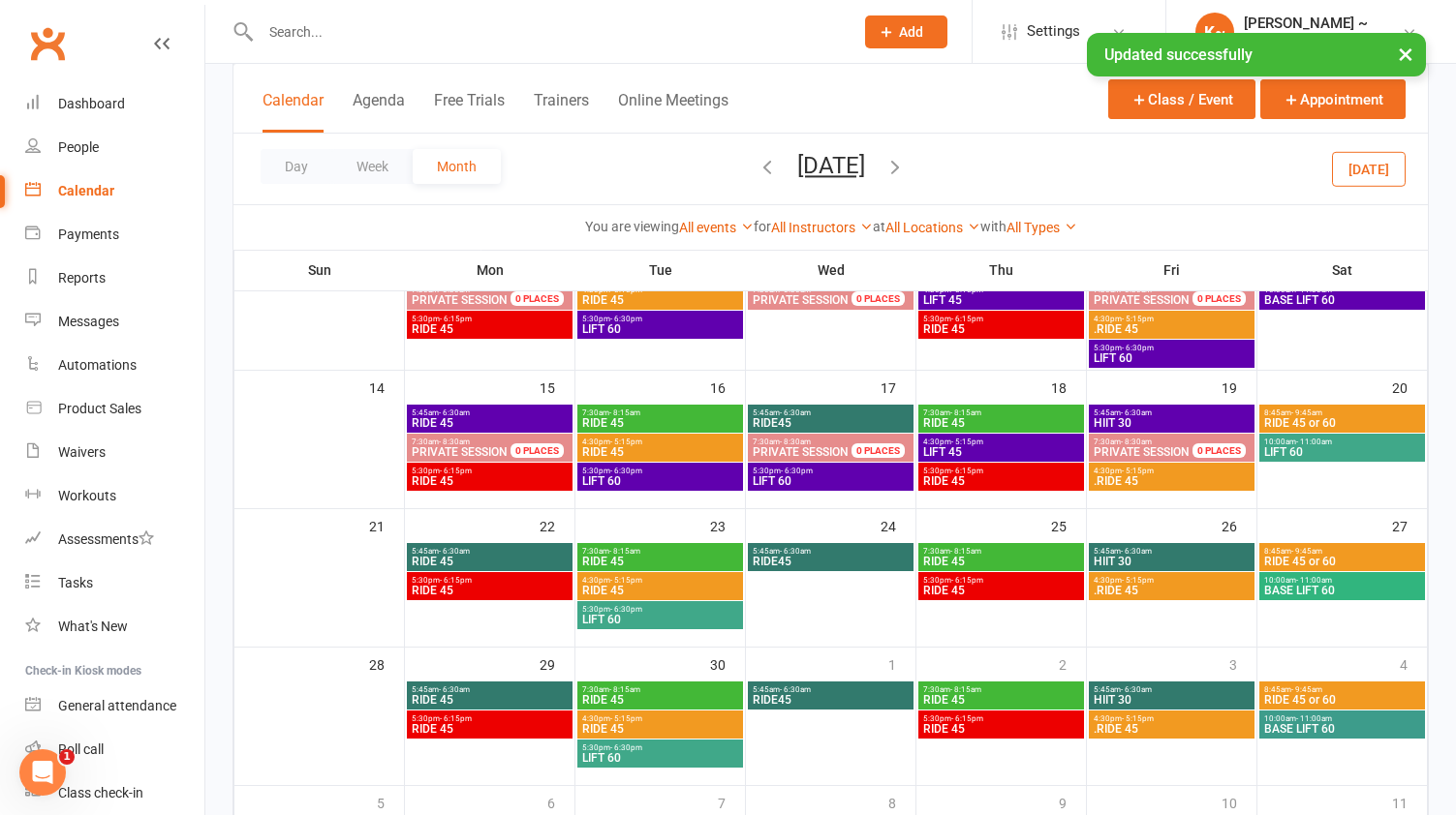
scroll to position [349, 0]
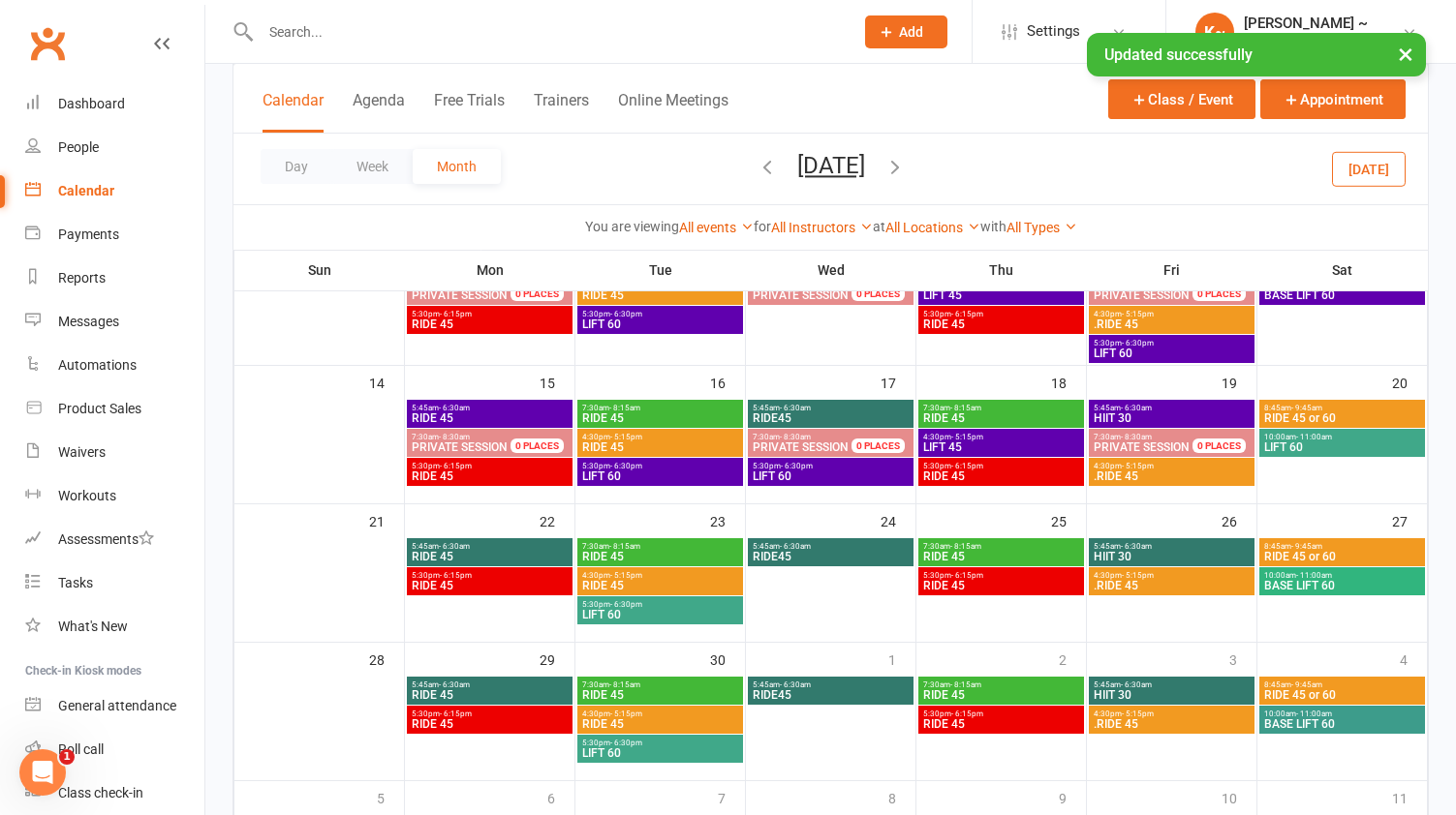
click at [1366, 580] on span "BASE LIFT 60" at bounding box center [1342, 586] width 158 height 12
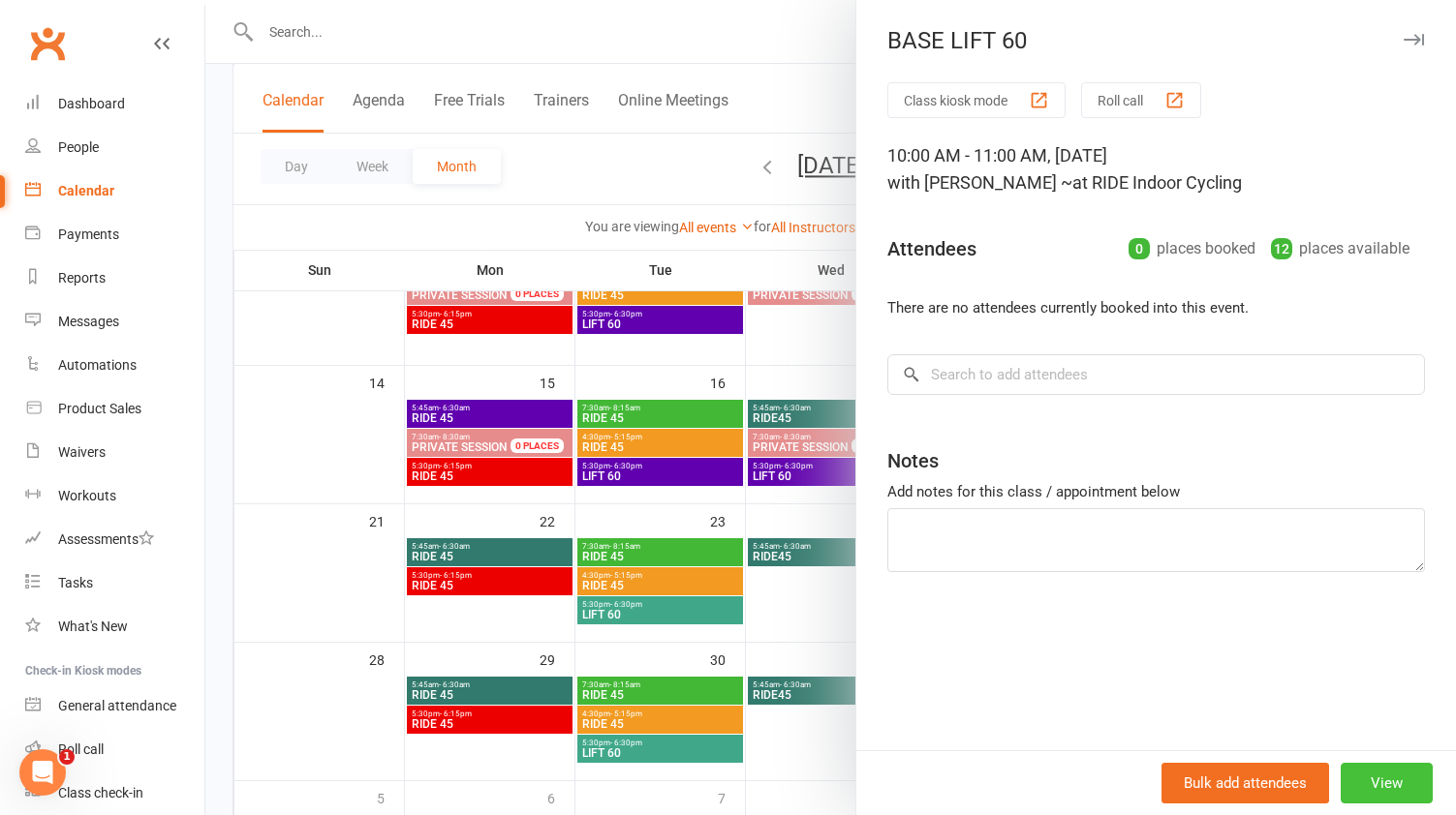
click at [1383, 777] on button "View" at bounding box center [1386, 783] width 92 height 41
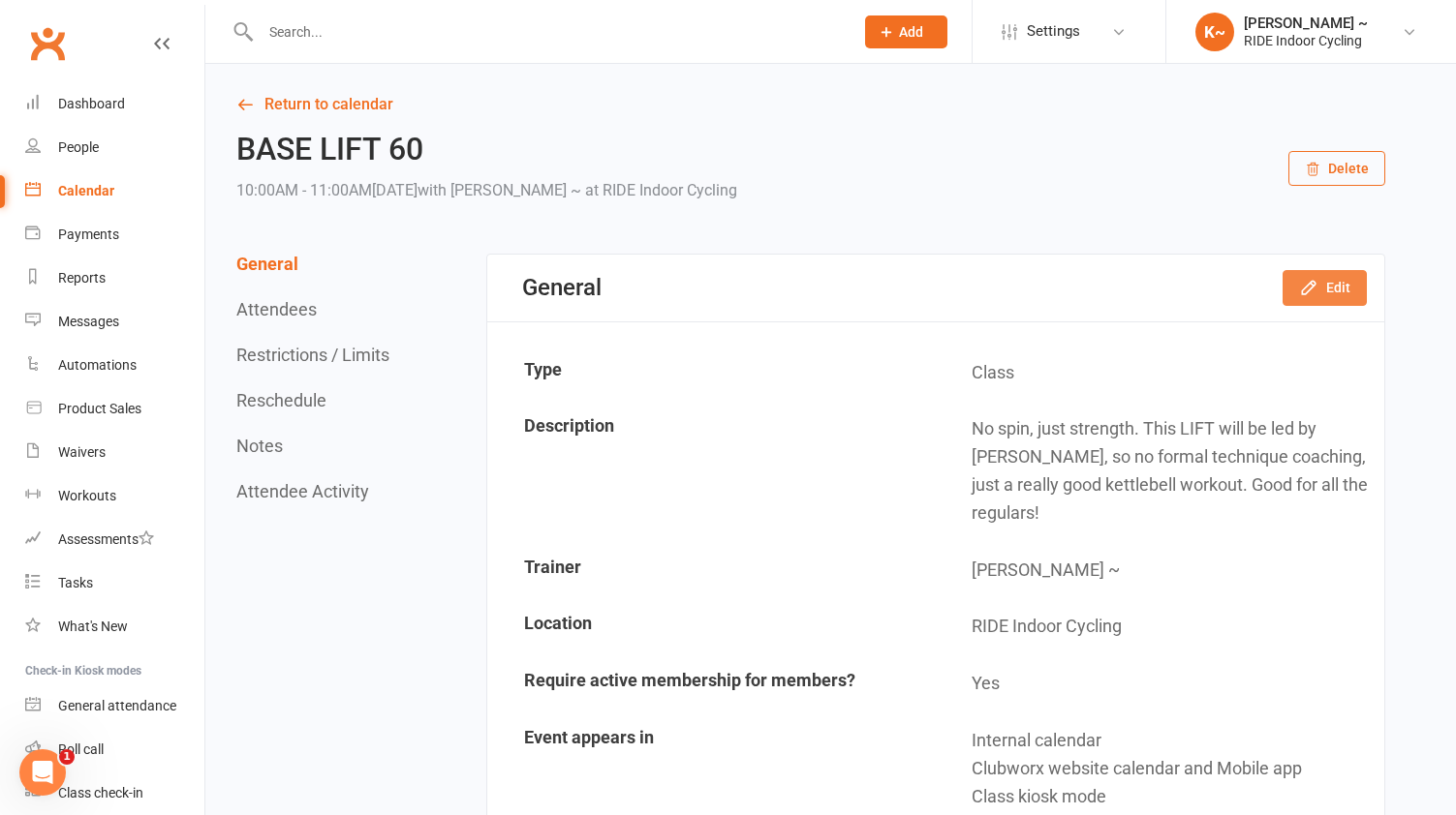
click at [1317, 286] on icon "button" at bounding box center [1309, 288] width 20 height 20
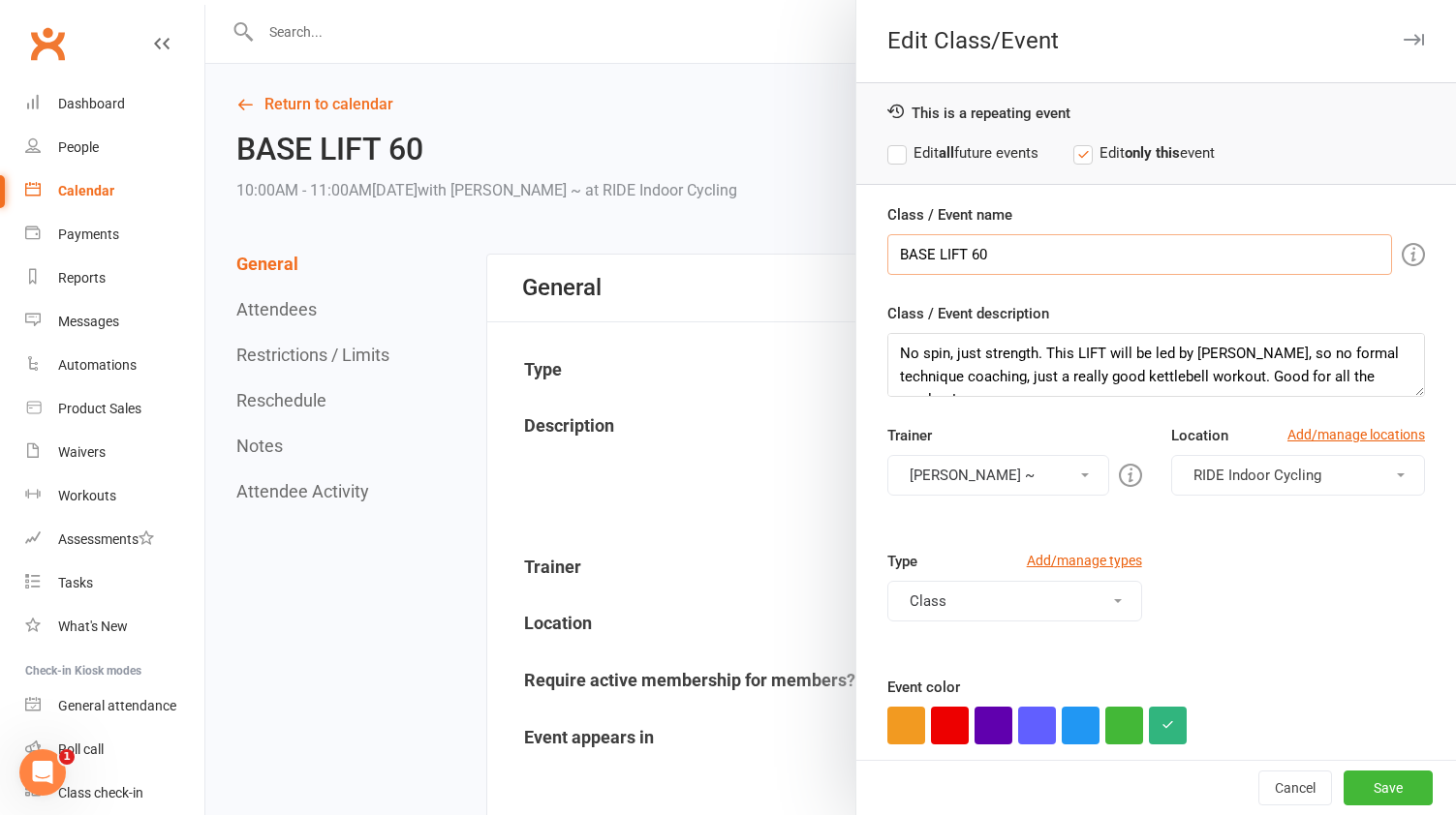
drag, startPoint x: 1004, startPoint y: 252, endPoint x: 800, endPoint y: 250, distance: 204.0
click at [800, 0] on div "Edit Class/Event This is a repeating event Edit all future events Edit only thi…" at bounding box center [830, 0] width 1250 height 0
paste input "text"
type input "LIFT 60"
click at [1396, 781] on button "Save" at bounding box center [1388, 788] width 89 height 35
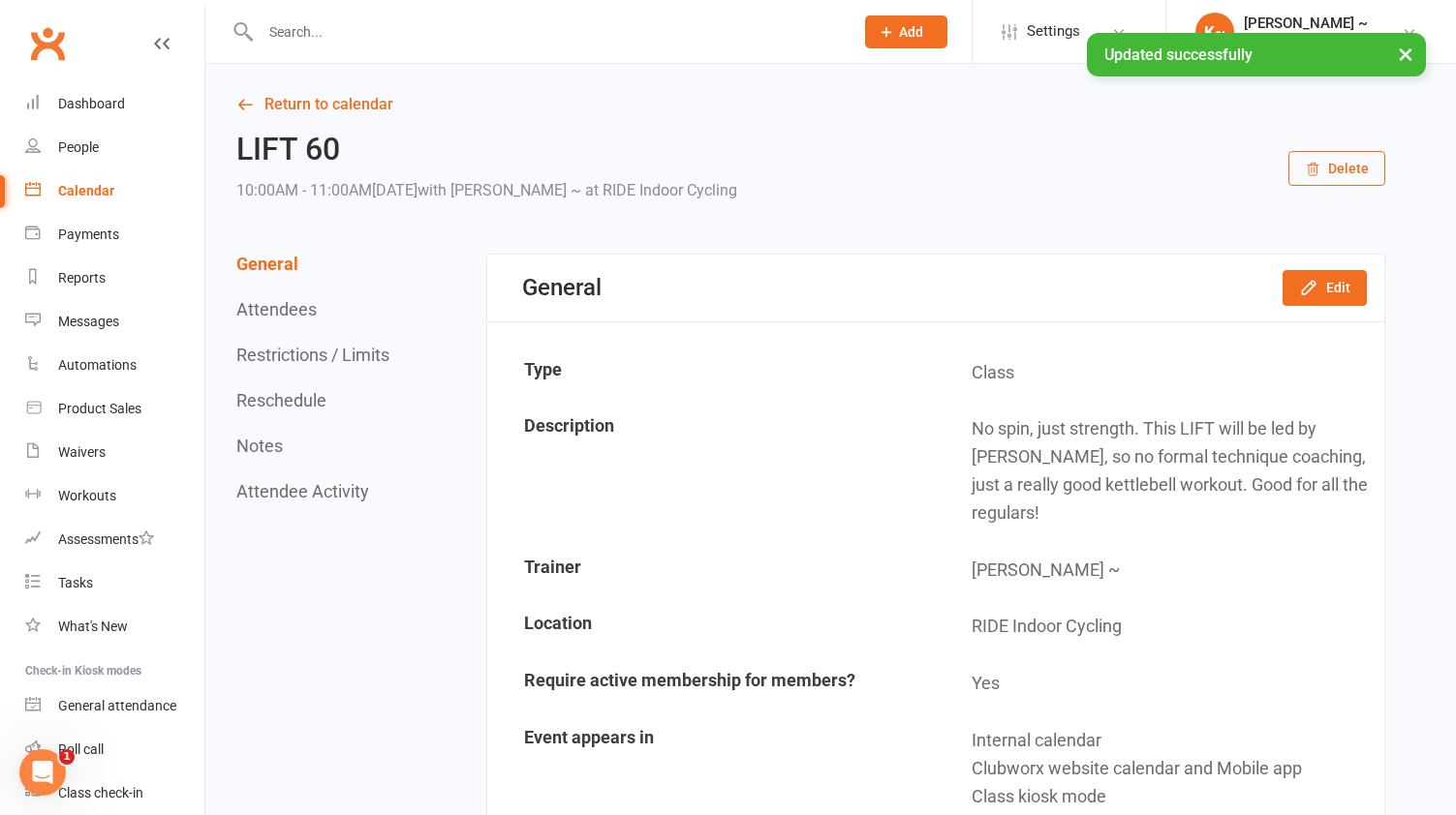
click at [75, 199] on div "Calendar" at bounding box center [86, 191] width 57 height 16
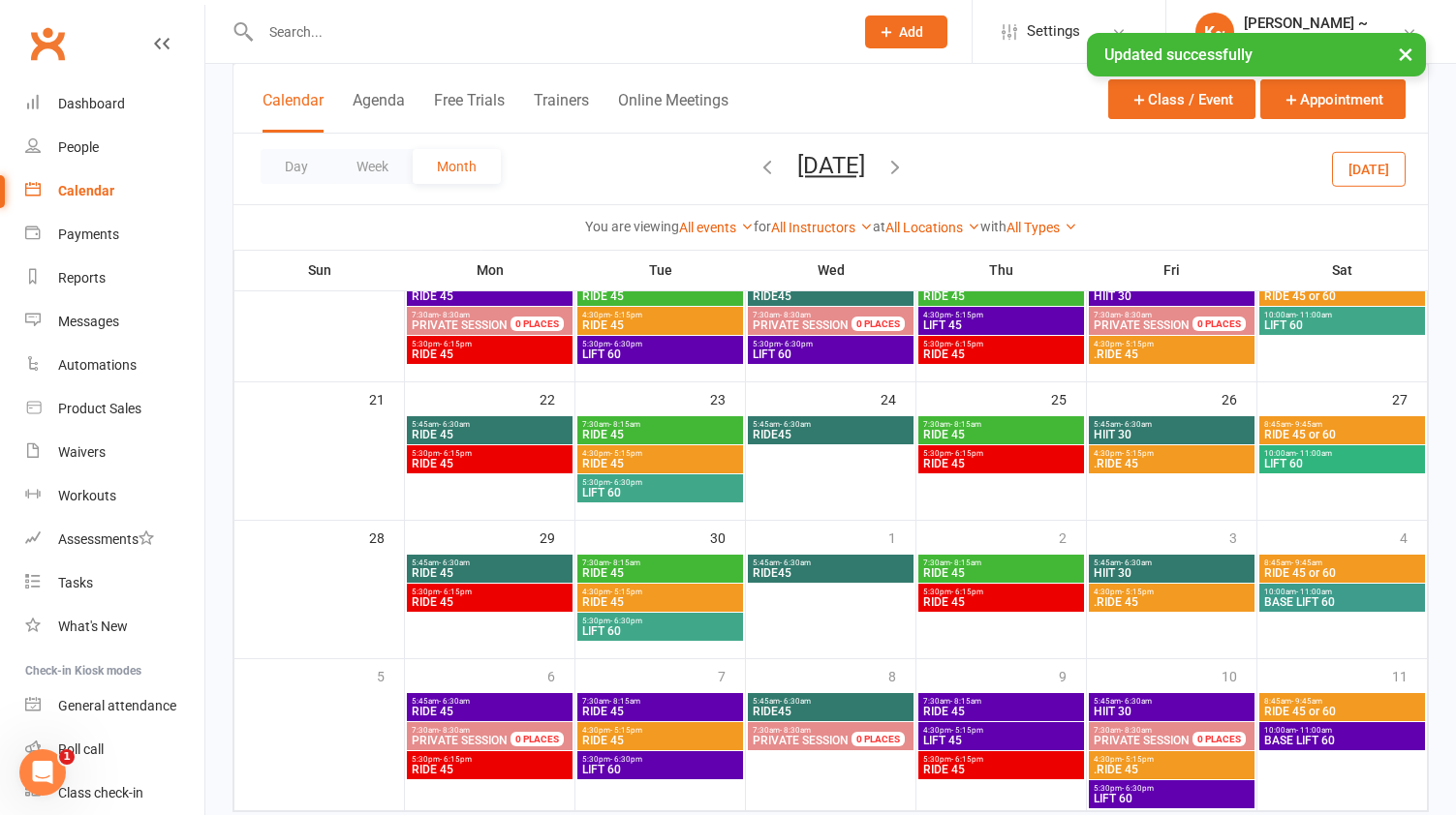
scroll to position [524, 0]
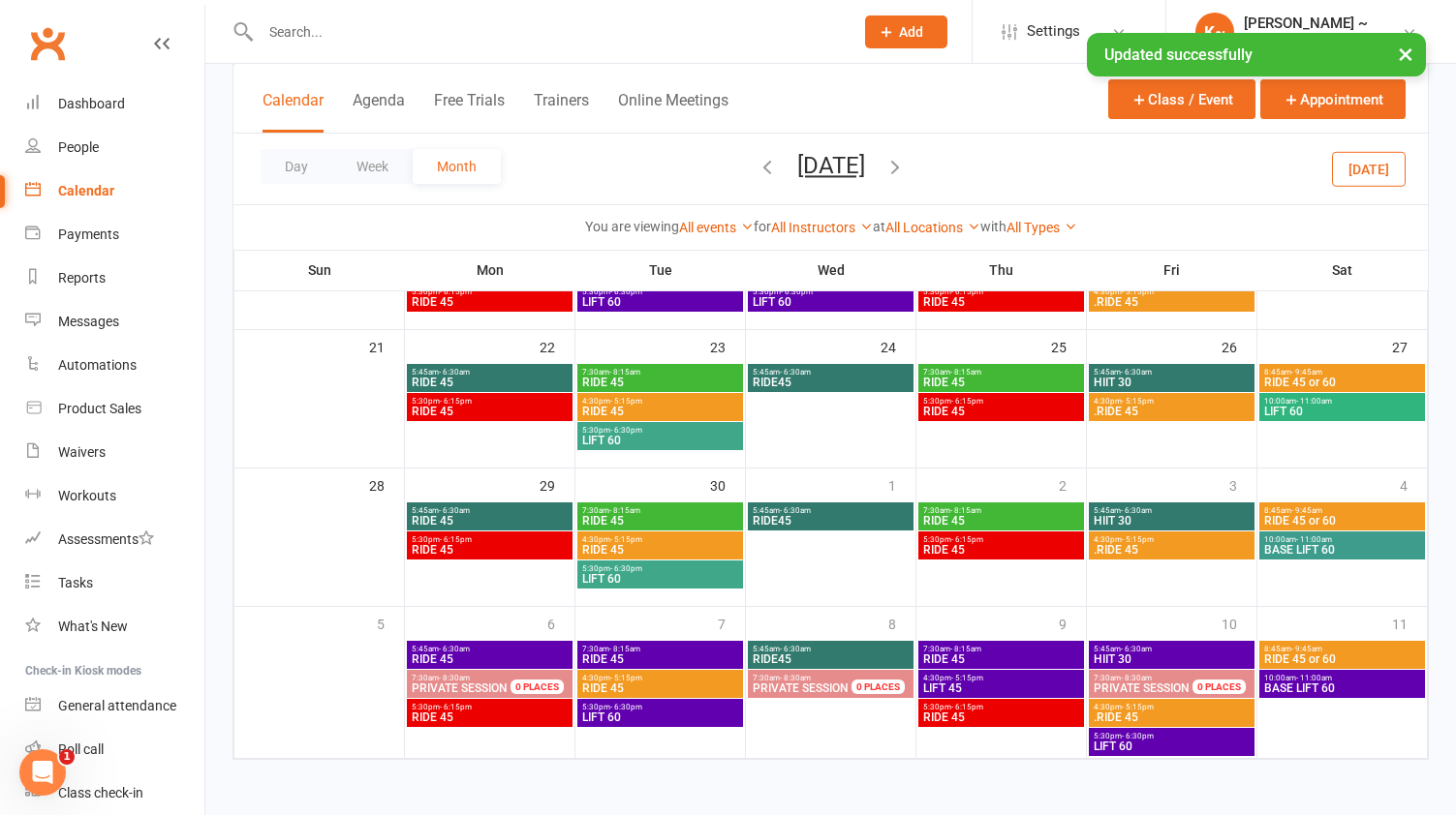
click at [1376, 528] on div "8:45am - 9:45am RIDE 45 or 60" at bounding box center [1342, 516] width 166 height 28
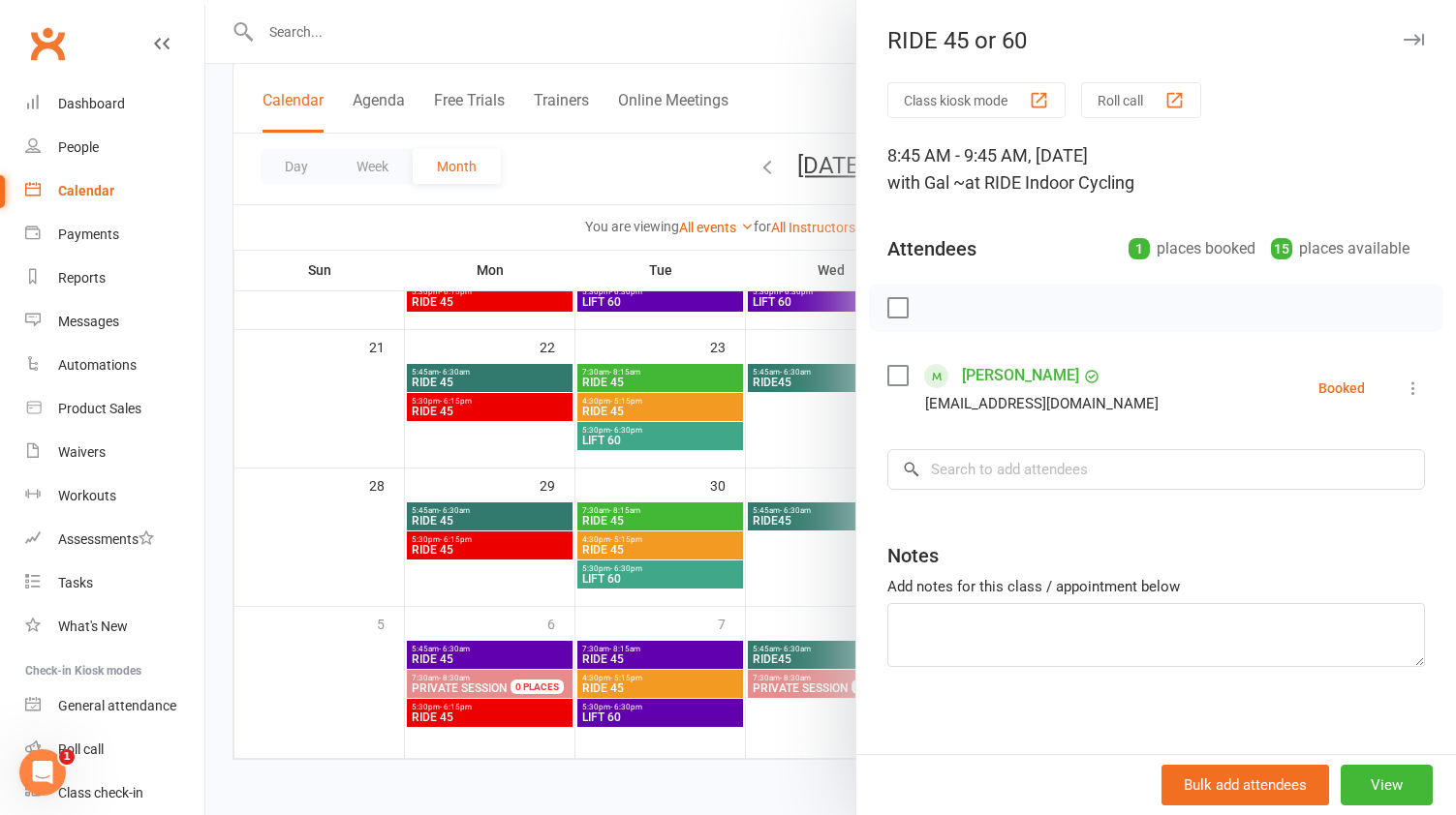
click at [534, 250] on div at bounding box center [830, 407] width 1250 height 815
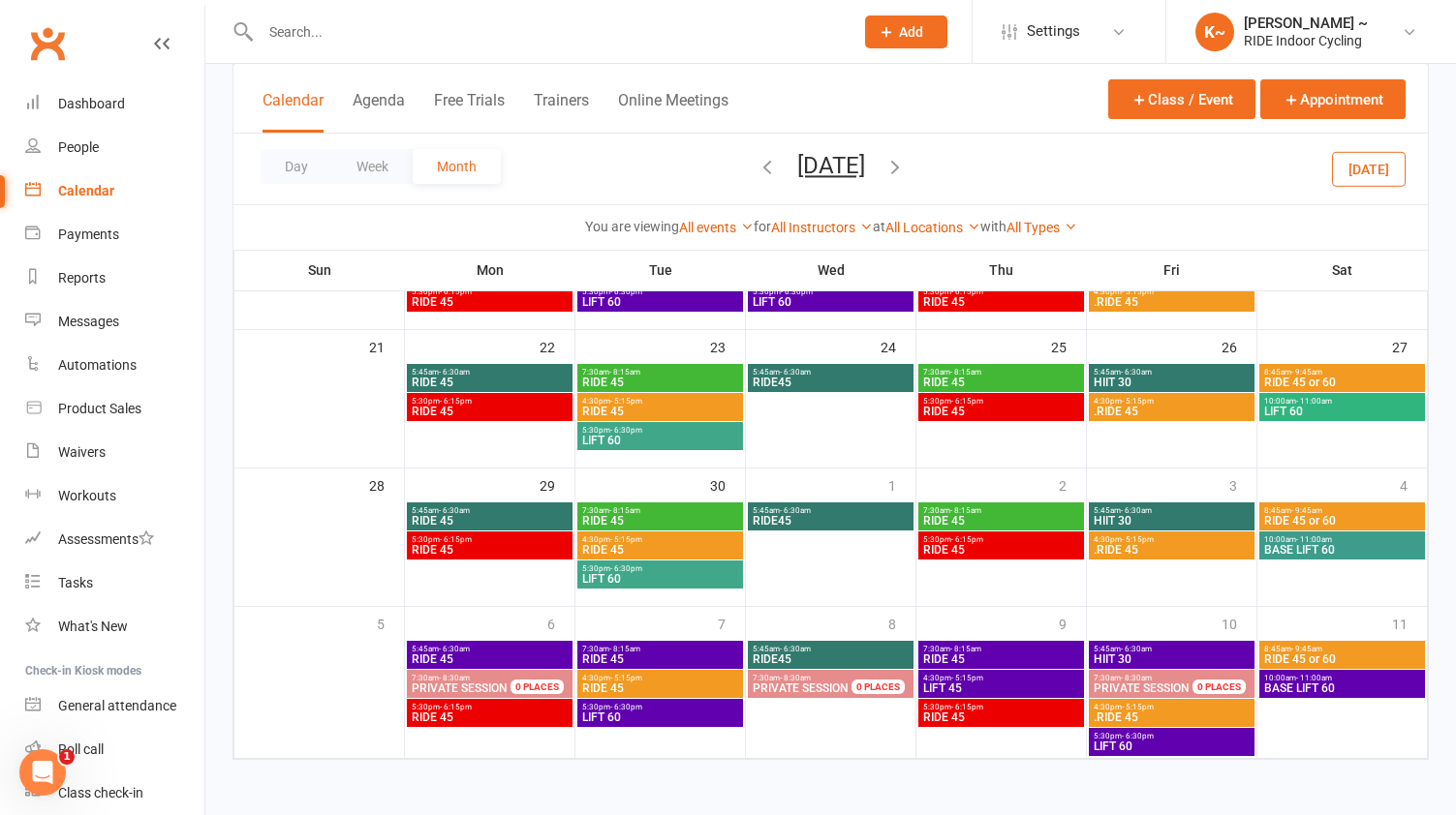
click at [1344, 541] on span "10:00am - 11:00am" at bounding box center [1342, 539] width 158 height 9
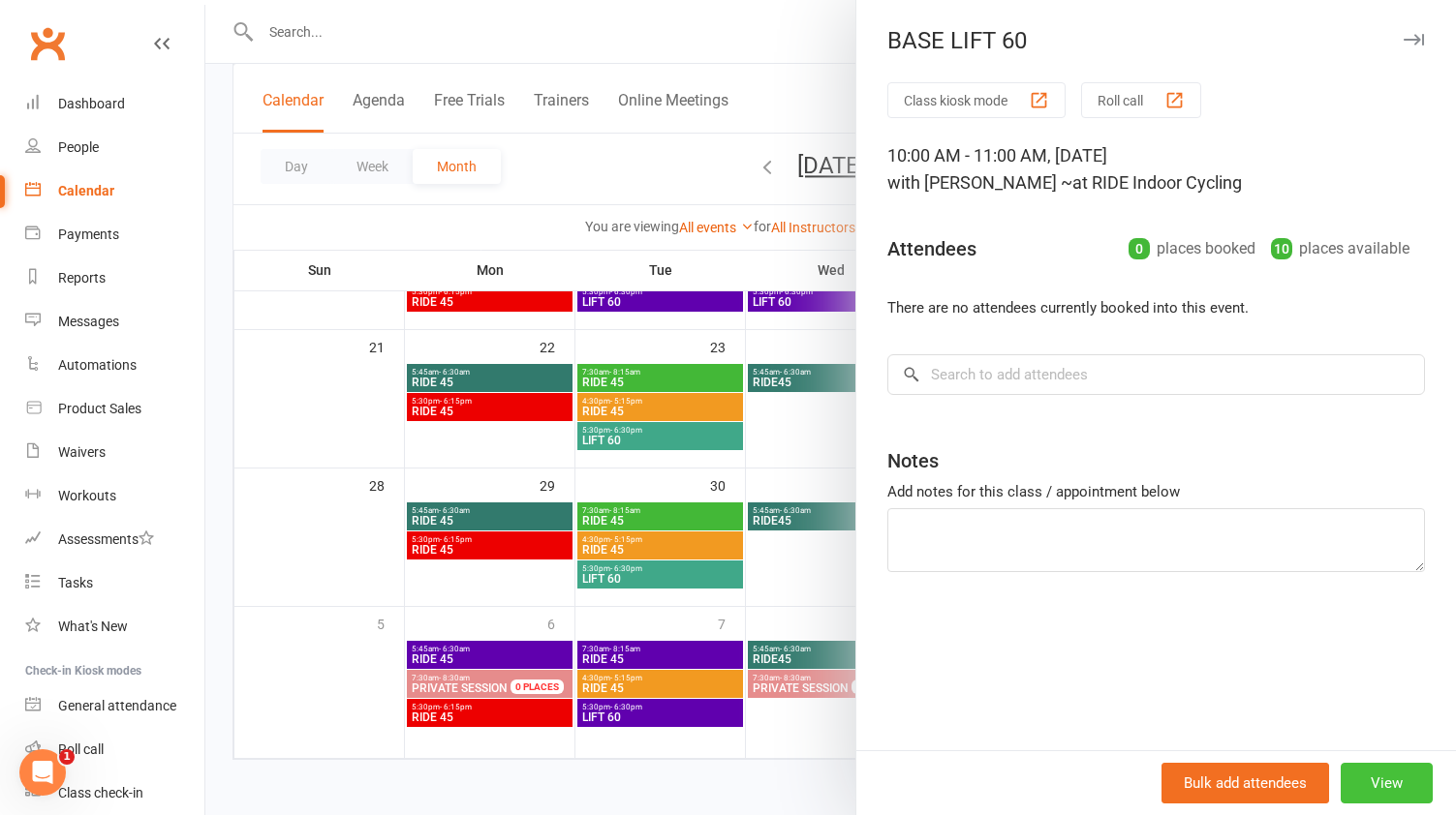
click at [1388, 780] on button "View" at bounding box center [1386, 783] width 92 height 41
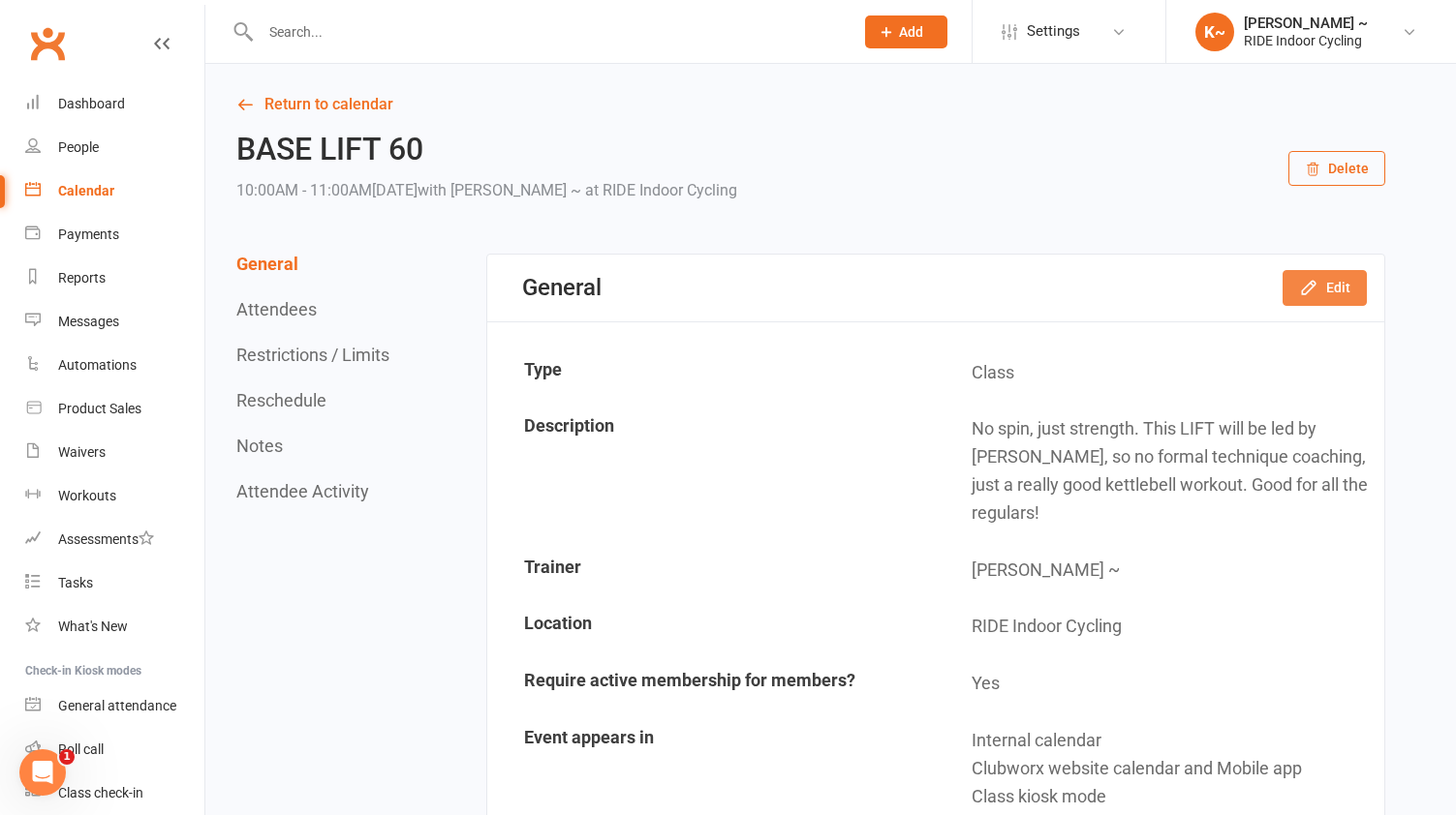
click at [1302, 289] on icon "button" at bounding box center [1309, 288] width 20 height 20
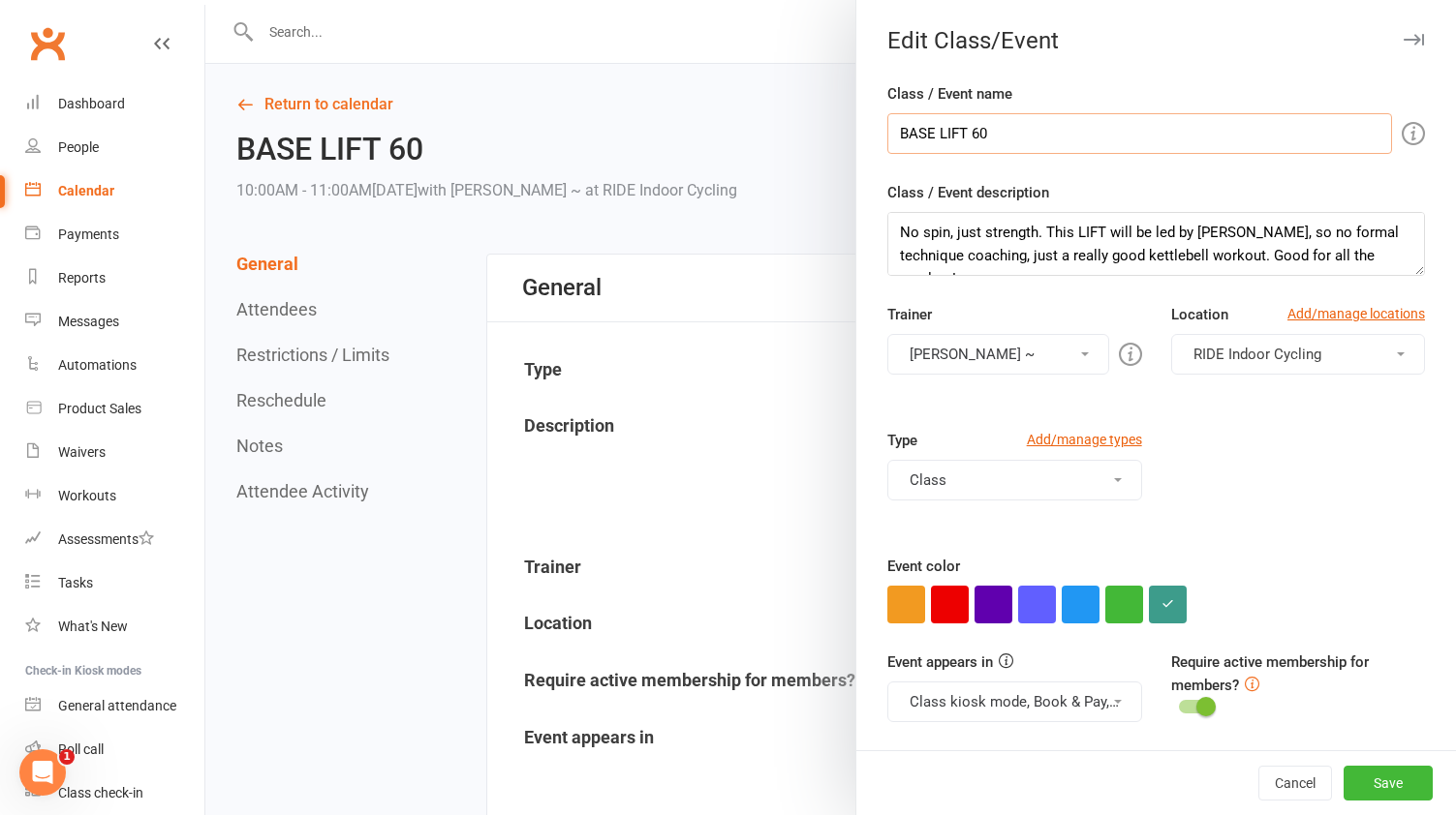
click at [980, 122] on input "BASE LIFT 60" at bounding box center [1140, 133] width 505 height 41
paste input "text"
type input "LIFT 60"
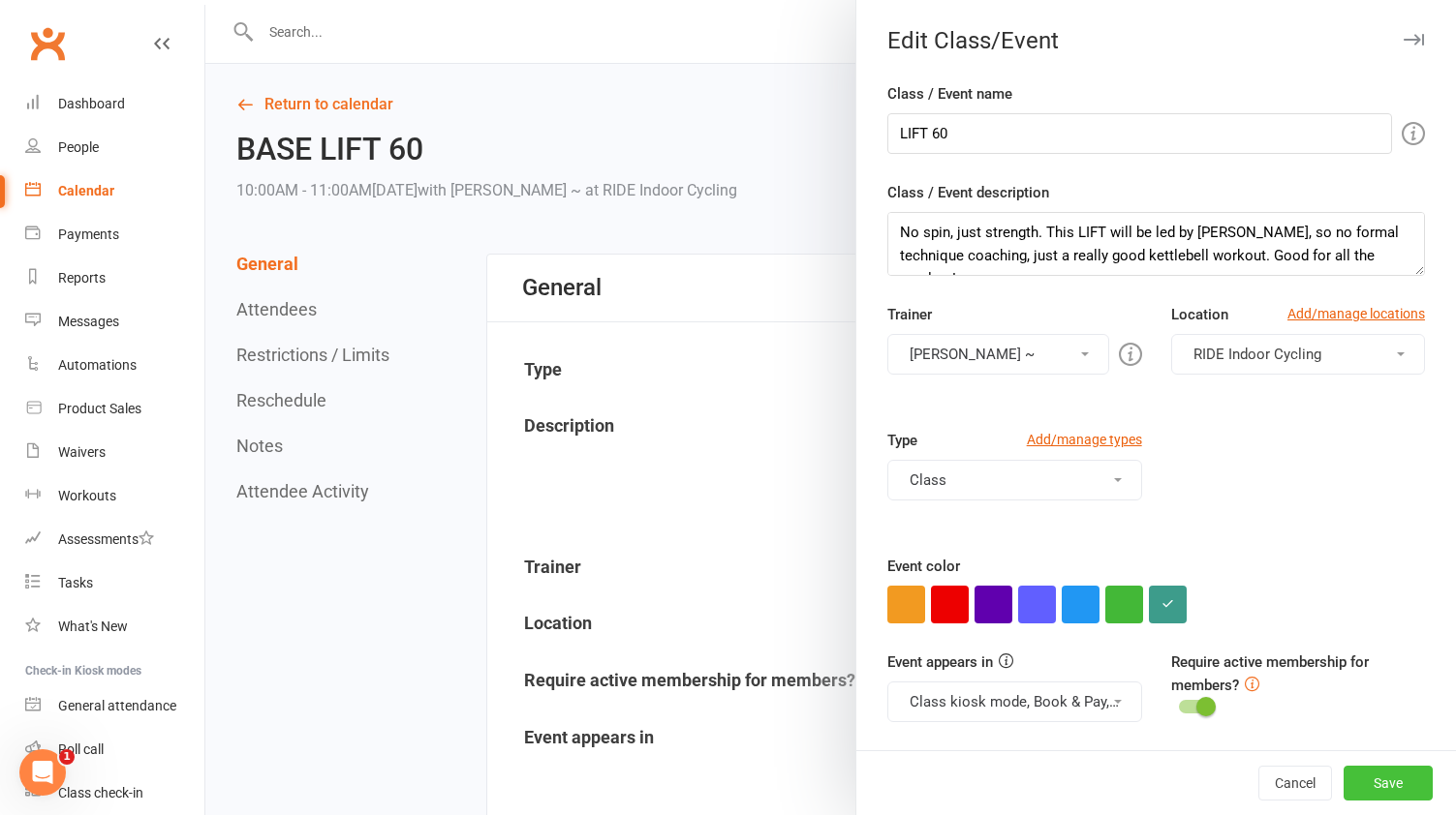
click at [1392, 786] on button "Save" at bounding box center [1388, 783] width 89 height 35
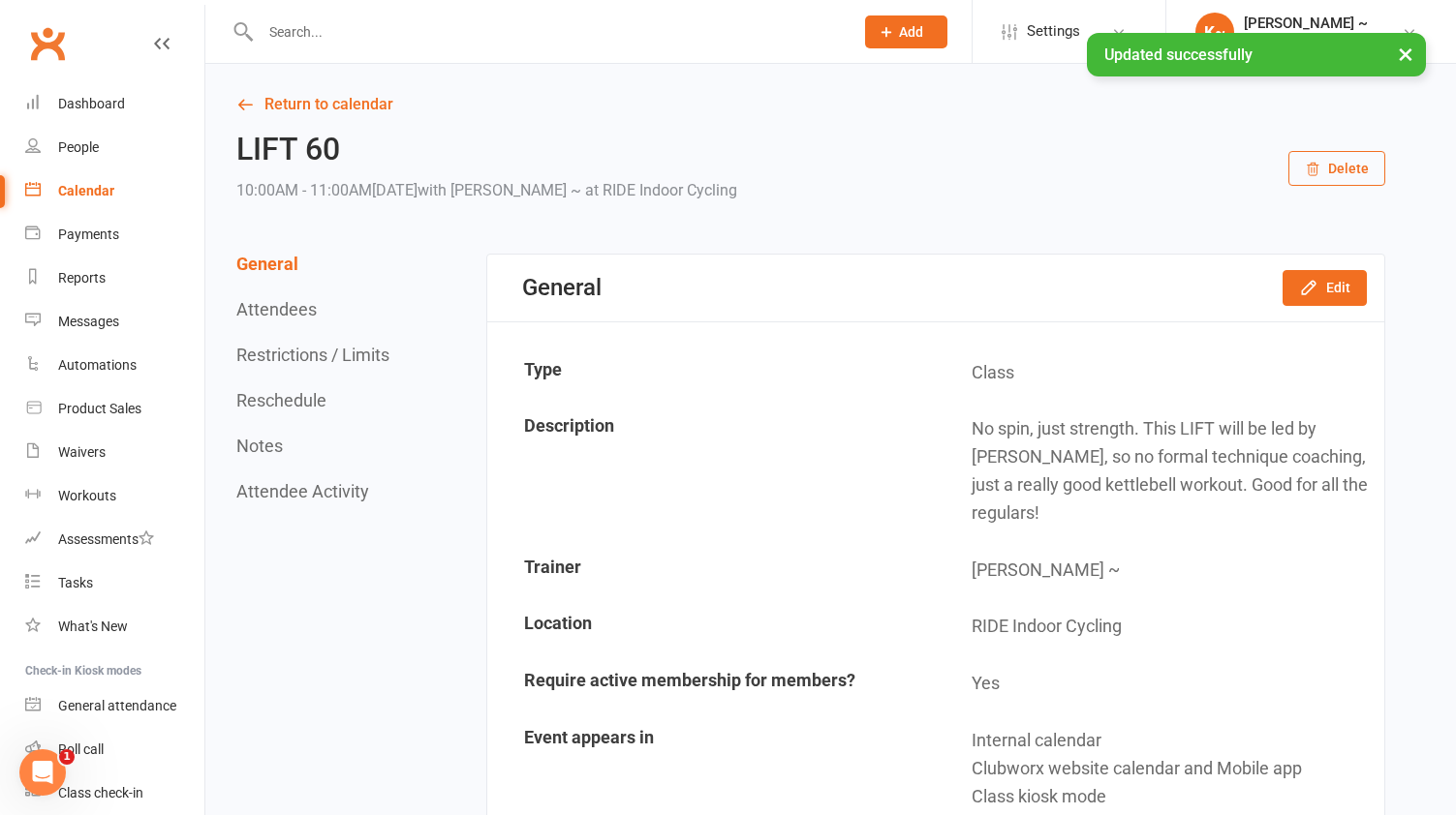
click at [77, 174] on link "Calendar" at bounding box center [114, 192] width 179 height 44
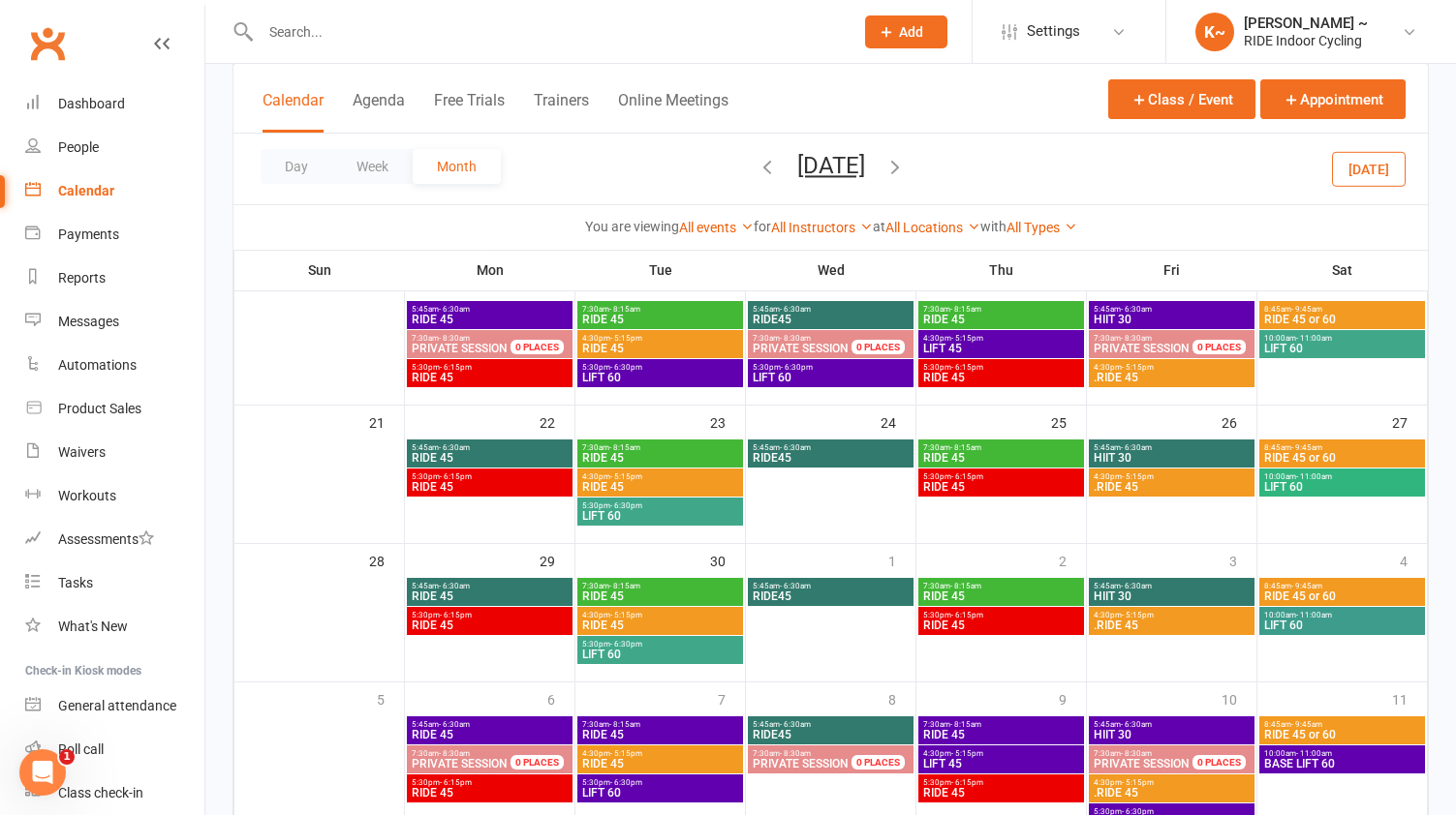
scroll to position [415, 0]
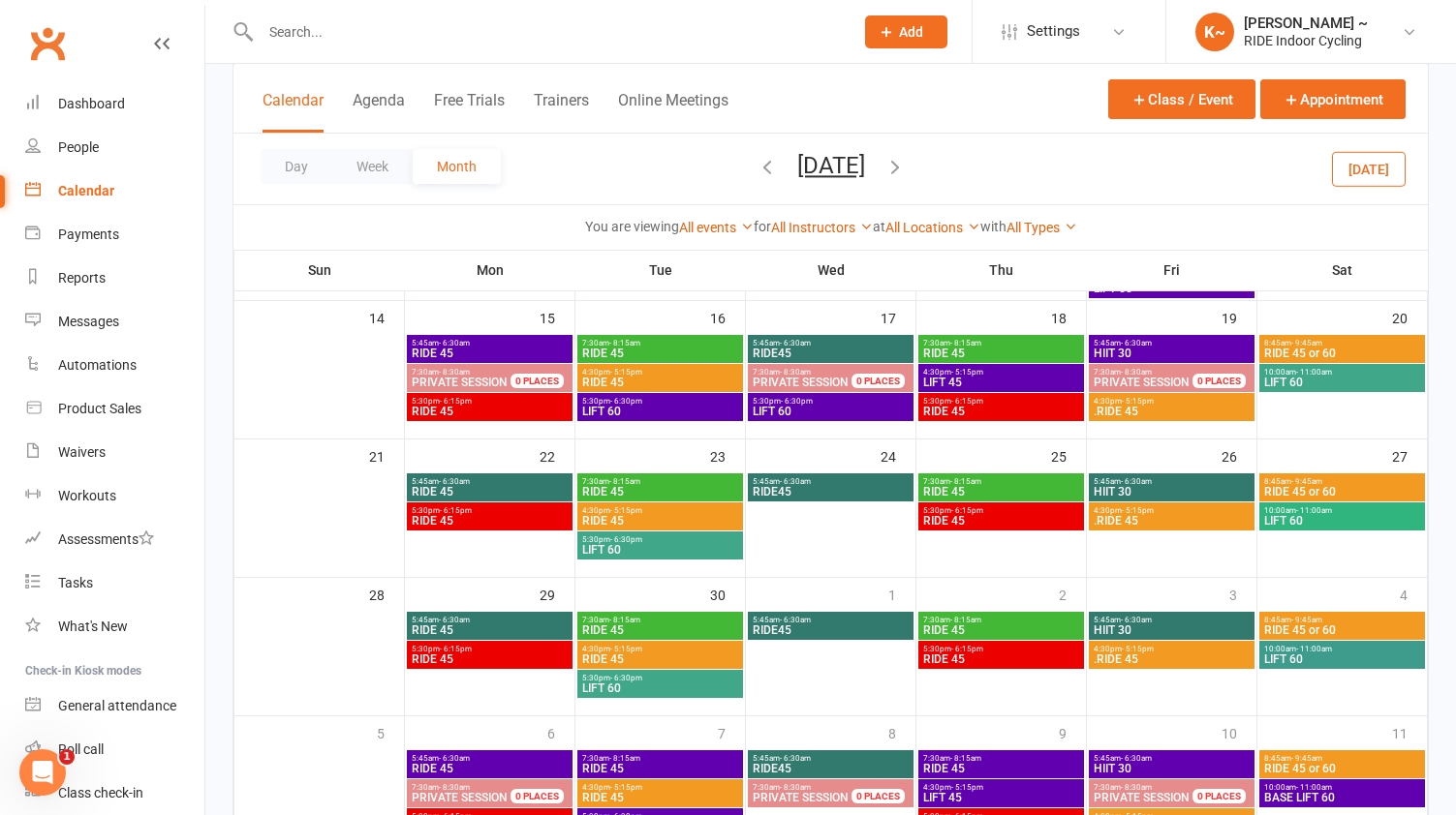
click at [838, 491] on span "RIDE45" at bounding box center [830, 492] width 158 height 12
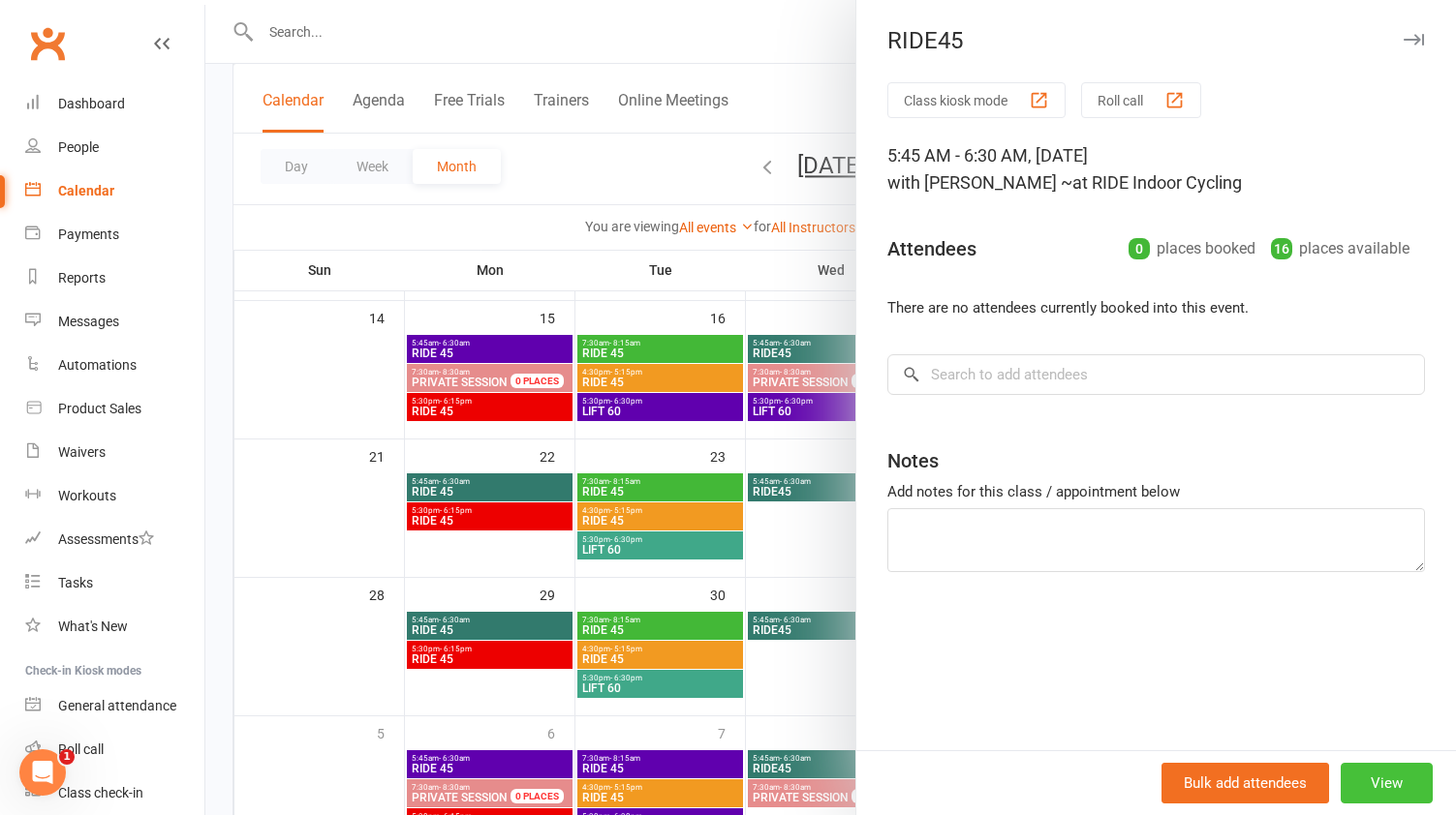
click at [1396, 774] on button "View" at bounding box center [1386, 783] width 92 height 41
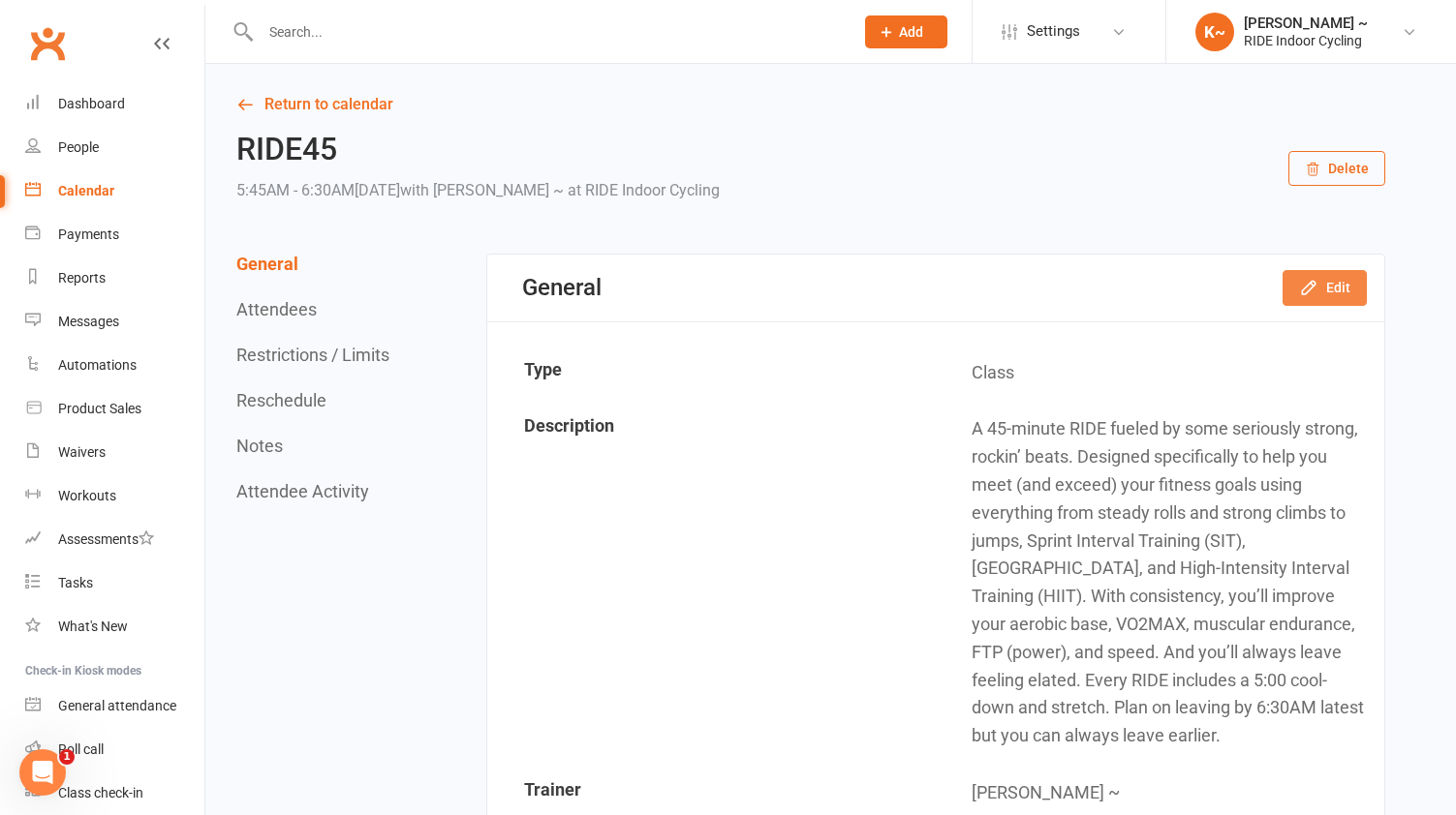
click at [1333, 285] on button "Edit" at bounding box center [1325, 287] width 84 height 35
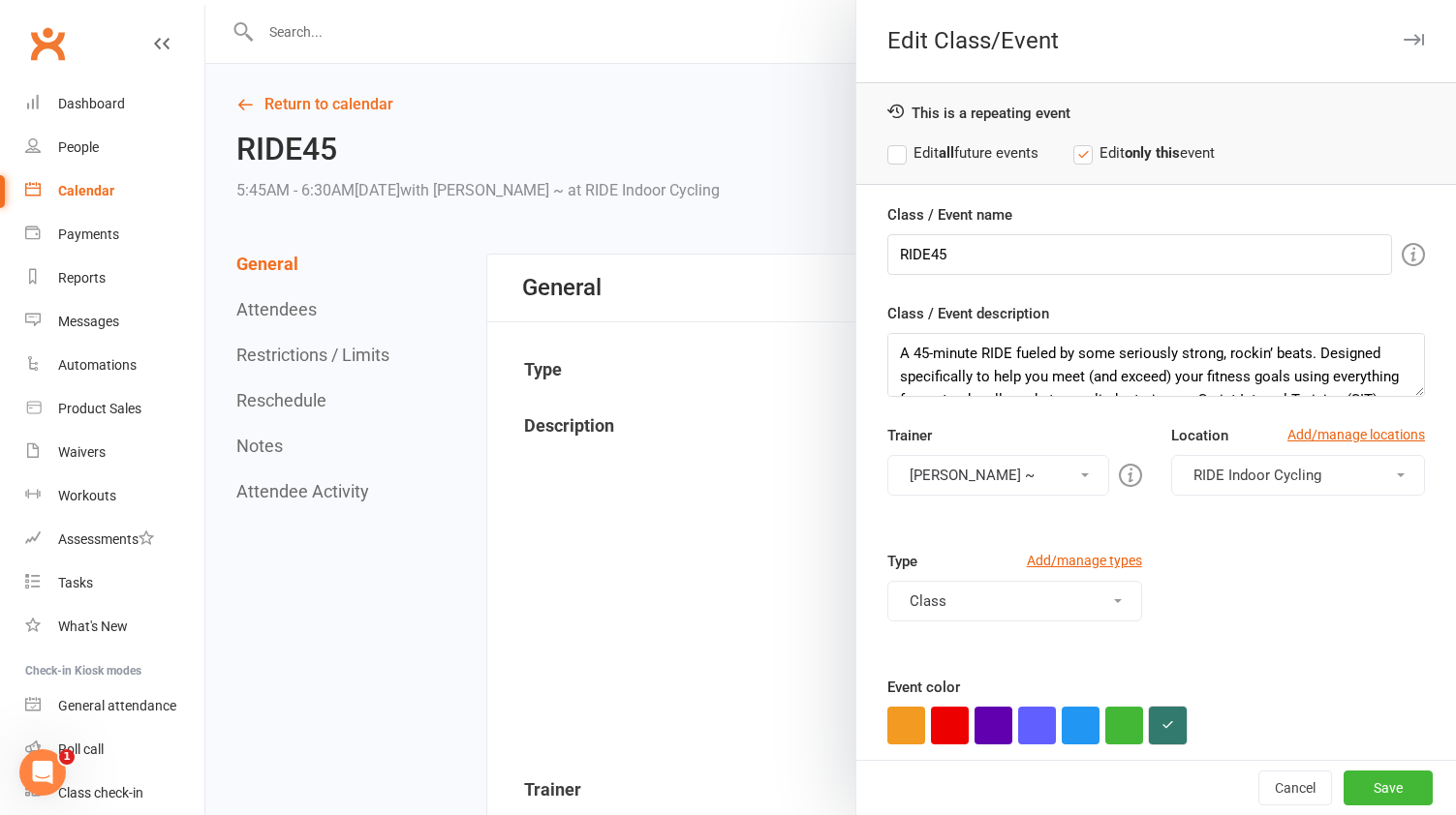
click at [1174, 728] on icon "button" at bounding box center [1168, 725] width 13 height 13
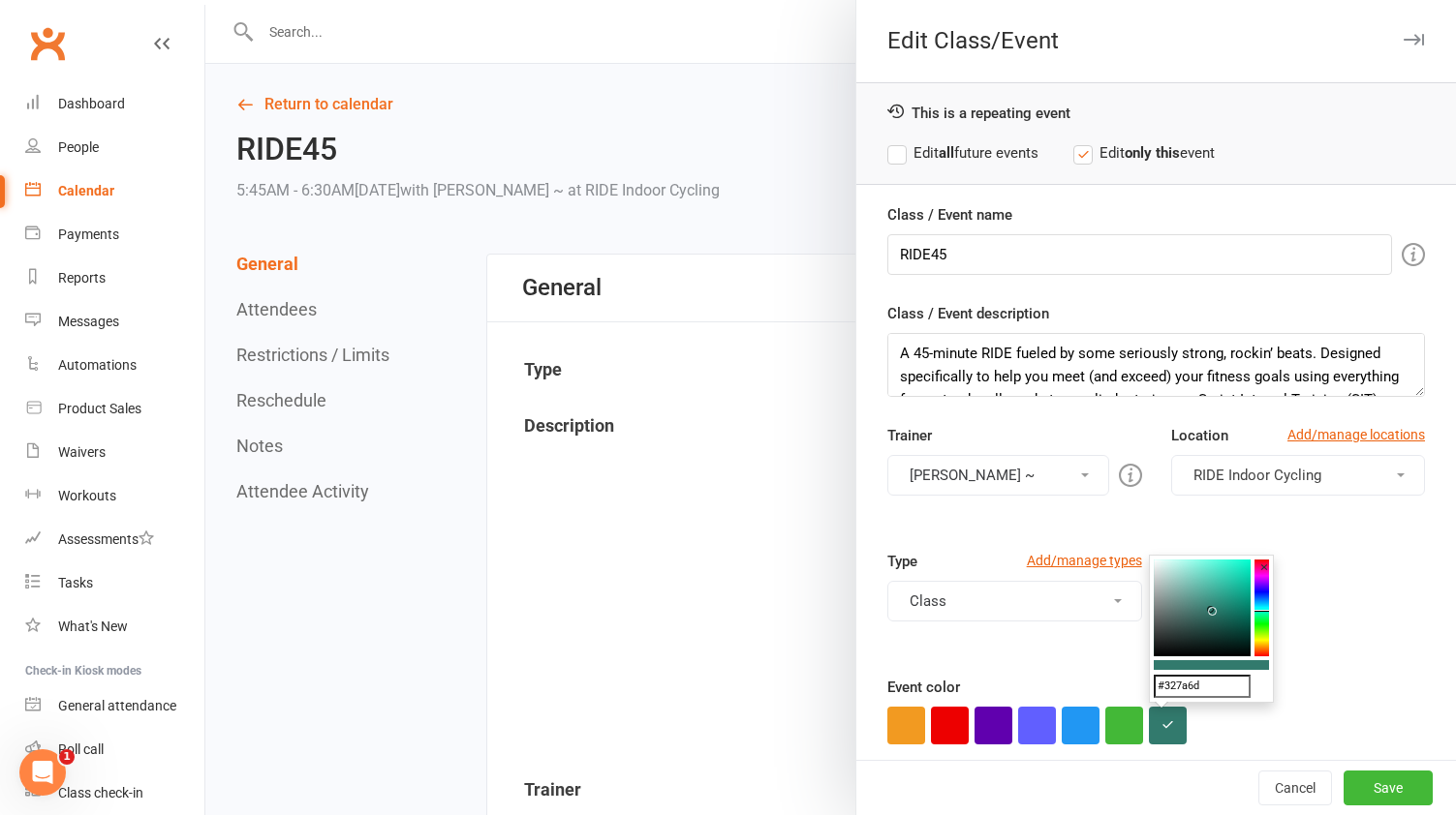
click at [1208, 686] on input "#327a6d" at bounding box center [1203, 686] width 97 height 23
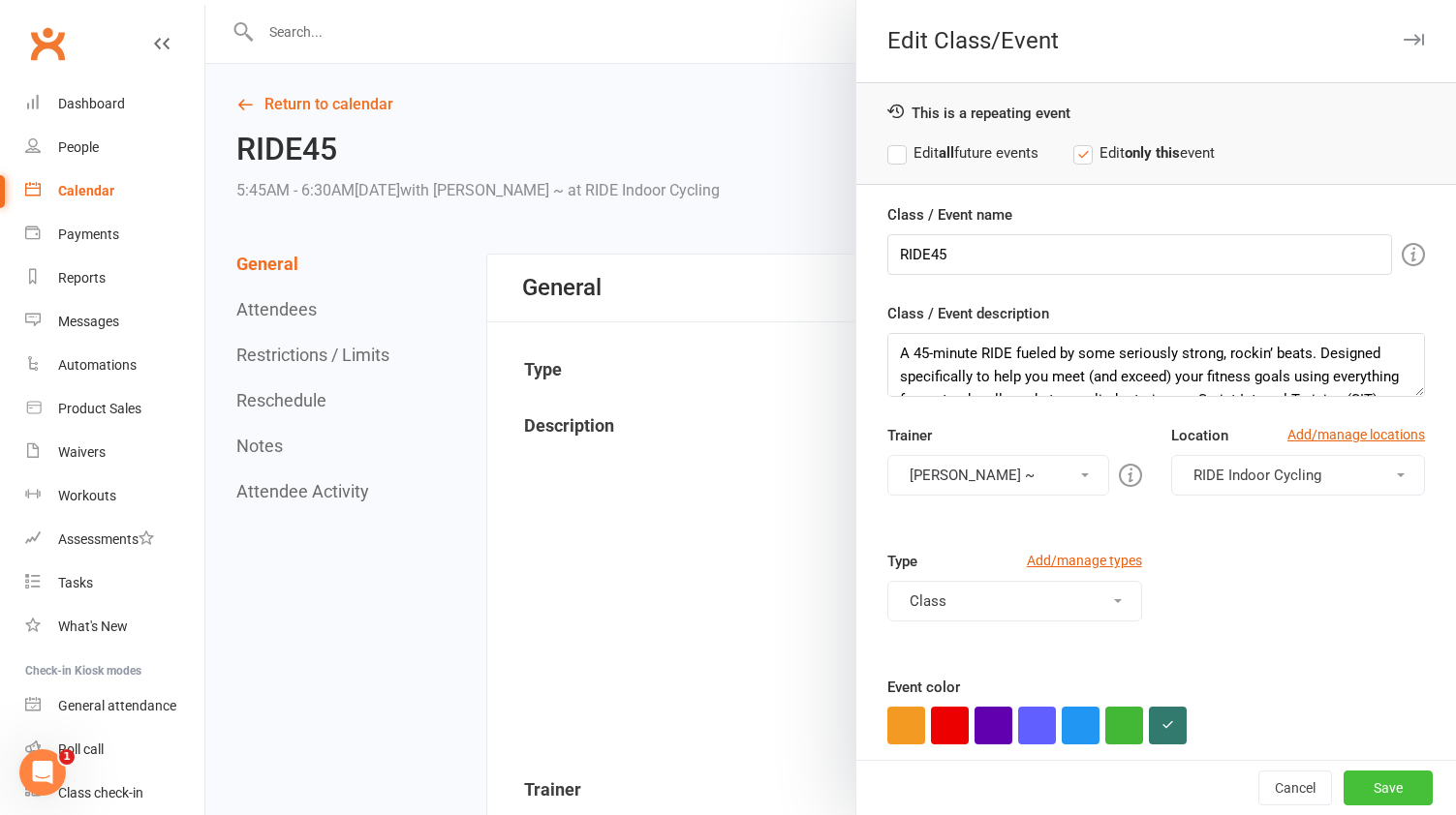
click at [1378, 792] on button "Save" at bounding box center [1388, 788] width 89 height 35
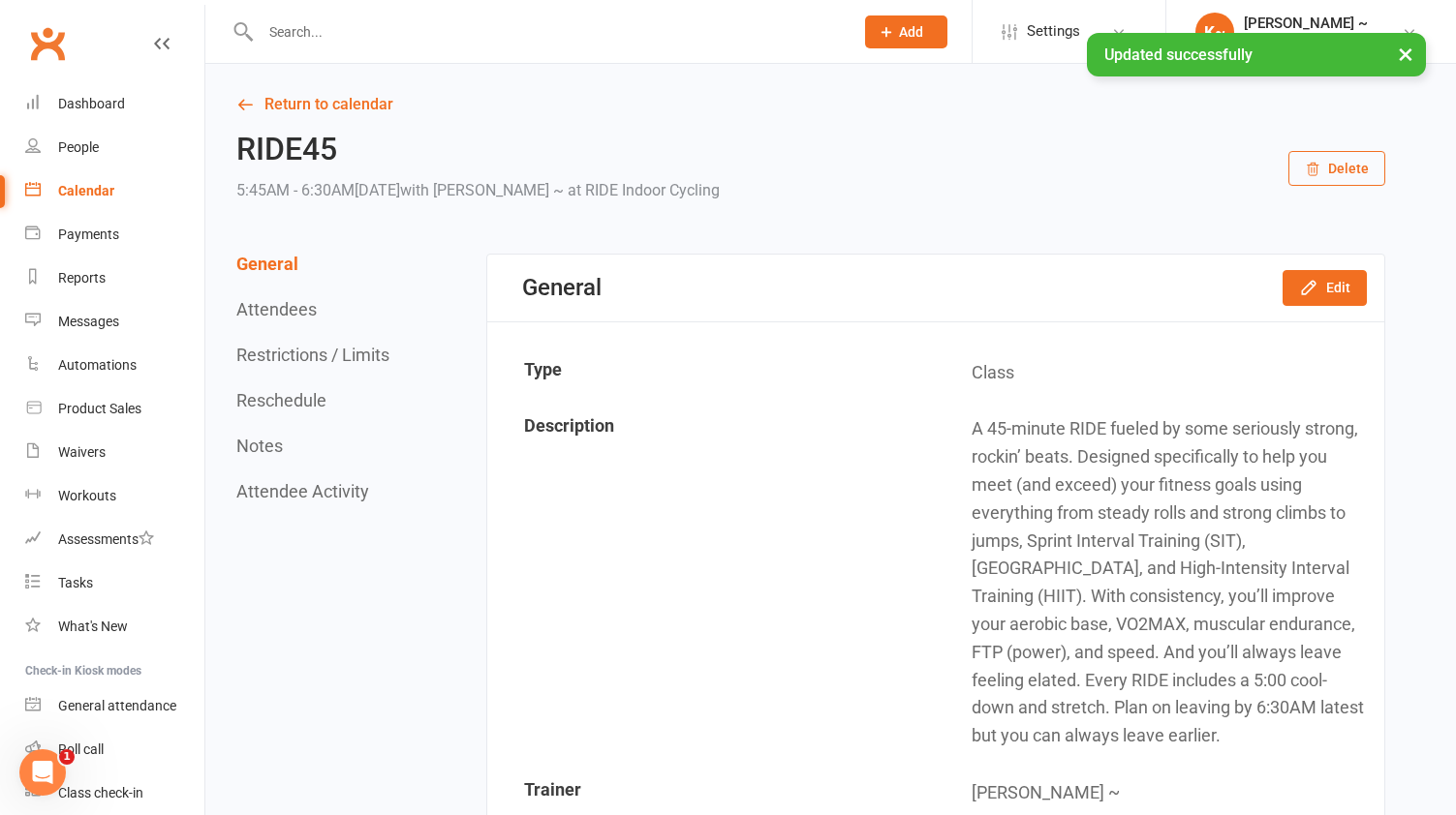
click at [85, 184] on div "Calendar" at bounding box center [86, 191] width 57 height 16
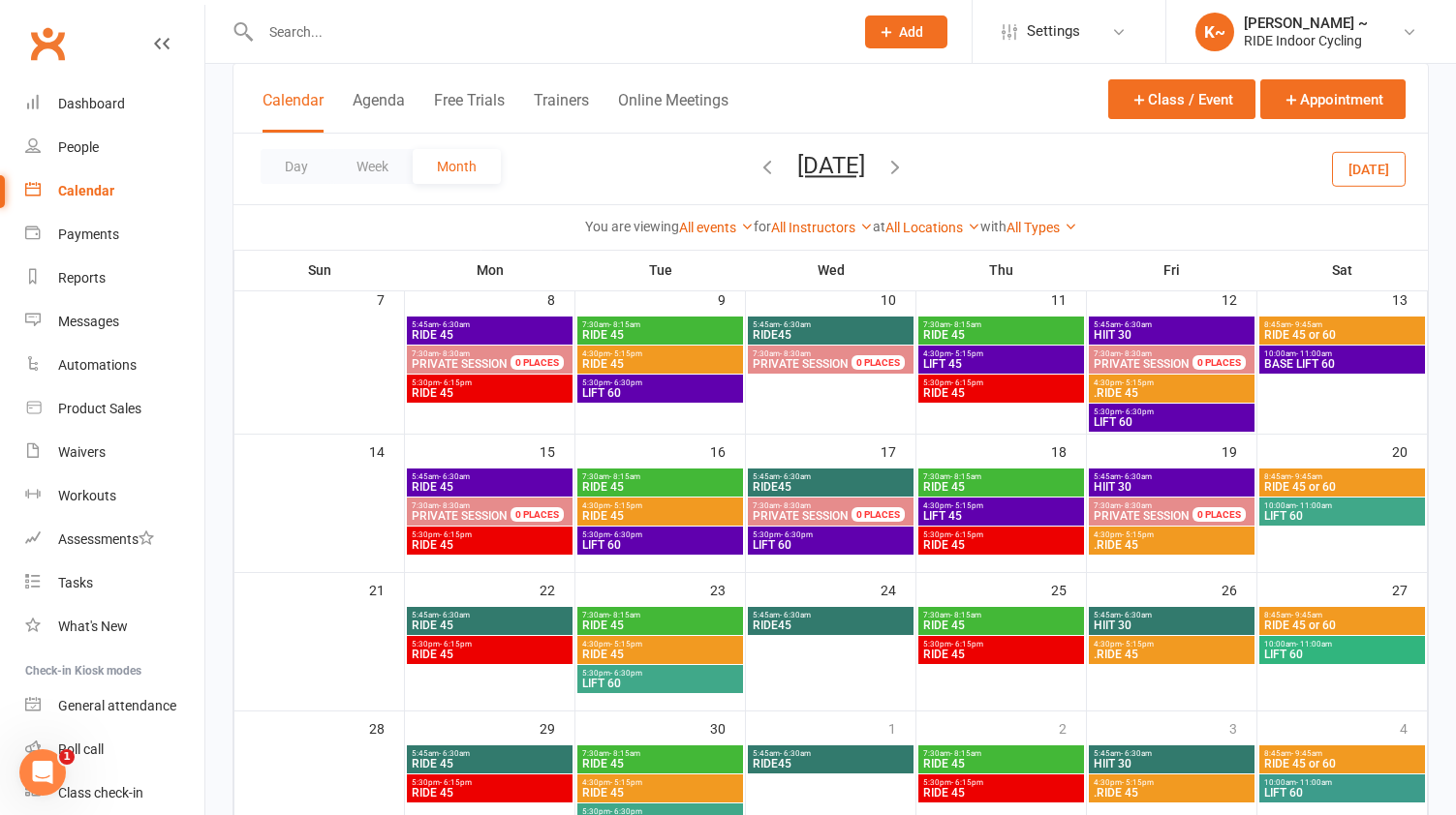
scroll to position [300, 0]
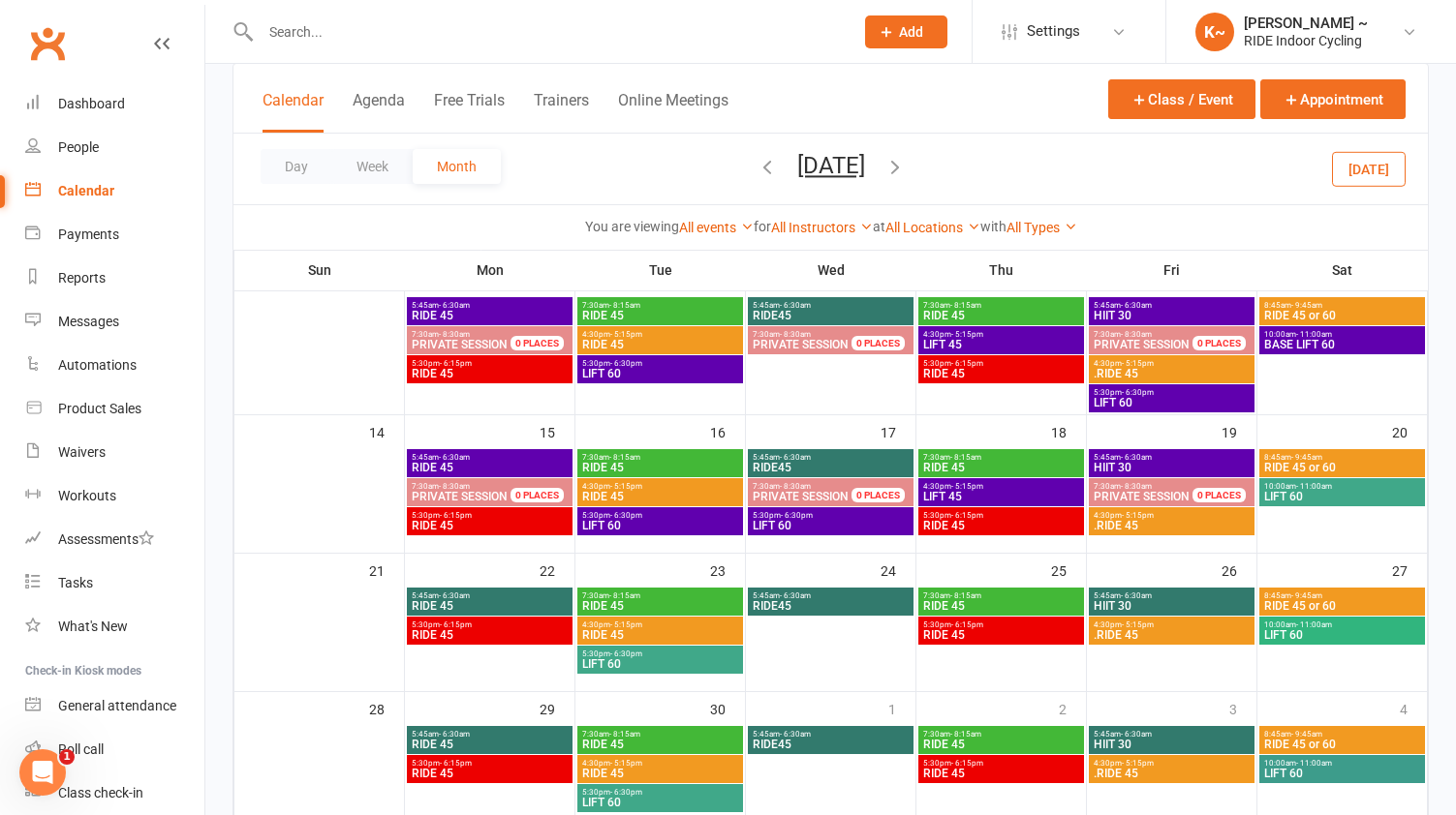
click at [1347, 494] on span "LIFT 60" at bounding box center [1342, 497] width 158 height 12
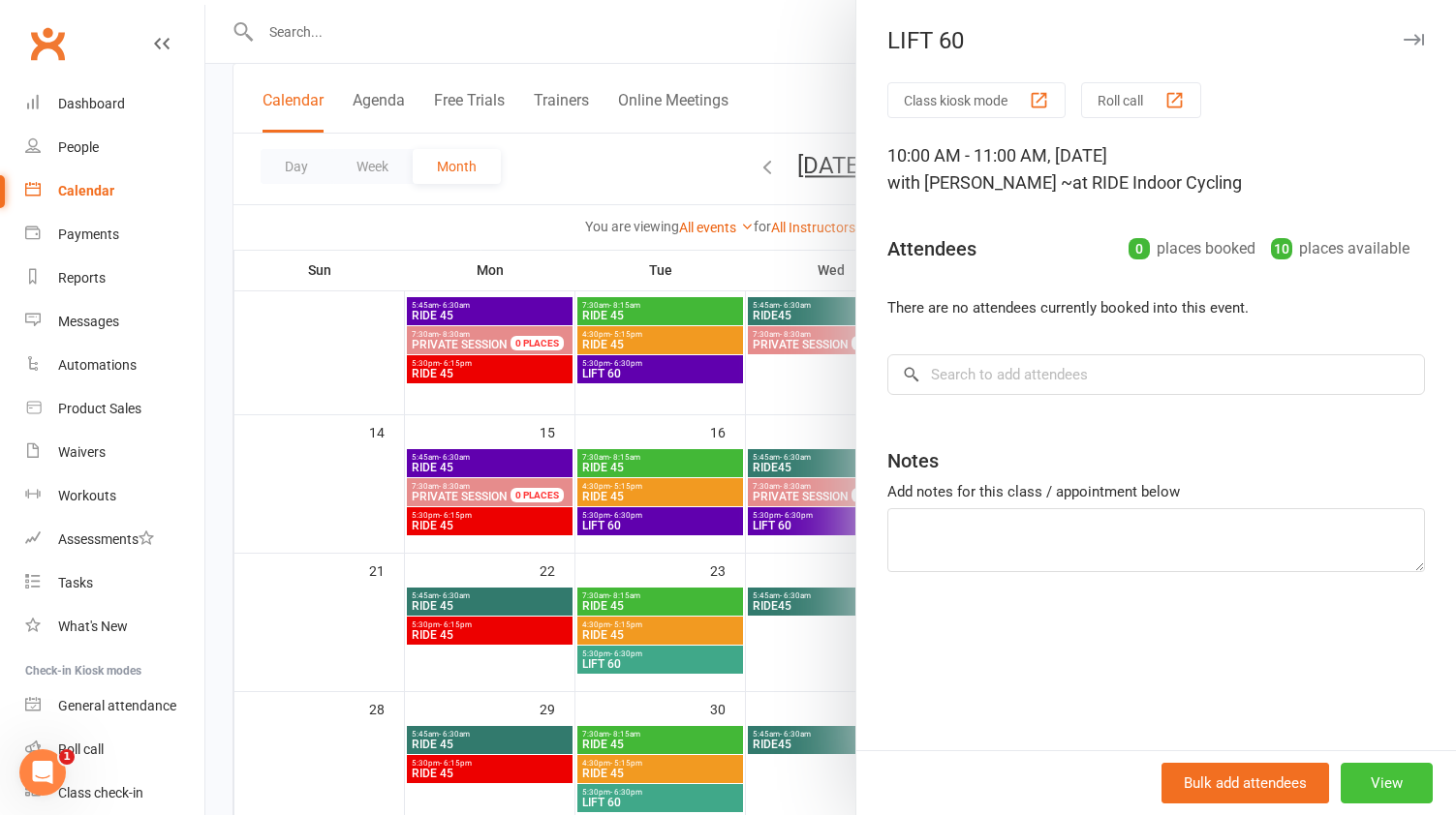
click at [1390, 781] on button "View" at bounding box center [1386, 783] width 92 height 41
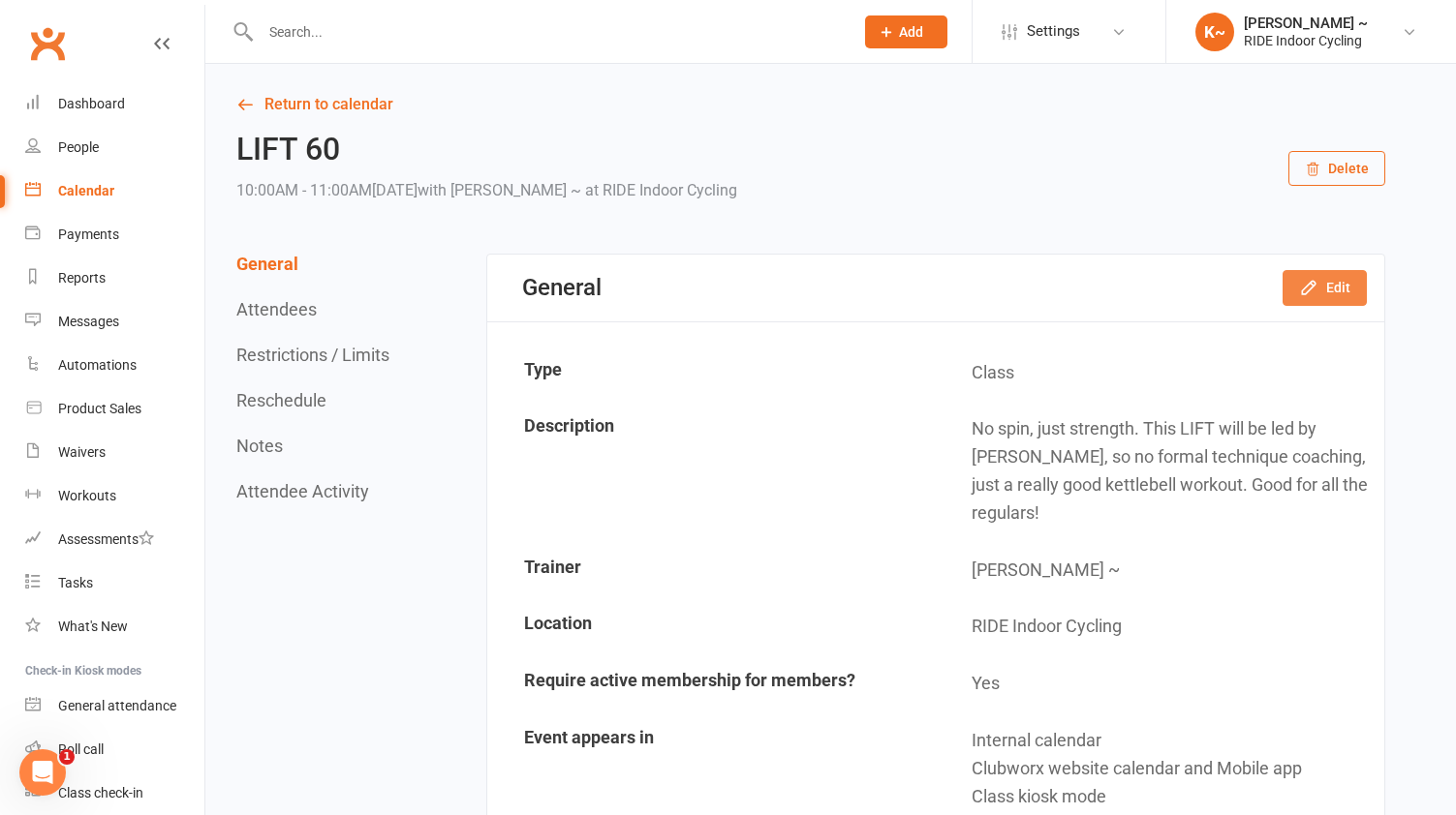
click at [1341, 280] on button "Edit" at bounding box center [1325, 287] width 84 height 35
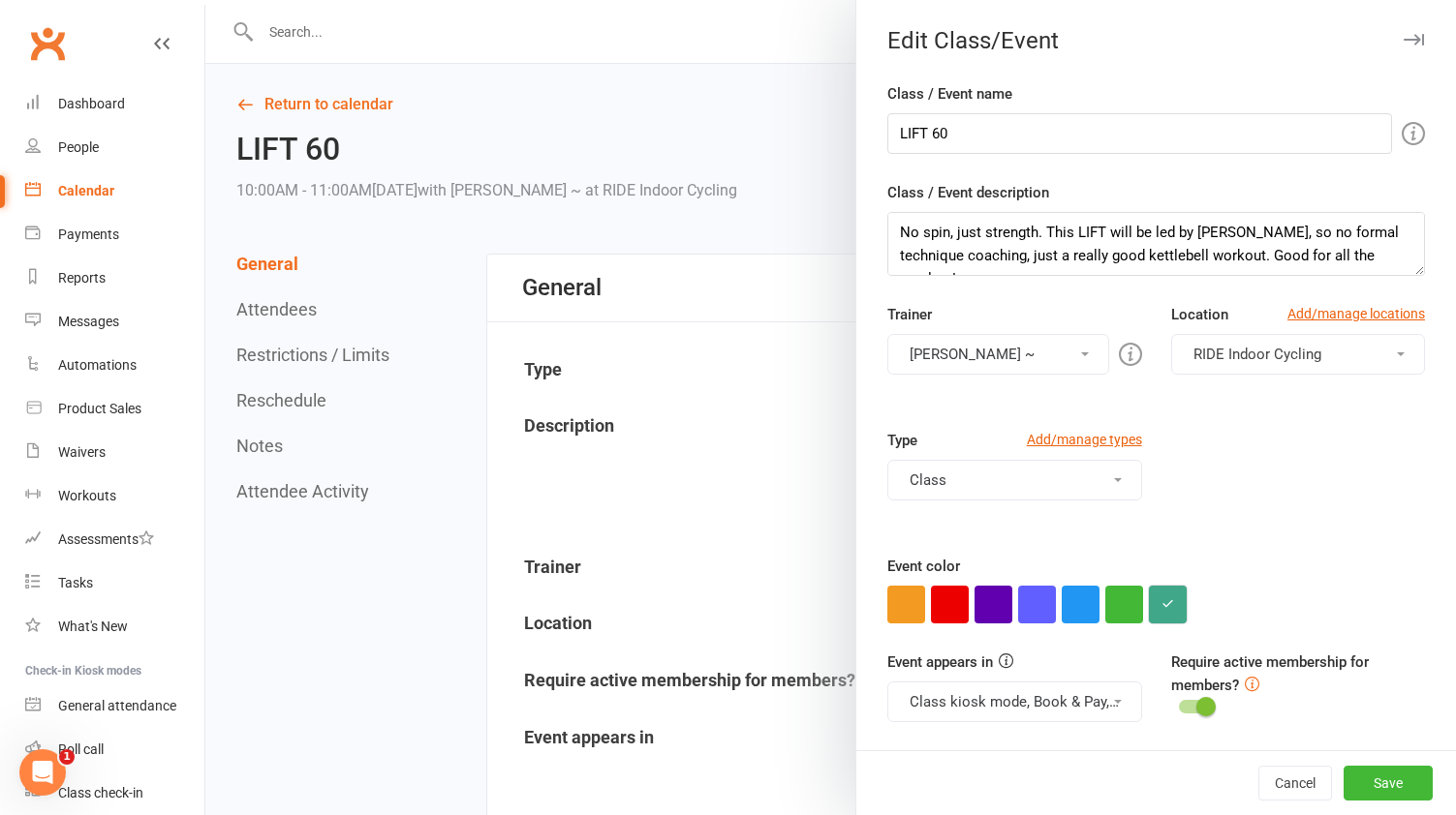
click at [1176, 597] on button "button" at bounding box center [1168, 605] width 38 height 38
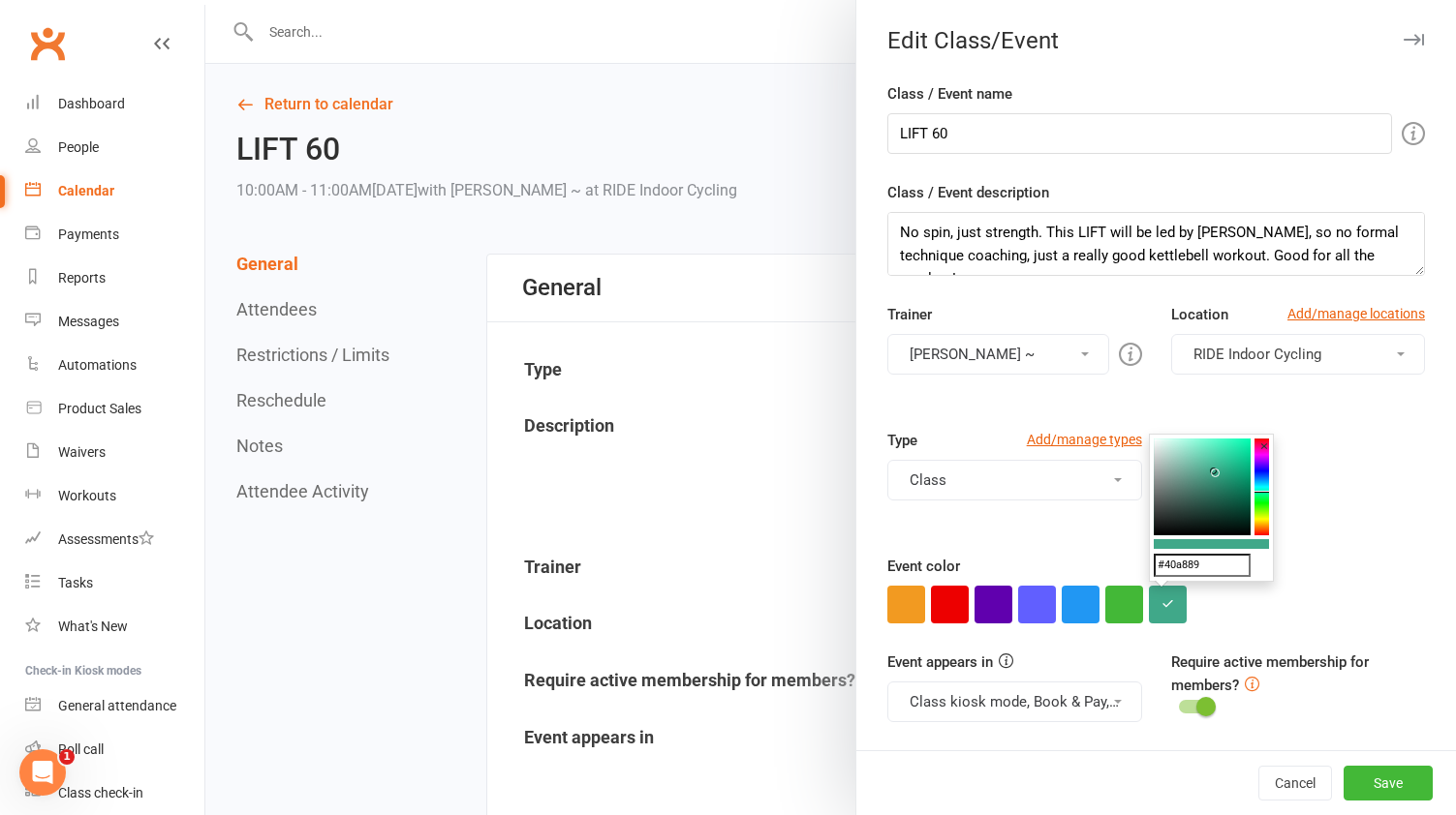
click at [1203, 572] on input "#40a889" at bounding box center [1203, 565] width 97 height 23
paste input "327a6d"
type input "#327a6d"
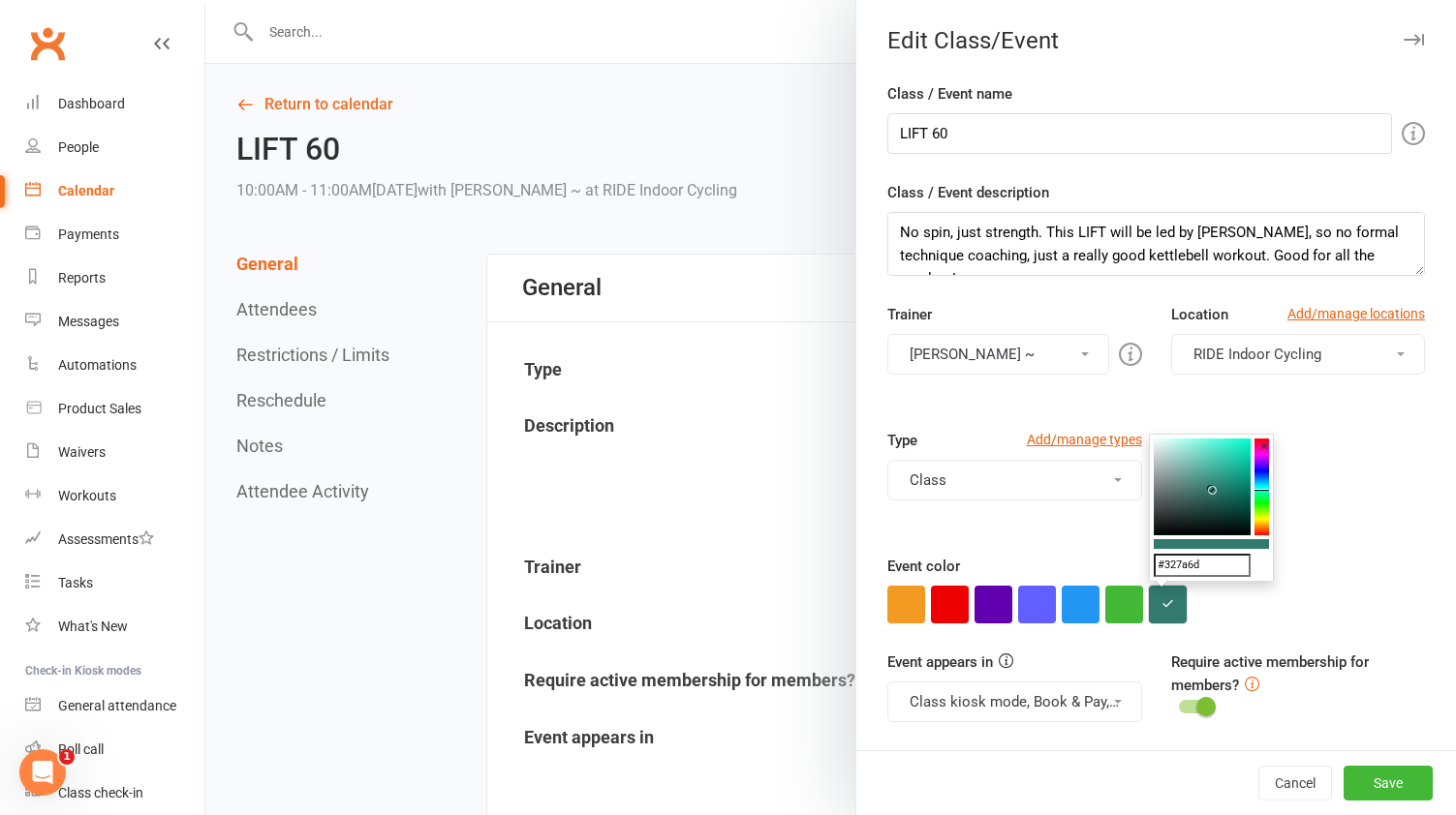
click at [1170, 604] on icon "button" at bounding box center [1168, 604] width 13 height 13
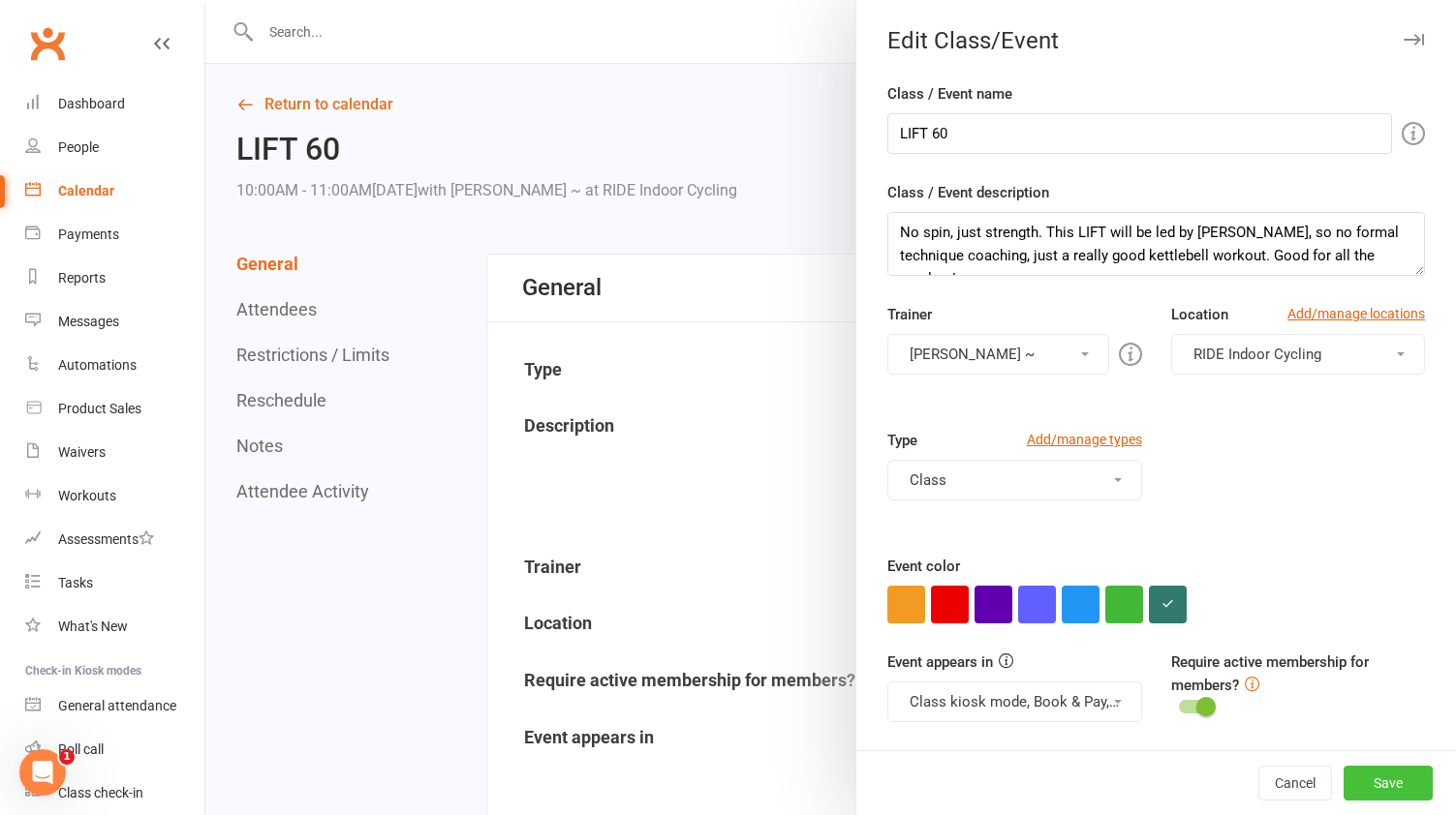
click at [1395, 780] on button "Save" at bounding box center [1388, 783] width 89 height 35
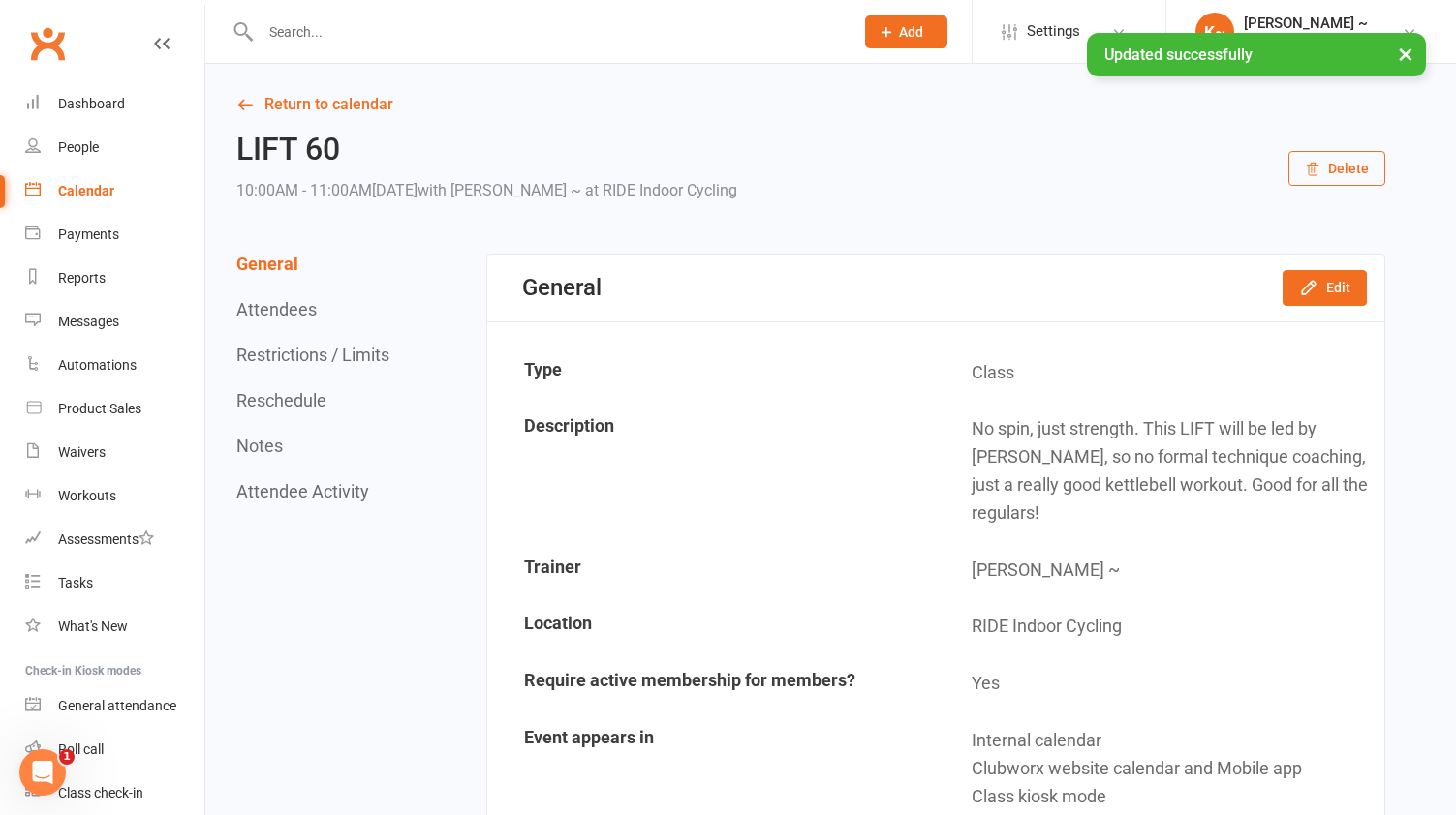
click at [96, 176] on link "Calendar" at bounding box center [114, 192] width 179 height 44
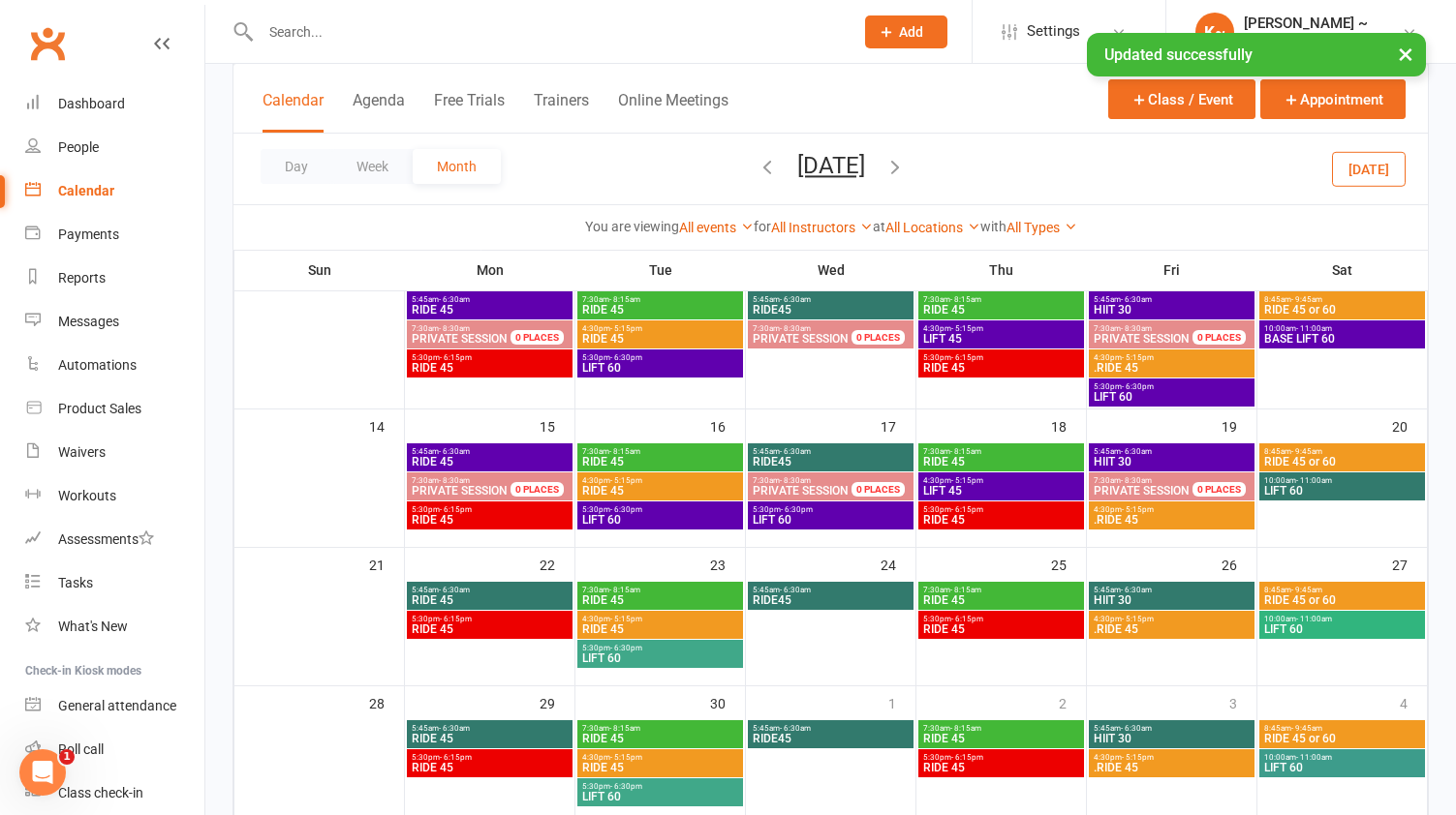
scroll to position [336, 0]
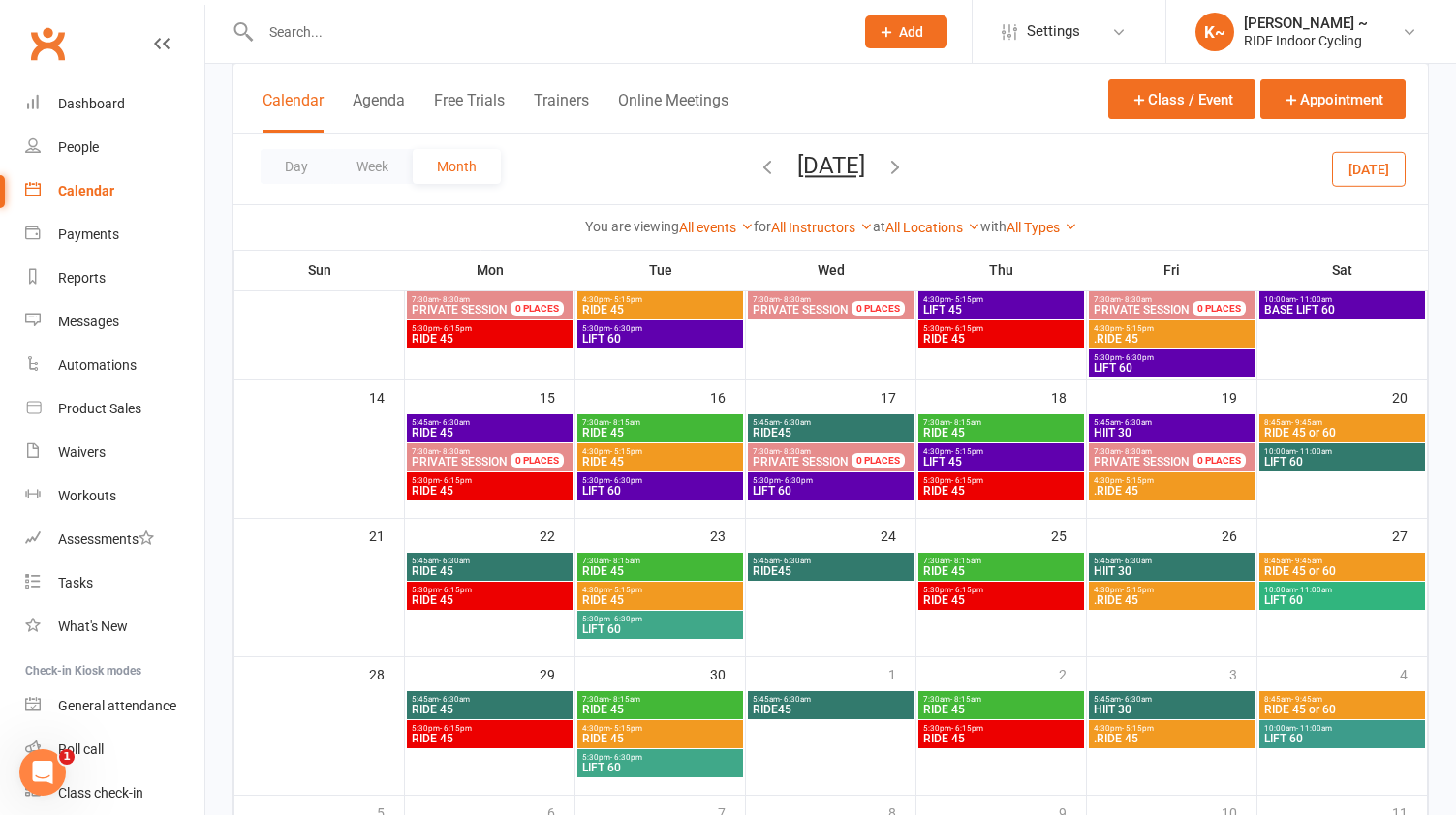
click at [663, 630] on span "LIFT 60" at bounding box center [659, 629] width 158 height 12
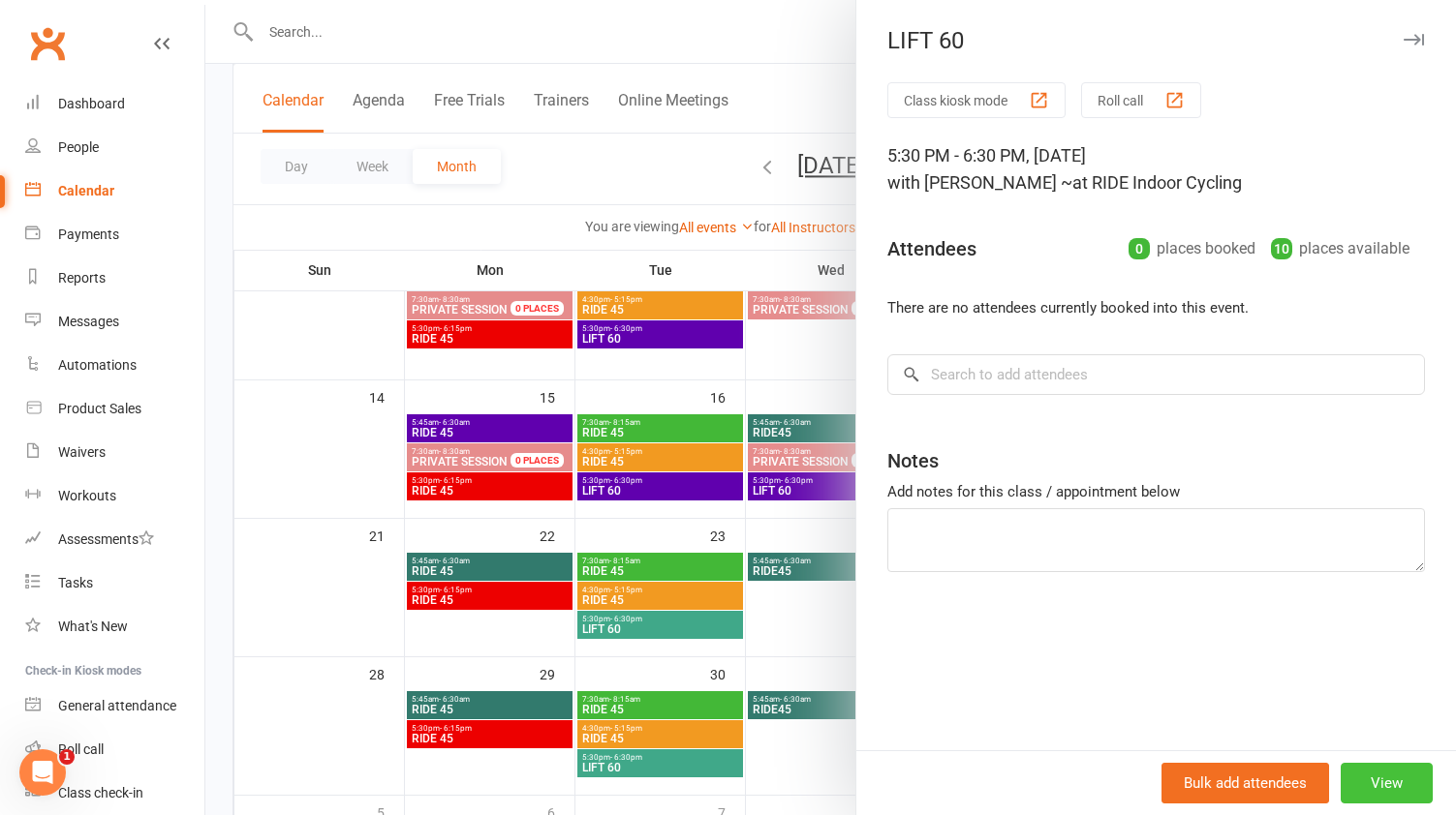
click at [1397, 776] on button "View" at bounding box center [1386, 783] width 92 height 41
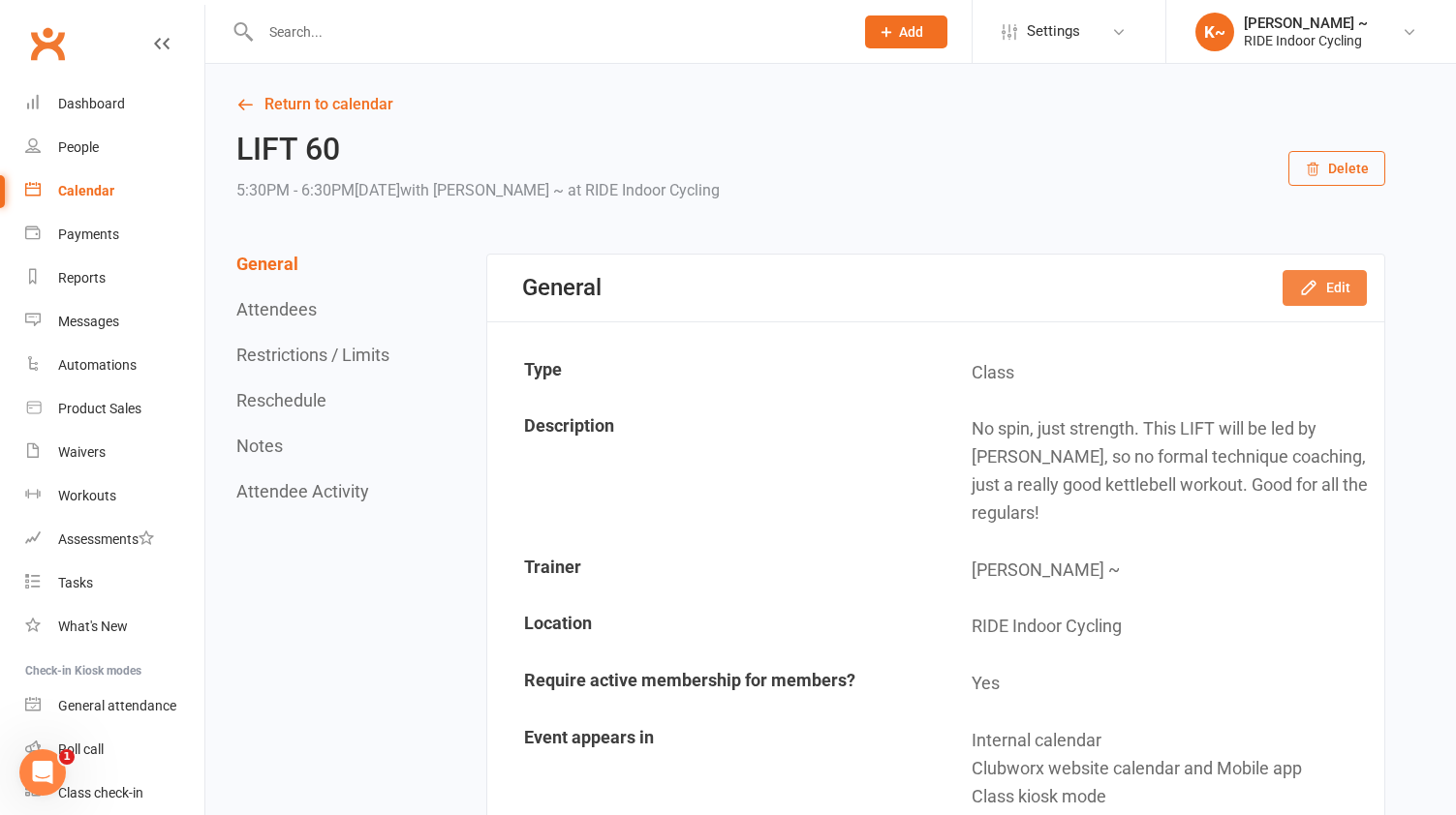
click at [1327, 275] on button "Edit" at bounding box center [1325, 287] width 84 height 35
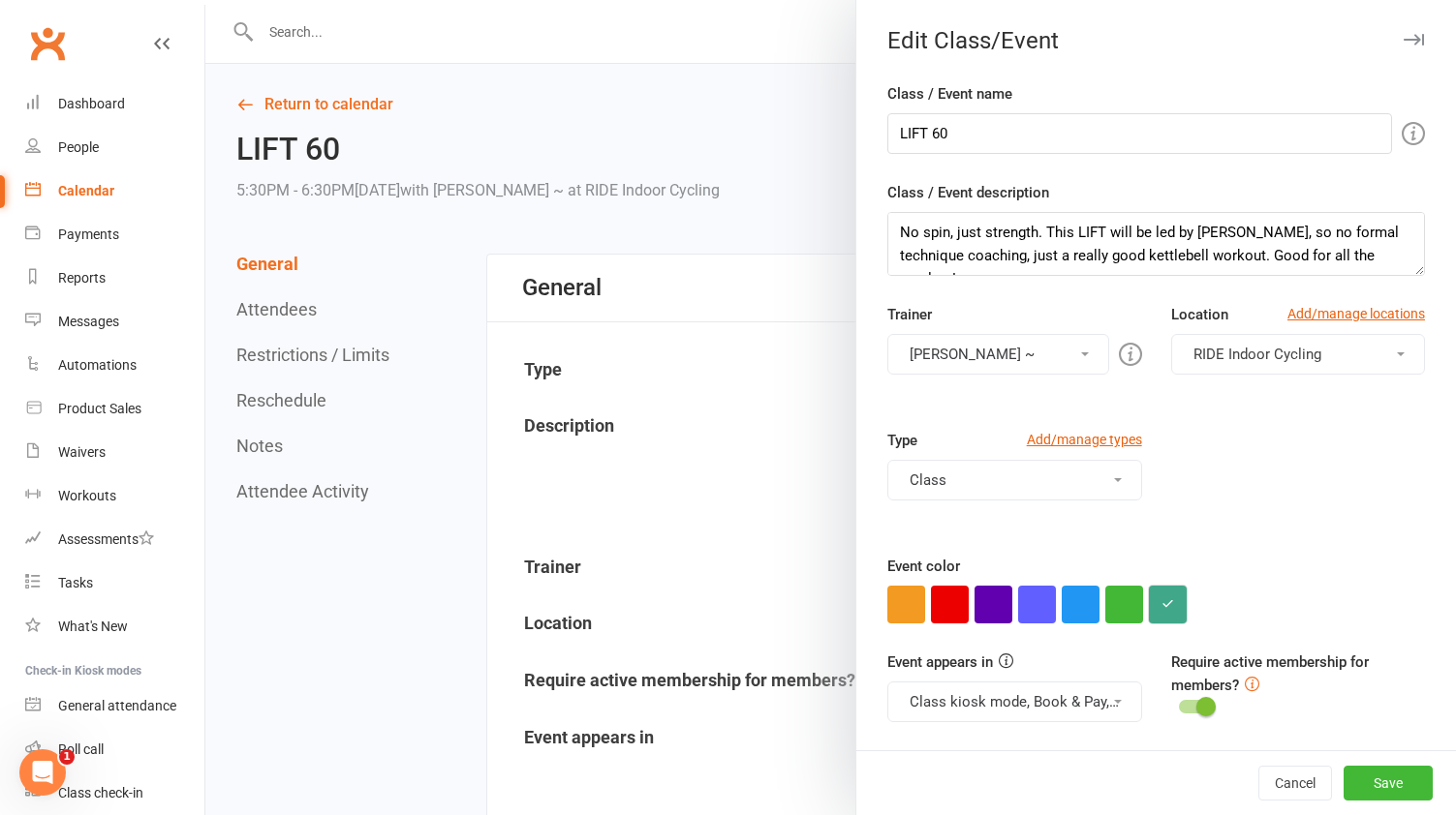
click at [1179, 596] on button "button" at bounding box center [1168, 605] width 38 height 38
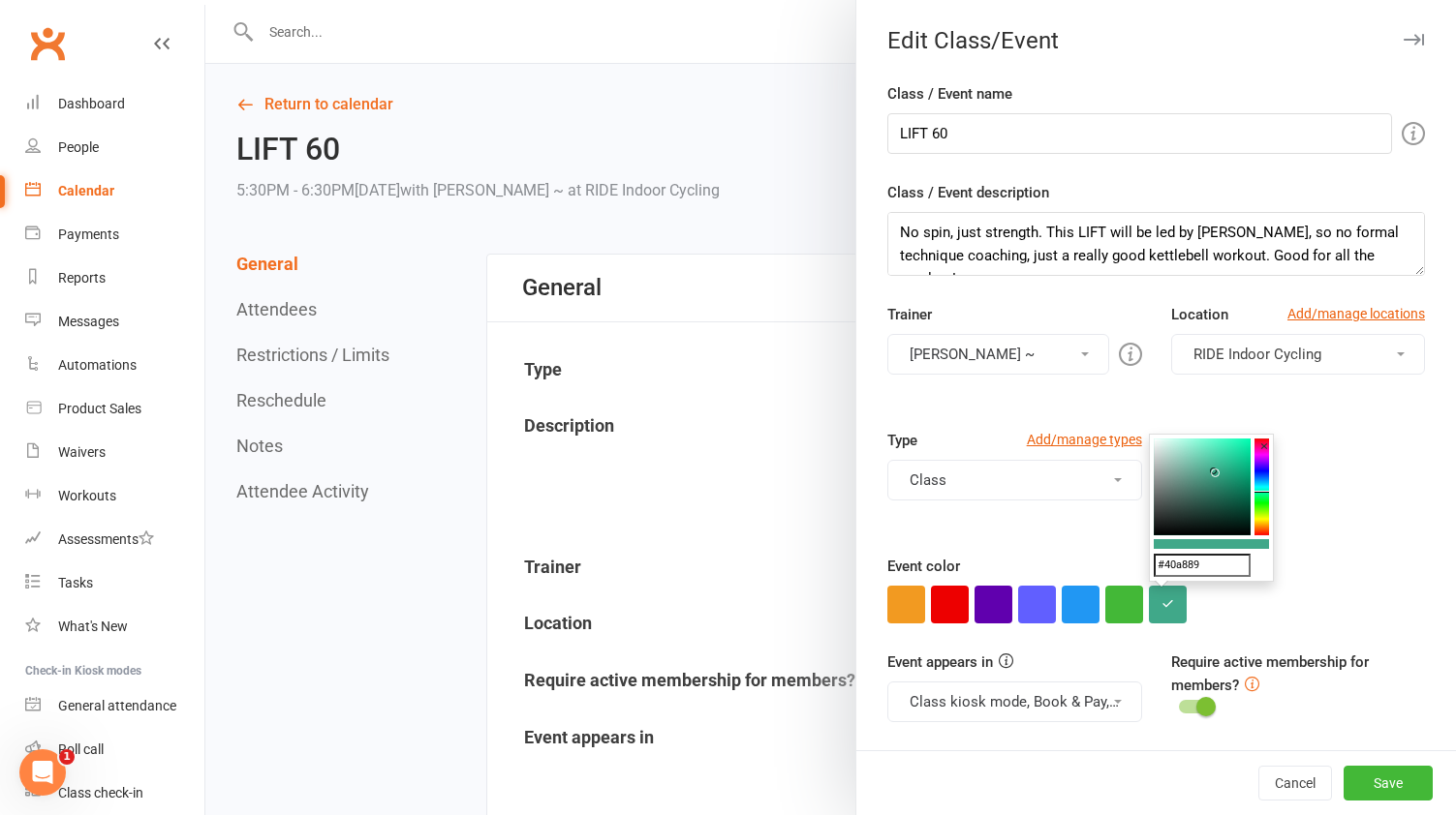
type button "#40a889"
click at [1215, 564] on input "#40a889" at bounding box center [1203, 565] width 97 height 23
paste input "327a6d"
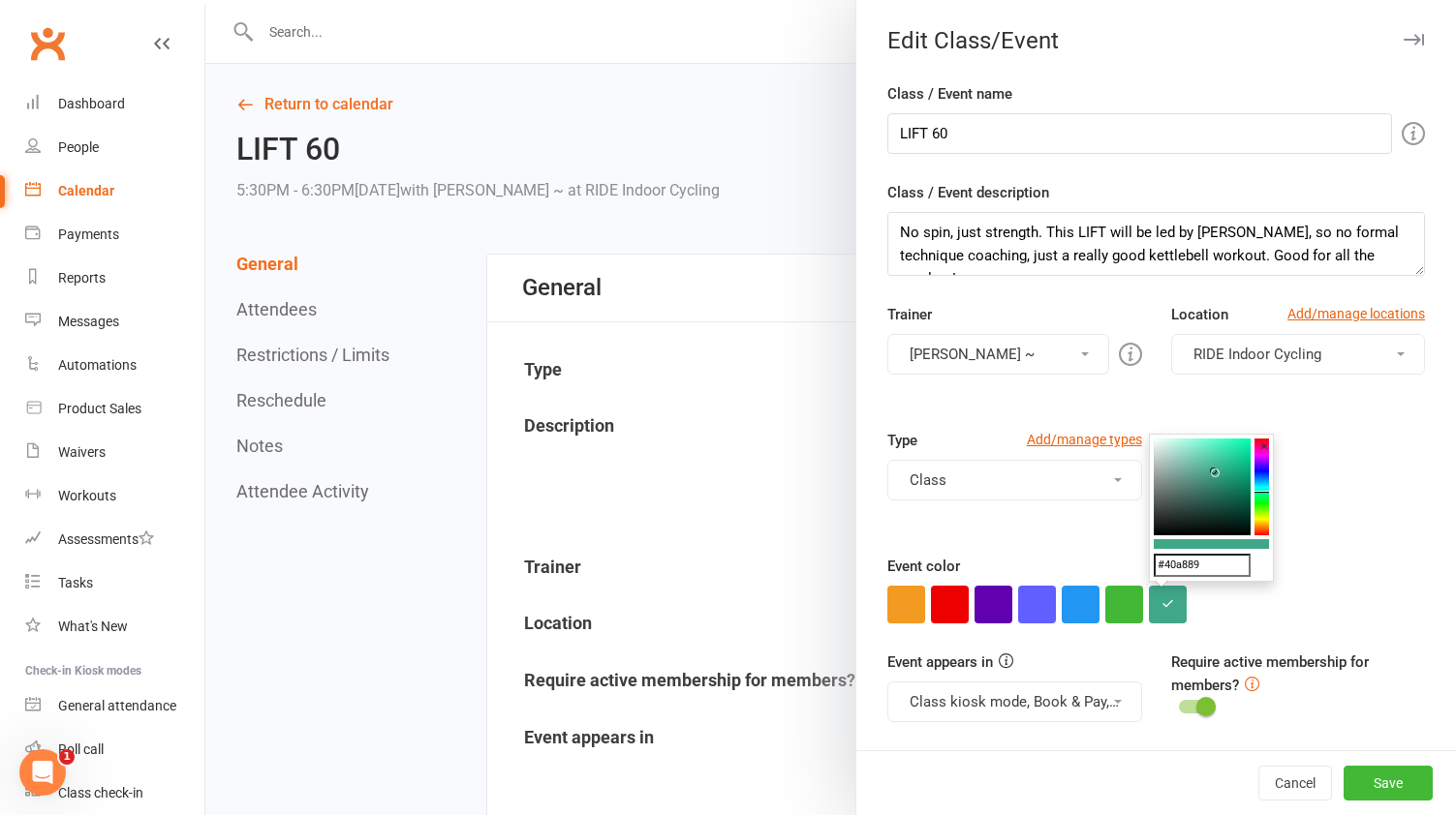
type input "#327a6d"
click at [1402, 775] on button "Save" at bounding box center [1388, 783] width 89 height 35
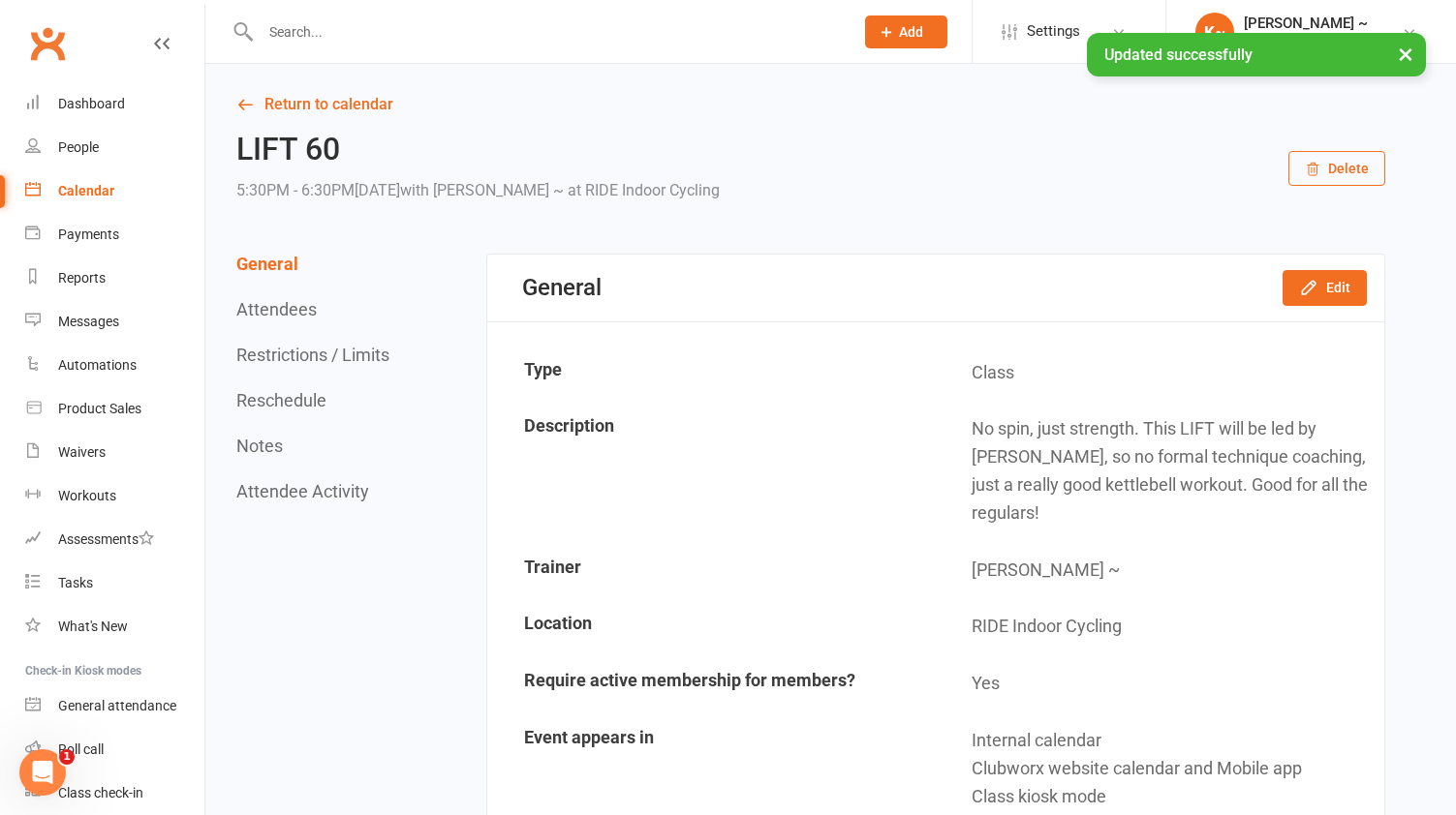
click at [92, 203] on link "Calendar" at bounding box center [114, 192] width 179 height 44
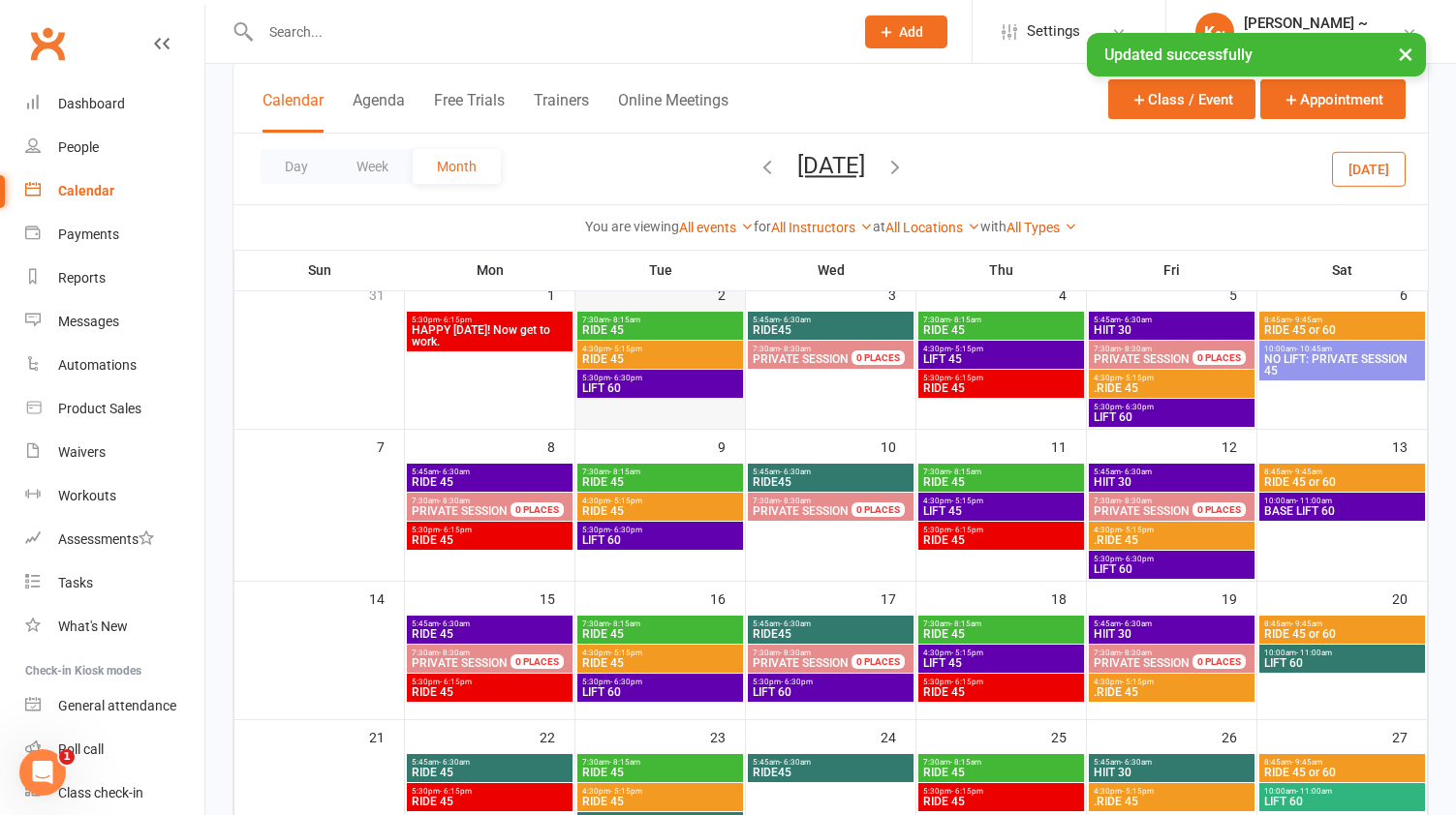
scroll to position [297, 0]
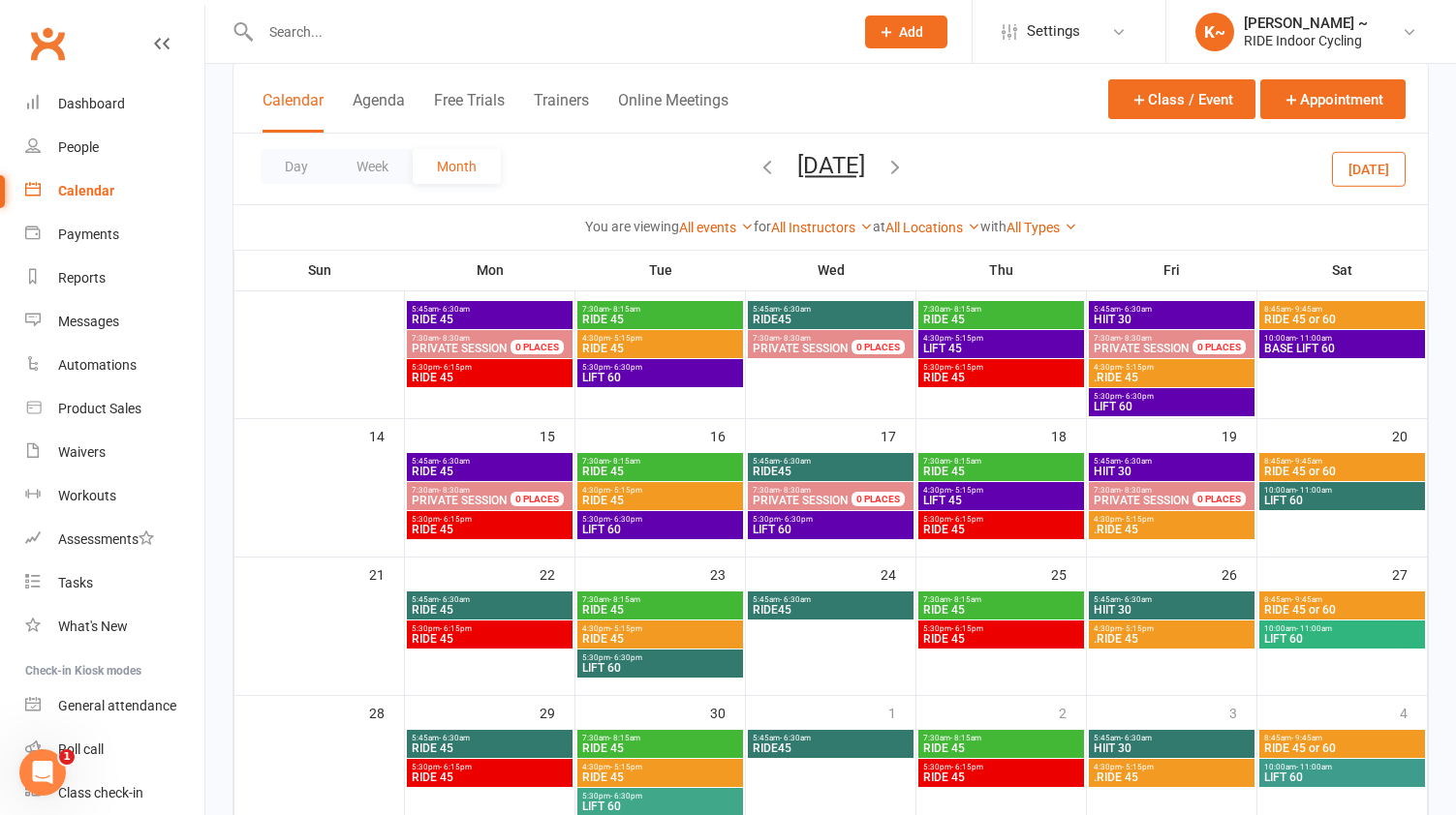
click at [1372, 639] on span "LIFT 60" at bounding box center [1342, 639] width 158 height 12
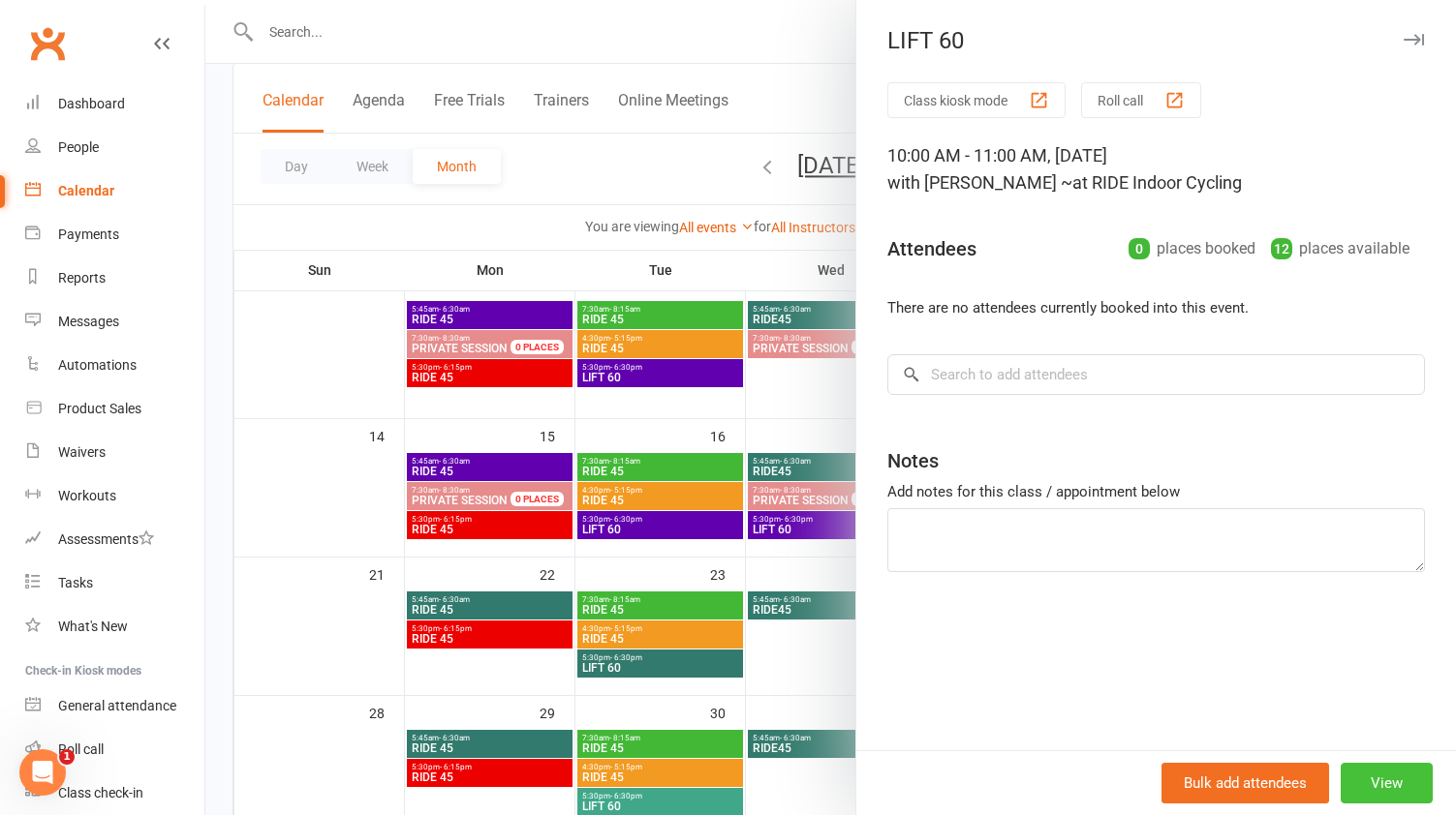
click at [1392, 789] on button "View" at bounding box center [1386, 783] width 92 height 41
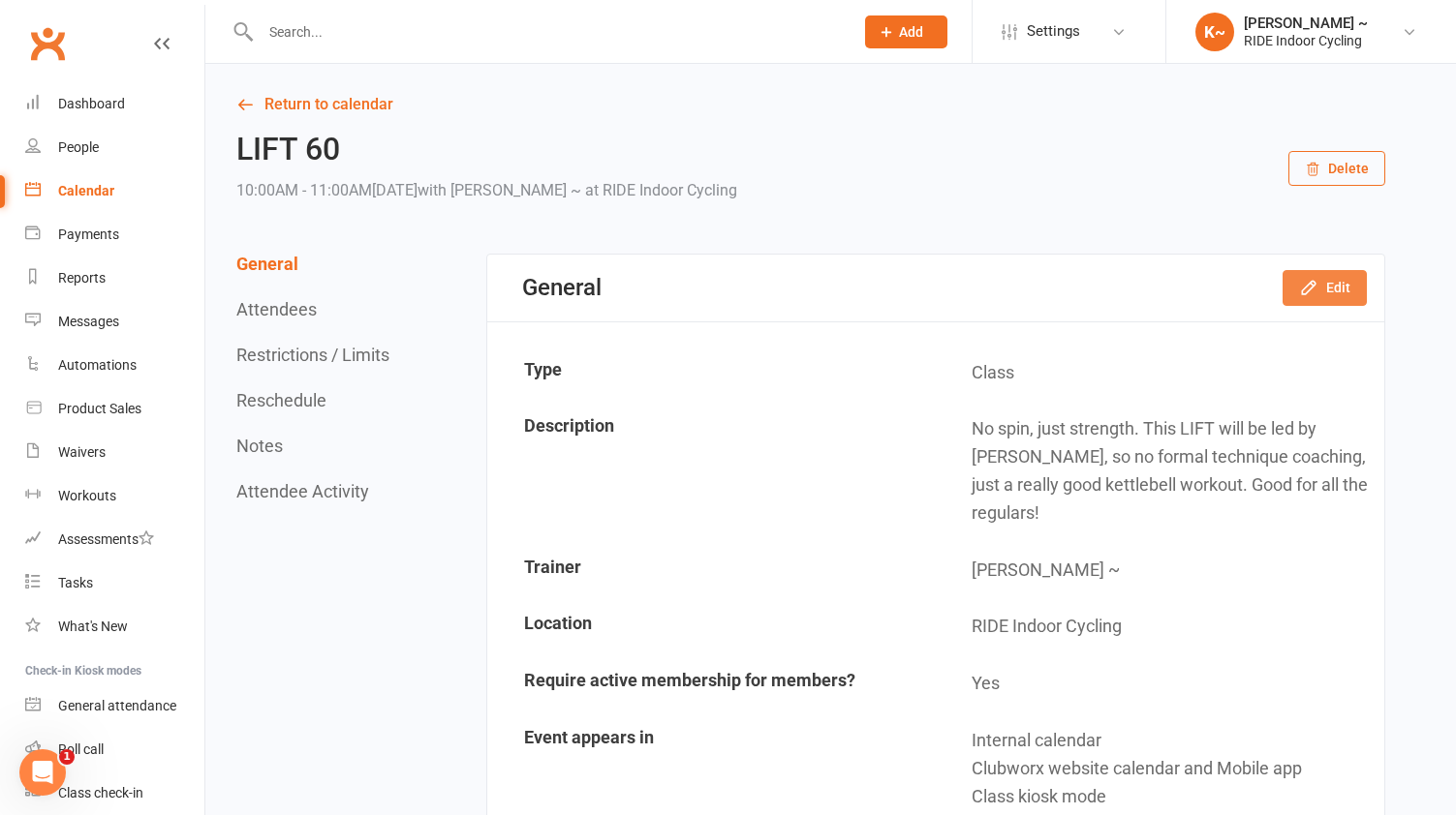
click at [1326, 287] on button "Edit" at bounding box center [1325, 287] width 84 height 35
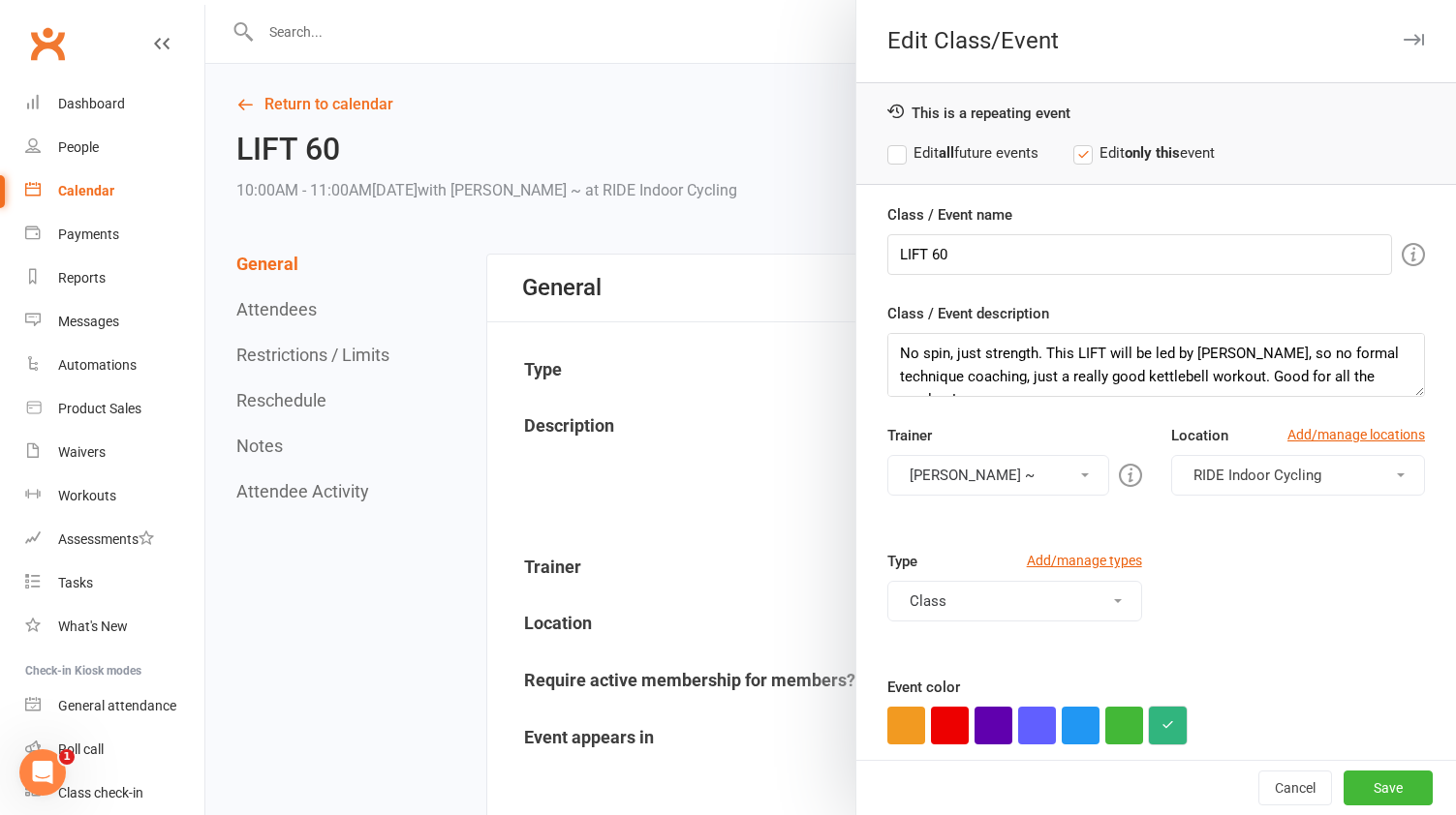
click at [1166, 723] on icon "button" at bounding box center [1168, 725] width 13 height 13
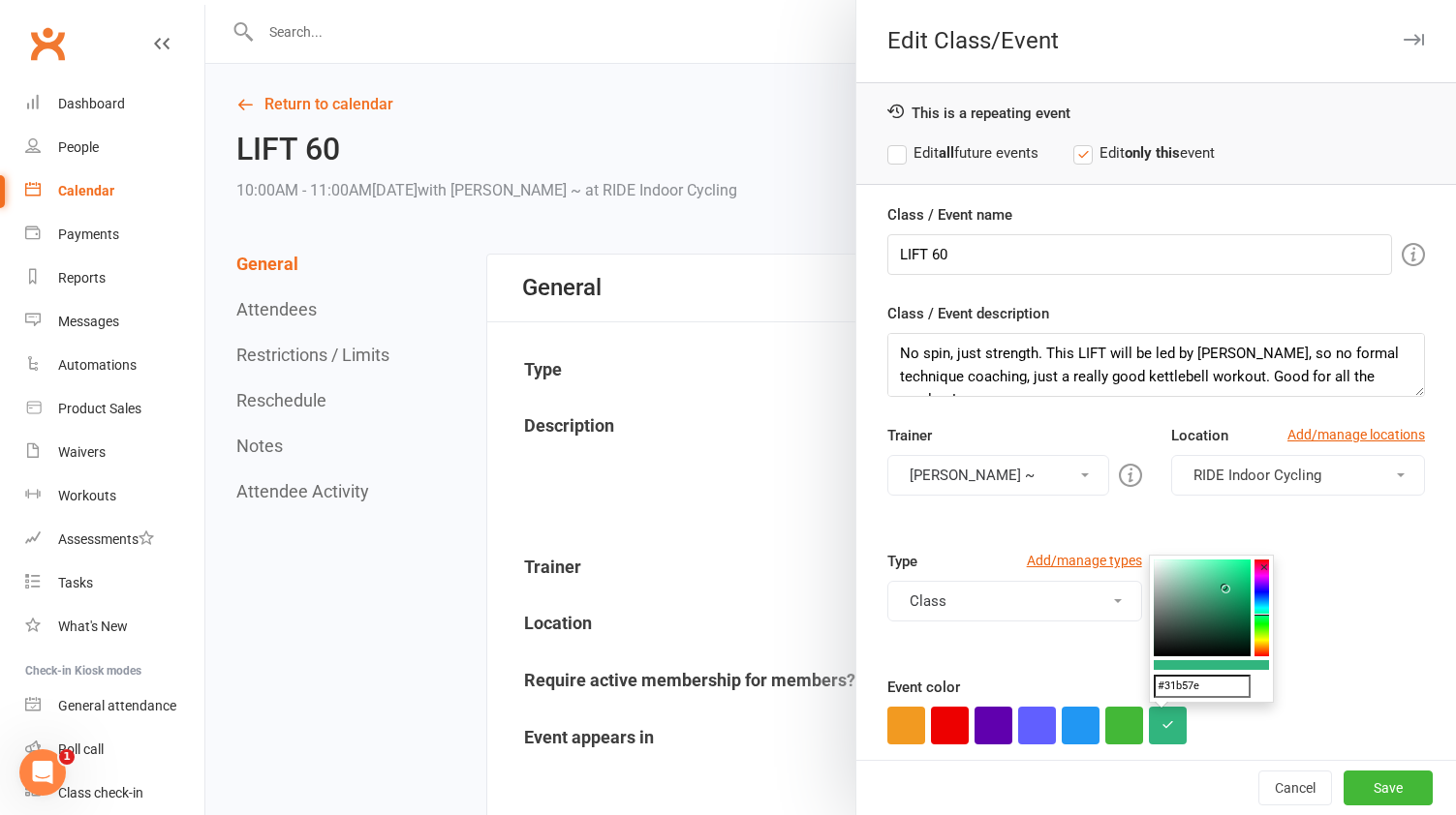
click at [1214, 684] on input "#31b57e" at bounding box center [1203, 686] width 97 height 23
paste input "27a6d"
type input "#327a6d"
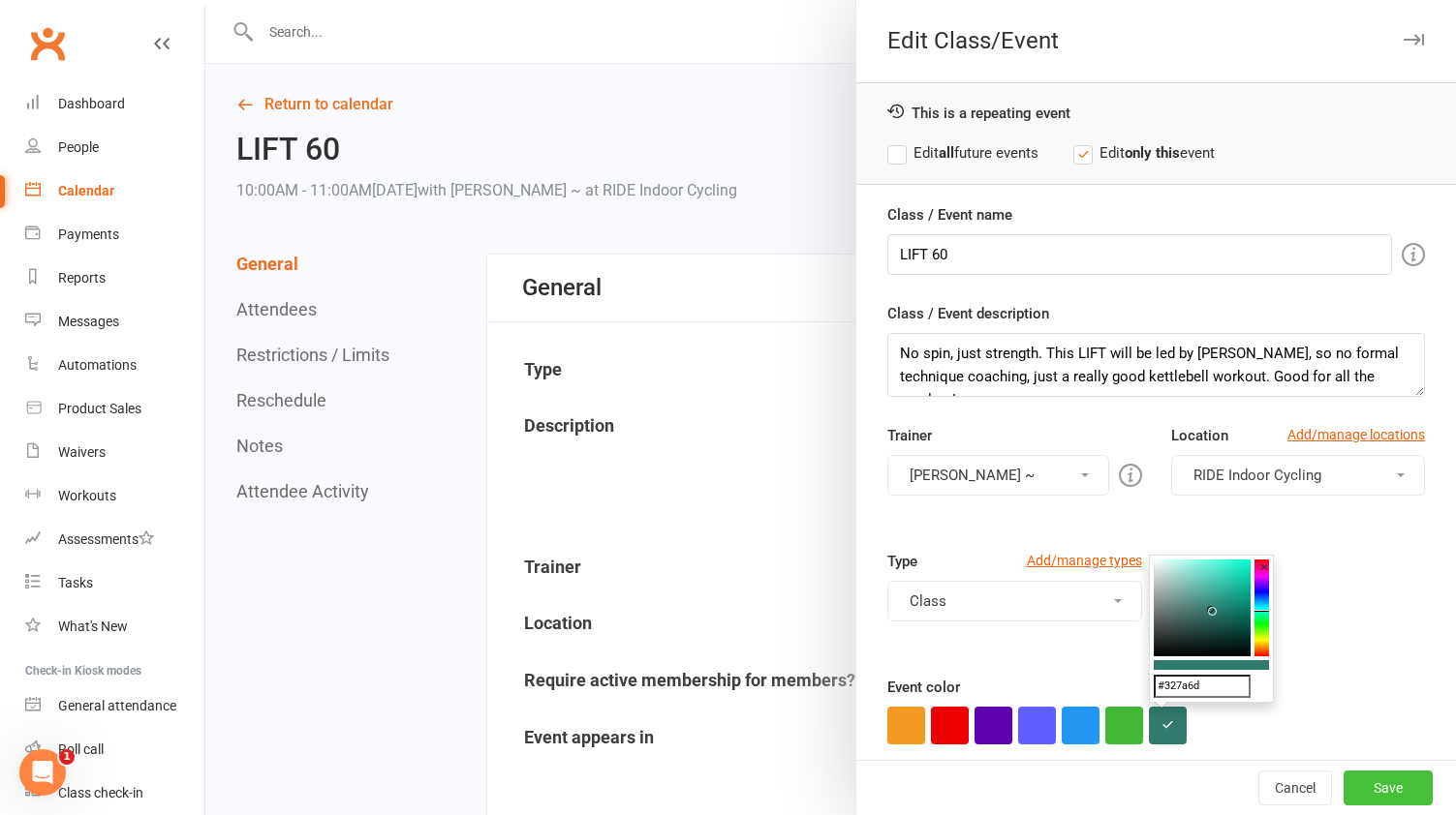
click at [1375, 778] on button "Save" at bounding box center [1388, 788] width 89 height 35
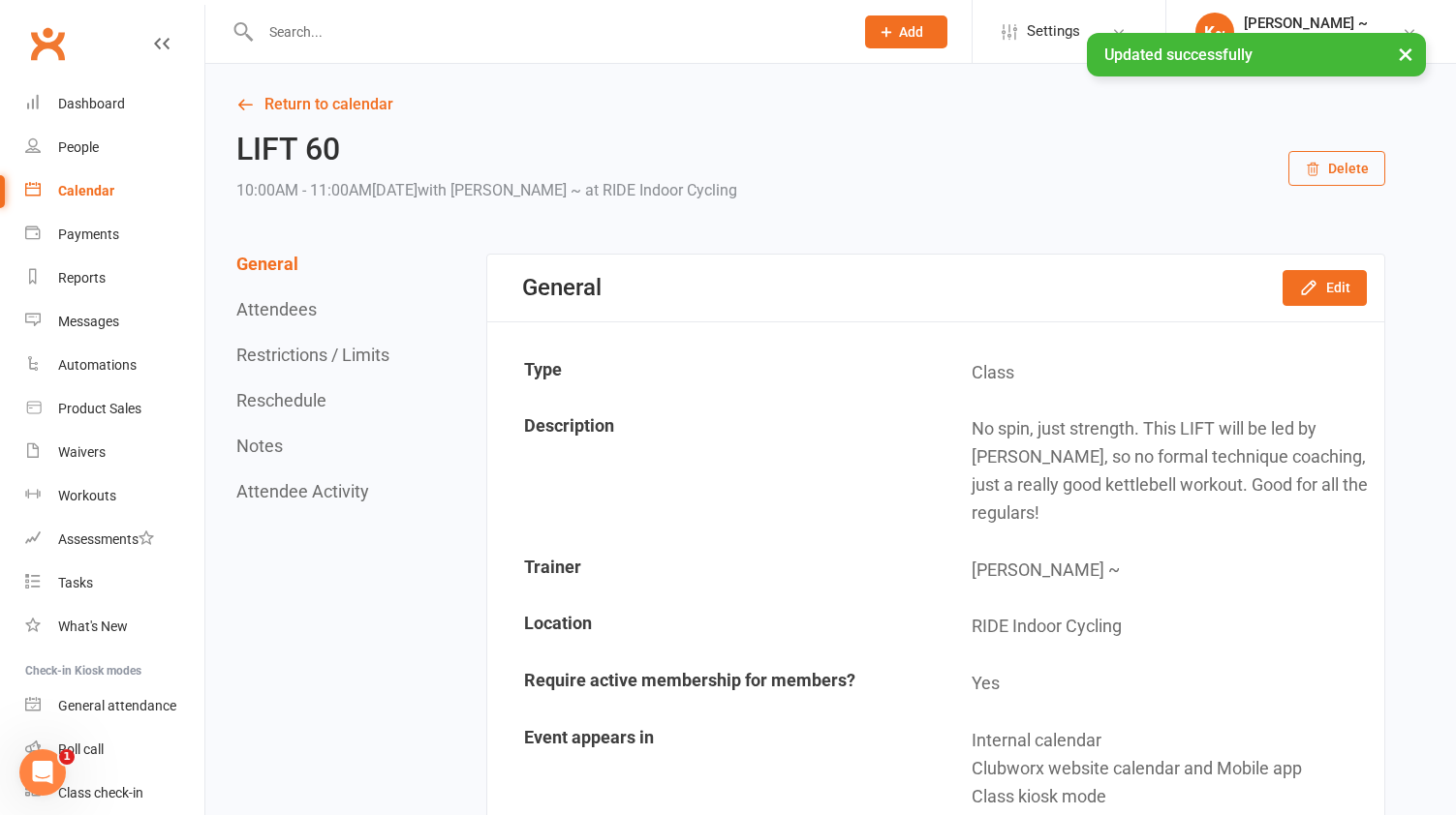
click at [79, 196] on div "Calendar" at bounding box center [86, 191] width 57 height 16
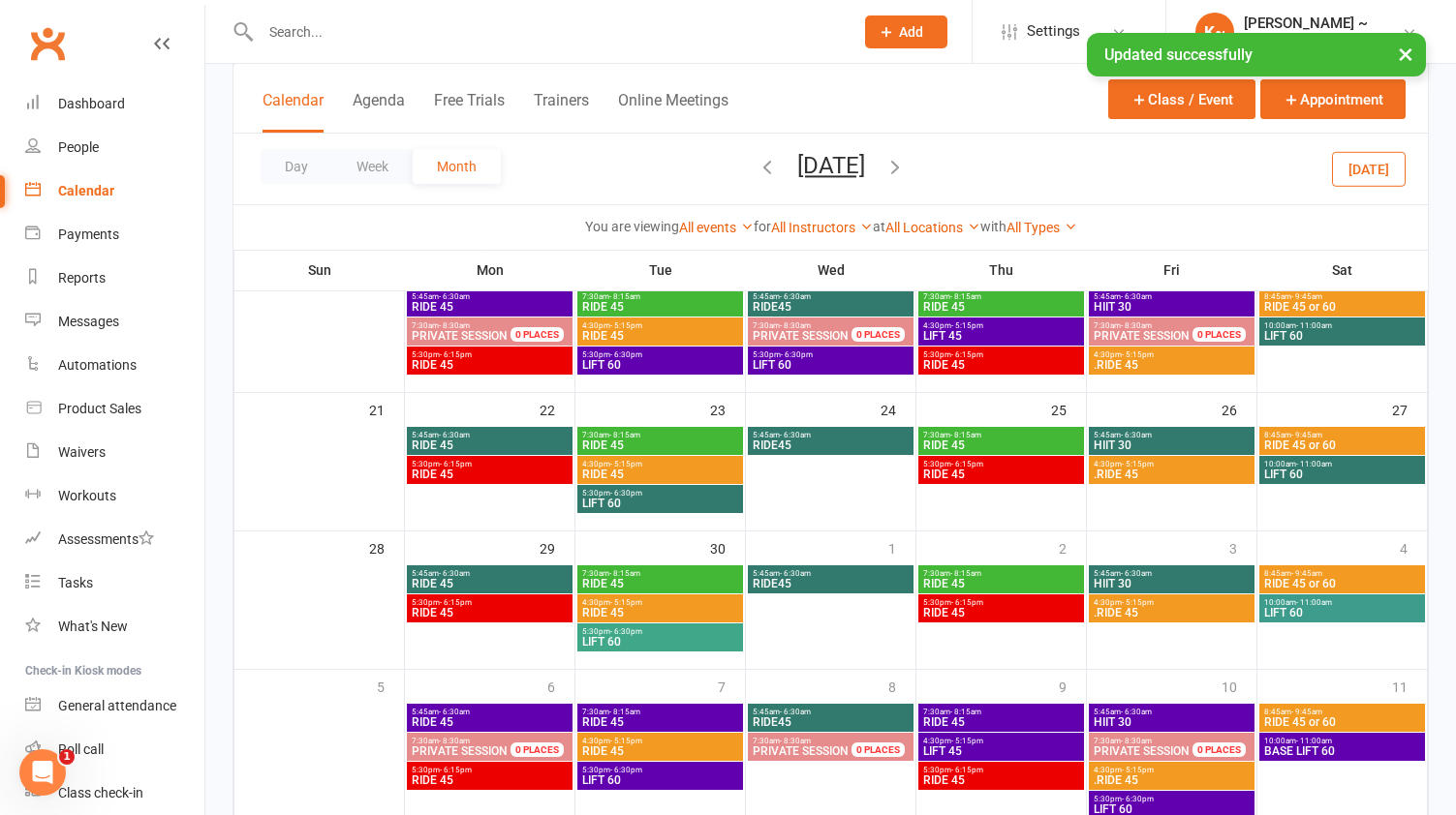
scroll to position [467, 0]
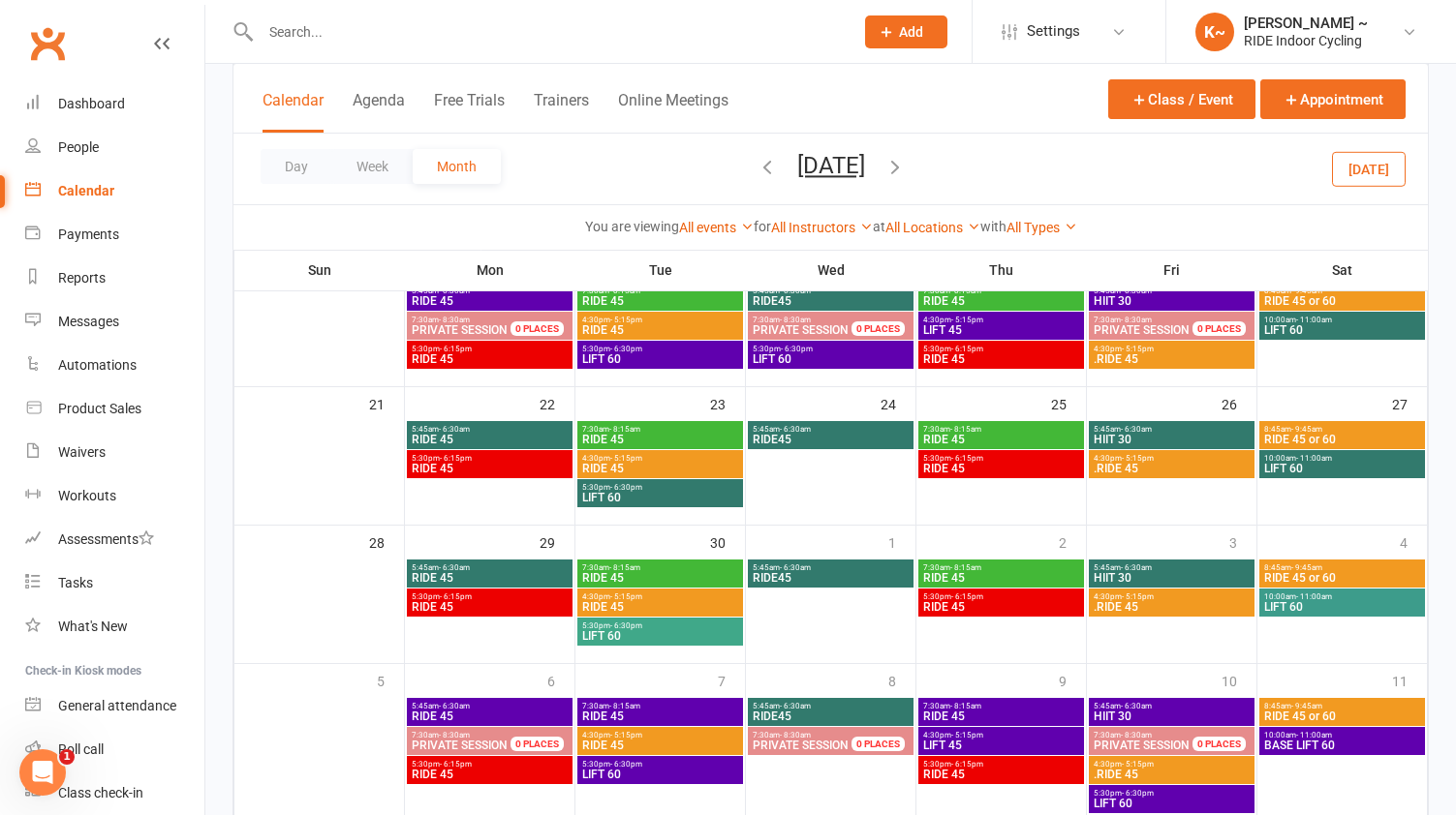
click at [638, 623] on span "- 6:30pm" at bounding box center [627, 625] width 32 height 9
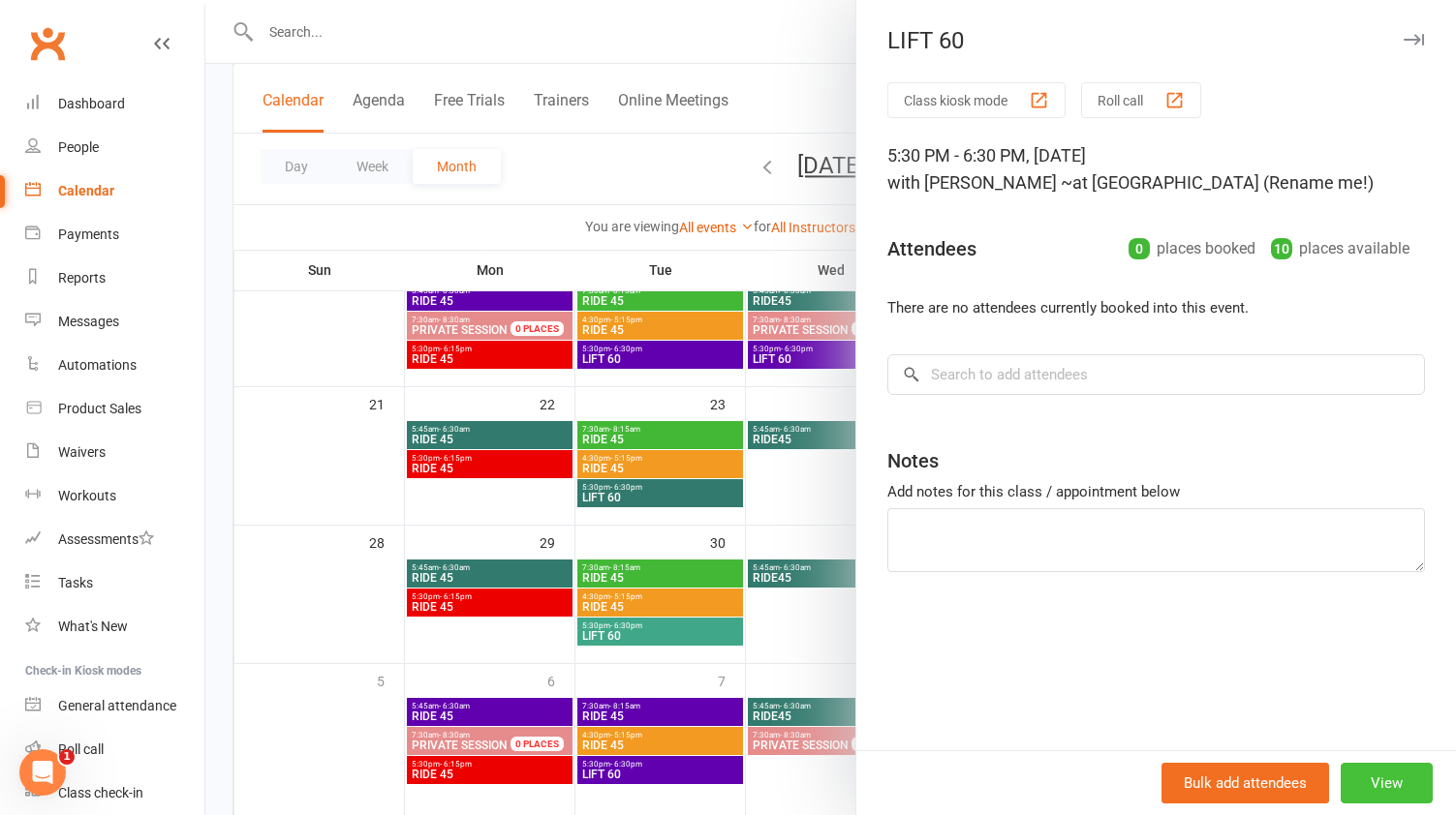
click at [1392, 784] on button "View" at bounding box center [1386, 783] width 92 height 41
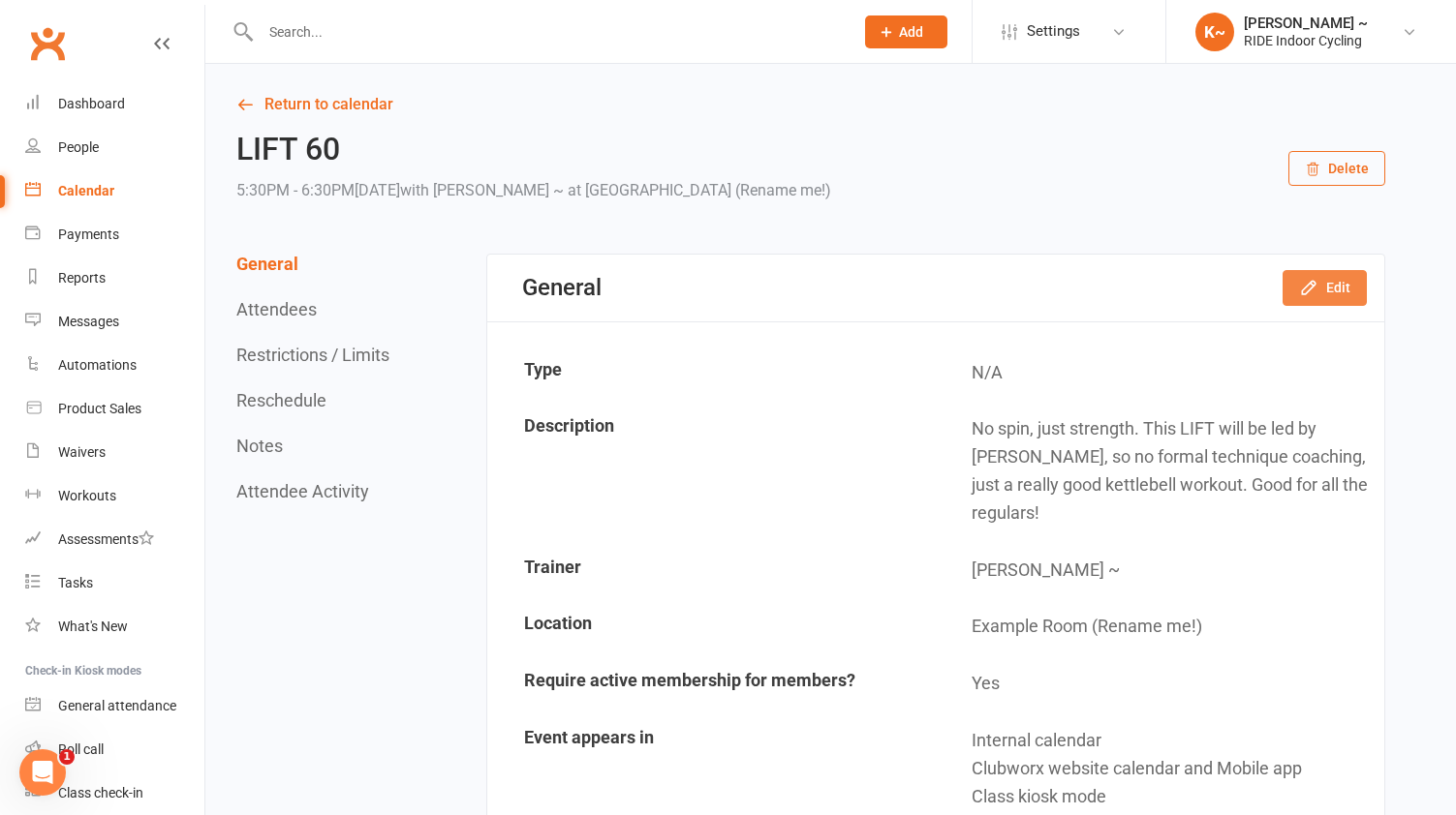
click at [1334, 279] on button "Edit" at bounding box center [1325, 287] width 84 height 35
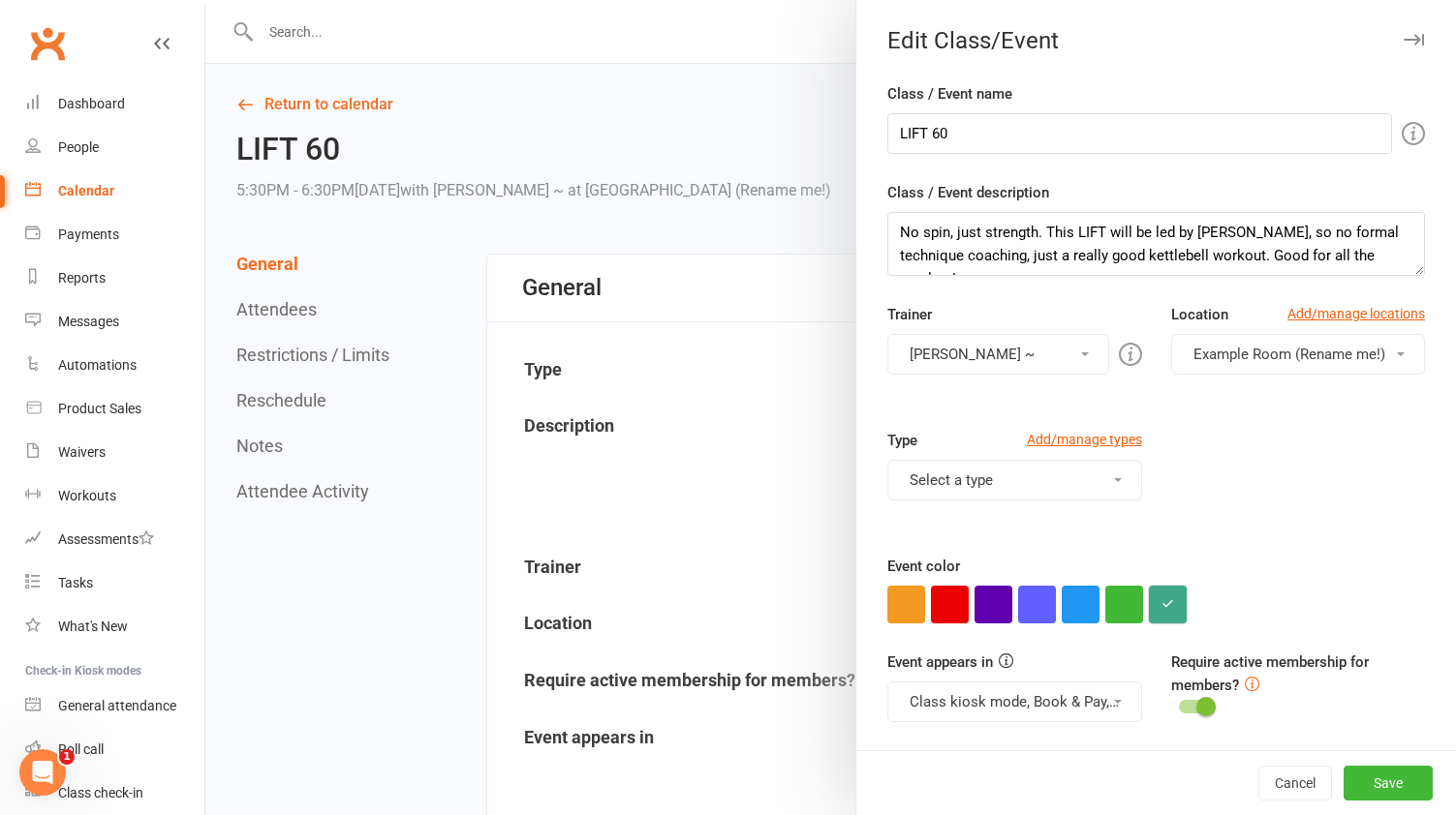
click at [1163, 607] on icon "button" at bounding box center [1168, 604] width 13 height 13
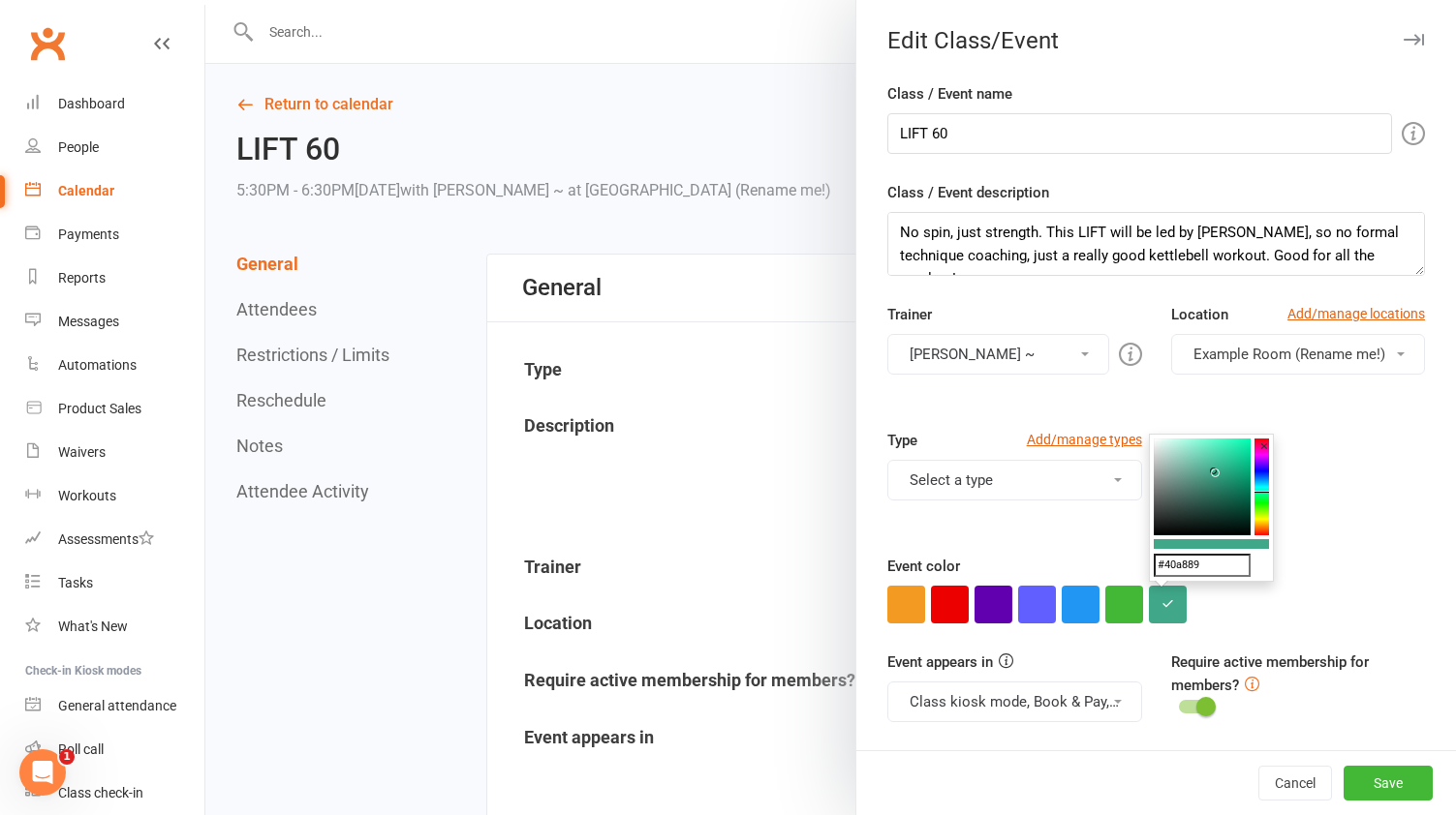
click at [1227, 557] on input "#40a889" at bounding box center [1203, 565] width 97 height 23
paste input "327a6d"
type input "#327a6d"
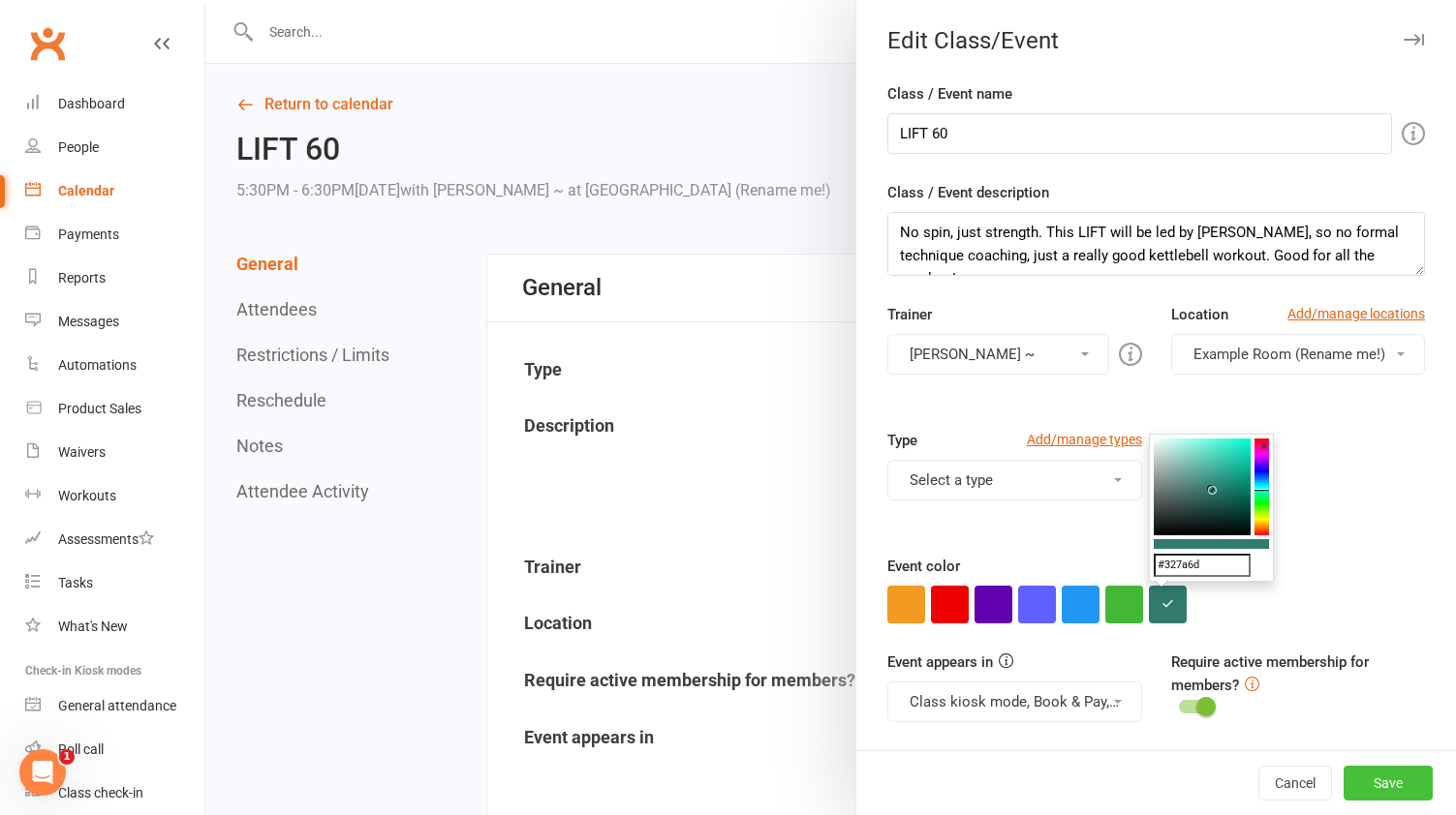
click at [1400, 790] on button "Save" at bounding box center [1388, 783] width 89 height 35
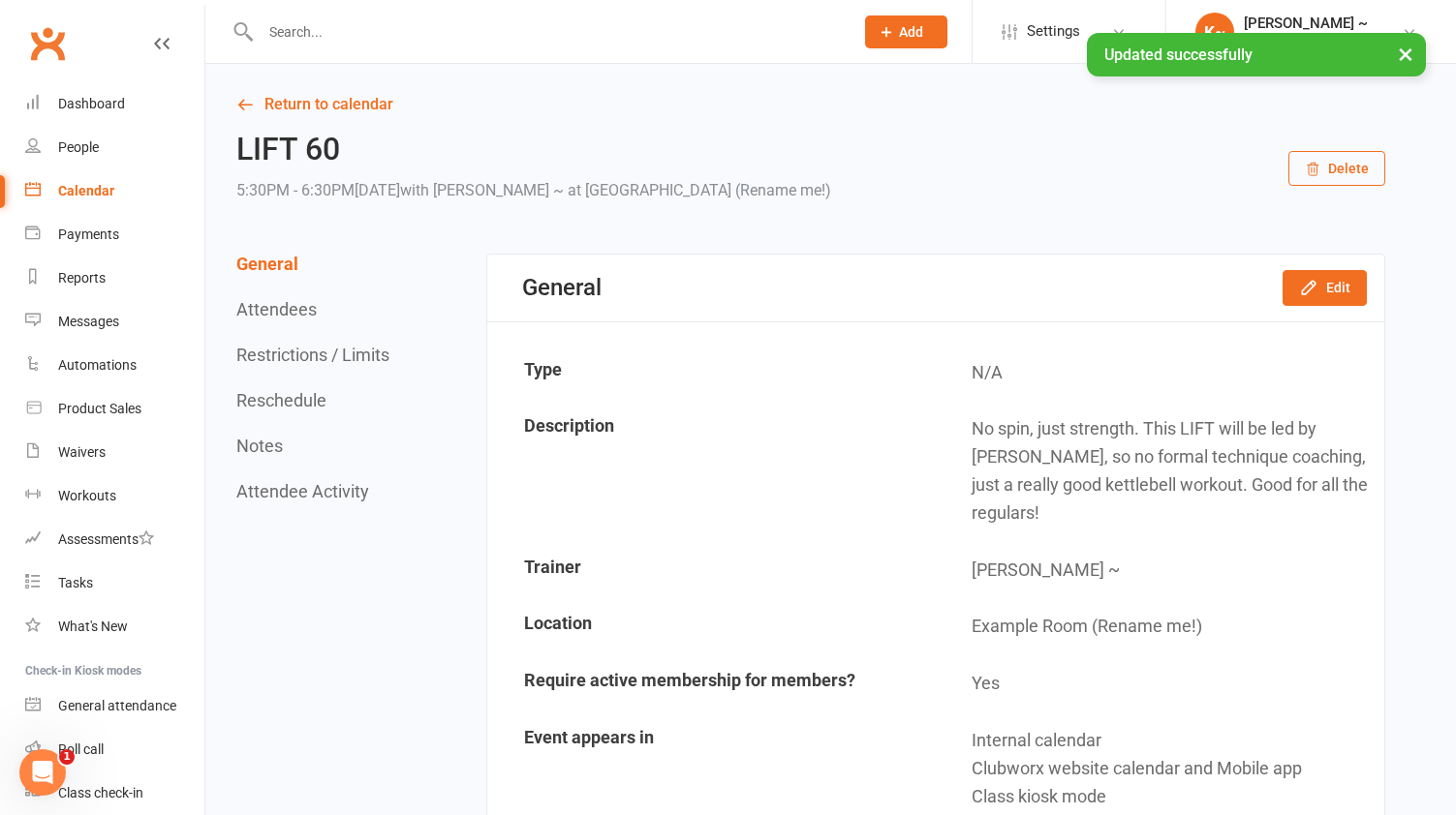
click at [94, 184] on div "Calendar" at bounding box center [86, 191] width 57 height 16
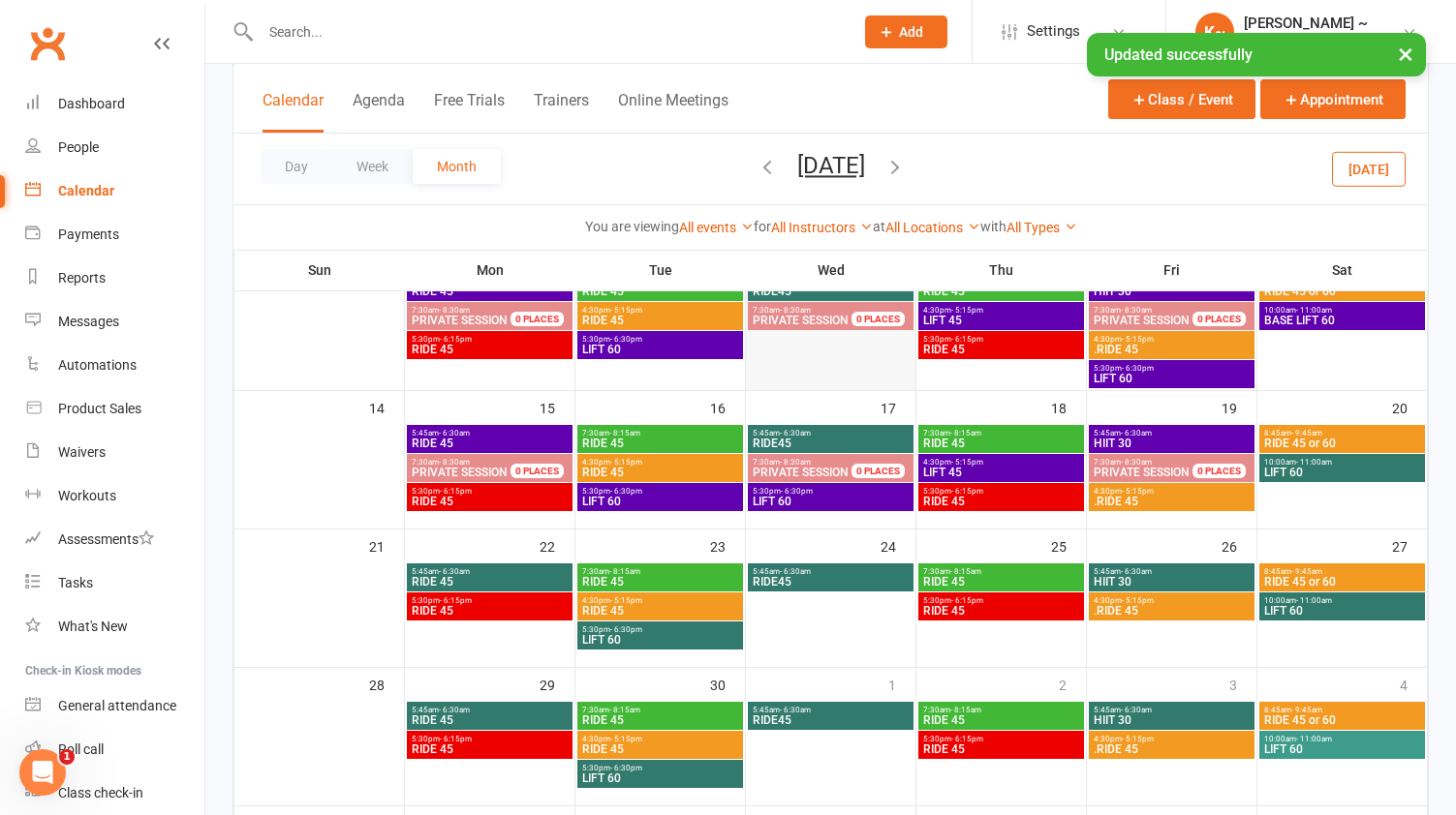
scroll to position [344, 0]
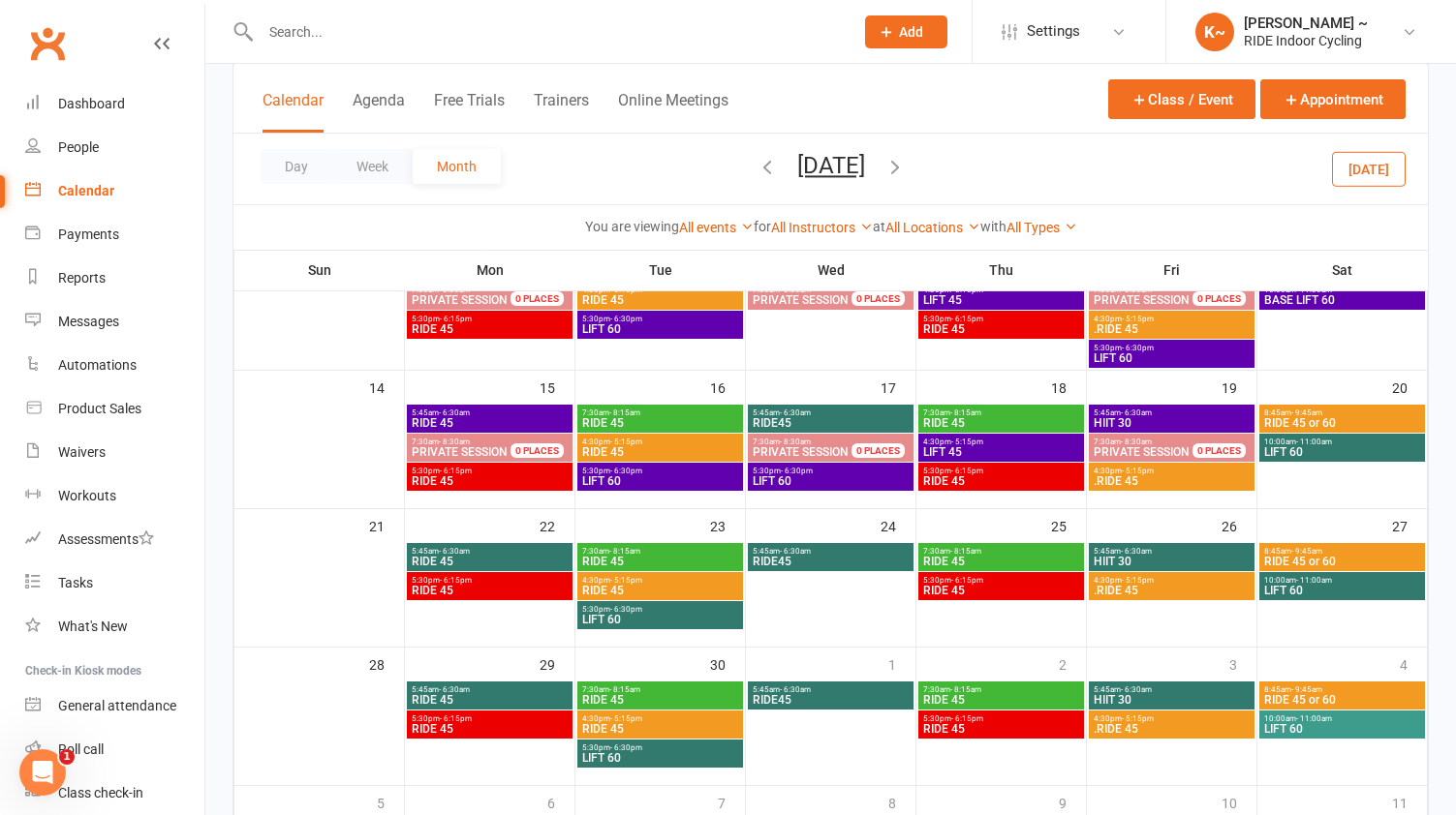
click at [1356, 724] on span "LIFT 60" at bounding box center [1342, 730] width 158 height 12
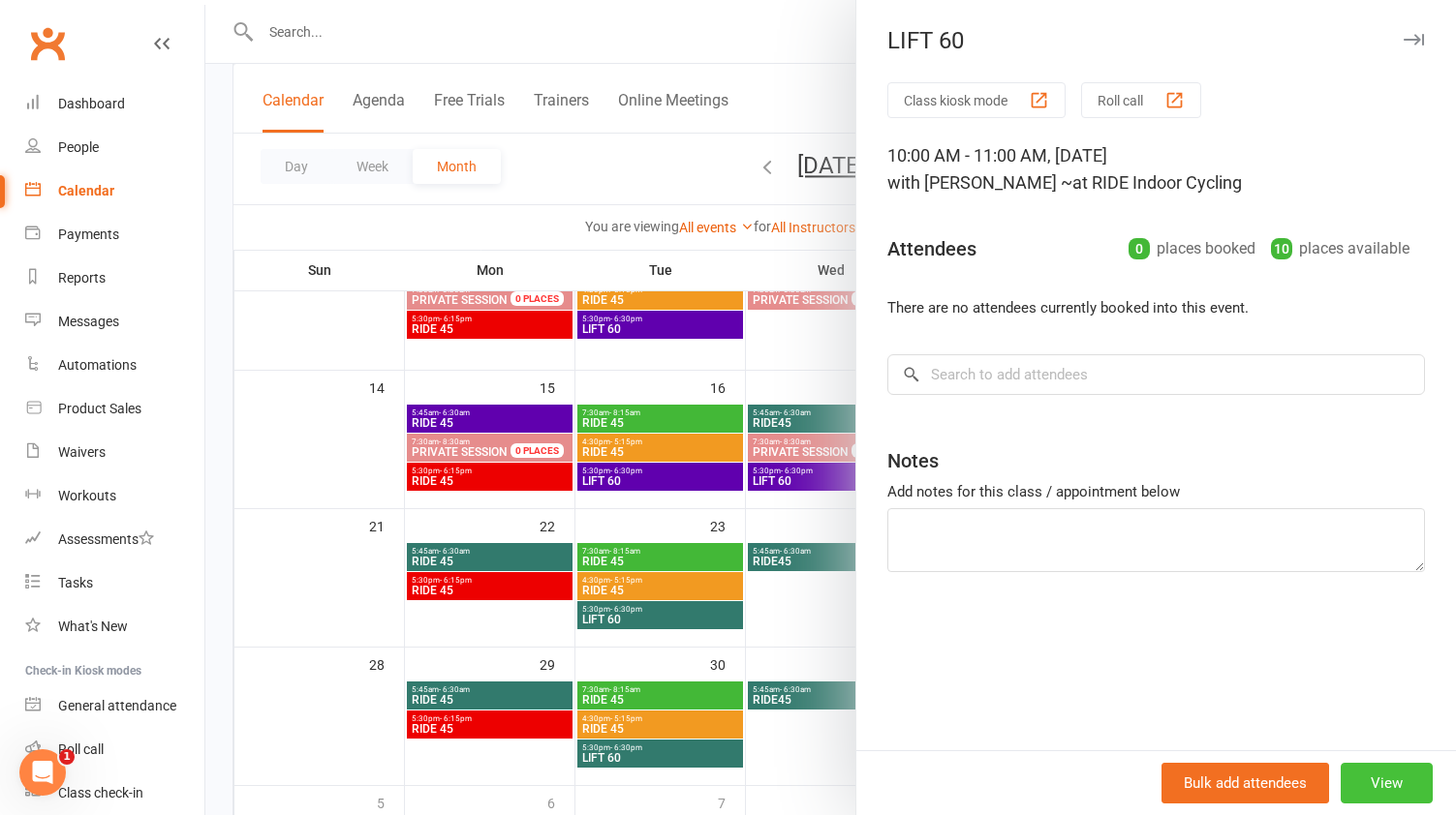
click at [1399, 787] on button "View" at bounding box center [1386, 783] width 92 height 41
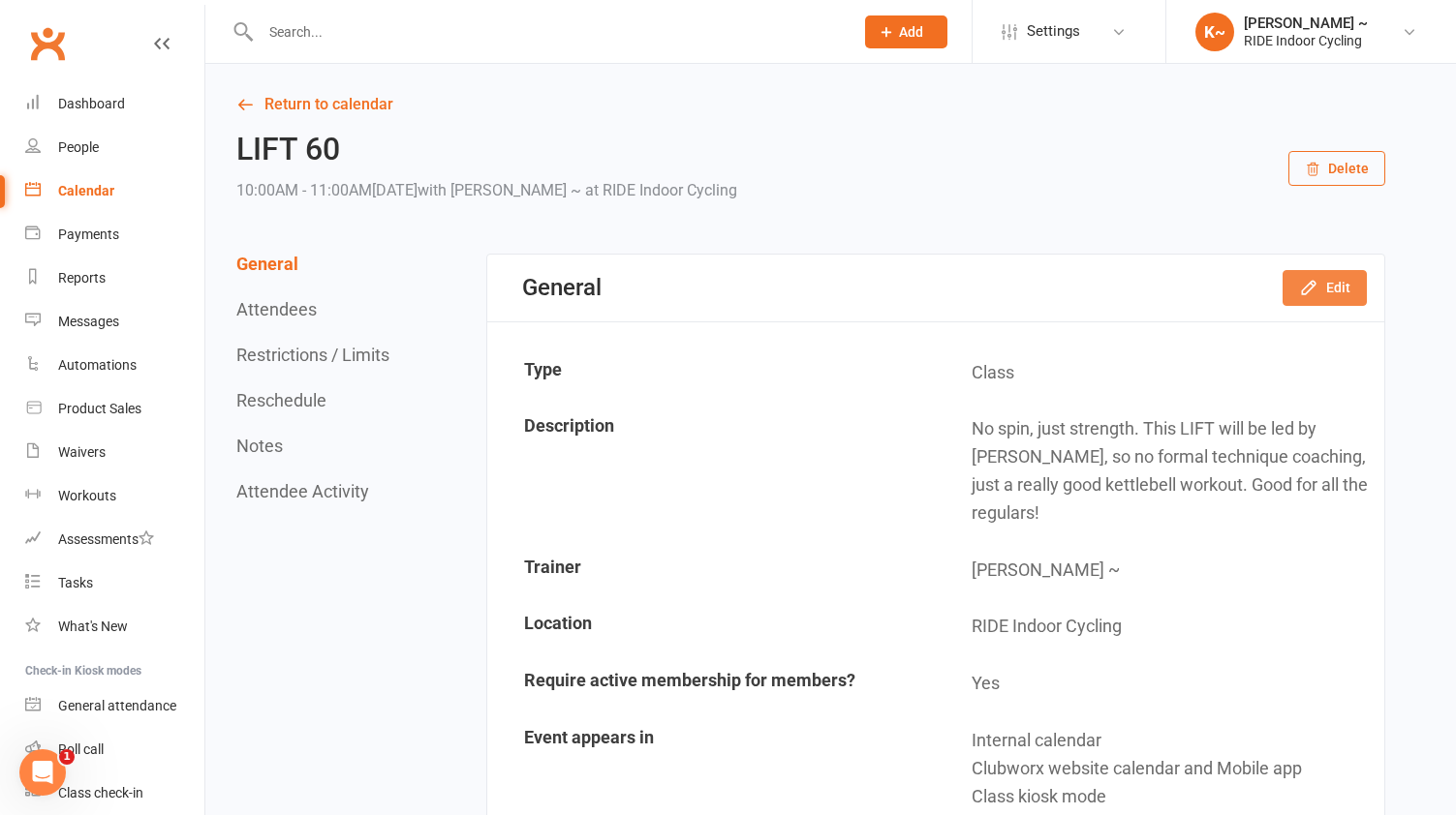
click at [1330, 294] on button "Edit" at bounding box center [1325, 287] width 84 height 35
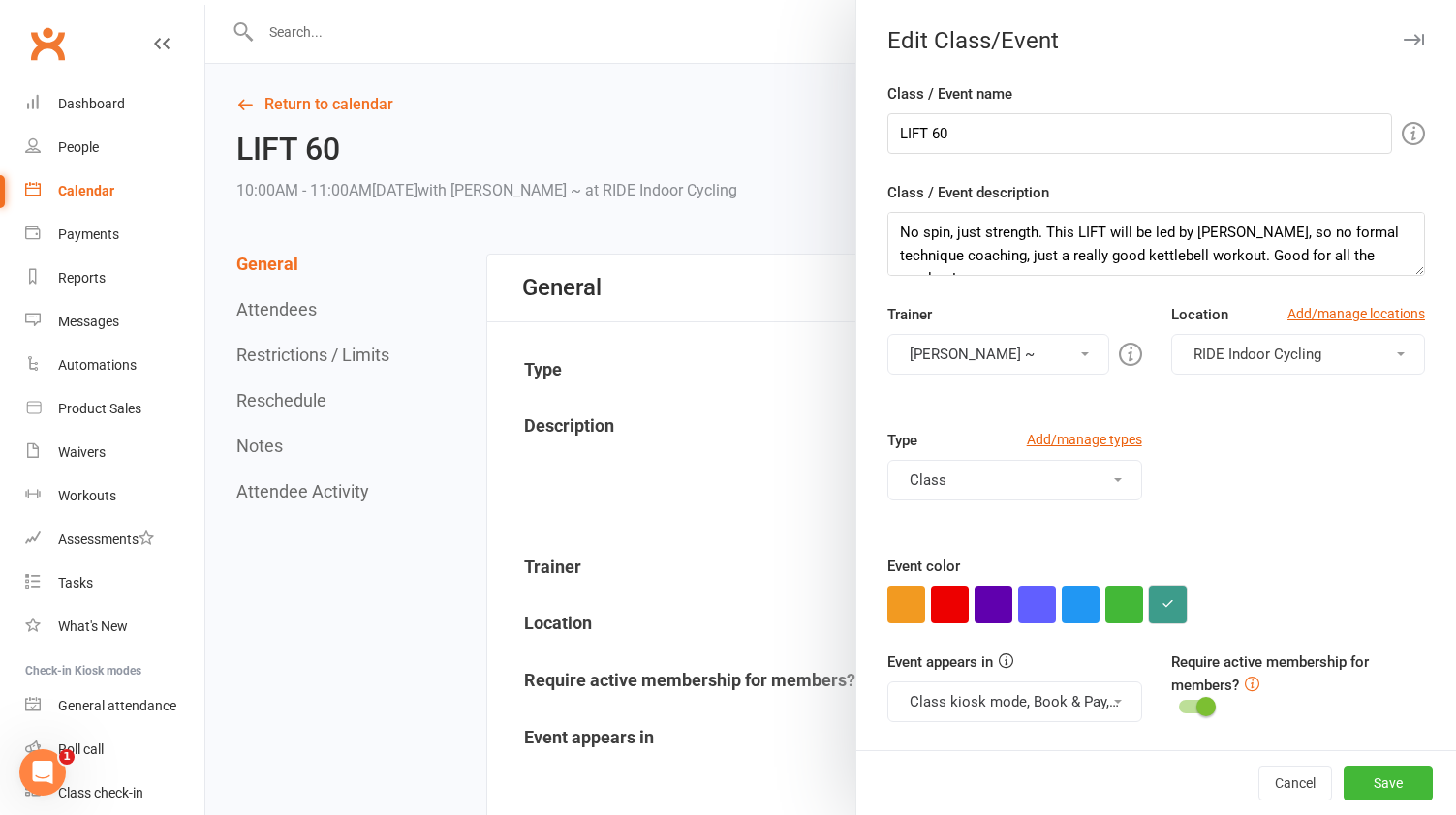
click at [1178, 606] on button "button" at bounding box center [1168, 605] width 38 height 38
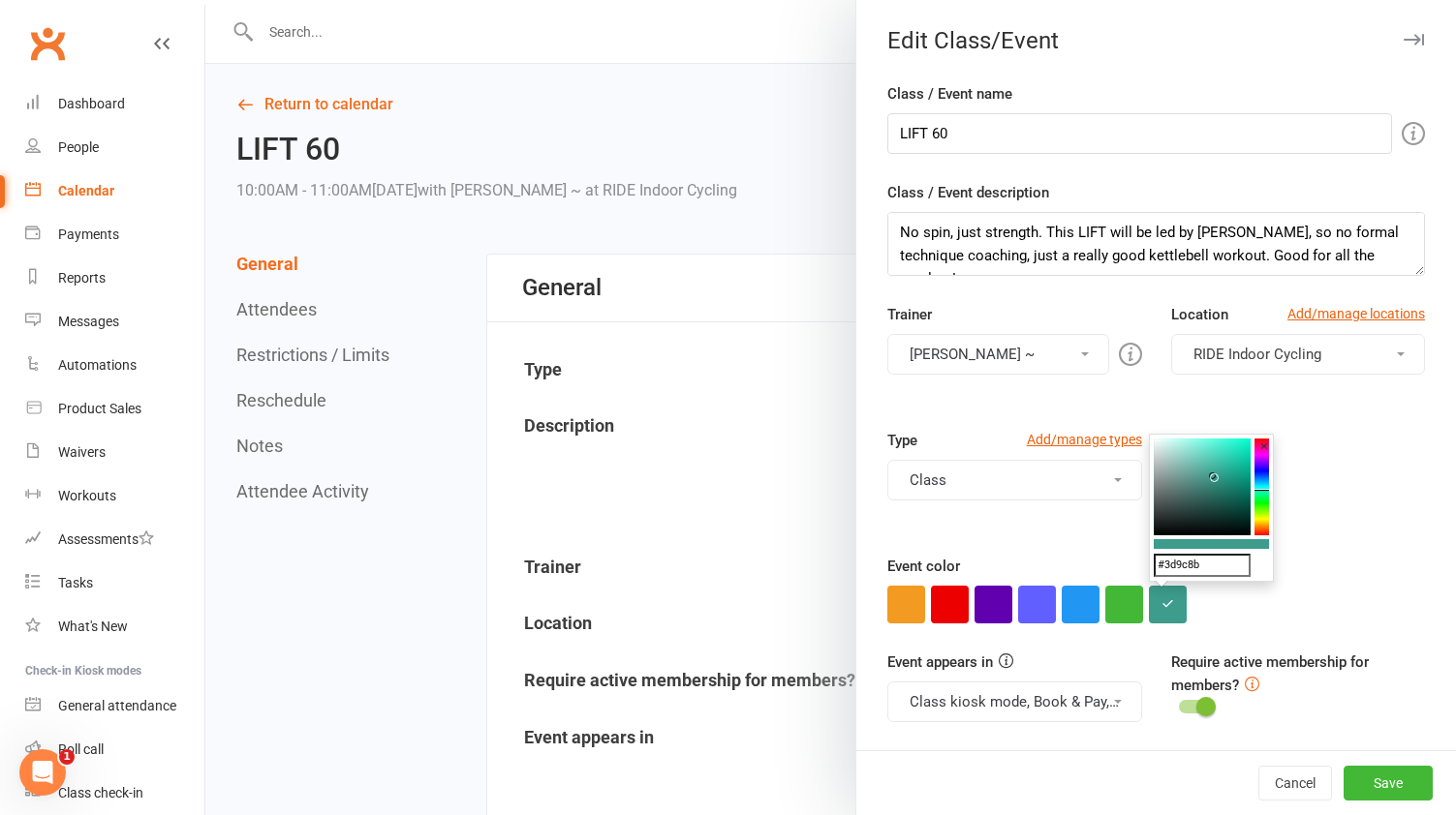
click at [1212, 561] on input "#3d9c8b" at bounding box center [1203, 565] width 97 height 23
paste input "27a6d"
type input "#327a6d"
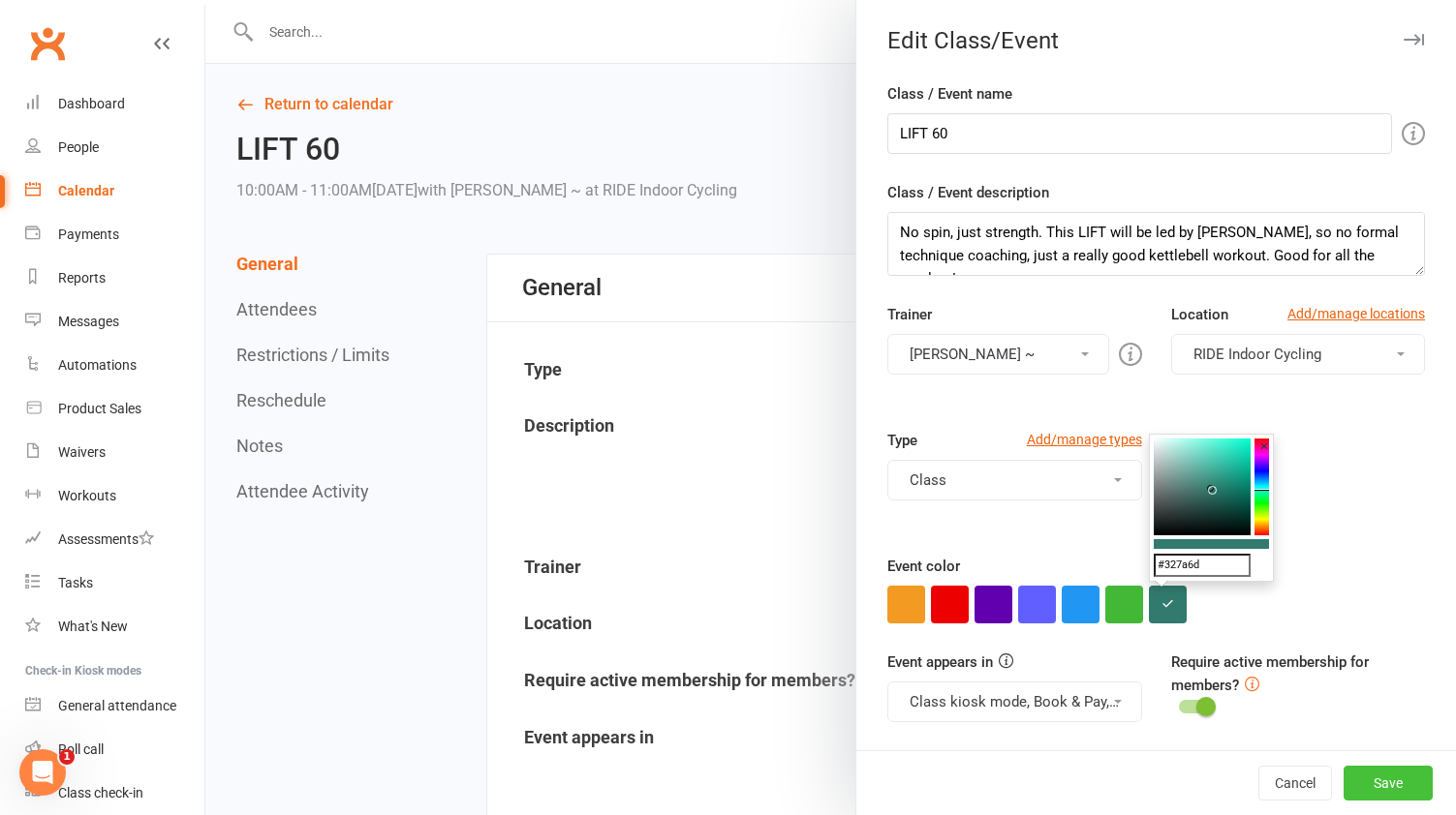
click at [1411, 785] on button "Save" at bounding box center [1388, 783] width 89 height 35
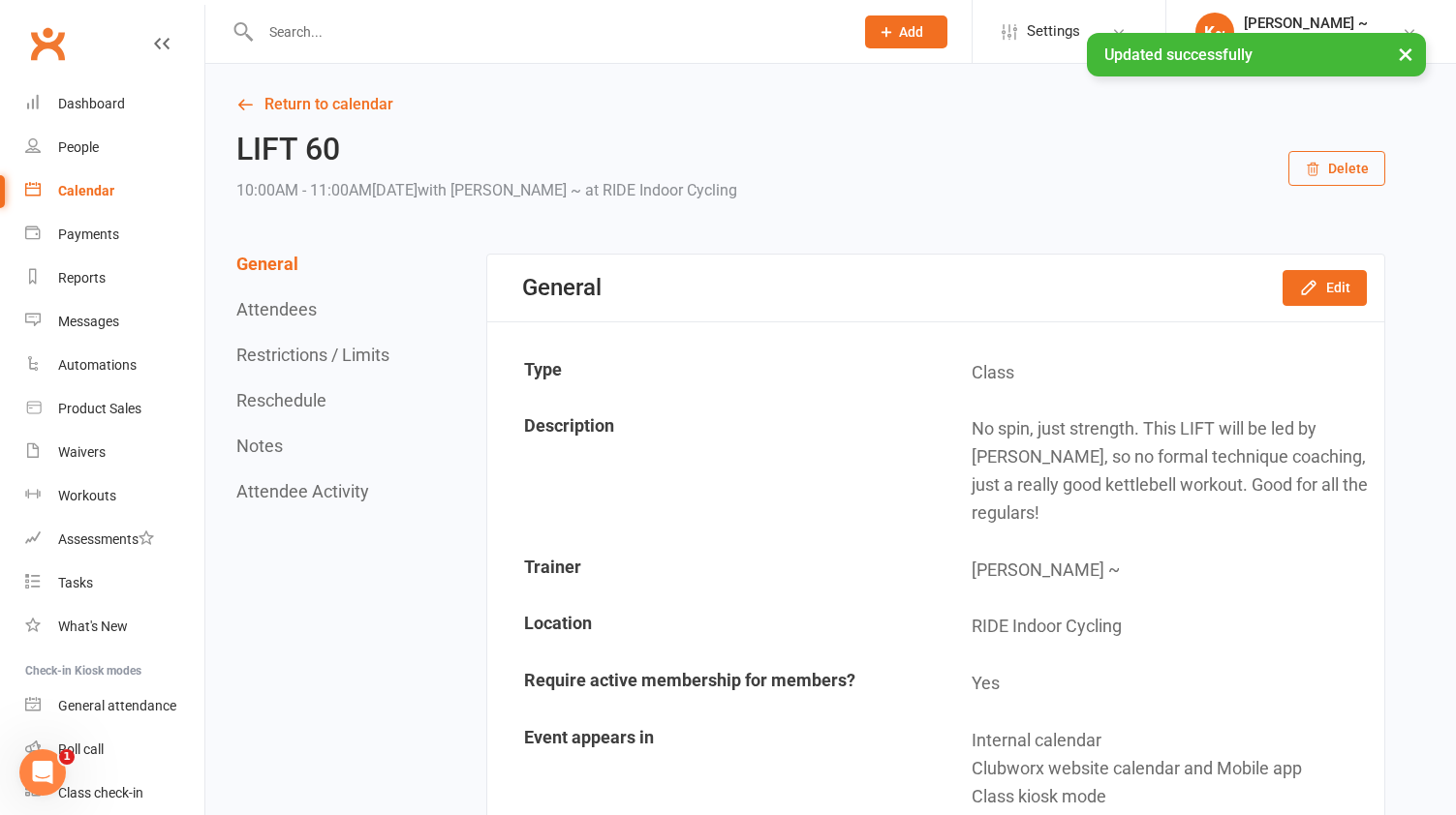
click at [91, 189] on div "Calendar" at bounding box center [86, 191] width 57 height 16
